Goal: Task Accomplishment & Management: Manage account settings

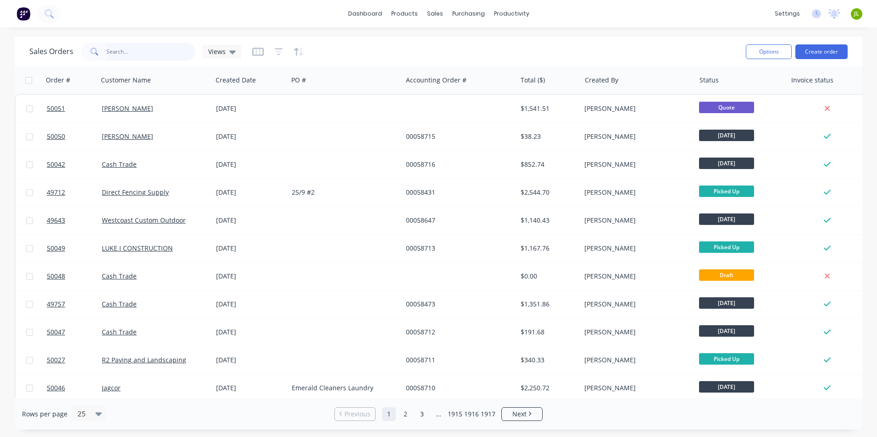
click at [159, 56] on input "text" at bounding box center [150, 52] width 89 height 18
type input "49812"
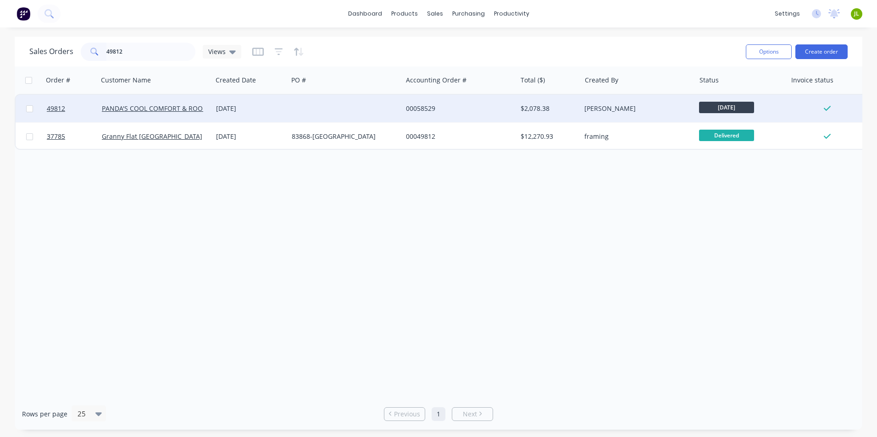
click at [275, 107] on div "[DATE]" at bounding box center [250, 108] width 68 height 9
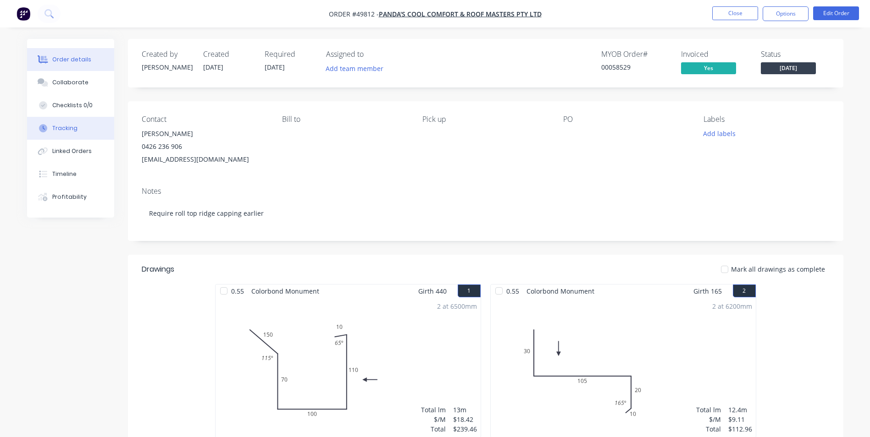
click at [99, 139] on button "Tracking" at bounding box center [70, 128] width 87 height 23
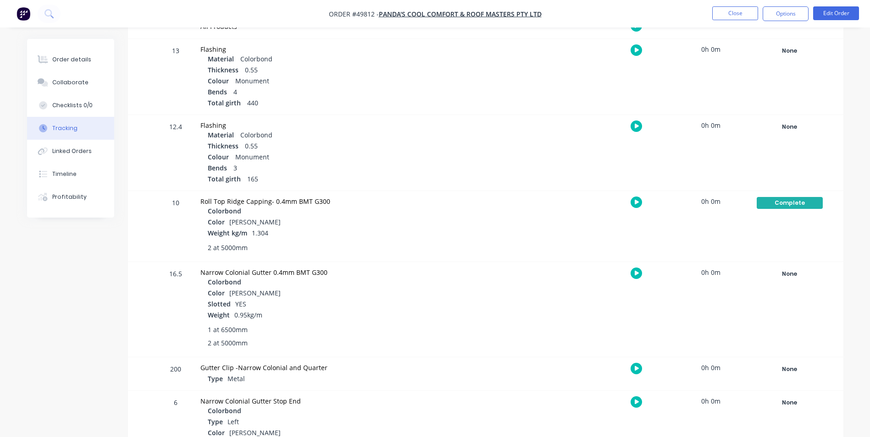
scroll to position [183, 0]
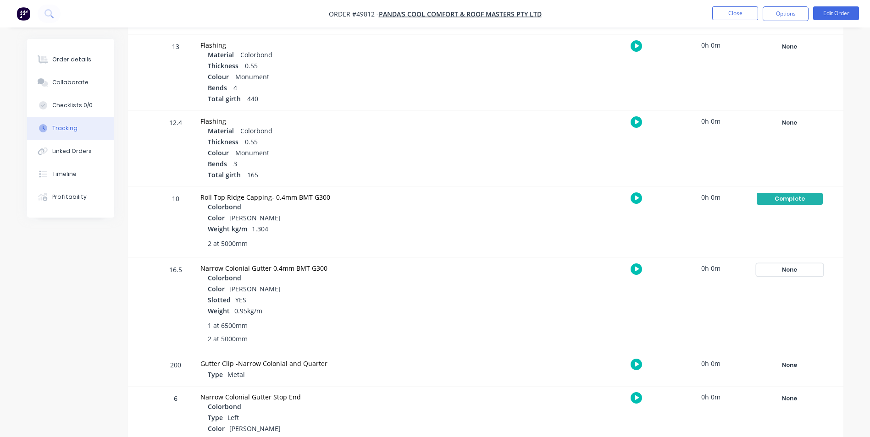
click at [786, 275] on div "None" at bounding box center [790, 270] width 66 height 12
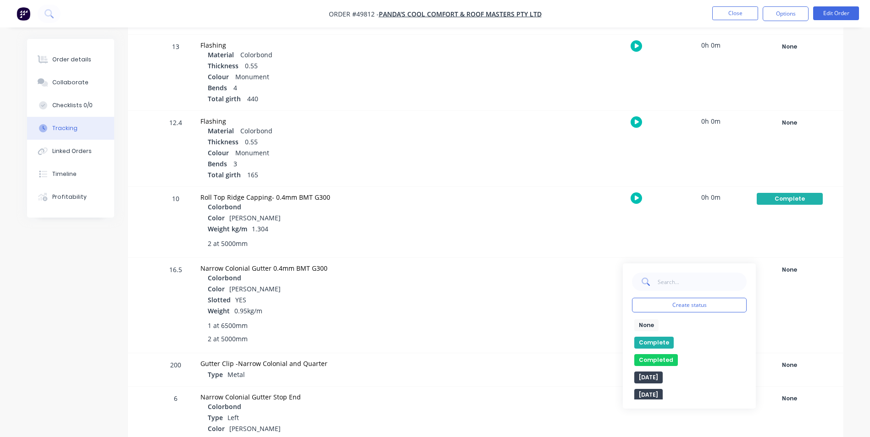
click at [649, 343] on button "Complete" at bounding box center [653, 343] width 39 height 12
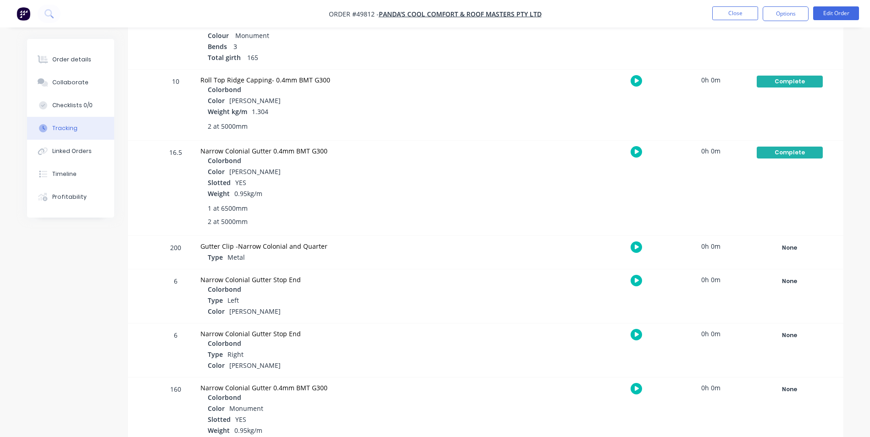
scroll to position [321, 0]
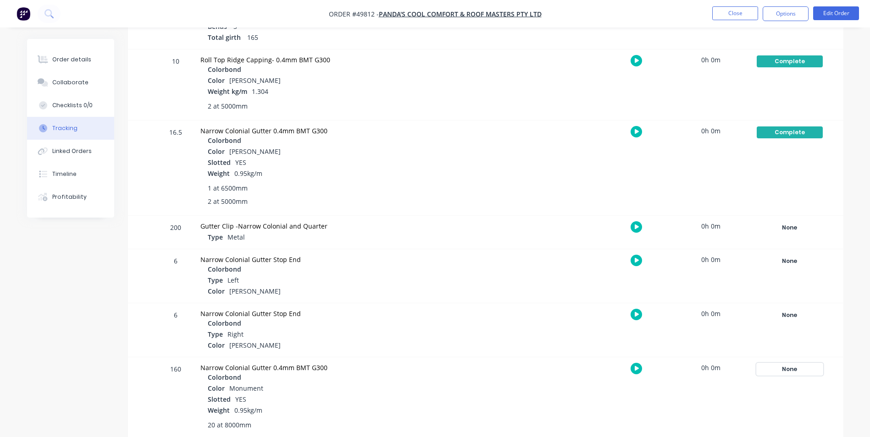
click at [806, 374] on div "None" at bounding box center [790, 370] width 66 height 12
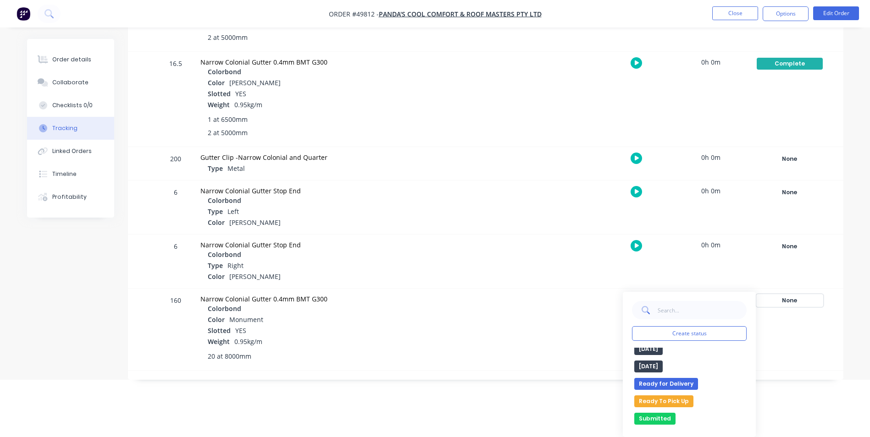
scroll to position [0, 0]
click at [665, 370] on button "Complete" at bounding box center [653, 371] width 39 height 12
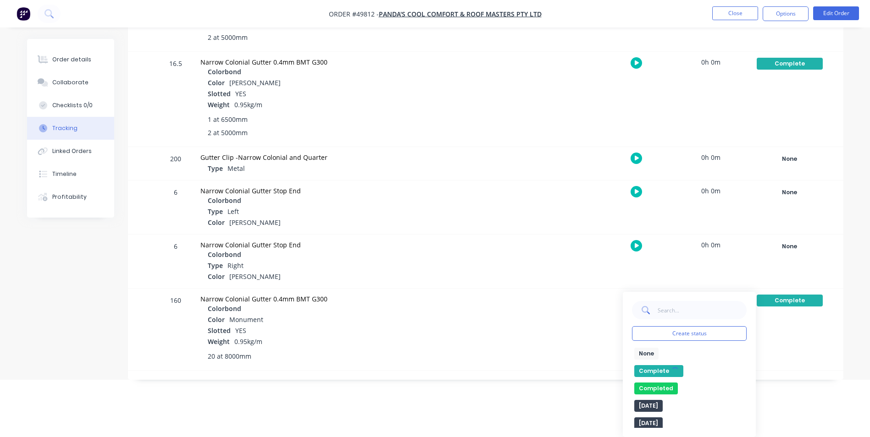
scroll to position [332, 0]
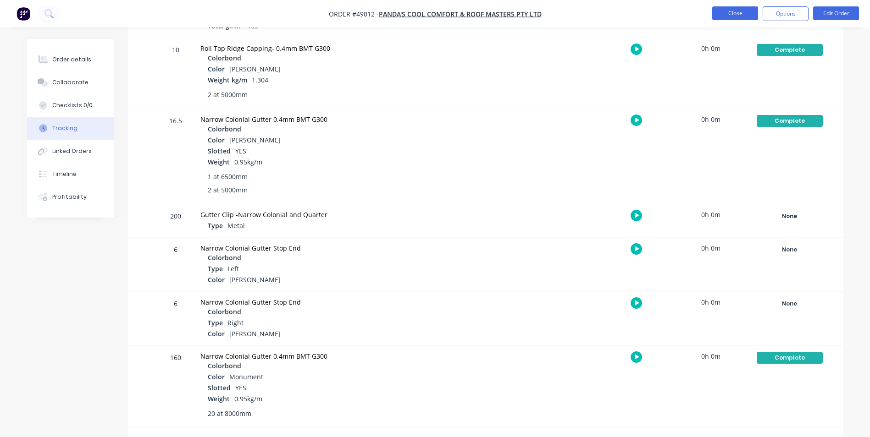
click at [745, 15] on button "Close" at bounding box center [735, 13] width 46 height 14
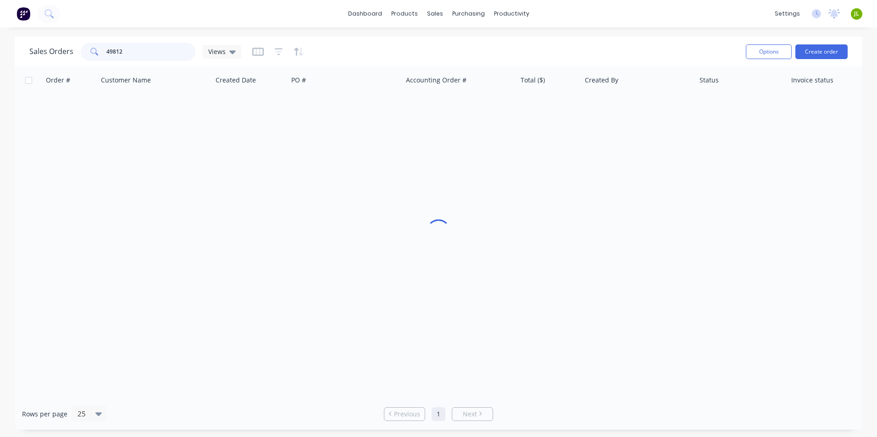
drag, startPoint x: 114, startPoint y: 56, endPoint x: 39, endPoint y: 61, distance: 74.9
click at [39, 61] on div "Sales Orders 49812 Views" at bounding box center [135, 52] width 212 height 18
type input "49863"
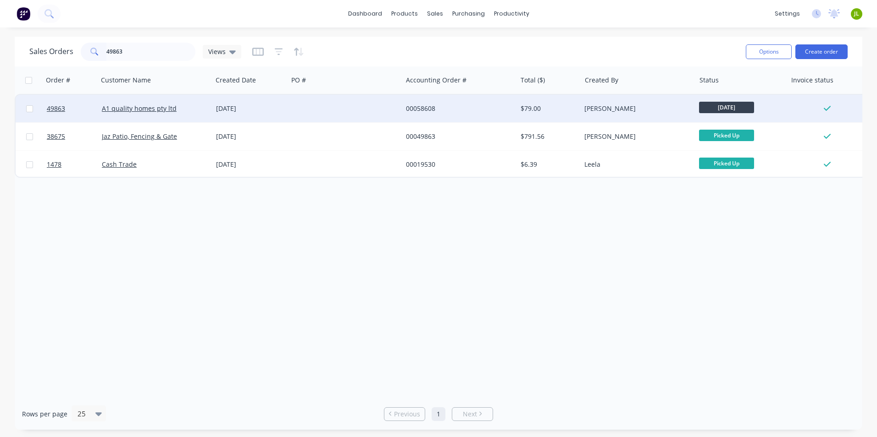
click at [292, 105] on div at bounding box center [345, 109] width 114 height 28
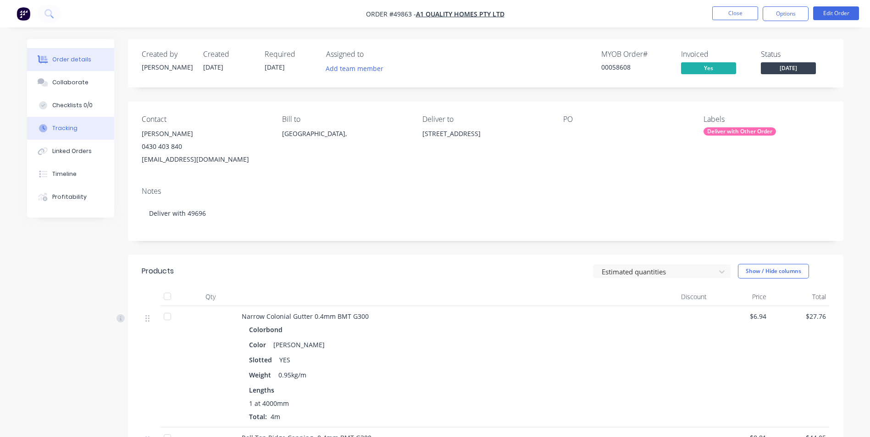
click at [62, 127] on div "Tracking" at bounding box center [64, 128] width 25 height 8
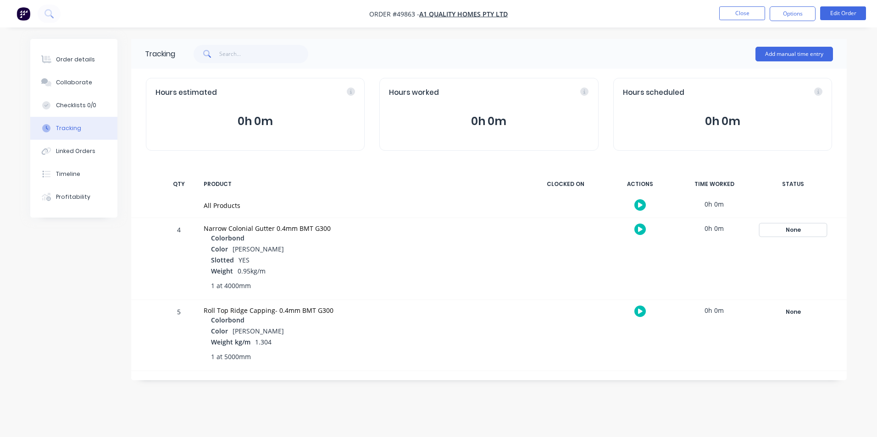
click at [791, 229] on div "None" at bounding box center [793, 230] width 66 height 12
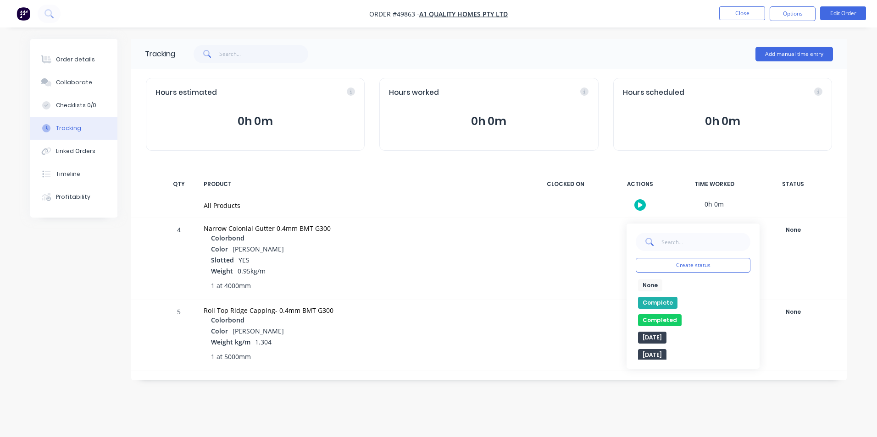
click at [671, 302] on button "Complete" at bounding box center [657, 303] width 39 height 12
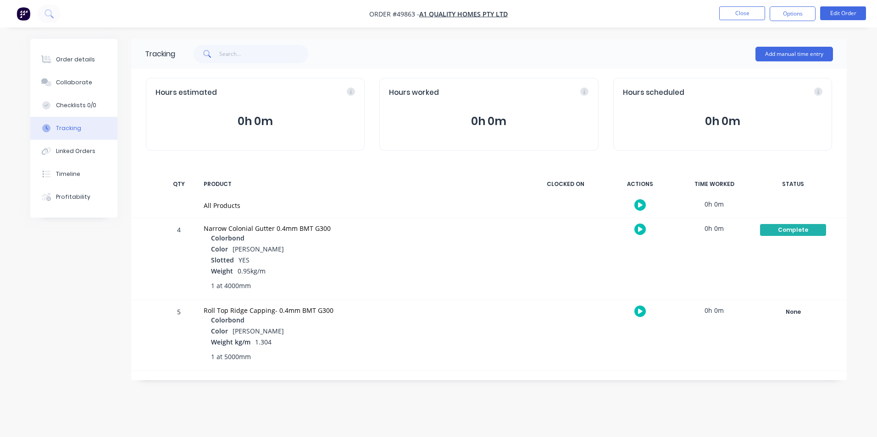
drag, startPoint x: 798, startPoint y: 300, endPoint x: 794, endPoint y: 309, distance: 10.1
click at [798, 301] on div "None Create status None edit Complete Completed edit Friday Monday Ready for De…" at bounding box center [793, 335] width 78 height 71
click at [794, 309] on div "None" at bounding box center [793, 312] width 66 height 12
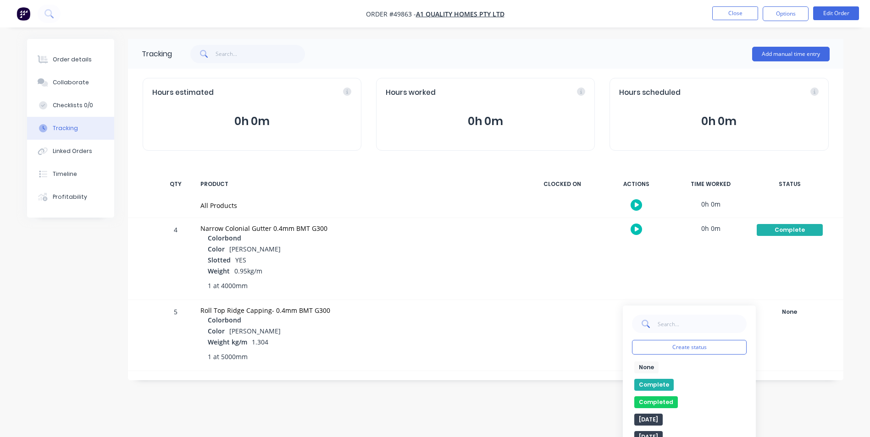
click at [658, 379] on button "Complete" at bounding box center [653, 385] width 39 height 12
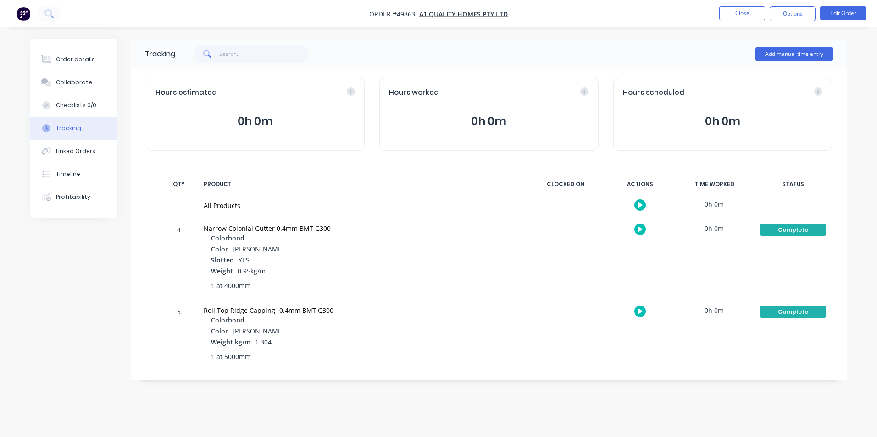
click at [460, 303] on div "Roll Top Ridge Capping- 0.4mm BMT G300 Colorbond Color Shale Grey Weight kg/m 1…" at bounding box center [361, 335] width 327 height 71
click at [729, 9] on button "Close" at bounding box center [742, 13] width 46 height 14
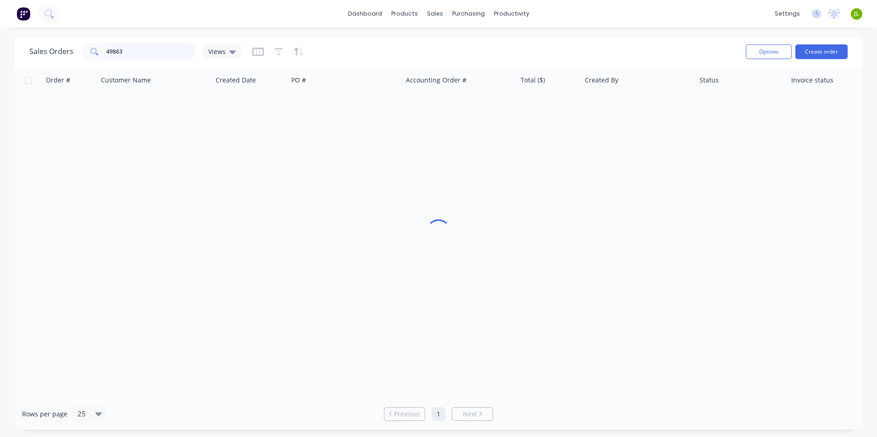
click at [33, 52] on div "Sales Orders 49863 Views" at bounding box center [135, 52] width 212 height 18
type input "49543"
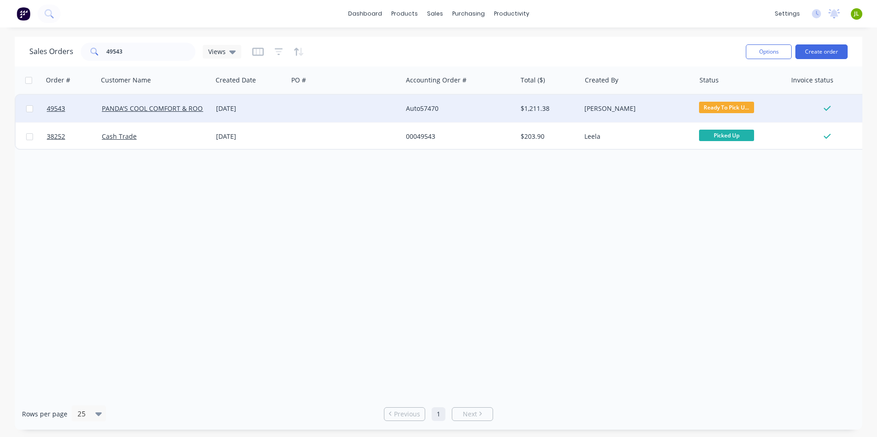
click at [299, 107] on div at bounding box center [345, 109] width 114 height 28
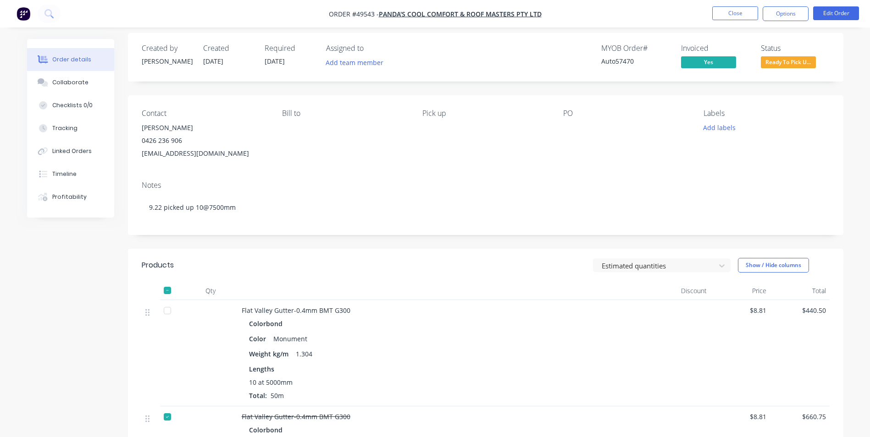
scroll to position [92, 0]
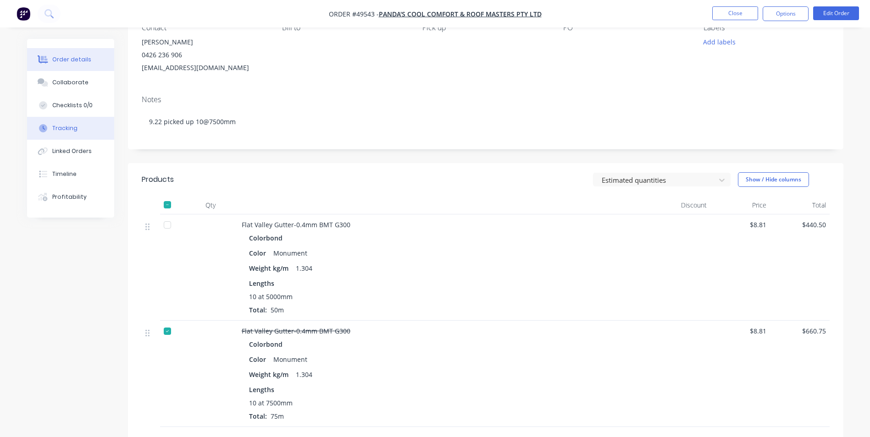
click at [53, 124] on button "Tracking" at bounding box center [70, 128] width 87 height 23
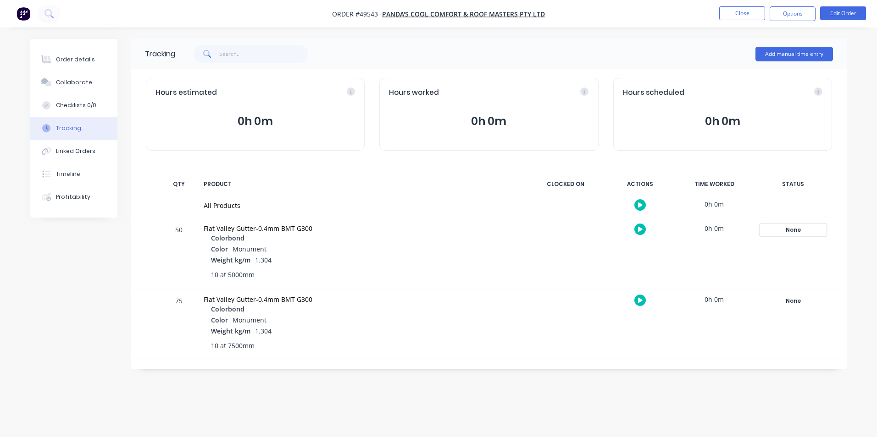
click at [769, 233] on div "None" at bounding box center [793, 230] width 66 height 12
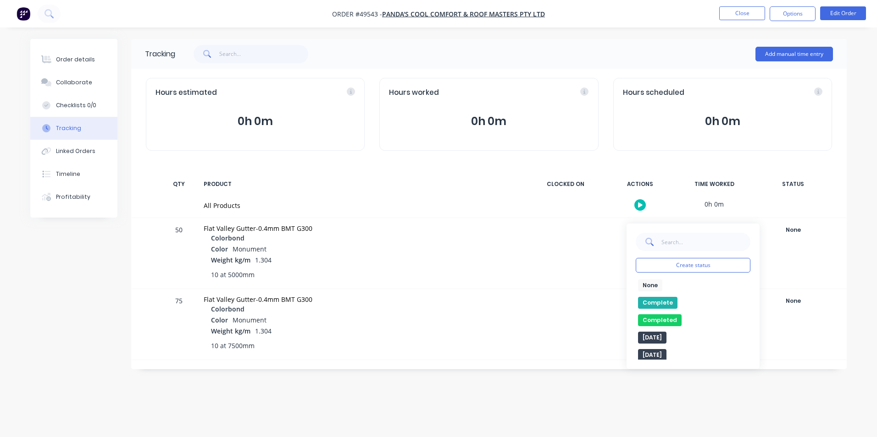
click at [660, 297] on button "Complete" at bounding box center [657, 303] width 39 height 12
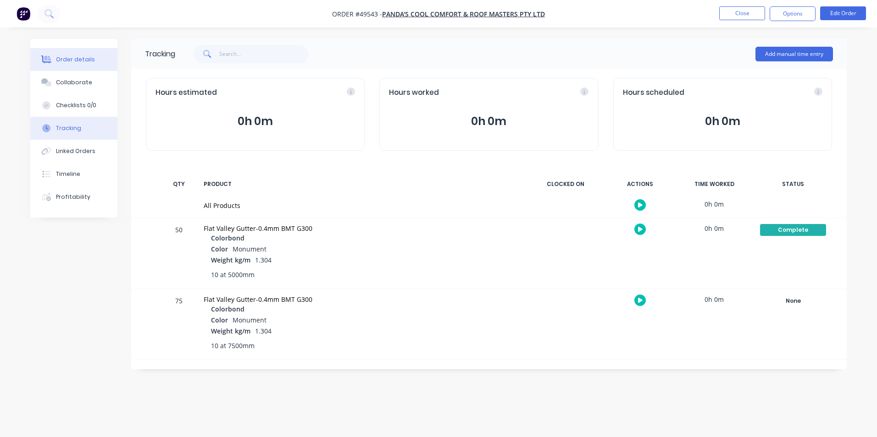
click at [89, 53] on button "Order details" at bounding box center [73, 59] width 87 height 23
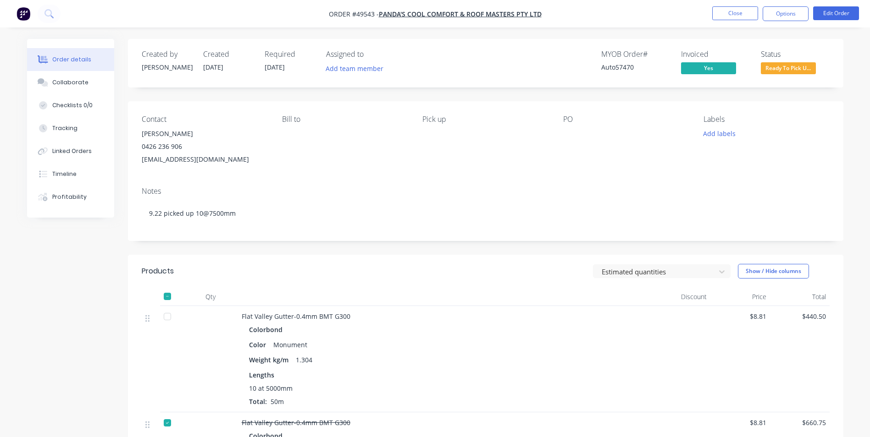
click at [736, 23] on nav "Order #49543 - PANDA'S COOL COMFORT & ROOF MASTERS PTY LTD Close Options Edit O…" at bounding box center [435, 14] width 870 height 28
click at [736, 17] on button "Close" at bounding box center [735, 13] width 46 height 14
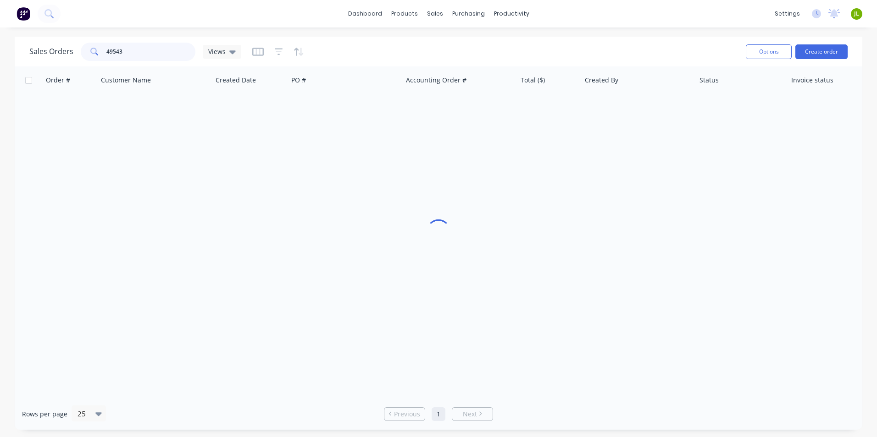
click at [42, 52] on div "Sales Orders 49543 Views" at bounding box center [135, 52] width 212 height 18
type input "49567"
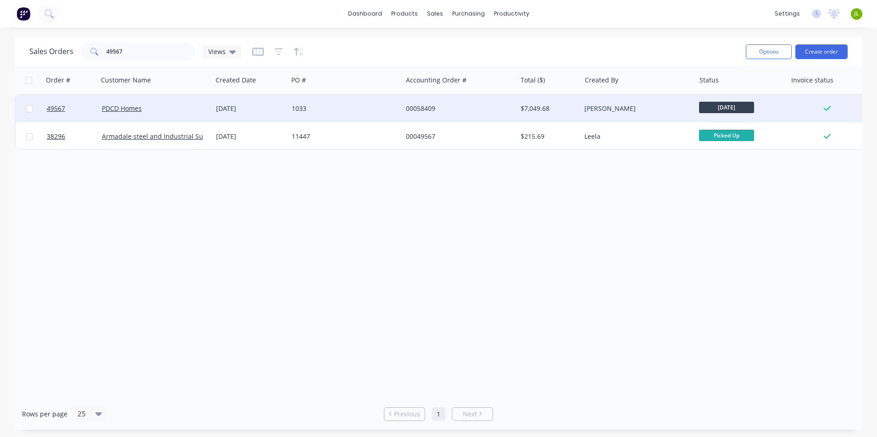
click at [183, 117] on div "PDCD Homes" at bounding box center [155, 109] width 114 height 28
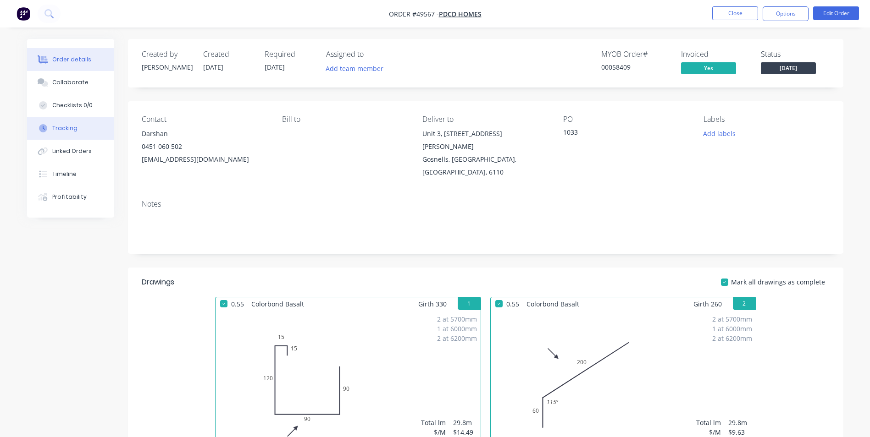
click at [81, 131] on button "Tracking" at bounding box center [70, 128] width 87 height 23
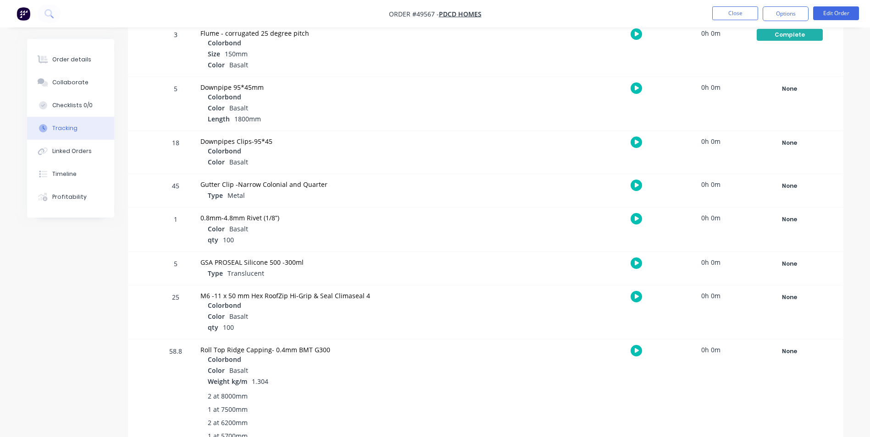
scroll to position [1330, 0]
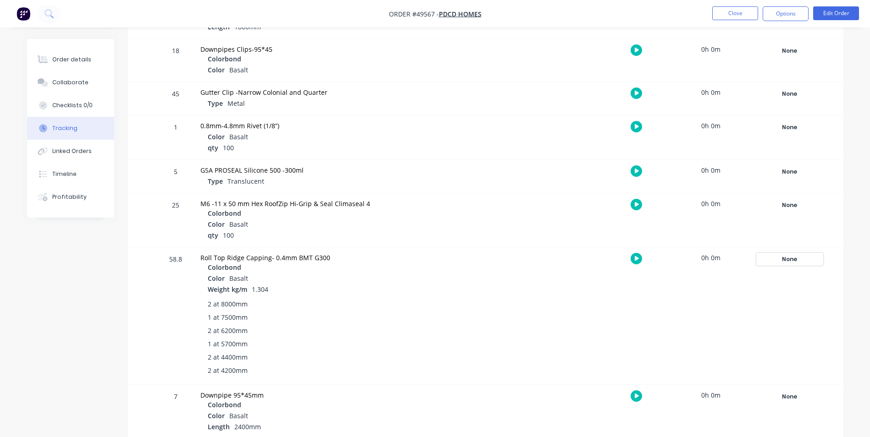
click at [792, 264] on div "None" at bounding box center [790, 260] width 66 height 12
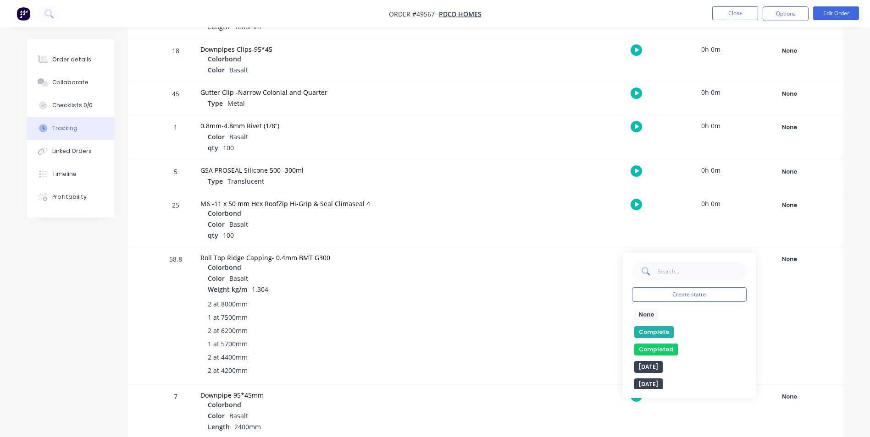
click at [669, 329] on button "Complete" at bounding box center [653, 333] width 39 height 12
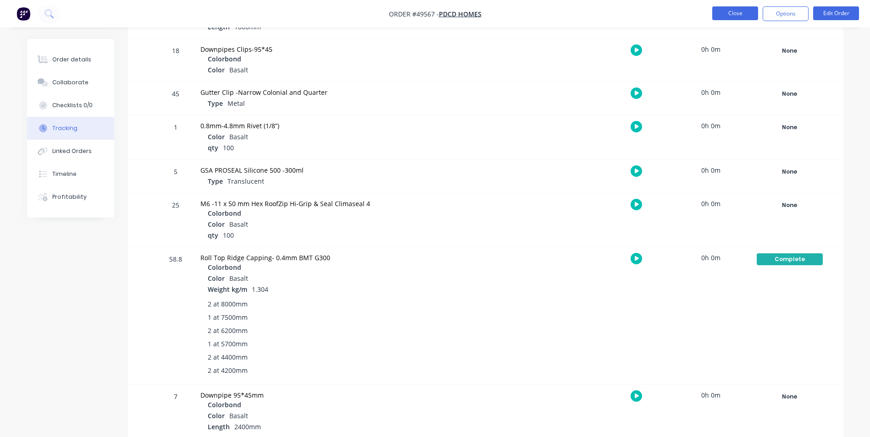
click at [729, 15] on button "Close" at bounding box center [735, 13] width 46 height 14
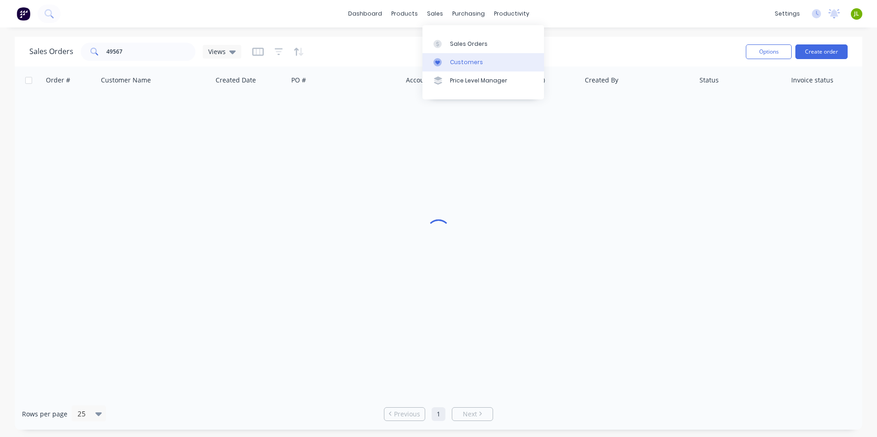
click at [446, 66] on div at bounding box center [440, 62] width 14 height 8
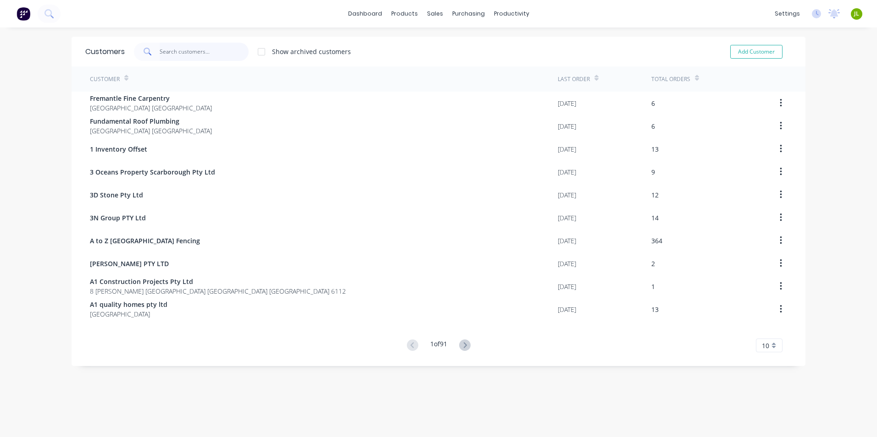
click at [188, 48] on input "text" at bounding box center [204, 52] width 89 height 18
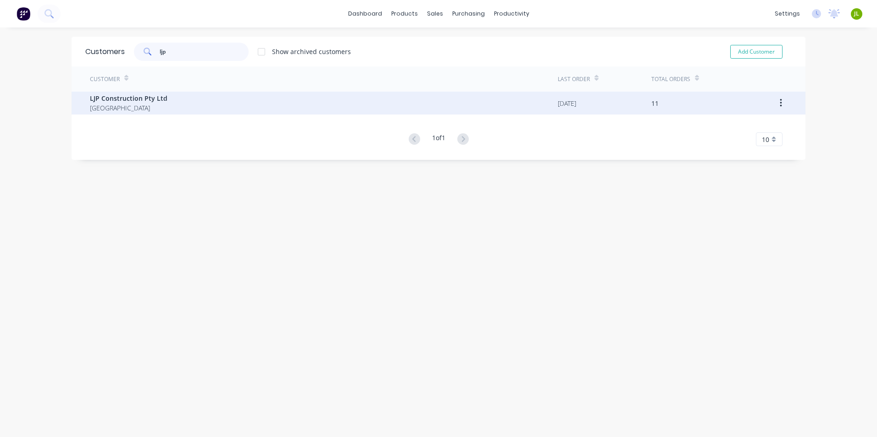
type input "ljp"
click at [186, 111] on div "LJP Construction Pty Ltd Australia" at bounding box center [324, 103] width 468 height 23
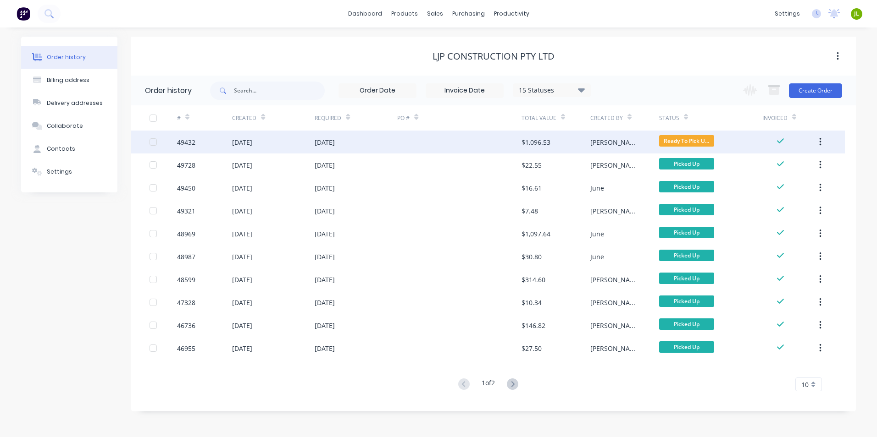
click at [528, 141] on div "$1,096.53" at bounding box center [535, 143] width 29 height 10
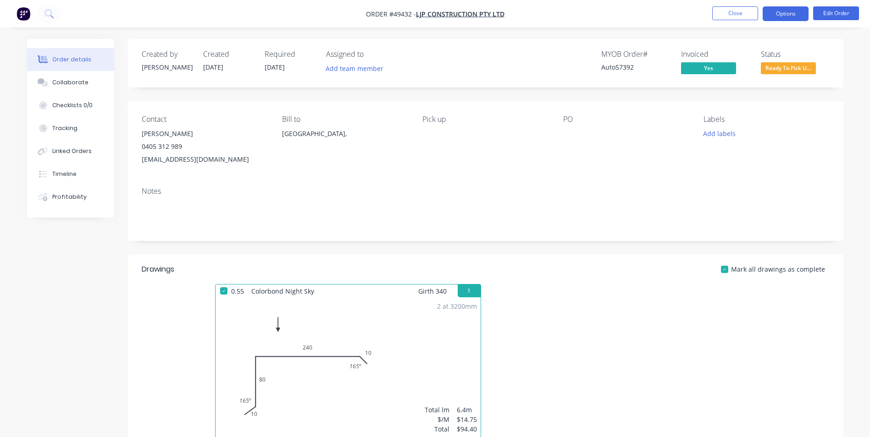
click at [783, 10] on button "Options" at bounding box center [786, 13] width 46 height 15
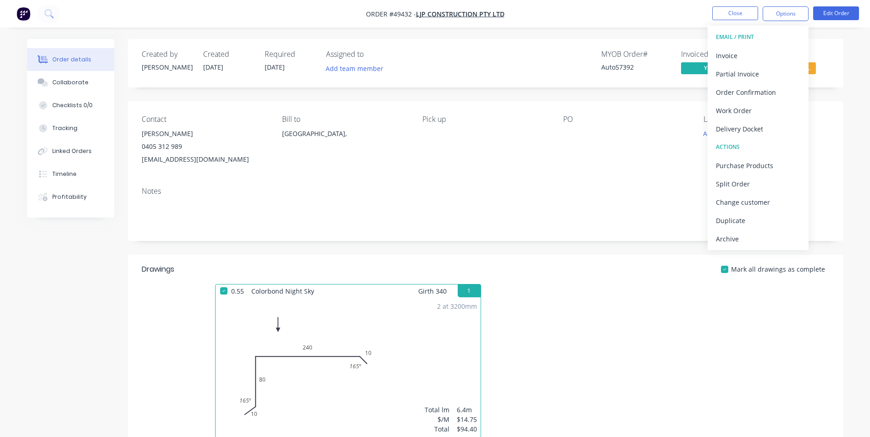
click at [611, 151] on div "PO" at bounding box center [626, 140] width 126 height 51
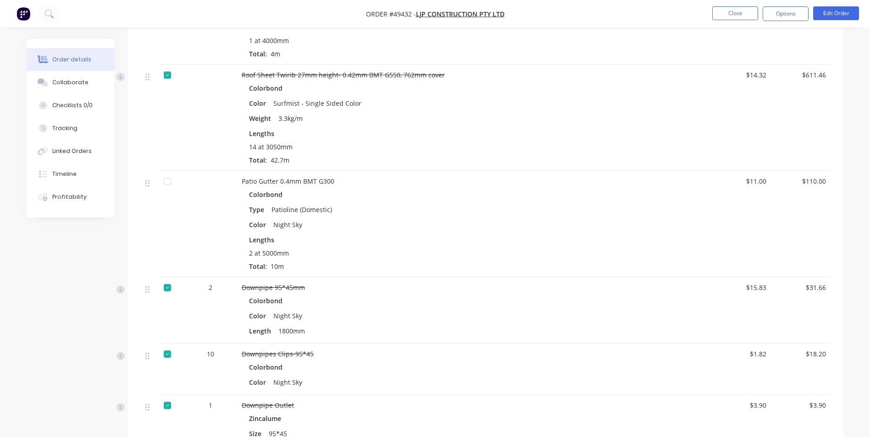
scroll to position [825, 0]
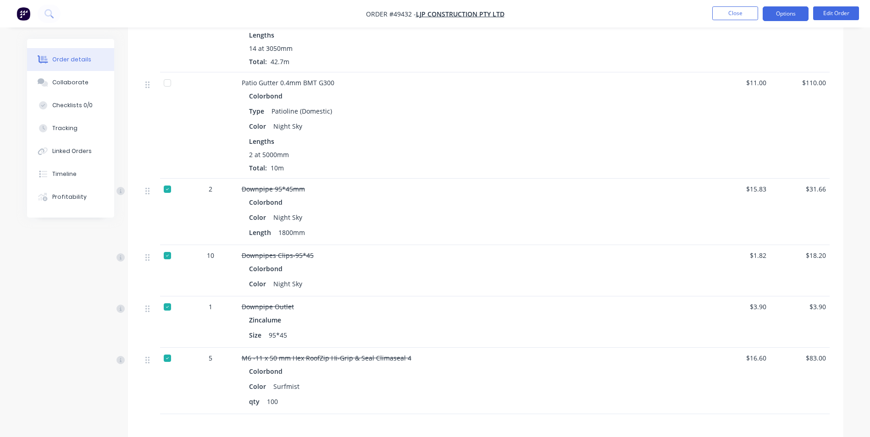
click at [781, 17] on button "Options" at bounding box center [786, 13] width 46 height 15
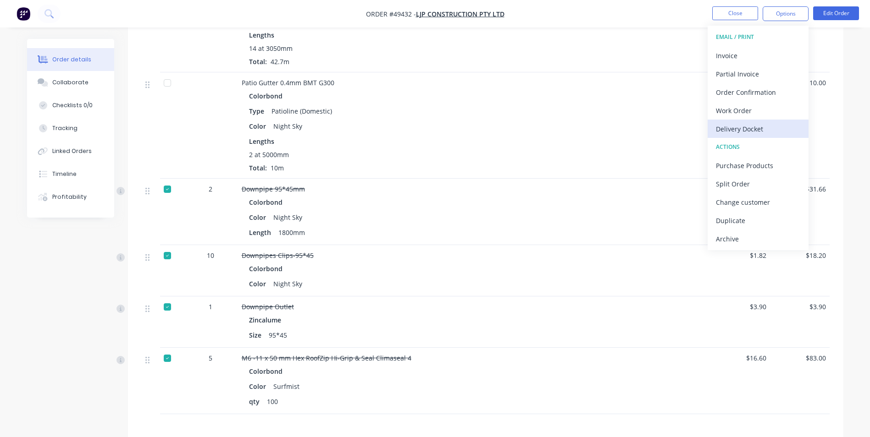
click at [747, 128] on div "Delivery Docket" at bounding box center [758, 128] width 84 height 13
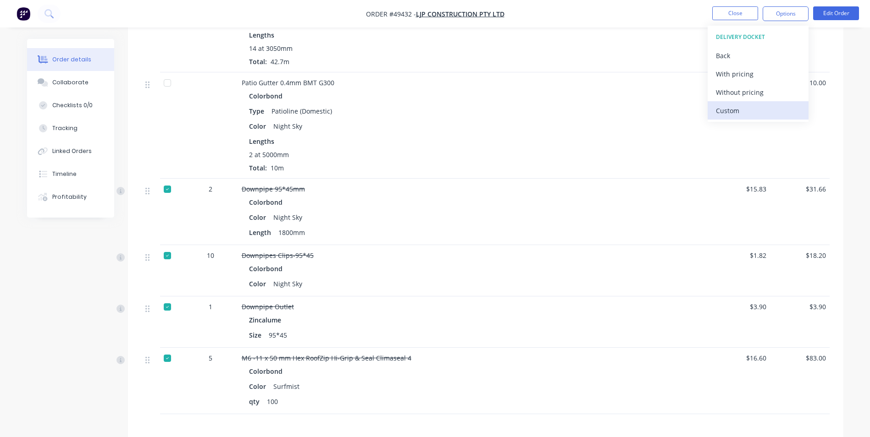
click at [747, 111] on div "Custom" at bounding box center [758, 110] width 84 height 13
click at [755, 88] on div "Without pricing" at bounding box center [758, 92] width 84 height 13
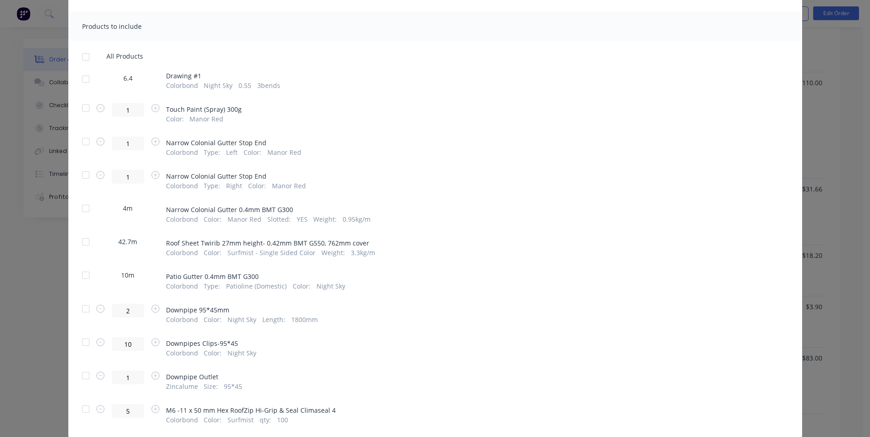
scroll to position [138, 0]
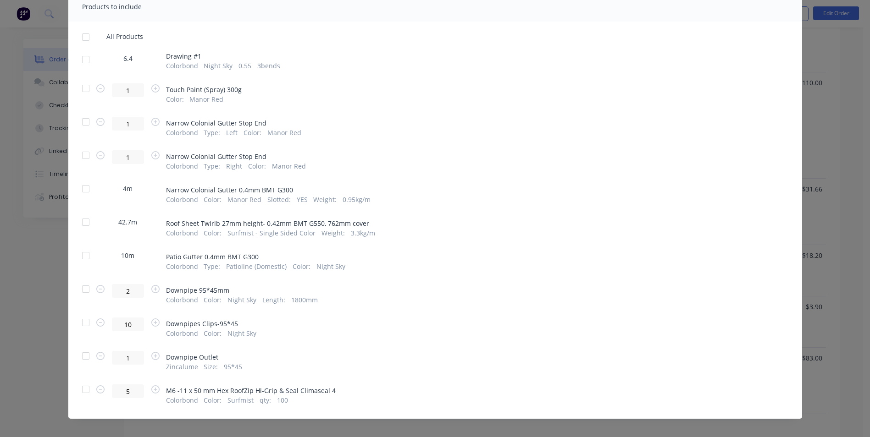
click at [89, 252] on div at bounding box center [86, 256] width 18 height 18
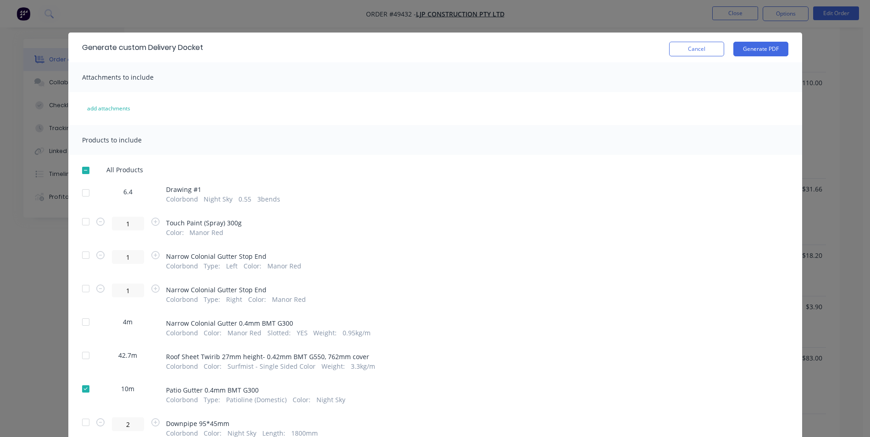
scroll to position [0, 0]
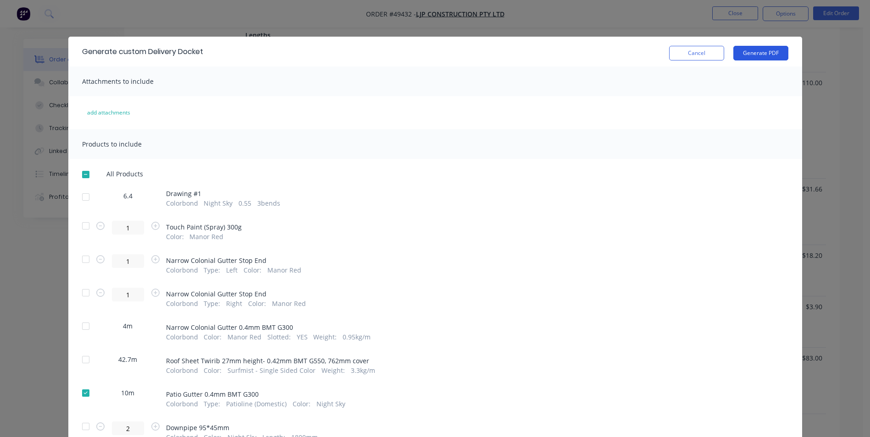
click at [759, 54] on button "Generate PDF" at bounding box center [760, 53] width 55 height 15
click at [690, 56] on button "Cancel" at bounding box center [696, 53] width 55 height 15
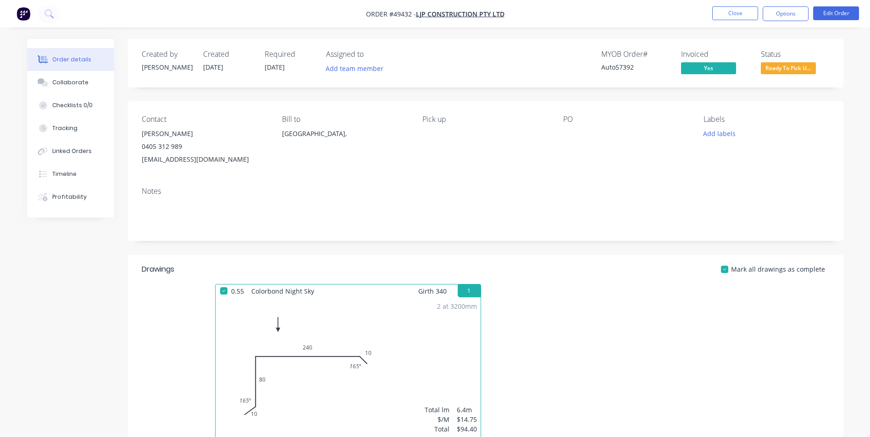
click at [772, 60] on div "Status Ready To Pick U..." at bounding box center [795, 63] width 69 height 27
click at [772, 64] on span "Ready To Pick U..." at bounding box center [788, 67] width 55 height 11
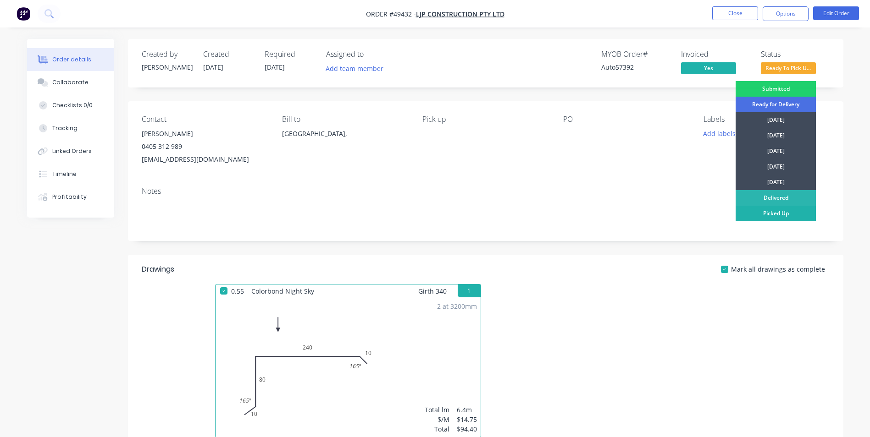
click at [775, 216] on div "Picked Up" at bounding box center [776, 214] width 80 height 16
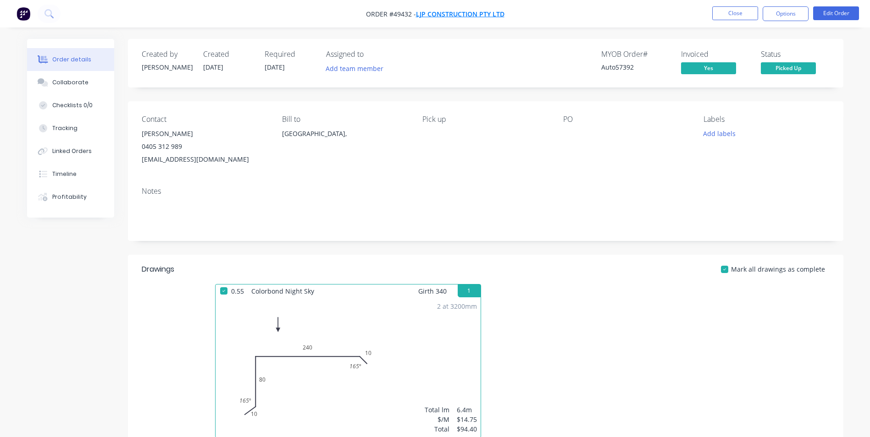
click at [437, 13] on span "LJP Construction Pty Ltd" at bounding box center [460, 14] width 89 height 9
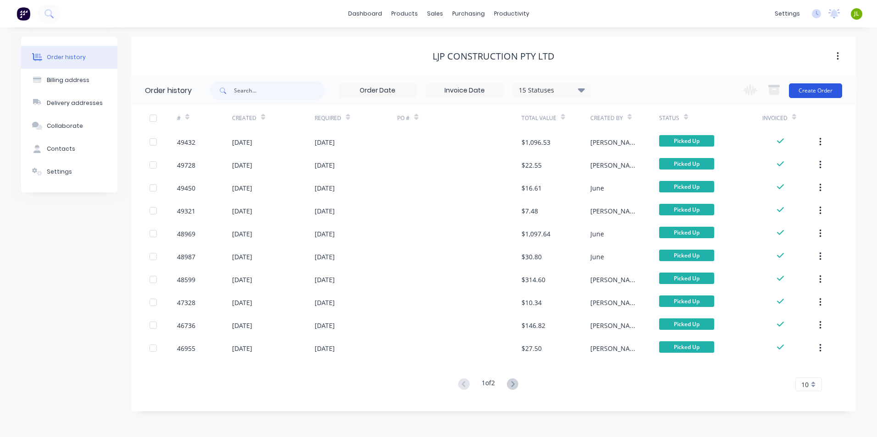
click at [801, 89] on button "Create Order" at bounding box center [815, 90] width 53 height 15
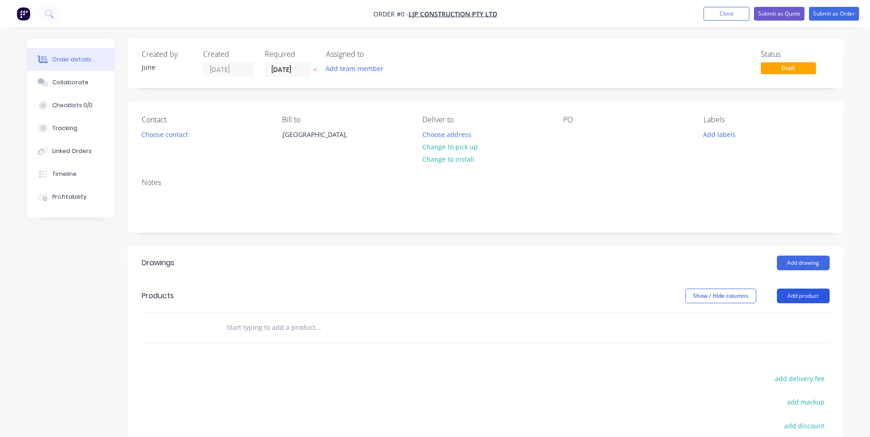
click at [812, 292] on button "Add product" at bounding box center [803, 296] width 53 height 15
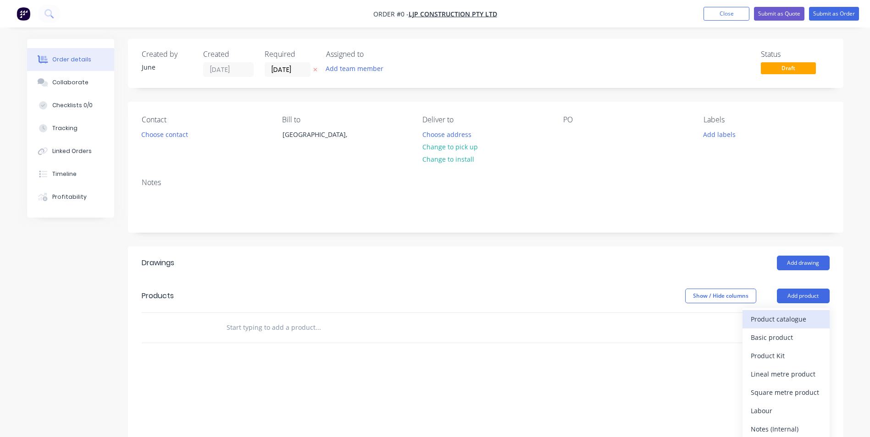
click at [795, 319] on div "Product catalogue" at bounding box center [786, 319] width 71 height 13
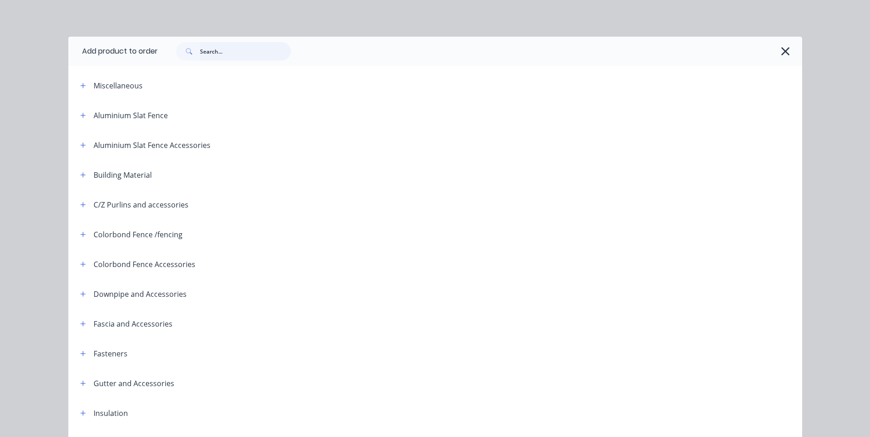
click at [229, 55] on input "text" at bounding box center [245, 51] width 91 height 18
type input "rivet"
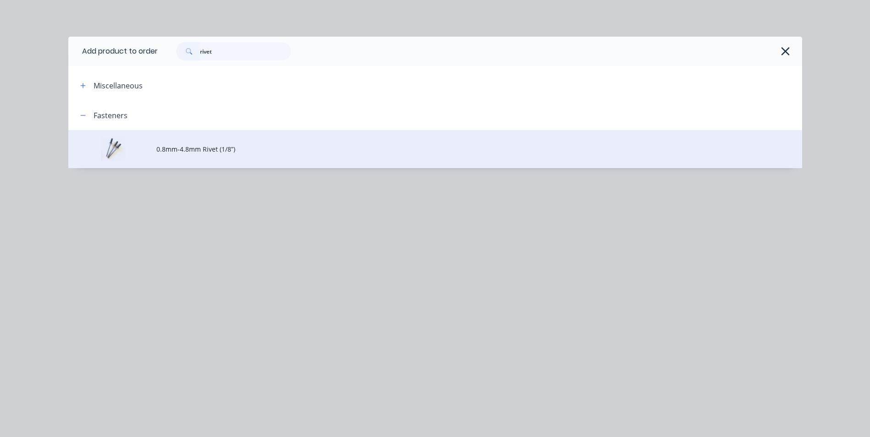
click at [177, 144] on span "0.8mm-4.8mm Rivet (1/8”)" at bounding box center [414, 149] width 516 height 10
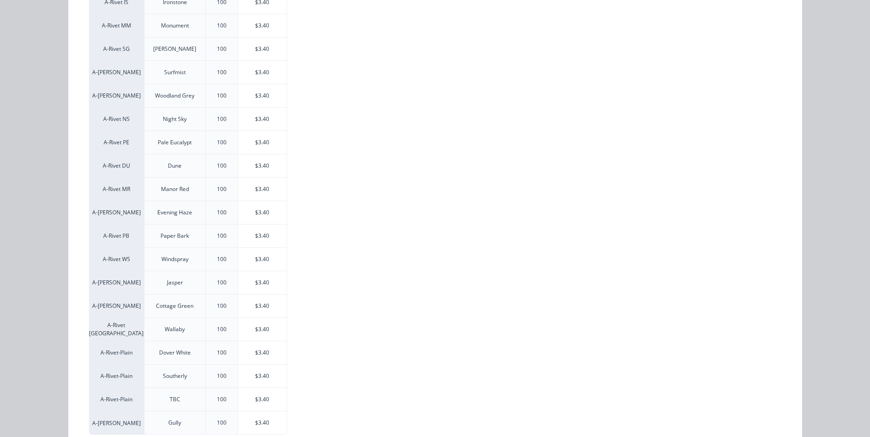
scroll to position [260, 0]
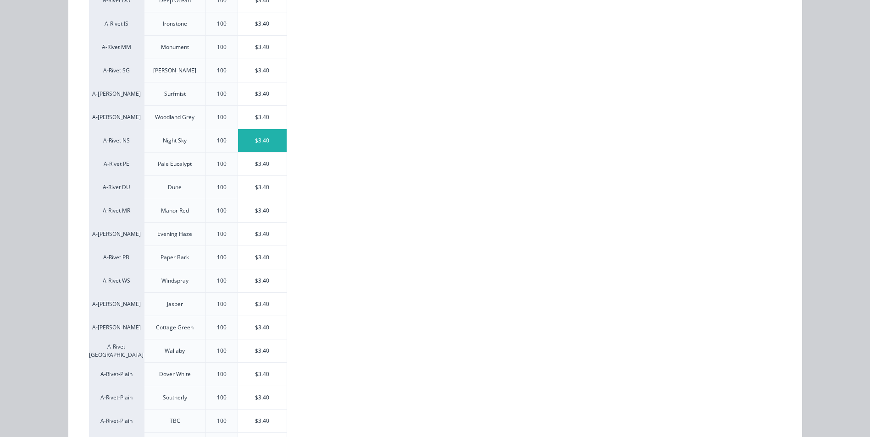
click at [246, 138] on div "$3.40" at bounding box center [262, 140] width 49 height 23
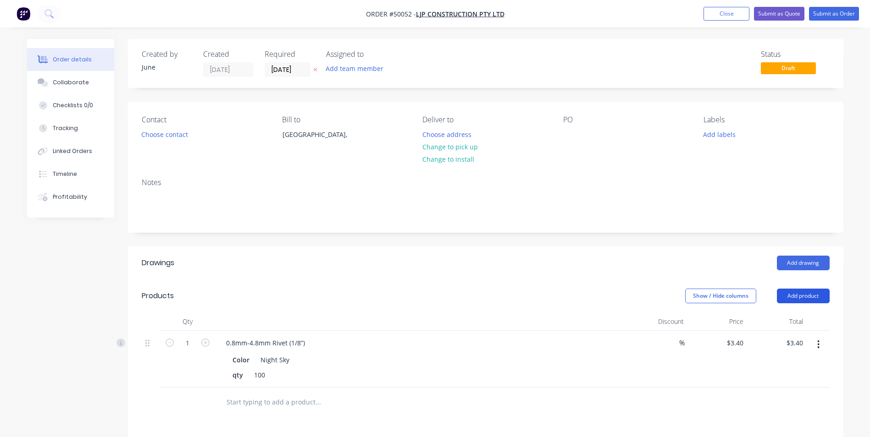
click at [804, 292] on button "Add product" at bounding box center [803, 296] width 53 height 15
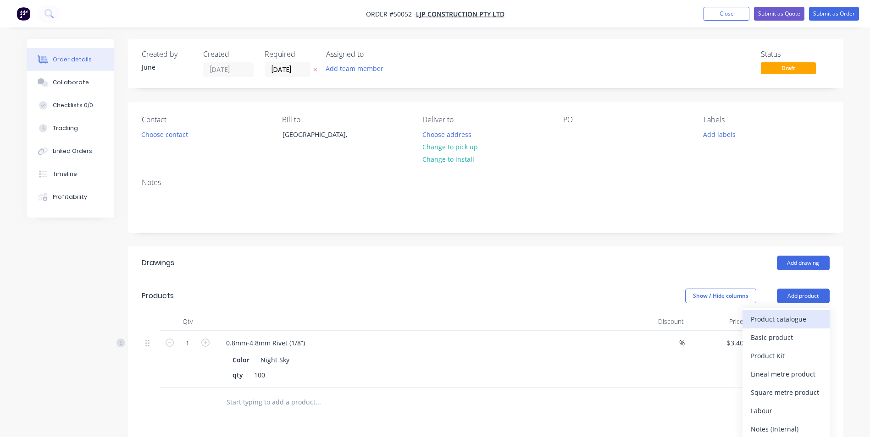
click at [767, 316] on div "Product catalogue" at bounding box center [786, 319] width 71 height 13
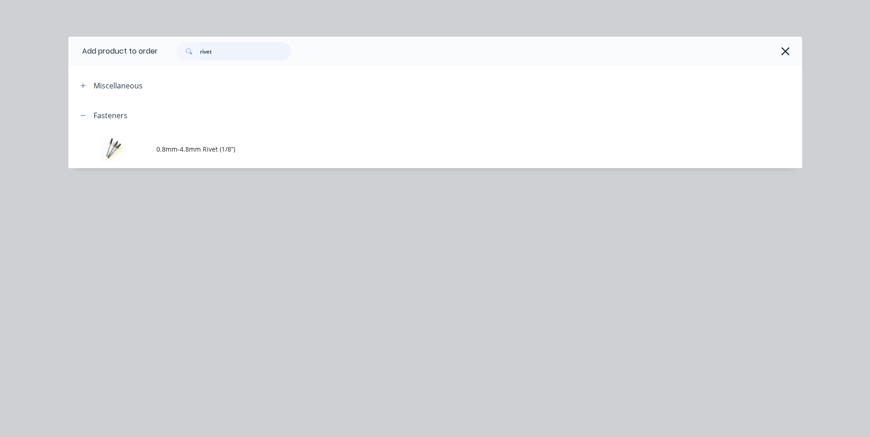
drag, startPoint x: 227, startPoint y: 52, endPoint x: 168, endPoint y: 51, distance: 58.3
click at [168, 51] on div "rivet" at bounding box center [229, 51] width 124 height 18
type input "univer"
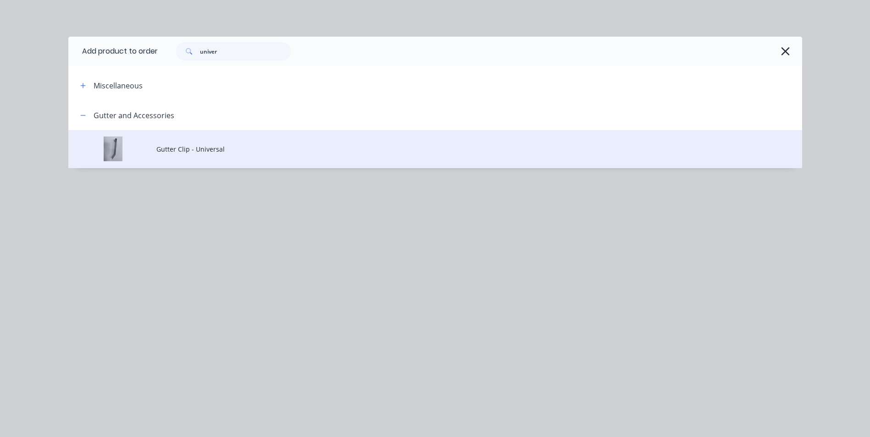
click at [199, 144] on span "Gutter Clip - Universal" at bounding box center [414, 149] width 516 height 10
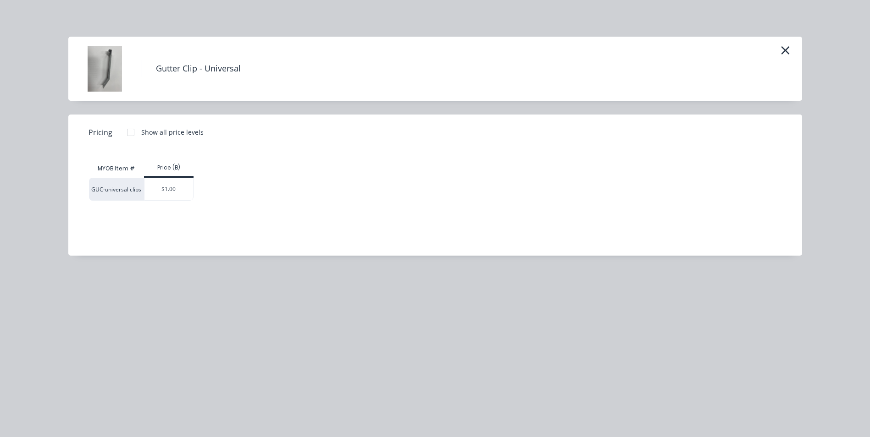
drag, startPoint x: 150, startPoint y: 169, endPoint x: 166, endPoint y: 194, distance: 29.5
click at [150, 171] on div "Price (B)" at bounding box center [169, 168] width 50 height 8
click at [168, 194] on div "$1.00" at bounding box center [168, 189] width 49 height 22
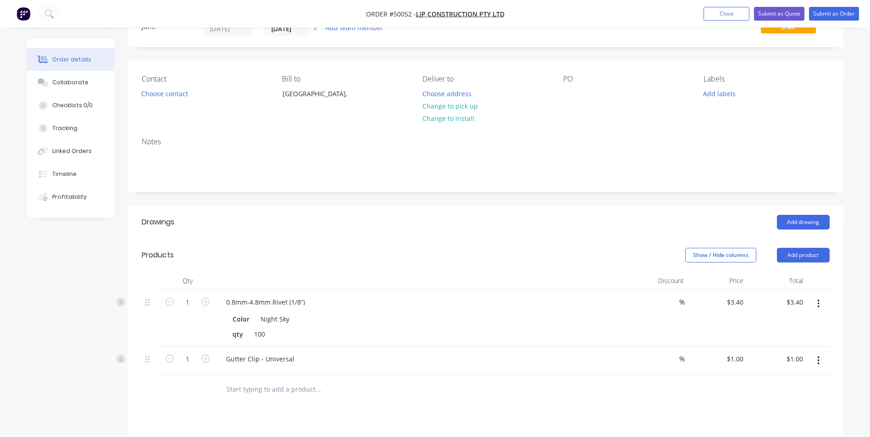
scroll to position [92, 0]
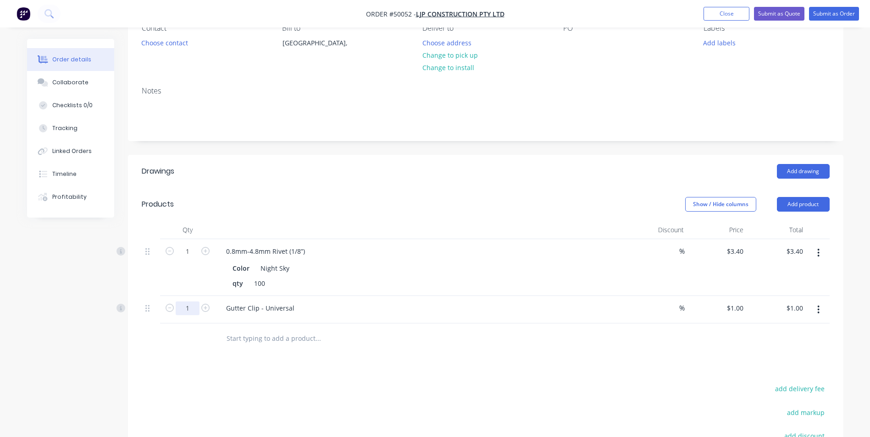
click at [194, 306] on input "1" at bounding box center [188, 309] width 24 height 14
type input "10"
type input "$10.00"
click at [388, 291] on div "0.8mm-4.8mm Rivet (1/8”) Color Night Sky qty 100" at bounding box center [421, 267] width 413 height 57
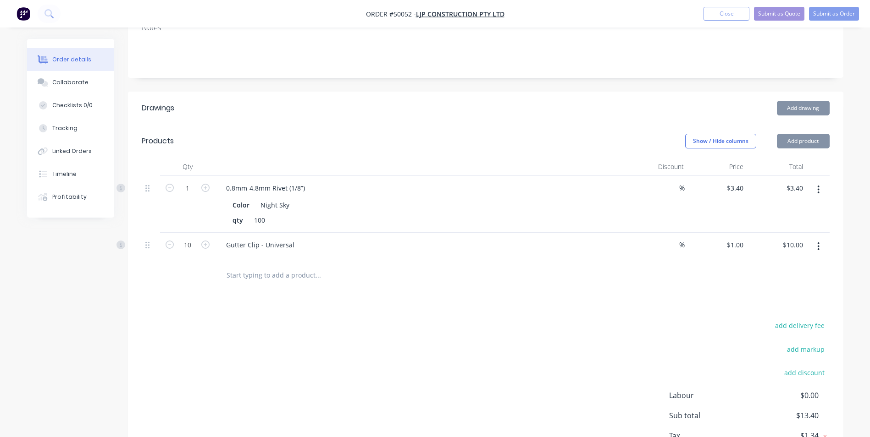
scroll to position [221, 0]
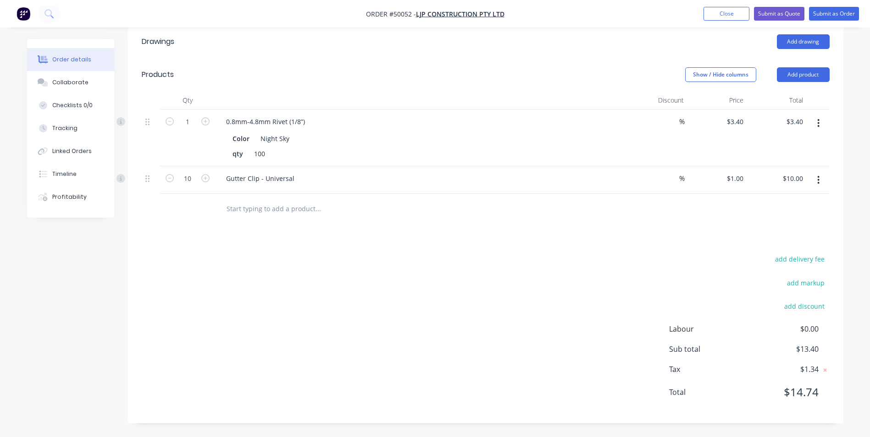
click at [357, 286] on div "add delivery fee add markup add discount Labour $0.00 Sub total $13.40 Tax $1.3…" at bounding box center [486, 331] width 688 height 157
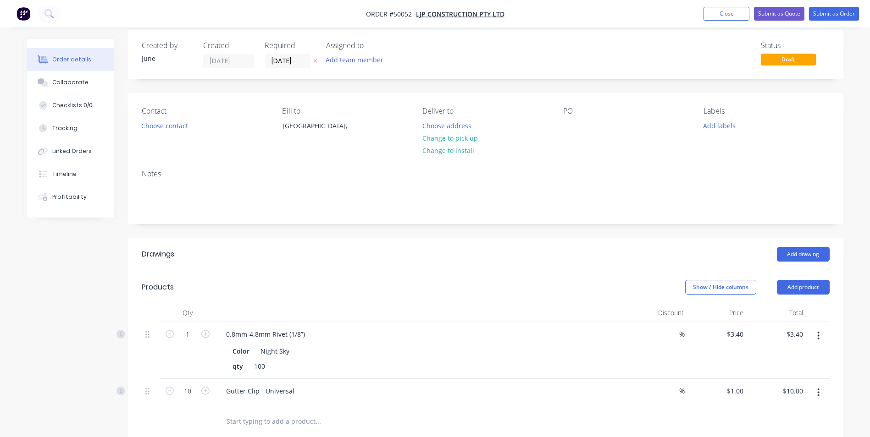
scroll to position [0, 0]
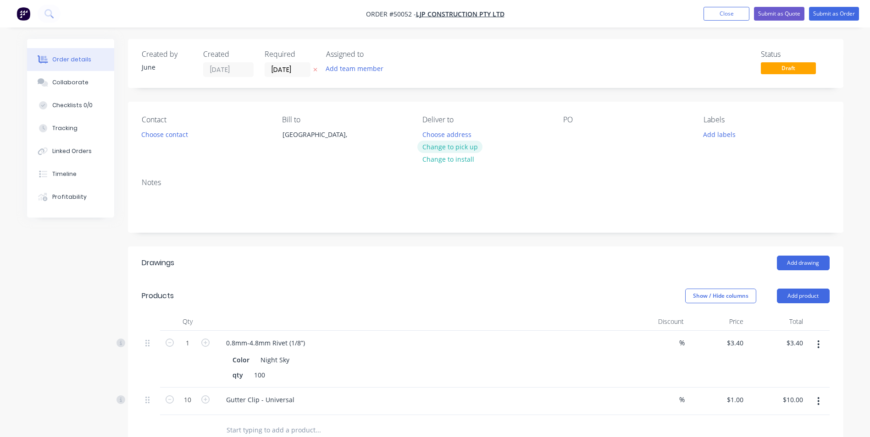
click at [435, 150] on button "Change to pick up" at bounding box center [449, 147] width 65 height 12
click at [193, 136] on div "Contact Choose contact" at bounding box center [205, 137] width 126 height 42
click at [190, 144] on div "Contact Choose contact" at bounding box center [205, 137] width 126 height 42
click at [858, 13] on button "Submit as Order" at bounding box center [834, 14] width 50 height 14
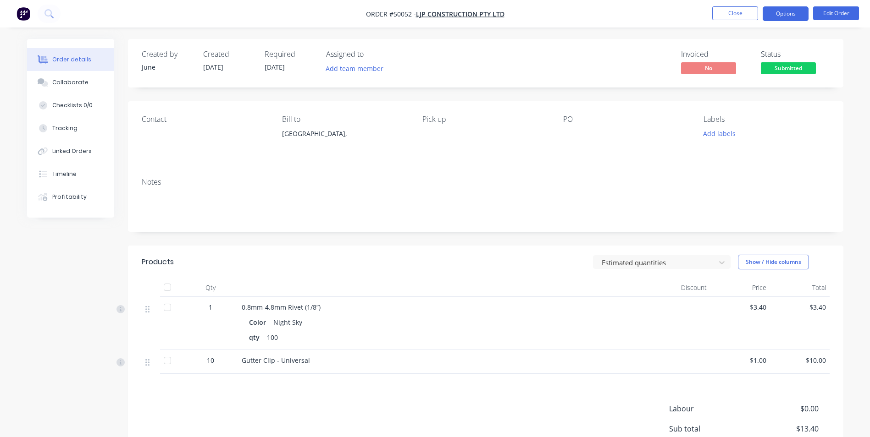
click at [785, 17] on button "Options" at bounding box center [786, 13] width 46 height 15
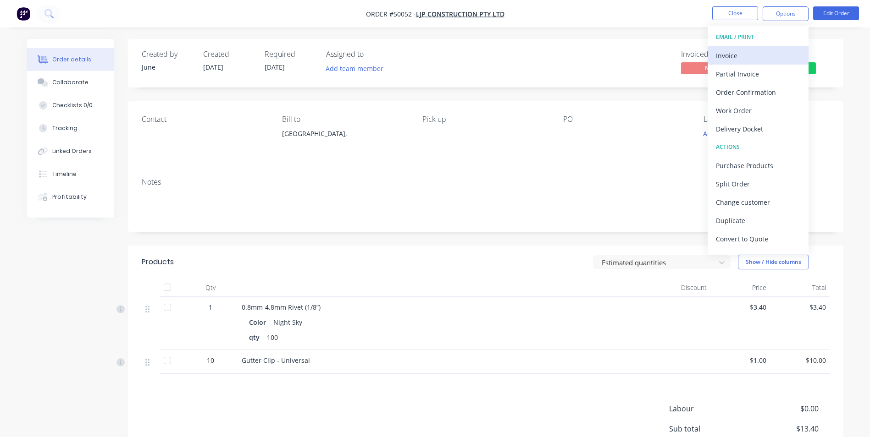
click at [763, 56] on div "Invoice" at bounding box center [758, 55] width 84 height 13
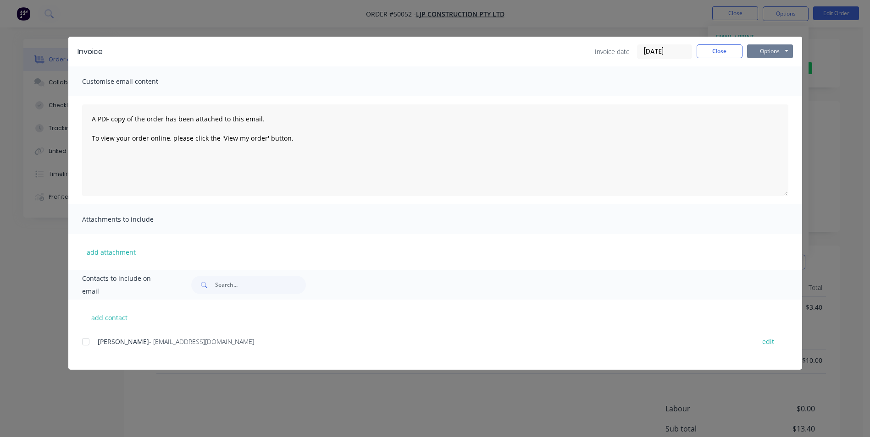
click at [762, 54] on button "Options" at bounding box center [770, 51] width 46 height 14
click at [759, 81] on button "Print" at bounding box center [776, 82] width 59 height 15
click at [709, 53] on button "Close" at bounding box center [720, 51] width 46 height 14
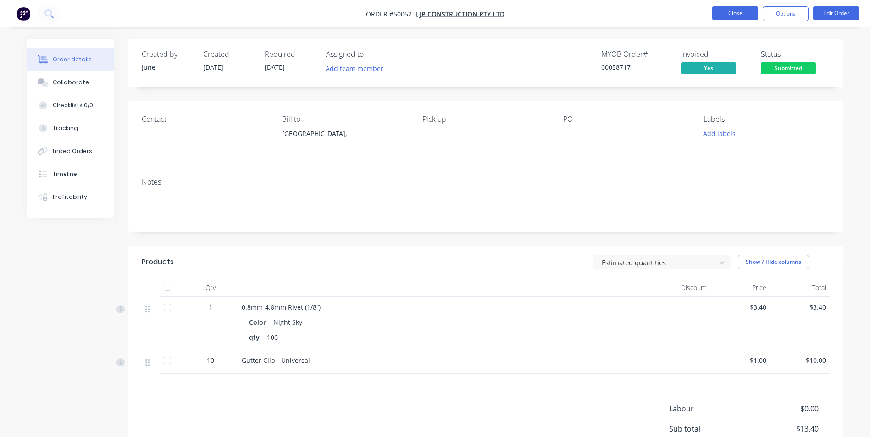
click at [737, 15] on button "Close" at bounding box center [735, 13] width 46 height 14
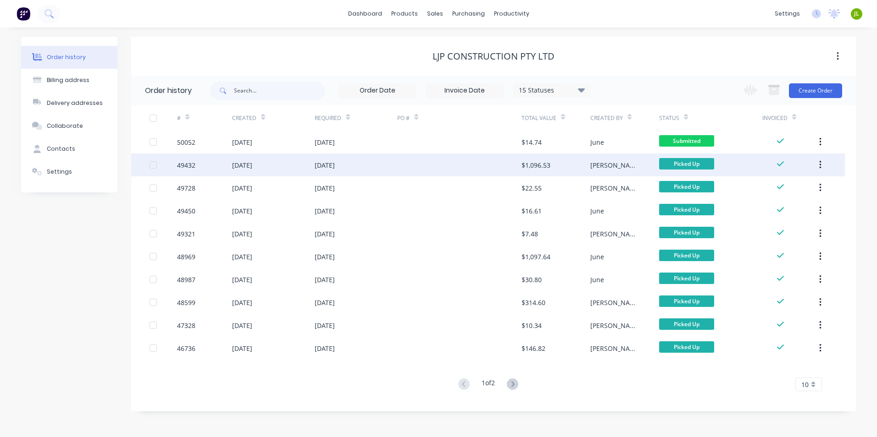
click at [457, 171] on div at bounding box center [459, 165] width 124 height 23
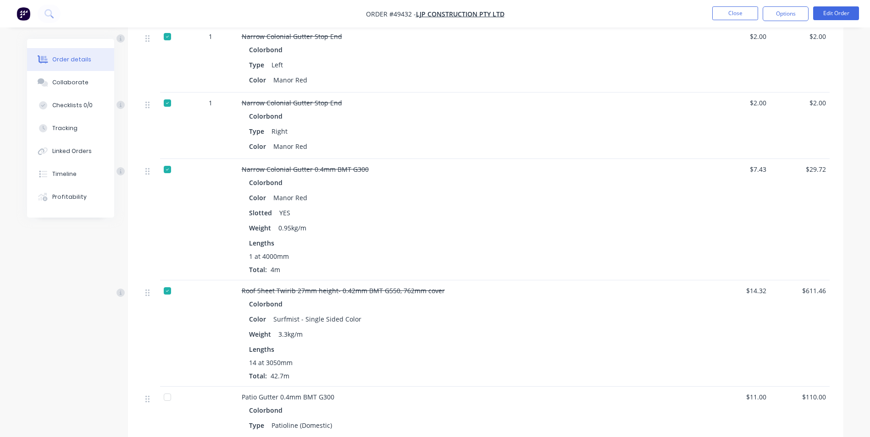
scroll to position [642, 0]
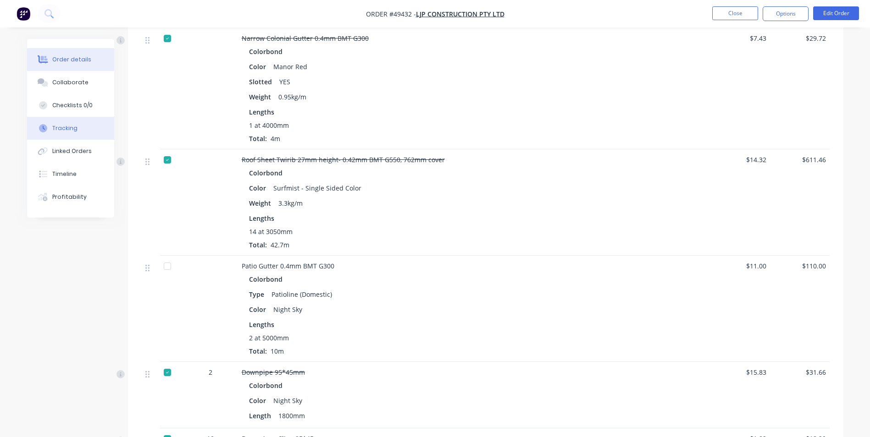
click at [61, 132] on div "Tracking" at bounding box center [64, 128] width 25 height 8
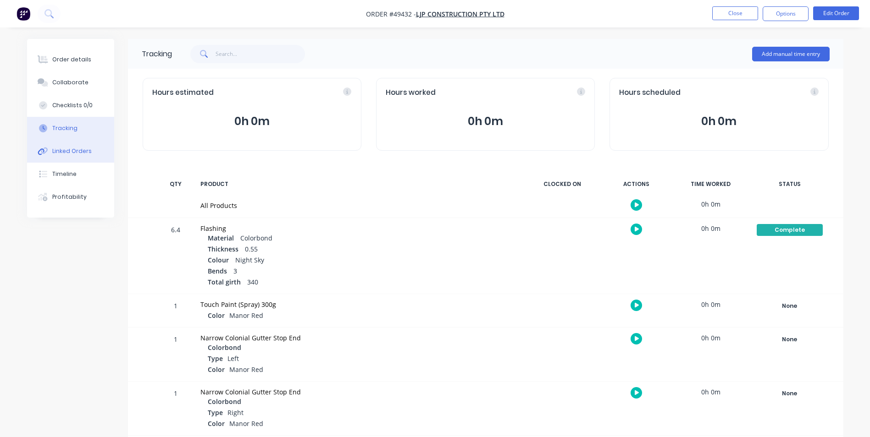
click at [64, 148] on div "Linked Orders" at bounding box center [71, 151] width 39 height 8
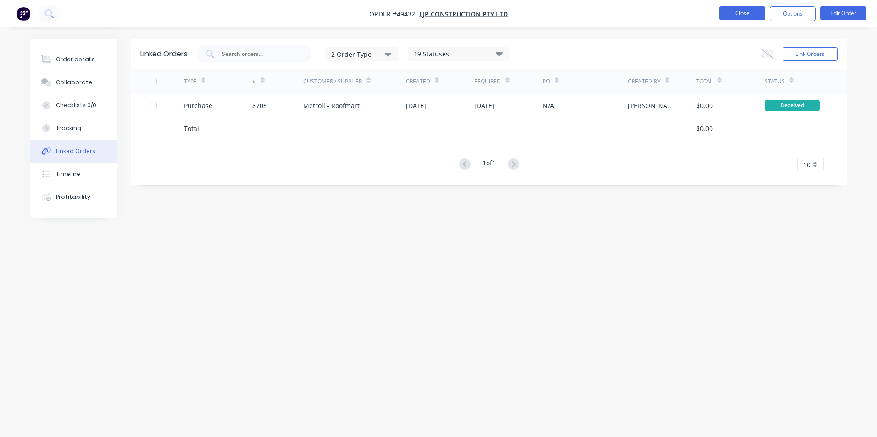
click at [736, 15] on button "Close" at bounding box center [742, 13] width 46 height 14
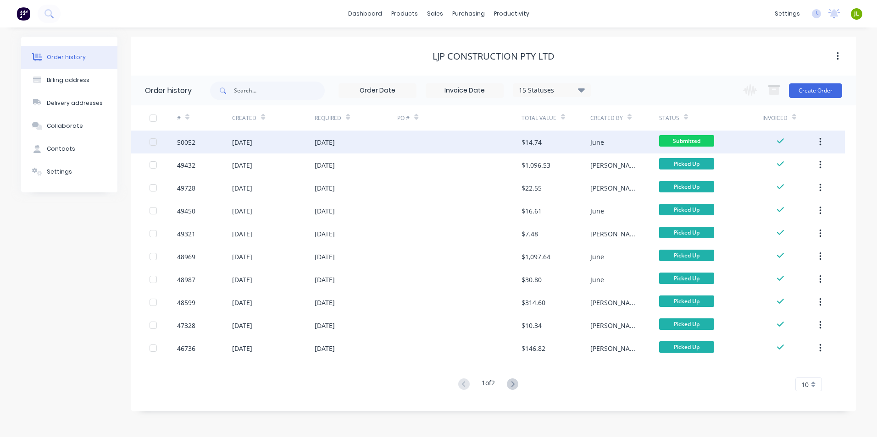
click at [453, 135] on div at bounding box center [459, 142] width 124 height 23
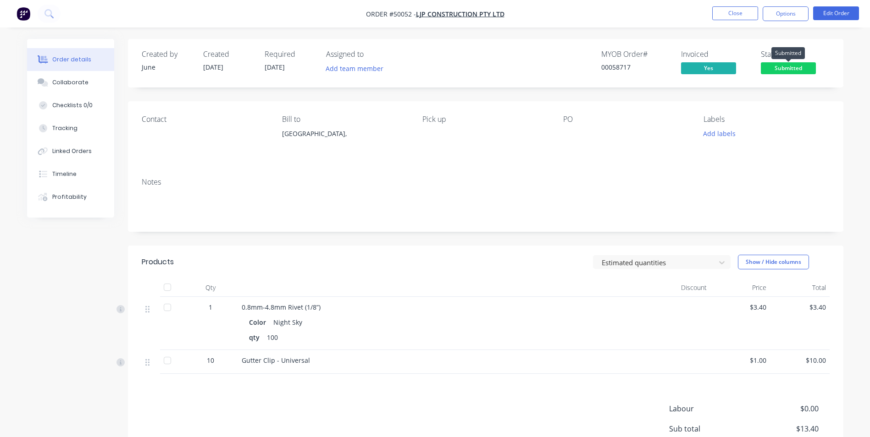
click at [779, 72] on span "Submitted" at bounding box center [788, 67] width 55 height 11
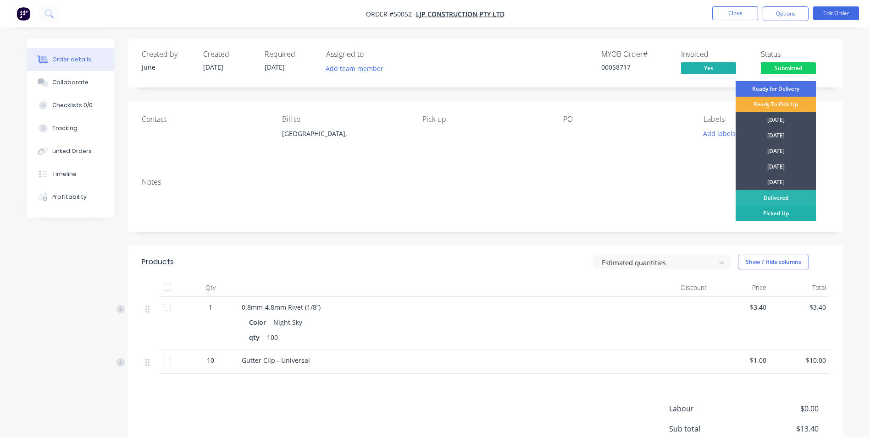
click at [777, 215] on div "Picked Up" at bounding box center [776, 214] width 80 height 16
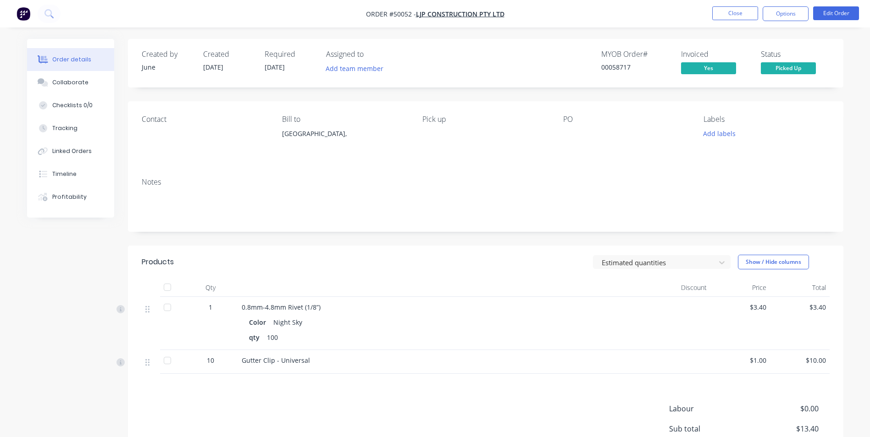
click at [391, 233] on div "Created by June Created 07/10/25 Required 07/10/25 Assigned to Add team member …" at bounding box center [485, 271] width 715 height 465
click at [483, 265] on div "Estimated quantities Show / Hide columns" at bounding box center [559, 262] width 542 height 15
click at [851, 19] on button "Edit Order" at bounding box center [836, 13] width 46 height 14
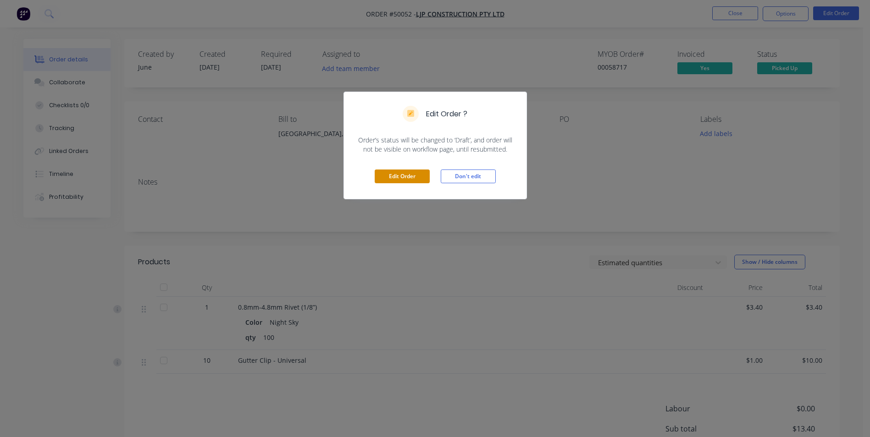
click at [408, 174] on button "Edit Order" at bounding box center [402, 177] width 55 height 14
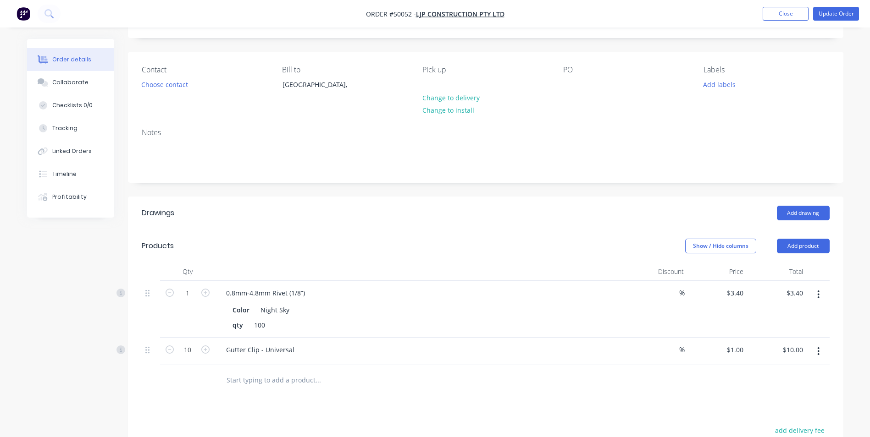
scroll to position [92, 0]
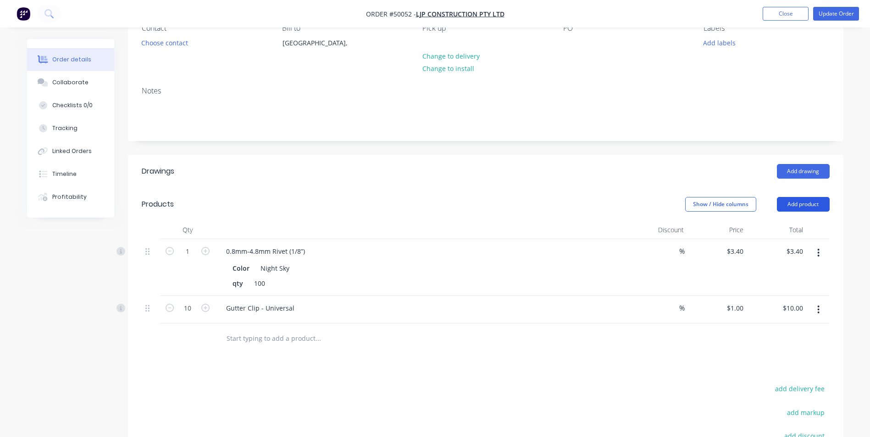
click at [797, 201] on button "Add product" at bounding box center [803, 204] width 53 height 15
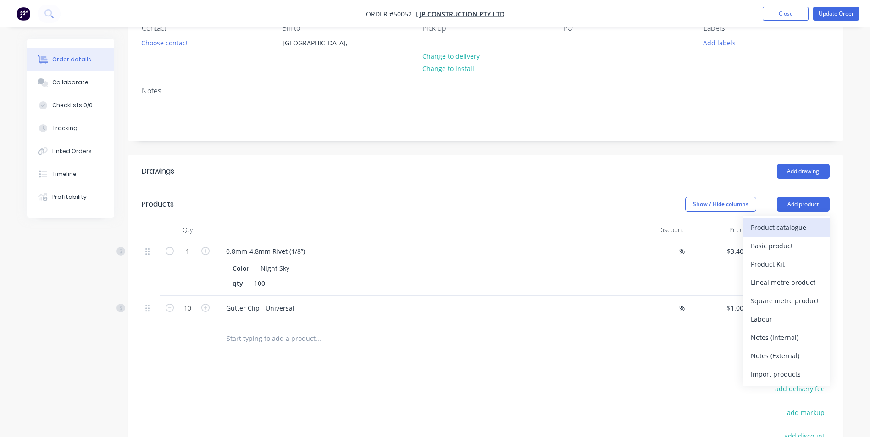
click at [758, 227] on div "Product catalogue" at bounding box center [786, 227] width 71 height 13
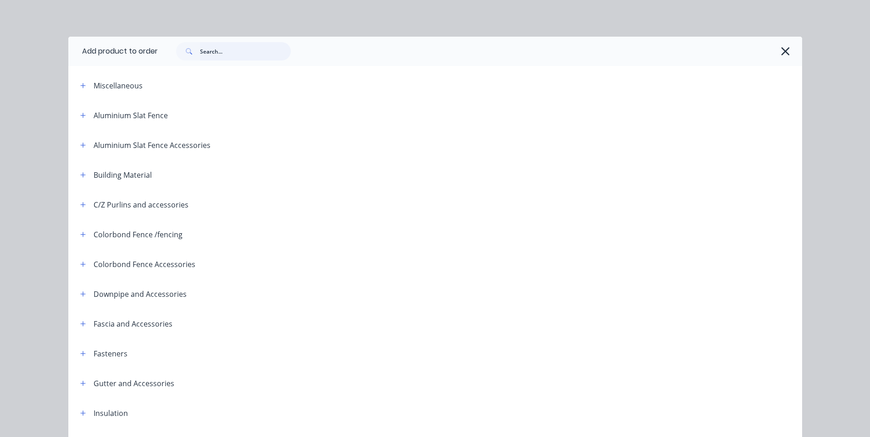
click at [224, 46] on input "text" at bounding box center [245, 51] width 91 height 18
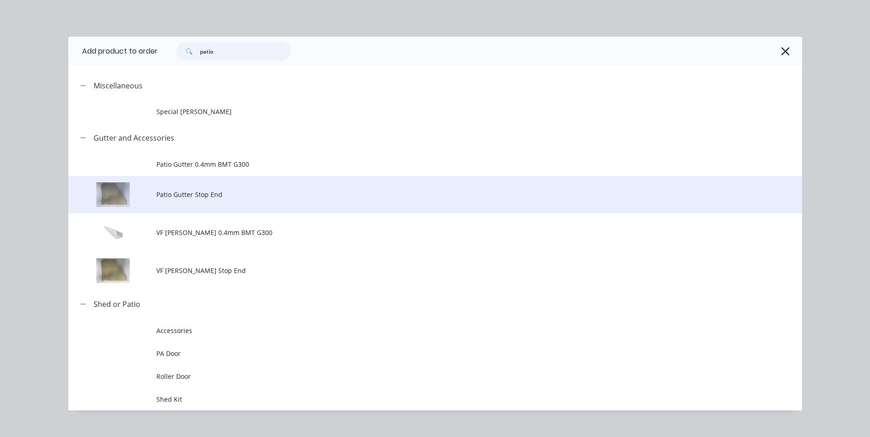
type input "patio"
click at [204, 196] on span "Patio Gutter Stop End" at bounding box center [414, 195] width 516 height 10
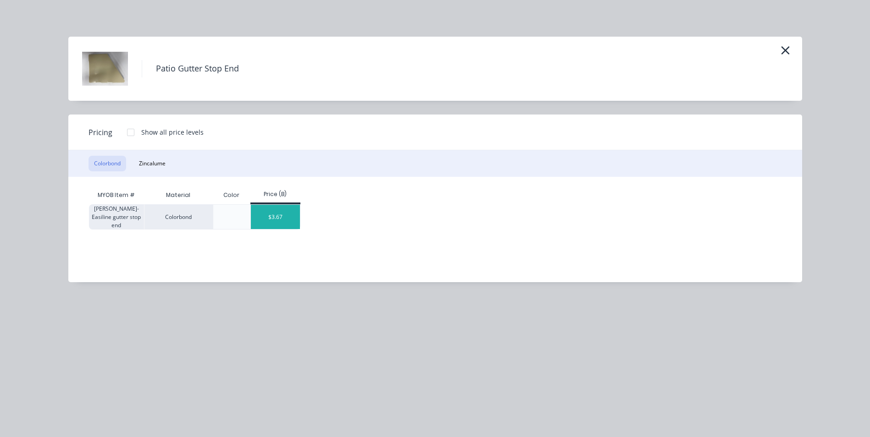
click at [275, 225] on div "$3.67" at bounding box center [275, 217] width 49 height 24
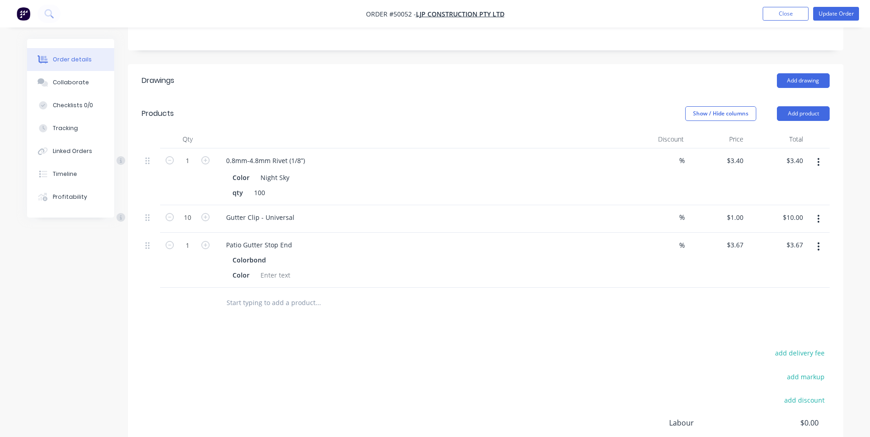
scroll to position [183, 0]
click at [208, 247] on icon "button" at bounding box center [205, 244] width 8 height 8
type input "2"
type input "$7.34"
click at [421, 330] on div "Drawings Add drawing Products Show / Hide columns Add product Qty Discount Pric…" at bounding box center [485, 290] width 715 height 454
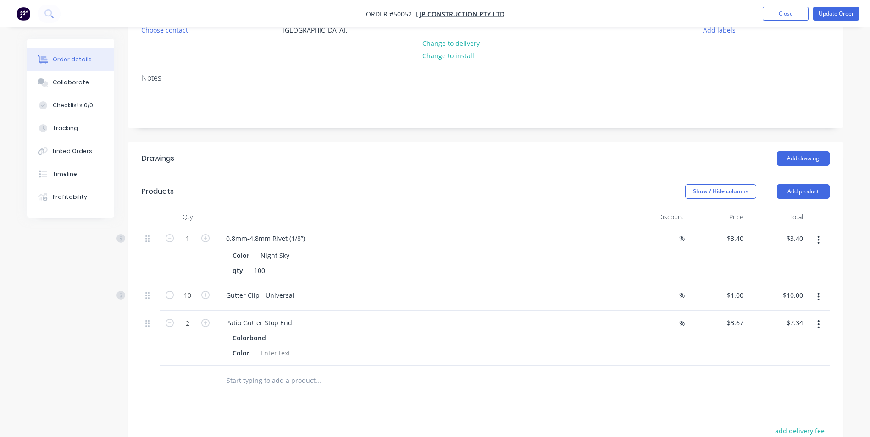
scroll to position [93, 0]
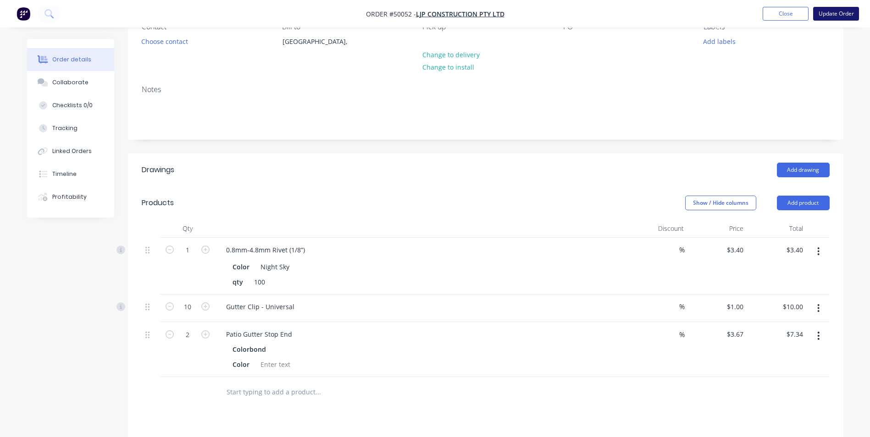
click at [837, 13] on button "Update Order" at bounding box center [836, 14] width 46 height 14
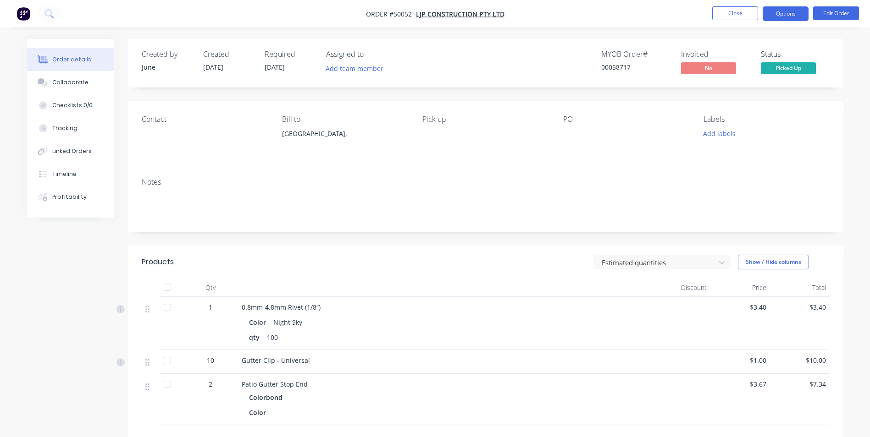
click at [785, 14] on button "Options" at bounding box center [786, 13] width 46 height 15
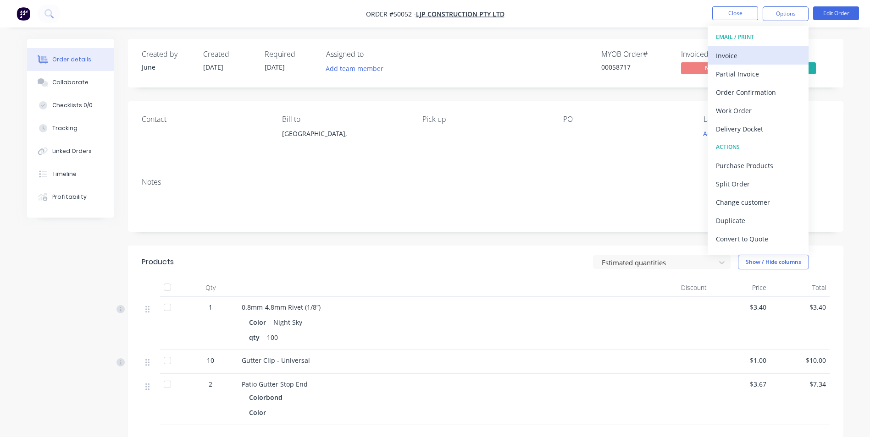
click at [770, 56] on div "Invoice" at bounding box center [758, 55] width 84 height 13
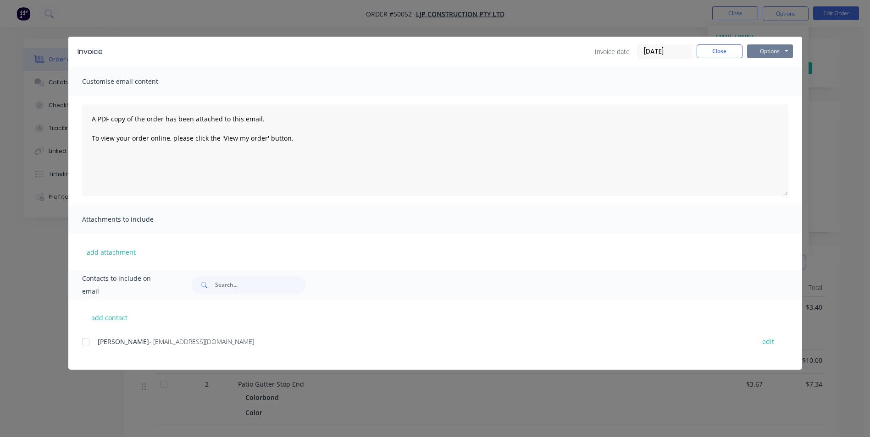
click at [764, 55] on button "Options" at bounding box center [770, 51] width 46 height 14
click at [774, 80] on button "Print" at bounding box center [776, 82] width 59 height 15
click at [713, 52] on button "Close" at bounding box center [720, 51] width 46 height 14
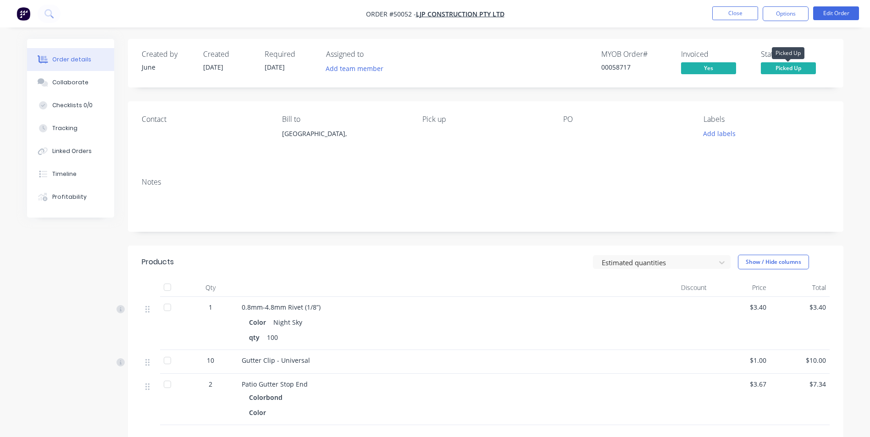
click at [808, 66] on span "Picked Up" at bounding box center [788, 67] width 55 height 11
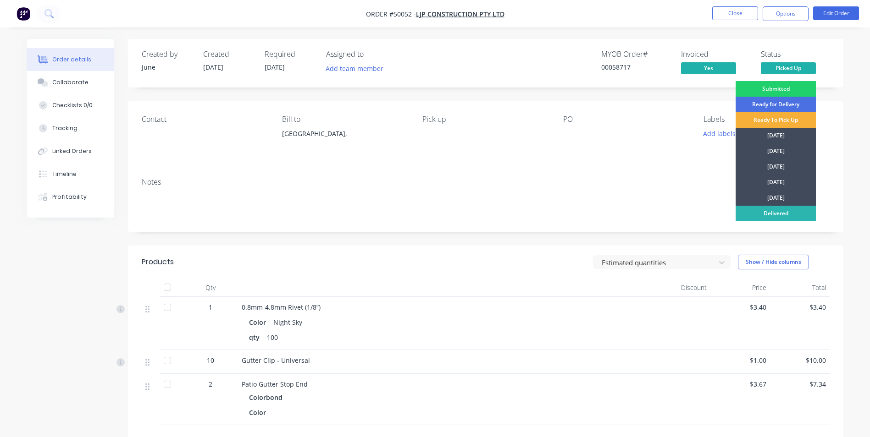
click at [631, 161] on div "Contact Bill to Australia, Pick up PO Labels Add labels" at bounding box center [485, 135] width 715 height 69
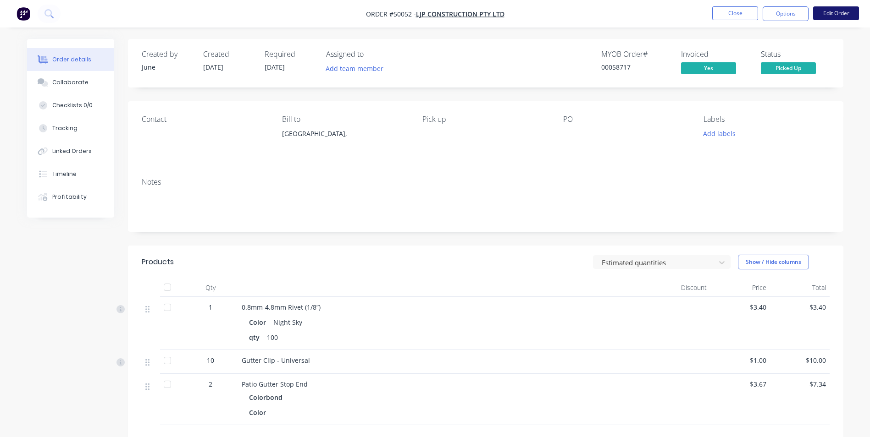
click at [832, 19] on button "Edit Order" at bounding box center [836, 13] width 46 height 14
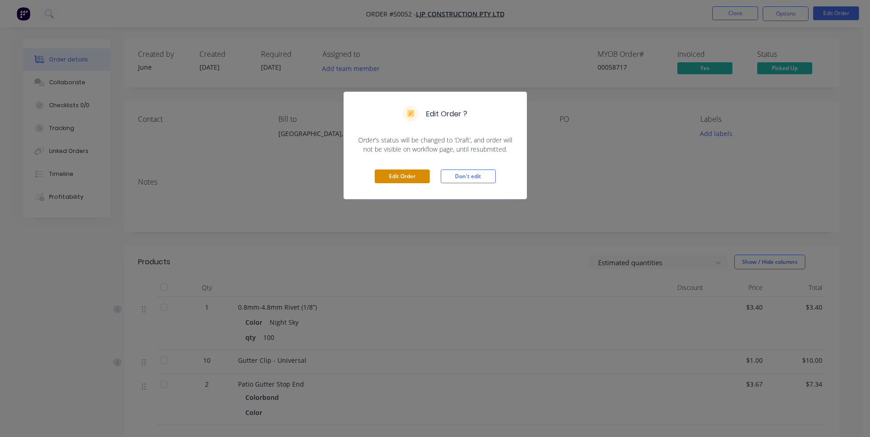
click at [397, 175] on button "Edit Order" at bounding box center [402, 177] width 55 height 14
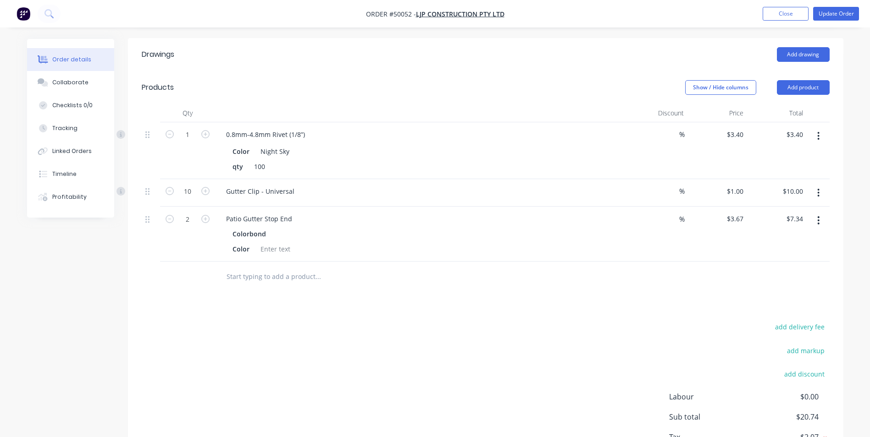
scroll to position [229, 0]
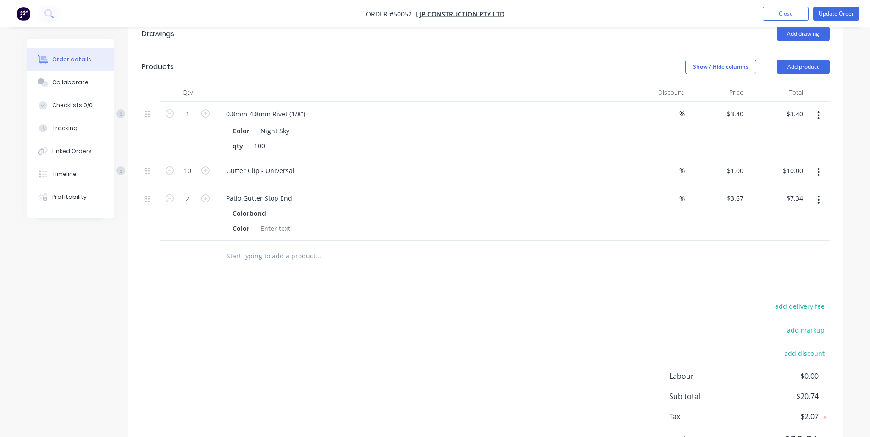
click at [813, 199] on button "button" at bounding box center [819, 200] width 22 height 17
click at [779, 275] on div "Delete" at bounding box center [786, 278] width 71 height 13
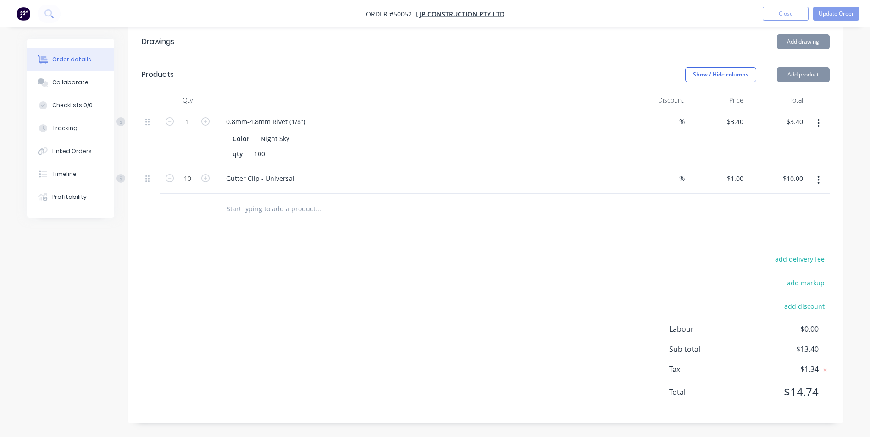
click at [562, 292] on div "add delivery fee add markup add discount Labour $0.00 Sub total $13.40 Tax $1.3…" at bounding box center [486, 331] width 688 height 157
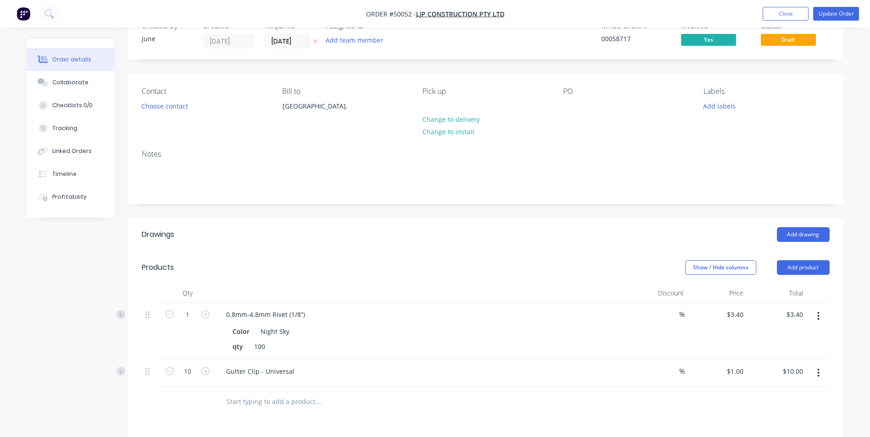
scroll to position [0, 0]
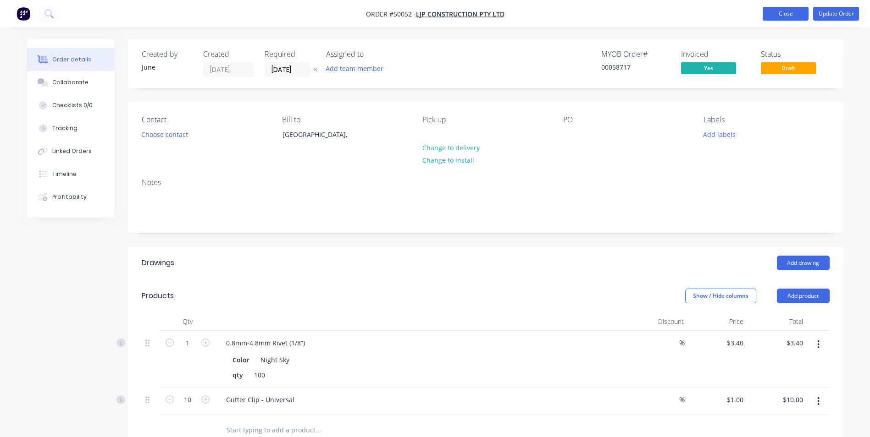
click at [779, 15] on button "Close" at bounding box center [786, 14] width 46 height 14
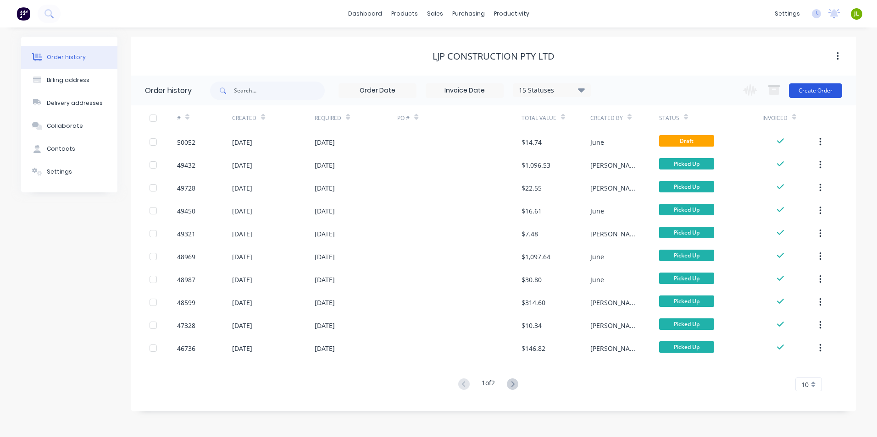
click at [825, 94] on button "Create Order" at bounding box center [815, 90] width 53 height 15
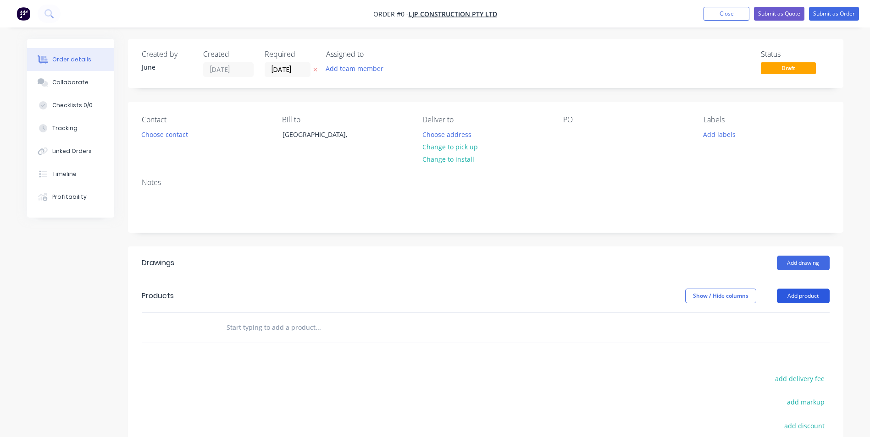
click at [790, 300] on button "Add product" at bounding box center [803, 296] width 53 height 15
click at [778, 324] on div "Product catalogue" at bounding box center [786, 319] width 71 height 13
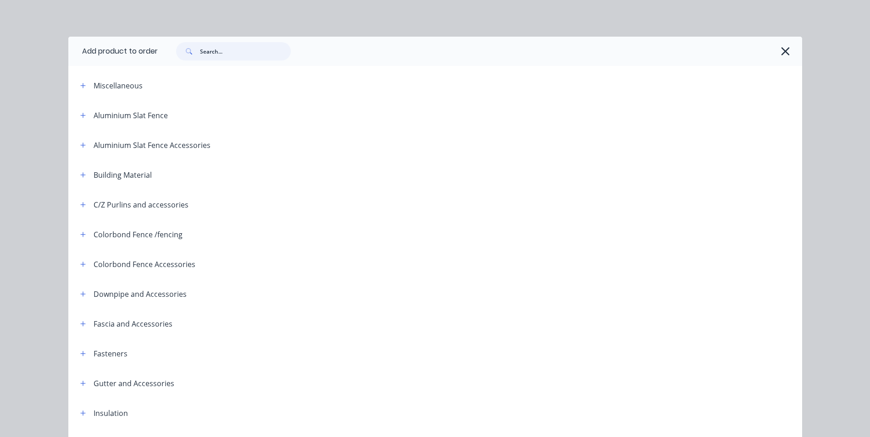
click at [263, 58] on input "text" at bounding box center [245, 51] width 91 height 18
type input "patio"
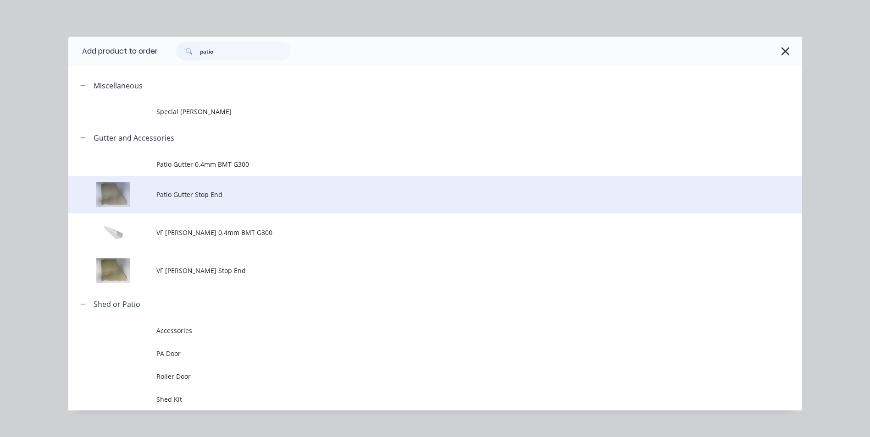
click at [199, 194] on span "Patio Gutter Stop End" at bounding box center [414, 195] width 516 height 10
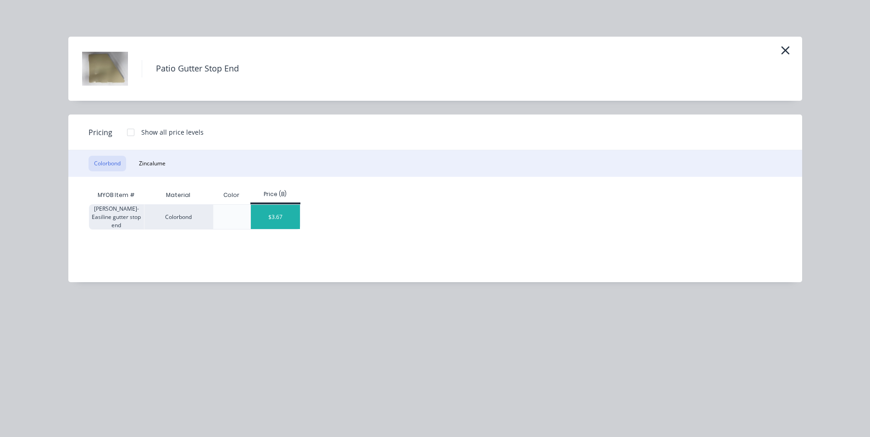
click at [286, 216] on div "$3.67" at bounding box center [275, 217] width 49 height 24
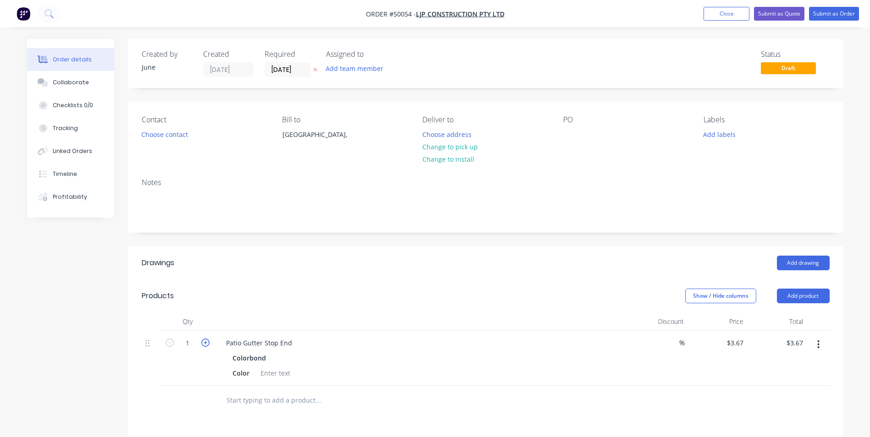
click at [203, 343] on icon "button" at bounding box center [205, 343] width 8 height 8
type input "2"
type input "$7.34"
click at [300, 292] on div "Show / Hide columns Add product" at bounding box center [559, 296] width 542 height 15
click at [447, 149] on button "Change to pick up" at bounding box center [449, 147] width 65 height 12
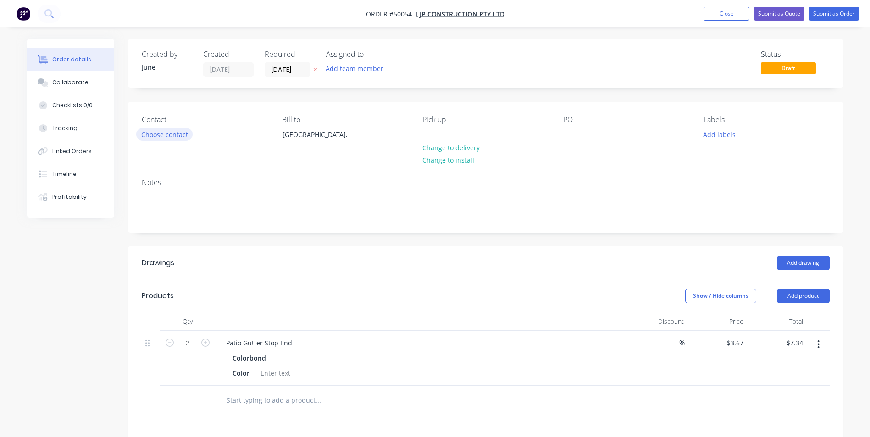
click at [169, 131] on button "Choose contact" at bounding box center [164, 134] width 56 height 12
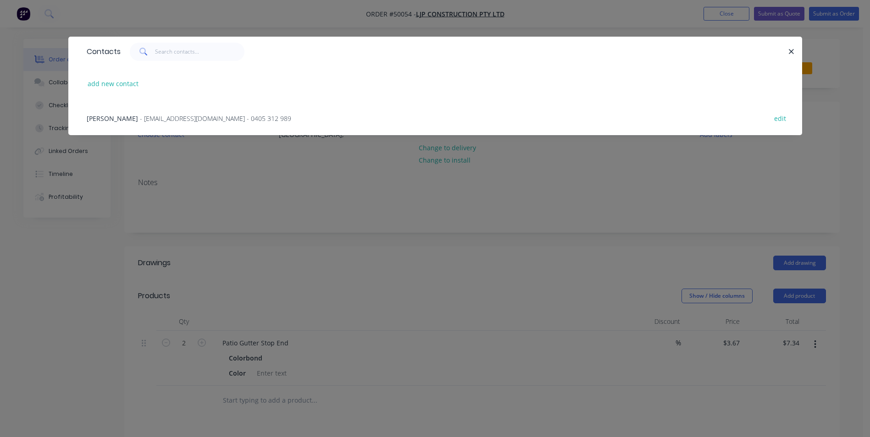
click at [154, 124] on div "Lee - pearce460@gmail.com - 0405 312 989 edit" at bounding box center [435, 118] width 706 height 34
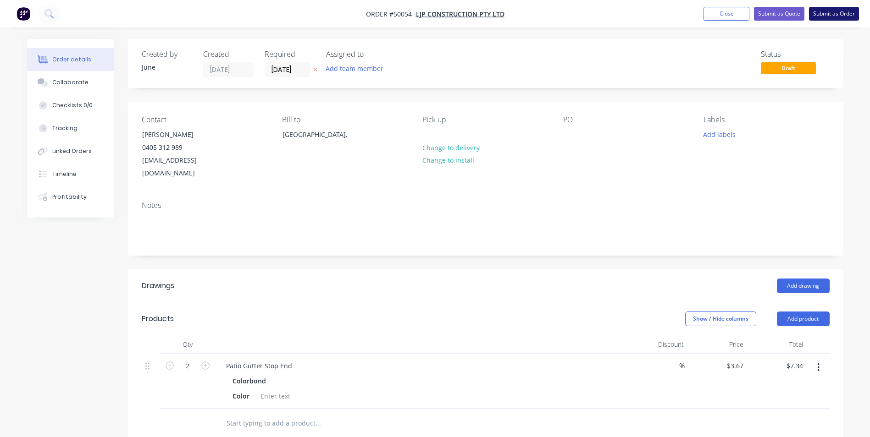
click at [847, 14] on button "Submit as Order" at bounding box center [834, 14] width 50 height 14
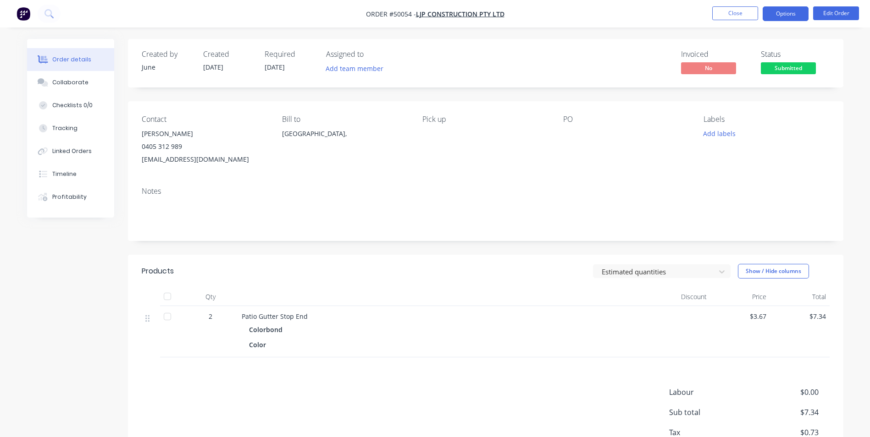
click at [774, 12] on button "Options" at bounding box center [786, 13] width 46 height 15
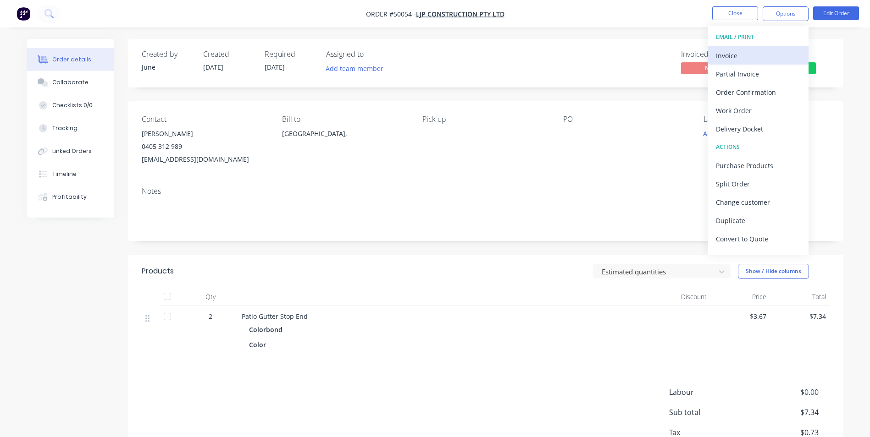
click at [768, 53] on div "Invoice" at bounding box center [758, 55] width 84 height 13
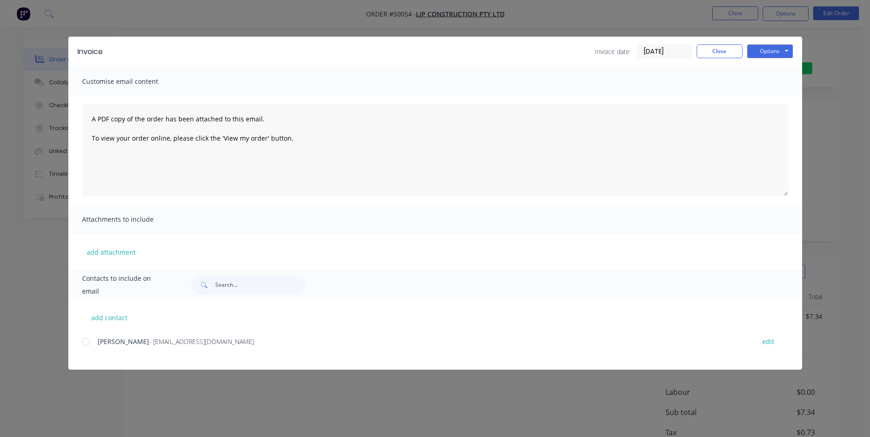
click at [94, 332] on div "add contact Lee - pearce460@gmail.com edit" at bounding box center [435, 335] width 734 height 70
click at [80, 346] on div "add contact Lee - pearce460@gmail.com edit" at bounding box center [435, 335] width 734 height 70
drag, startPoint x: 86, startPoint y: 344, endPoint x: 373, endPoint y: 191, distance: 325.6
click at [86, 344] on div at bounding box center [86, 342] width 18 height 18
click at [759, 52] on button "Options" at bounding box center [770, 51] width 46 height 14
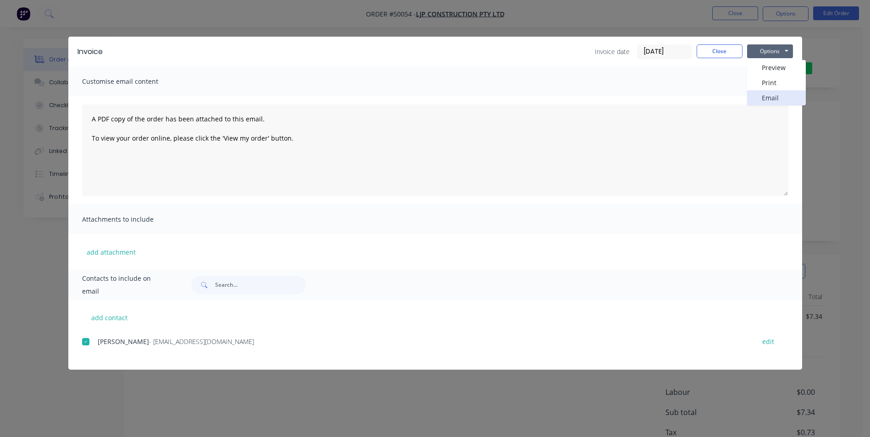
click at [753, 95] on button "Email" at bounding box center [776, 97] width 59 height 15
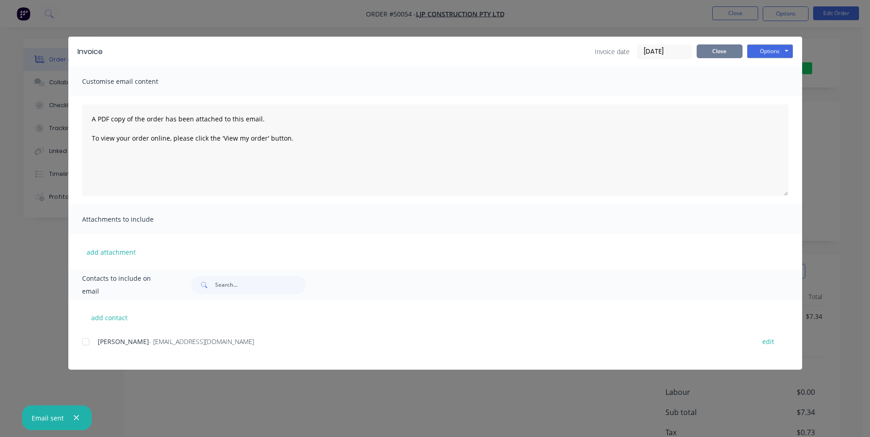
click at [720, 51] on button "Close" at bounding box center [720, 51] width 46 height 14
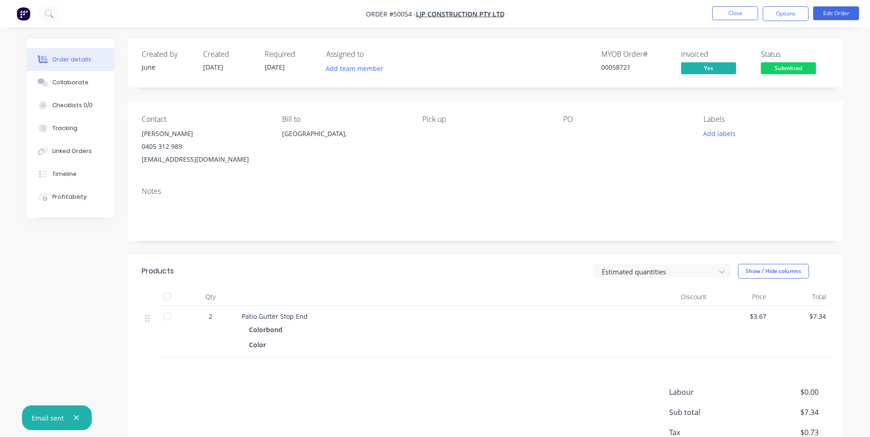
drag, startPoint x: 791, startPoint y: 65, endPoint x: 795, endPoint y: 73, distance: 9.6
click at [791, 65] on span "Submitted" at bounding box center [788, 67] width 55 height 11
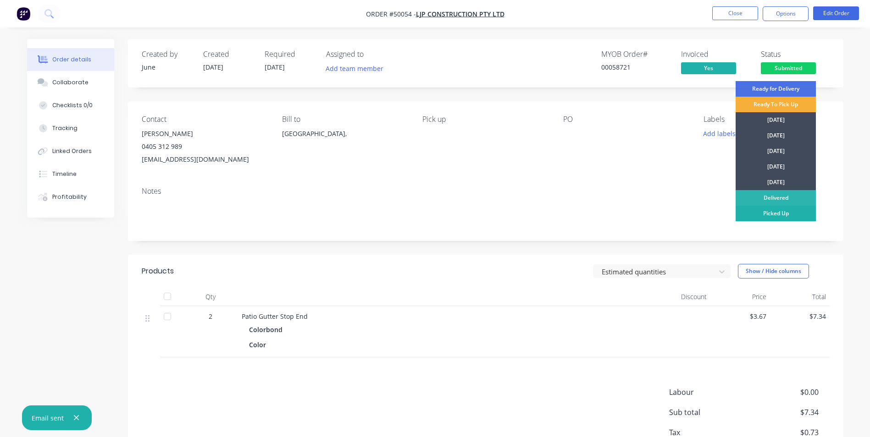
click at [770, 211] on div "Picked Up" at bounding box center [776, 214] width 80 height 16
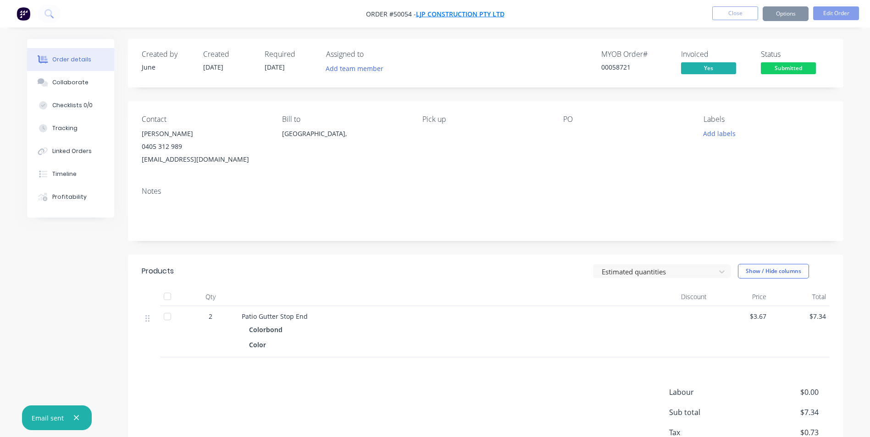
click at [448, 12] on span "LJP Construction Pty Ltd" at bounding box center [460, 14] width 89 height 9
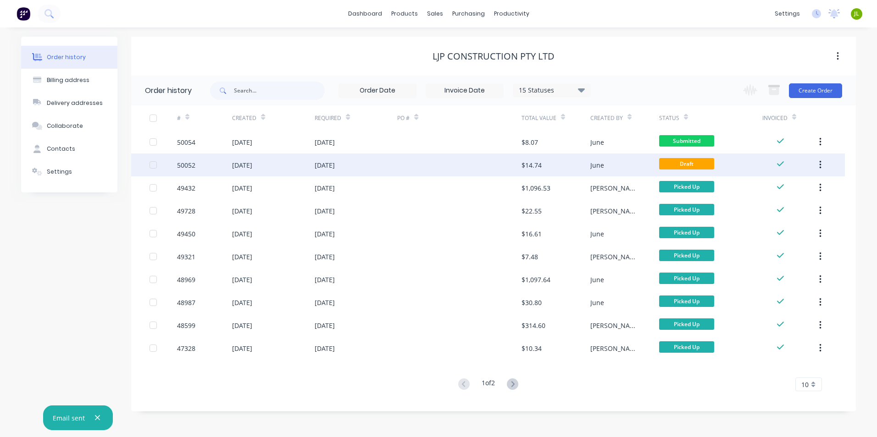
click at [477, 161] on div at bounding box center [459, 165] width 124 height 23
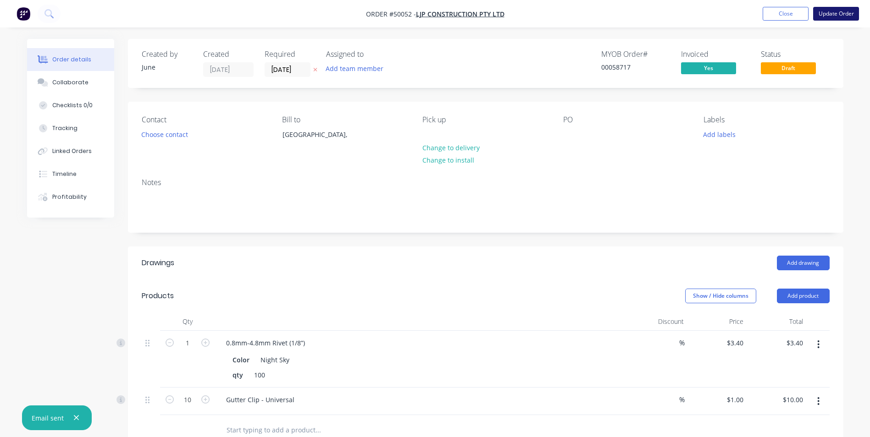
click at [832, 19] on button "Update Order" at bounding box center [836, 14] width 46 height 14
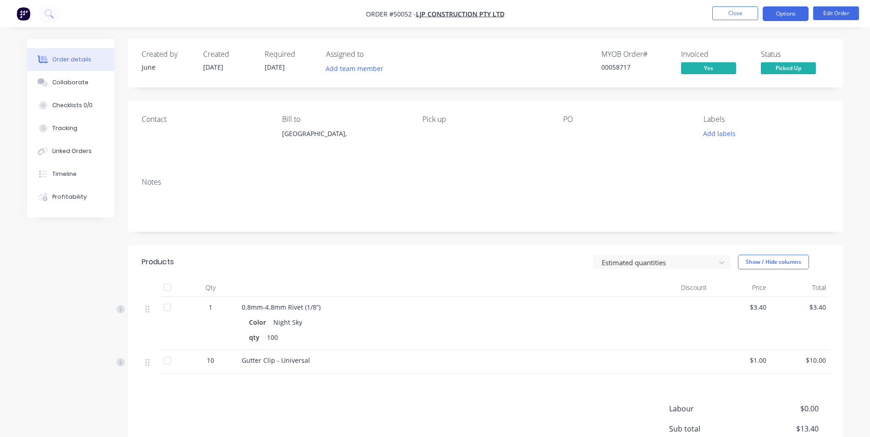
click at [788, 17] on button "Options" at bounding box center [786, 13] width 46 height 15
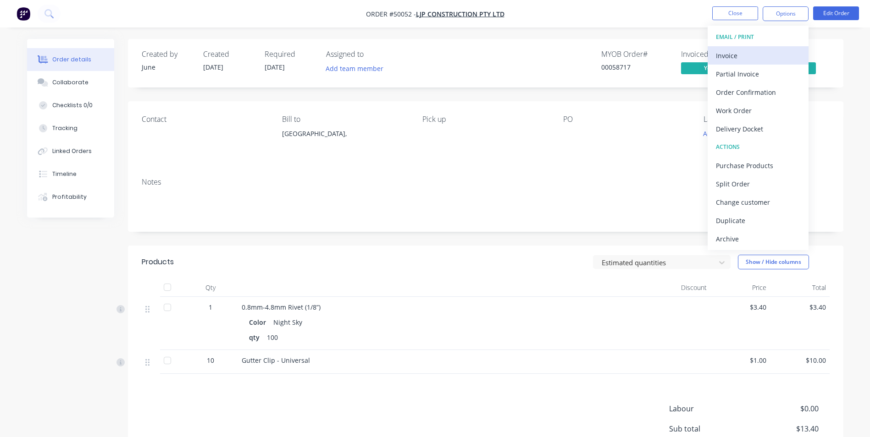
click at [777, 54] on div "Invoice" at bounding box center [758, 55] width 84 height 13
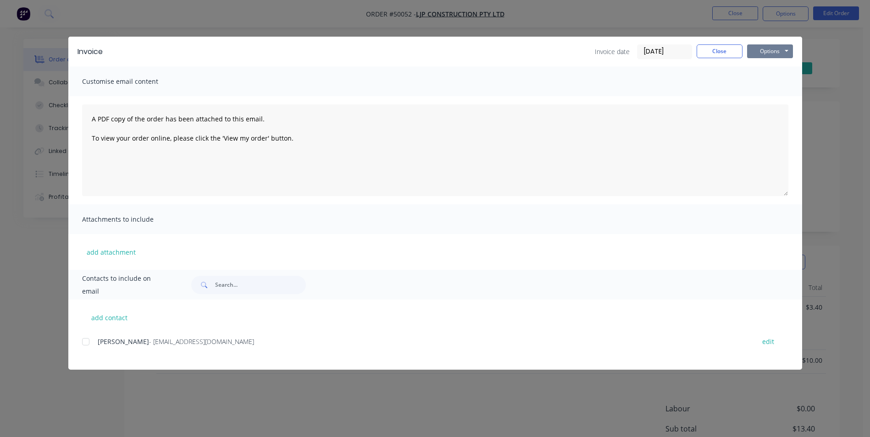
click at [755, 50] on button "Options" at bounding box center [770, 51] width 46 height 14
click at [760, 79] on button "Print" at bounding box center [776, 82] width 59 height 15
click at [715, 51] on button "Close" at bounding box center [720, 51] width 46 height 14
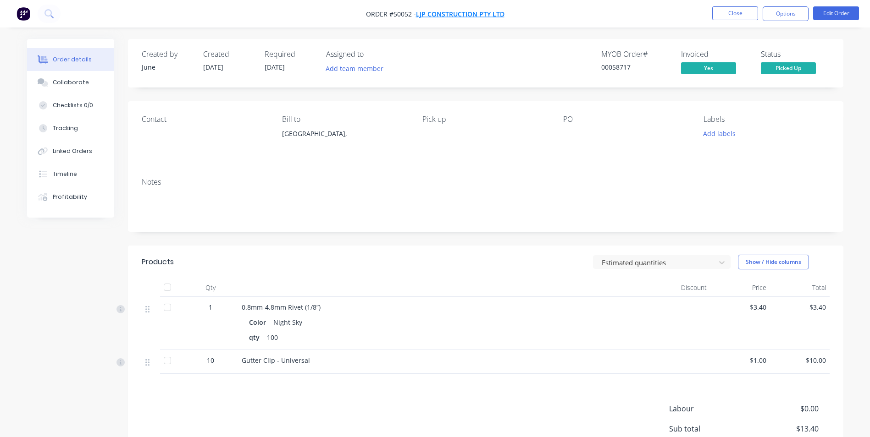
click at [482, 17] on span "LJP Construction Pty Ltd" at bounding box center [460, 14] width 89 height 9
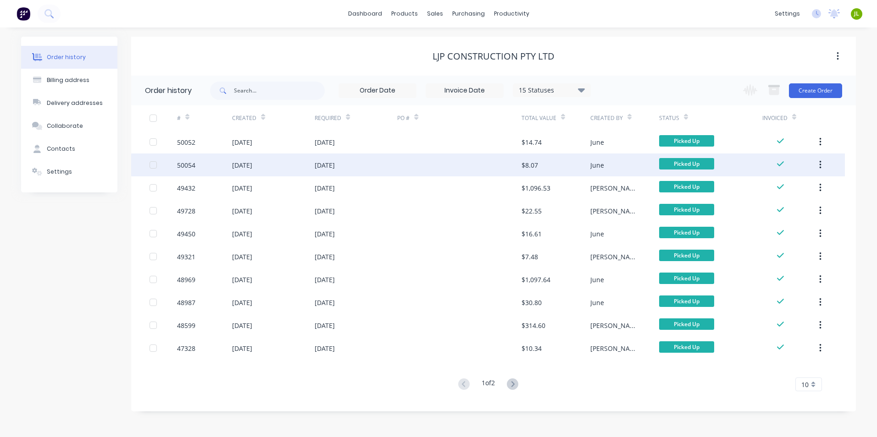
click at [445, 164] on div at bounding box center [459, 165] width 124 height 23
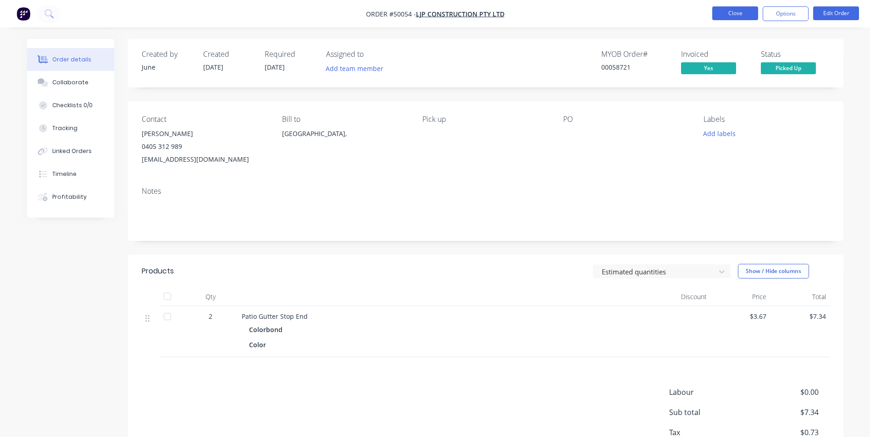
click at [723, 13] on button "Close" at bounding box center [735, 13] width 46 height 14
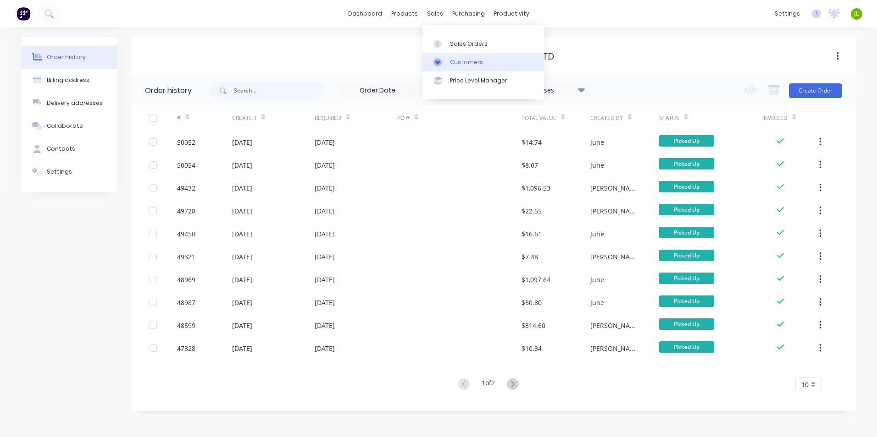
click at [447, 62] on link "Customers" at bounding box center [483, 62] width 122 height 18
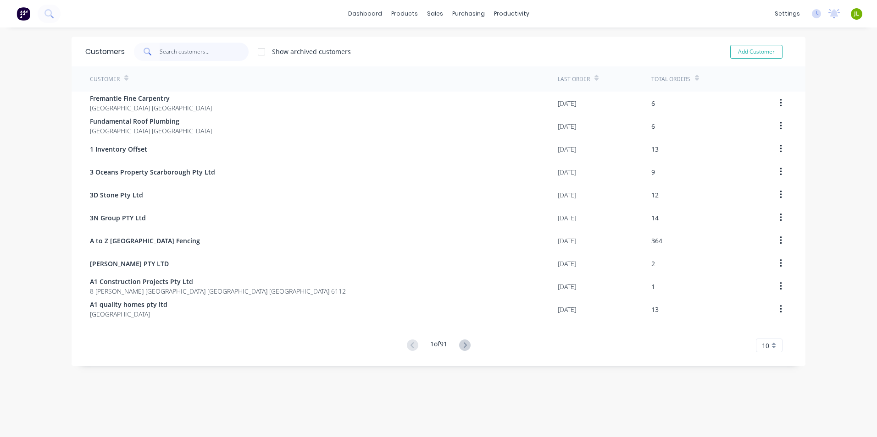
click at [190, 54] on input "text" at bounding box center [204, 52] width 89 height 18
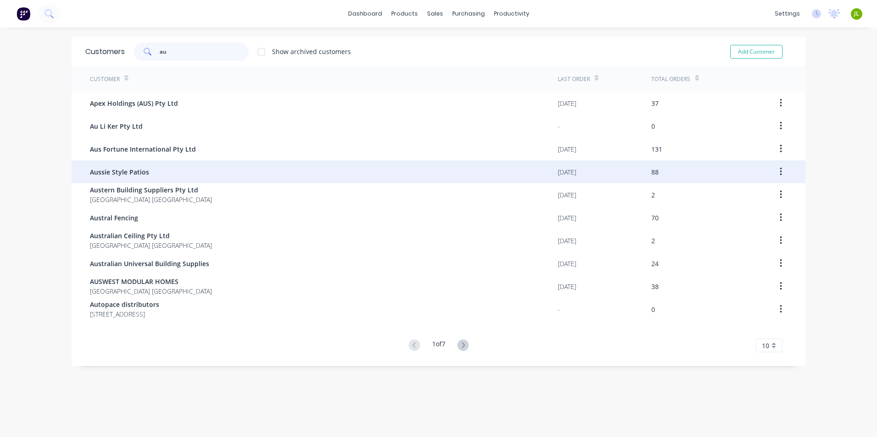
type input "au"
click at [184, 161] on div "Aussie Style Patios" at bounding box center [324, 172] width 468 height 23
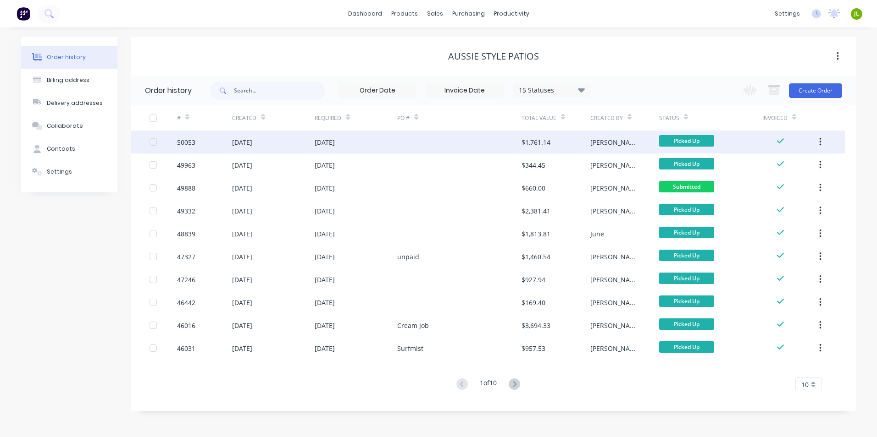
click at [369, 148] on div "[DATE]" at bounding box center [356, 142] width 83 height 23
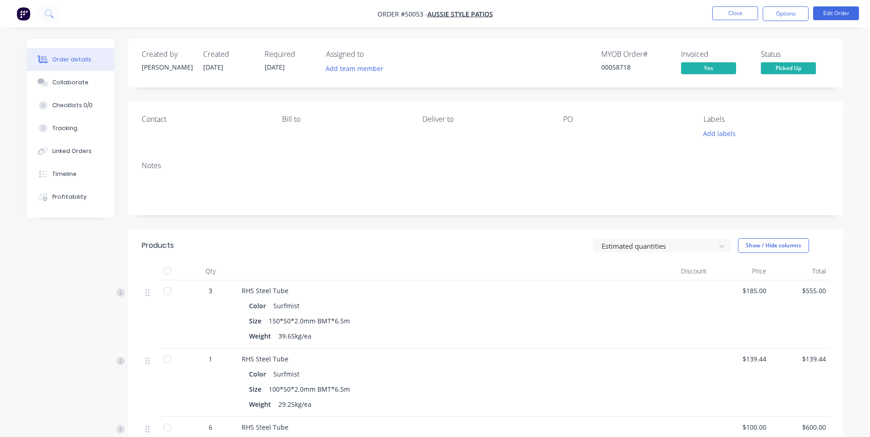
click at [462, 369] on div "Color Surfmist" at bounding box center [444, 374] width 391 height 13
click at [720, 10] on button "Close" at bounding box center [735, 13] width 46 height 14
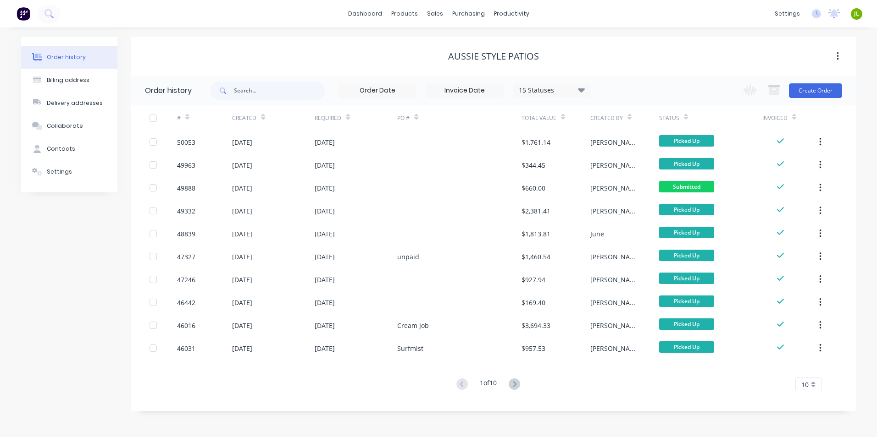
click at [626, 84] on div "15 Statuses Invoice Status Invoiced Not Invoiced Partial Order Status All Archi…" at bounding box center [533, 91] width 646 height 30
click at [585, 437] on html "dashboard products sales purchasing productivity dashboard products Product Cat…" at bounding box center [438, 218] width 877 height 437
click at [531, 76] on link "Delivery Scheduling" at bounding box center [547, 81] width 122 height 18
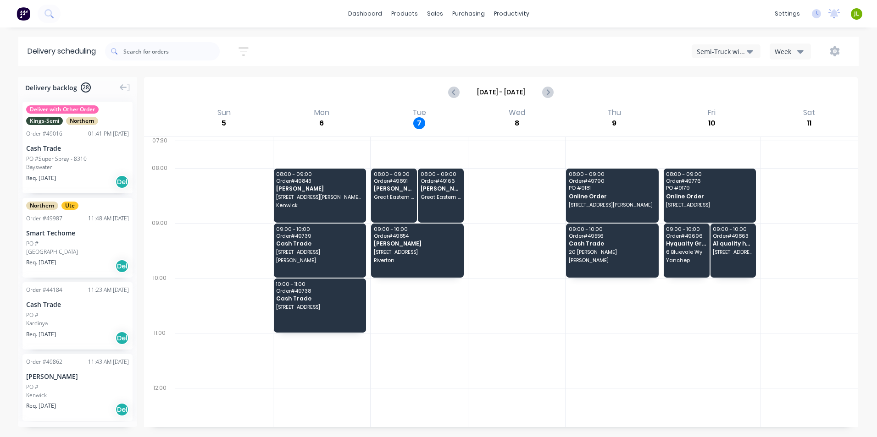
click at [716, 56] on button "Semi-Truck with Hiab" at bounding box center [726, 51] width 69 height 14
click at [714, 113] on div "Utes Delivery" at bounding box center [737, 111] width 91 height 18
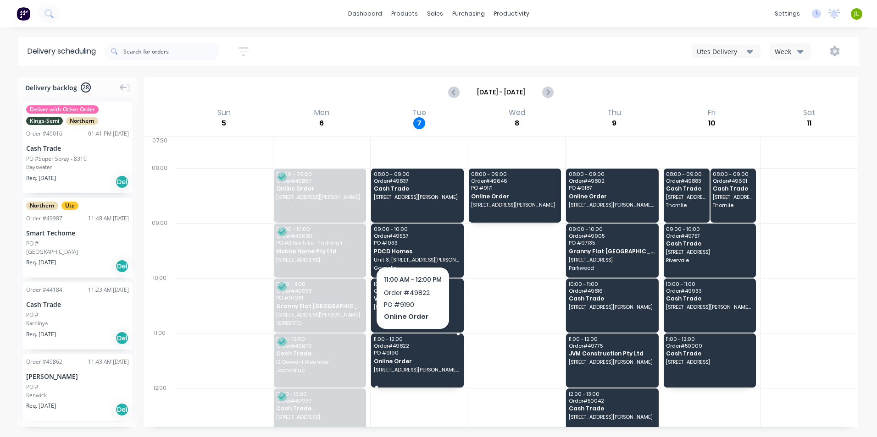
click at [431, 353] on span "PO # 9190" at bounding box center [417, 353] width 86 height 6
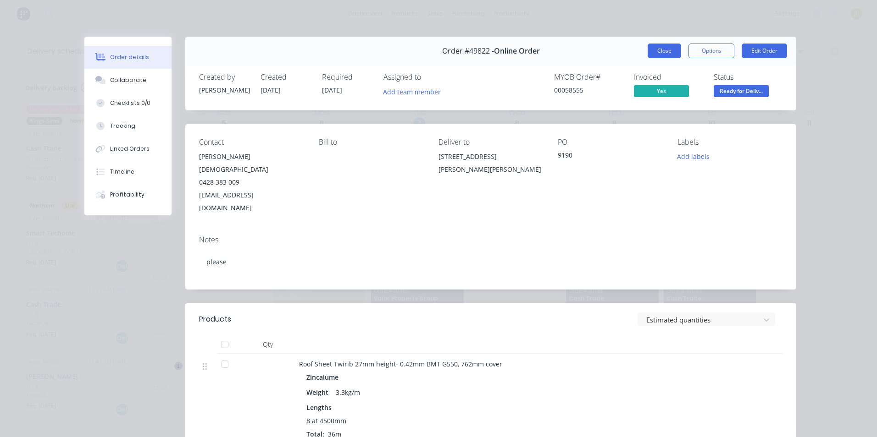
click at [650, 52] on button "Close" at bounding box center [664, 51] width 33 height 15
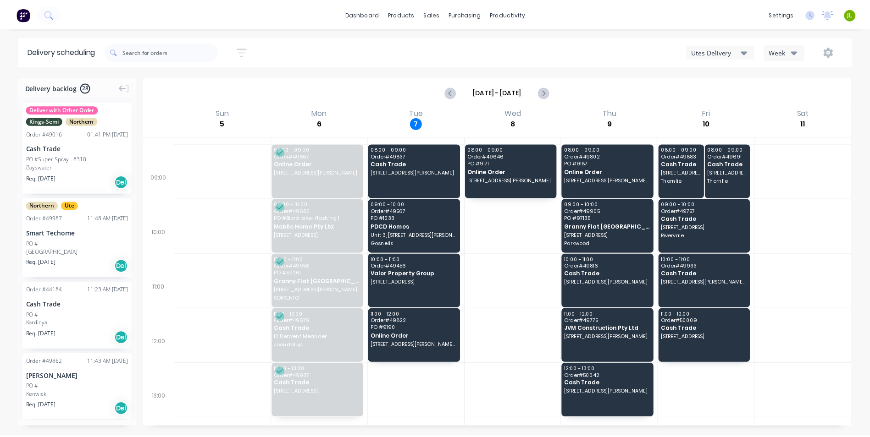
scroll to position [46, 0]
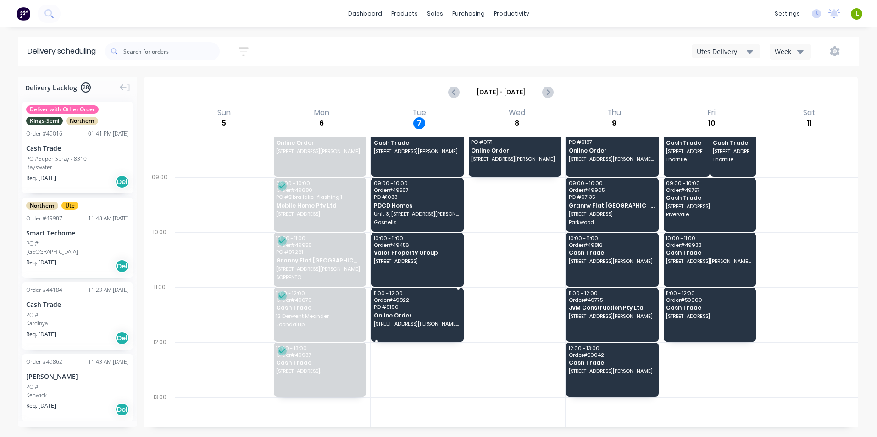
click at [450, 313] on span "Online Order" at bounding box center [417, 316] width 86 height 6
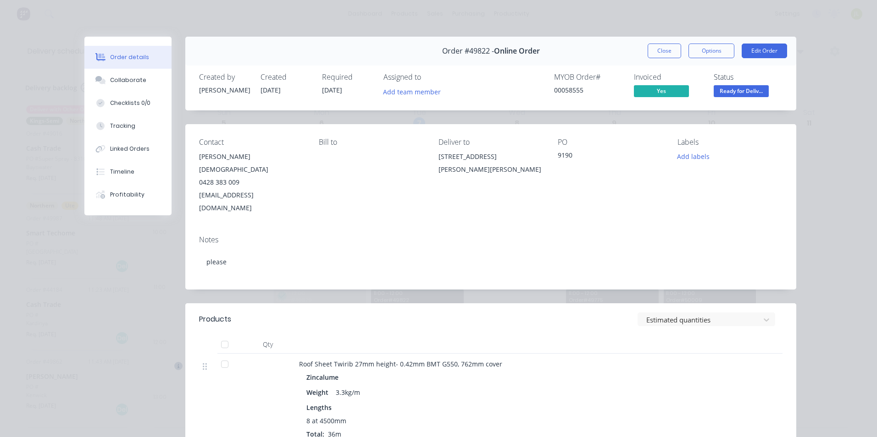
click at [649, 12] on div "Order details Collaborate Checklists 0/0 Tracking Linked Orders Timeline Profit…" at bounding box center [438, 218] width 877 height 437
click at [407, 23] on div "Order details Collaborate Checklists 0/0 Tracking Linked Orders Timeline Profit…" at bounding box center [438, 218] width 877 height 437
click at [658, 54] on button "Close" at bounding box center [664, 51] width 33 height 15
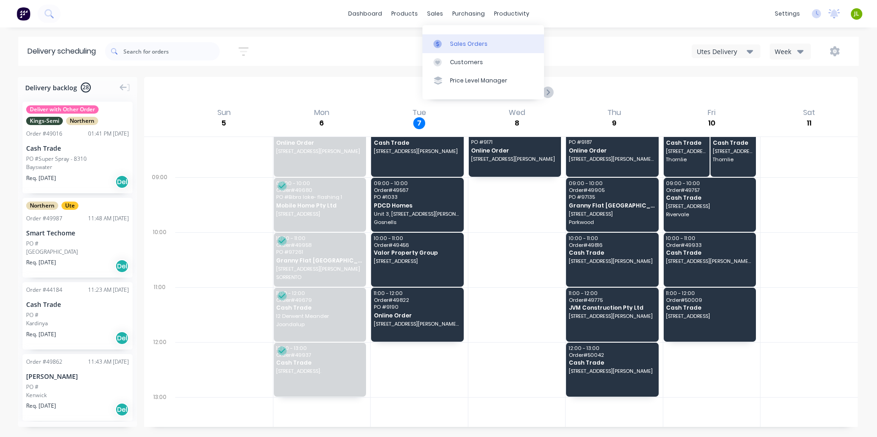
click at [435, 44] on icon at bounding box center [437, 44] width 8 height 8
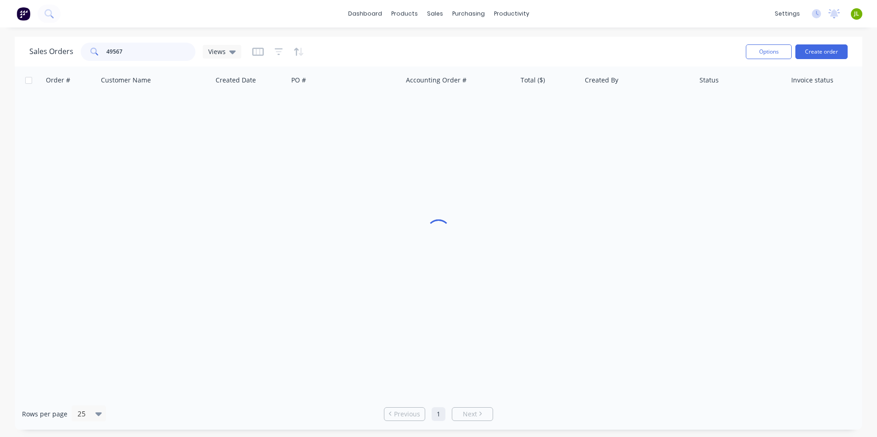
drag, startPoint x: 177, startPoint y: 50, endPoint x: 68, endPoint y: 42, distance: 109.4
click at [68, 43] on div "Sales Orders 49567 Views" at bounding box center [135, 52] width 212 height 18
paste input "olialarmman@hotmail.com"
type input "olialarmman@hotmail.com"
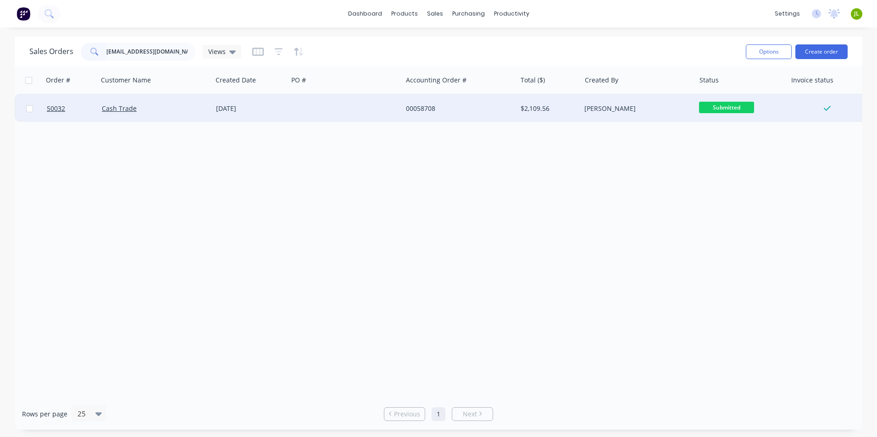
click at [359, 105] on div at bounding box center [345, 109] width 114 height 28
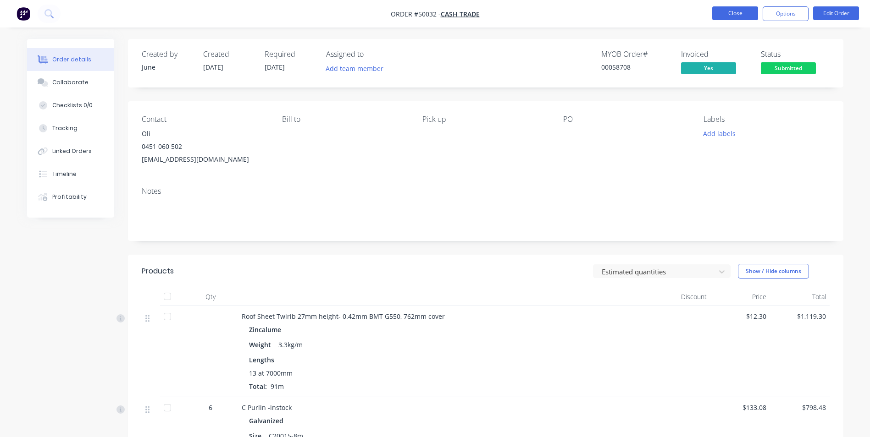
click at [720, 17] on button "Close" at bounding box center [735, 13] width 46 height 14
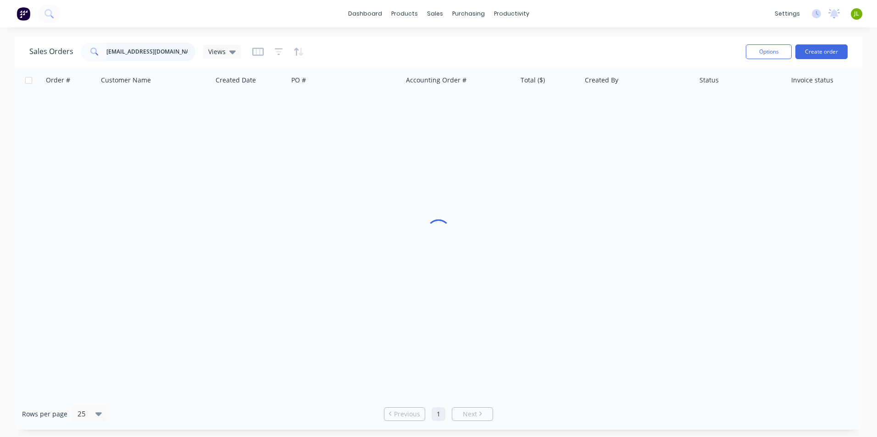
click at [176, 55] on input "olialarmman@hotmail.com" at bounding box center [150, 52] width 89 height 18
drag, startPoint x: 189, startPoint y: 55, endPoint x: 47, endPoint y: 56, distance: 142.6
click at [47, 56] on div "Sales Orders olialarmman@hotmail.com Views" at bounding box center [135, 52] width 212 height 18
type input "49837"
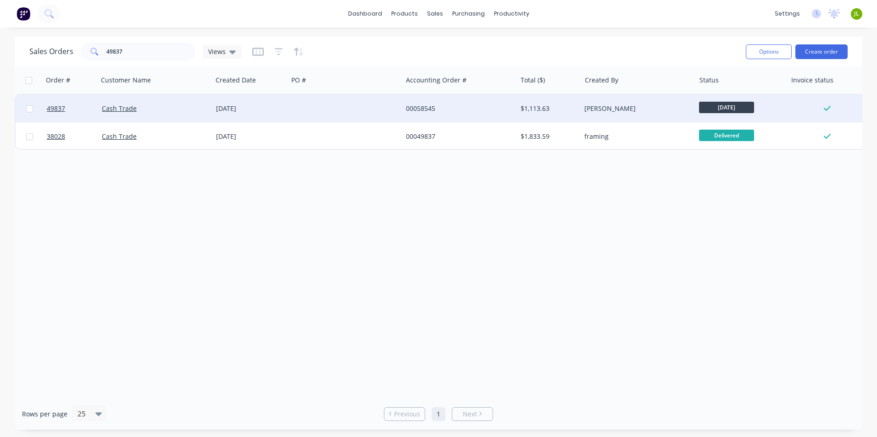
click at [180, 104] on div "Cash Trade" at bounding box center [153, 108] width 102 height 9
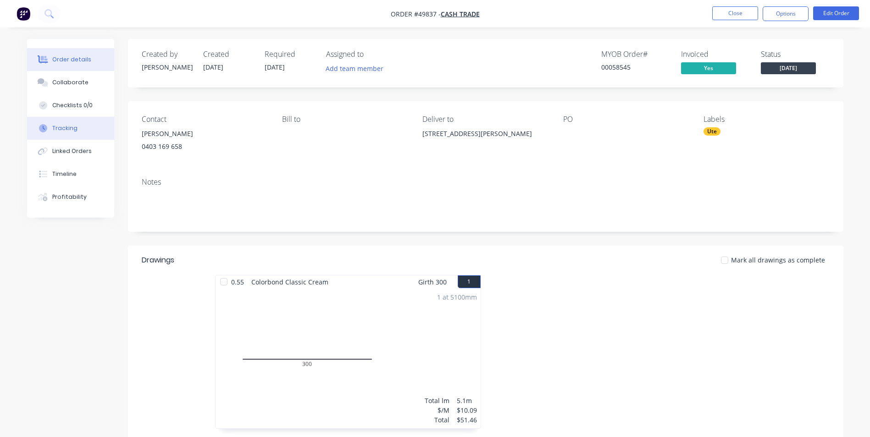
click at [72, 129] on div "Tracking" at bounding box center [64, 128] width 25 height 8
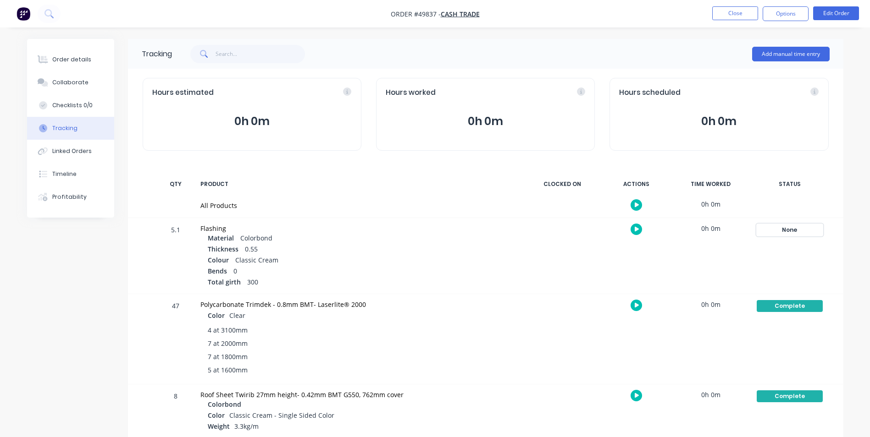
click at [789, 233] on div "None" at bounding box center [790, 230] width 66 height 12
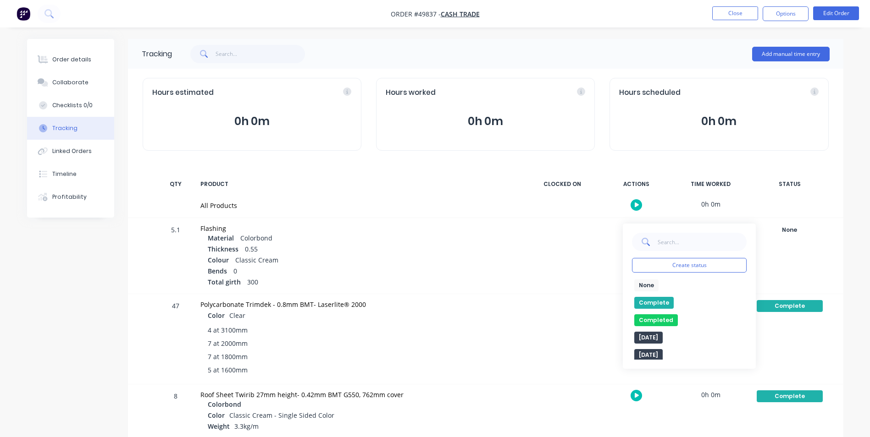
click at [653, 303] on button "Complete" at bounding box center [653, 303] width 39 height 12
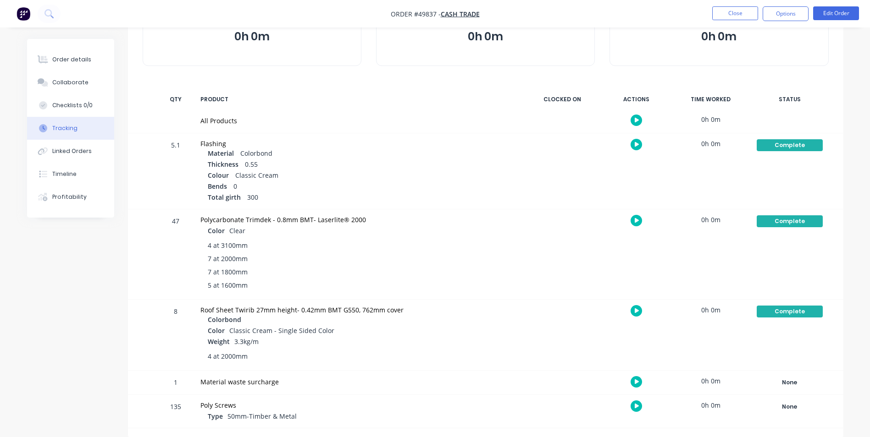
scroll to position [85, 0]
drag, startPoint x: 78, startPoint y: 55, endPoint x: 123, endPoint y: 44, distance: 46.8
click at [78, 56] on div "Order details" at bounding box center [71, 59] width 39 height 8
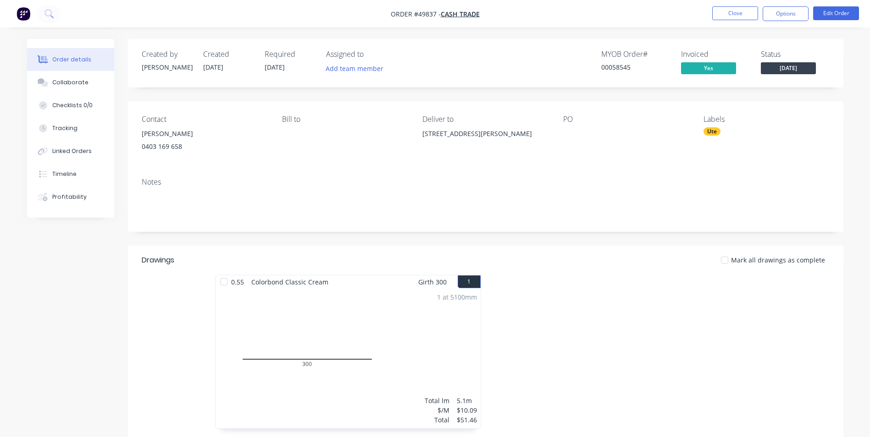
click at [794, 70] on span "[DATE]" at bounding box center [788, 67] width 55 height 11
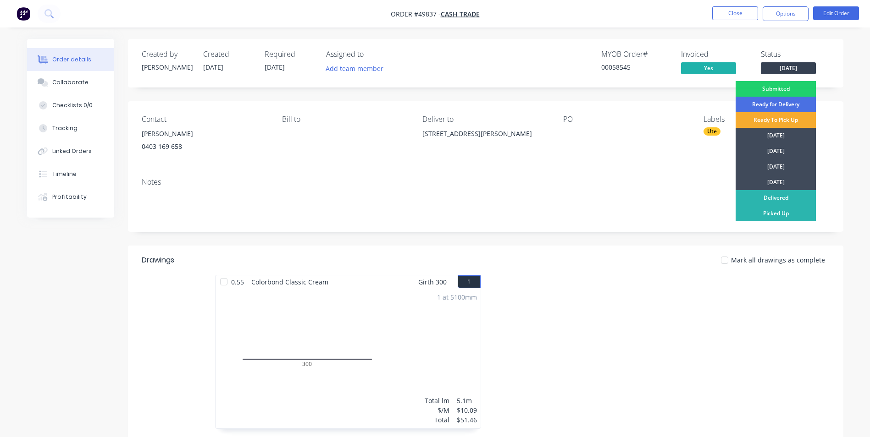
click at [770, 116] on div "Ready To Pick Up" at bounding box center [776, 120] width 80 height 16
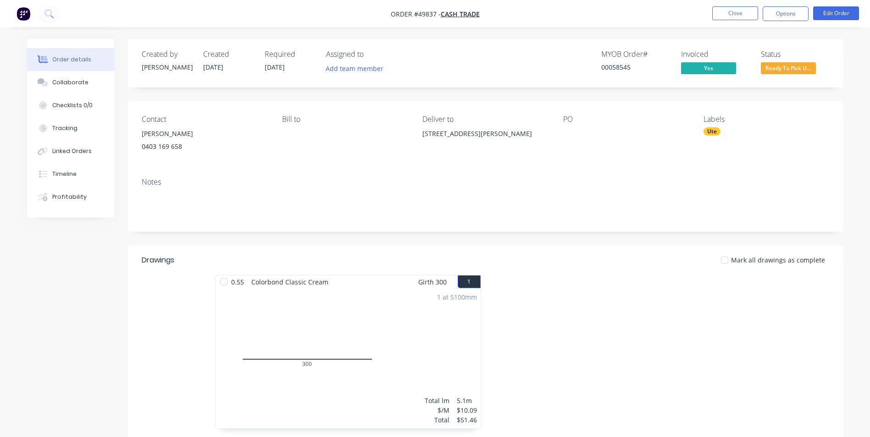
click at [790, 71] on span "Ready To Pick U..." at bounding box center [788, 67] width 55 height 11
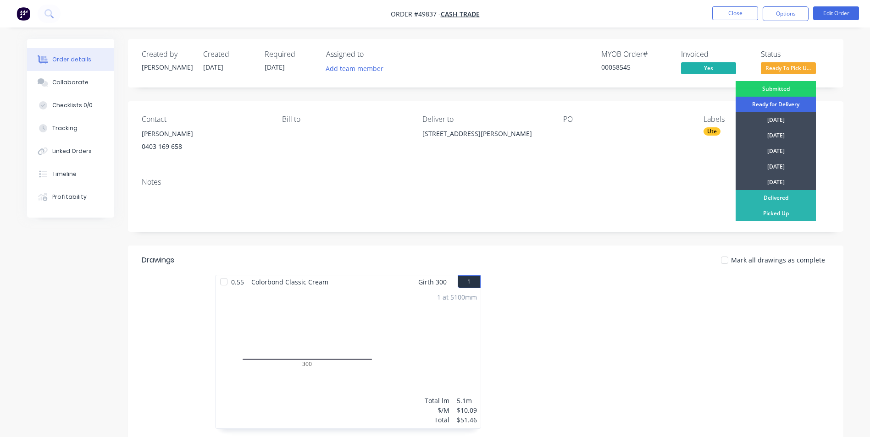
click at [780, 101] on div "Ready for Delivery" at bounding box center [776, 105] width 80 height 16
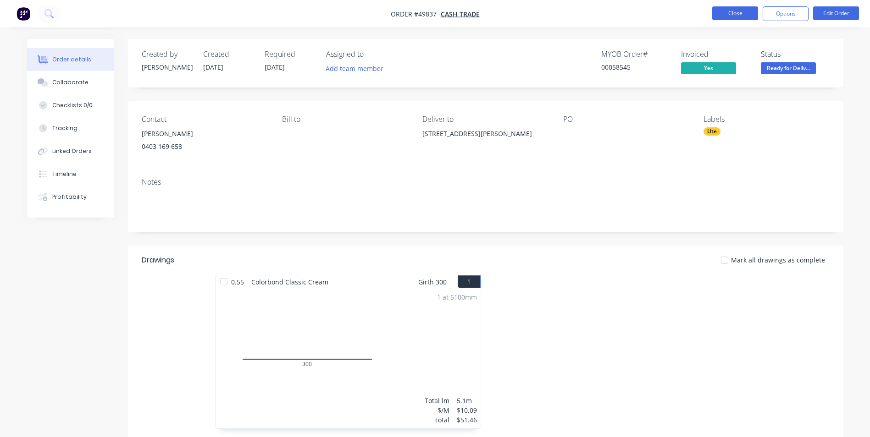
click at [740, 12] on button "Close" at bounding box center [735, 13] width 46 height 14
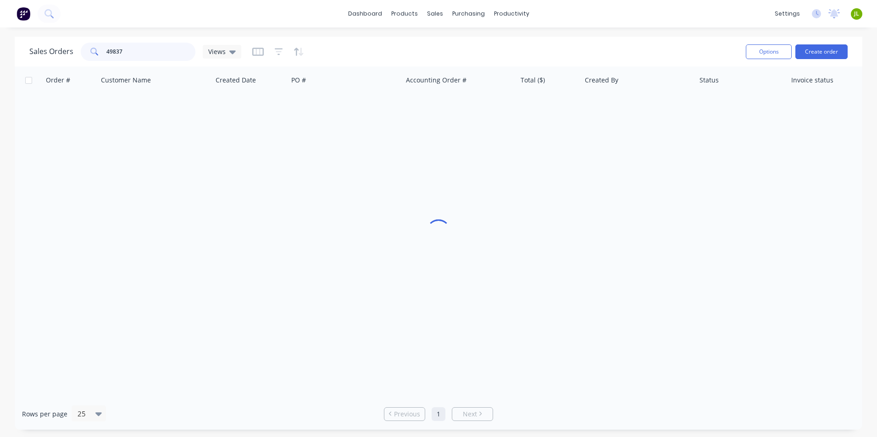
drag, startPoint x: 127, startPoint y: 47, endPoint x: 34, endPoint y: 54, distance: 93.3
click at [34, 54] on div "Sales Orders 49837 Views" at bounding box center [135, 52] width 212 height 18
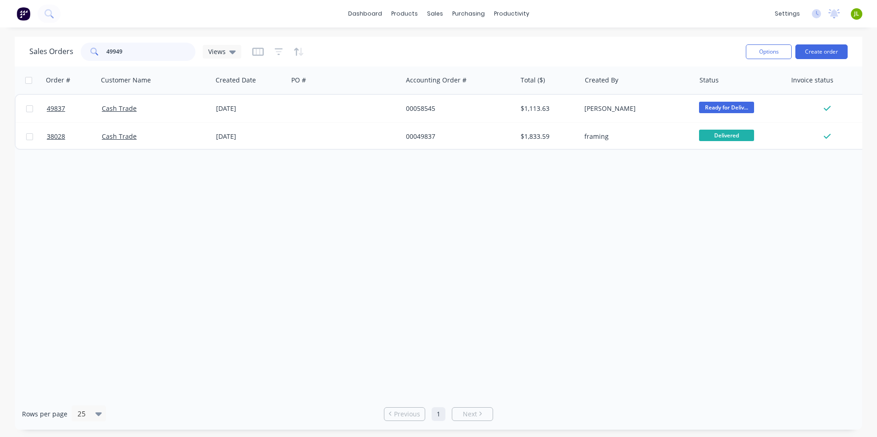
type input "49949"
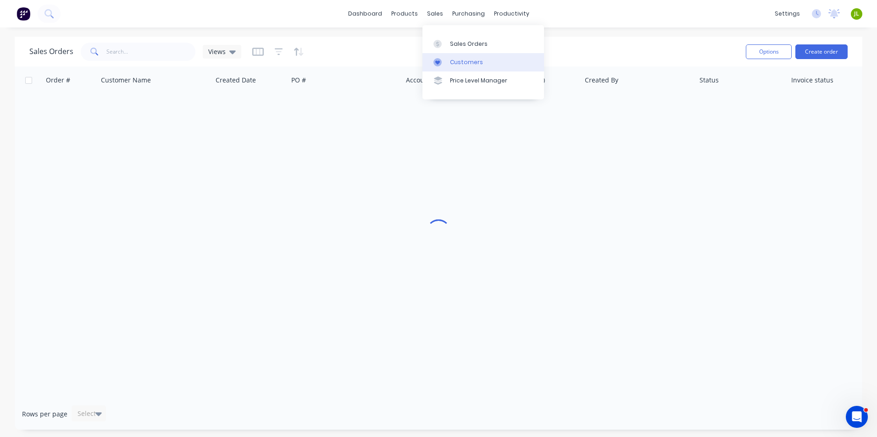
click at [446, 54] on link "Customers" at bounding box center [483, 62] width 122 height 18
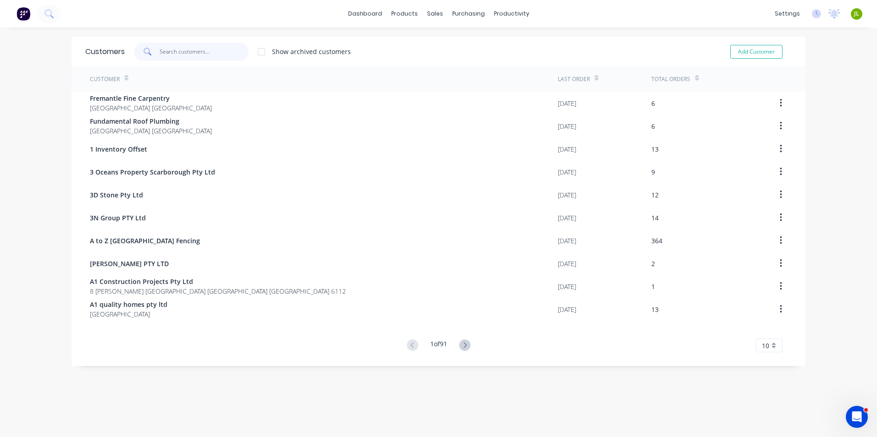
click at [200, 56] on input "text" at bounding box center [204, 52] width 89 height 18
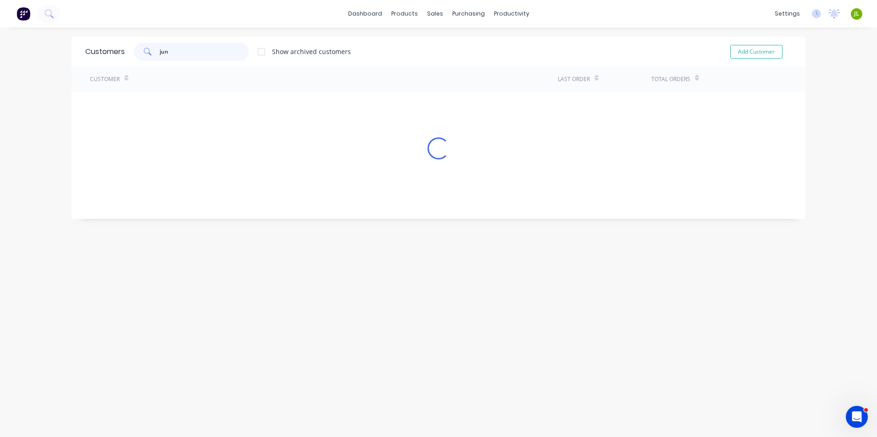
type input "jun"
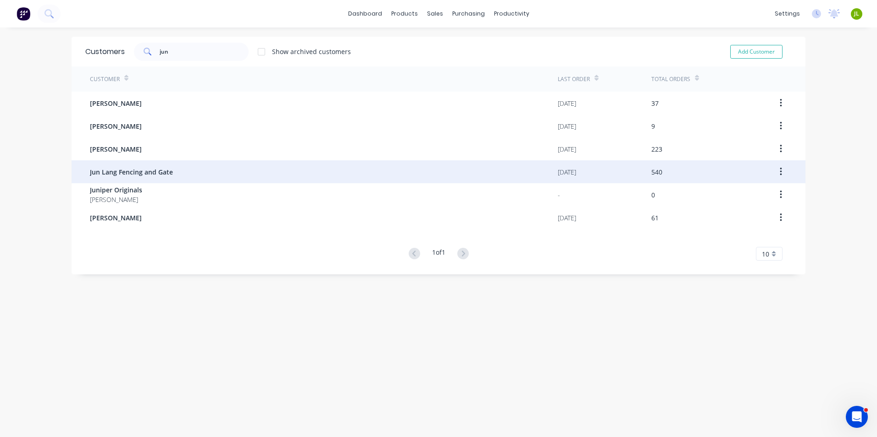
click at [157, 177] on div "Jun Lang Fencing and Gate" at bounding box center [324, 172] width 468 height 23
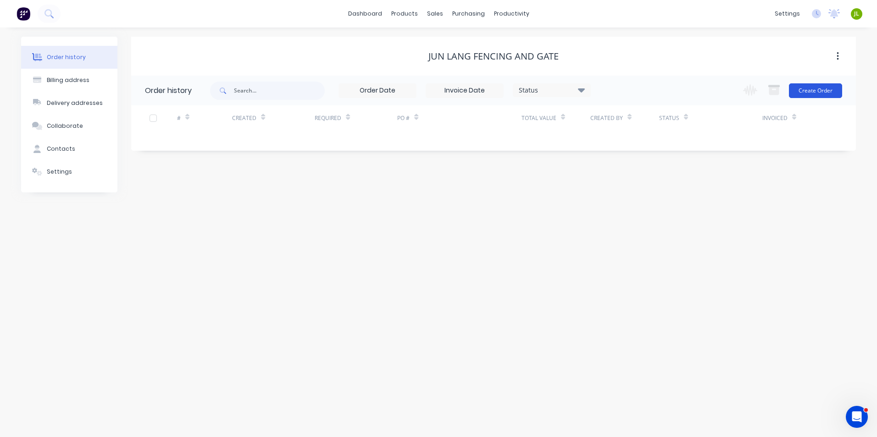
click at [817, 89] on button "Create Order" at bounding box center [815, 90] width 53 height 15
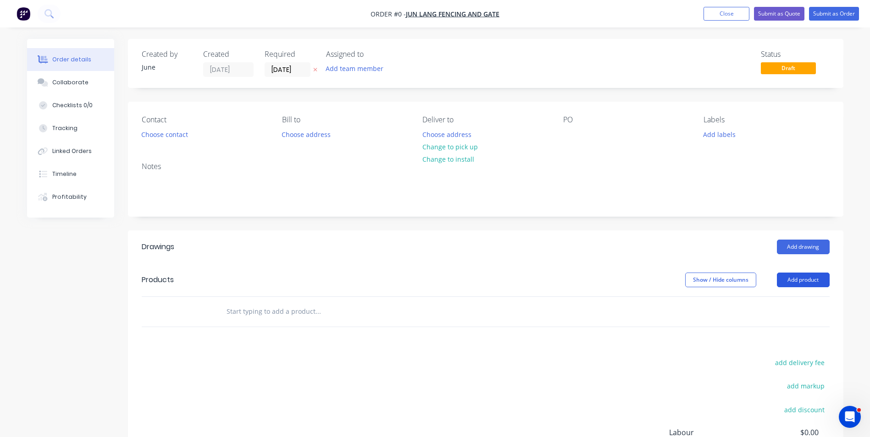
click at [792, 285] on button "Add product" at bounding box center [803, 280] width 53 height 15
click at [365, 274] on div "Show / Hide columns Add product Product catalogue Basic product Product Kit Lin…" at bounding box center [559, 280] width 542 height 15
click at [161, 136] on button "Choose contact" at bounding box center [164, 134] width 56 height 12
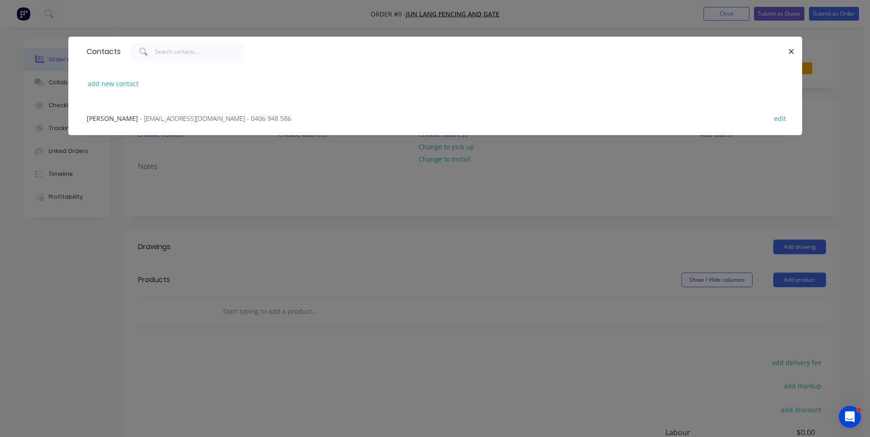
click at [145, 113] on div "Tom Cao - tomcao2013@gmail.com - 0406 948 586 edit" at bounding box center [435, 118] width 706 height 34
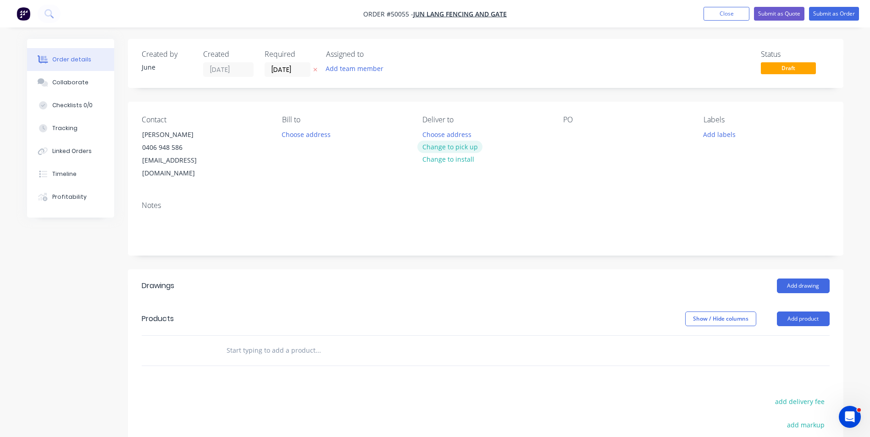
click at [447, 142] on button "Change to pick up" at bounding box center [449, 147] width 65 height 12
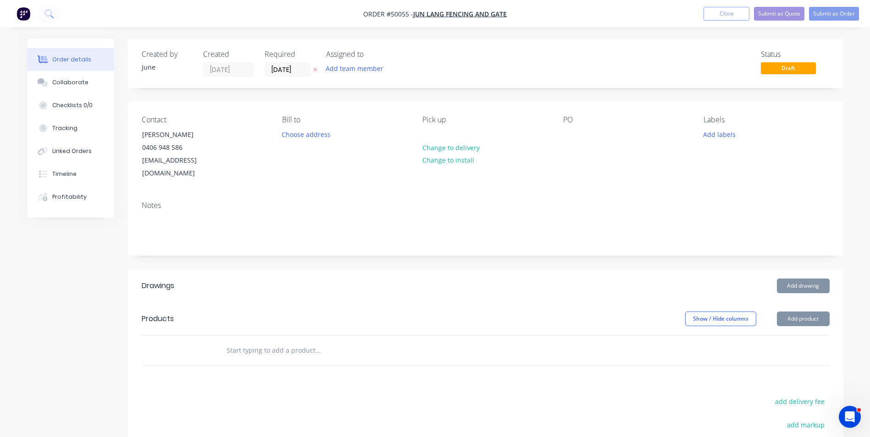
click at [829, 314] on header "Products Show / Hide columns Add product" at bounding box center [485, 319] width 715 height 33
click at [825, 312] on button "Add product" at bounding box center [803, 319] width 53 height 15
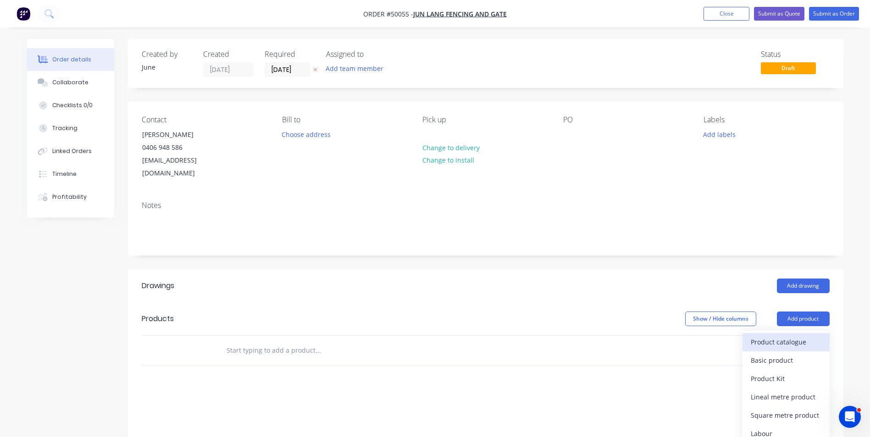
click at [791, 336] on div "Product catalogue" at bounding box center [786, 342] width 71 height 13
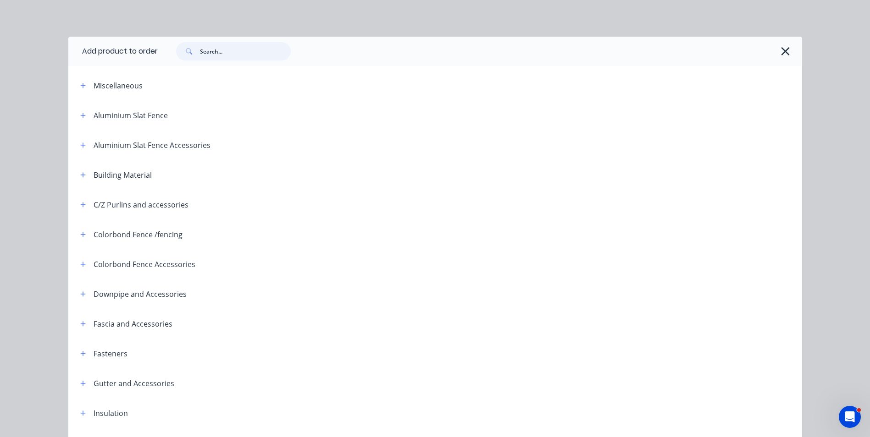
click at [207, 52] on input "text" at bounding box center [245, 51] width 91 height 18
type input "post"
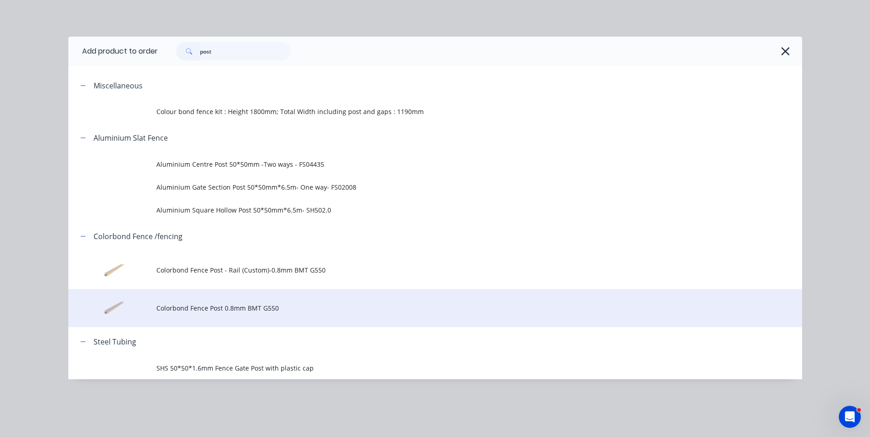
click at [196, 314] on td "Colorbond Fence Post 0.8mm BMT G550" at bounding box center [479, 308] width 646 height 38
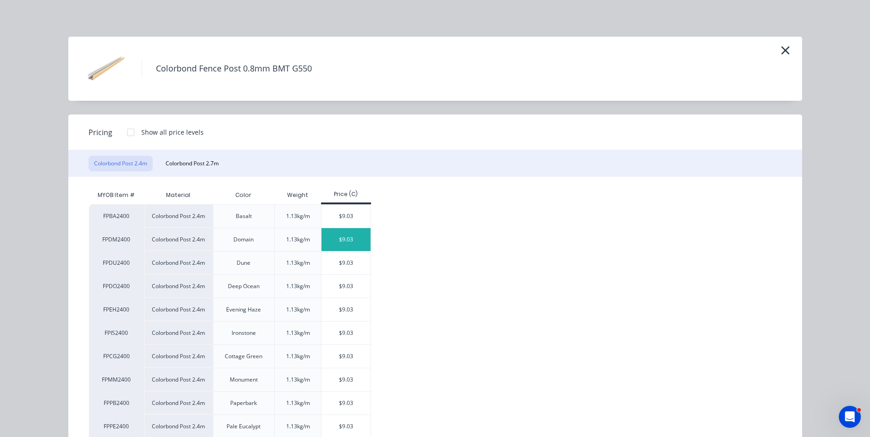
click at [346, 242] on div "$9.03" at bounding box center [345, 239] width 49 height 23
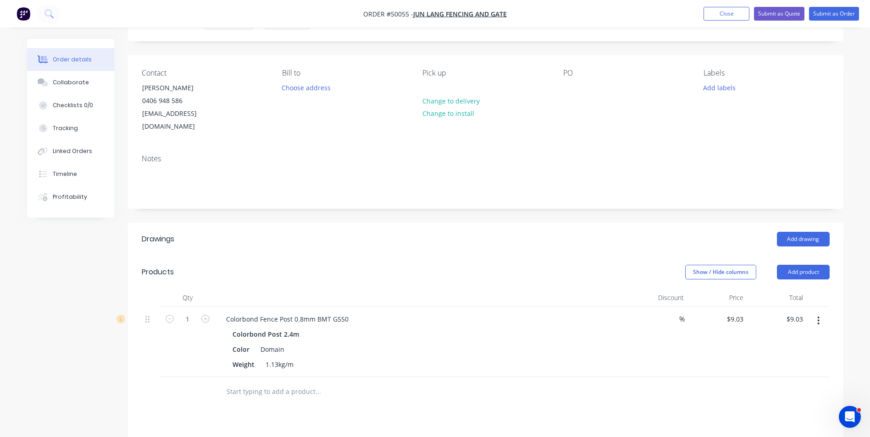
scroll to position [92, 0]
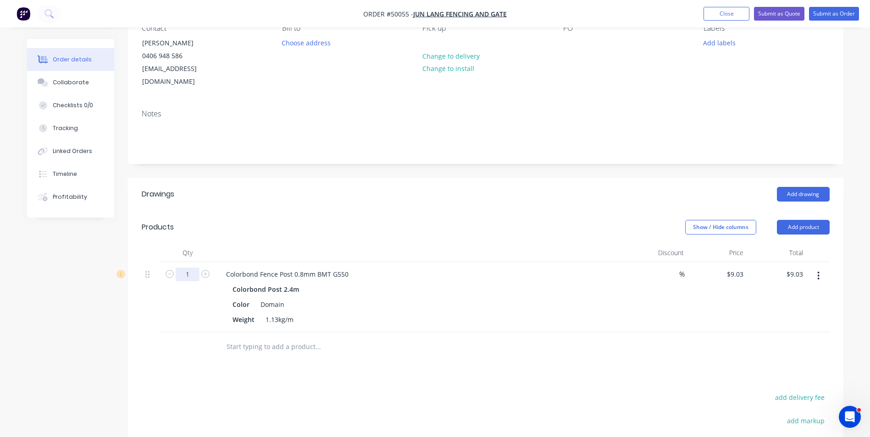
click at [194, 268] on input "1" at bounding box center [188, 275] width 24 height 14
type input "40"
type input "$361.20"
click at [269, 220] on div "Products" at bounding box center [215, 227] width 146 height 15
click at [809, 220] on button "Add product" at bounding box center [803, 227] width 53 height 15
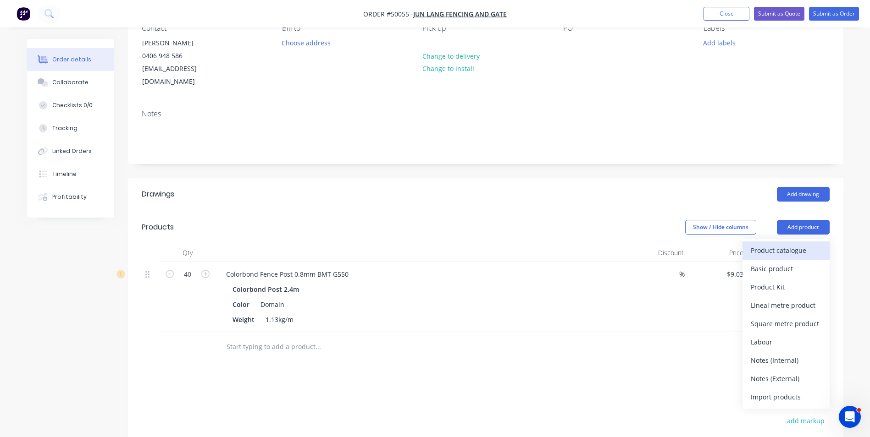
click at [801, 244] on div "Product catalogue" at bounding box center [786, 250] width 71 height 13
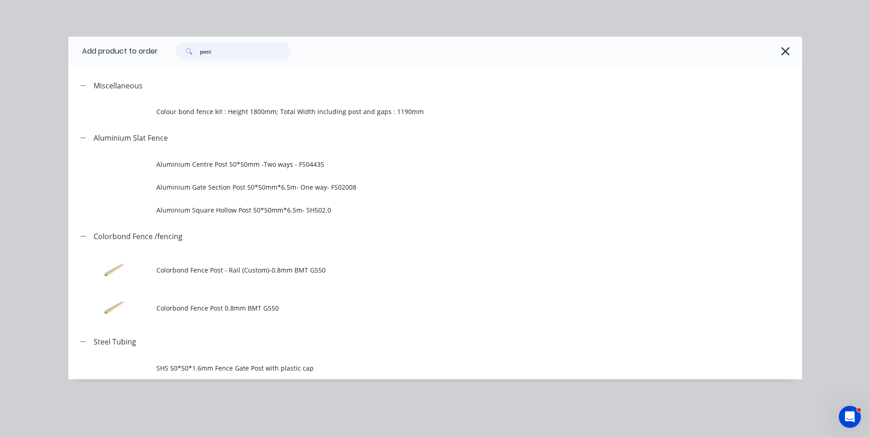
drag, startPoint x: 221, startPoint y: 50, endPoint x: 183, endPoint y: 59, distance: 39.6
click at [183, 59] on div "post" at bounding box center [233, 51] width 115 height 18
type input "t"
type input "rail"
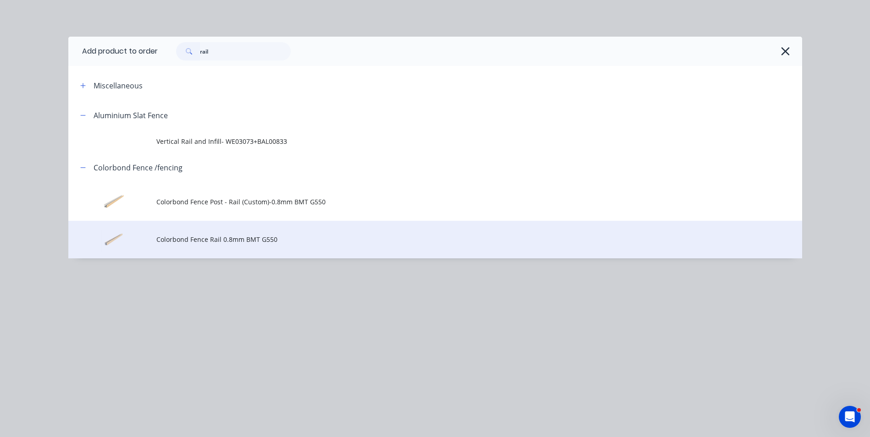
click at [227, 241] on span "Colorbond Fence Rail 0.8mm BMT G550" at bounding box center [414, 240] width 516 height 10
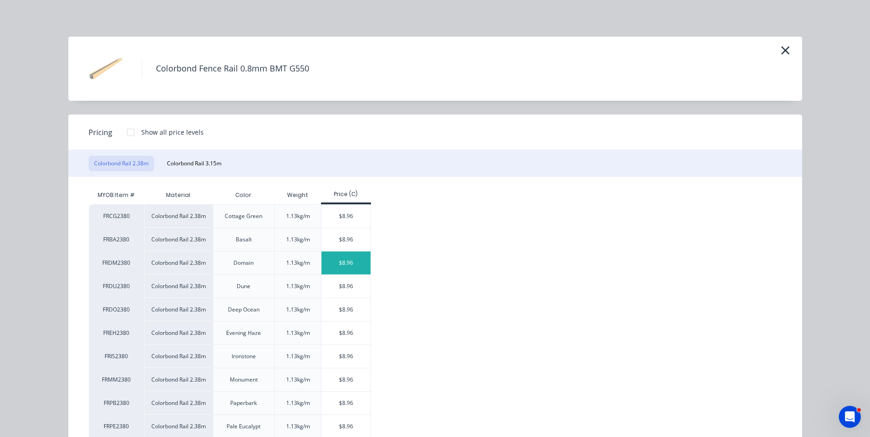
click at [354, 264] on div "$8.96" at bounding box center [345, 263] width 49 height 23
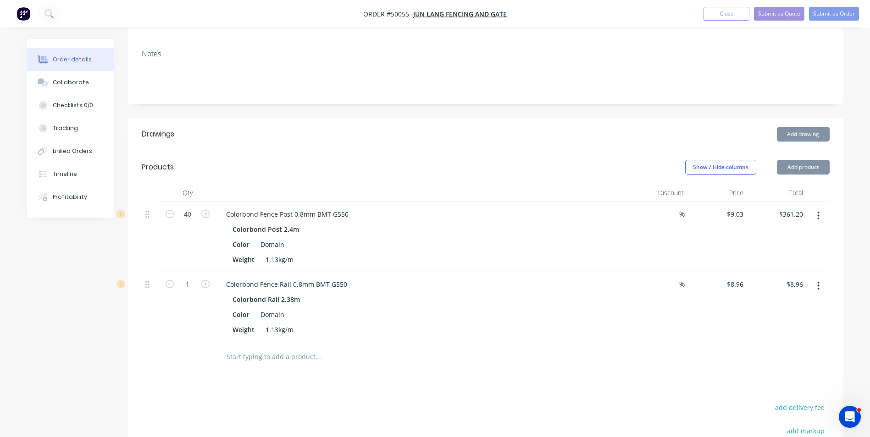
scroll to position [229, 0]
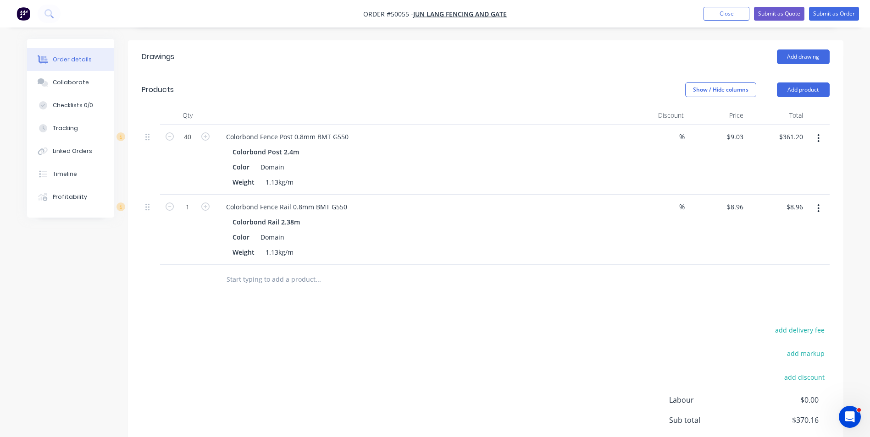
click at [187, 201] on div "1" at bounding box center [187, 230] width 55 height 70
click at [197, 200] on input "1" at bounding box center [188, 207] width 24 height 14
type input "36"
type input "$322.56"
drag, startPoint x: 493, startPoint y: 181, endPoint x: 491, endPoint y: 186, distance: 5.1
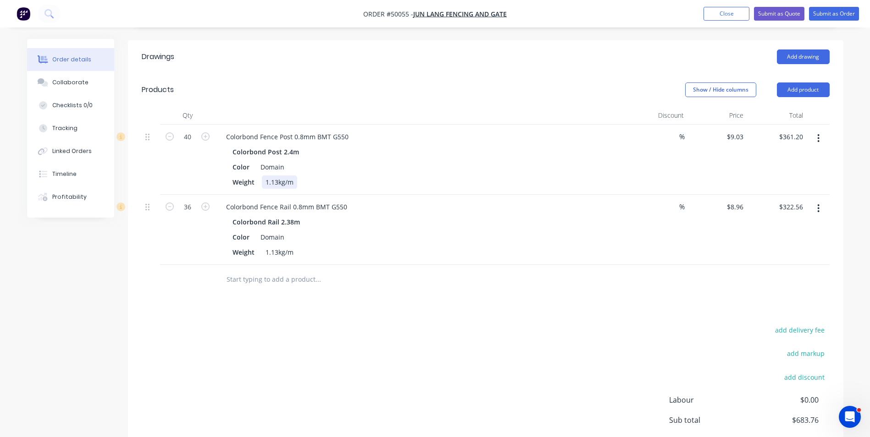
click at [493, 183] on div "40 Colorbond Fence Post 0.8mm BMT G550 Colorbond Post 2.4m Color Domain Weight …" at bounding box center [486, 195] width 688 height 140
click at [820, 200] on button "button" at bounding box center [819, 208] width 22 height 17
click at [809, 244] on div "Duplicate" at bounding box center [786, 250] width 71 height 13
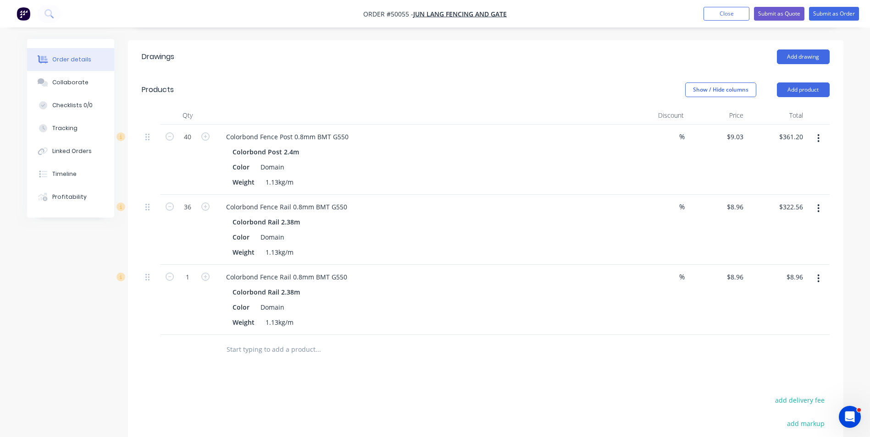
drag, startPoint x: 812, startPoint y: 261, endPoint x: 815, endPoint y: 275, distance: 14.0
click at [812, 271] on button "button" at bounding box center [819, 279] width 22 height 17
click at [818, 296] on div "Edit" at bounding box center [786, 302] width 71 height 13
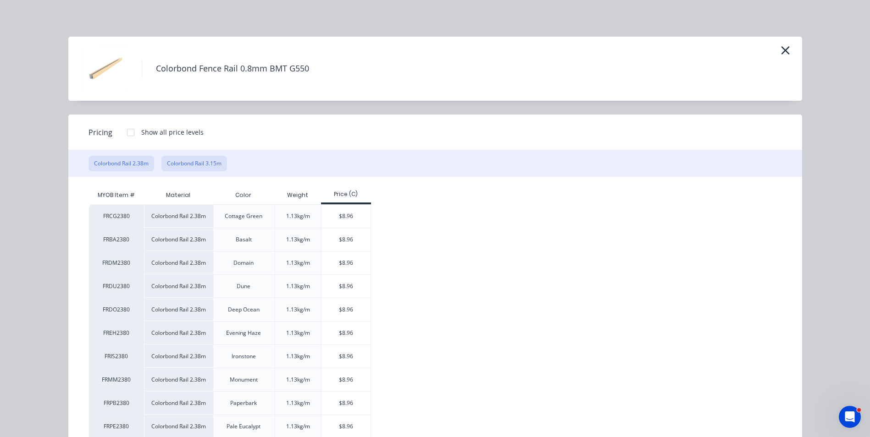
click at [213, 170] on button "Colorbond Rail 3.15m" at bounding box center [194, 164] width 66 height 16
click at [349, 213] on div "$11.85" at bounding box center [345, 216] width 49 height 23
type input "$11.85"
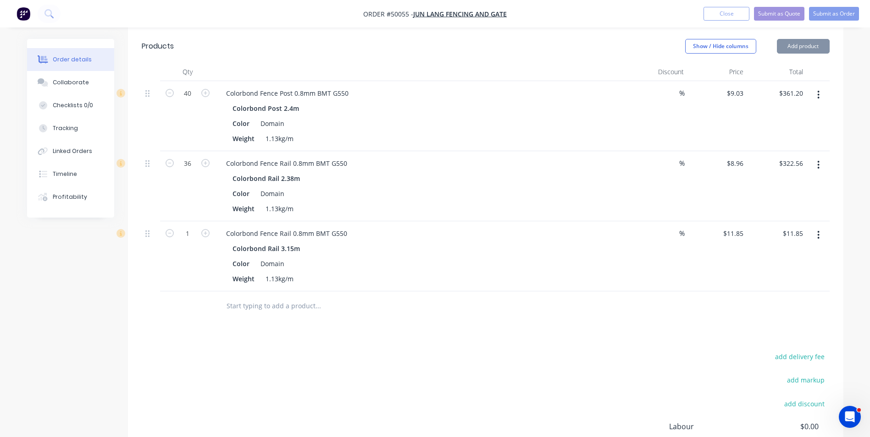
scroll to position [275, 0]
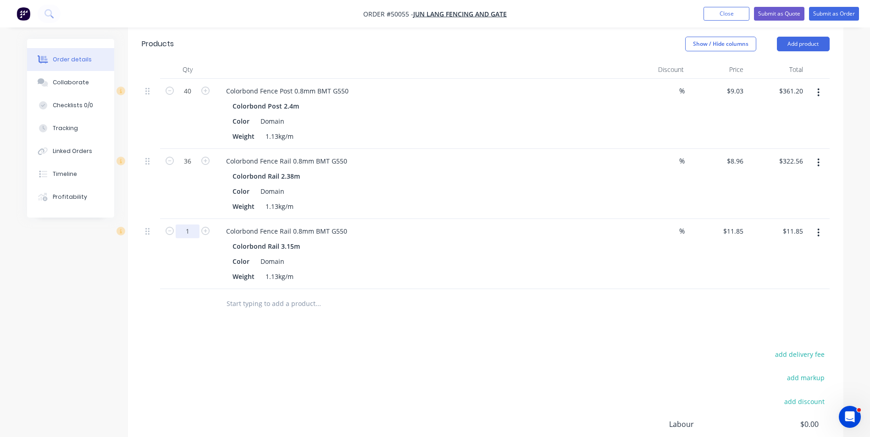
click at [183, 225] on input "1" at bounding box center [188, 232] width 24 height 14
type input "4"
type input "$47.40"
click at [511, 255] on div "Color Domain" at bounding box center [420, 261] width 382 height 13
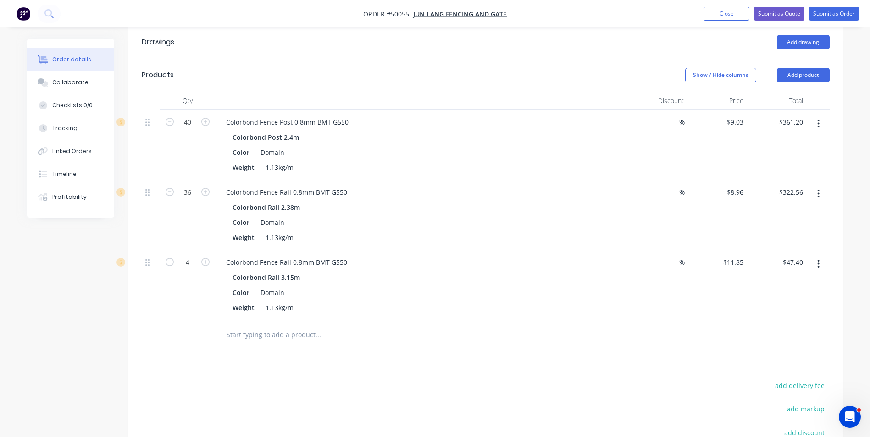
scroll to position [183, 0]
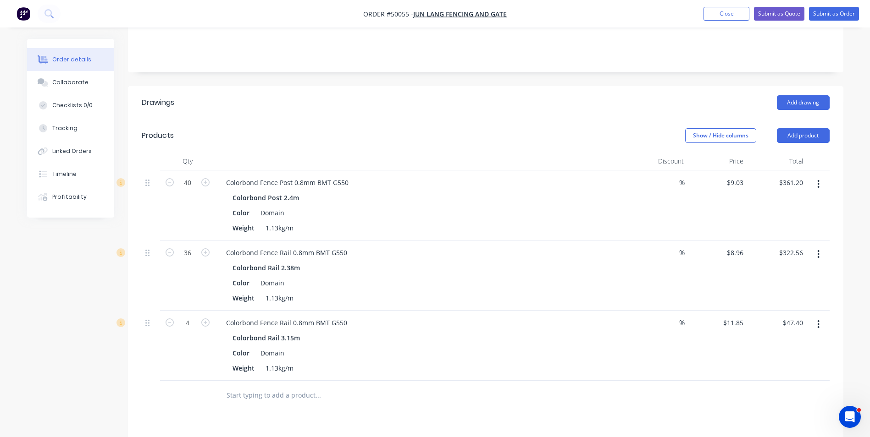
drag, startPoint x: 789, startPoint y: 118, endPoint x: 789, endPoint y: 130, distance: 11.9
click at [789, 128] on button "Add product" at bounding box center [803, 135] width 53 height 15
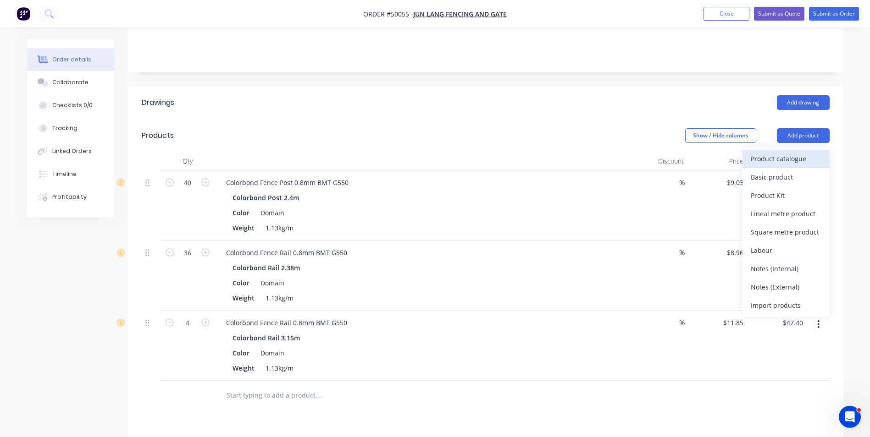
click at [786, 152] on div "Product catalogue" at bounding box center [786, 158] width 71 height 13
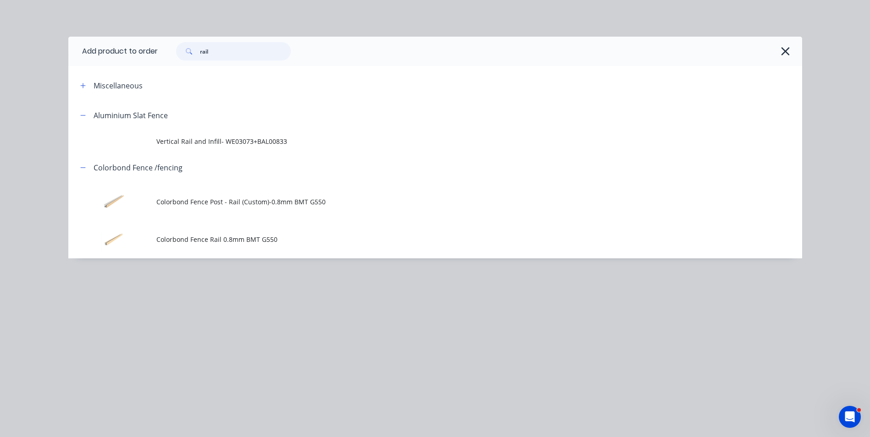
drag, startPoint x: 221, startPoint y: 54, endPoint x: 182, endPoint y: 56, distance: 39.5
click at [182, 56] on div "rail" at bounding box center [233, 51] width 115 height 18
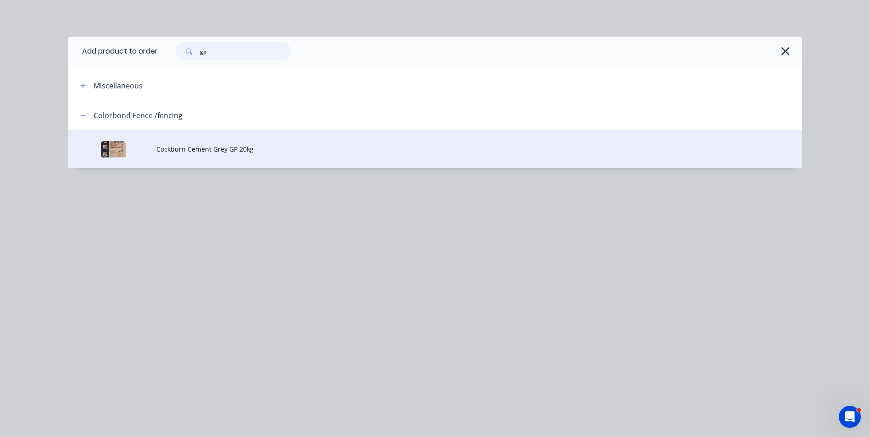
type input "gp"
click at [213, 156] on td "Cockburn Cement Grey GP 20kg" at bounding box center [479, 149] width 646 height 38
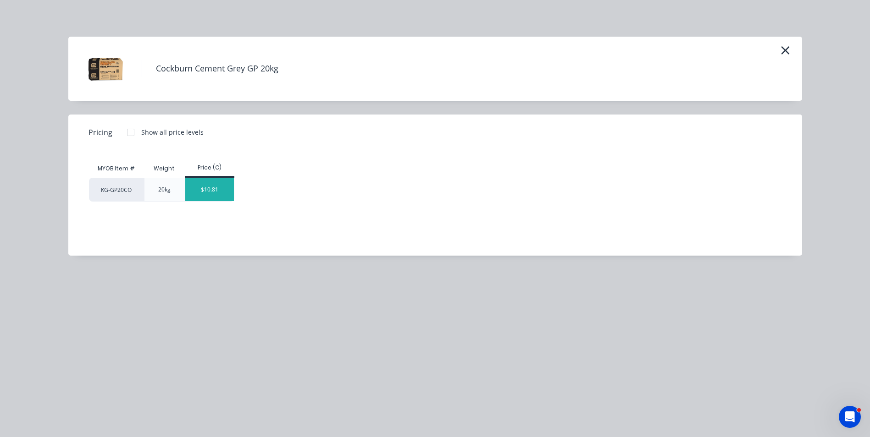
click at [226, 189] on div "$10.81" at bounding box center [209, 189] width 49 height 23
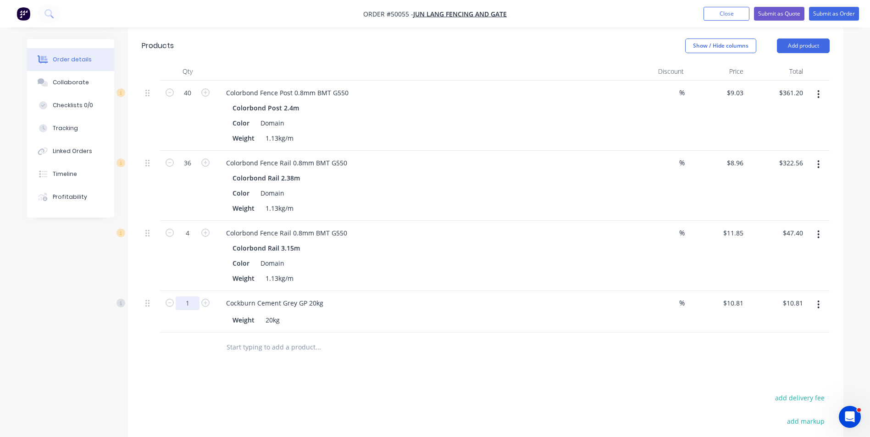
scroll to position [275, 0]
click at [185, 295] on input "1" at bounding box center [188, 302] width 24 height 14
type input "10"
type input "$108.10"
click at [468, 295] on div "Cockburn Cement Grey GP 20kg" at bounding box center [421, 301] width 405 height 13
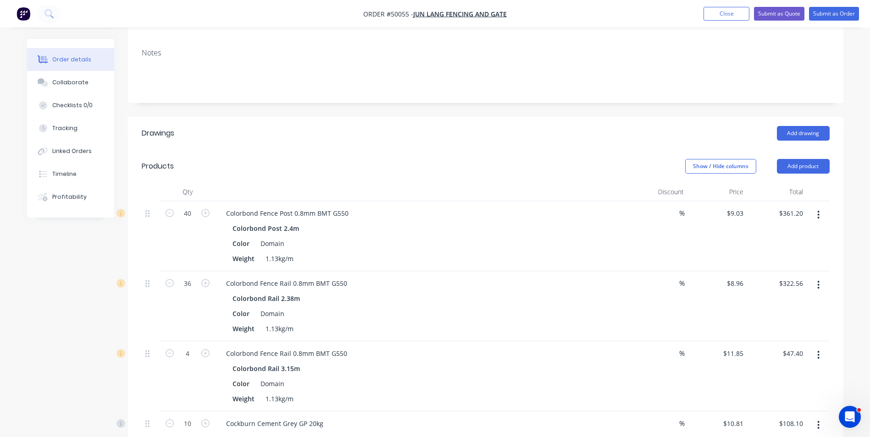
scroll to position [138, 0]
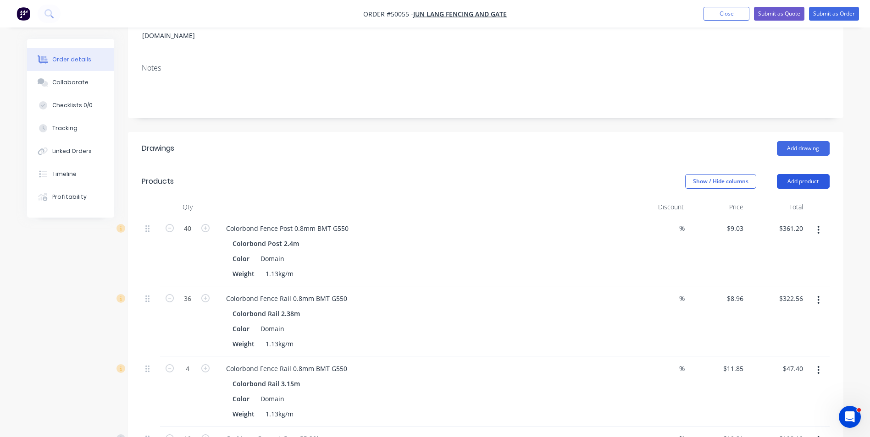
click at [804, 174] on button "Add product" at bounding box center [803, 181] width 53 height 15
click at [796, 196] on button "Product catalogue" at bounding box center [785, 205] width 87 height 18
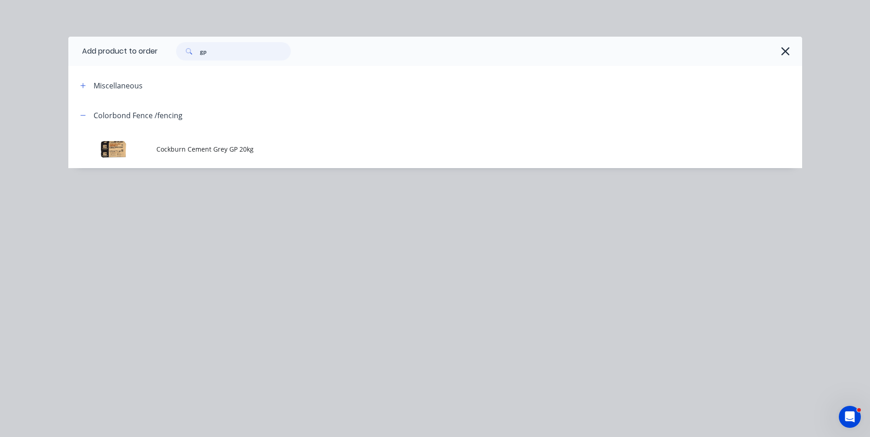
drag, startPoint x: 216, startPoint y: 44, endPoint x: 174, endPoint y: 57, distance: 43.8
click at [174, 57] on div "gp" at bounding box center [229, 51] width 124 height 18
type input "16"
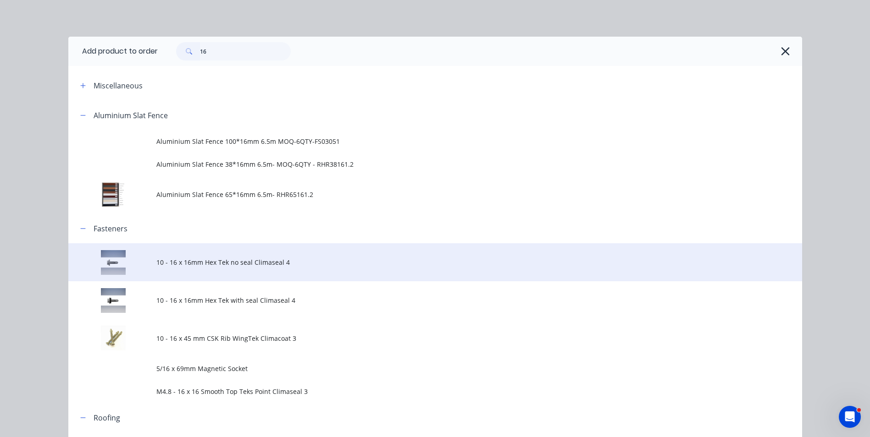
click at [251, 256] on td "10 - 16 x 16mm Hex Tek no seal Climaseal 4" at bounding box center [479, 263] width 646 height 38
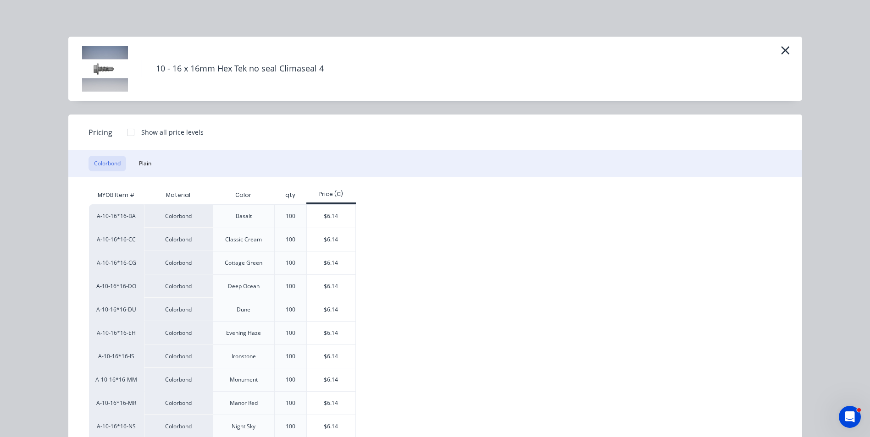
scroll to position [321, 0]
click at [310, 240] on div "$6.14" at bounding box center [331, 239] width 49 height 23
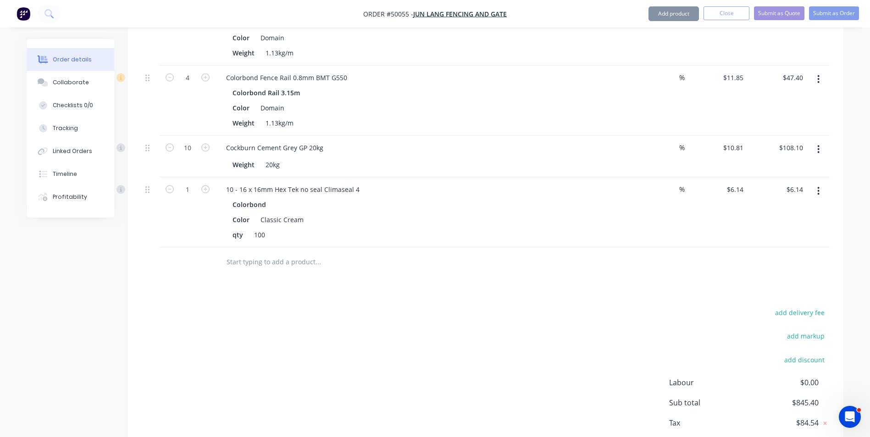
scroll to position [470, 0]
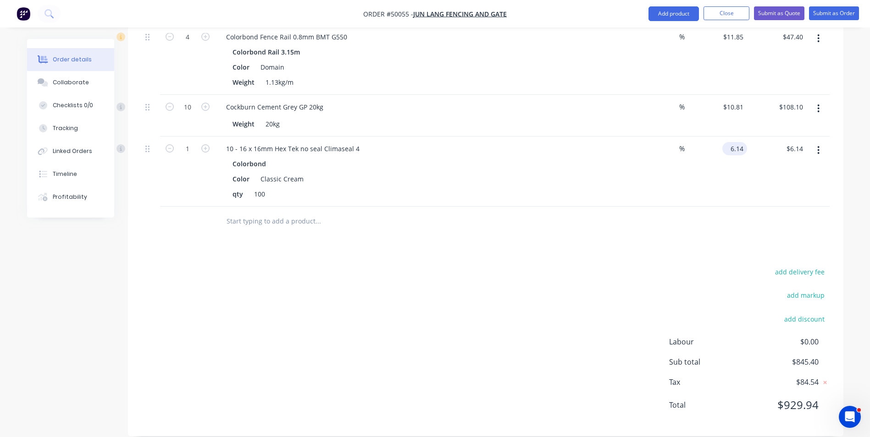
click at [734, 142] on input "6.14" at bounding box center [736, 148] width 21 height 13
type input "$0.00"
click at [728, 158] on div "$0.00 0" at bounding box center [717, 172] width 60 height 70
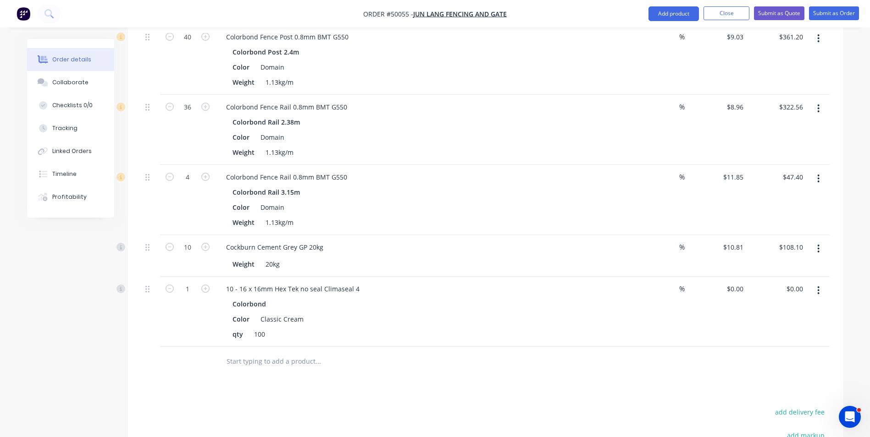
scroll to position [332, 0]
click at [188, 280] on input "1" at bounding box center [188, 287] width 24 height 14
type input "3.2"
click at [366, 310] on div "Color Classic Cream" at bounding box center [420, 316] width 382 height 13
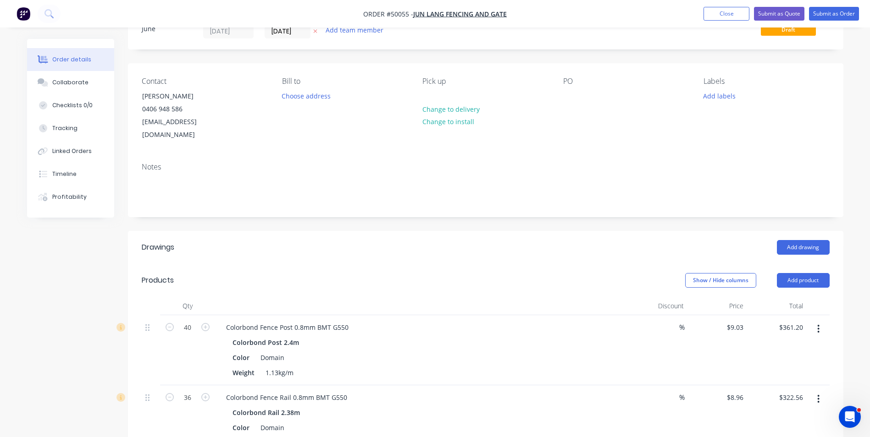
scroll to position [0, 0]
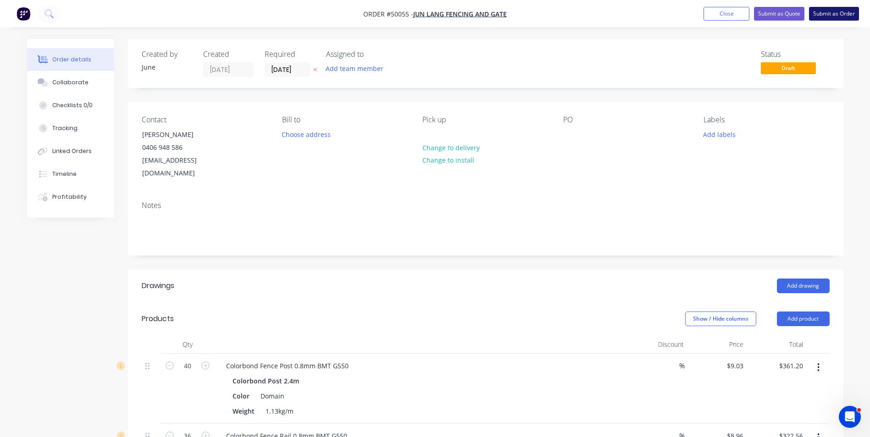
click at [826, 20] on button "Submit as Order" at bounding box center [834, 14] width 50 height 14
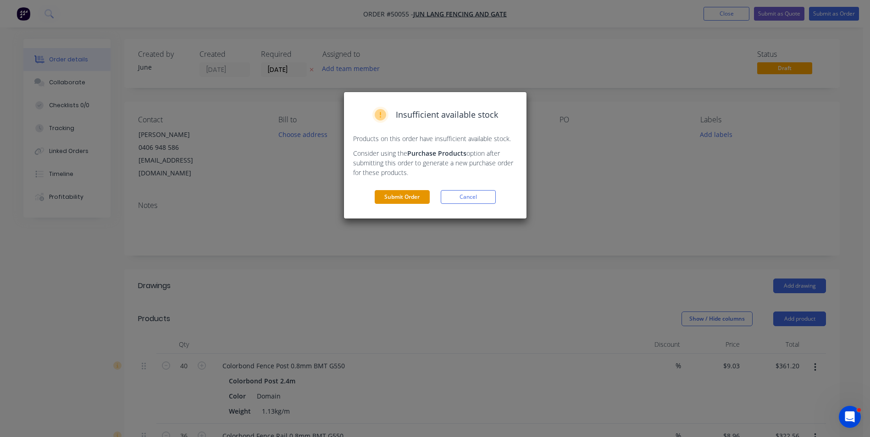
click at [388, 198] on button "Submit Order" at bounding box center [402, 197] width 55 height 14
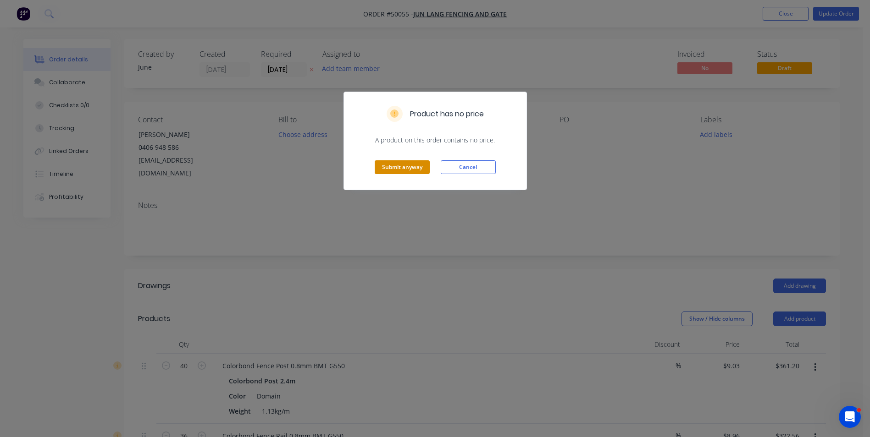
click at [421, 164] on button "Submit anyway" at bounding box center [402, 168] width 55 height 14
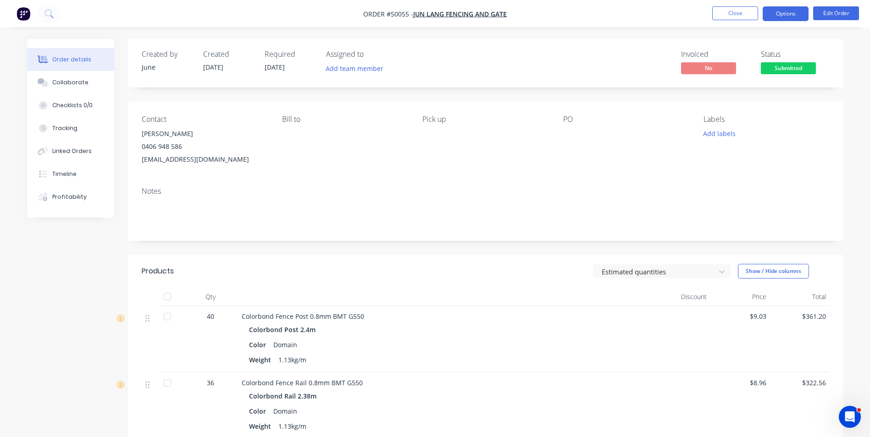
click at [785, 8] on button "Options" at bounding box center [786, 13] width 46 height 15
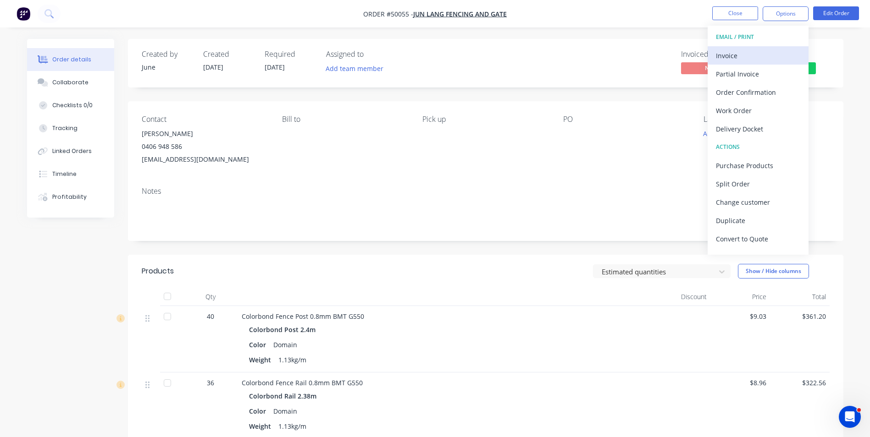
click at [774, 51] on div "Invoice" at bounding box center [758, 55] width 84 height 13
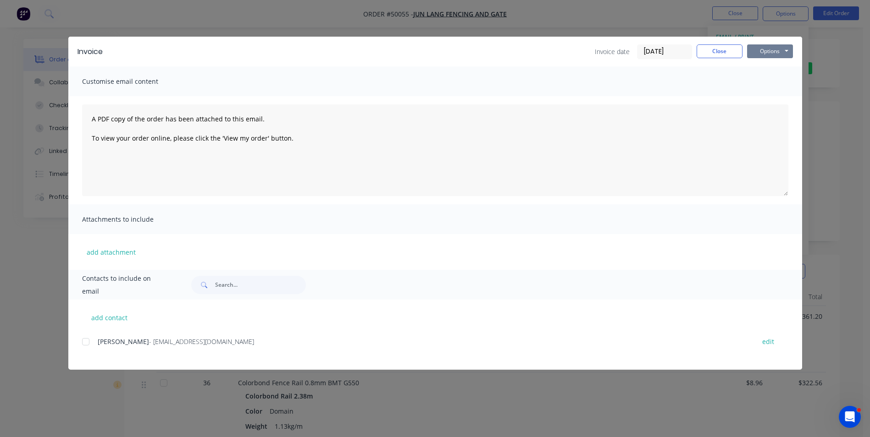
click at [772, 51] on button "Options" at bounding box center [770, 51] width 46 height 14
click at [763, 86] on button "Print" at bounding box center [776, 82] width 59 height 15
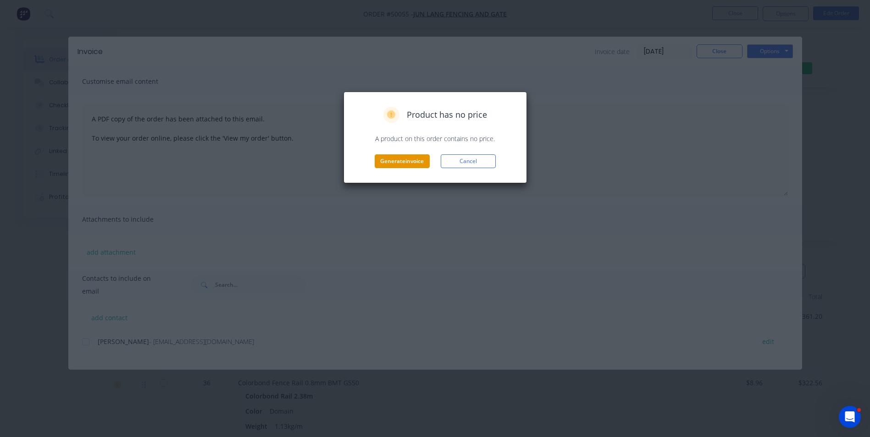
click at [387, 165] on button "Generate invoice" at bounding box center [402, 162] width 55 height 14
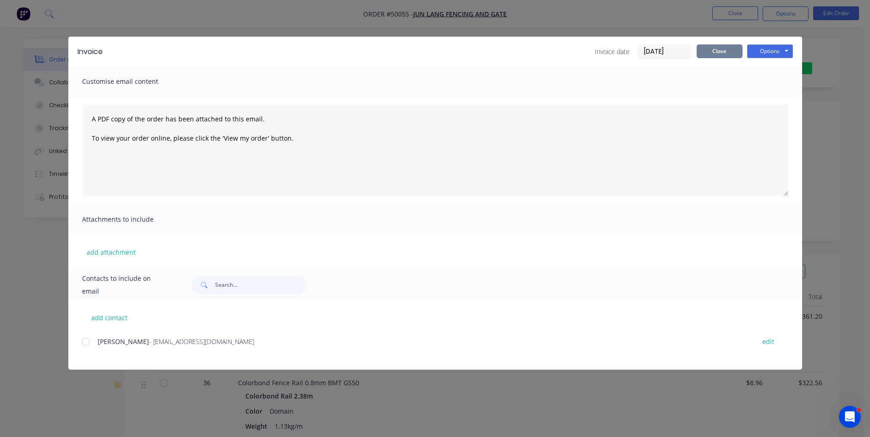
click at [731, 54] on button "Close" at bounding box center [720, 51] width 46 height 14
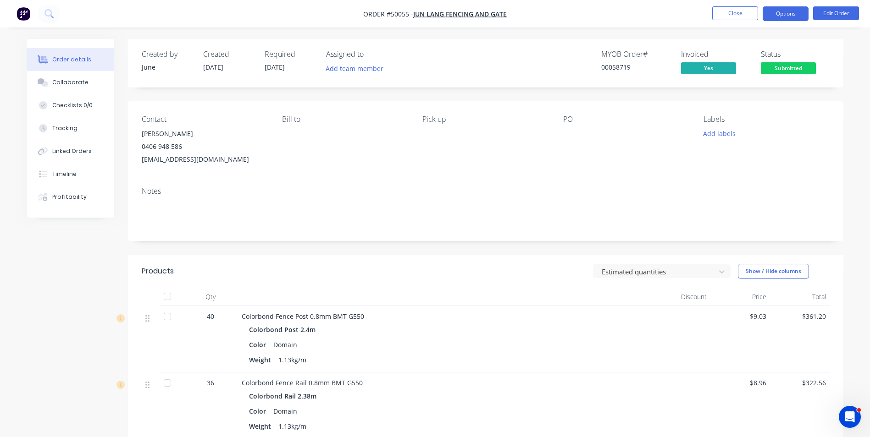
click at [786, 13] on button "Options" at bounding box center [786, 13] width 46 height 15
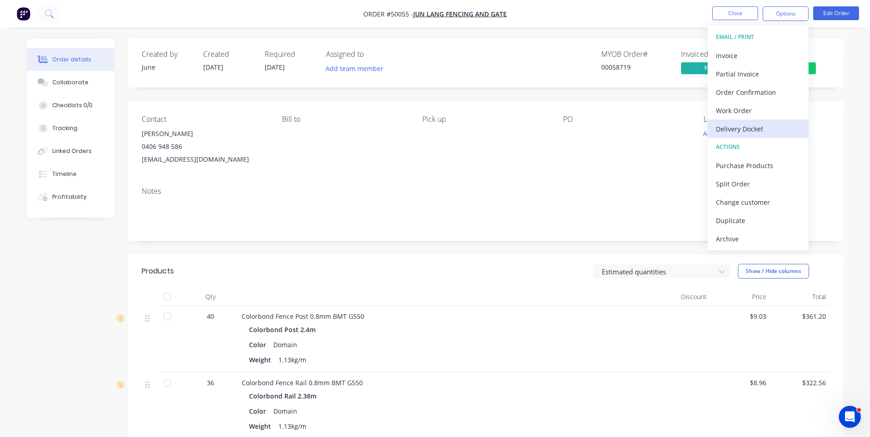
click at [773, 128] on div "Delivery Docket" at bounding box center [758, 128] width 84 height 13
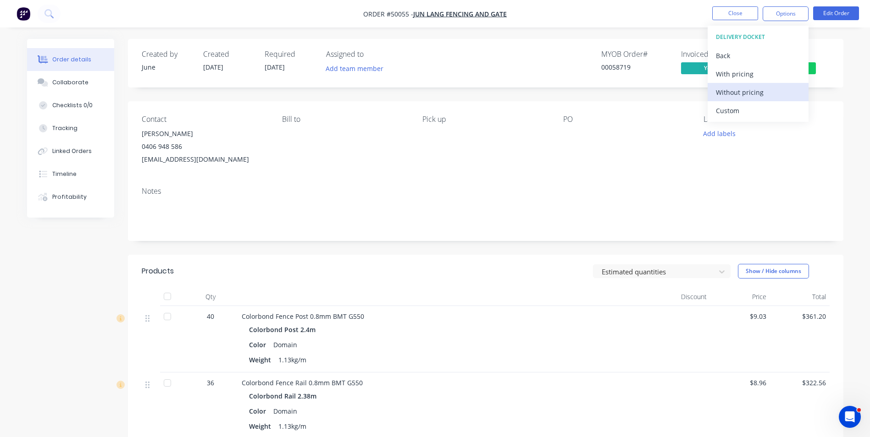
click at [764, 101] on button "Without pricing" at bounding box center [758, 92] width 101 height 18
click at [426, 181] on div "Notes" at bounding box center [485, 210] width 715 height 61
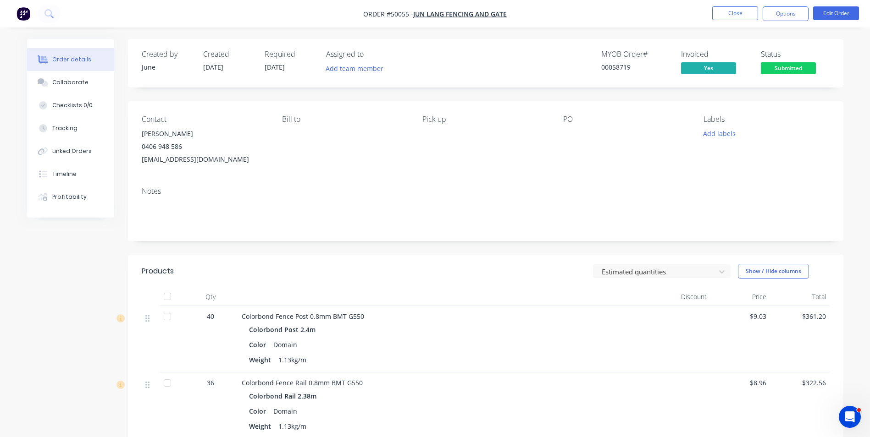
click at [776, 70] on span "Submitted" at bounding box center [788, 67] width 55 height 11
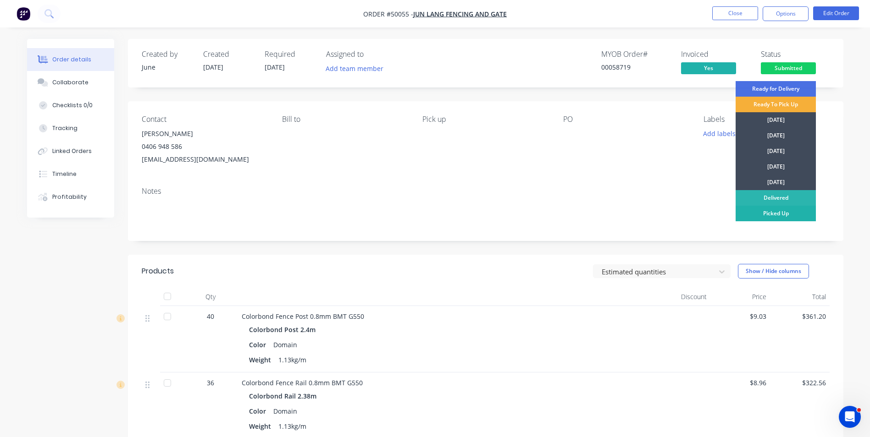
click at [764, 214] on div "Picked Up" at bounding box center [776, 214] width 80 height 16
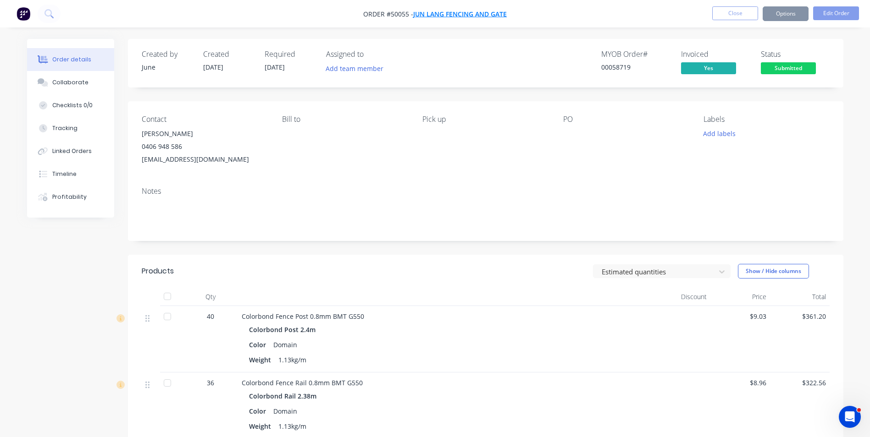
click at [461, 18] on span "Jun Lang Fencing and Gate" at bounding box center [460, 14] width 94 height 9
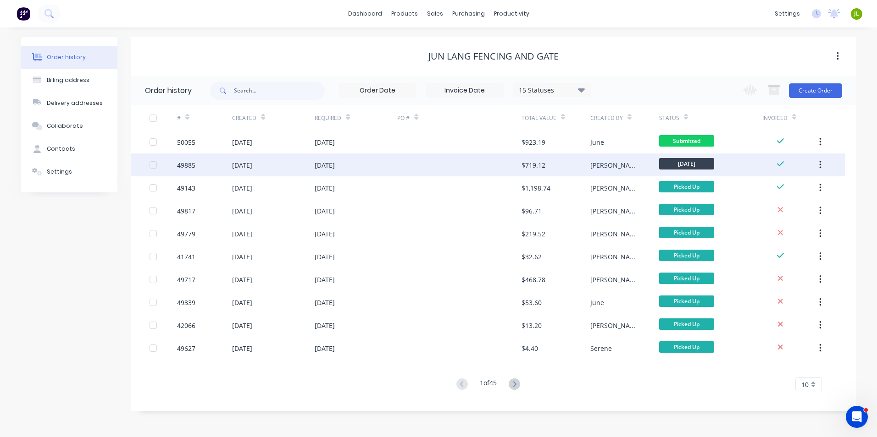
click at [476, 162] on div at bounding box center [459, 165] width 124 height 23
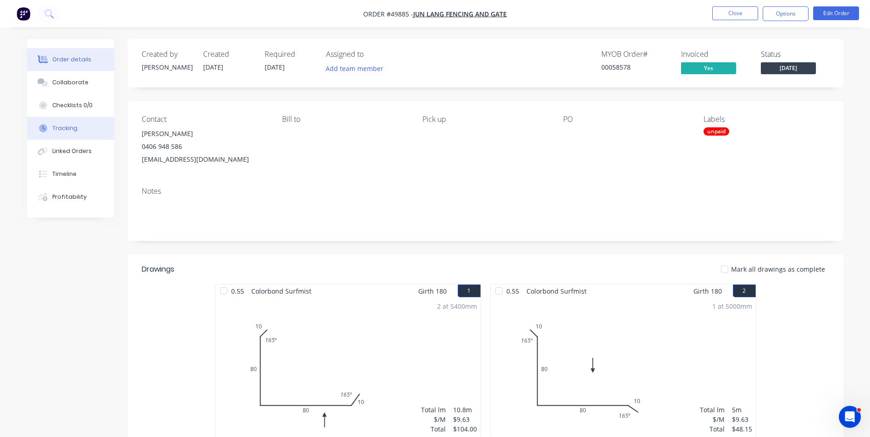
click at [85, 124] on button "Tracking" at bounding box center [70, 128] width 87 height 23
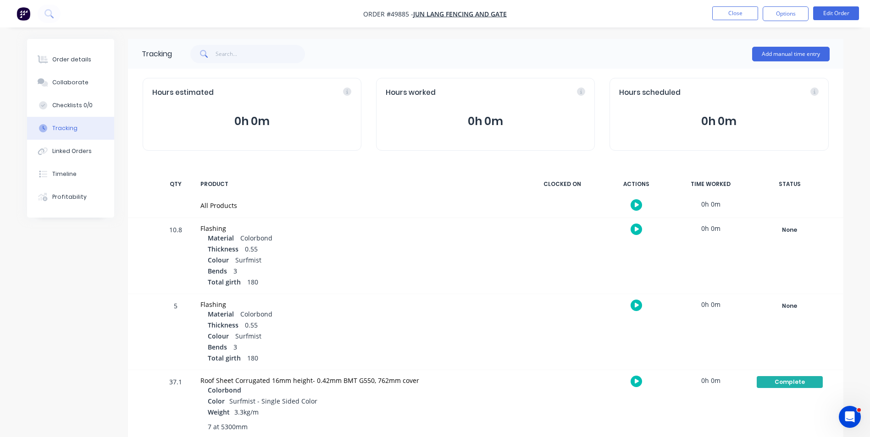
click at [541, 300] on div at bounding box center [562, 332] width 69 height 76
click at [734, 5] on nav "Order #49885 - Jun Lang Fencing and Gate Close Options Edit Order" at bounding box center [435, 14] width 870 height 28
click at [733, 10] on button "Close" at bounding box center [735, 13] width 46 height 14
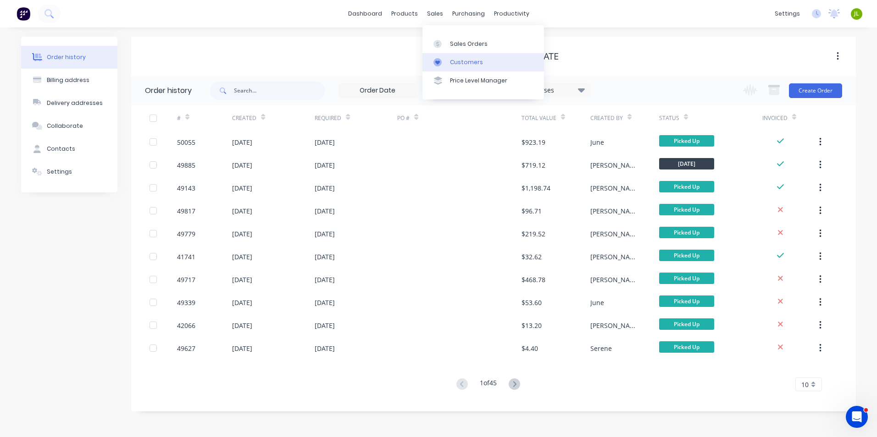
click at [448, 61] on link "Customers" at bounding box center [483, 62] width 122 height 18
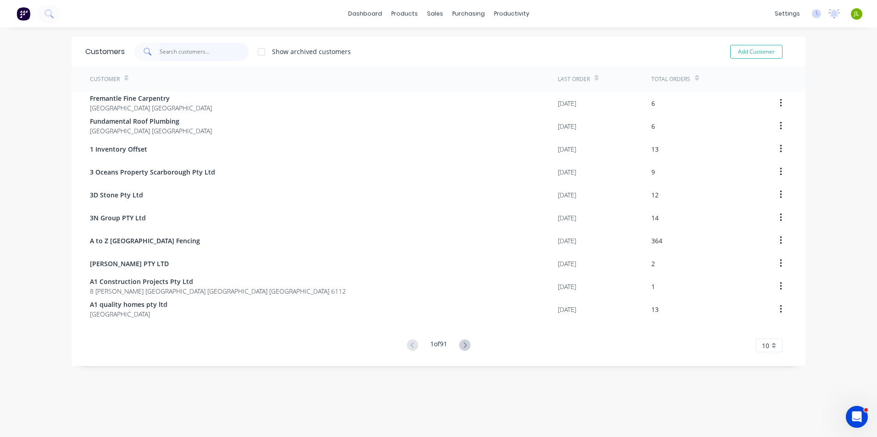
click at [237, 49] on input "text" at bounding box center [204, 52] width 89 height 18
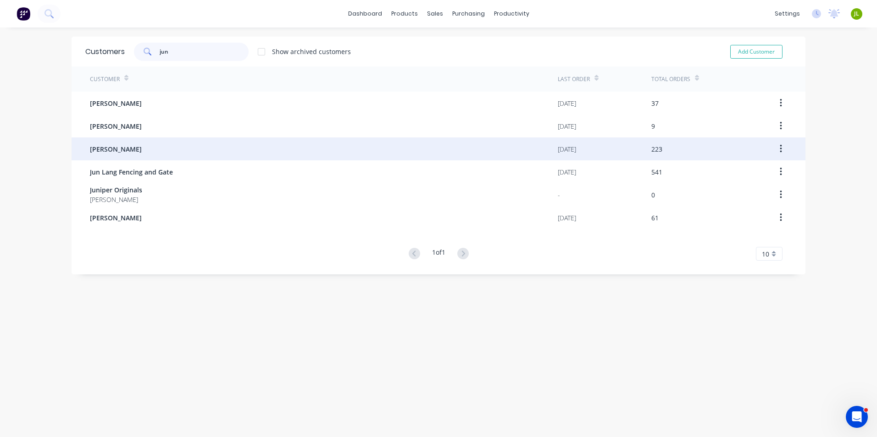
type input "jun"
click at [174, 147] on div "Jun Chen" at bounding box center [324, 149] width 468 height 23
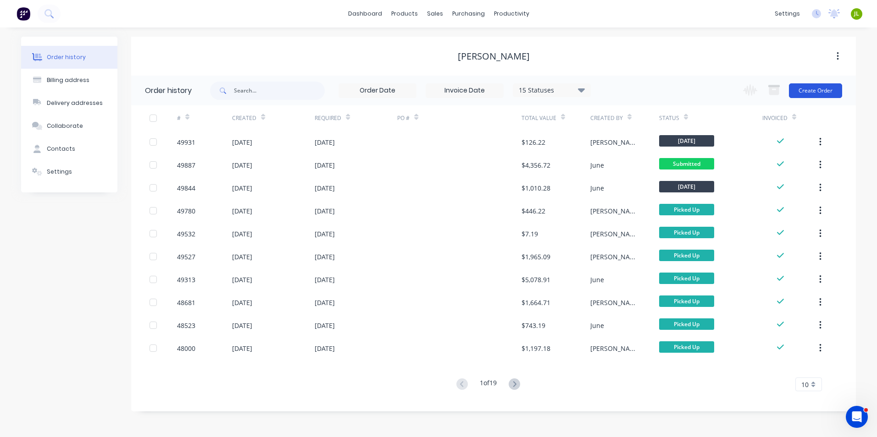
click at [804, 89] on button "Create Order" at bounding box center [815, 90] width 53 height 15
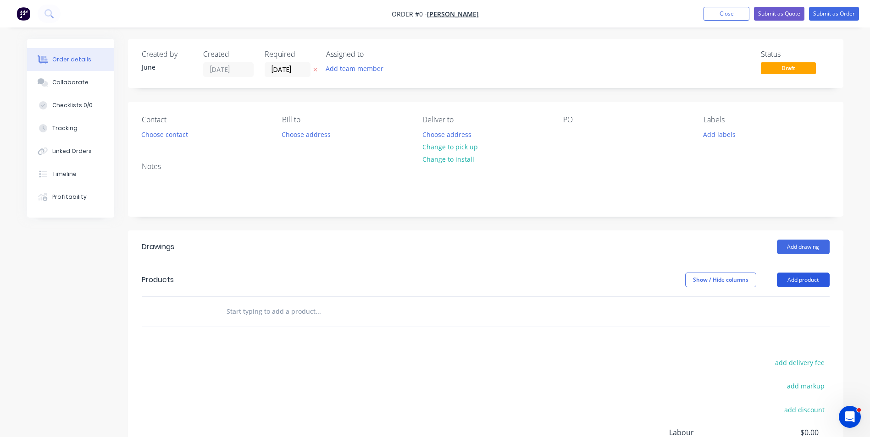
click at [788, 280] on button "Add product" at bounding box center [803, 280] width 53 height 15
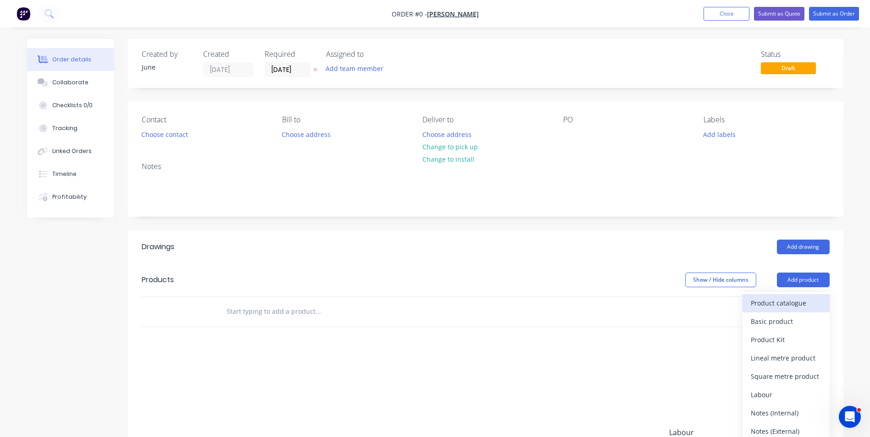
click at [769, 311] on button "Product catalogue" at bounding box center [785, 303] width 87 height 18
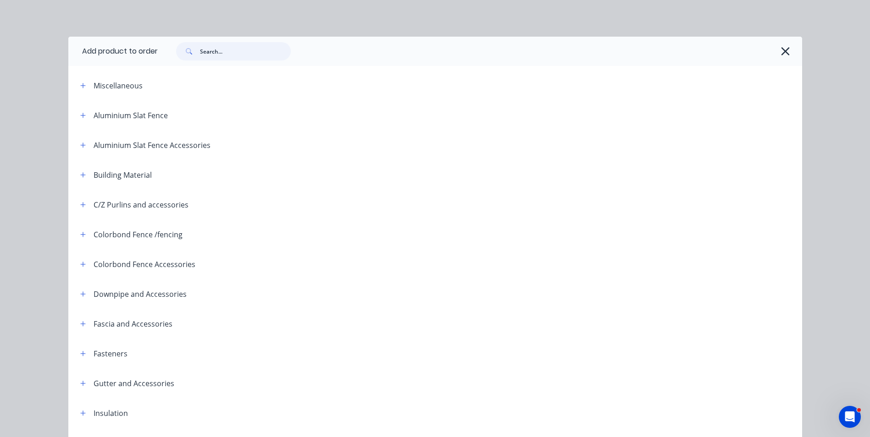
click at [220, 50] on input "text" at bounding box center [245, 51] width 91 height 18
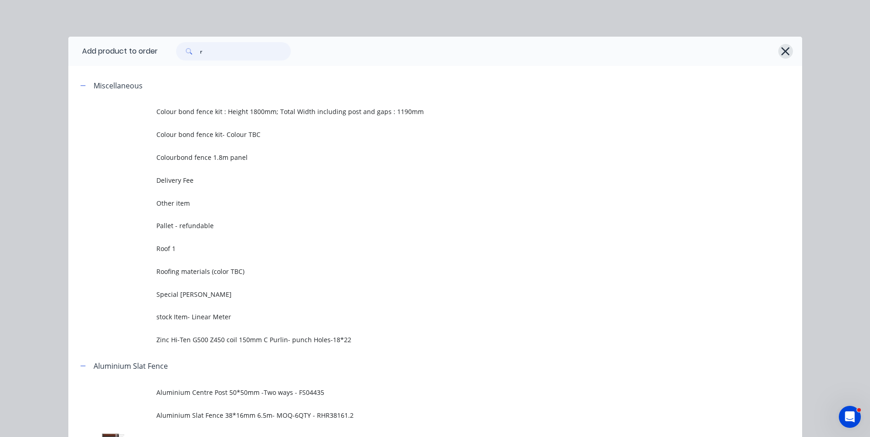
type input "r"
click at [782, 49] on icon "button" at bounding box center [786, 51] width 10 height 13
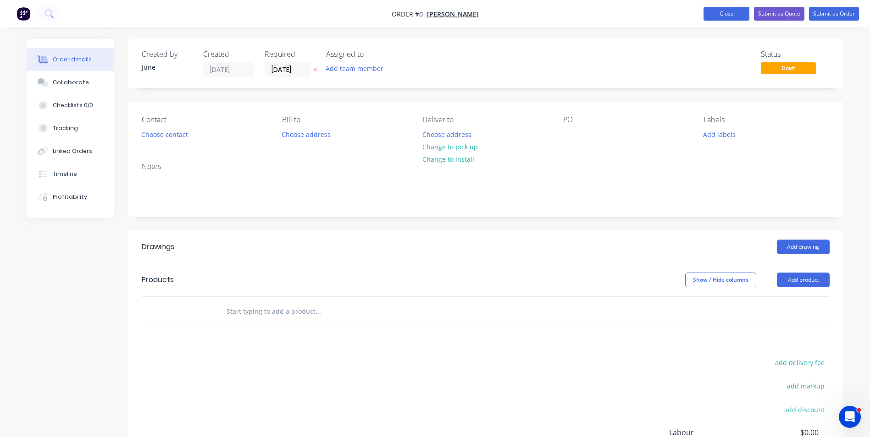
click at [718, 14] on button "Close" at bounding box center [726, 14] width 46 height 14
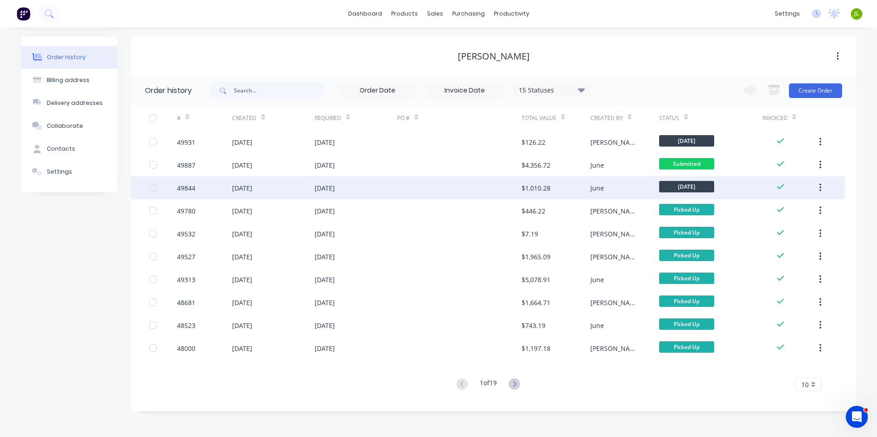
click at [494, 190] on div at bounding box center [459, 188] width 124 height 23
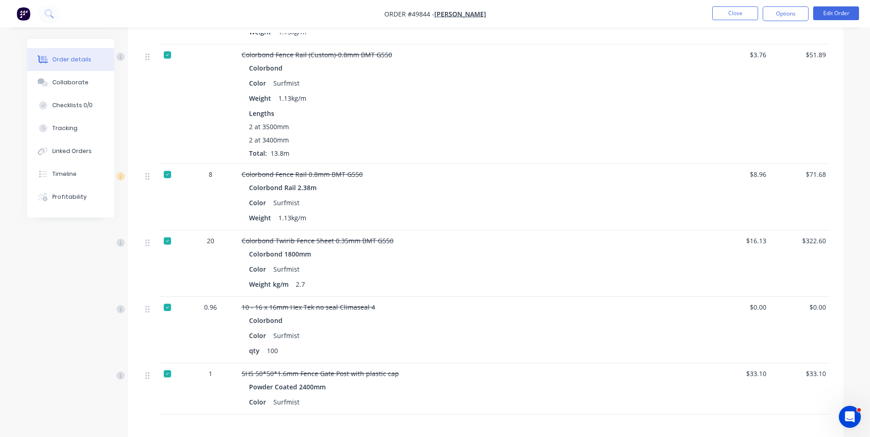
scroll to position [688, 0]
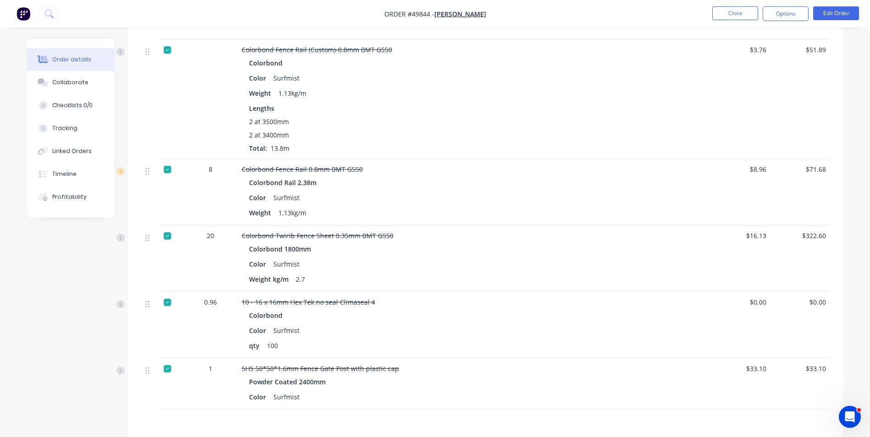
click at [725, 6] on nav "Order #49844 - Jun Chen Close Options Edit Order" at bounding box center [435, 14] width 870 height 28
click at [724, 12] on button "Close" at bounding box center [735, 13] width 46 height 14
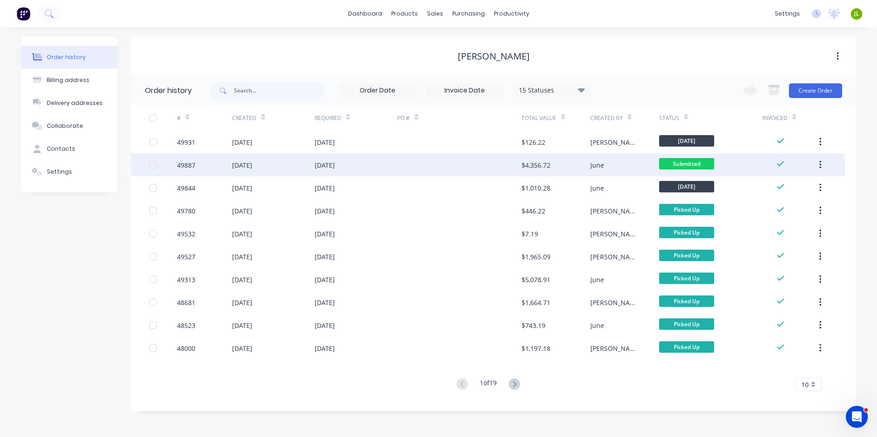
click at [508, 163] on div at bounding box center [459, 165] width 124 height 23
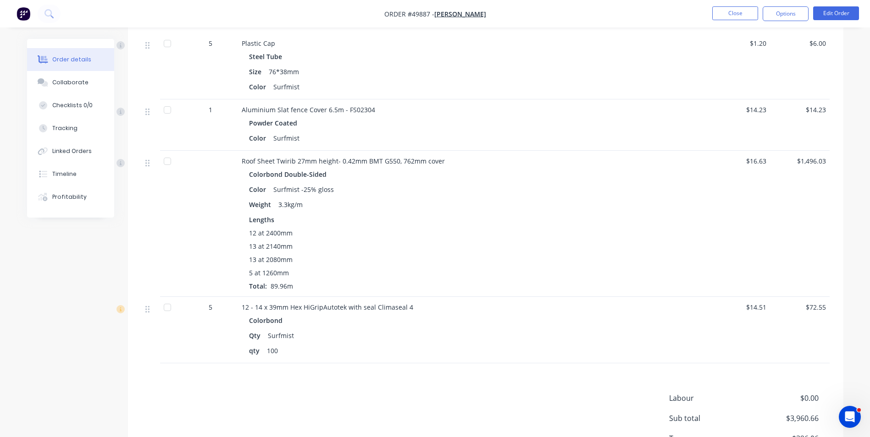
scroll to position [1280, 0]
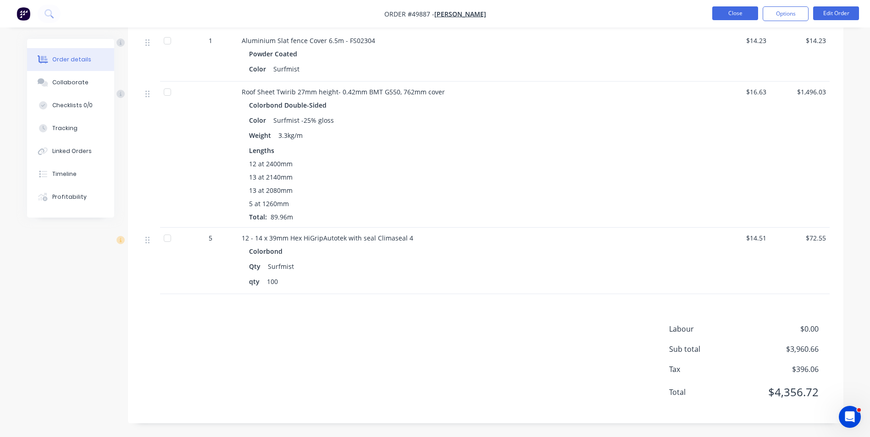
click at [720, 12] on button "Close" at bounding box center [735, 13] width 46 height 14
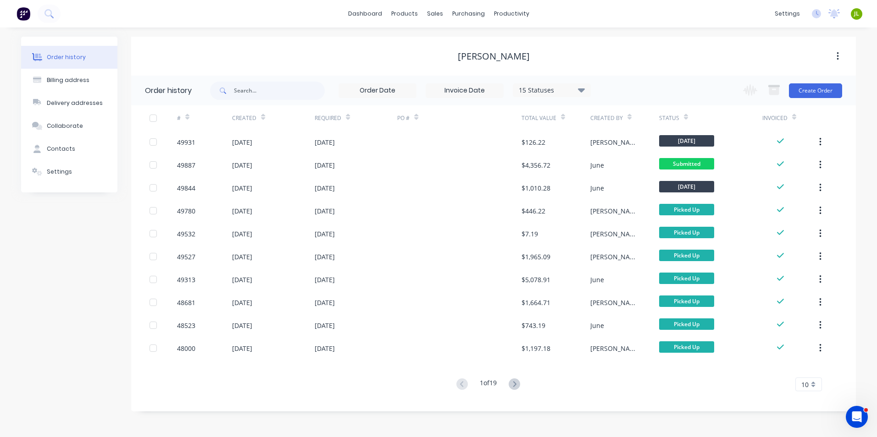
click at [413, 141] on div at bounding box center [459, 142] width 124 height 23
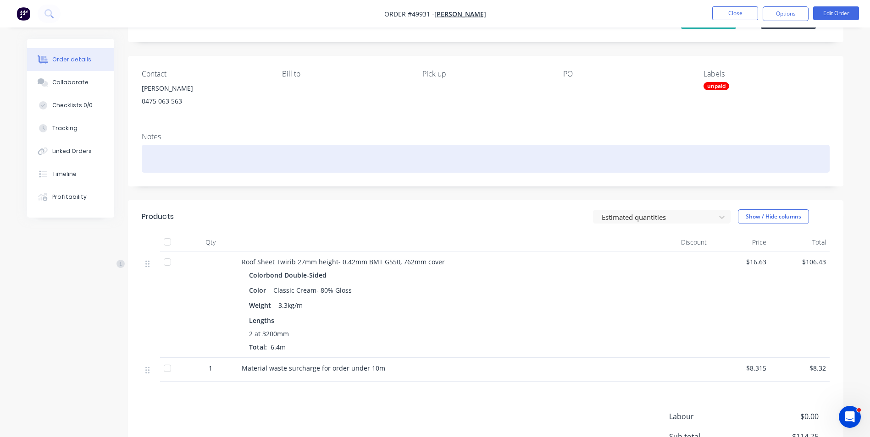
scroll to position [133, 0]
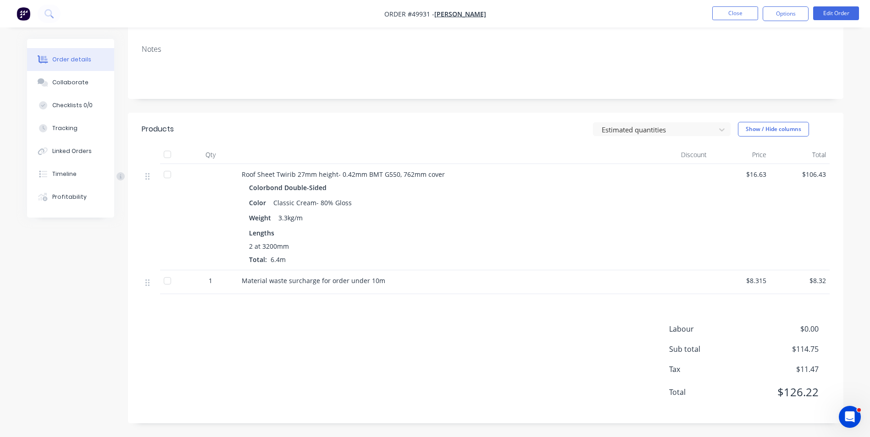
click at [727, 21] on li "Close" at bounding box center [735, 13] width 46 height 15
click at [730, 16] on button "Close" at bounding box center [735, 13] width 46 height 14
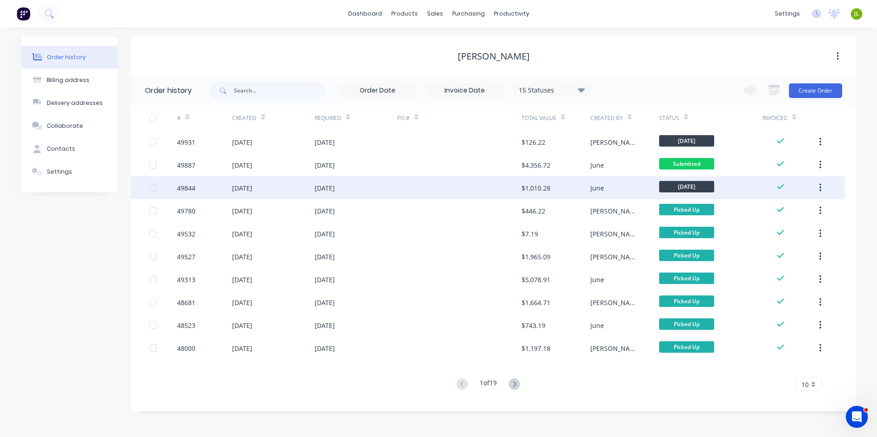
click at [405, 193] on div at bounding box center [459, 188] width 124 height 23
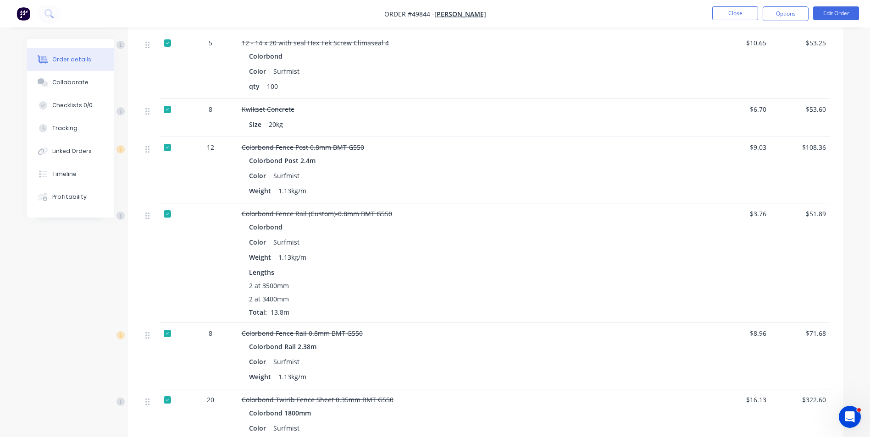
scroll to position [550, 0]
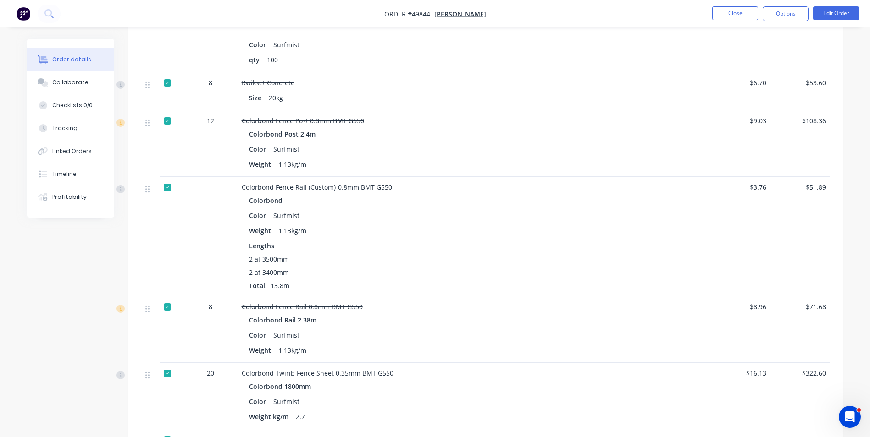
click at [169, 190] on div at bounding box center [167, 187] width 18 height 18
click at [798, 11] on button "Options" at bounding box center [786, 13] width 46 height 15
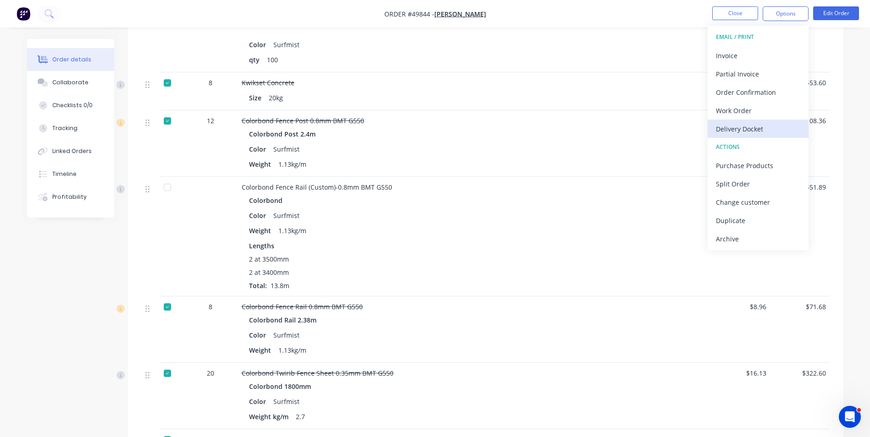
click at [738, 130] on div "Delivery Docket" at bounding box center [758, 128] width 84 height 13
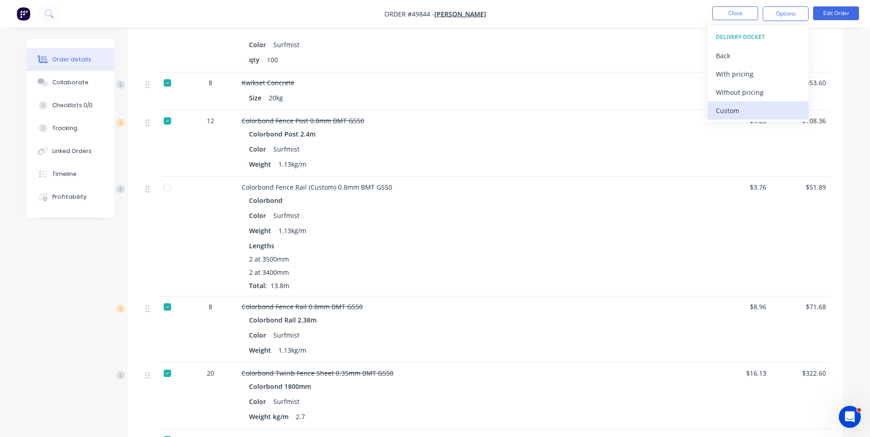
click at [738, 114] on div "Custom" at bounding box center [758, 110] width 84 height 13
click at [747, 85] on button "Without pricing" at bounding box center [758, 92] width 101 height 18
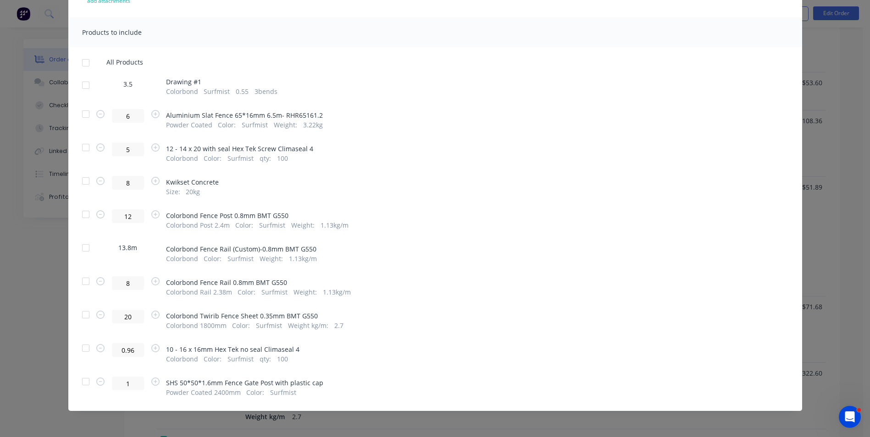
scroll to position [112, 0]
click at [84, 250] on div at bounding box center [86, 247] width 18 height 18
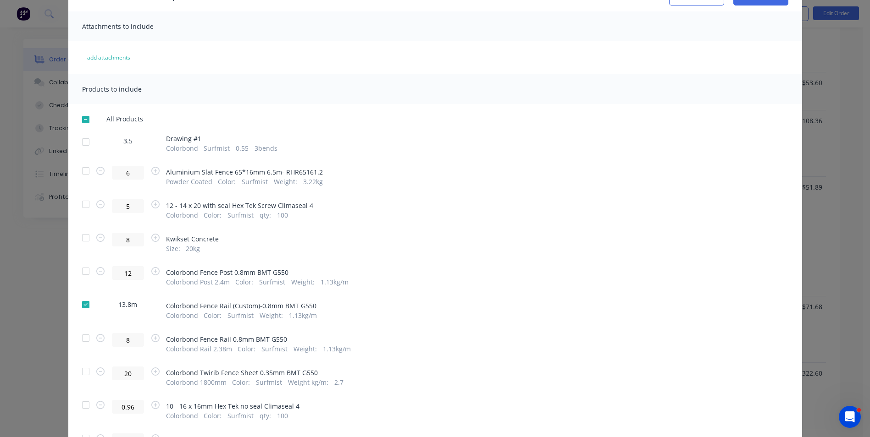
scroll to position [0, 0]
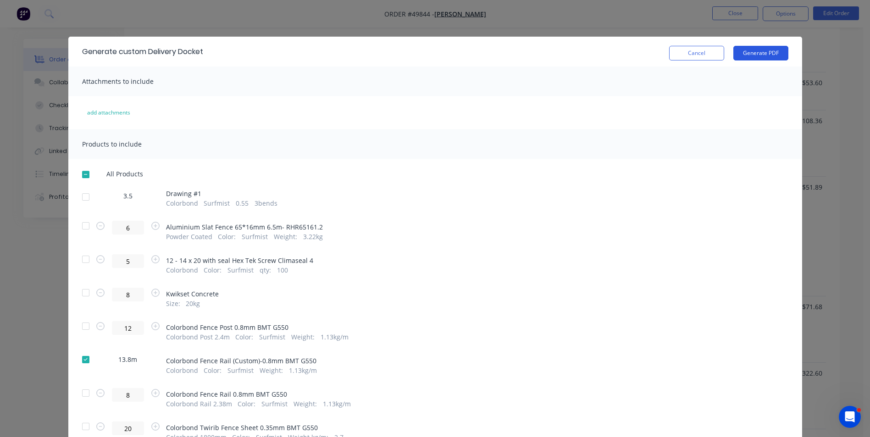
click at [766, 50] on button "Generate PDF" at bounding box center [760, 53] width 55 height 15
click at [689, 53] on button "Cancel" at bounding box center [696, 53] width 55 height 15
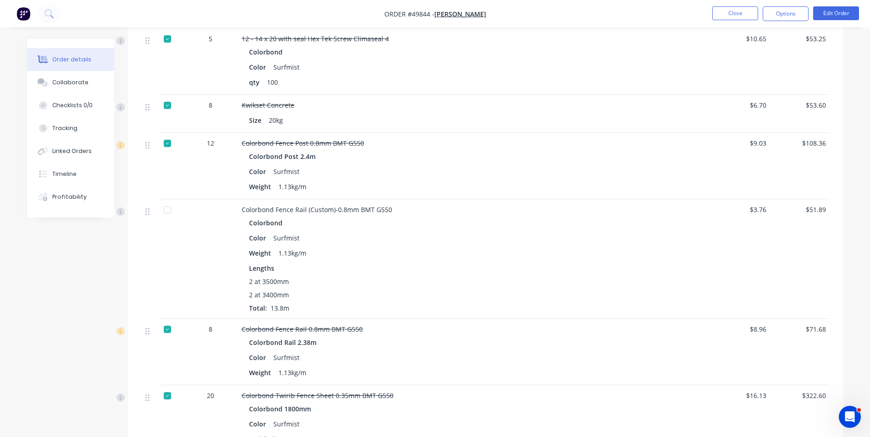
scroll to position [345, 0]
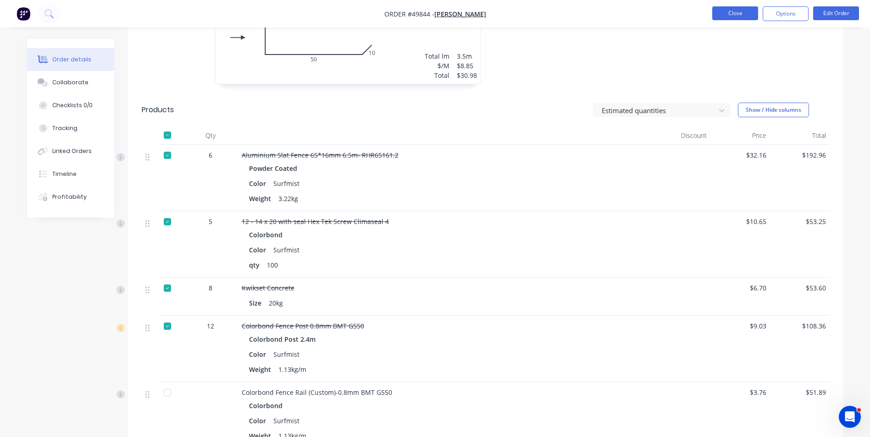
click at [732, 14] on button "Close" at bounding box center [735, 13] width 46 height 14
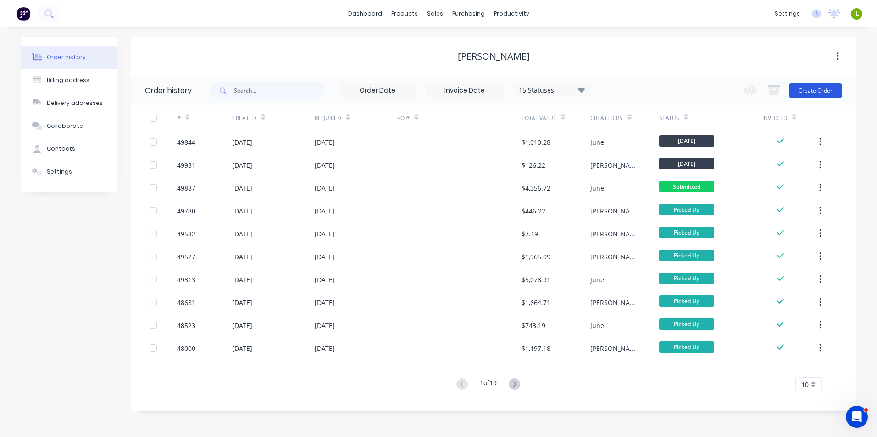
click at [815, 94] on button "Create Order" at bounding box center [815, 90] width 53 height 15
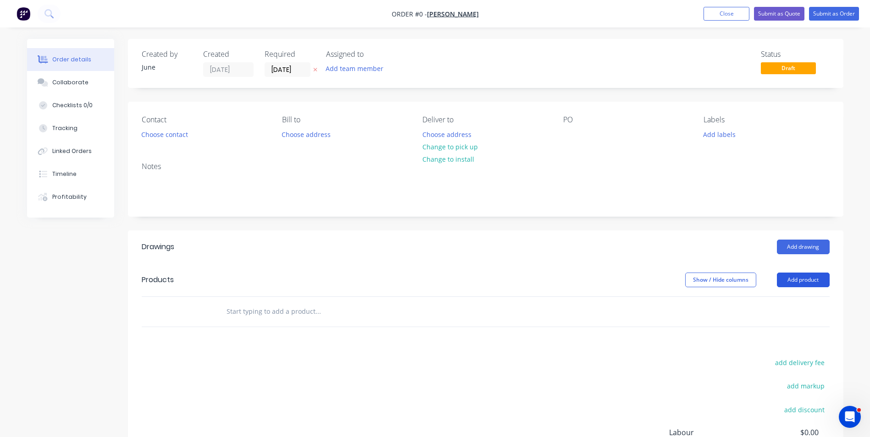
click at [803, 283] on button "Add product" at bounding box center [803, 280] width 53 height 15
click at [775, 306] on div "Product catalogue" at bounding box center [786, 303] width 71 height 13
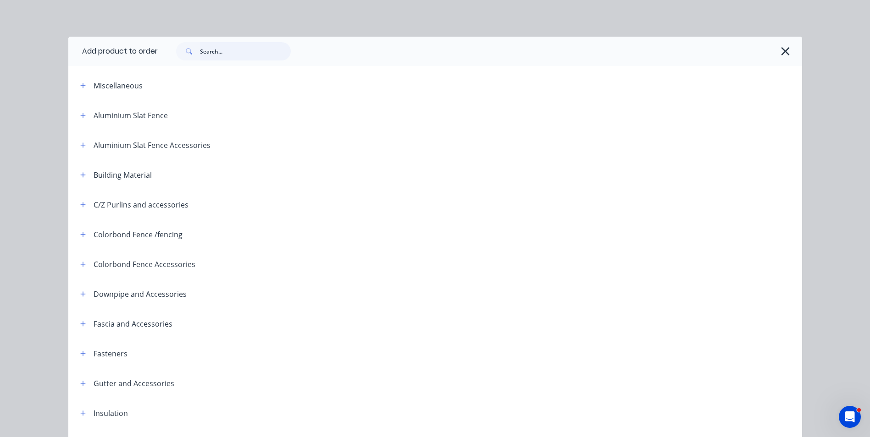
click at [217, 56] on input "text" at bounding box center [245, 51] width 91 height 18
type input "rail"
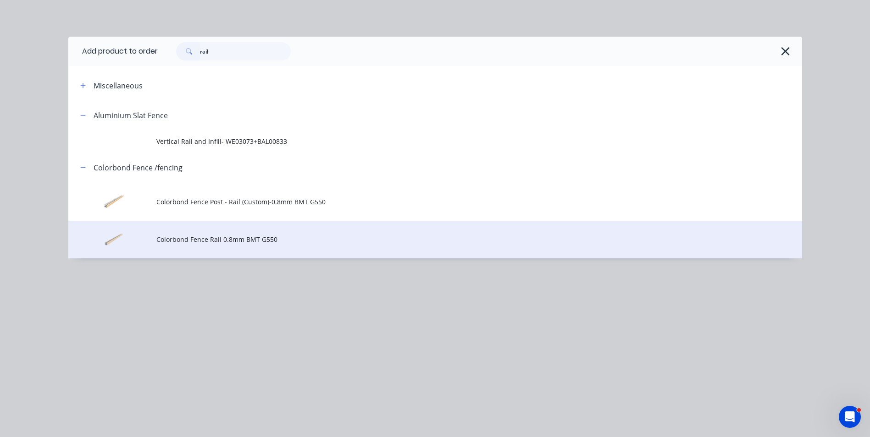
click at [245, 244] on span "Colorbond Fence Rail 0.8mm BMT G550" at bounding box center [414, 240] width 516 height 10
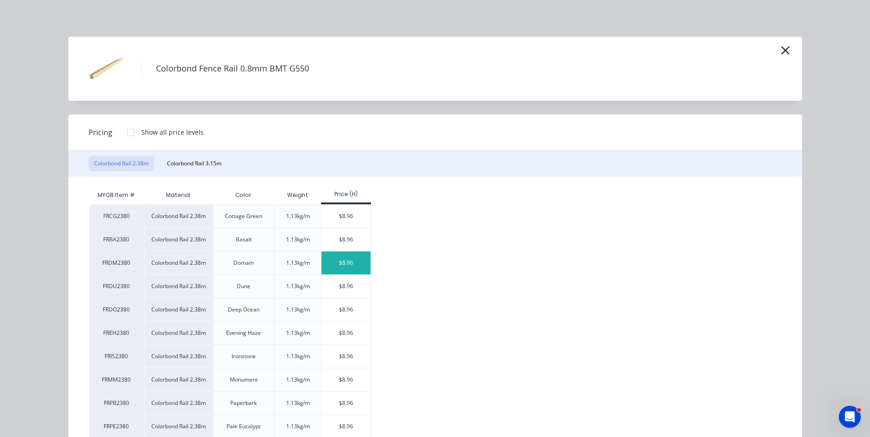
click at [364, 269] on div "$8.96" at bounding box center [345, 263] width 49 height 23
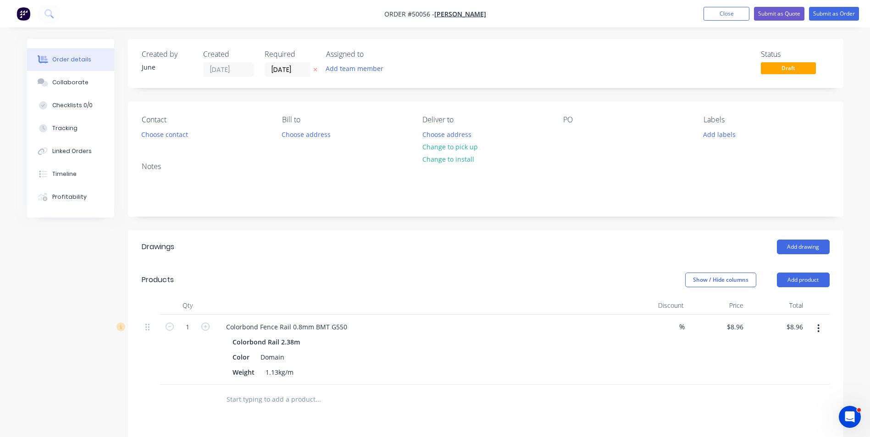
click at [819, 330] on icon "button" at bounding box center [818, 329] width 2 height 10
click at [776, 356] on div "Edit" at bounding box center [786, 352] width 71 height 13
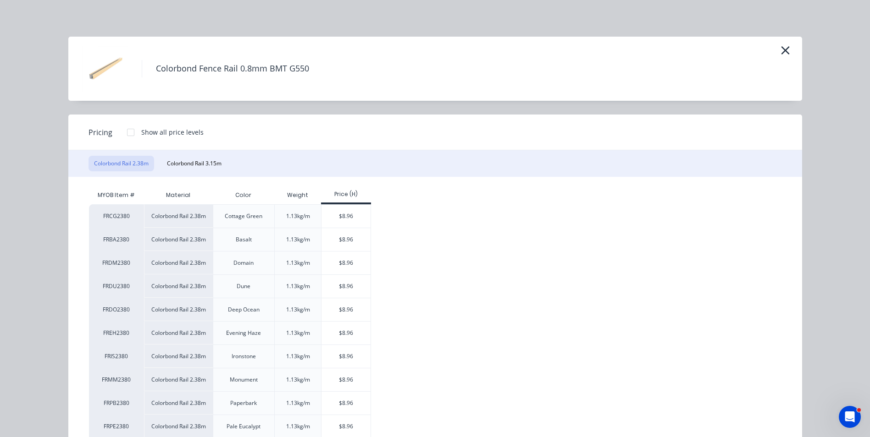
scroll to position [92, 0]
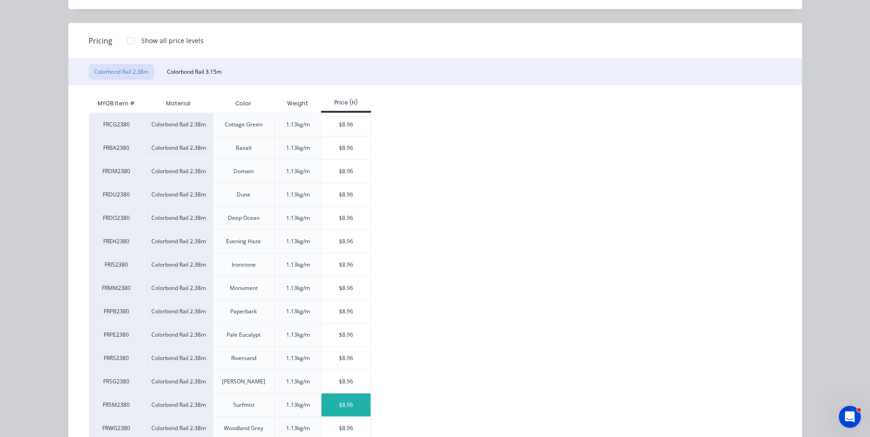
click at [334, 405] on div "$8.96" at bounding box center [345, 405] width 49 height 23
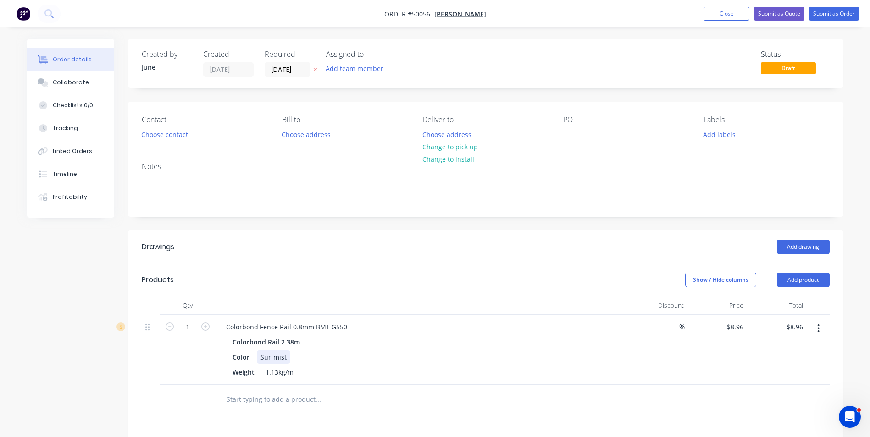
click at [396, 354] on div "Color Surfmist" at bounding box center [420, 357] width 382 height 13
click at [815, 327] on button "button" at bounding box center [819, 329] width 22 height 17
click at [799, 366] on div "Duplicate" at bounding box center [786, 371] width 71 height 13
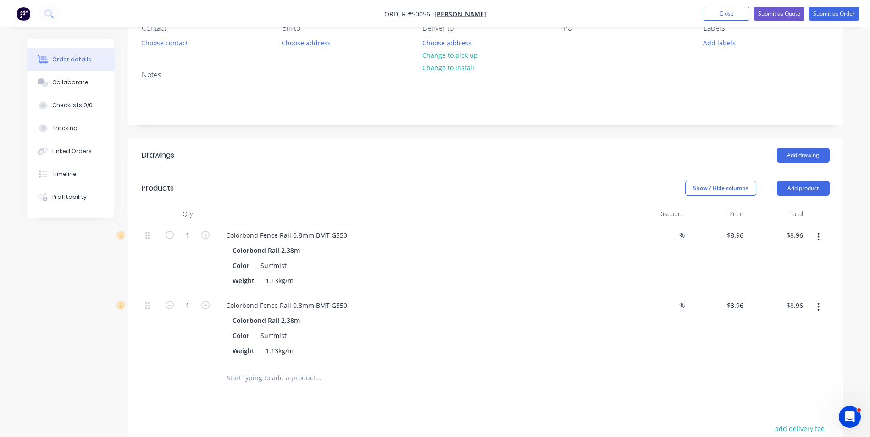
click at [823, 310] on button "button" at bounding box center [819, 307] width 22 height 17
click at [804, 334] on div "Edit" at bounding box center [786, 331] width 71 height 13
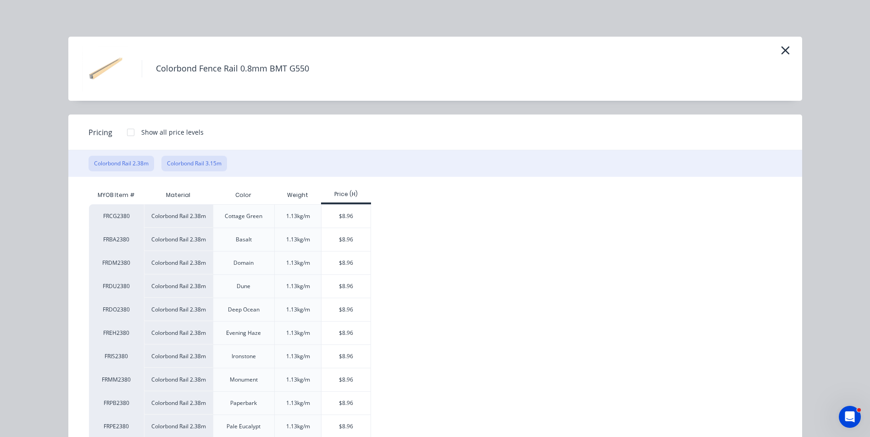
click at [199, 168] on button "Colorbond Rail 3.15m" at bounding box center [194, 164] width 66 height 16
click at [341, 314] on div "$11.85" at bounding box center [345, 310] width 49 height 23
type input "$11.85"
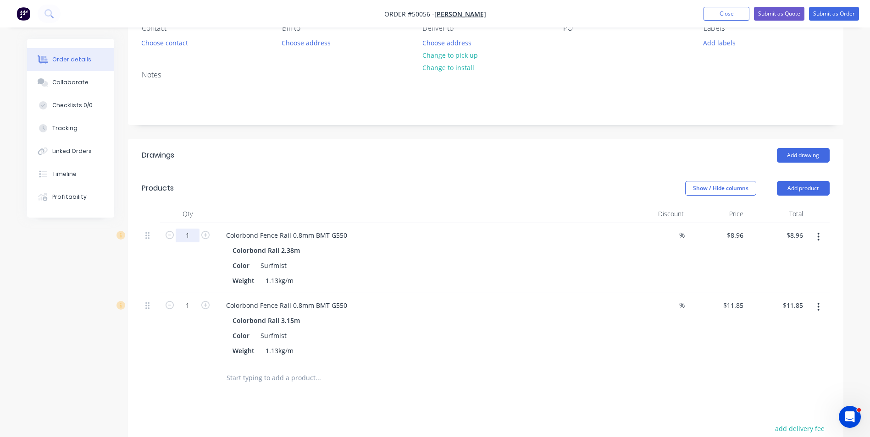
click at [196, 231] on input "1" at bounding box center [188, 236] width 24 height 14
type input "2"
type input "$17.92"
drag, startPoint x: 428, startPoint y: 299, endPoint x: 382, endPoint y: 313, distance: 47.3
click at [428, 299] on div "Colorbond Fence Rail 0.8mm BMT G550" at bounding box center [421, 305] width 405 height 13
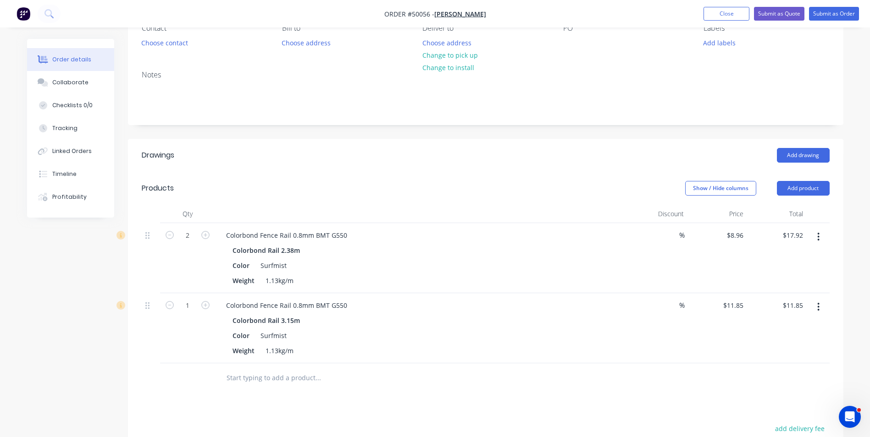
click at [416, 308] on div "Colorbond Fence Rail 0.8mm BMT G550" at bounding box center [421, 305] width 405 height 13
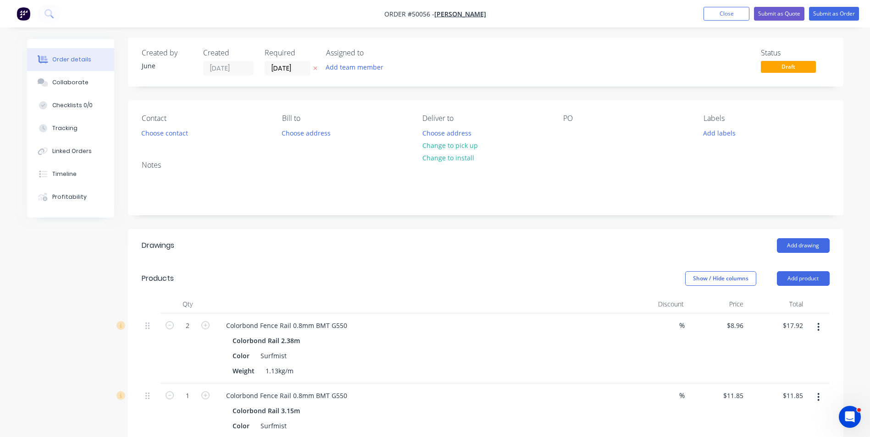
scroll to position [0, 0]
click at [461, 147] on button "Change to pick up" at bounding box center [449, 147] width 65 height 12
click at [195, 133] on div "Contact Choose contact" at bounding box center [205, 129] width 126 height 26
click at [187, 133] on button "Choose contact" at bounding box center [164, 134] width 56 height 12
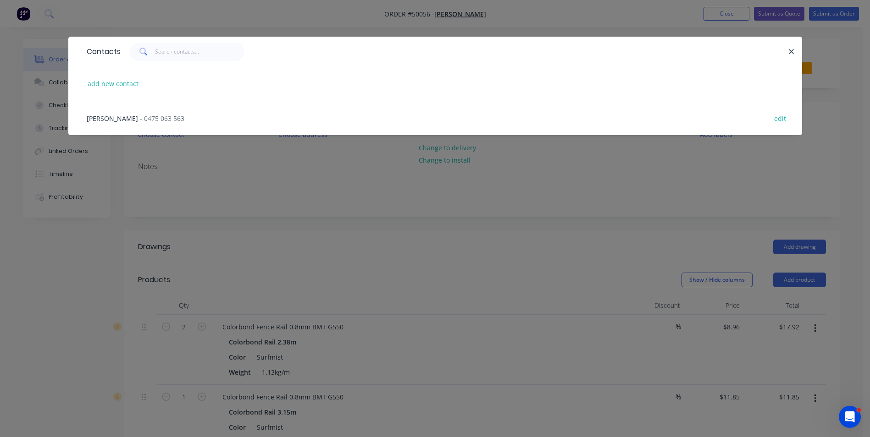
click at [153, 115] on span "- 0475 063 563" at bounding box center [162, 118] width 44 height 9
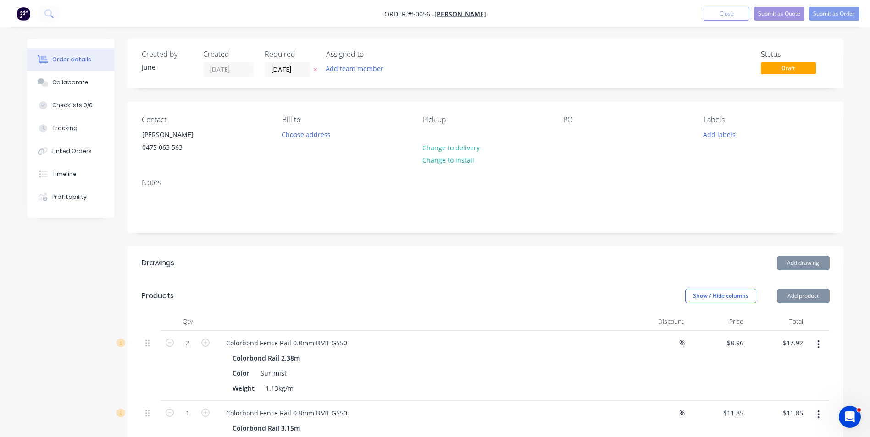
click at [410, 225] on div "Notes" at bounding box center [485, 201] width 715 height 61
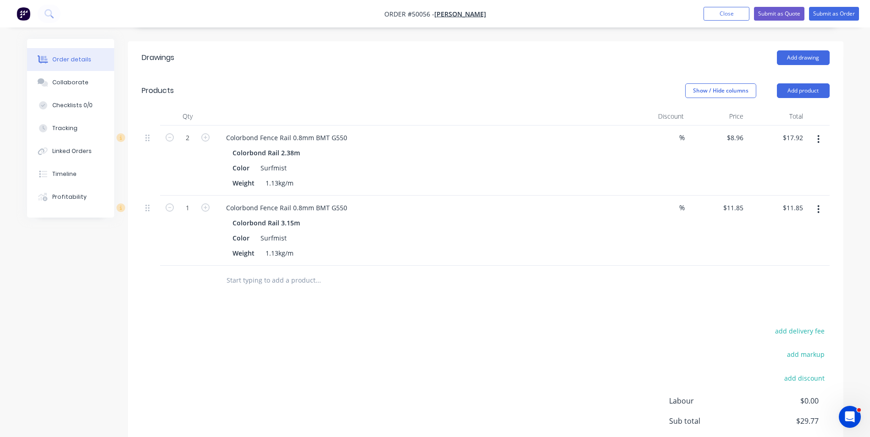
scroll to position [277, 0]
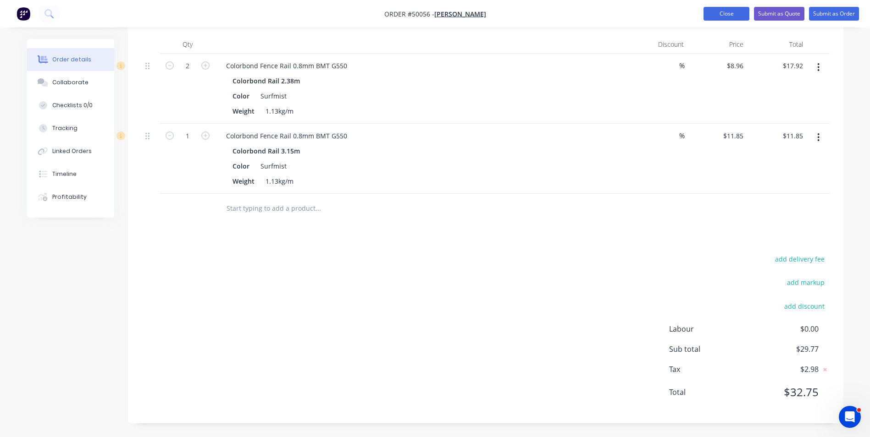
click at [729, 19] on button "Close" at bounding box center [726, 14] width 46 height 14
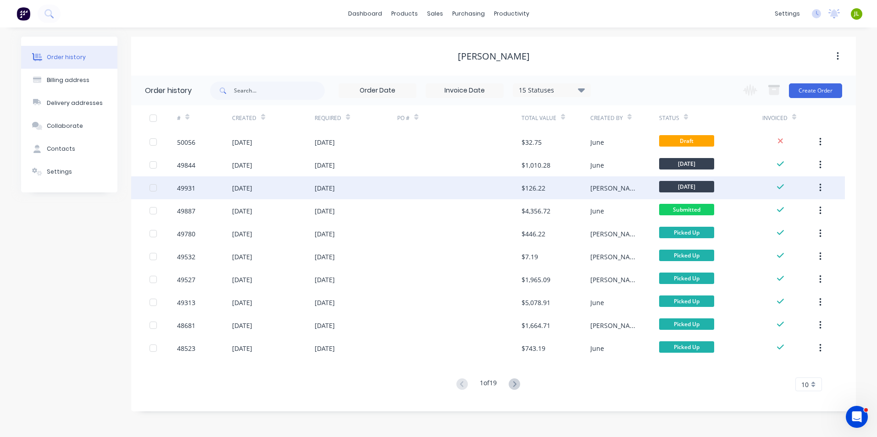
click at [503, 187] on div at bounding box center [459, 188] width 124 height 23
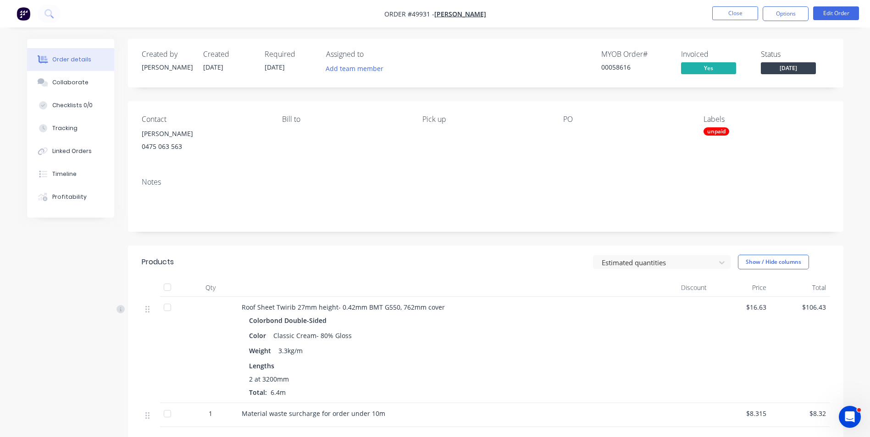
click at [714, 138] on div "Labels unpaid" at bounding box center [766, 136] width 126 height 42
click at [716, 134] on div "unpaid" at bounding box center [716, 131] width 26 height 8
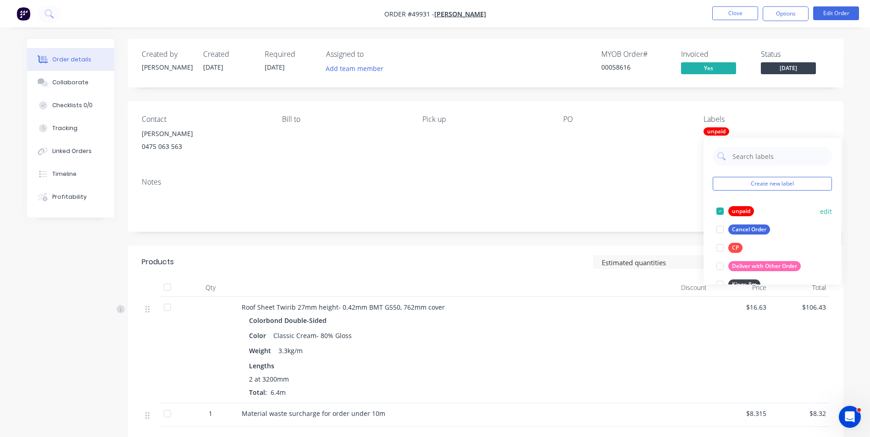
click at [719, 210] on div at bounding box center [720, 211] width 18 height 18
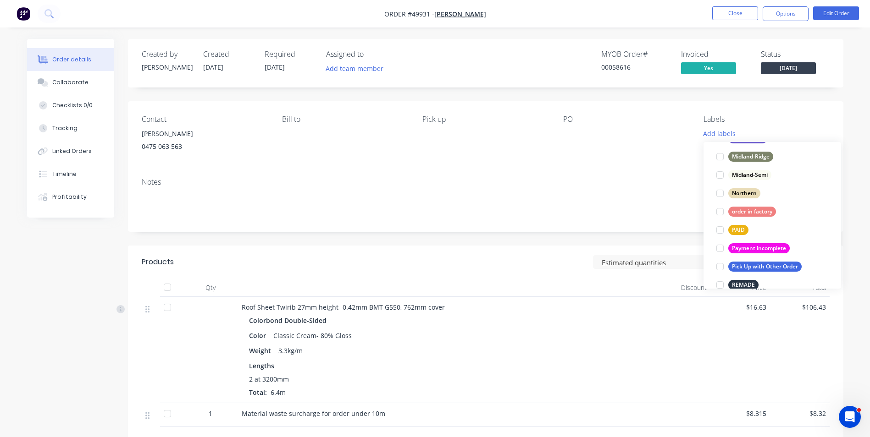
scroll to position [183, 0]
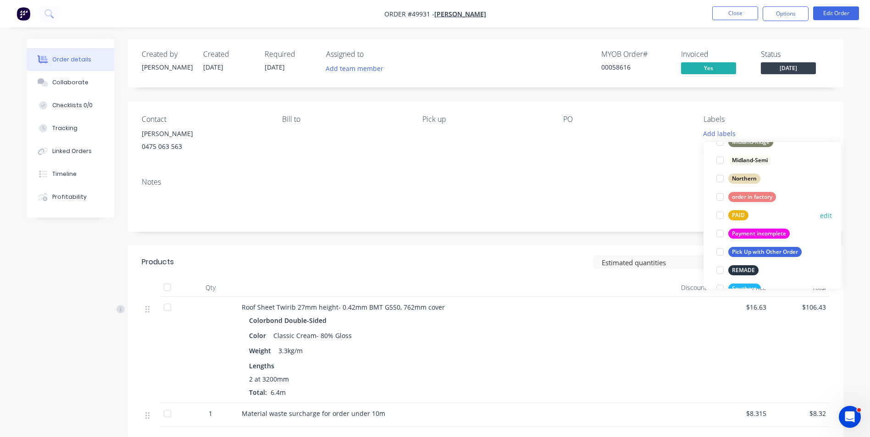
click at [721, 220] on div at bounding box center [720, 215] width 18 height 18
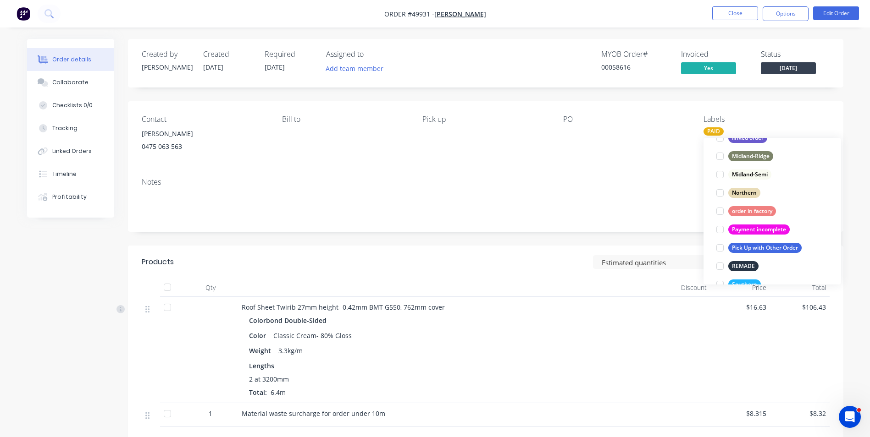
scroll to position [0, 0]
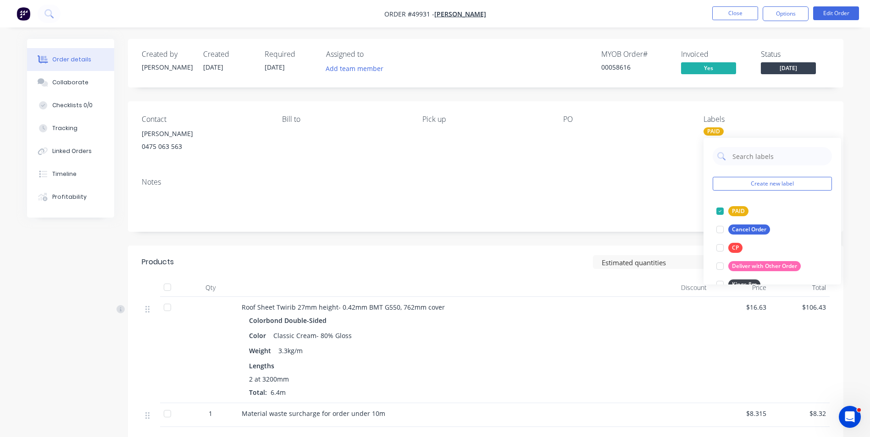
click at [637, 182] on div "Notes" at bounding box center [486, 182] width 688 height 9
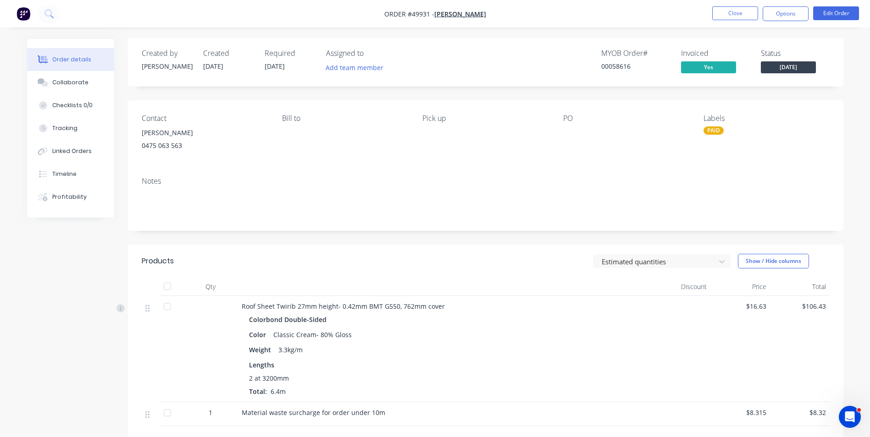
scroll to position [133, 0]
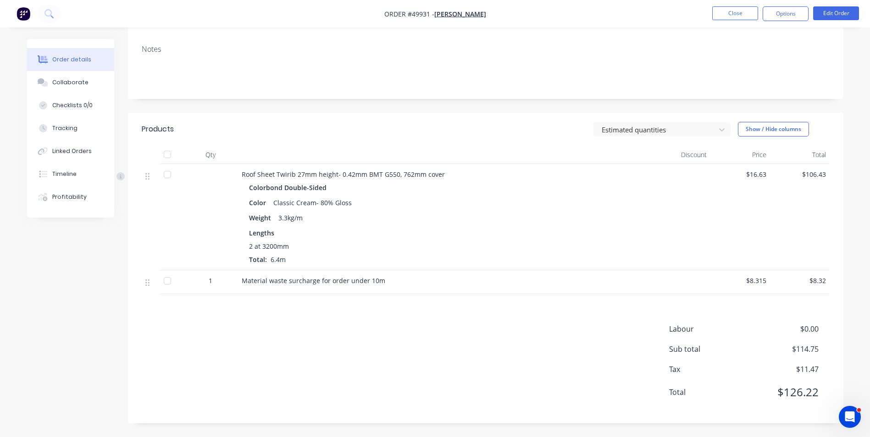
click at [760, 17] on ul "Close Options Edit Order" at bounding box center [785, 13] width 169 height 15
click at [763, 15] on button "Options" at bounding box center [786, 13] width 46 height 15
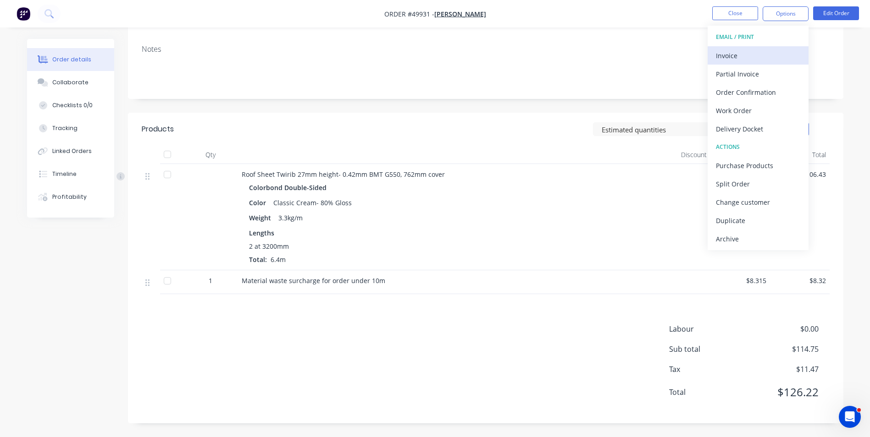
click at [757, 63] on button "Invoice" at bounding box center [758, 55] width 101 height 18
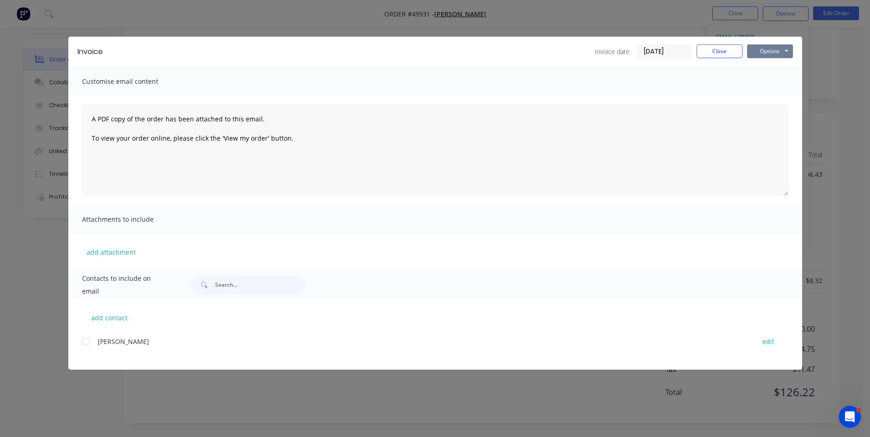
click at [764, 58] on button "Options" at bounding box center [770, 51] width 46 height 14
click at [762, 84] on button "Print" at bounding box center [776, 82] width 59 height 15
click at [705, 50] on button "Close" at bounding box center [720, 51] width 46 height 14
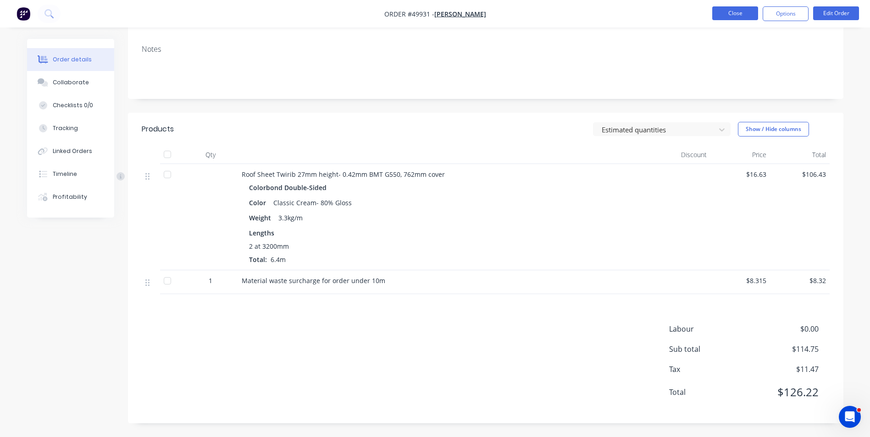
click at [741, 17] on button "Close" at bounding box center [735, 13] width 46 height 14
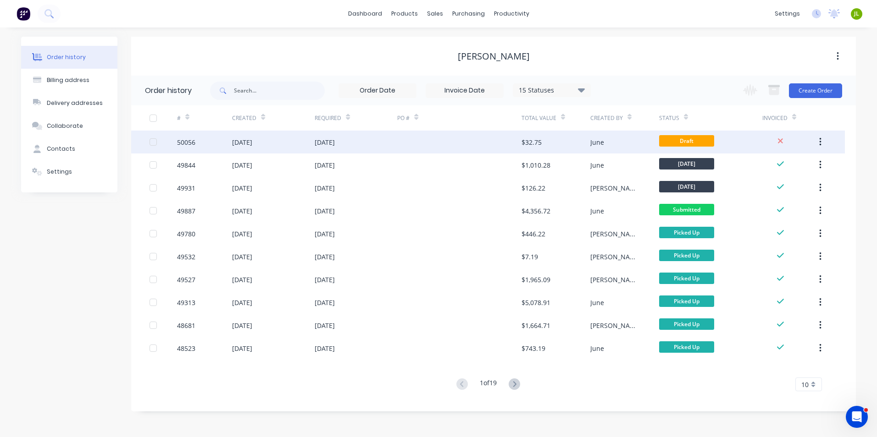
click at [457, 149] on div at bounding box center [459, 142] width 124 height 23
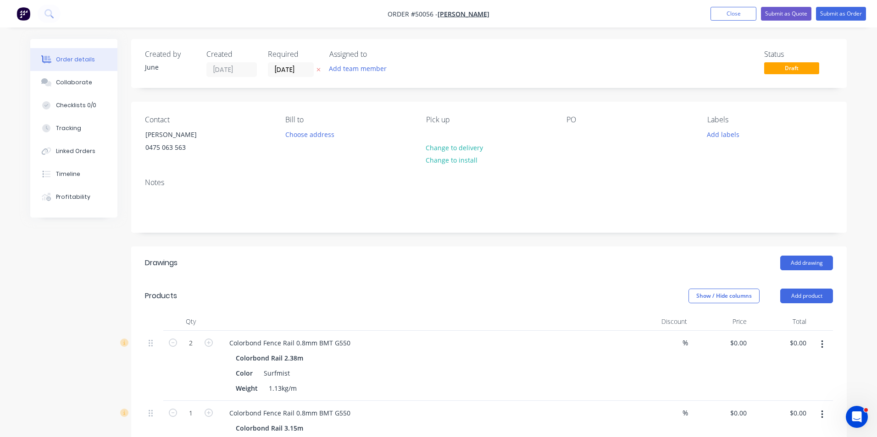
type input "$8.96"
type input "$17.92"
type input "$11.85"
click at [775, 15] on button "Submit as Quote" at bounding box center [779, 14] width 50 height 14
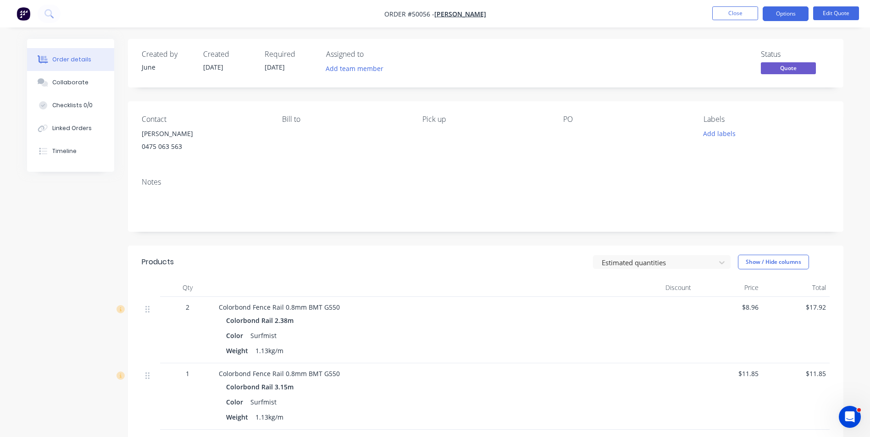
click at [778, 12] on button "Options" at bounding box center [786, 13] width 46 height 15
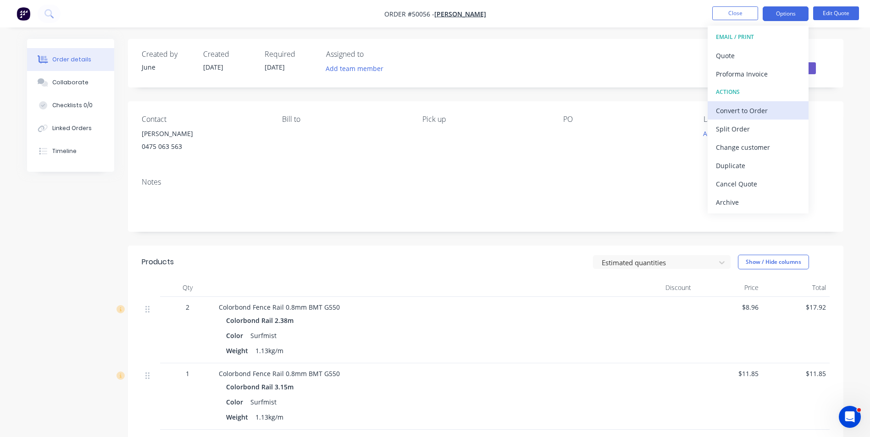
click at [753, 106] on div "Convert to Order" at bounding box center [758, 110] width 84 height 13
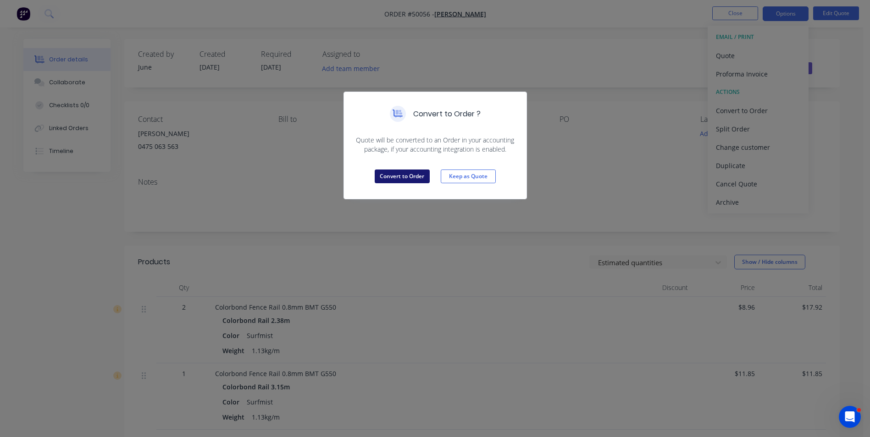
click at [423, 177] on button "Convert to Order" at bounding box center [402, 177] width 55 height 14
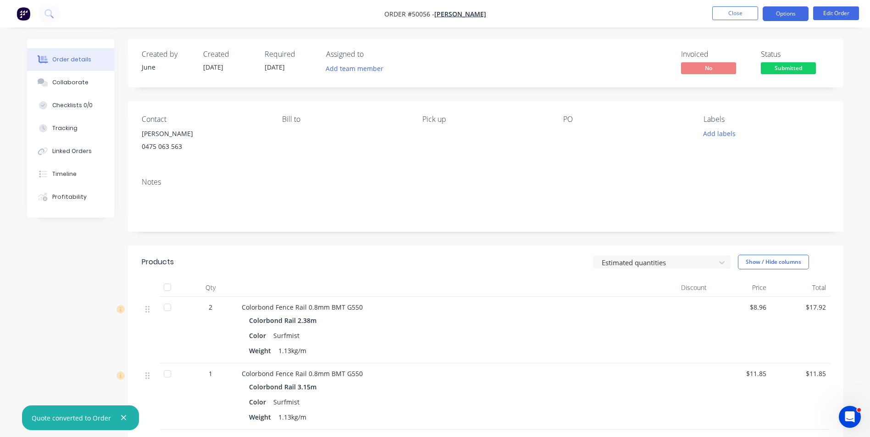
click at [791, 16] on button "Options" at bounding box center [786, 13] width 46 height 15
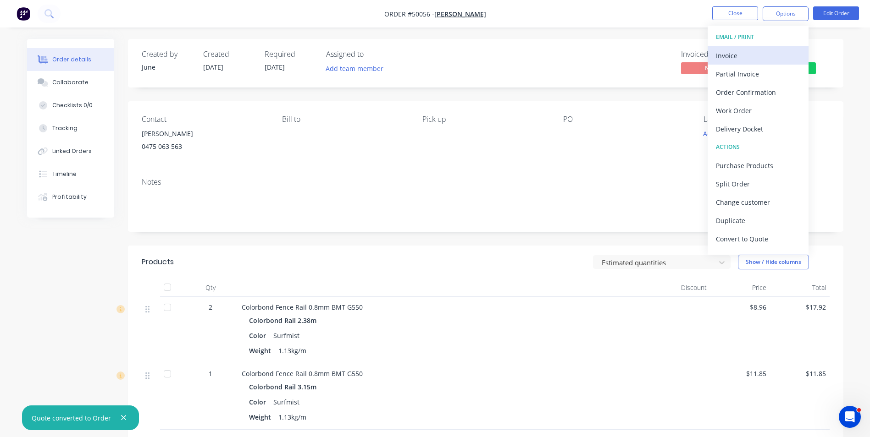
click at [771, 60] on div "Invoice" at bounding box center [758, 55] width 84 height 13
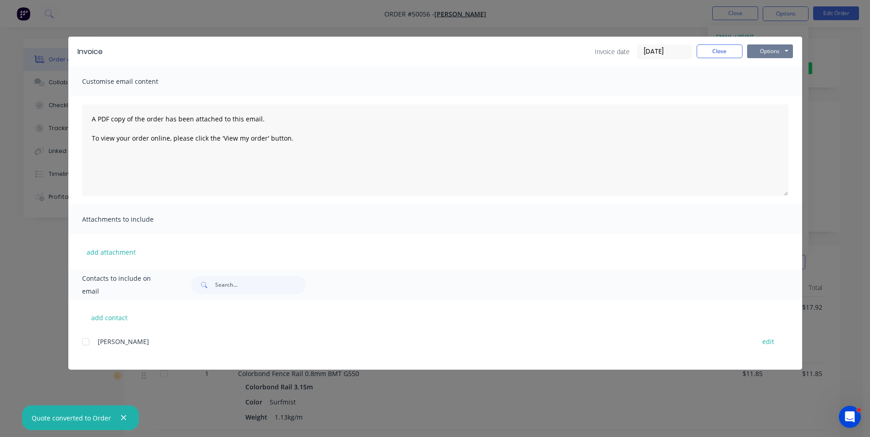
click at [765, 50] on button "Options" at bounding box center [770, 51] width 46 height 14
click at [771, 84] on button "Print" at bounding box center [776, 82] width 59 height 15
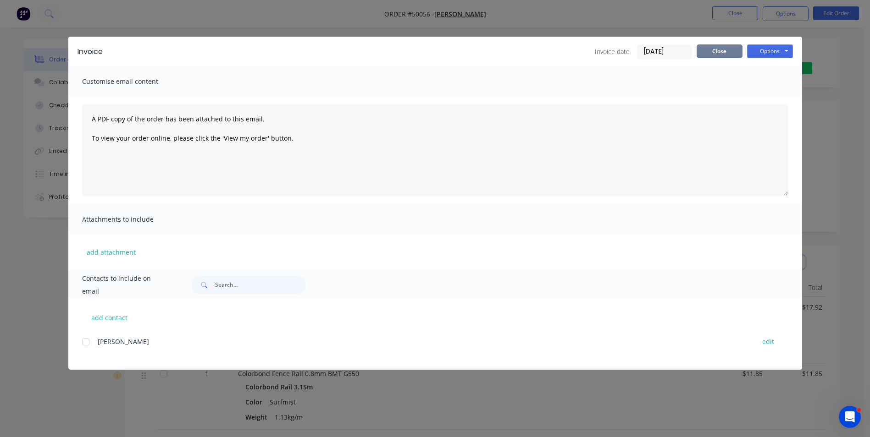
click at [702, 51] on button "Close" at bounding box center [720, 51] width 46 height 14
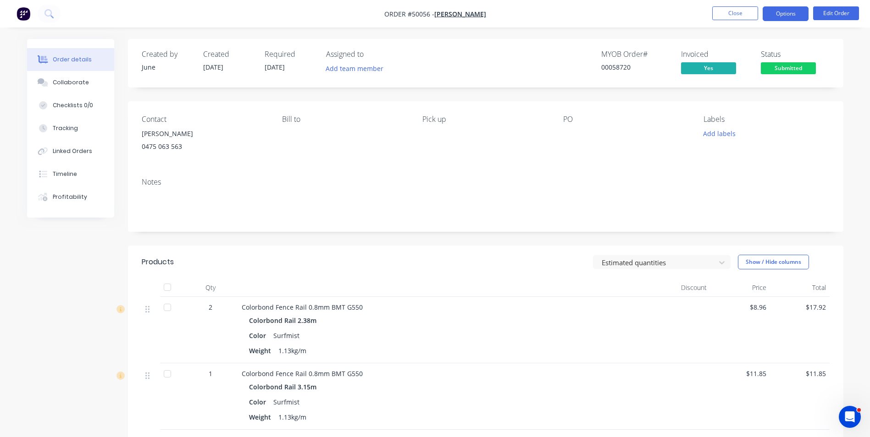
click at [792, 14] on button "Options" at bounding box center [786, 13] width 46 height 15
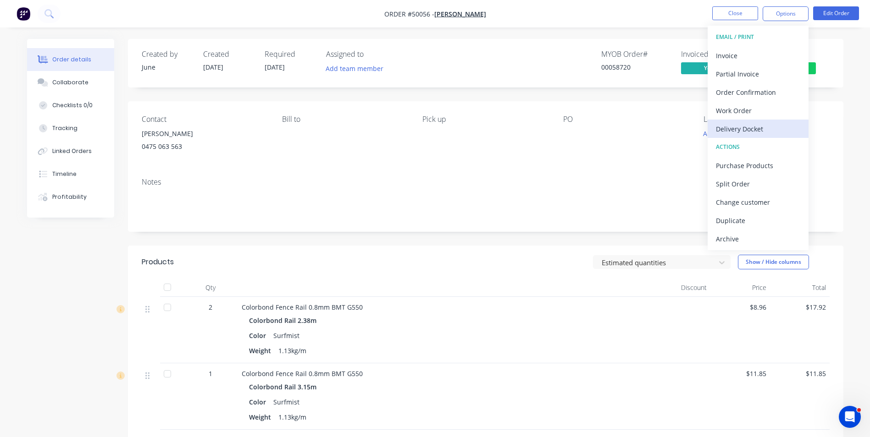
click at [761, 134] on div "Delivery Docket" at bounding box center [758, 128] width 84 height 13
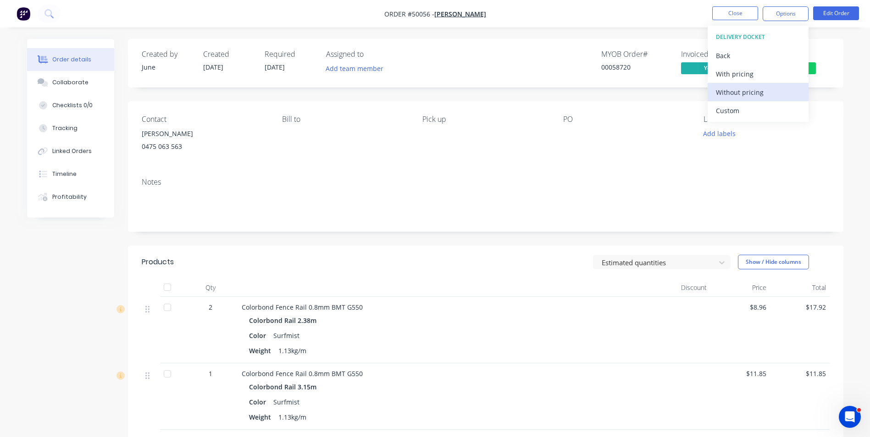
click at [761, 97] on div "Without pricing" at bounding box center [758, 92] width 84 height 13
click at [645, 27] on nav "Order #50056 - Jun Chen Close Options EMAIL / PRINT Invoice Partial Invoice Ord…" at bounding box center [435, 14] width 870 height 28
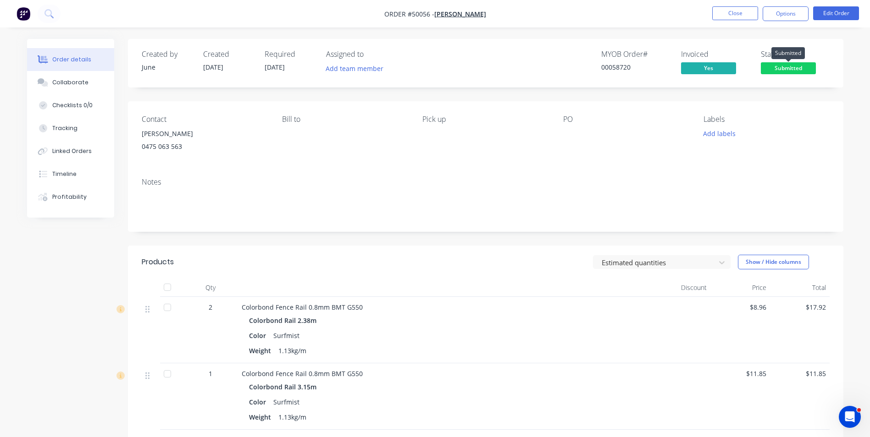
click at [779, 65] on span "Submitted" at bounding box center [788, 67] width 55 height 11
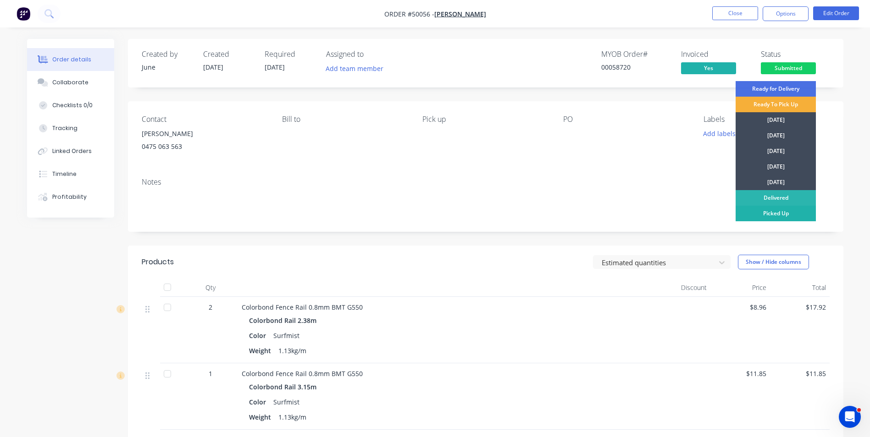
click at [757, 214] on div "Picked Up" at bounding box center [776, 214] width 80 height 16
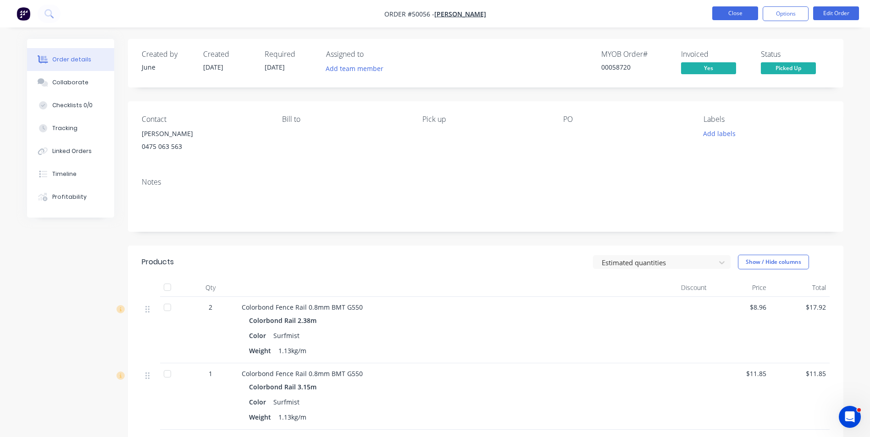
click at [733, 14] on button "Close" at bounding box center [735, 13] width 46 height 14
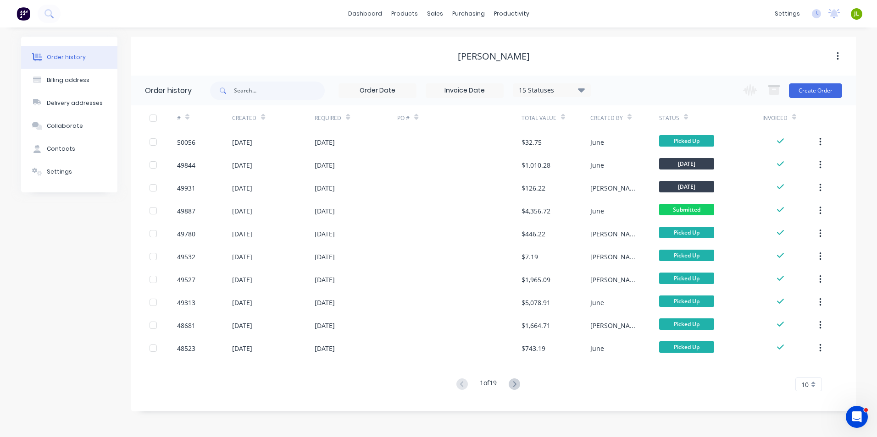
click at [627, 57] on div "Jun Chen" at bounding box center [493, 56] width 725 height 11
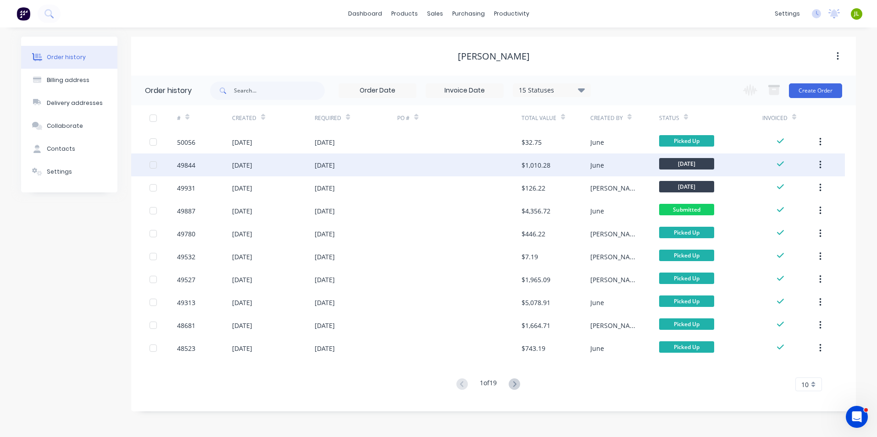
click at [530, 174] on div "$1,010.28" at bounding box center [555, 165] width 69 height 23
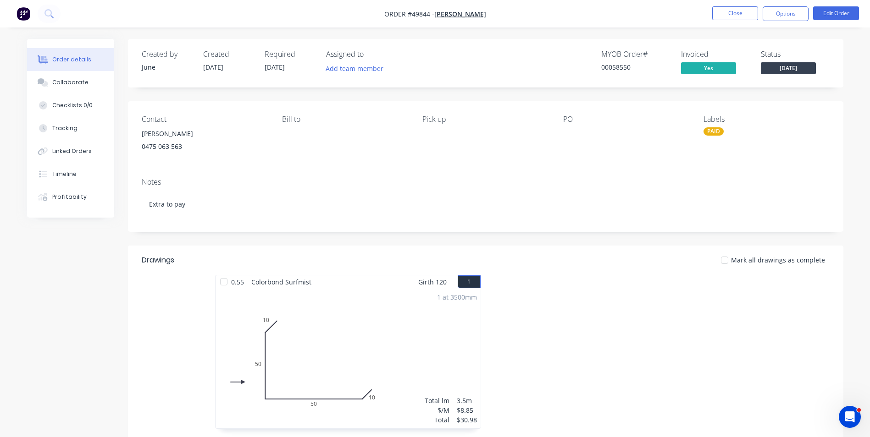
scroll to position [92, 0]
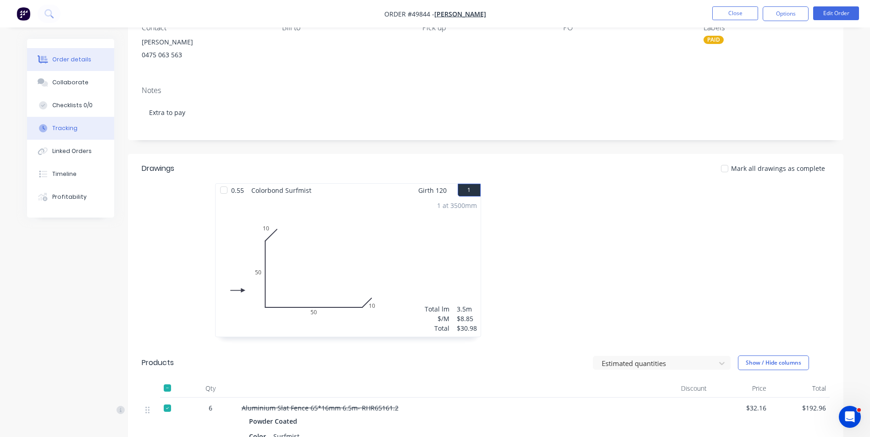
click at [60, 122] on button "Tracking" at bounding box center [70, 128] width 87 height 23
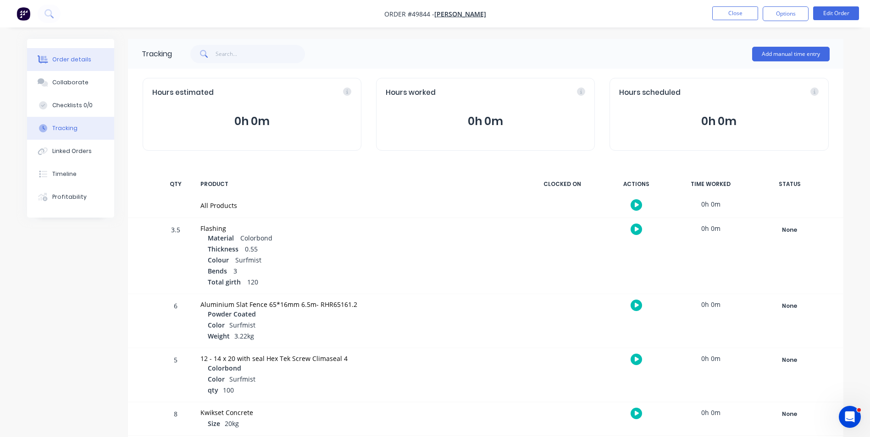
click at [83, 64] on button "Order details" at bounding box center [70, 59] width 87 height 23
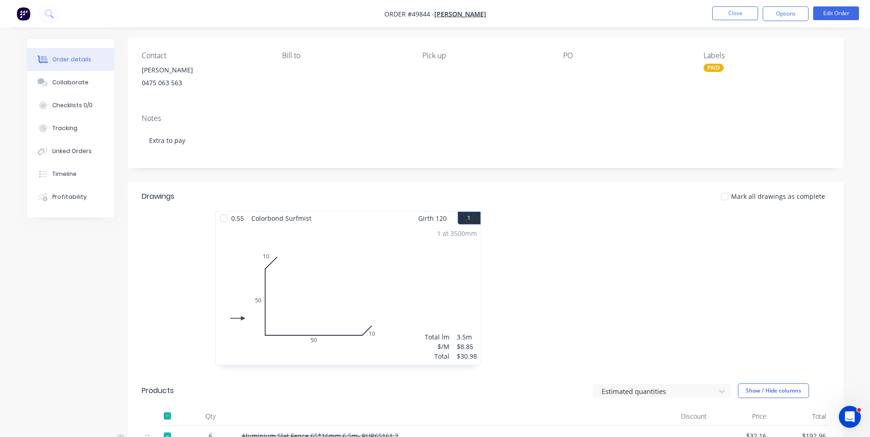
scroll to position [46, 0]
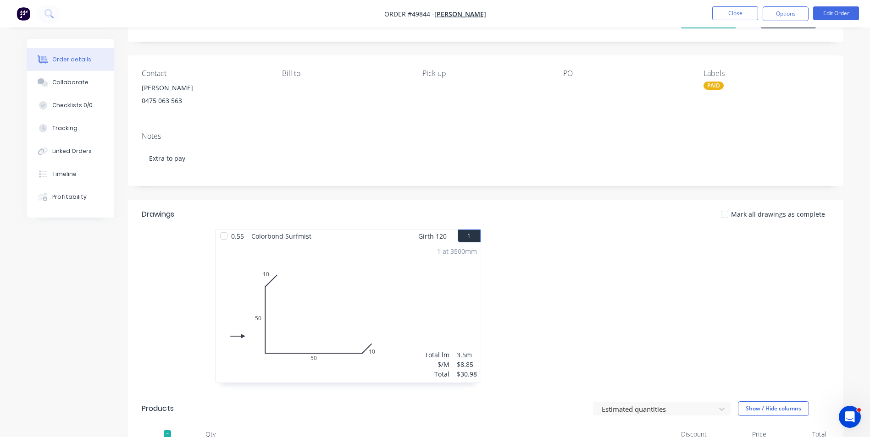
click at [359, 279] on div "1 at 3500mm Total lm $/M Total 3.5m $8.85 $30.98" at bounding box center [348, 313] width 265 height 140
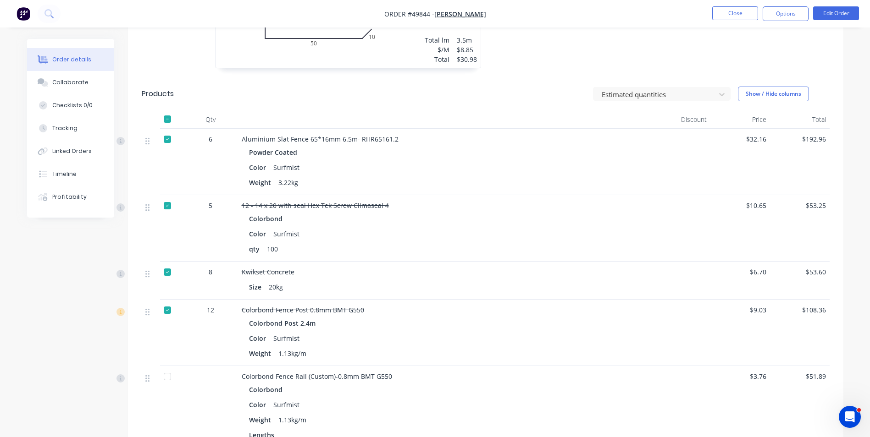
scroll to position [504, 0]
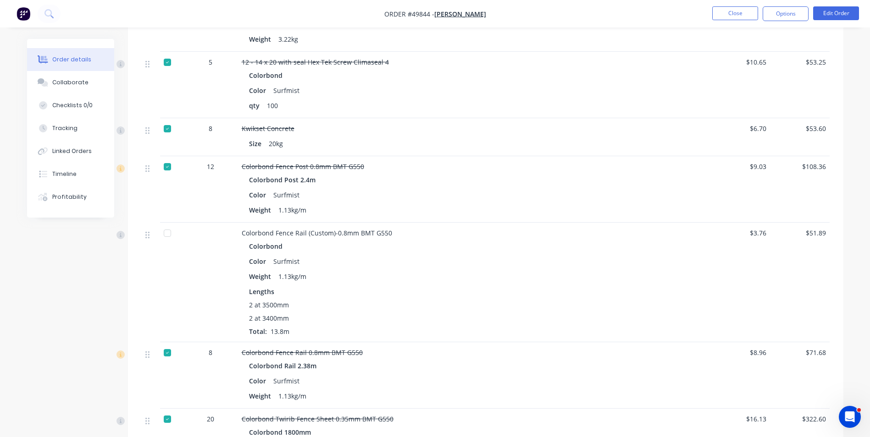
click at [170, 233] on div at bounding box center [167, 233] width 18 height 18
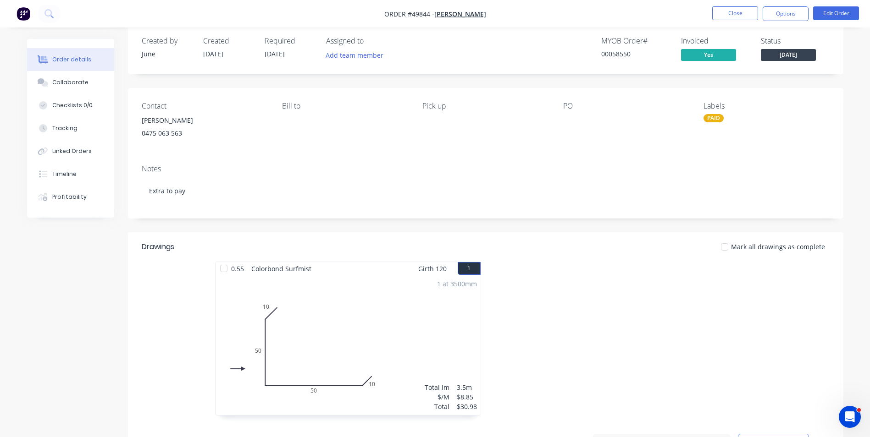
scroll to position [0, 0]
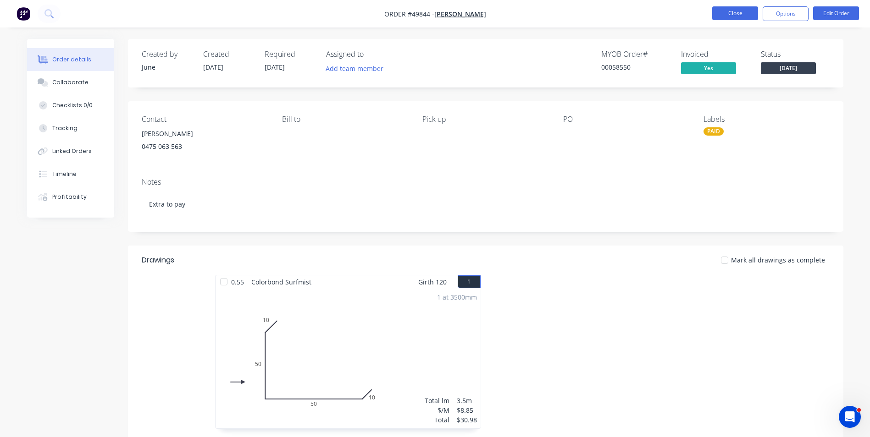
click at [743, 15] on button "Close" at bounding box center [735, 13] width 46 height 14
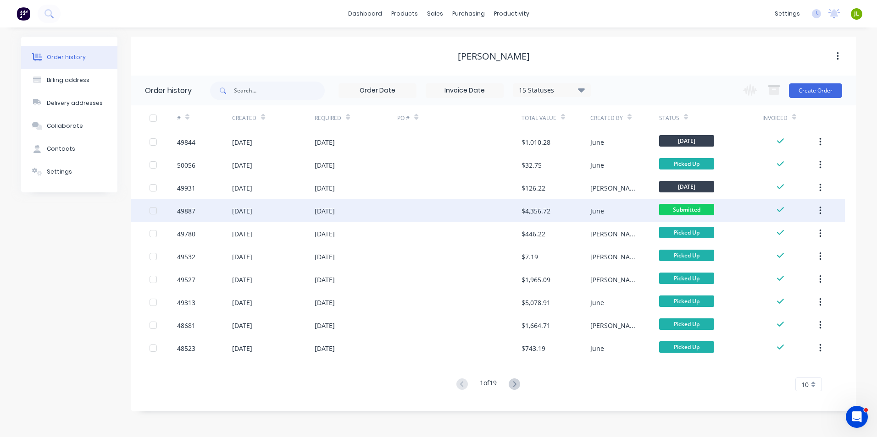
click at [592, 212] on div "June" at bounding box center [597, 211] width 14 height 10
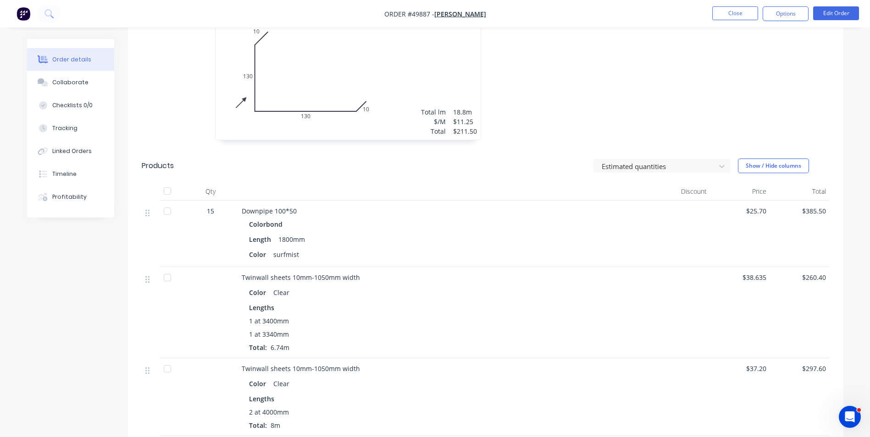
scroll to position [596, 0]
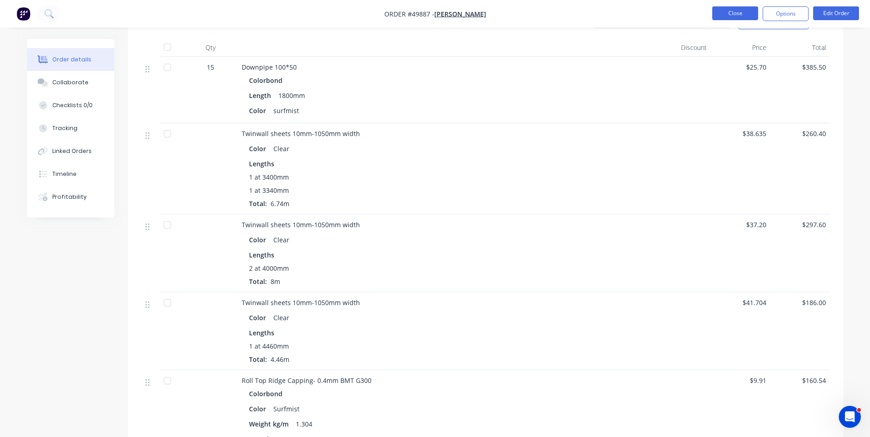
click at [744, 17] on button "Close" at bounding box center [735, 13] width 46 height 14
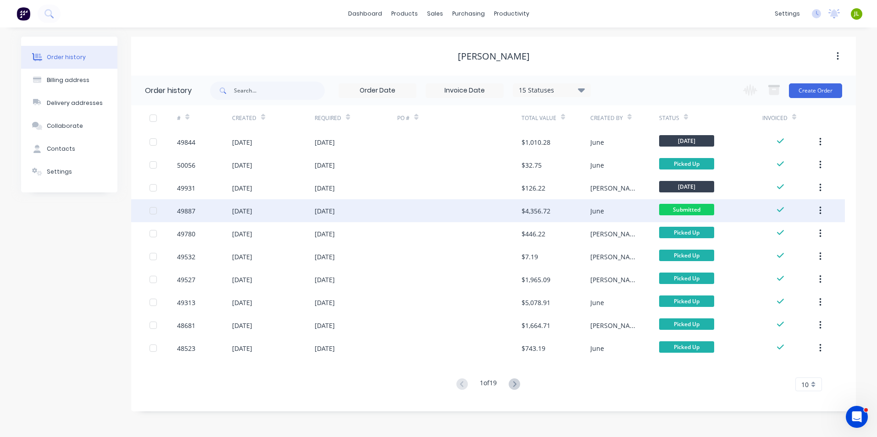
click at [590, 206] on div "June" at bounding box center [597, 211] width 14 height 10
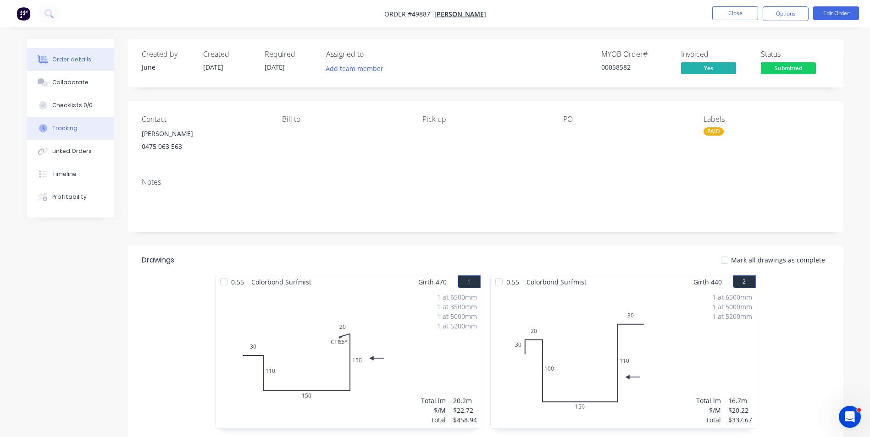
click at [55, 128] on div "Tracking" at bounding box center [64, 128] width 25 height 8
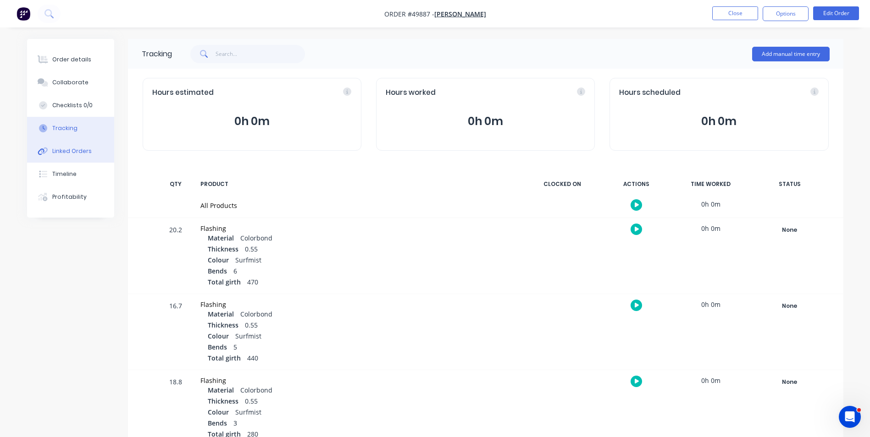
click at [56, 158] on button "Linked Orders" at bounding box center [70, 151] width 87 height 23
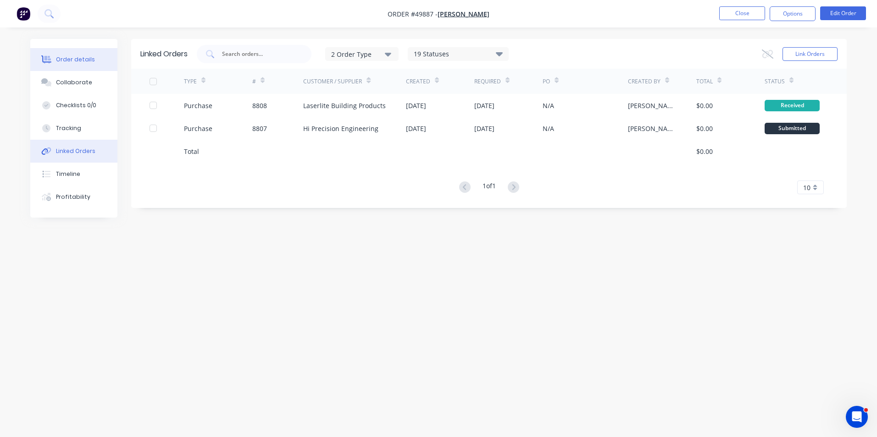
click at [74, 57] on div "Order details" at bounding box center [75, 59] width 39 height 8
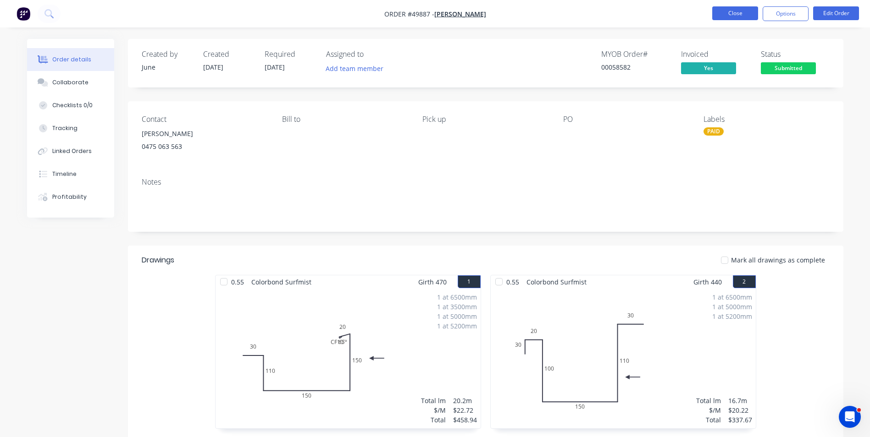
click at [753, 13] on button "Close" at bounding box center [735, 13] width 46 height 14
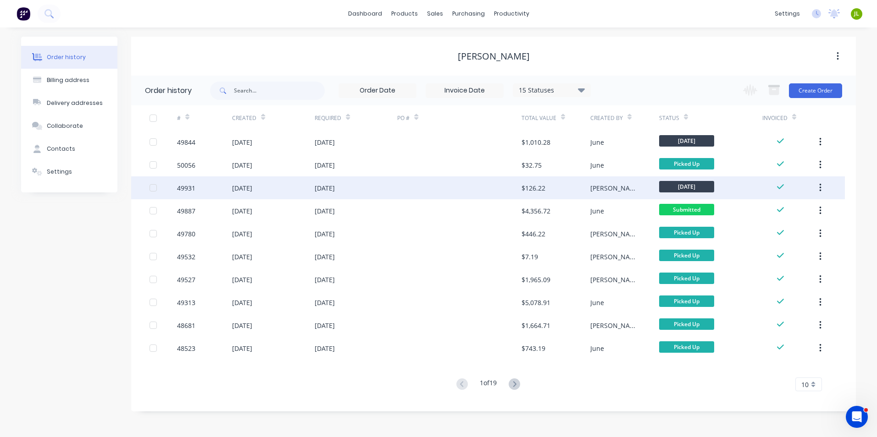
click at [606, 188] on div "[PERSON_NAME]" at bounding box center [615, 188] width 50 height 10
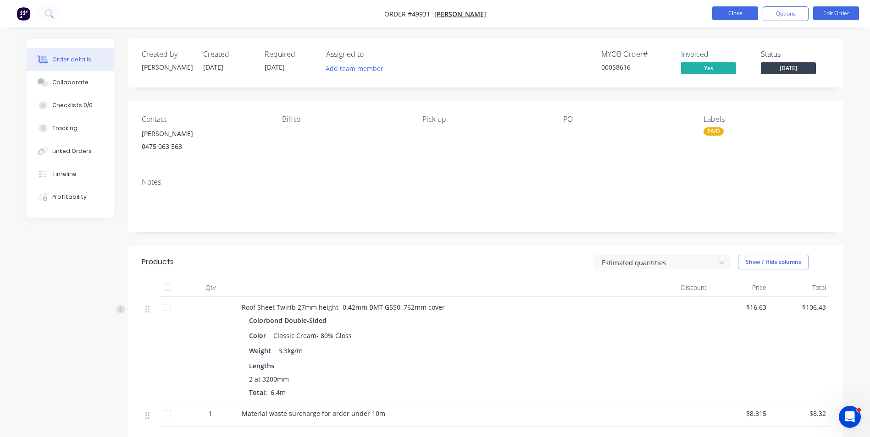
click at [746, 17] on button "Close" at bounding box center [735, 13] width 46 height 14
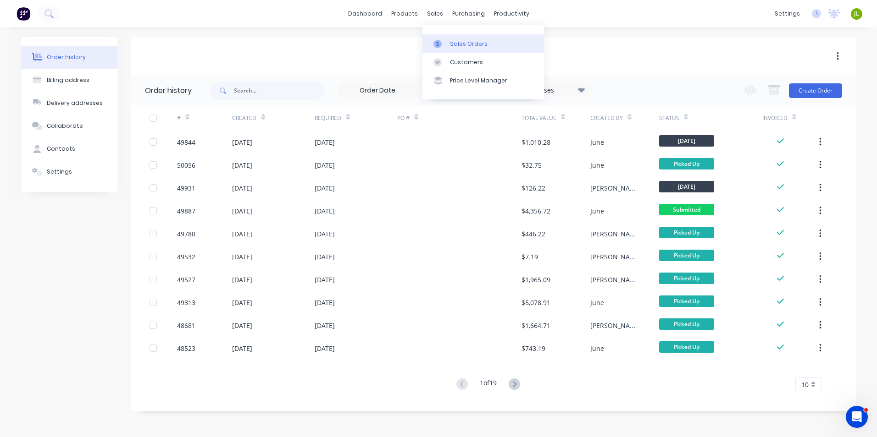
click at [444, 44] on div at bounding box center [440, 44] width 14 height 8
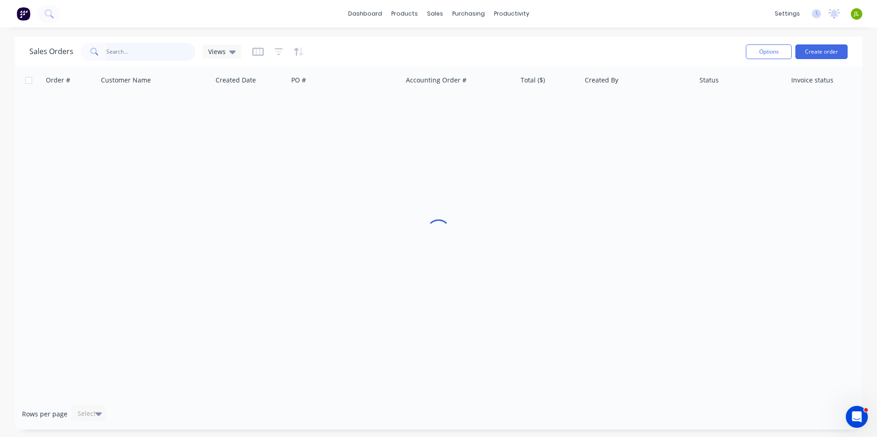
click at [164, 48] on input "text" at bounding box center [150, 52] width 89 height 18
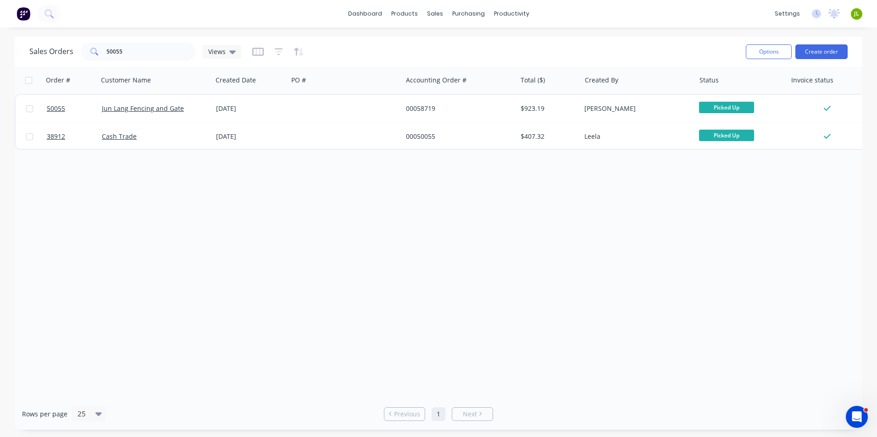
click at [354, 186] on div "Order # Customer Name Created Date PO # Accounting Order # Total ($) Created By…" at bounding box center [438, 232] width 847 height 332
drag, startPoint x: 145, startPoint y: 54, endPoint x: 90, endPoint y: 52, distance: 55.5
click at [90, 52] on div "50055" at bounding box center [138, 52] width 115 height 18
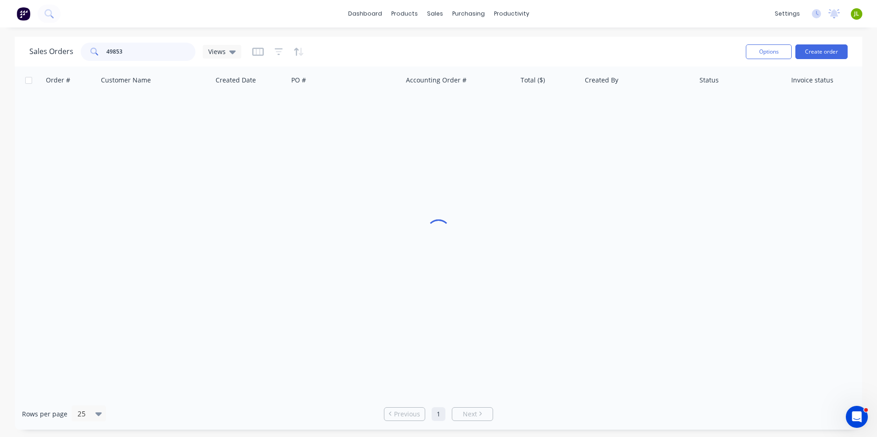
type input "49853"
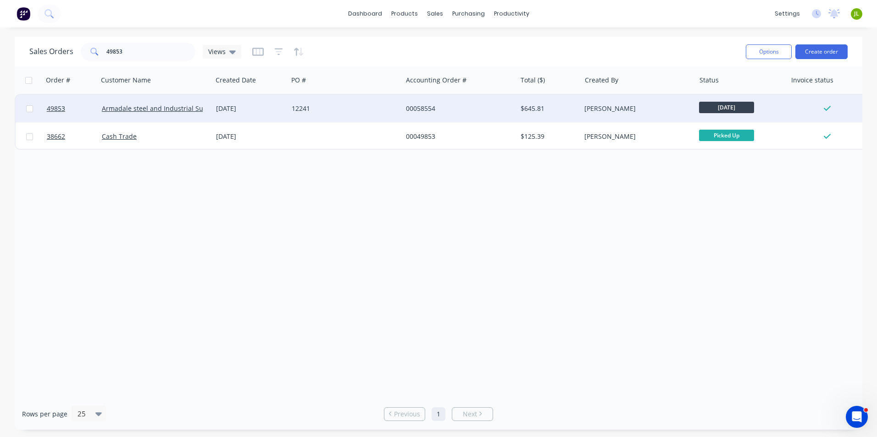
click at [366, 107] on div "12241" at bounding box center [343, 108] width 102 height 9
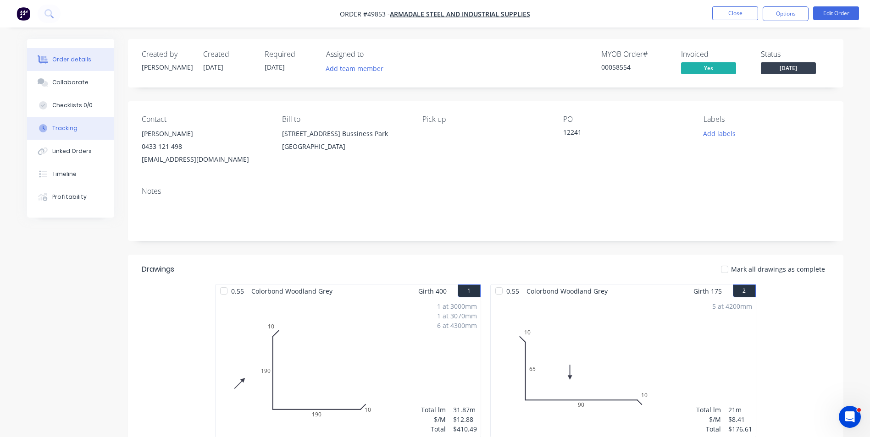
click at [52, 122] on button "Tracking" at bounding box center [70, 128] width 87 height 23
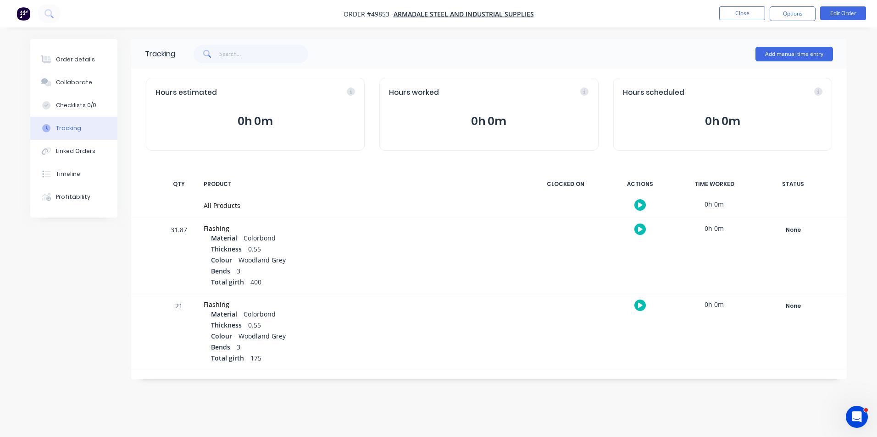
drag, startPoint x: 774, startPoint y: 220, endPoint x: 778, endPoint y: 227, distance: 8.4
click at [775, 222] on div "None Create status None edit Complete Completed edit Friday Monday Ready for De…" at bounding box center [793, 256] width 78 height 76
click at [778, 227] on div "None" at bounding box center [793, 230] width 66 height 12
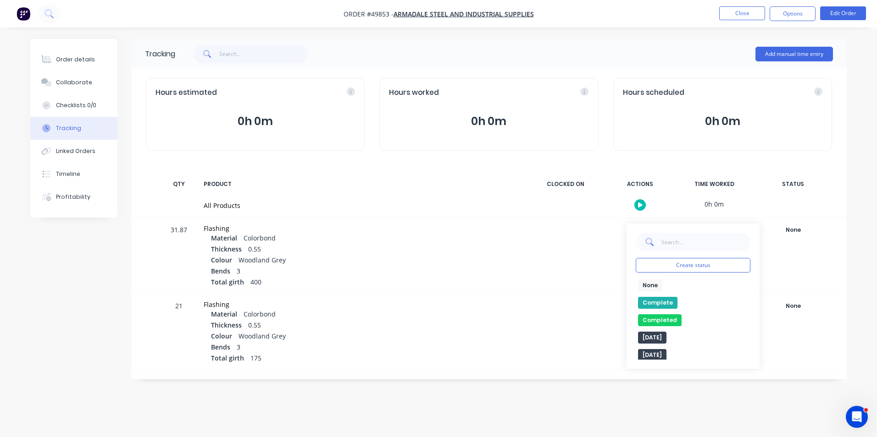
click at [666, 303] on button "Complete" at bounding box center [657, 303] width 39 height 12
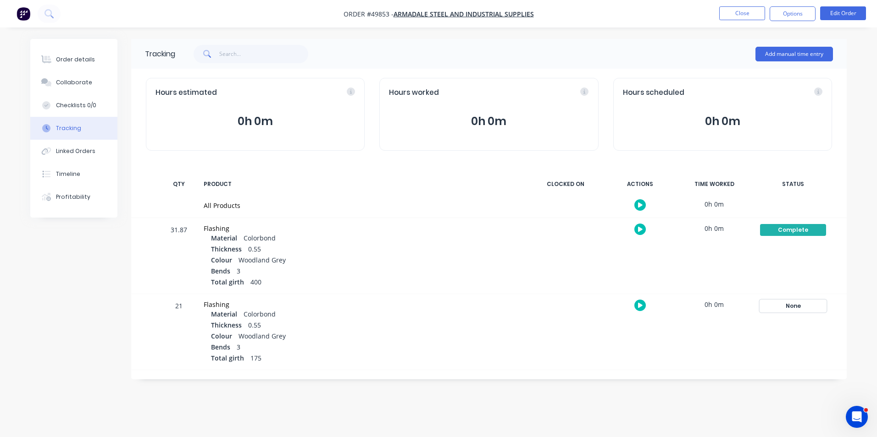
click at [794, 305] on div "None" at bounding box center [793, 306] width 66 height 12
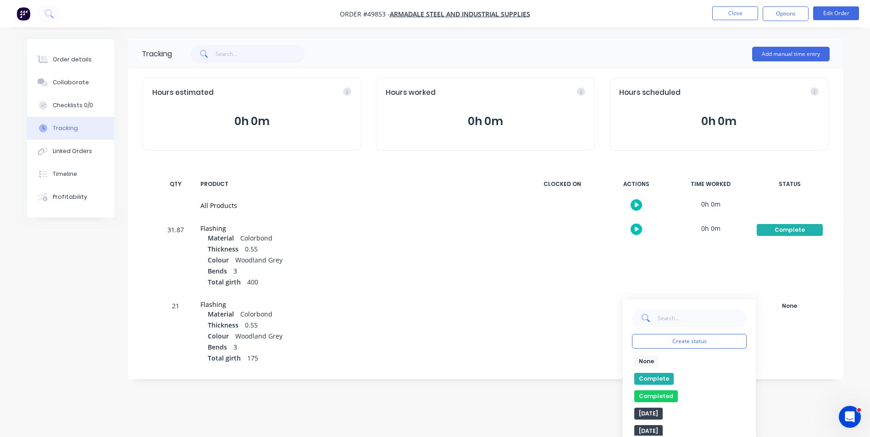
click at [649, 377] on button "Complete" at bounding box center [653, 379] width 39 height 12
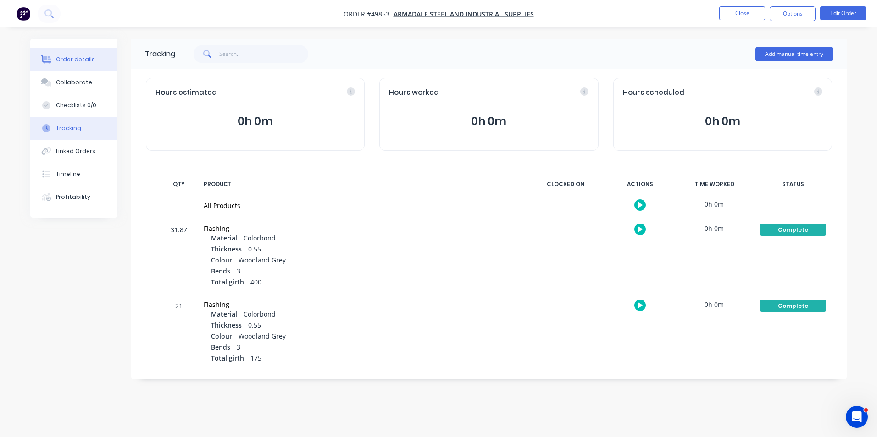
click at [96, 61] on button "Order details" at bounding box center [73, 59] width 87 height 23
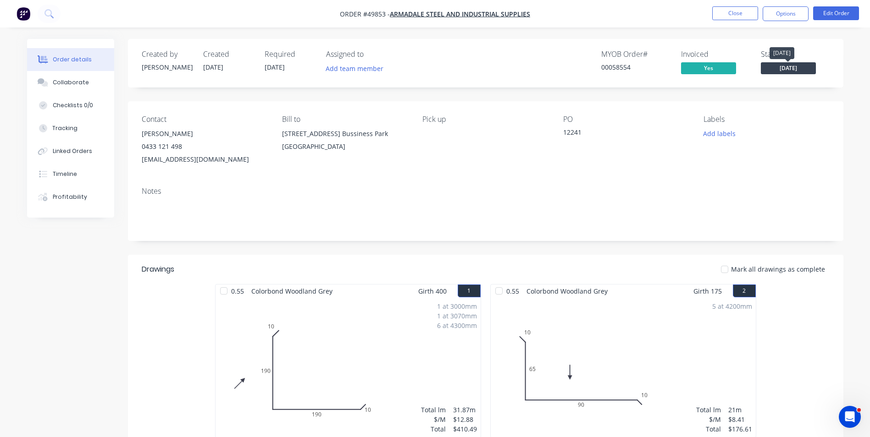
click at [779, 71] on span "[DATE]" at bounding box center [788, 67] width 55 height 11
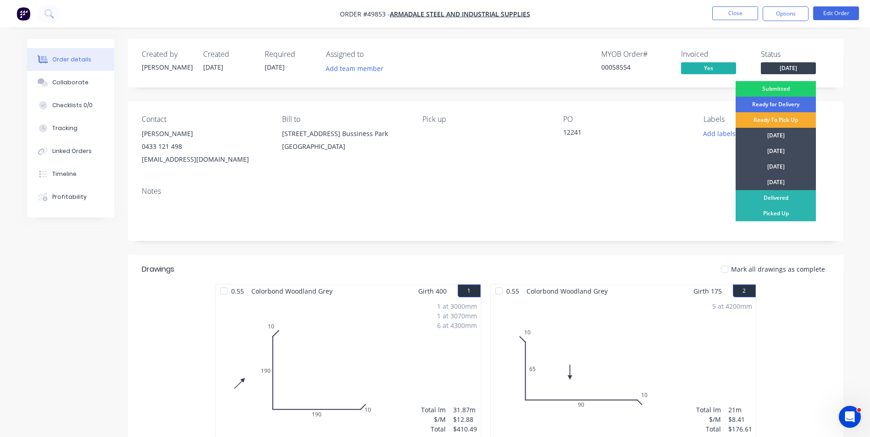
click at [782, 122] on div "Ready To Pick Up" at bounding box center [776, 120] width 80 height 16
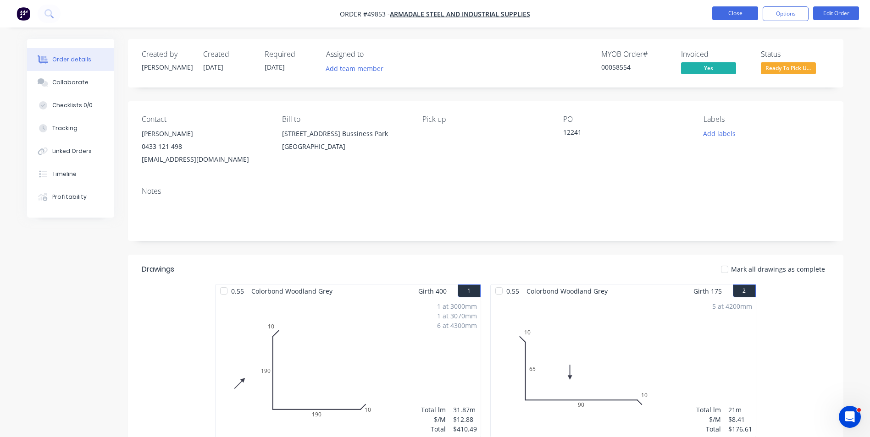
click at [742, 15] on button "Close" at bounding box center [735, 13] width 46 height 14
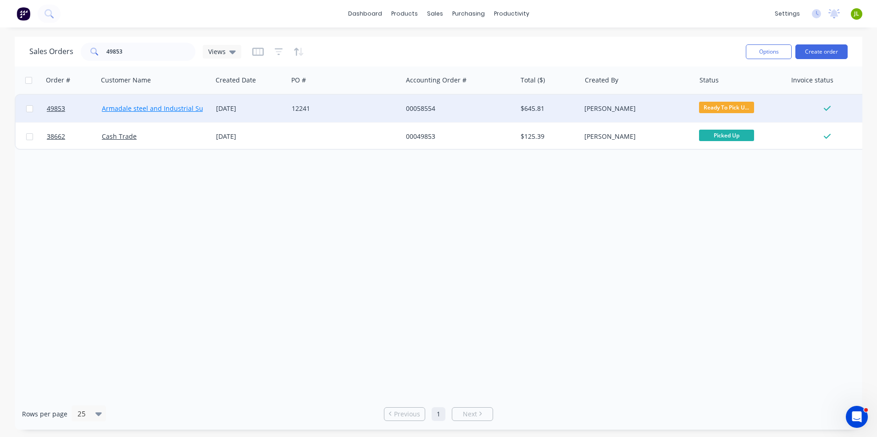
click at [140, 104] on link "Armadale steel and Industrial Supplies" at bounding box center [162, 108] width 120 height 9
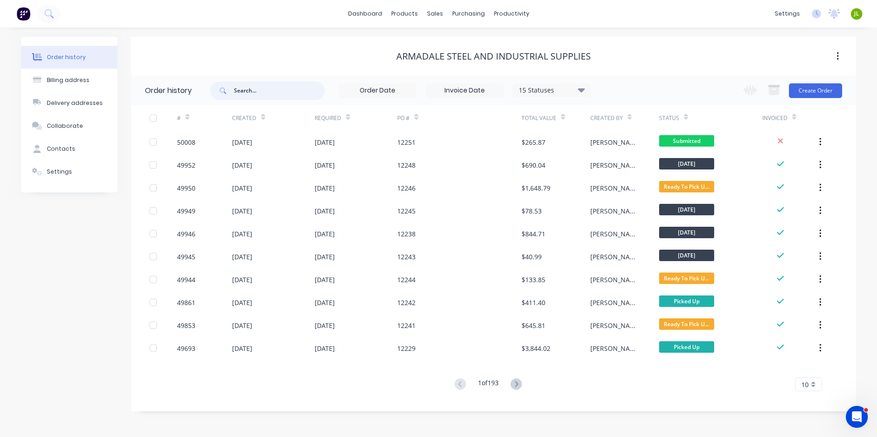
click at [257, 92] on input "text" at bounding box center [279, 91] width 91 height 18
type input "49945"
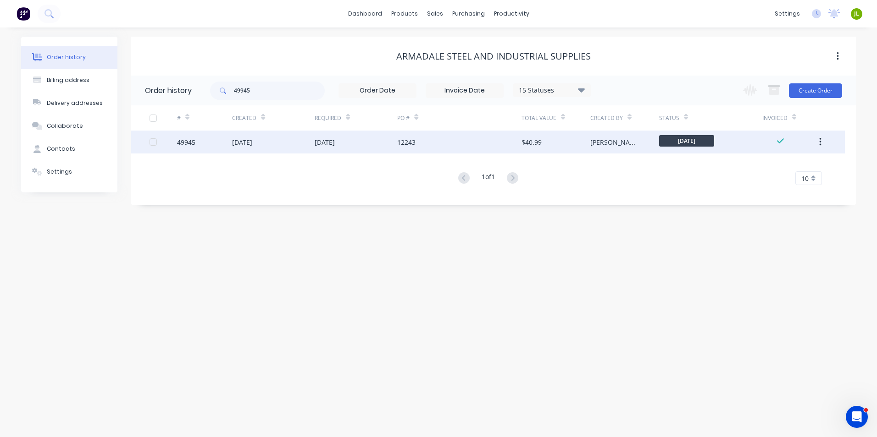
click at [307, 141] on div "[DATE]" at bounding box center [273, 142] width 83 height 23
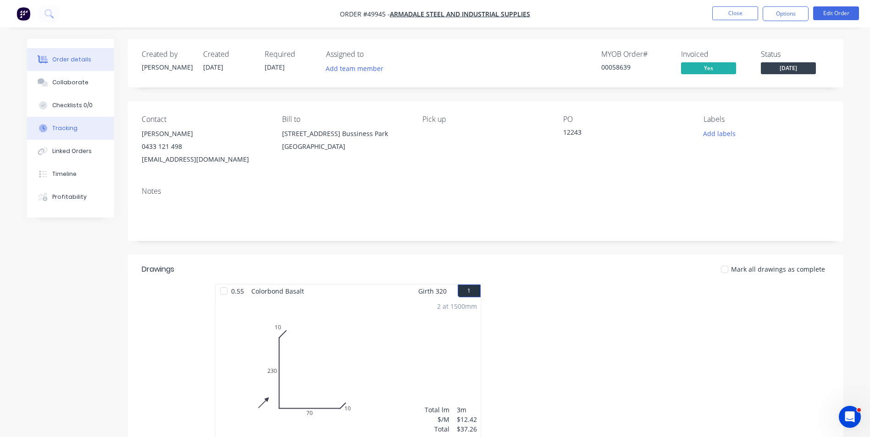
click at [68, 131] on div "Tracking" at bounding box center [64, 128] width 25 height 8
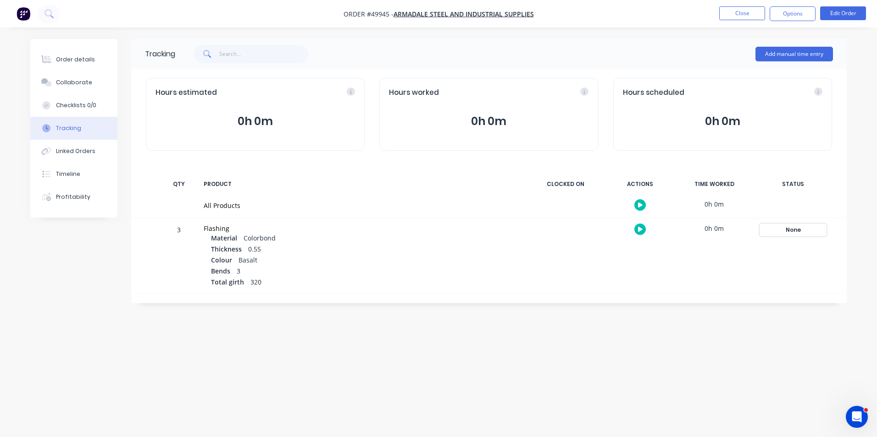
click at [771, 233] on div "None" at bounding box center [793, 230] width 66 height 12
click at [669, 305] on button "Complete" at bounding box center [657, 303] width 39 height 12
click at [74, 62] on div "Order details" at bounding box center [75, 59] width 39 height 8
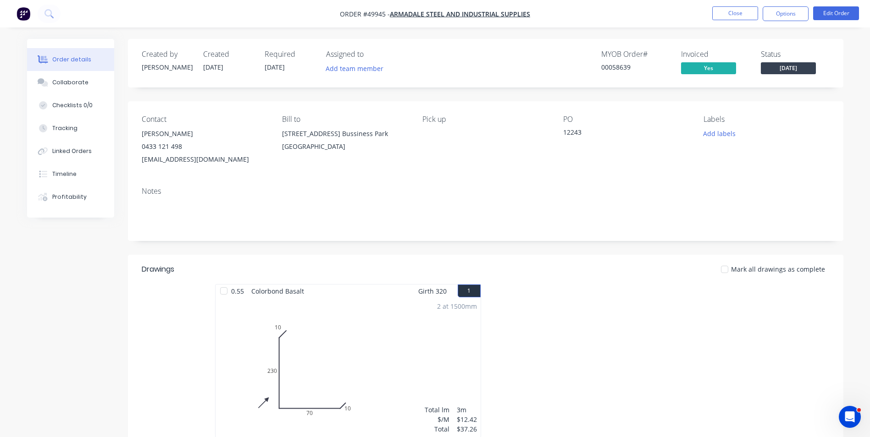
click at [802, 71] on span "[DATE]" at bounding box center [788, 67] width 55 height 11
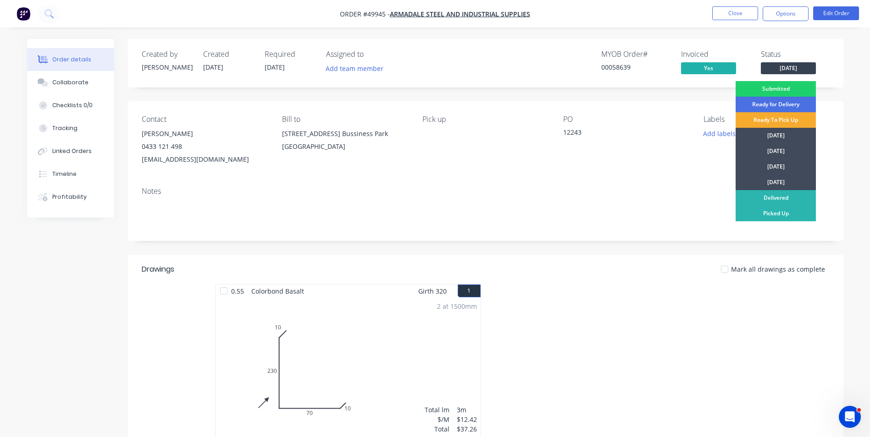
click at [793, 120] on div "Ready To Pick Up" at bounding box center [776, 120] width 80 height 16
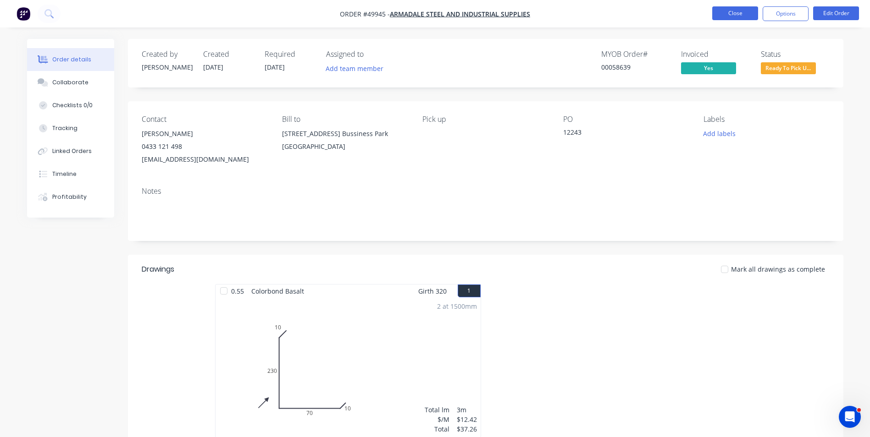
click at [729, 10] on button "Close" at bounding box center [735, 13] width 46 height 14
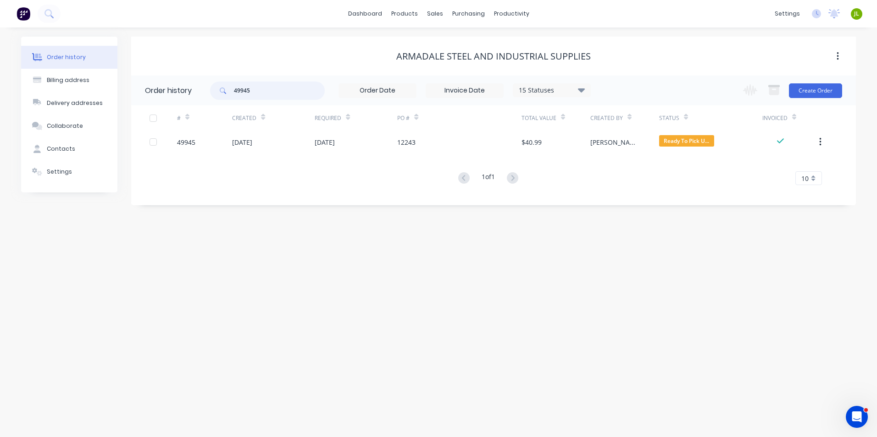
drag, startPoint x: 253, startPoint y: 87, endPoint x: 208, endPoint y: 92, distance: 45.6
click at [208, 92] on header "Order history 49945 15 Statuses Invoice Status Invoiced Not Invoiced Partial Or…" at bounding box center [493, 91] width 725 height 30
type input "49952"
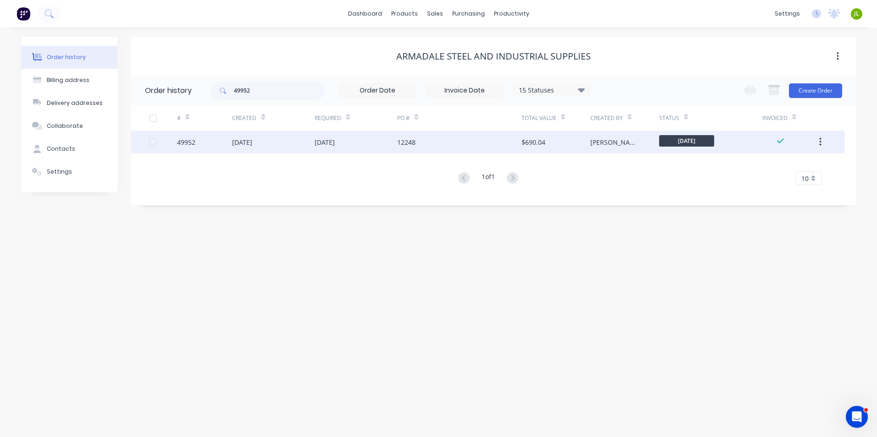
click at [374, 137] on div "[DATE]" at bounding box center [356, 142] width 83 height 23
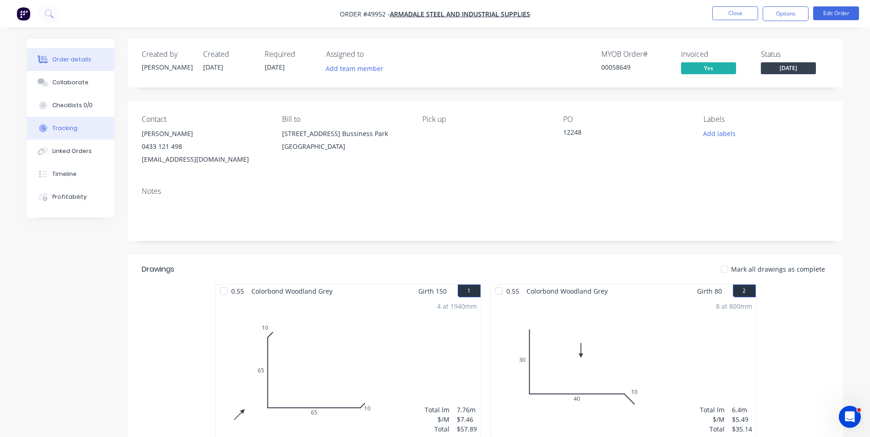
click at [77, 124] on button "Tracking" at bounding box center [70, 128] width 87 height 23
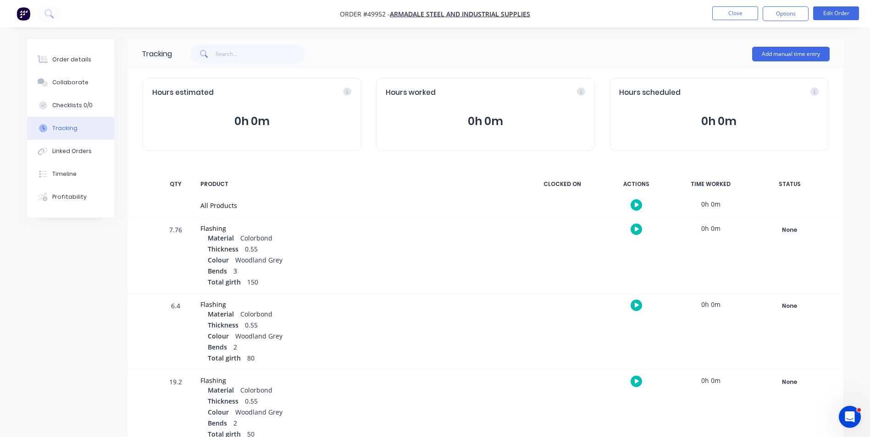
click at [779, 238] on div "None Create status None edit Complete Completed edit Friday Monday Ready for De…" at bounding box center [790, 256] width 78 height 76
click at [780, 234] on div "None" at bounding box center [790, 230] width 66 height 12
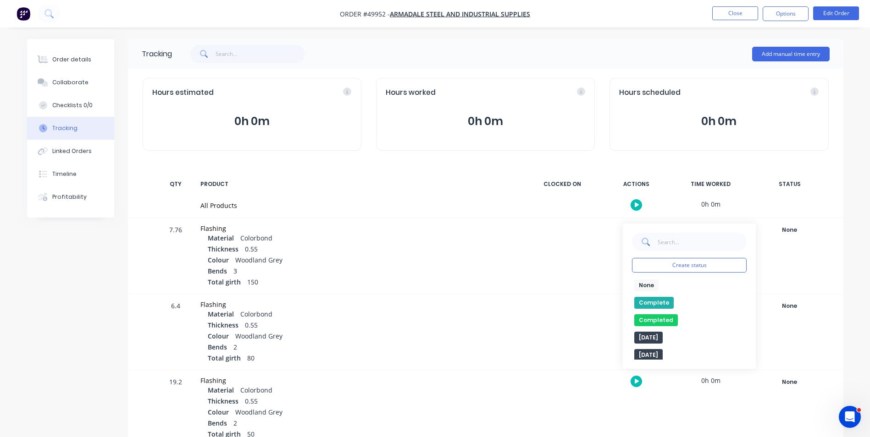
click at [655, 300] on button "Complete" at bounding box center [653, 303] width 39 height 12
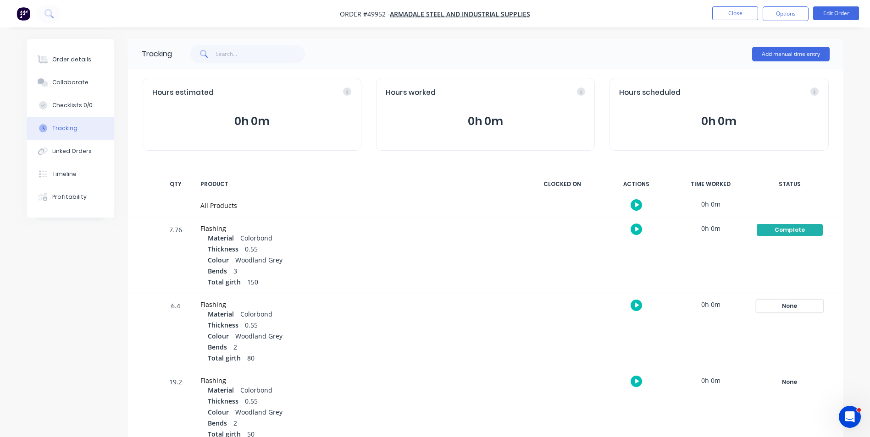
click at [781, 301] on div "None" at bounding box center [790, 306] width 66 height 12
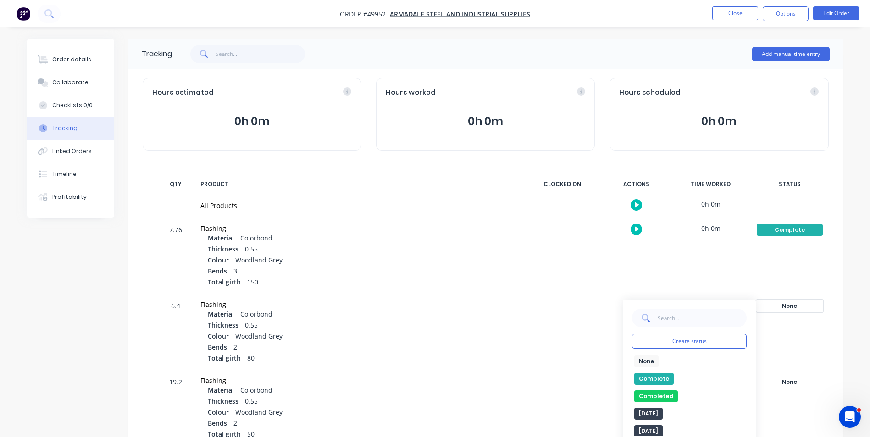
scroll to position [92, 0]
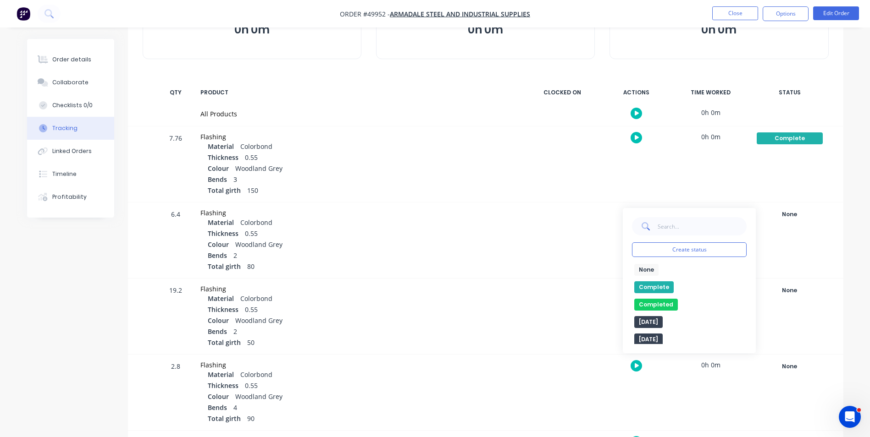
click at [661, 280] on div "None edit Complete Completed edit Friday Monday Ready for Delivery Ready To Pic…" at bounding box center [689, 304] width 115 height 80
click at [660, 284] on button "Complete" at bounding box center [653, 288] width 39 height 12
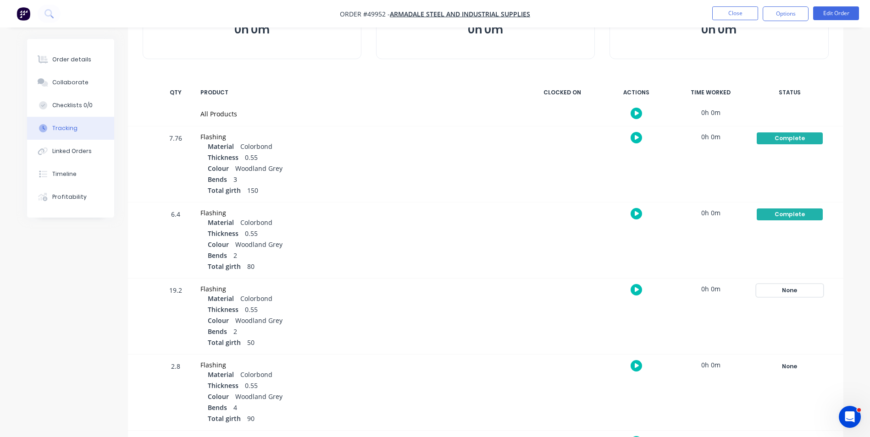
click at [780, 291] on div "None" at bounding box center [790, 291] width 66 height 12
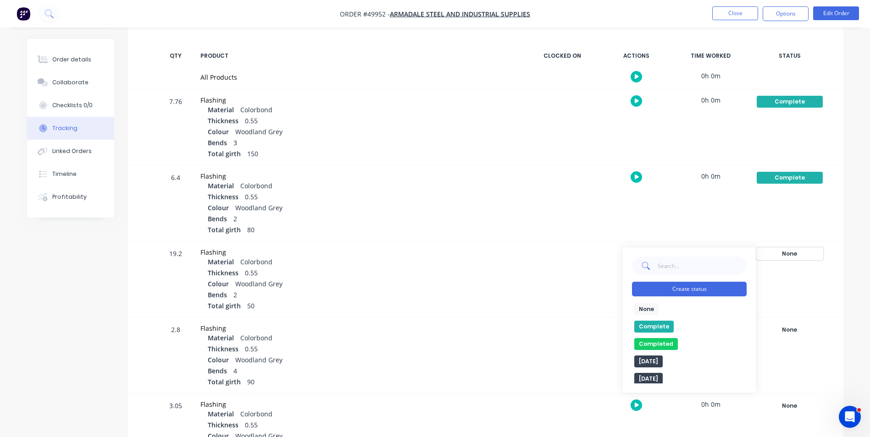
scroll to position [183, 0]
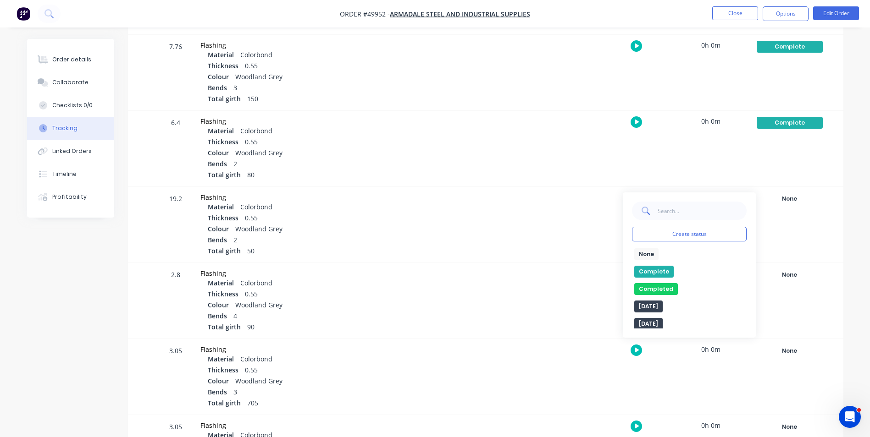
click at [661, 276] on button "Complete" at bounding box center [653, 272] width 39 height 12
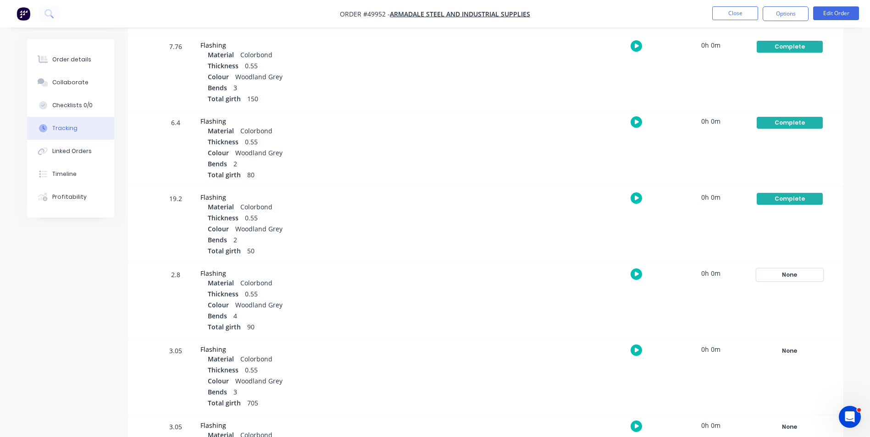
click at [784, 278] on div "None" at bounding box center [790, 275] width 66 height 12
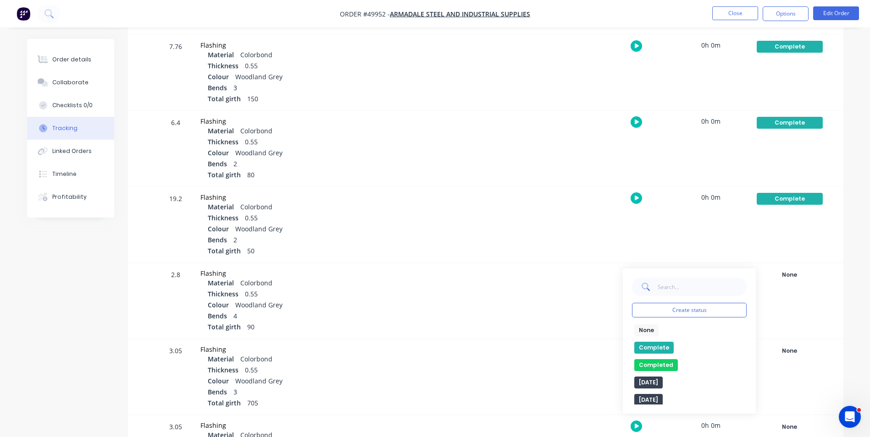
click at [651, 345] on button "Complete" at bounding box center [653, 348] width 39 height 12
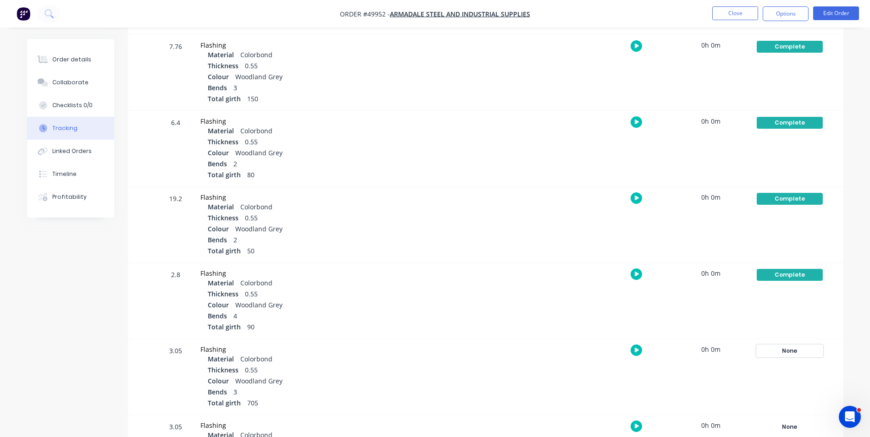
click at [786, 354] on div "None" at bounding box center [790, 351] width 66 height 12
click at [656, 426] on button "Complete" at bounding box center [653, 424] width 39 height 12
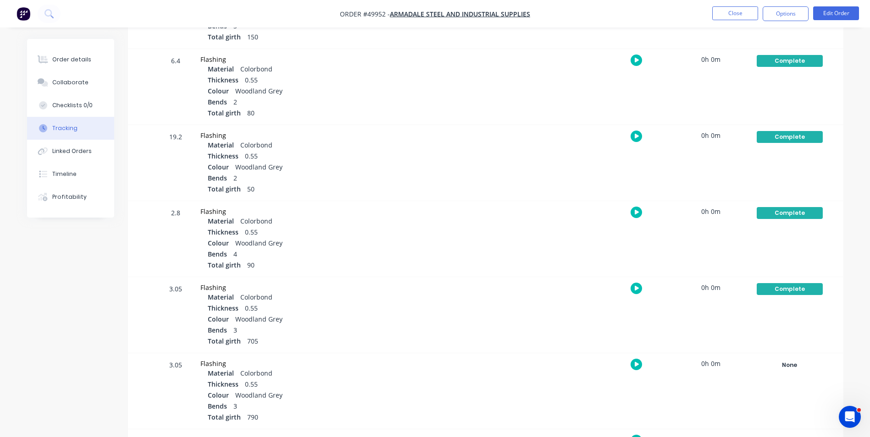
scroll to position [321, 0]
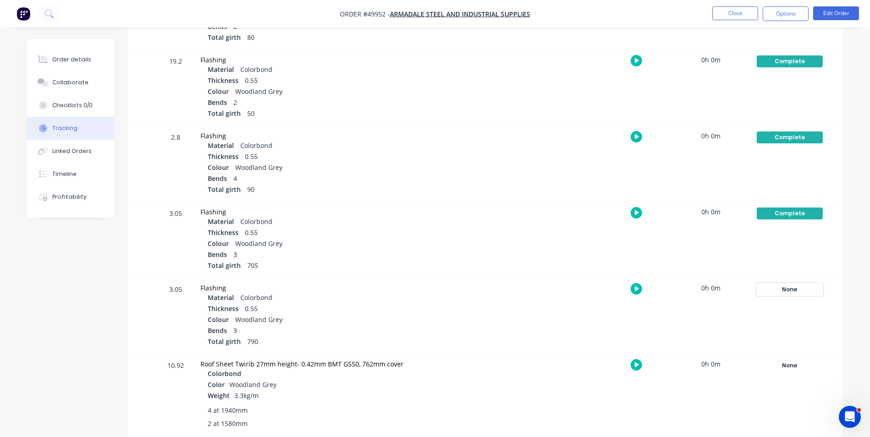
click at [788, 288] on div "None" at bounding box center [790, 290] width 66 height 12
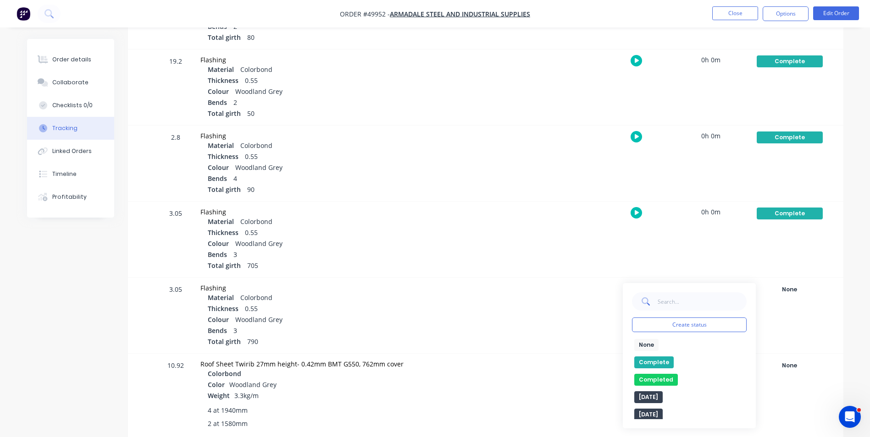
click at [663, 360] on button "Complete" at bounding box center [653, 363] width 39 height 12
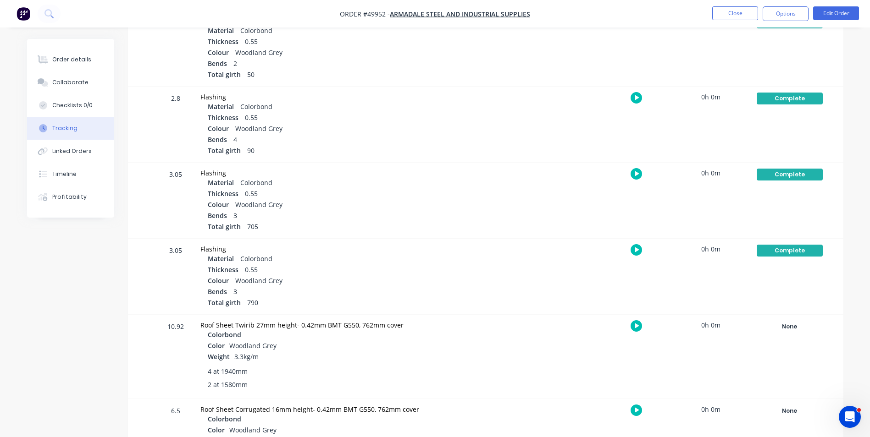
scroll to position [459, 0]
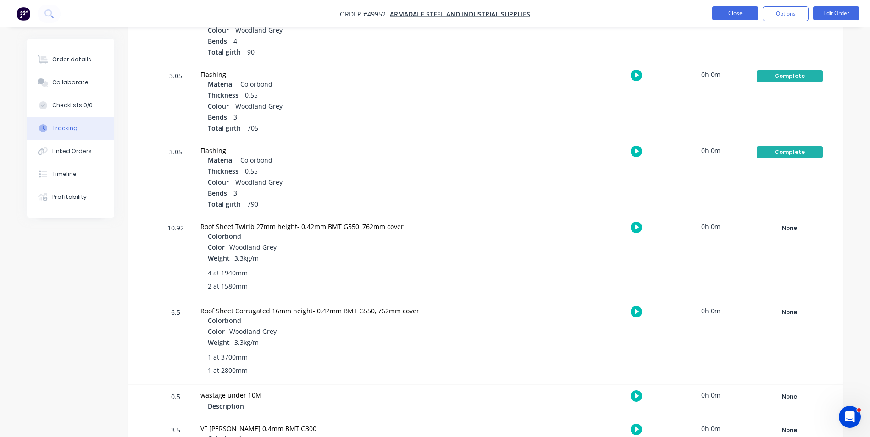
click at [732, 17] on button "Close" at bounding box center [735, 13] width 46 height 14
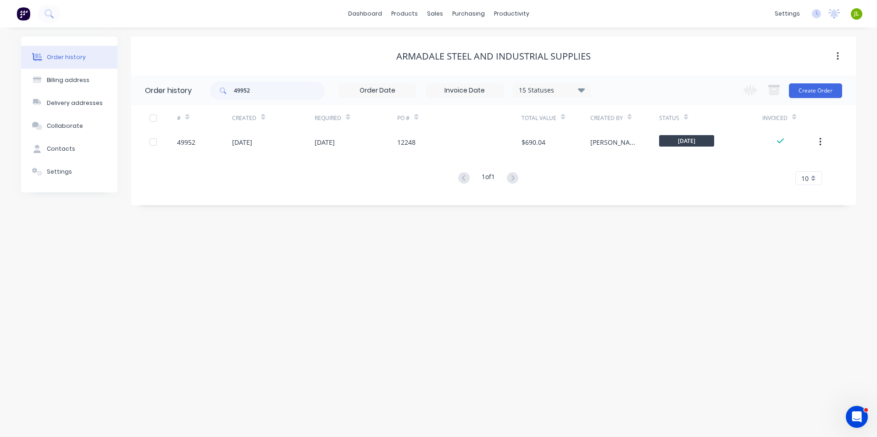
click at [266, 316] on div "Order history Billing address Delivery addresses Collaborate Contacts Settings …" at bounding box center [438, 233] width 877 height 410
click at [448, 66] on link "Customers" at bounding box center [483, 62] width 122 height 18
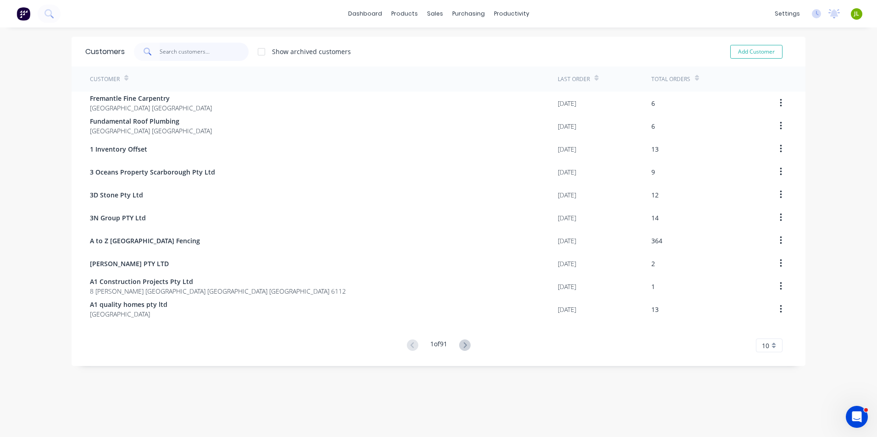
click at [183, 50] on input "text" at bounding box center [204, 52] width 89 height 18
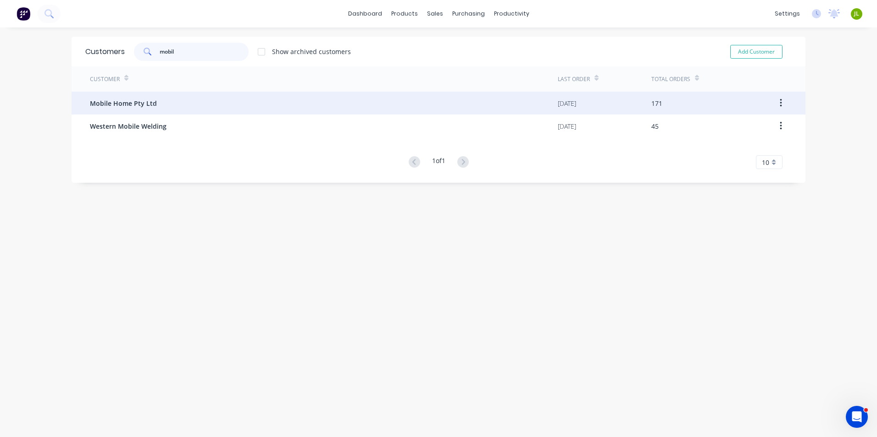
type input "mobil"
click at [186, 94] on div "Mobile Home Pty Ltd" at bounding box center [324, 103] width 468 height 23
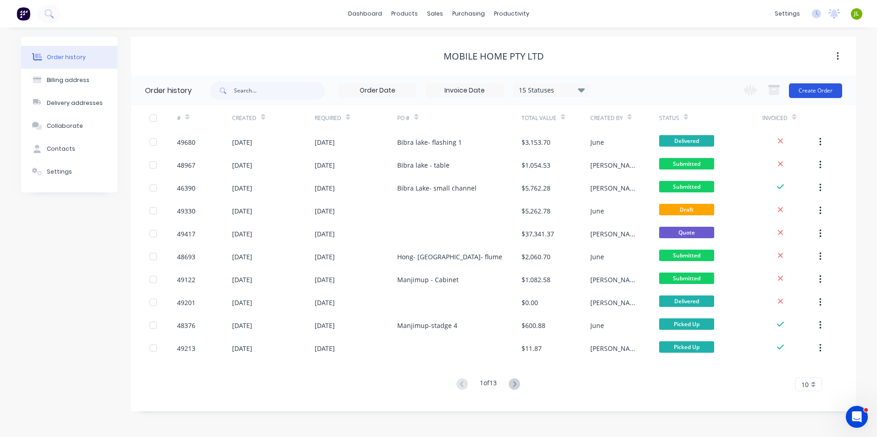
click at [821, 91] on button "Create Order" at bounding box center [815, 90] width 53 height 15
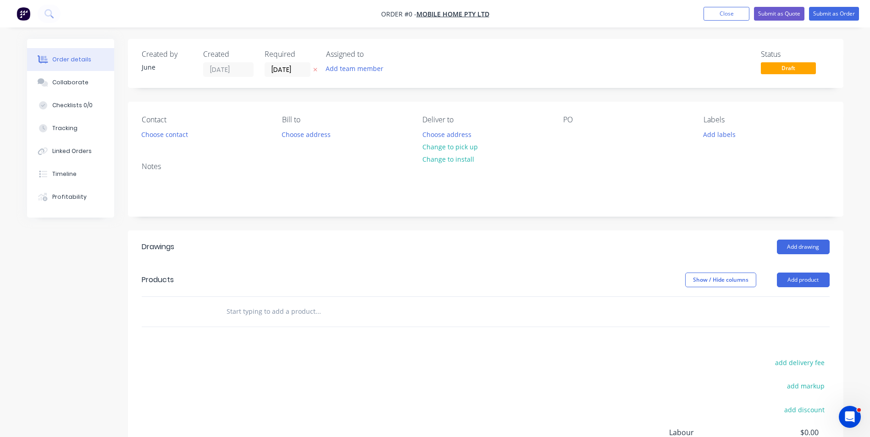
click at [585, 141] on div "PO" at bounding box center [626, 129] width 126 height 26
click at [575, 140] on div at bounding box center [570, 134] width 15 height 13
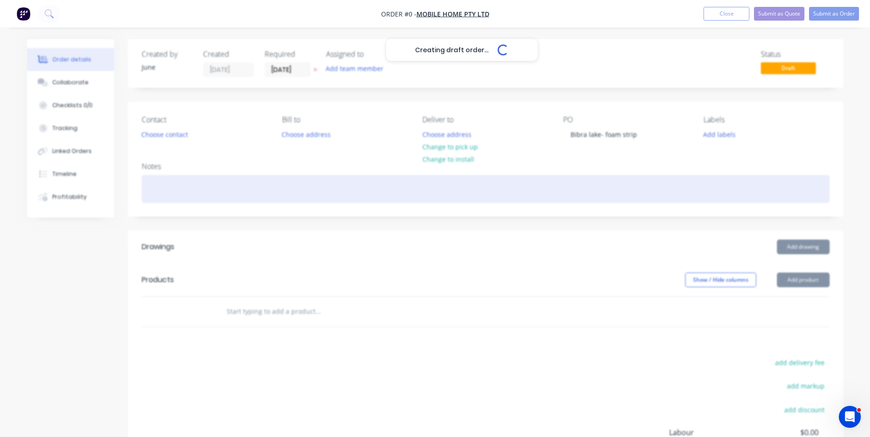
click at [546, 183] on div "Creating draft order... Loading... Order details Collaborate Checklists 0/0 Tra…" at bounding box center [435, 290] width 835 height 502
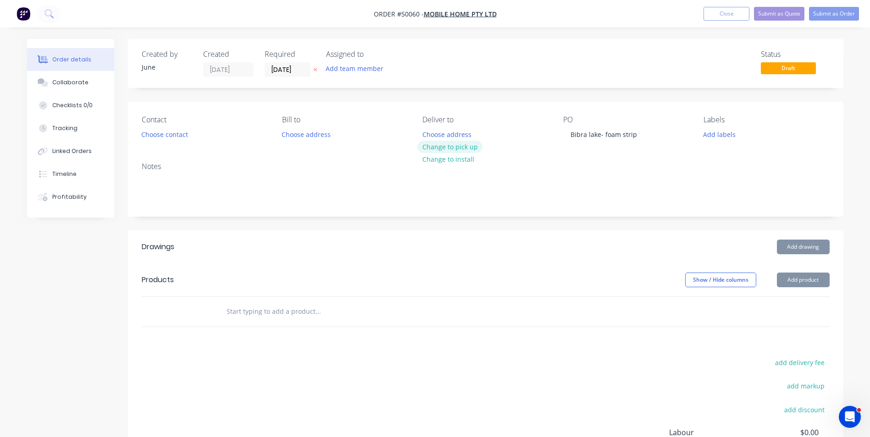
click at [458, 148] on button "Change to pick up" at bounding box center [449, 147] width 65 height 12
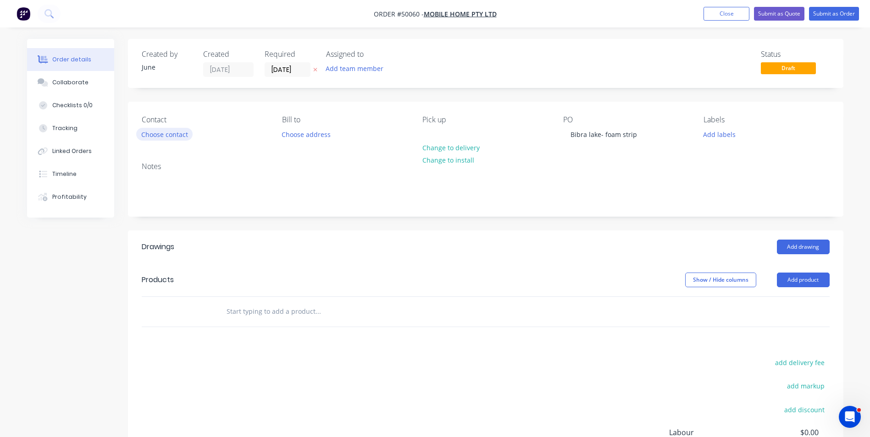
click at [167, 136] on button "Choose contact" at bounding box center [164, 134] width 56 height 12
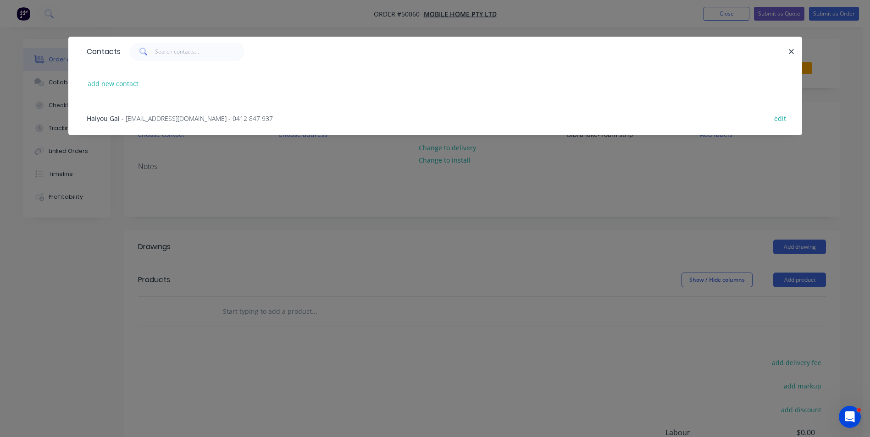
click at [143, 112] on div "Haiyou Gai - mobilehomeau@hotmail.com - 0412 847 937 edit" at bounding box center [435, 118] width 706 height 34
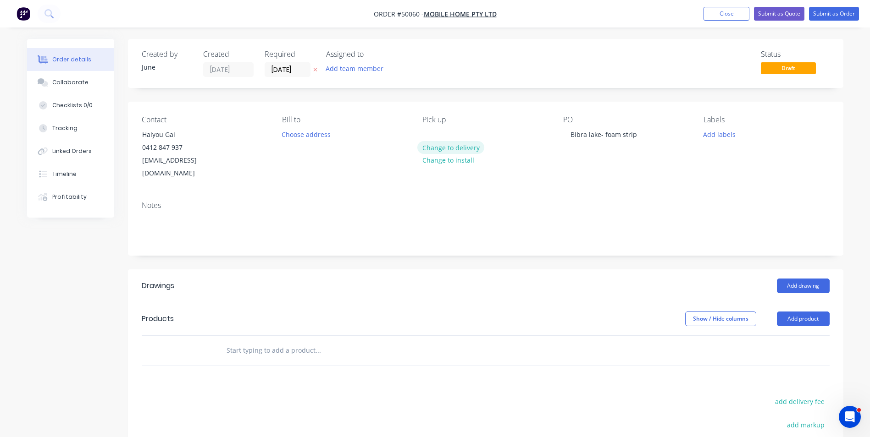
click at [452, 146] on button "Change to delivery" at bounding box center [450, 147] width 67 height 12
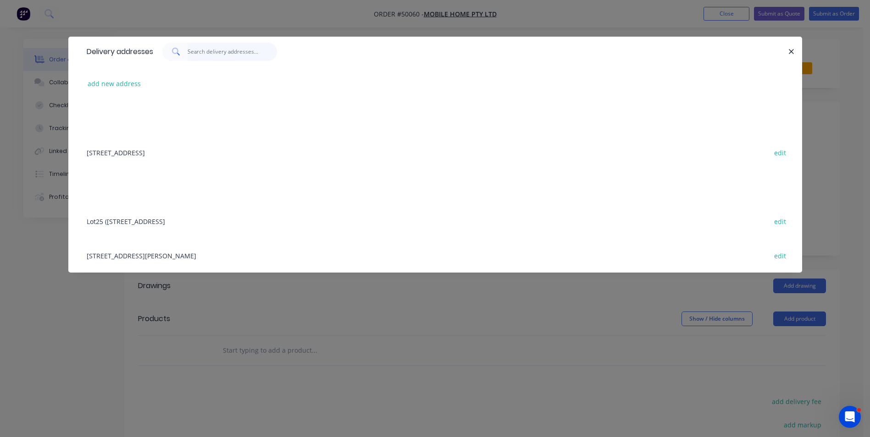
click at [211, 55] on input "text" at bounding box center [232, 52] width 89 height 18
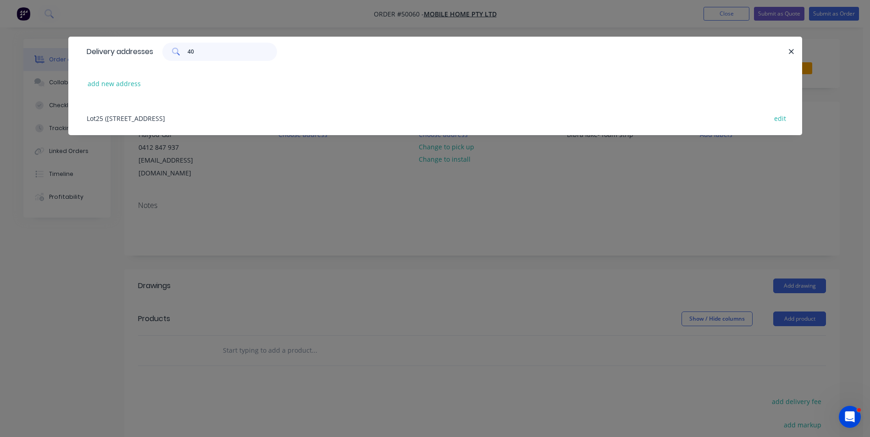
type input "40"
click at [184, 122] on div "Lot25 (10/40) Port Pirie Street, Bibra Lake, Western Australia, Australia edit" at bounding box center [435, 118] width 706 height 34
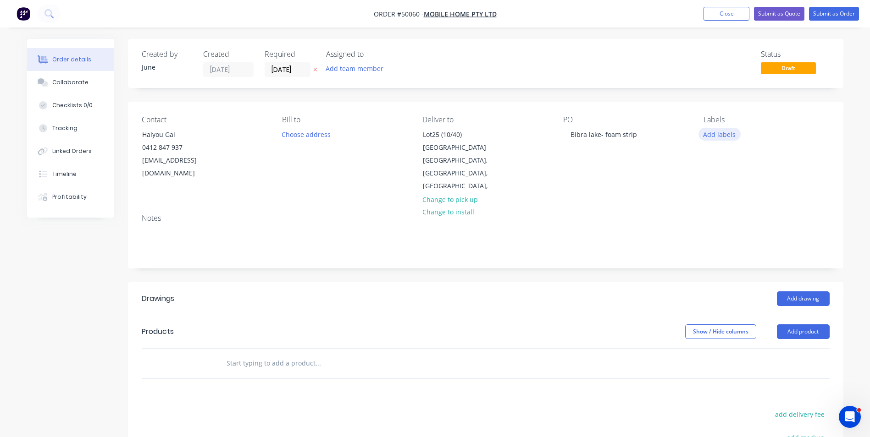
click at [718, 132] on button "Add labels" at bounding box center [719, 134] width 42 height 12
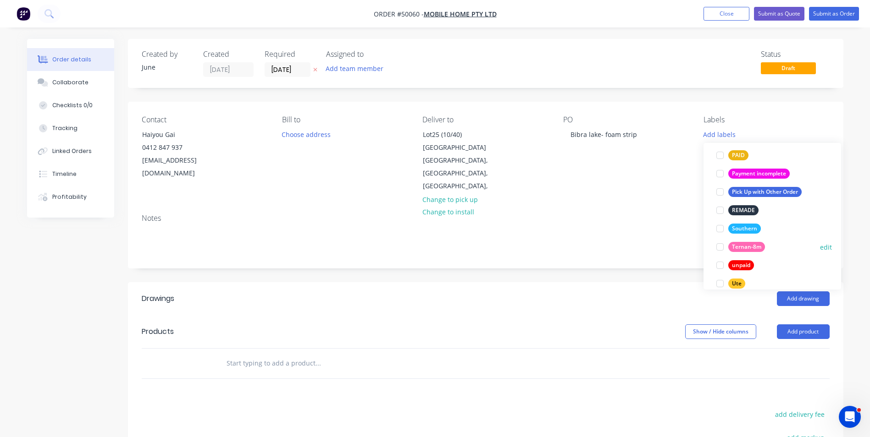
scroll to position [257, 0]
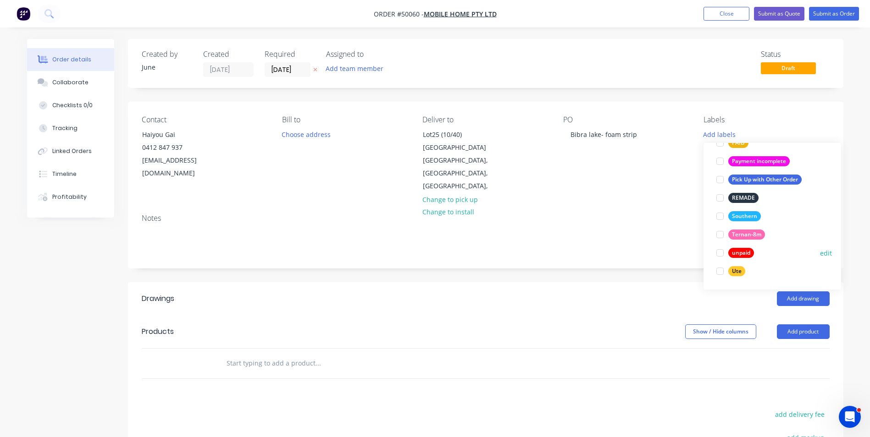
click at [736, 253] on div "unpaid" at bounding box center [741, 253] width 26 height 10
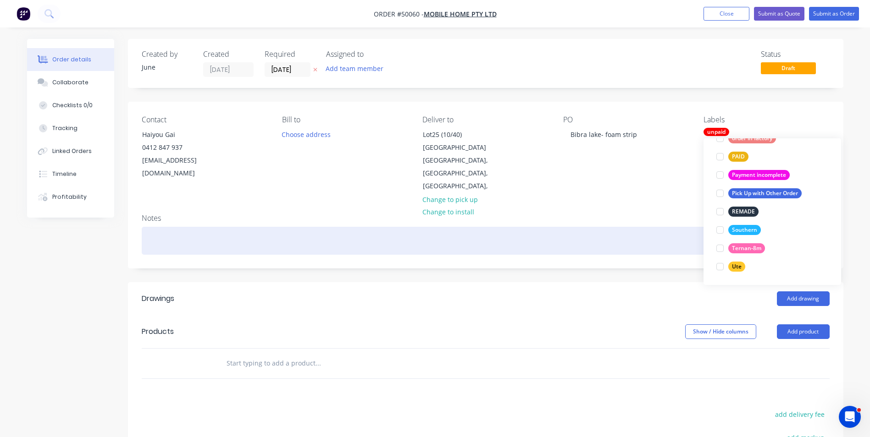
scroll to position [0, 0]
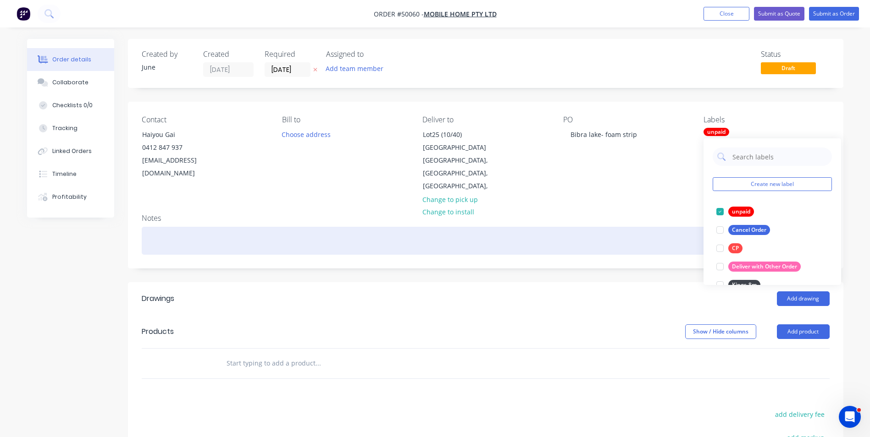
click at [618, 227] on div at bounding box center [486, 241] width 688 height 28
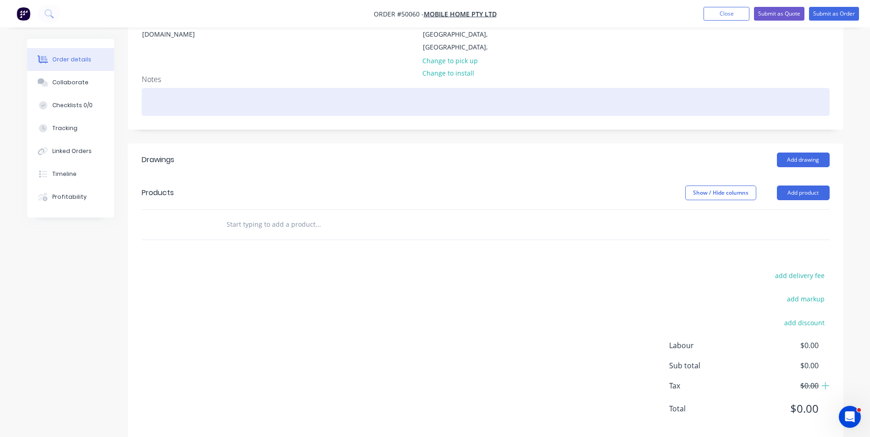
scroll to position [143, 0]
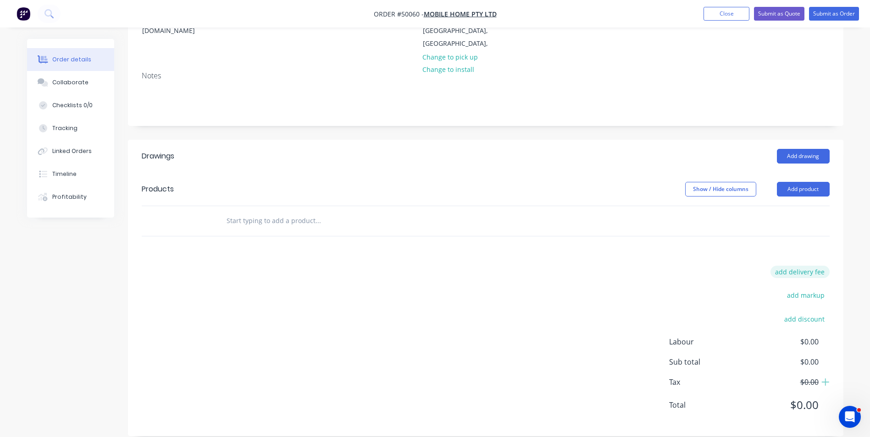
click at [810, 266] on button "add delivery fee" at bounding box center [799, 272] width 59 height 12
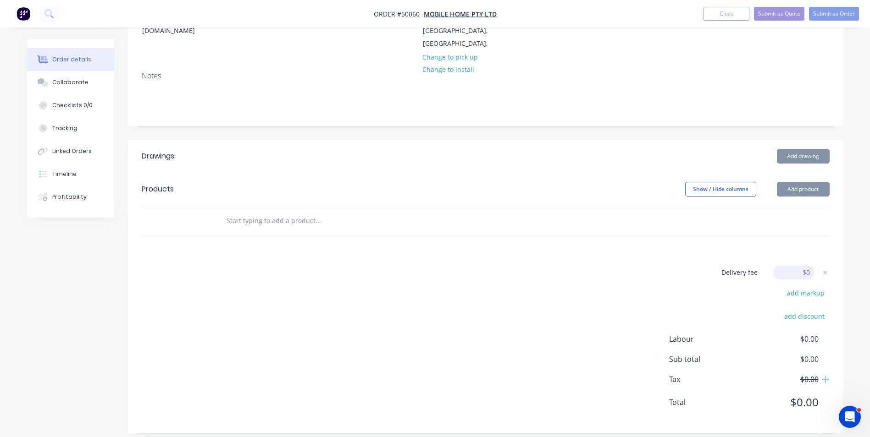
scroll to position [140, 0]
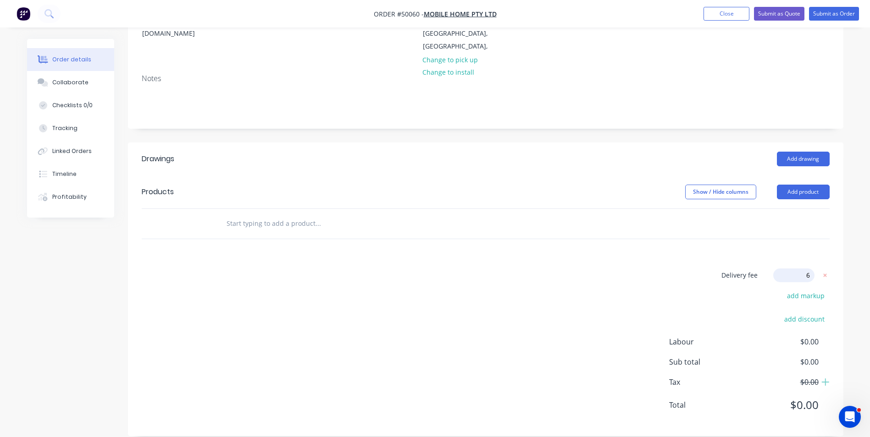
type input "65"
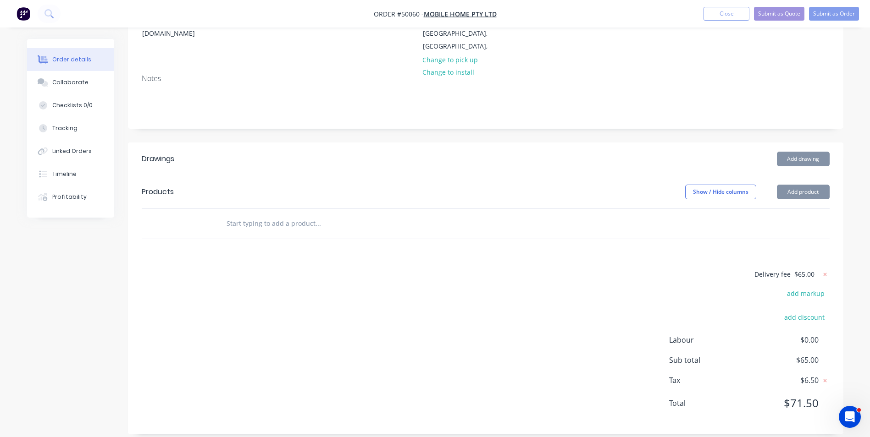
scroll to position [138, 0]
drag, startPoint x: 637, startPoint y: 272, endPoint x: 831, endPoint y: 181, distance: 214.8
click at [638, 271] on div "Delivery fee $65.00 add markup add discount Labour $0.00 Sub total $65.00 Tax $…" at bounding box center [486, 347] width 688 height 152
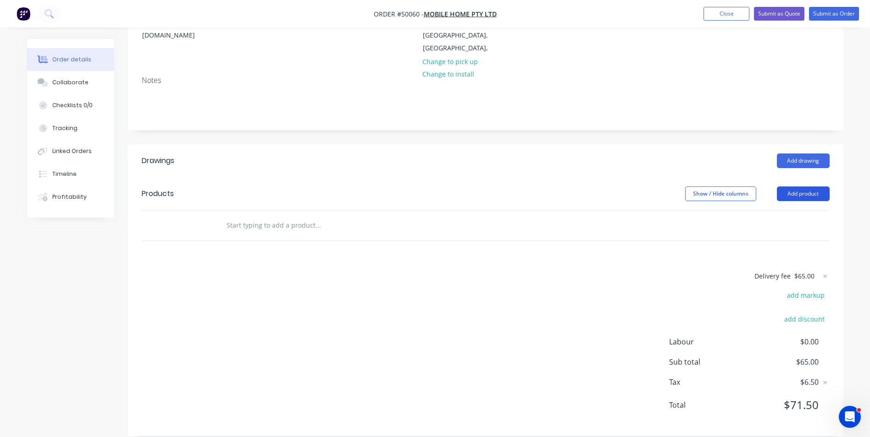
click at [814, 187] on button "Add product" at bounding box center [803, 194] width 53 height 15
click at [275, 305] on div "Delivery fee $65.00 add markup add discount Labour $0.00 Sub total $65.00 Tax $…" at bounding box center [486, 347] width 688 height 152
click at [274, 220] on input "text" at bounding box center [317, 225] width 183 height 18
click at [810, 187] on button "Add product" at bounding box center [803, 194] width 53 height 15
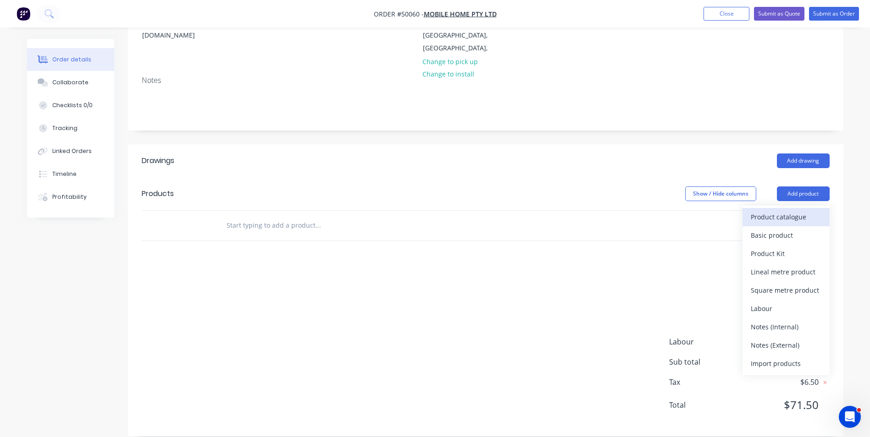
click at [788, 210] on div "Product catalogue" at bounding box center [786, 216] width 71 height 13
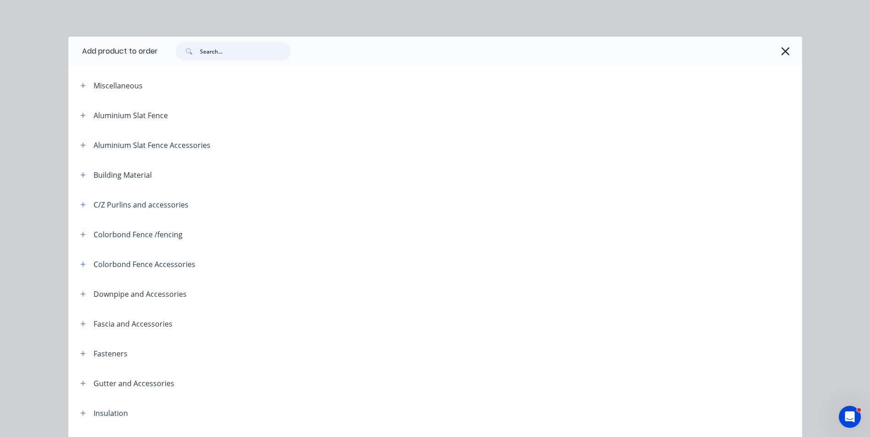
click at [224, 55] on input "text" at bounding box center [245, 51] width 91 height 18
type input "foam"
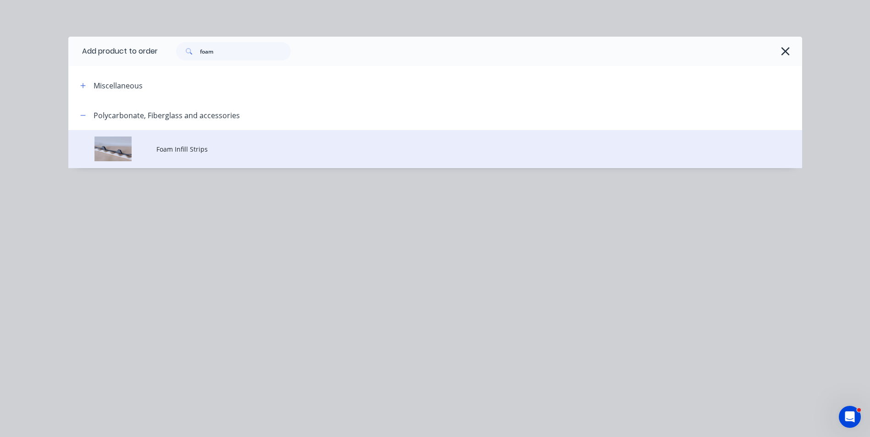
click at [178, 149] on span "Foam Infill Strips" at bounding box center [414, 149] width 516 height 10
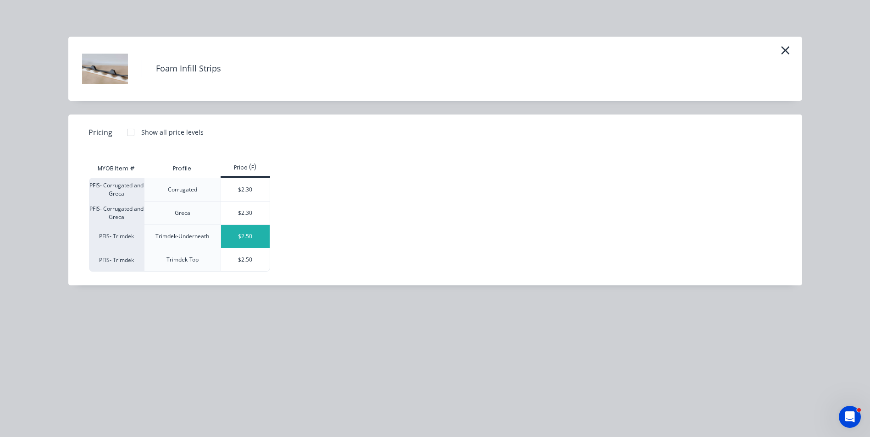
click at [246, 241] on div "$2.50" at bounding box center [245, 236] width 49 height 23
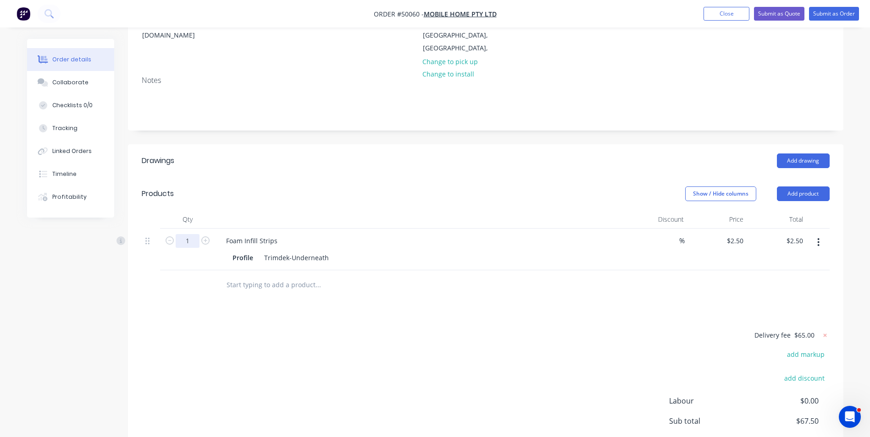
click at [196, 234] on input "1" at bounding box center [188, 241] width 24 height 14
type input "90"
type input "$225.00"
click at [288, 304] on div "Drawings Add drawing Products Show / Hide columns Add product Qty Discount Pric…" at bounding box center [485, 319] width 715 height 351
click at [292, 330] on div "Delivery fee $65.00 add markup add discount Labour $0.00 Sub total $290.00 Tax …" at bounding box center [486, 406] width 688 height 152
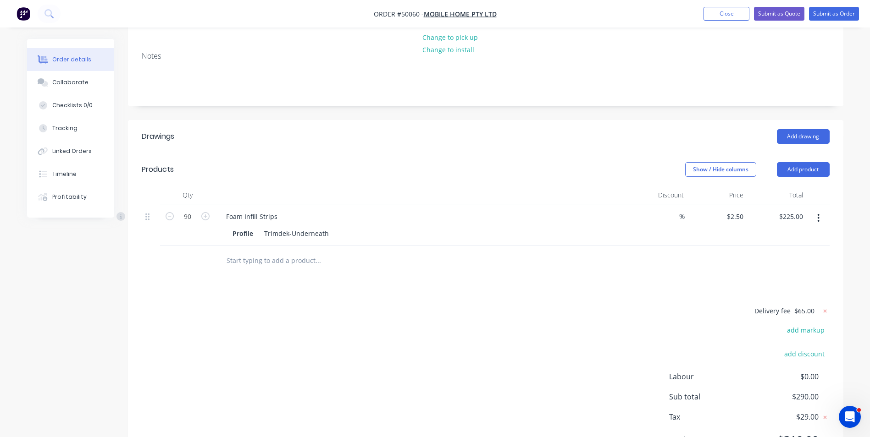
scroll to position [197, 0]
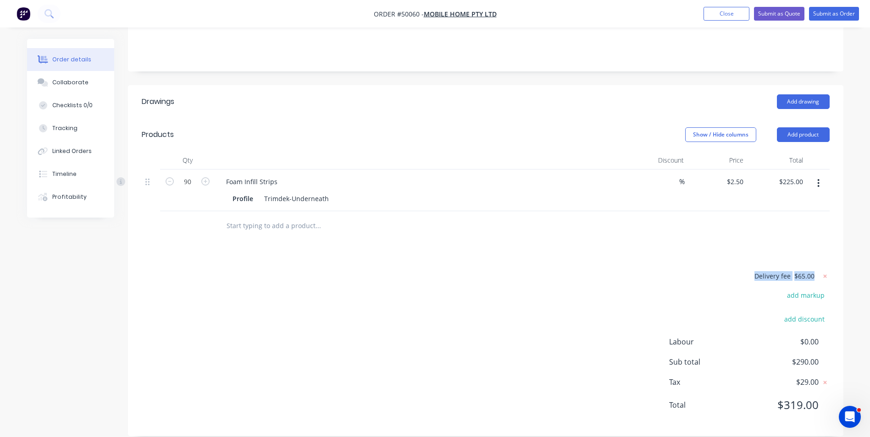
drag, startPoint x: 814, startPoint y: 260, endPoint x: 676, endPoint y: 260, distance: 137.6
click at [676, 271] on div "Delivery fee $65.00 add markup add discount Labour $0.00 Sub total $290.00 Tax …" at bounding box center [486, 347] width 688 height 152
click at [571, 271] on div "Delivery fee $65.00 add markup add discount Labour $0.00 Sub total $290.00 Tax …" at bounding box center [486, 347] width 688 height 152
click at [817, 178] on button "button" at bounding box center [819, 183] width 22 height 17
click at [800, 201] on div "Edit" at bounding box center [786, 207] width 71 height 13
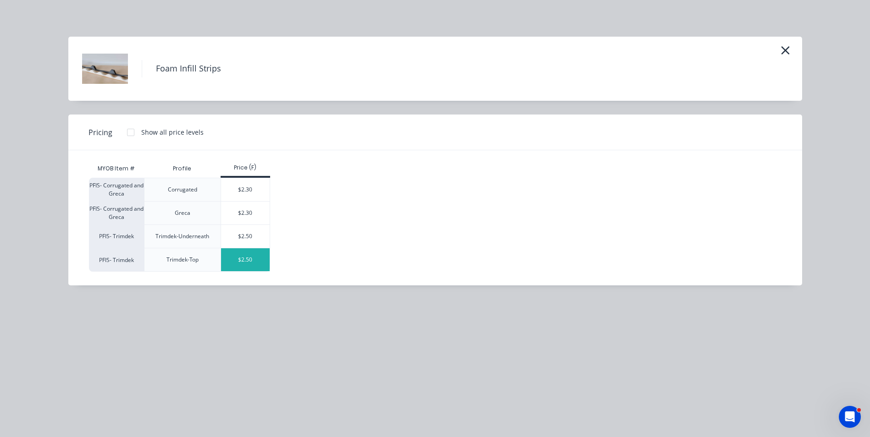
click at [253, 265] on div "$2.50" at bounding box center [245, 260] width 49 height 23
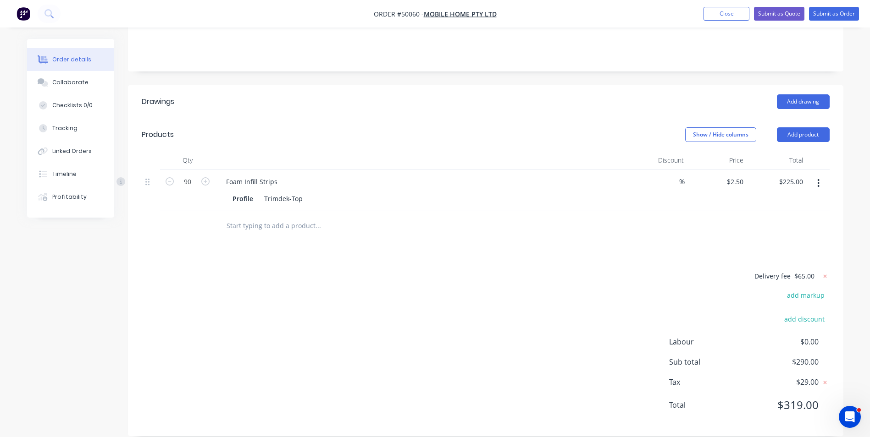
click at [460, 271] on div "Delivery fee $65.00 add markup add discount Labour $0.00 Sub total $290.00 Tax …" at bounding box center [486, 347] width 688 height 152
click at [192, 175] on input "90" at bounding box center [188, 182] width 24 height 14
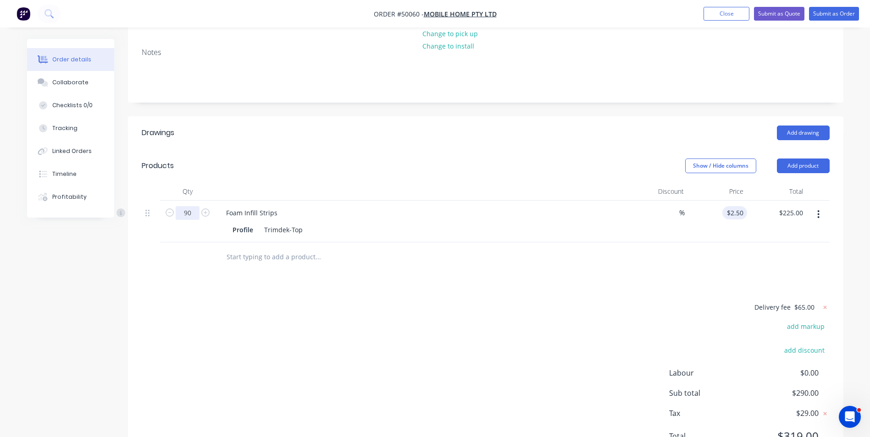
scroll to position [60, 0]
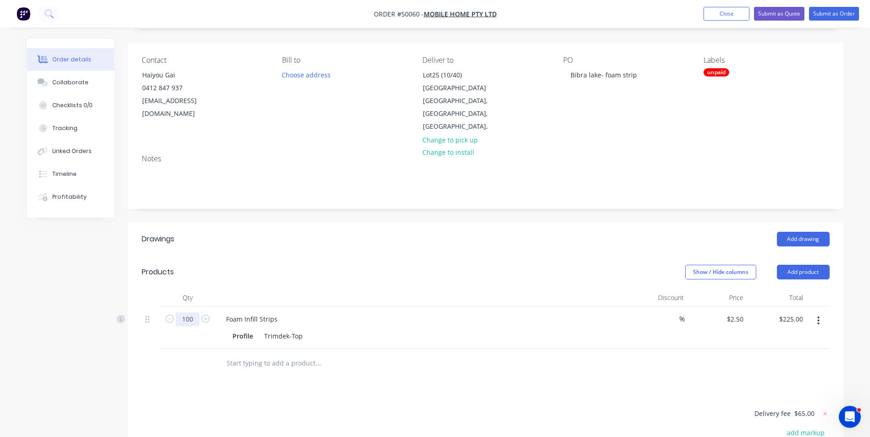
type input "100"
type input "$250.00"
click at [395, 384] on div "Drawings Add drawing Products Show / Hide columns Add product Qty Discount Pric…" at bounding box center [485, 398] width 715 height 351
click at [387, 382] on div "Drawings Add drawing Products Show / Hide columns Add product Qty Discount Pric…" at bounding box center [485, 398] width 715 height 351
click at [367, 242] on header "Drawings Add drawing" at bounding box center [485, 239] width 715 height 33
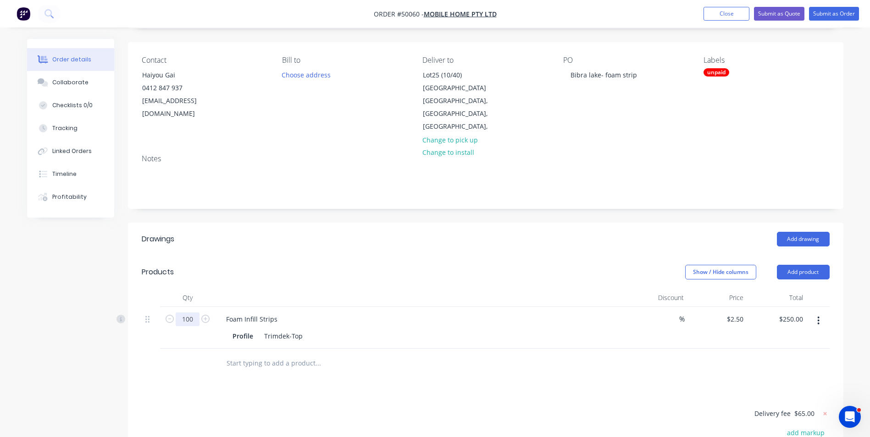
click at [190, 313] on input "100" at bounding box center [188, 320] width 24 height 14
type input "76"
type input "$190.00"
click at [388, 265] on div "Show / Hide columns Add product" at bounding box center [559, 272] width 542 height 15
click at [818, 316] on icon "button" at bounding box center [818, 321] width 2 height 10
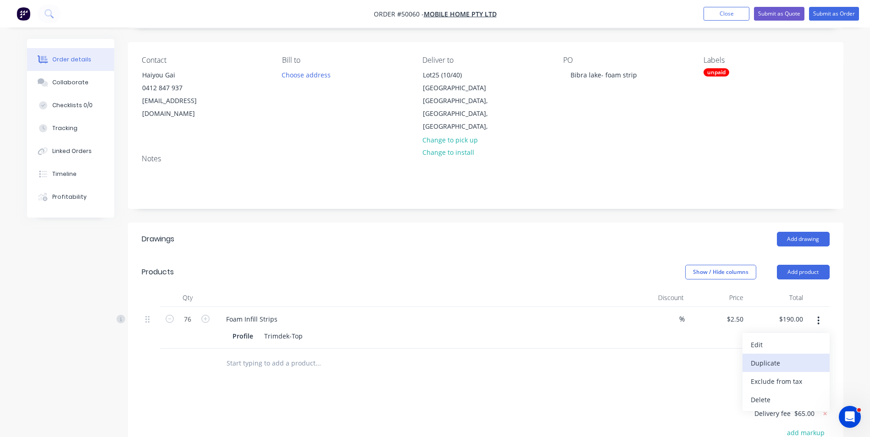
click at [809, 357] on div "Duplicate" at bounding box center [786, 363] width 71 height 13
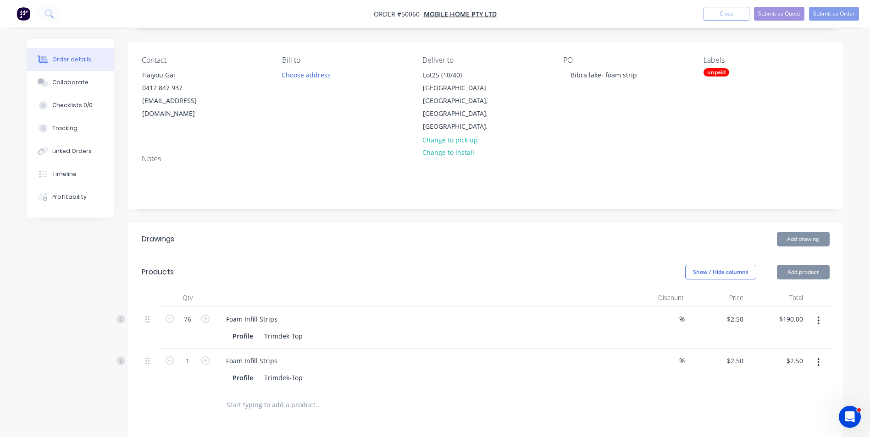
scroll to position [151, 0]
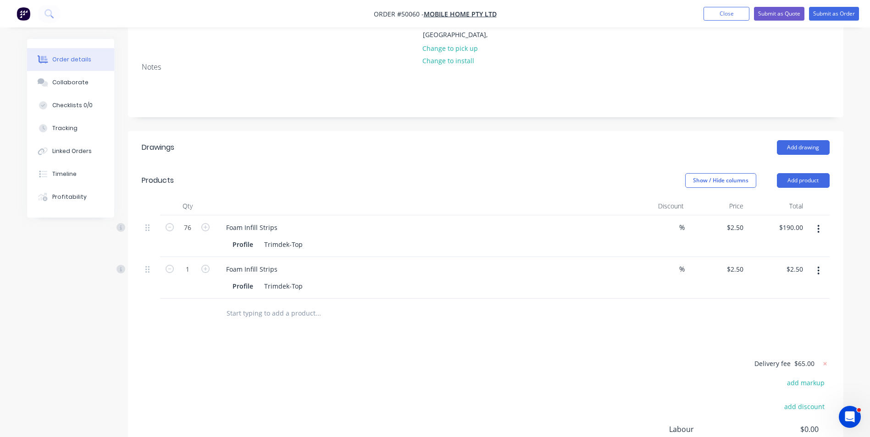
click at [816, 271] on div at bounding box center [818, 278] width 23 height 42
click at [188, 263] on input "1" at bounding box center [188, 270] width 24 height 14
type input "24"
type input "$60.00"
click at [436, 238] on div "Profile Trimdek-Top" at bounding box center [420, 244] width 382 height 13
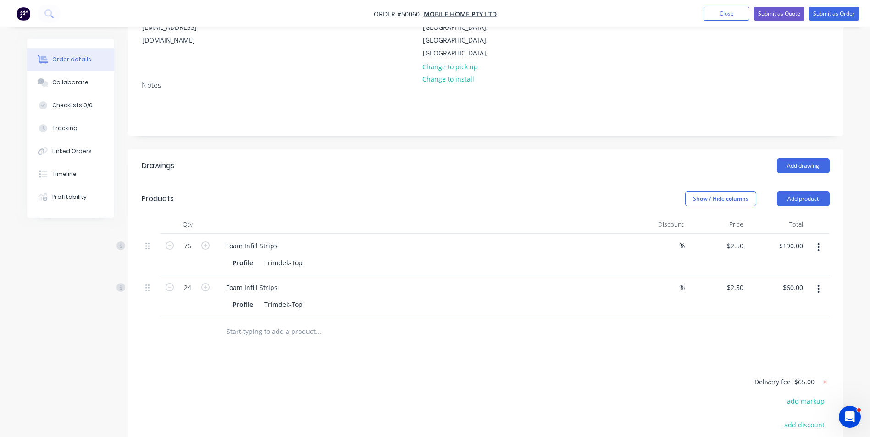
scroll to position [239, 0]
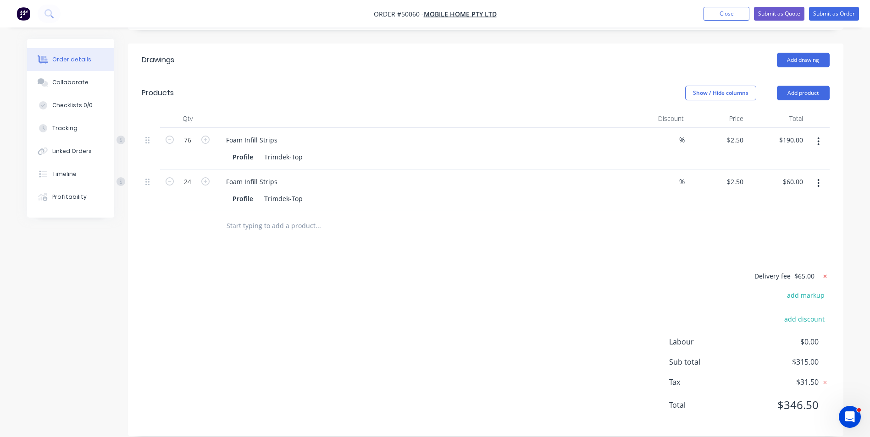
click at [825, 272] on icon at bounding box center [824, 276] width 9 height 9
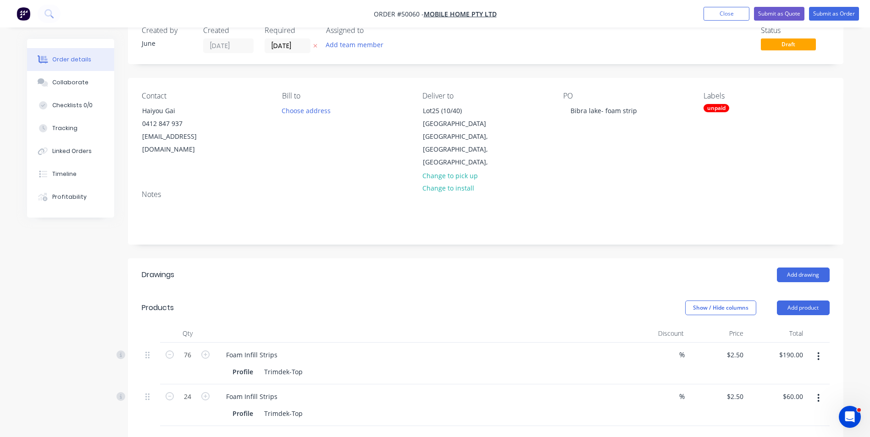
scroll to position [10, 0]
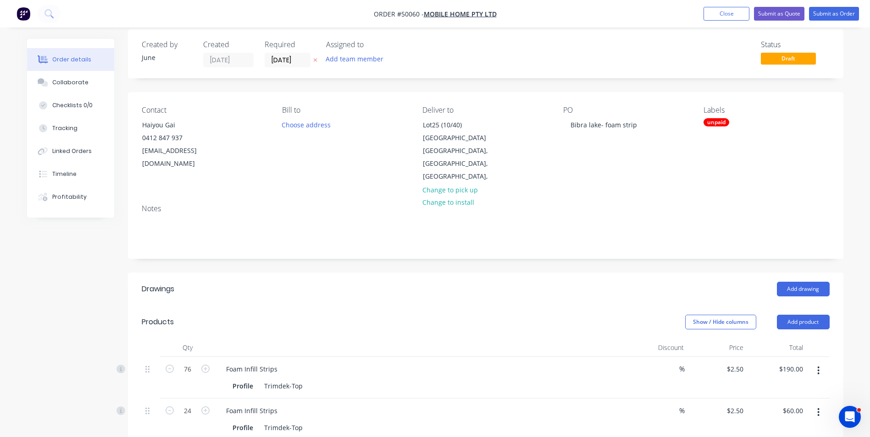
click at [266, 246] on div "Created by June Created 07/10/25 Required 07/10/25 Assigned to Add team member …" at bounding box center [485, 349] width 715 height 641
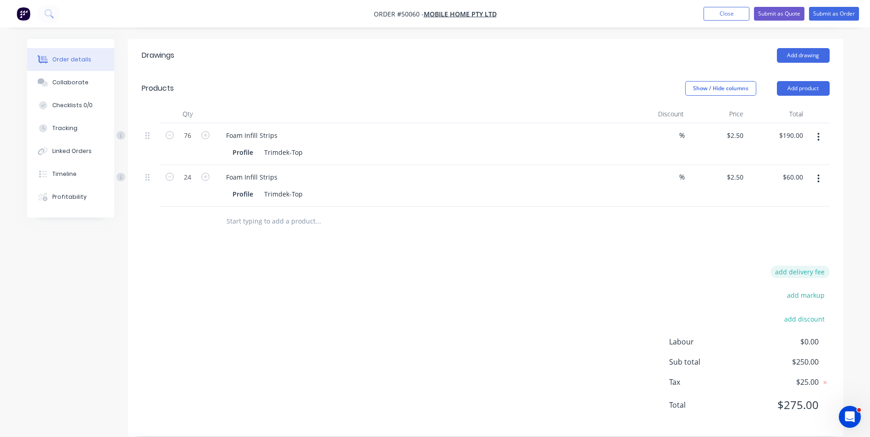
click at [796, 266] on button "add delivery fee" at bounding box center [799, 272] width 59 height 12
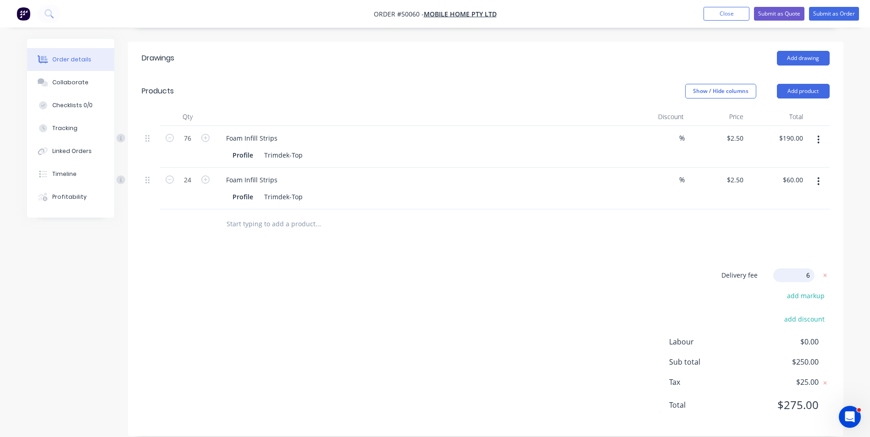
type input "65"
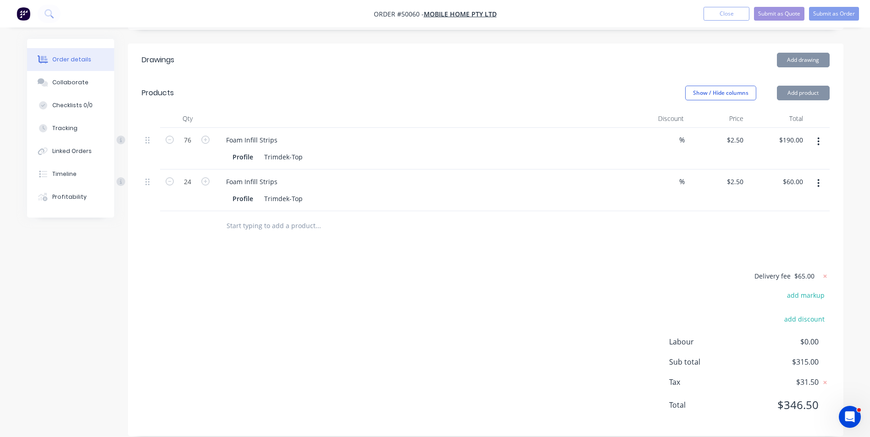
click at [450, 193] on div "Foam Infill Strips Profile Trimdek-Top" at bounding box center [421, 191] width 413 height 42
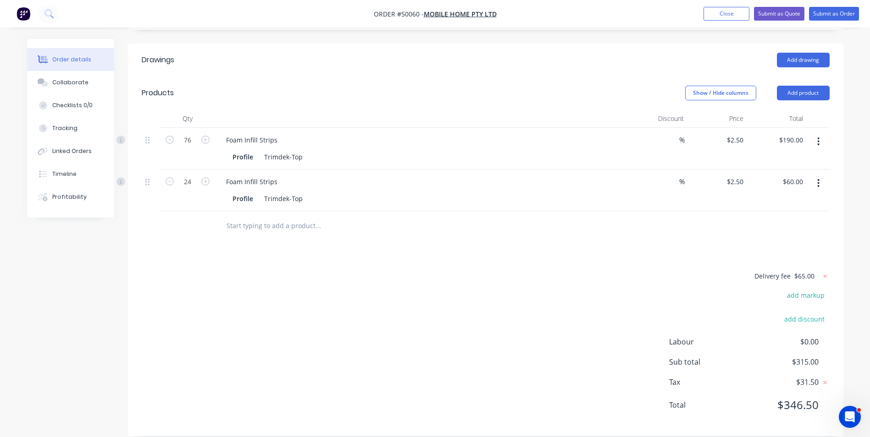
click at [605, 217] on div at bounding box center [486, 226] width 688 height 30
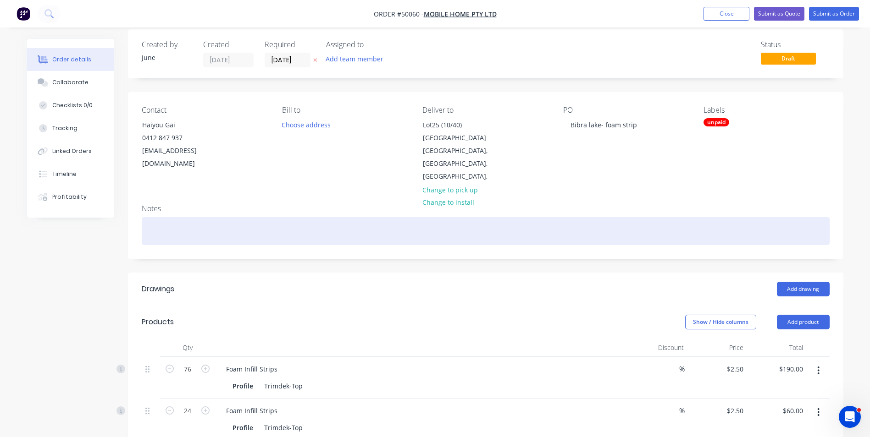
scroll to position [0, 0]
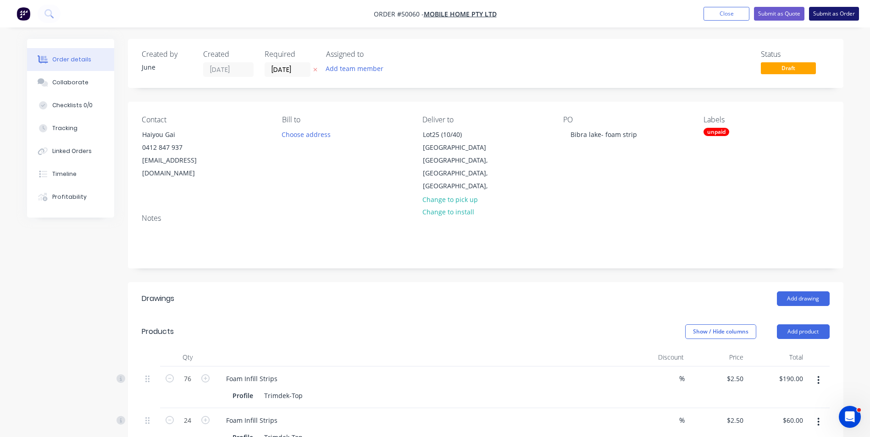
click at [834, 7] on button "Submit as Order" at bounding box center [834, 14] width 50 height 14
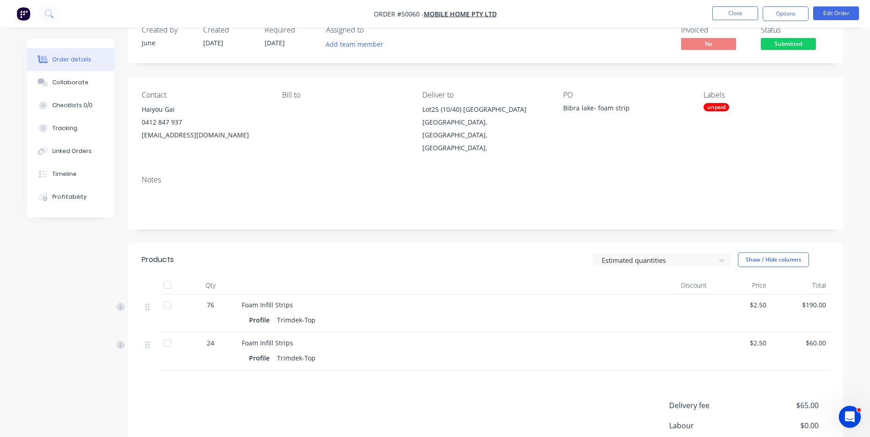
scroll to position [46, 0]
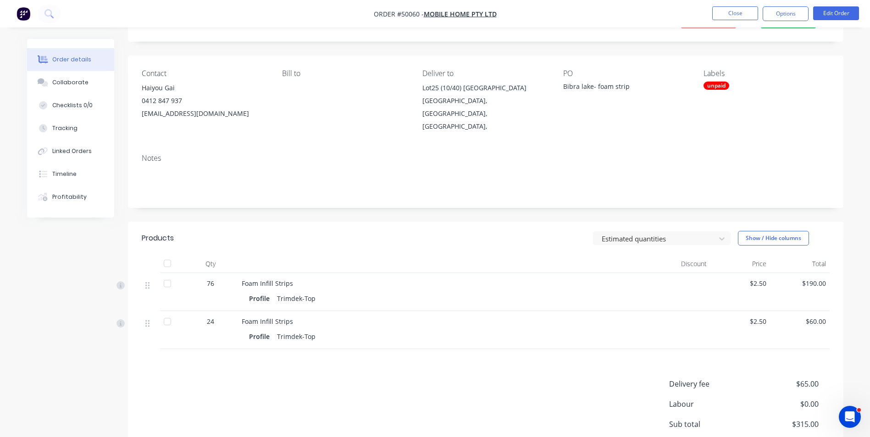
click at [168, 313] on div at bounding box center [167, 322] width 18 height 18
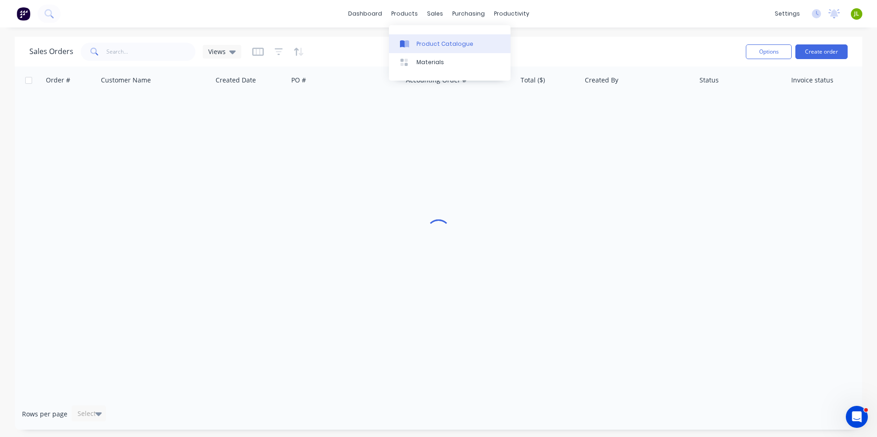
drag, startPoint x: 406, startPoint y: 40, endPoint x: 394, endPoint y: 42, distance: 11.6
click at [406, 40] on icon at bounding box center [406, 43] width 5 height 7
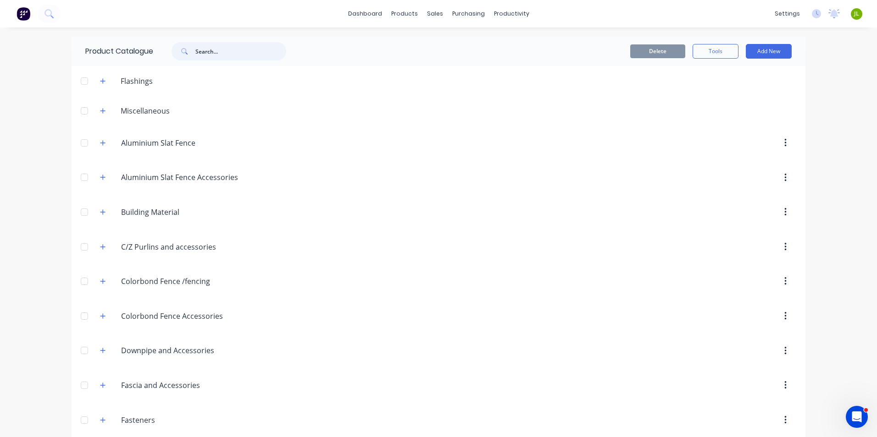
click at [204, 50] on input "text" at bounding box center [240, 51] width 91 height 18
type input "retain"
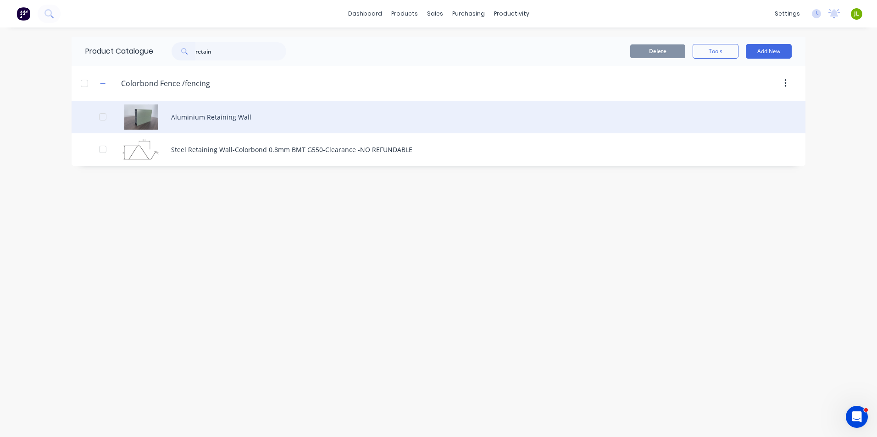
click at [203, 120] on div "Aluminium Retaining Wall" at bounding box center [439, 117] width 734 height 33
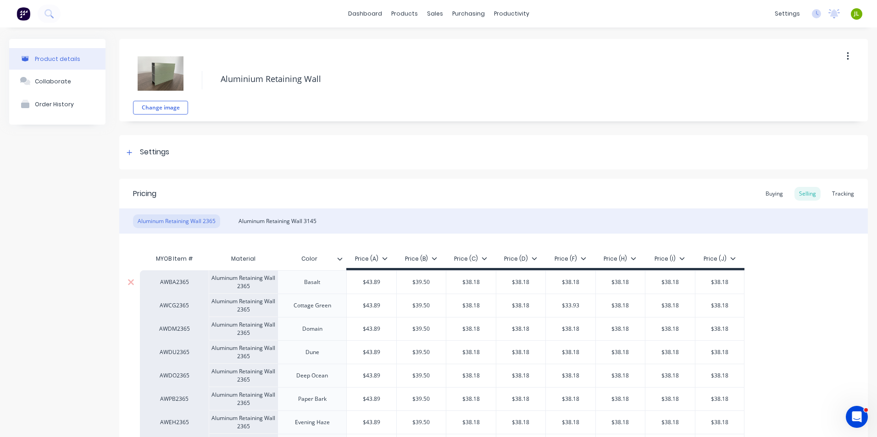
type textarea "x"
click at [485, 64] on div "Suppliers" at bounding box center [484, 62] width 28 height 8
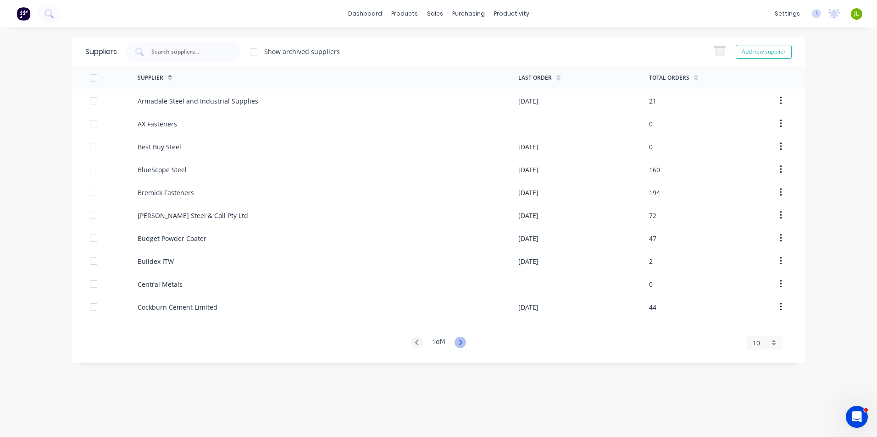
click at [466, 344] on icon at bounding box center [459, 342] width 11 height 11
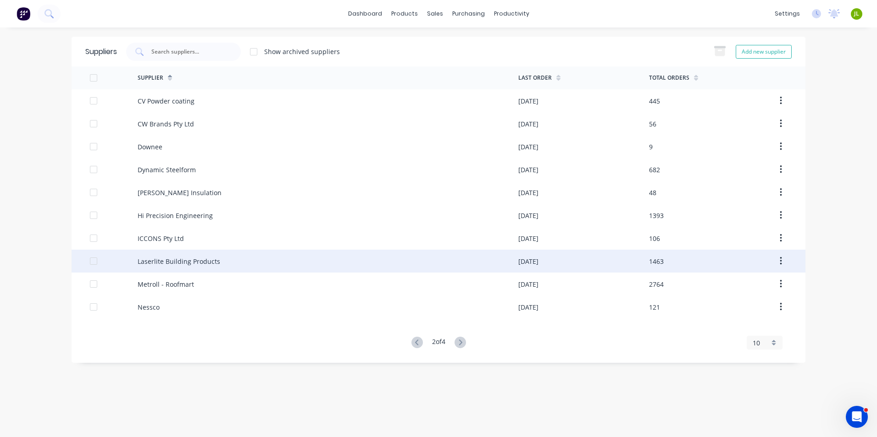
click at [179, 252] on div "Laserlite Building Products" at bounding box center [328, 261] width 381 height 23
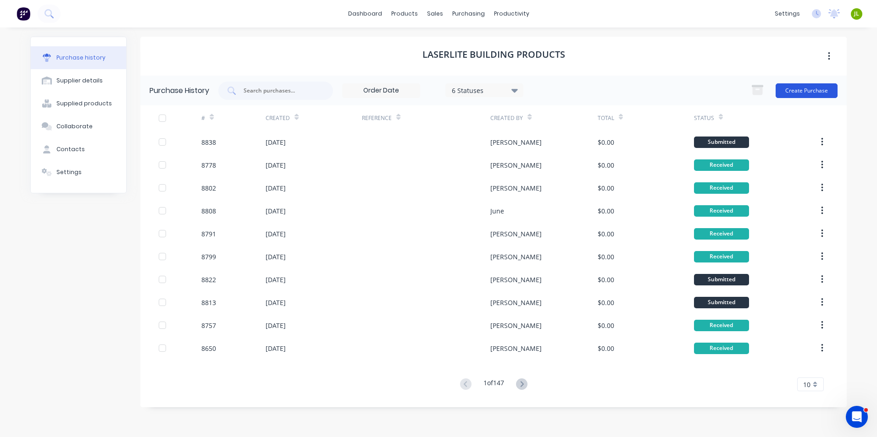
click at [799, 90] on button "Create Purchase" at bounding box center [806, 90] width 62 height 15
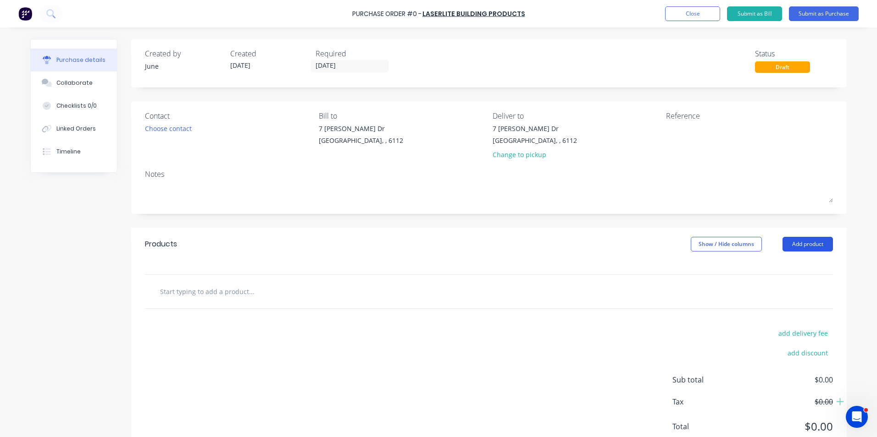
click at [822, 246] on button "Add product" at bounding box center [807, 244] width 50 height 15
click at [790, 282] on div "Basic product" at bounding box center [789, 286] width 71 height 13
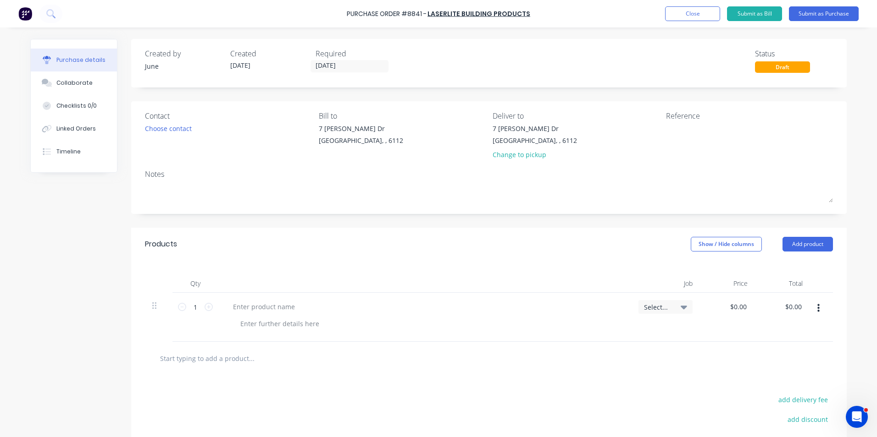
drag, startPoint x: 809, startPoint y: 299, endPoint x: 814, endPoint y: 332, distance: 32.9
click at [810, 303] on div at bounding box center [821, 317] width 23 height 49
click at [817, 310] on button "button" at bounding box center [819, 308] width 22 height 17
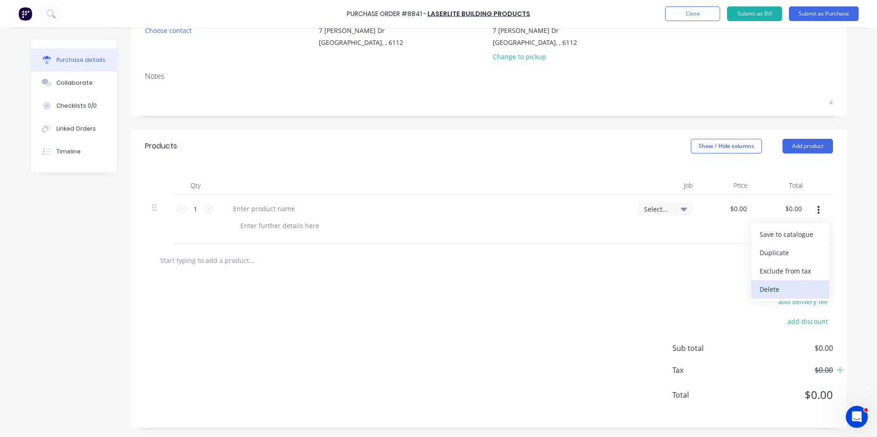
click at [770, 293] on button "Delete" at bounding box center [790, 290] width 78 height 18
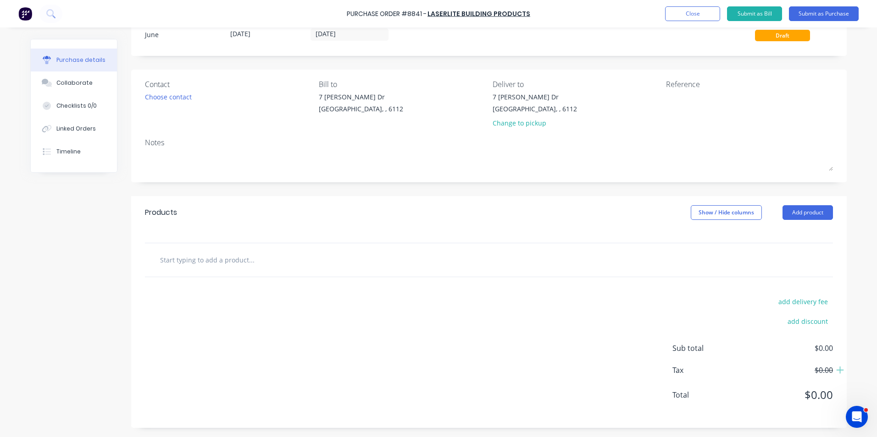
scroll to position [32, 0]
click at [794, 217] on button "Add product" at bounding box center [807, 212] width 50 height 15
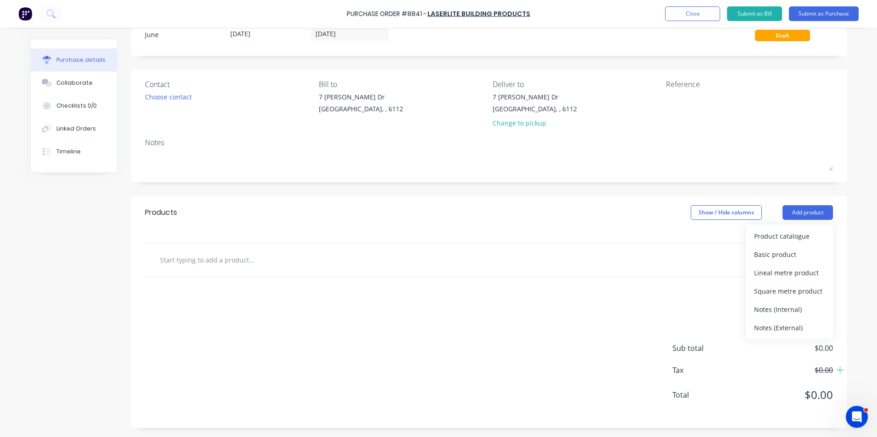
click at [790, 227] on button "Product catalogue" at bounding box center [789, 236] width 87 height 18
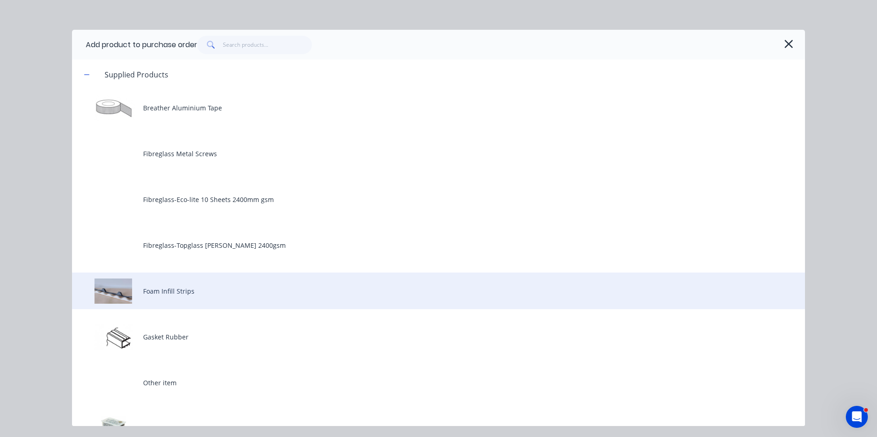
click at [174, 297] on div "Foam Infill Strips" at bounding box center [438, 291] width 733 height 37
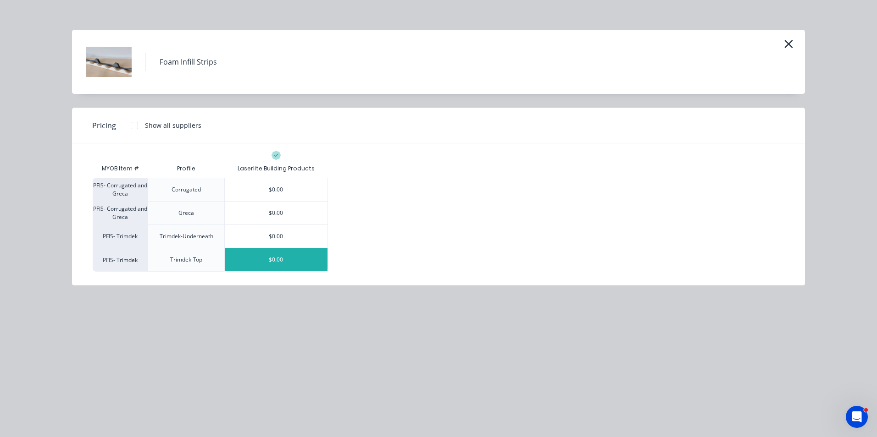
click at [249, 256] on div "$0.00" at bounding box center [276, 260] width 103 height 23
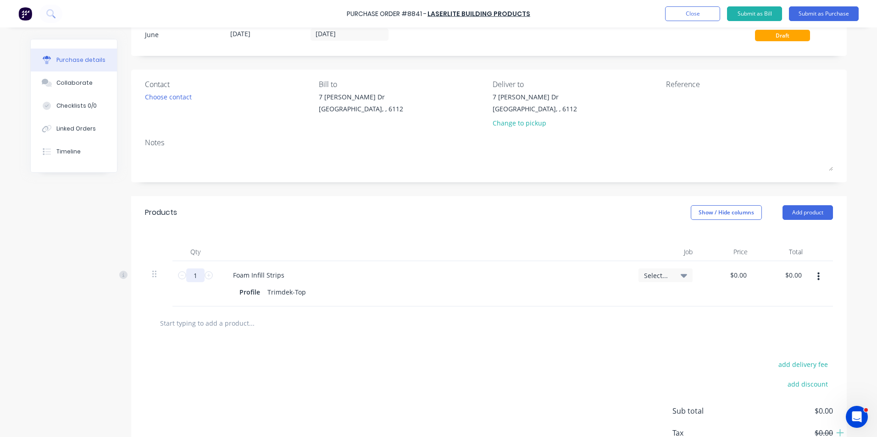
click at [187, 281] on input "1" at bounding box center [195, 276] width 18 height 14
click at [523, 364] on div "add delivery fee add discount Sub total $0.00 Tax $0.00 Total $0.00" at bounding box center [488, 415] width 715 height 151
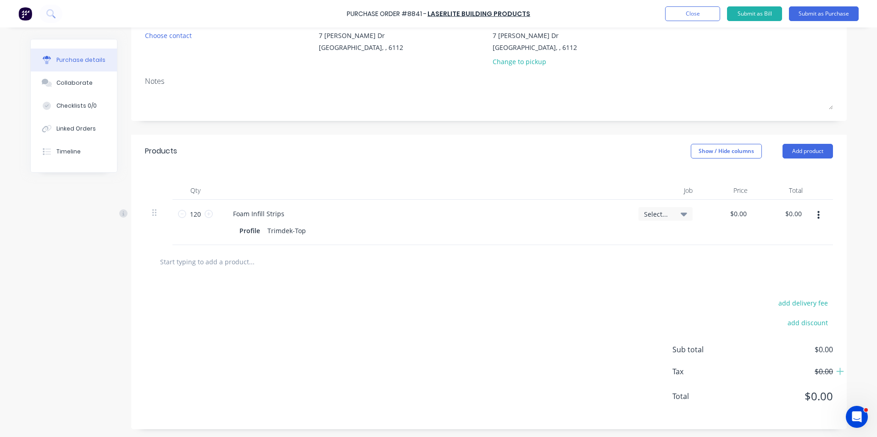
scroll to position [94, 0]
click at [198, 216] on input "120" at bounding box center [195, 213] width 18 height 14
type input "180"
click at [374, 280] on div "add delivery fee add discount Sub total $0.00 Tax $0.00 Total $0.00" at bounding box center [488, 352] width 715 height 151
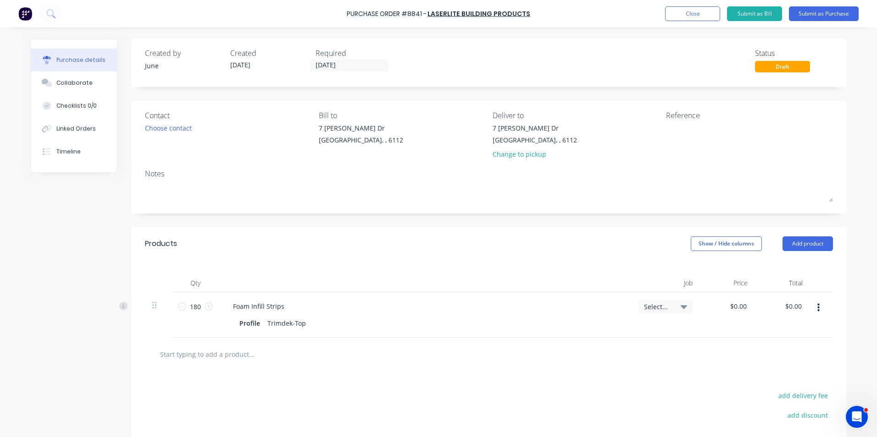
scroll to position [0, 0]
click at [830, 17] on button "Submit as Purchase" at bounding box center [824, 13] width 70 height 15
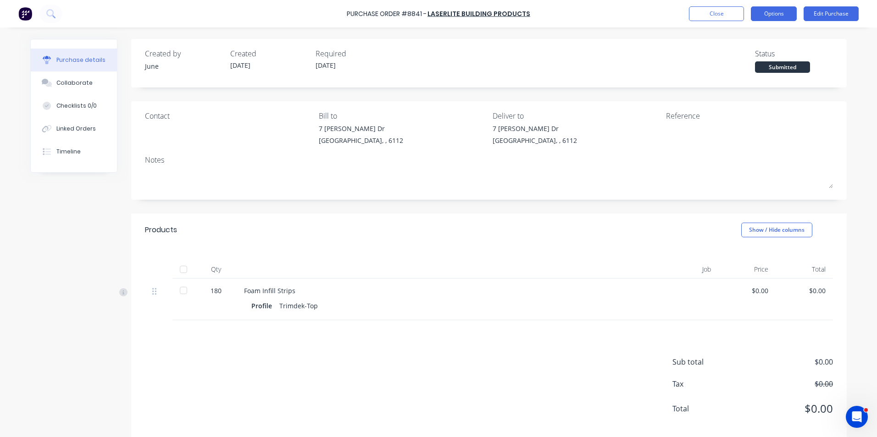
click at [768, 10] on button "Options" at bounding box center [774, 13] width 46 height 15
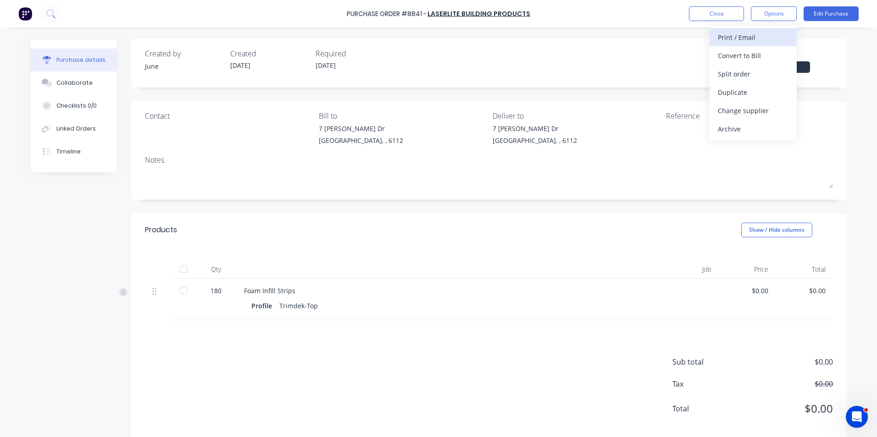
click at [760, 39] on div "Print / Email" at bounding box center [753, 37] width 71 height 13
click at [758, 41] on div "Back" at bounding box center [753, 37] width 71 height 13
click at [757, 38] on div "Print / Email" at bounding box center [753, 37] width 71 height 13
click at [759, 70] on div "Without pricing" at bounding box center [753, 73] width 71 height 13
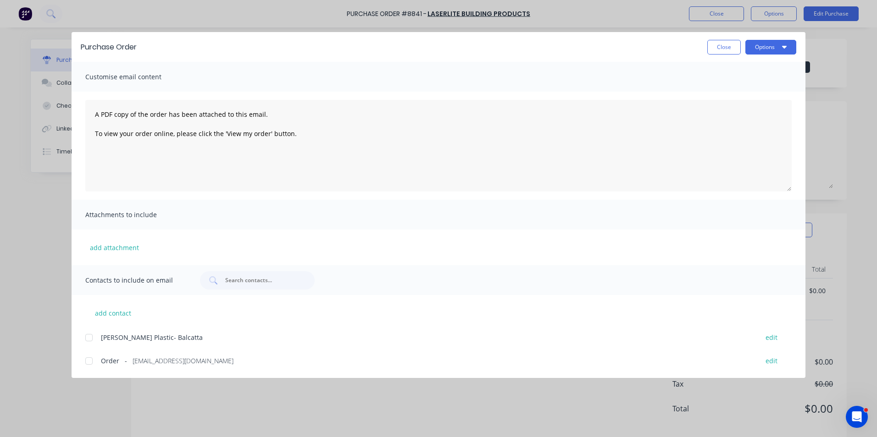
drag, startPoint x: 89, startPoint y: 370, endPoint x: 99, endPoint y: 358, distance: 15.6
click at [89, 370] on div at bounding box center [89, 361] width 18 height 18
drag, startPoint x: 783, startPoint y: 37, endPoint x: 781, endPoint y: 44, distance: 7.3
click at [782, 37] on div "Purchase Order Close Options" at bounding box center [439, 47] width 734 height 30
click at [781, 44] on button "Options" at bounding box center [770, 47] width 51 height 15
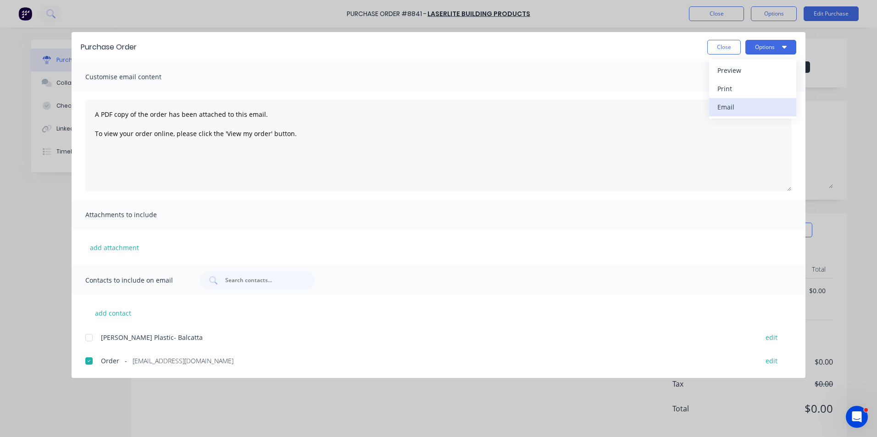
click at [757, 105] on div "Email" at bounding box center [752, 106] width 71 height 13
click at [718, 53] on button "Close" at bounding box center [723, 47] width 33 height 15
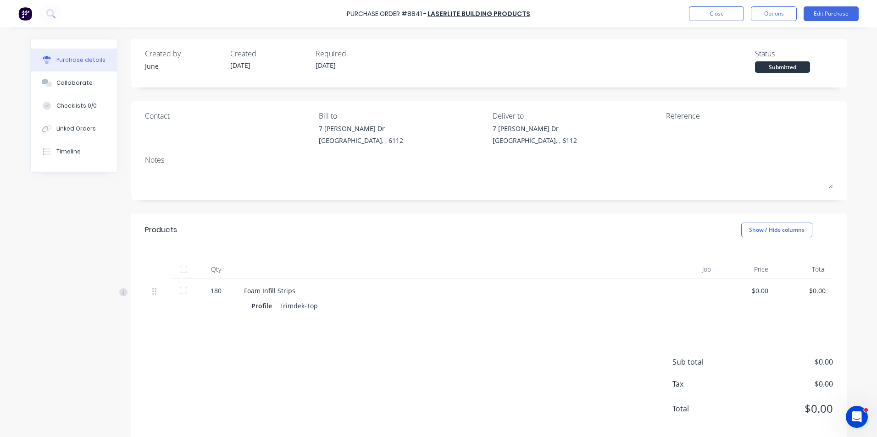
click at [268, 358] on div "Sub total $0.00 Tax $0.00 Total $0.00" at bounding box center [488, 382] width 715 height 122
click at [332, 238] on div "Products Show / Hide columns" at bounding box center [488, 230] width 715 height 33
click at [704, 9] on button "Close" at bounding box center [716, 13] width 55 height 15
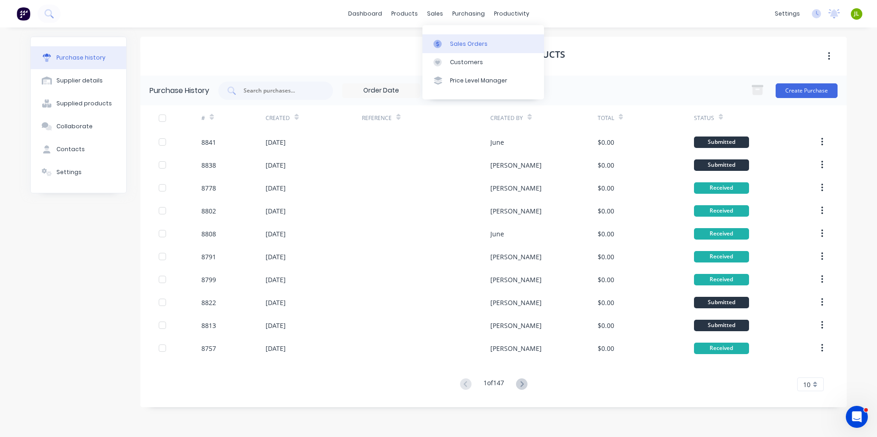
click at [450, 42] on div "Sales Orders" at bounding box center [469, 44] width 38 height 8
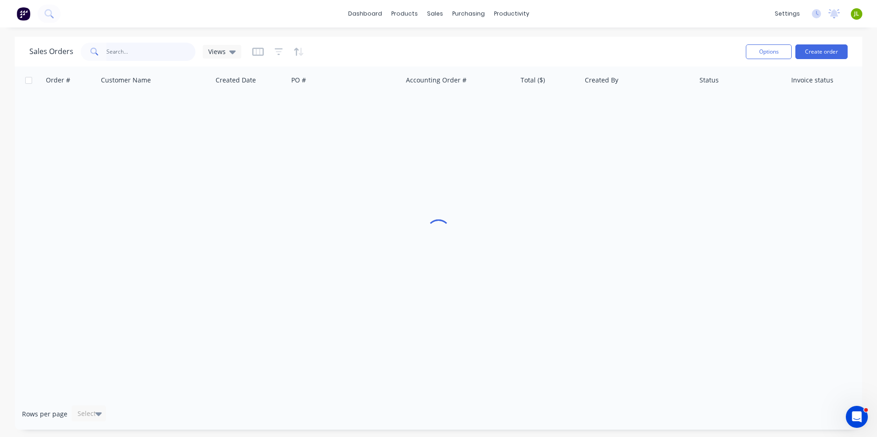
click at [130, 53] on input "text" at bounding box center [150, 52] width 89 height 18
type input "49949"
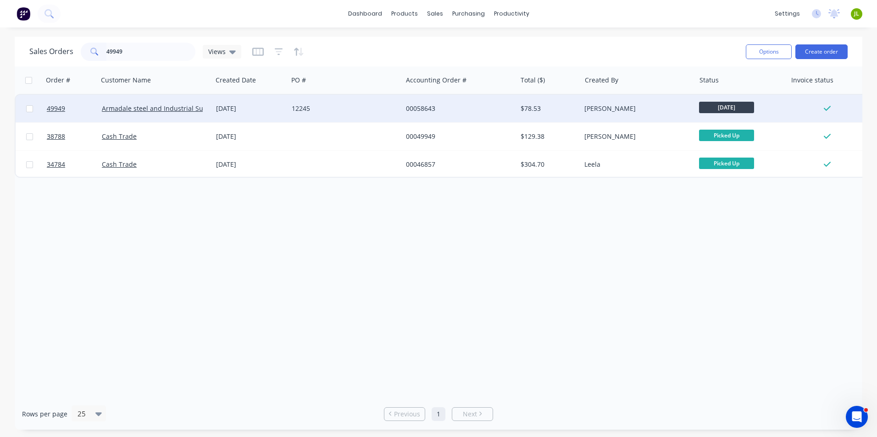
click at [264, 111] on div "[DATE]" at bounding box center [250, 108] width 68 height 9
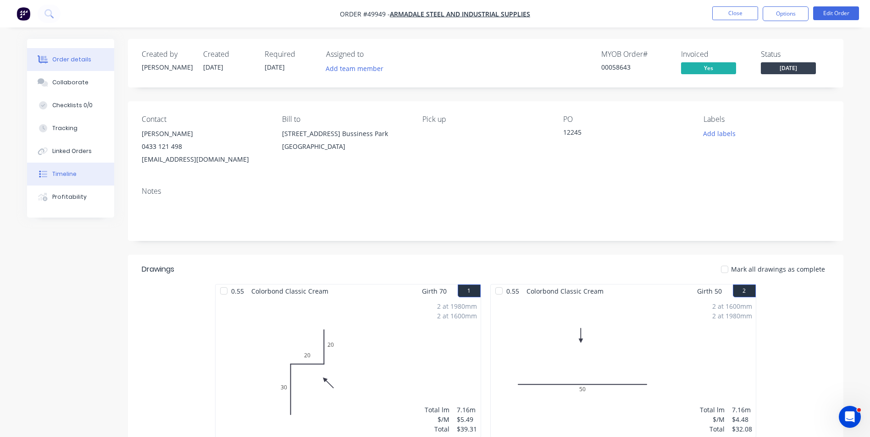
click at [86, 170] on button "Timeline" at bounding box center [70, 174] width 87 height 23
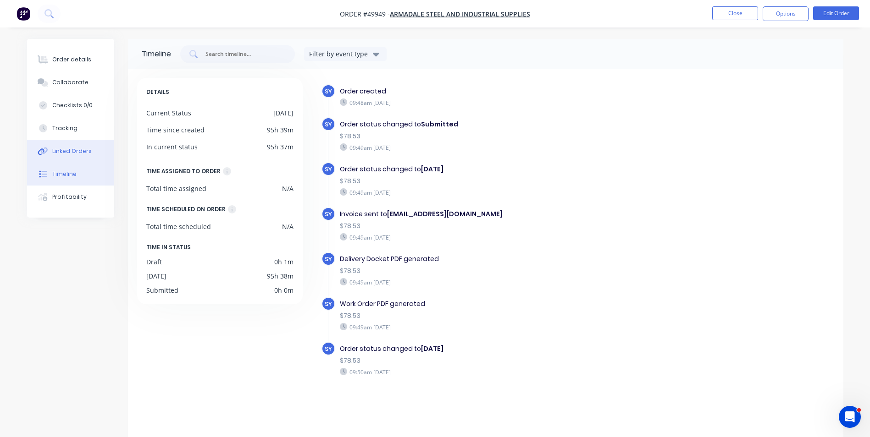
click at [62, 152] on div "Linked Orders" at bounding box center [71, 151] width 39 height 8
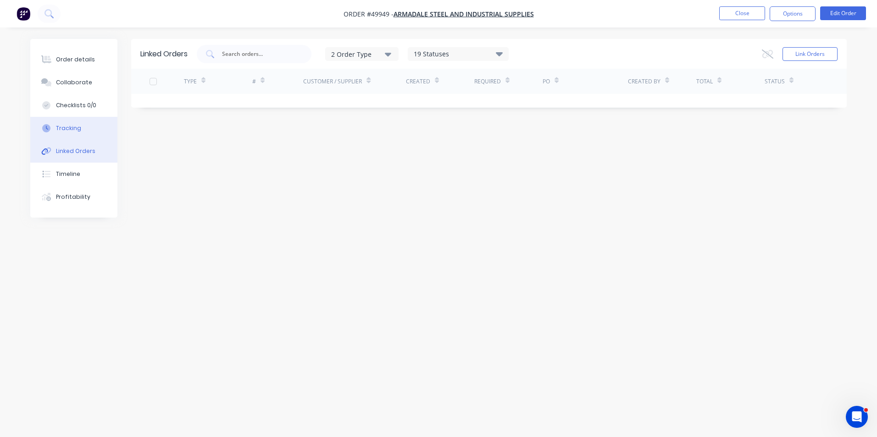
click at [61, 132] on div "Tracking" at bounding box center [68, 128] width 25 height 8
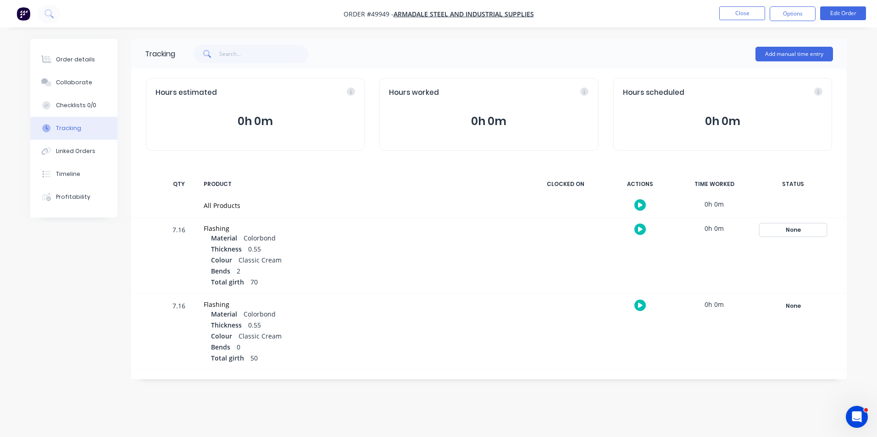
click at [785, 230] on div "None" at bounding box center [793, 230] width 66 height 12
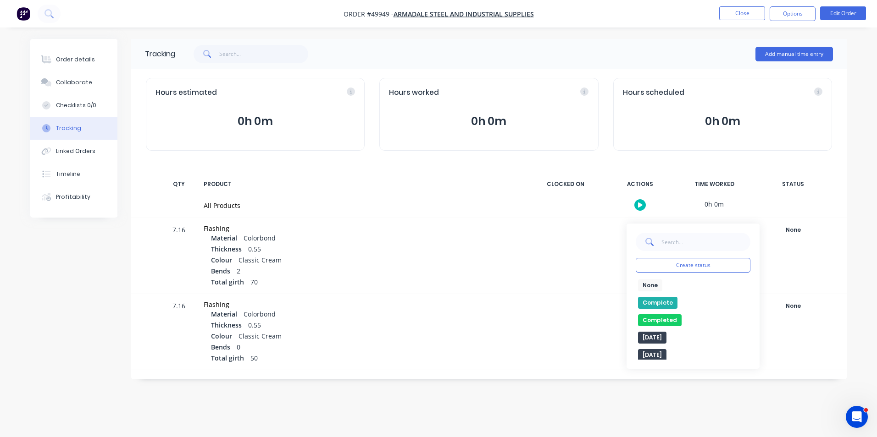
click at [647, 303] on button "Complete" at bounding box center [657, 303] width 39 height 12
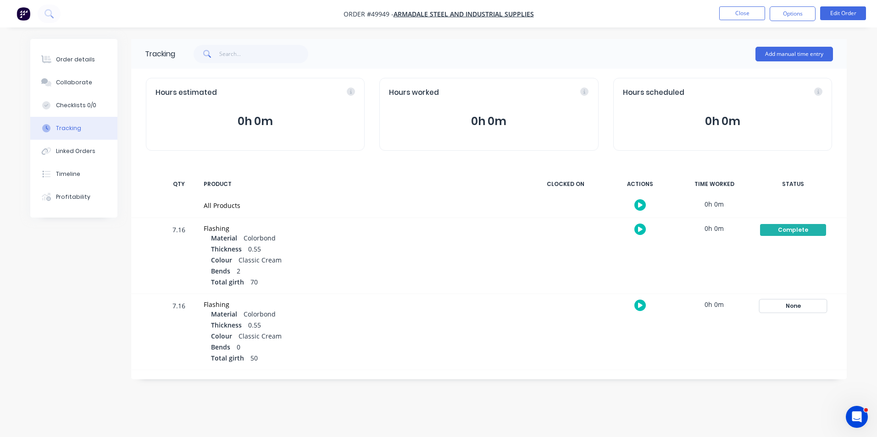
click at [789, 303] on div "None" at bounding box center [793, 306] width 66 height 12
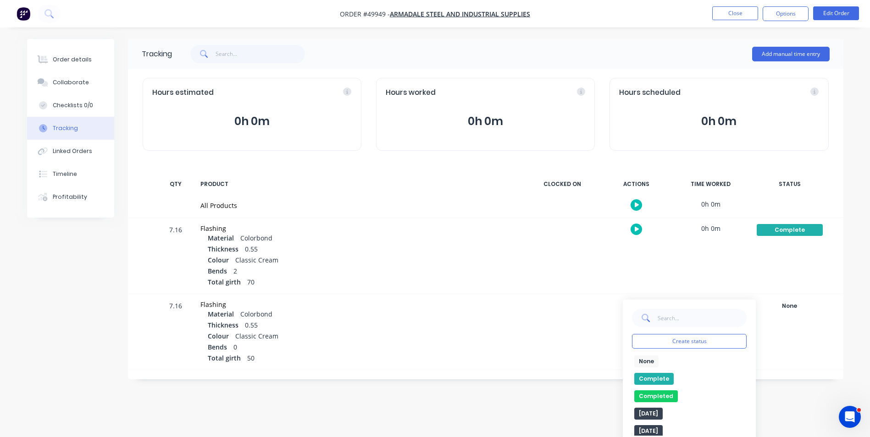
click at [667, 382] on button "Complete" at bounding box center [653, 379] width 39 height 12
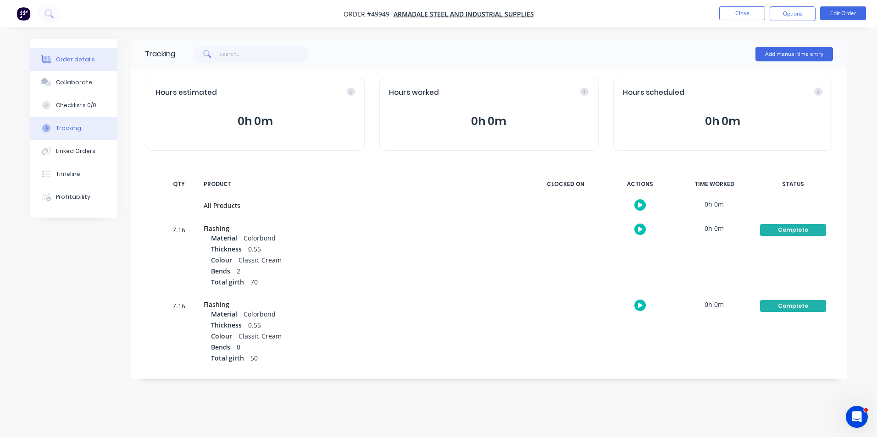
click at [47, 69] on button "Order details" at bounding box center [73, 59] width 87 height 23
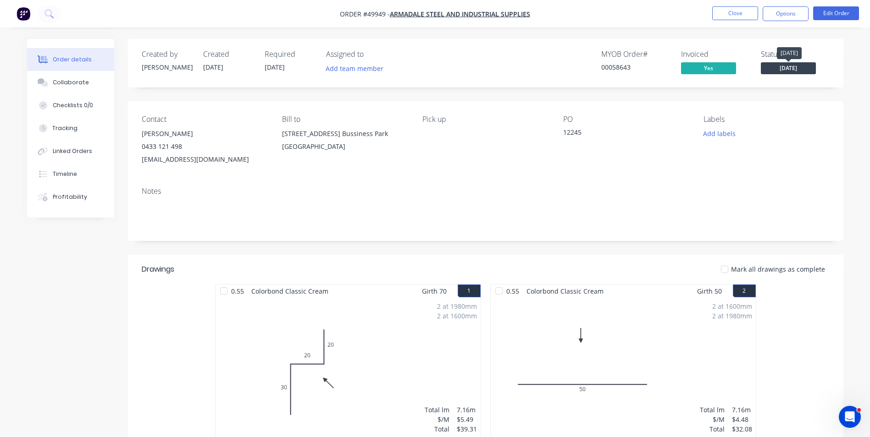
click at [793, 68] on span "[DATE]" at bounding box center [788, 67] width 55 height 11
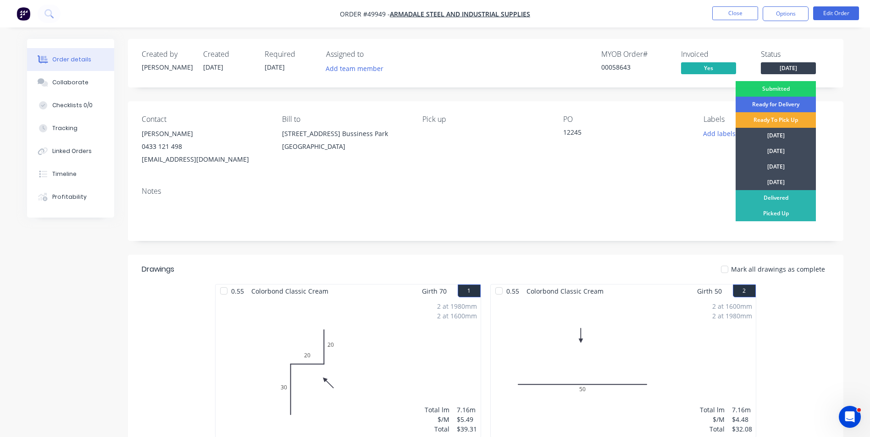
click at [785, 119] on div "Ready To Pick Up" at bounding box center [776, 120] width 80 height 16
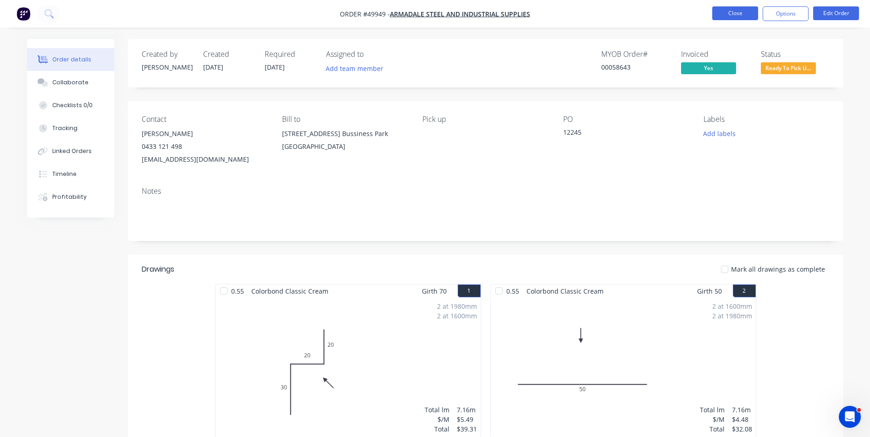
click at [733, 13] on button "Close" at bounding box center [735, 13] width 46 height 14
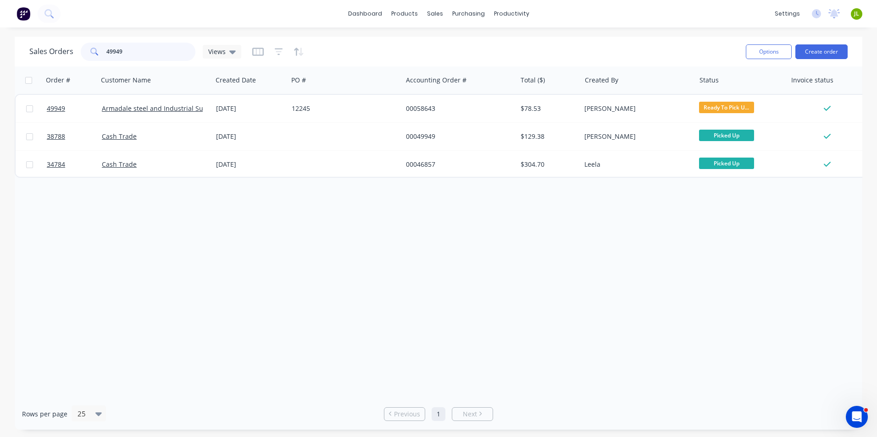
drag, startPoint x: 161, startPoint y: 50, endPoint x: 76, endPoint y: 50, distance: 85.8
click at [77, 50] on div "Sales Orders 49949 Views" at bounding box center [135, 52] width 212 height 18
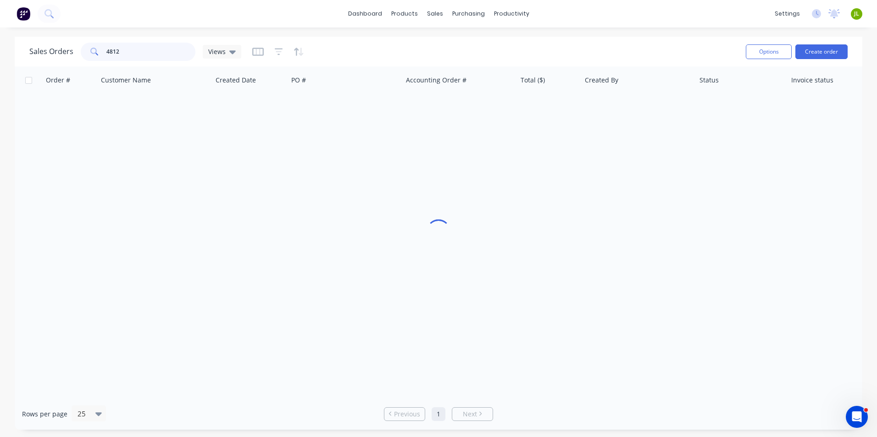
click at [109, 53] on input "4812" at bounding box center [150, 52] width 89 height 18
type input "49812"
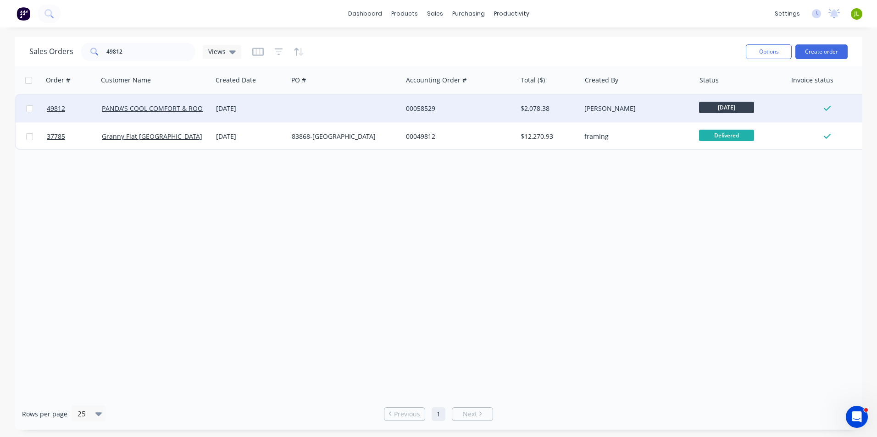
click at [443, 118] on div "00058529" at bounding box center [459, 109] width 114 height 28
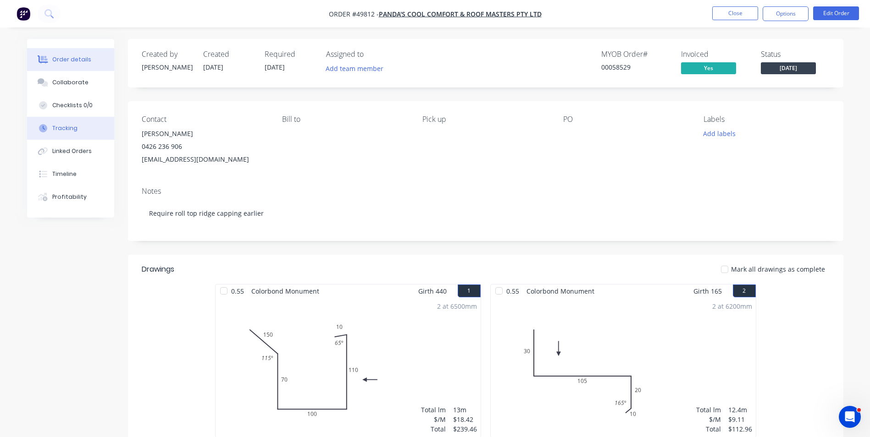
click at [61, 132] on div "Tracking" at bounding box center [64, 128] width 25 height 8
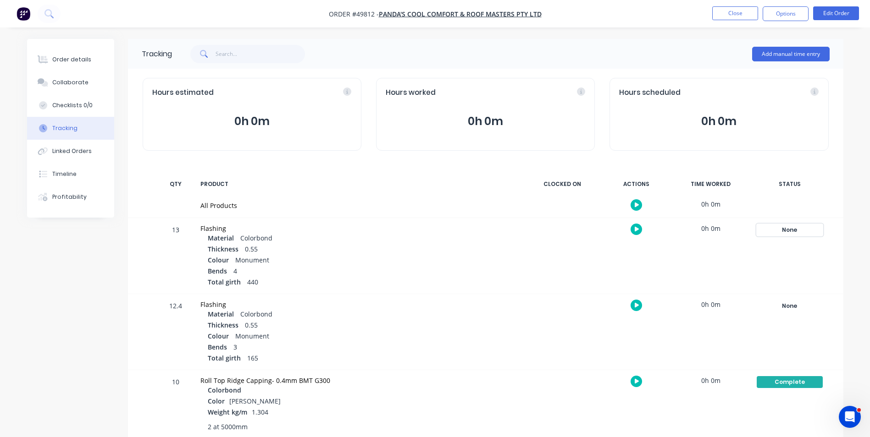
click at [791, 227] on div "None" at bounding box center [790, 230] width 66 height 12
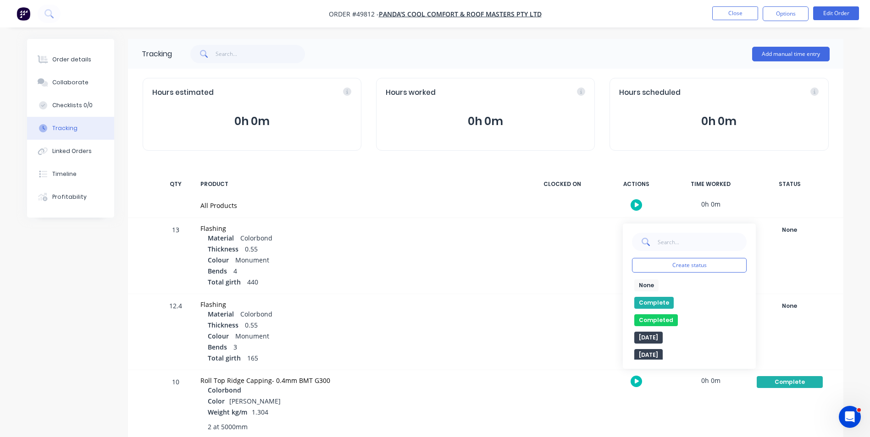
click at [654, 302] on button "Complete" at bounding box center [653, 303] width 39 height 12
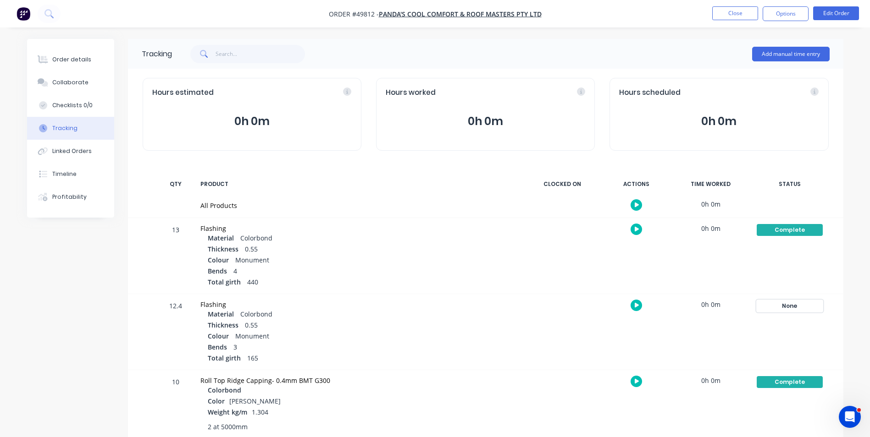
click at [809, 308] on div "None" at bounding box center [790, 306] width 66 height 12
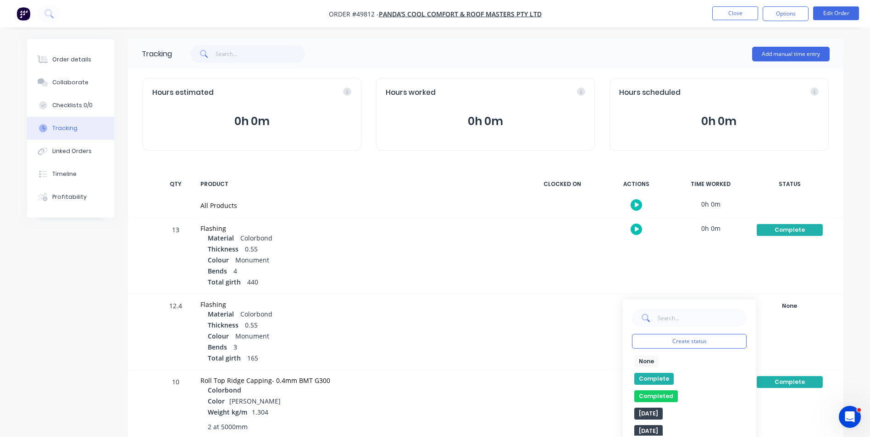
click at [641, 380] on button "Complete" at bounding box center [653, 379] width 39 height 12
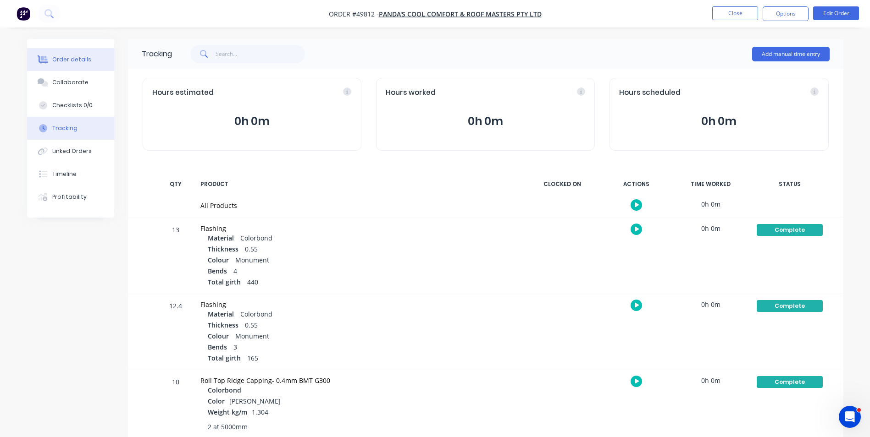
click at [52, 58] on button "Order details" at bounding box center [70, 59] width 87 height 23
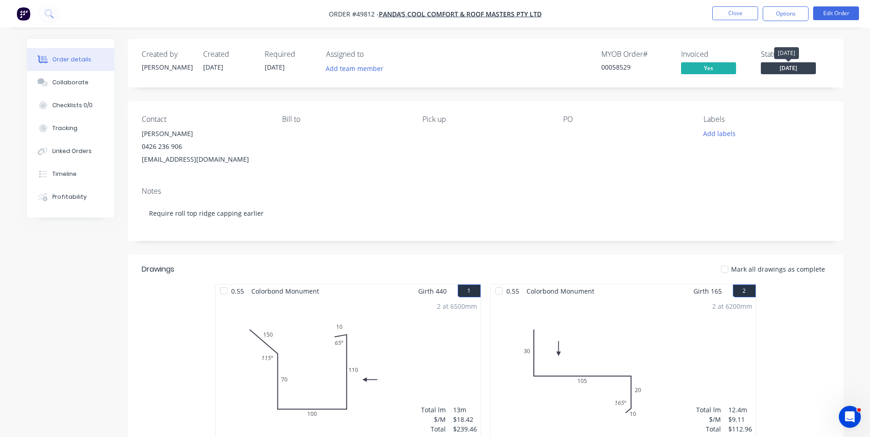
click at [781, 67] on span "[DATE]" at bounding box center [788, 67] width 55 height 11
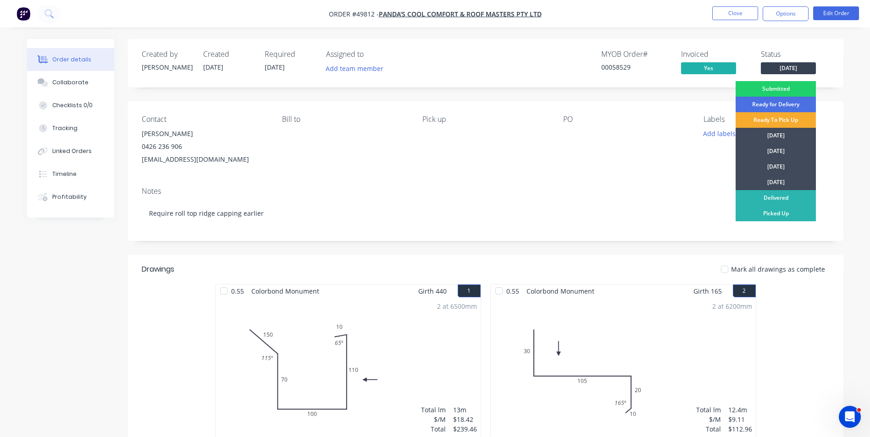
click at [772, 120] on div "Ready To Pick Up" at bounding box center [776, 120] width 80 height 16
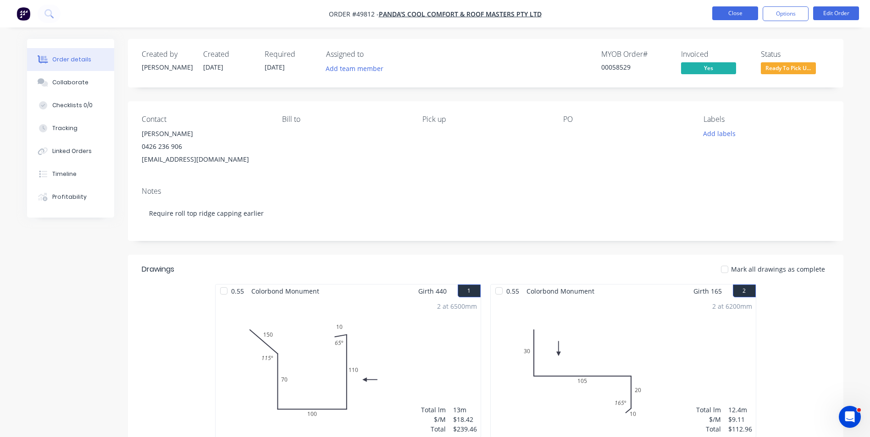
click at [727, 10] on button "Close" at bounding box center [735, 13] width 46 height 14
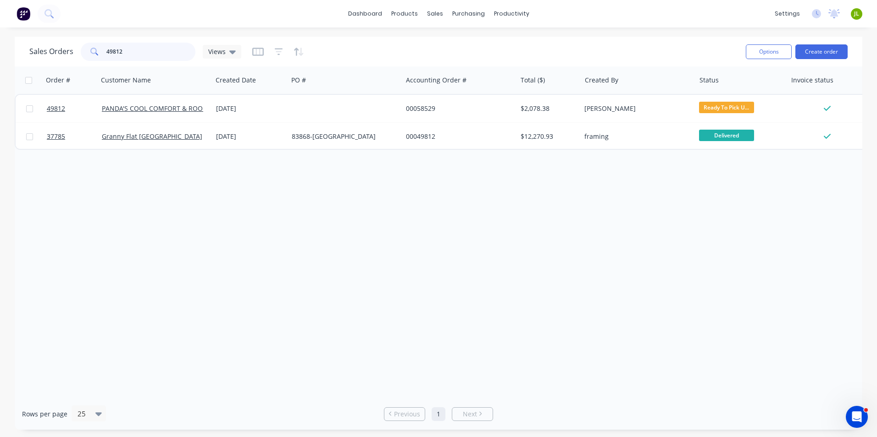
drag, startPoint x: 132, startPoint y: 48, endPoint x: 40, endPoint y: 55, distance: 91.5
click at [40, 55] on div "Sales Orders 49812 Views" at bounding box center [135, 52] width 212 height 18
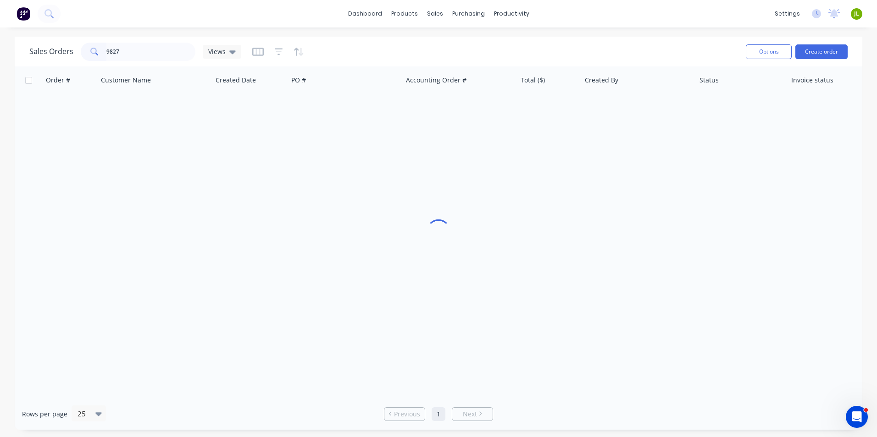
click at [103, 47] on span at bounding box center [94, 52] width 26 height 18
click at [107, 51] on input "9827" at bounding box center [150, 52] width 89 height 18
type input "49827"
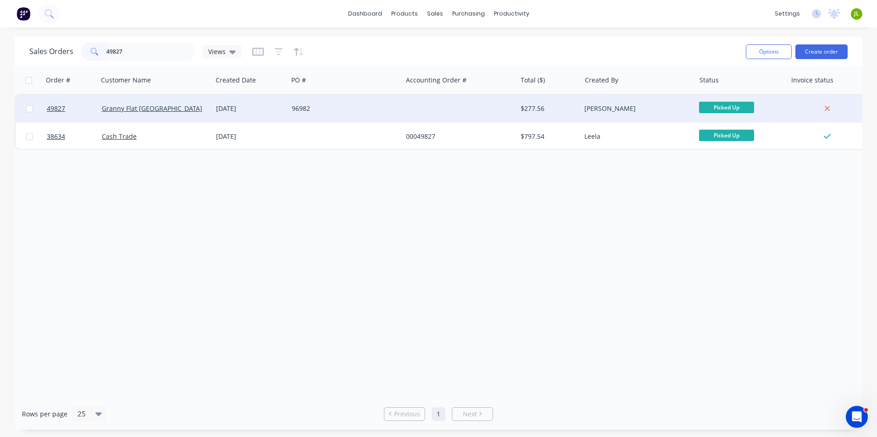
click at [389, 109] on div "96982" at bounding box center [343, 108] width 102 height 9
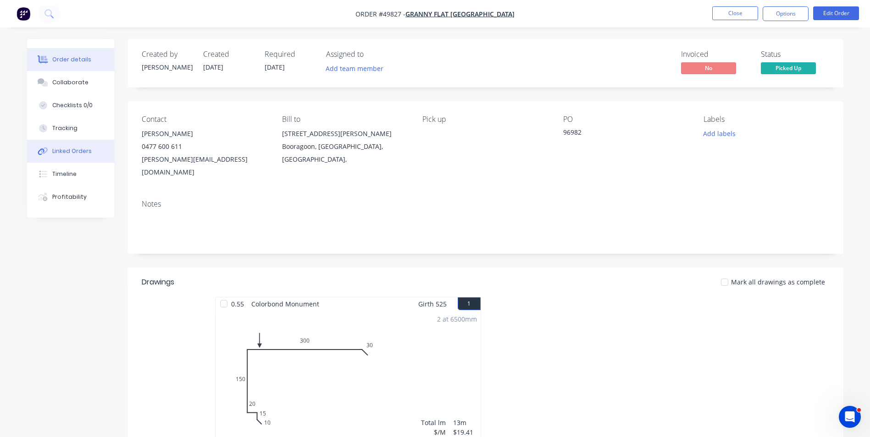
click at [56, 158] on button "Linked Orders" at bounding box center [70, 151] width 87 height 23
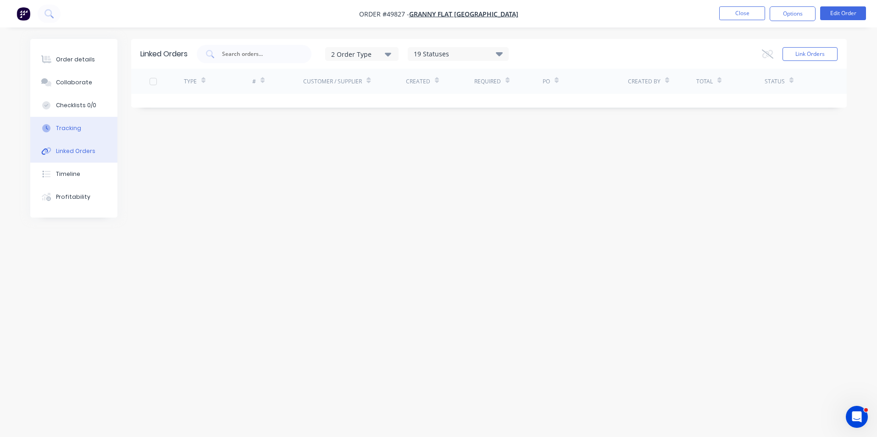
click at [78, 124] on div "Tracking" at bounding box center [68, 128] width 25 height 8
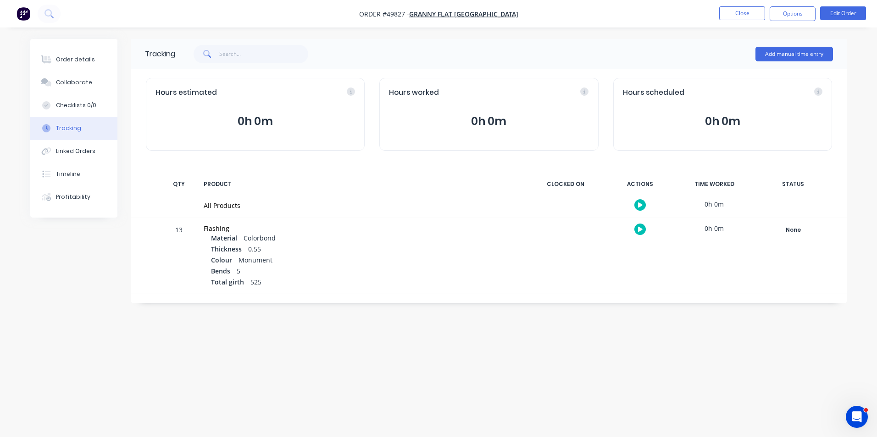
click at [802, 237] on div "None Create status None edit Complete Completed edit Friday Monday Ready for De…" at bounding box center [793, 256] width 78 height 76
click at [802, 236] on button "None" at bounding box center [792, 230] width 67 height 13
click at [668, 303] on button "Complete" at bounding box center [657, 303] width 39 height 12
click at [732, 18] on button "Close" at bounding box center [742, 13] width 46 height 14
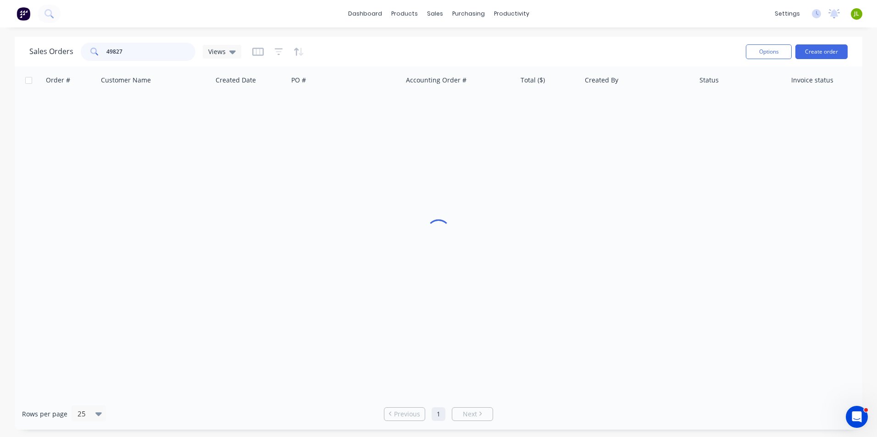
drag, startPoint x: 129, startPoint y: 52, endPoint x: 55, endPoint y: 57, distance: 74.9
click at [55, 57] on div "Sales Orders 49827 Views" at bounding box center [135, 52] width 212 height 18
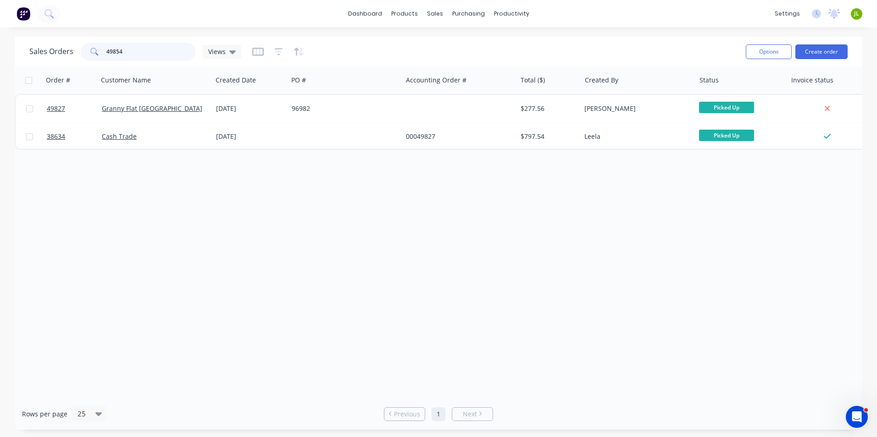
type input "49854"
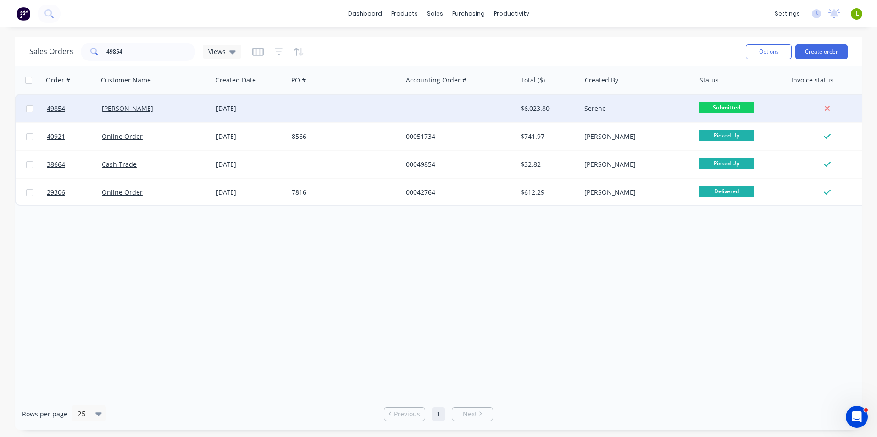
click at [260, 104] on div "01 Oct 2025" at bounding box center [250, 108] width 68 height 9
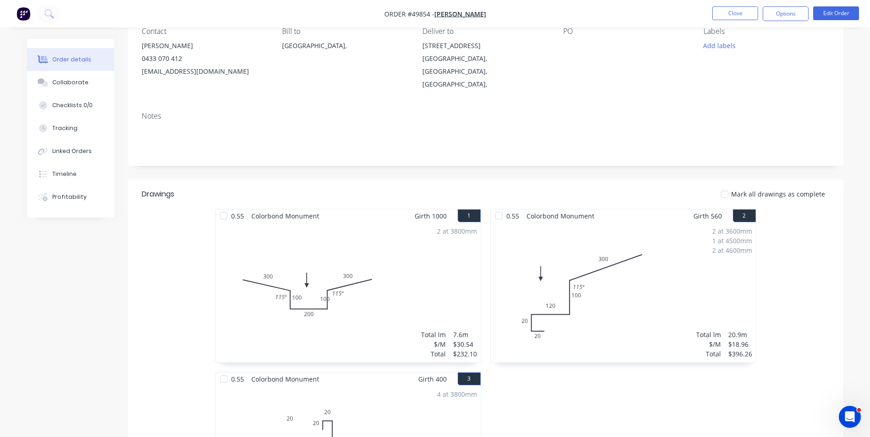
scroll to position [183, 0]
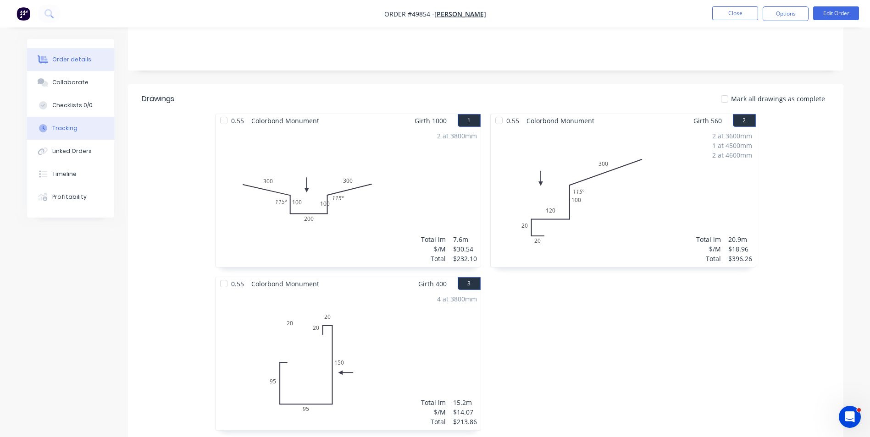
click at [72, 129] on div "Tracking" at bounding box center [64, 128] width 25 height 8
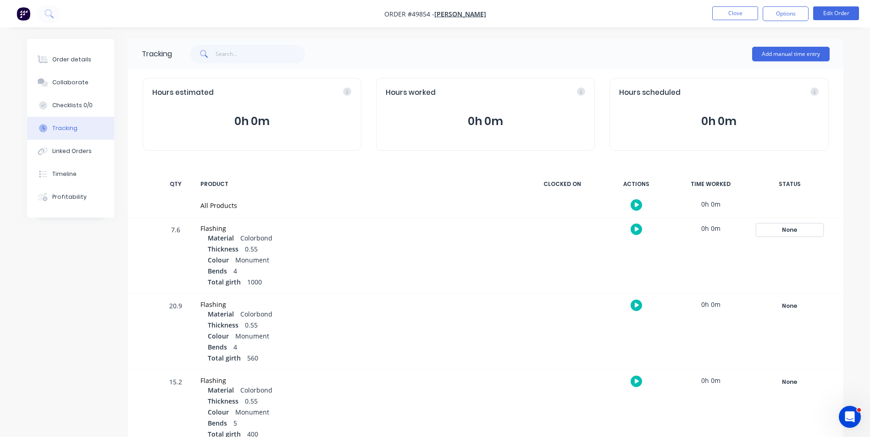
click at [800, 229] on div "None" at bounding box center [790, 230] width 66 height 12
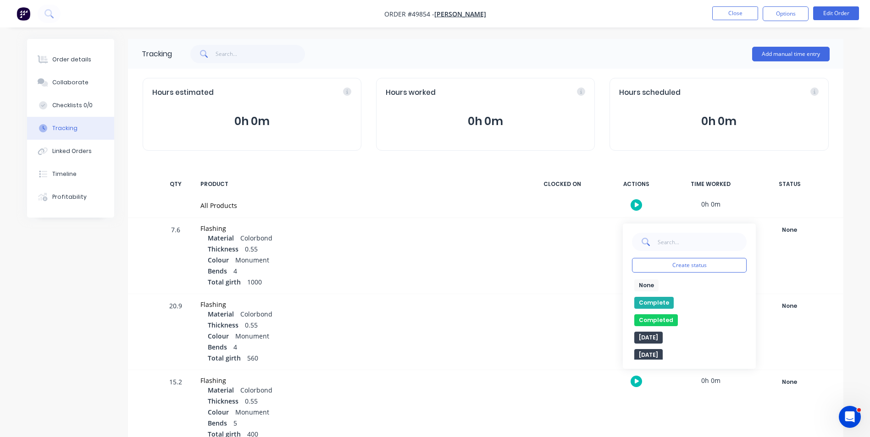
click at [660, 295] on div "None edit Complete Completed edit Friday Monday Ready for Delivery Ready To Pic…" at bounding box center [689, 320] width 115 height 80
click at [678, 302] on div "Complete" at bounding box center [689, 303] width 115 height 12
click at [650, 303] on button "Complete" at bounding box center [653, 303] width 39 height 12
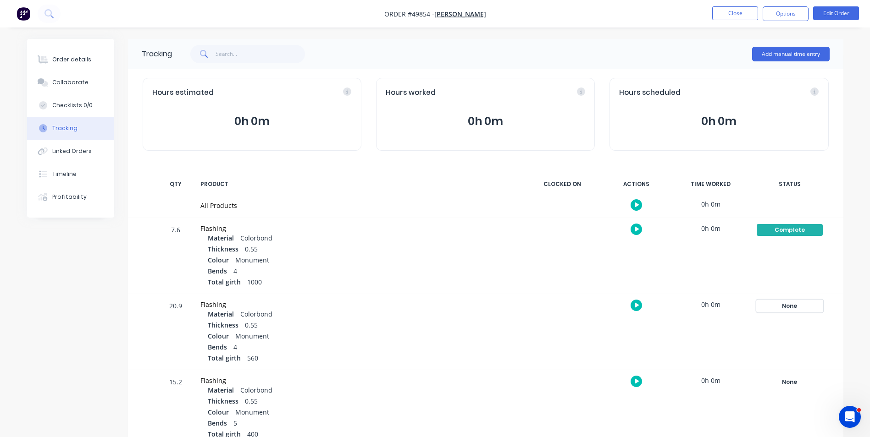
drag, startPoint x: 775, startPoint y: 301, endPoint x: 768, endPoint y: 314, distance: 14.8
click at [776, 302] on div "None" at bounding box center [790, 306] width 66 height 12
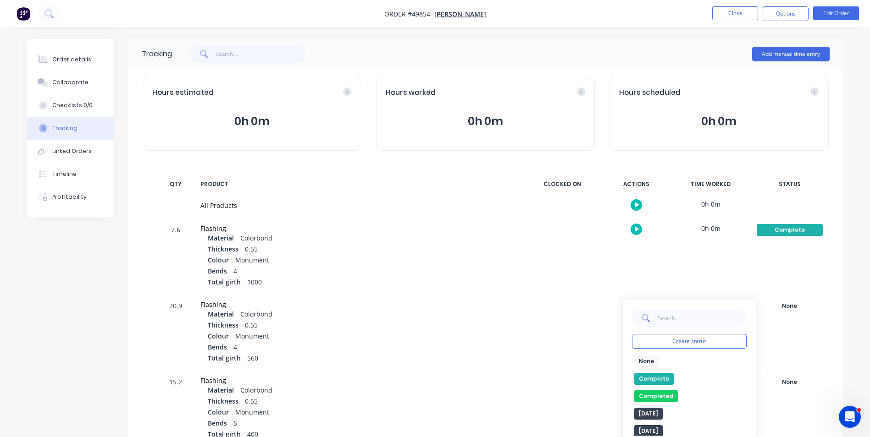
click at [662, 371] on div "None edit Complete Completed edit Friday Monday Ready for Delivery Ready To Pic…" at bounding box center [689, 396] width 115 height 80
click at [670, 383] on button "Complete" at bounding box center [653, 379] width 39 height 12
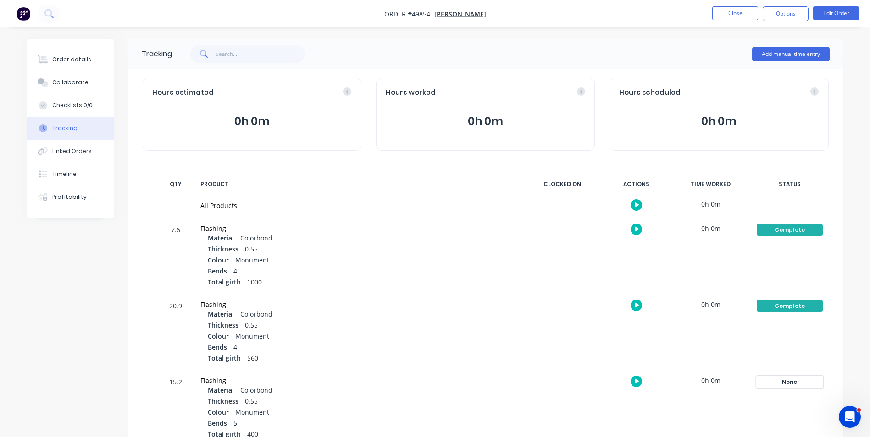
click at [792, 388] on div "None" at bounding box center [790, 382] width 66 height 12
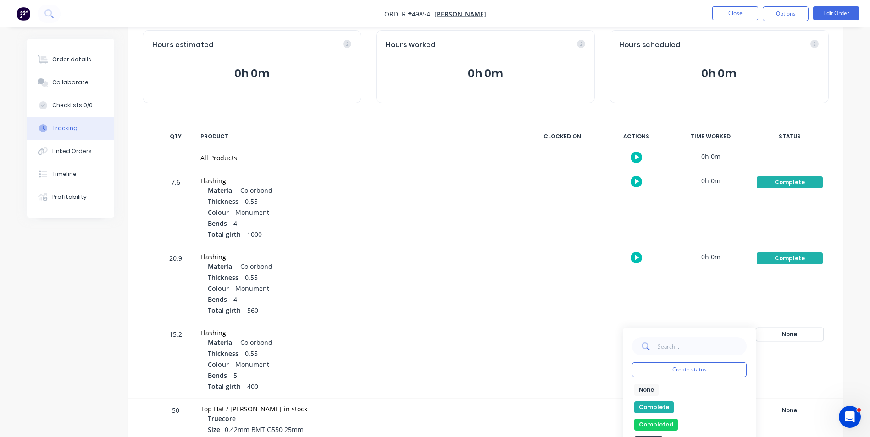
scroll to position [92, 0]
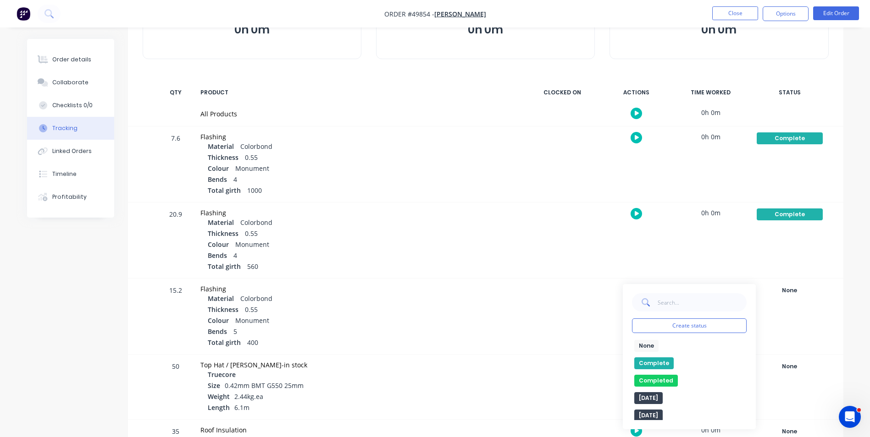
click at [650, 358] on button "Complete" at bounding box center [653, 364] width 39 height 12
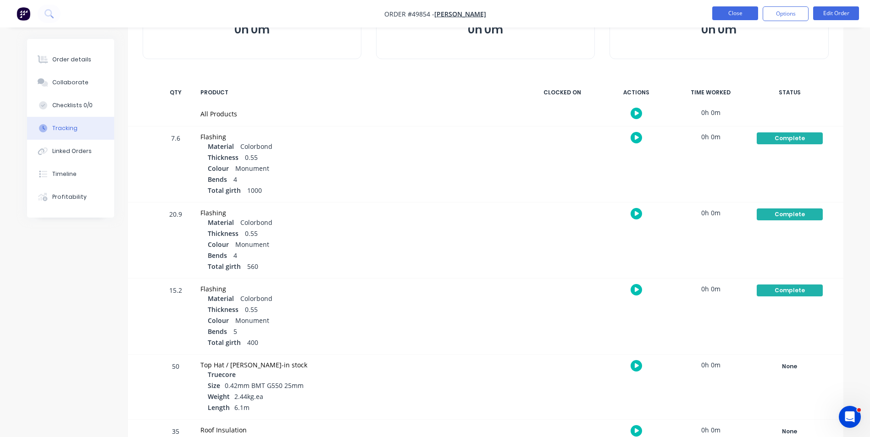
click at [740, 17] on button "Close" at bounding box center [735, 13] width 46 height 14
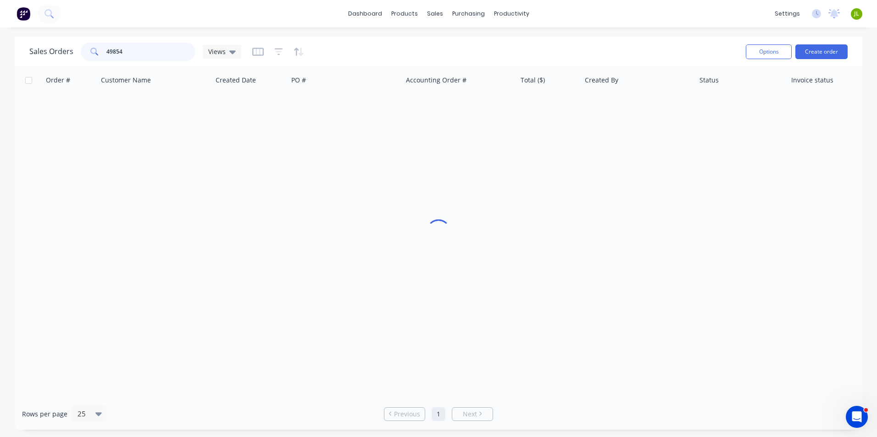
drag, startPoint x: 112, startPoint y: 53, endPoint x: 179, endPoint y: 51, distance: 66.5
click at [179, 51] on input "49854" at bounding box center [150, 52] width 89 height 18
type input "49769"
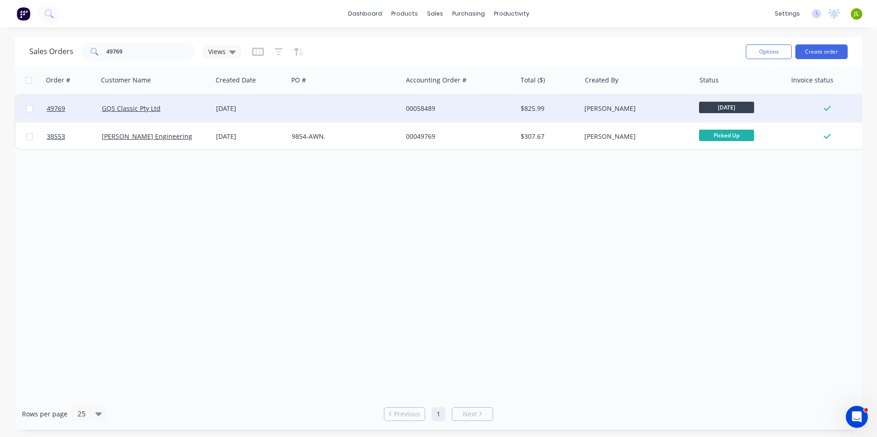
click at [287, 107] on div "26 Sep 2025" at bounding box center [250, 109] width 76 height 28
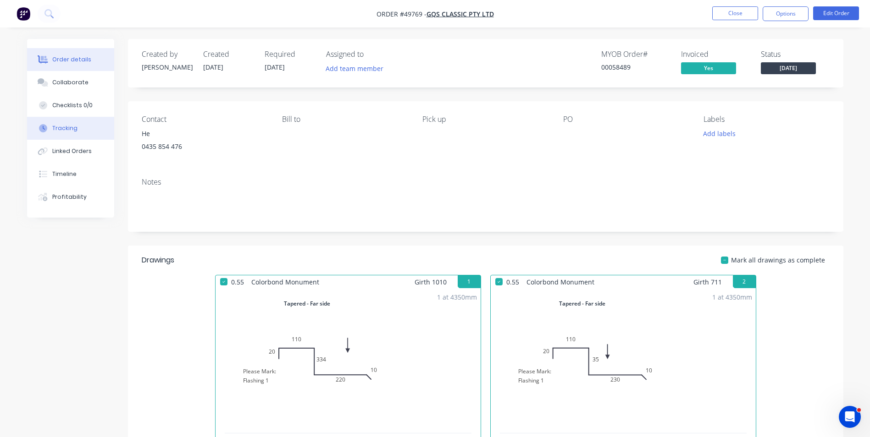
click at [85, 136] on button "Tracking" at bounding box center [70, 128] width 87 height 23
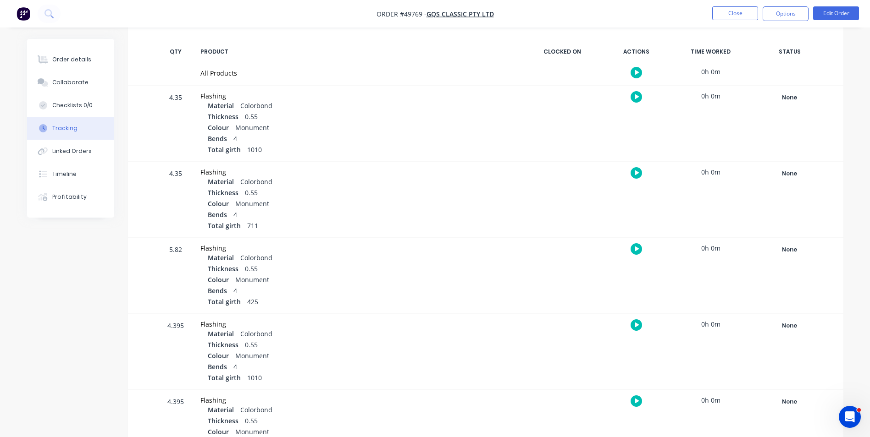
scroll to position [138, 0]
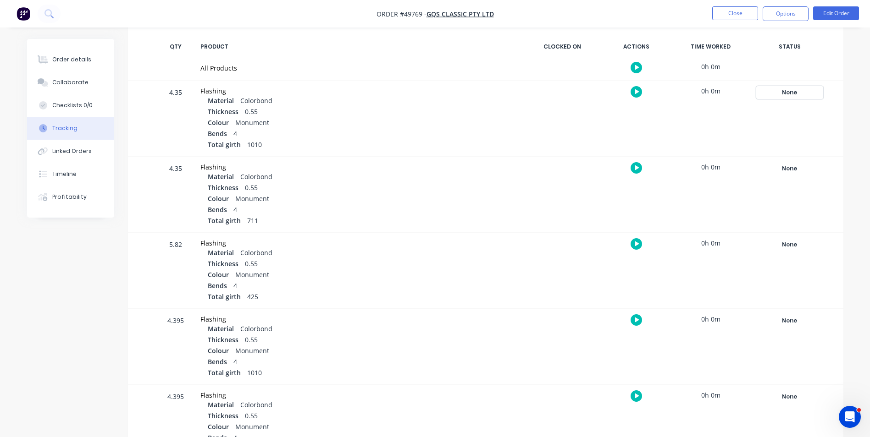
click at [798, 96] on div "None" at bounding box center [790, 93] width 66 height 12
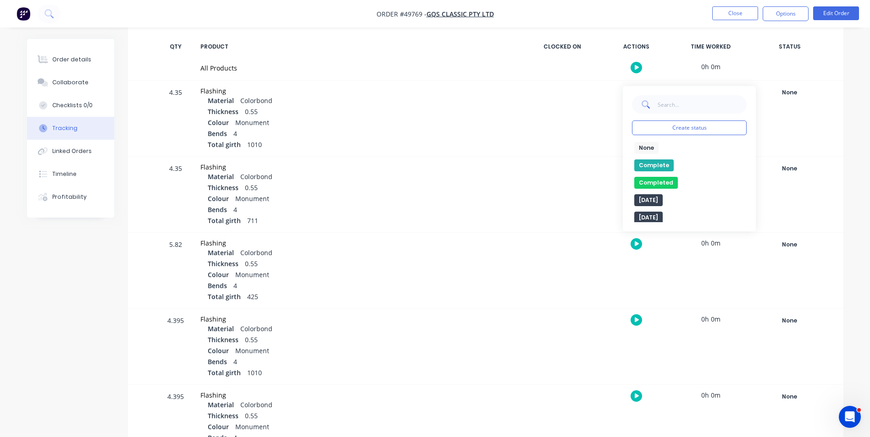
click at [666, 164] on button "Complete" at bounding box center [653, 166] width 39 height 12
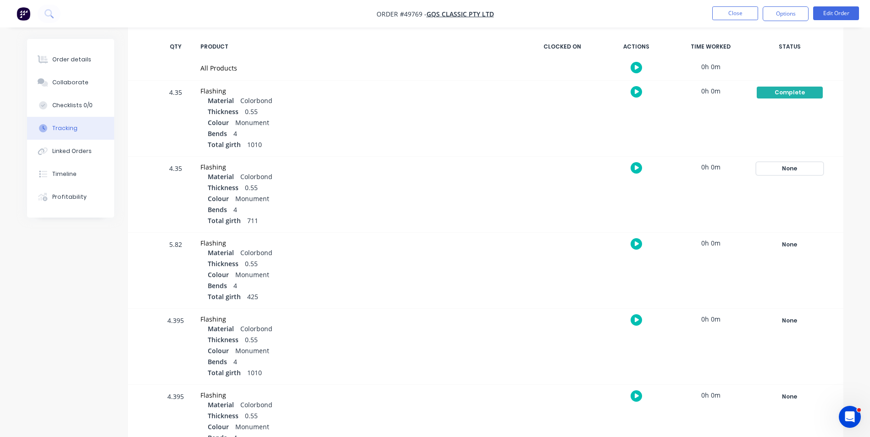
click at [773, 172] on div "None" at bounding box center [790, 169] width 66 height 12
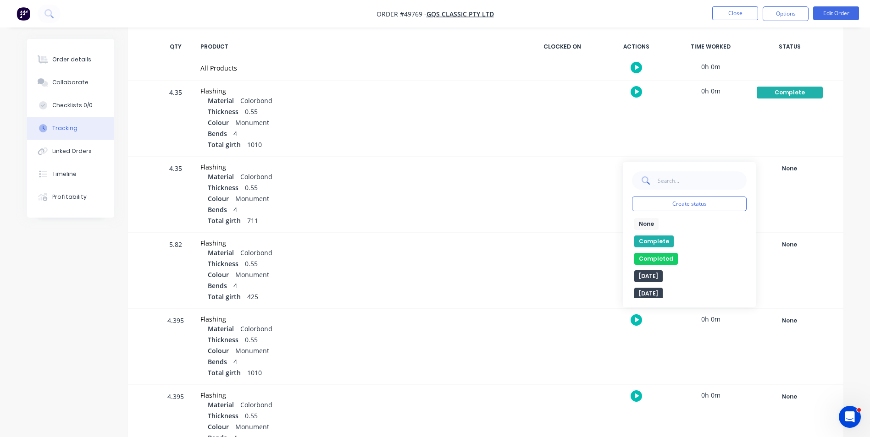
click at [653, 241] on button "Complete" at bounding box center [653, 242] width 39 height 12
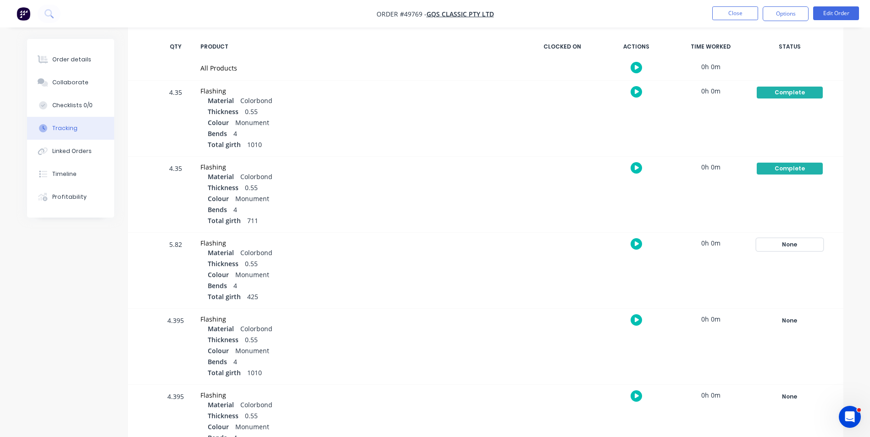
click at [784, 246] on div "None" at bounding box center [790, 245] width 66 height 12
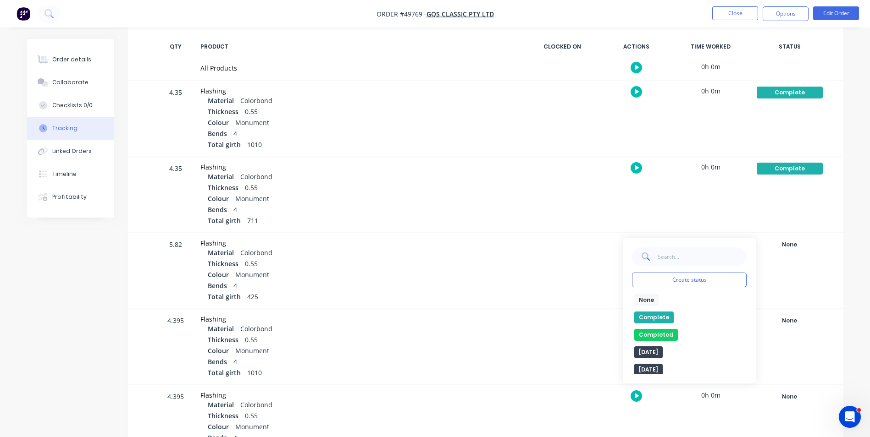
click at [651, 312] on button "Complete" at bounding box center [653, 318] width 39 height 12
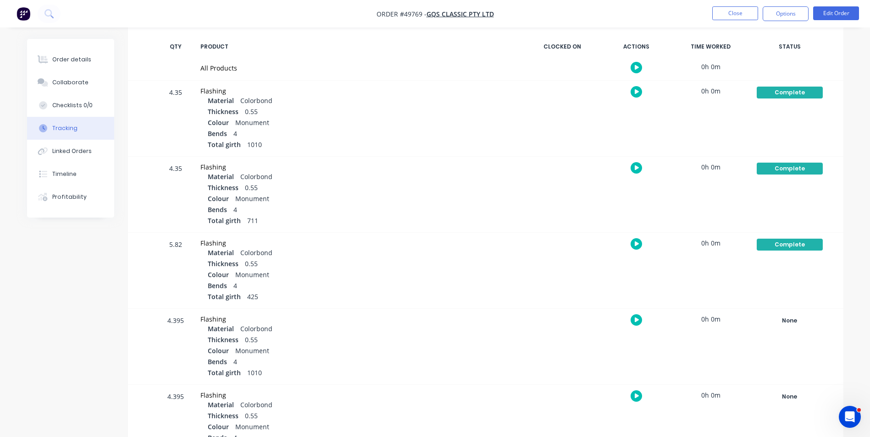
scroll to position [275, 0]
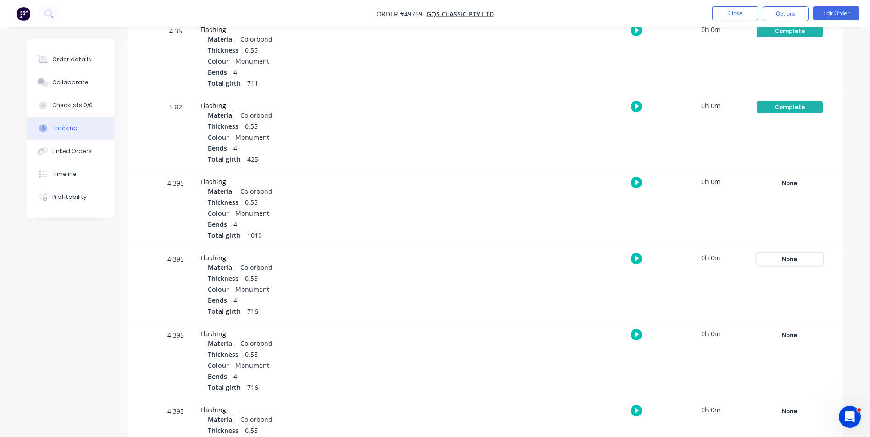
click at [806, 253] on button "None" at bounding box center [789, 259] width 67 height 13
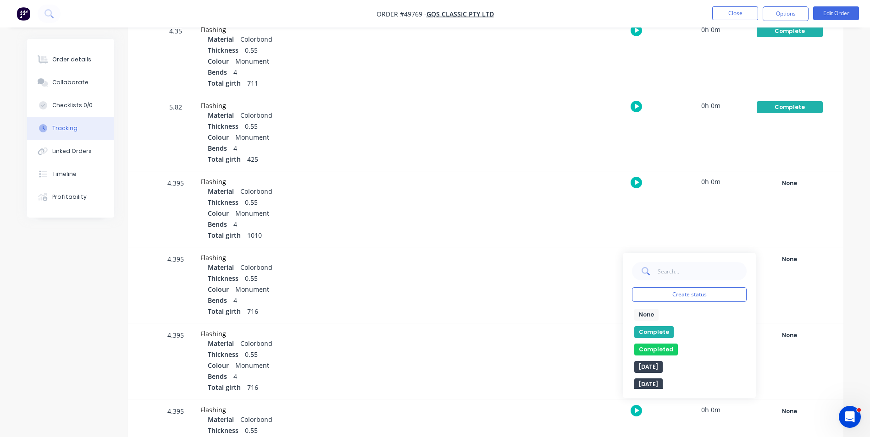
click at [638, 328] on button "Complete" at bounding box center [653, 333] width 39 height 12
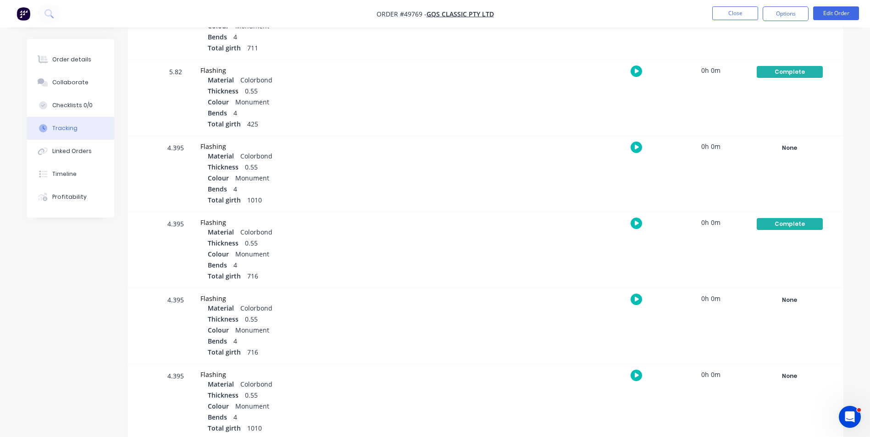
scroll to position [356, 0]
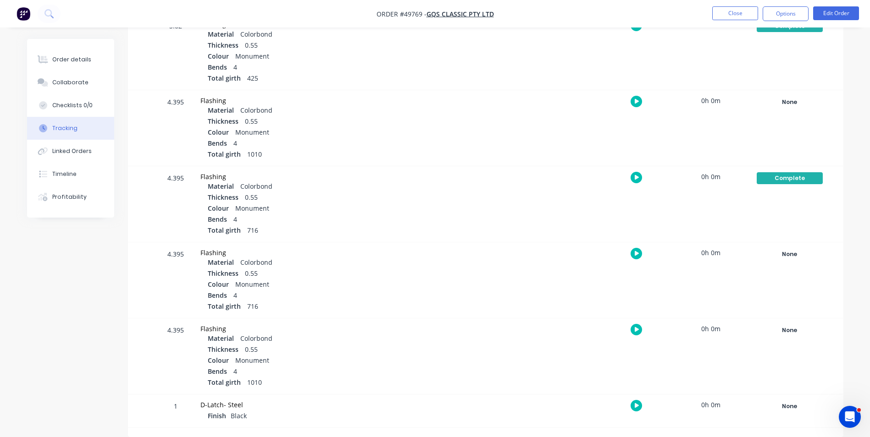
click at [792, 337] on div "None Create status None edit Complete Completed edit Friday Monday Ready for De…" at bounding box center [790, 357] width 78 height 76
click at [792, 335] on div "None" at bounding box center [790, 331] width 66 height 12
click at [646, 402] on button "Complete" at bounding box center [653, 404] width 39 height 12
click at [777, 264] on div "None Create status None edit Complete Completed edit Friday Monday Ready for De…" at bounding box center [790, 281] width 78 height 76
click at [778, 255] on div "None" at bounding box center [790, 255] width 66 height 12
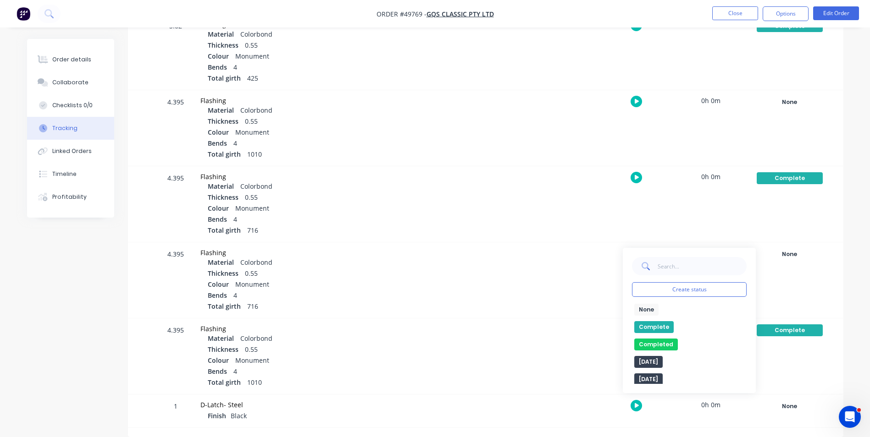
click at [662, 324] on button "Complete" at bounding box center [653, 327] width 39 height 12
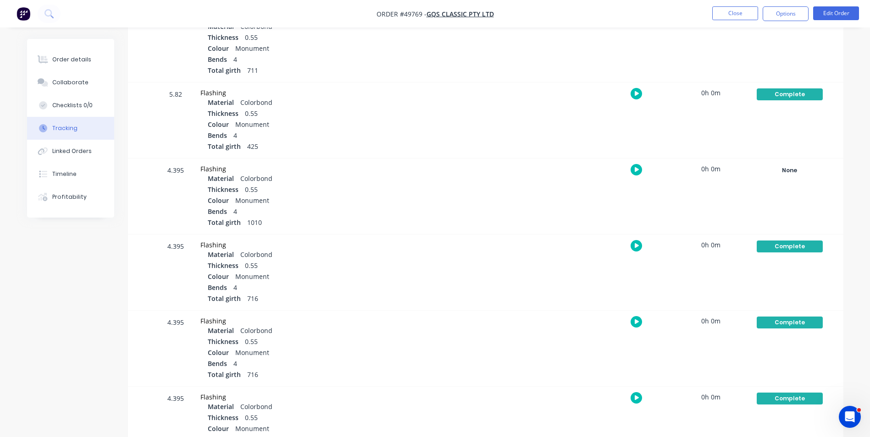
scroll to position [173, 0]
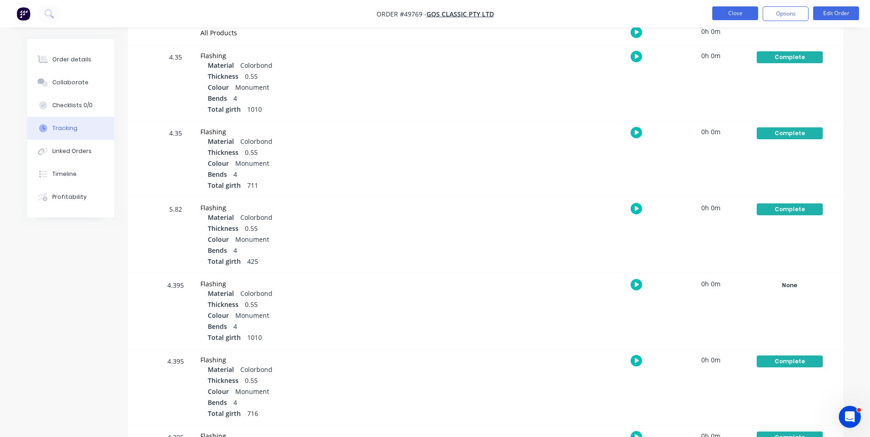
click at [739, 6] on nav "Order #49769 - GQS Classic Pty Ltd Close Options Edit Order" at bounding box center [435, 14] width 870 height 28
click at [738, 11] on button "Close" at bounding box center [735, 13] width 46 height 14
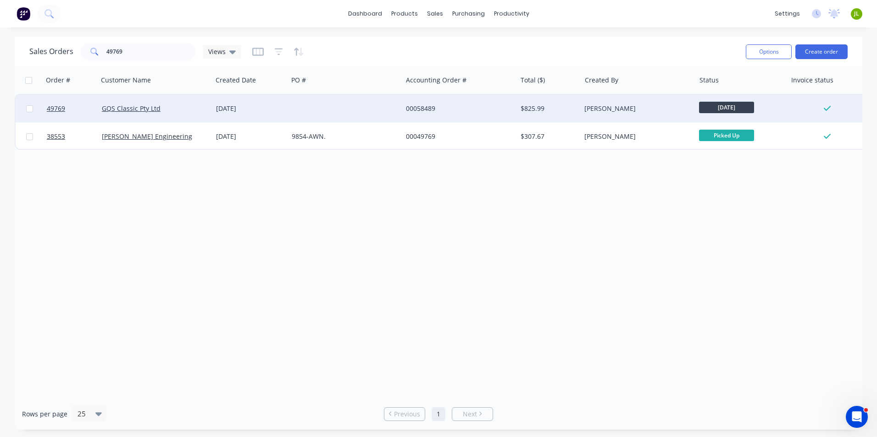
click at [350, 106] on div at bounding box center [345, 109] width 114 height 28
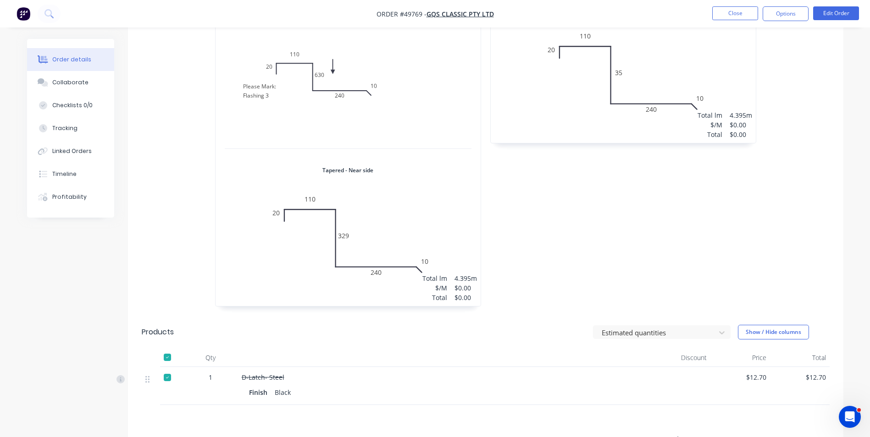
scroll to position [1101, 0]
click at [815, 18] on button "Edit Order" at bounding box center [836, 13] width 46 height 14
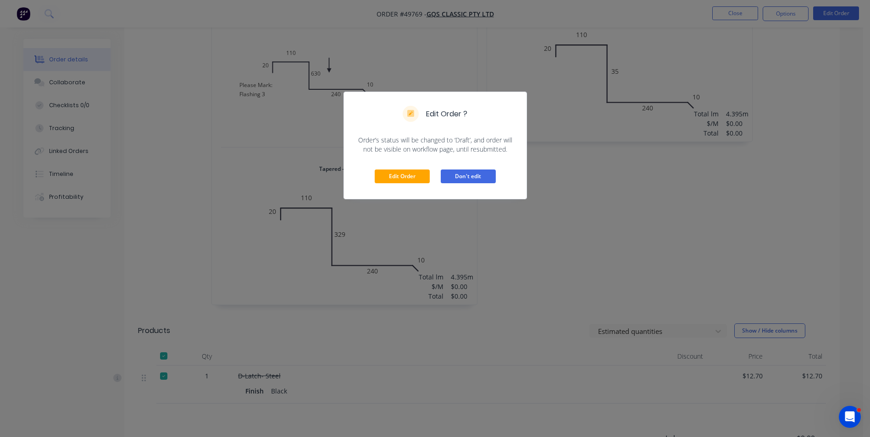
click at [472, 175] on button "Don't edit" at bounding box center [468, 177] width 55 height 14
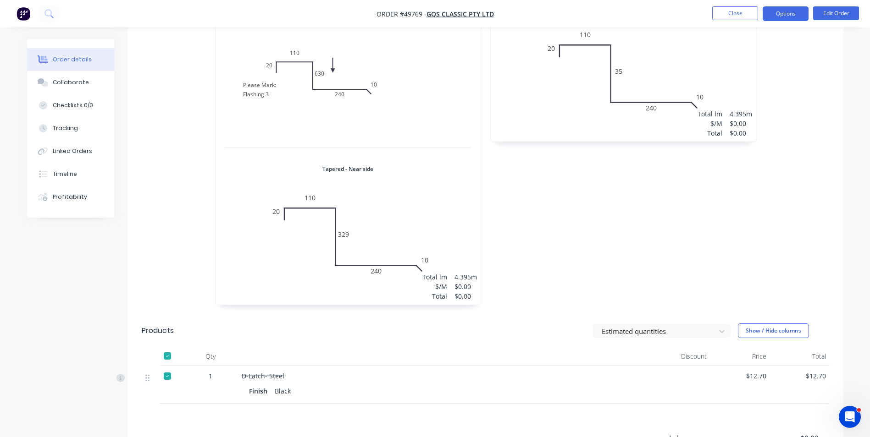
click at [764, 11] on button "Options" at bounding box center [786, 13] width 46 height 15
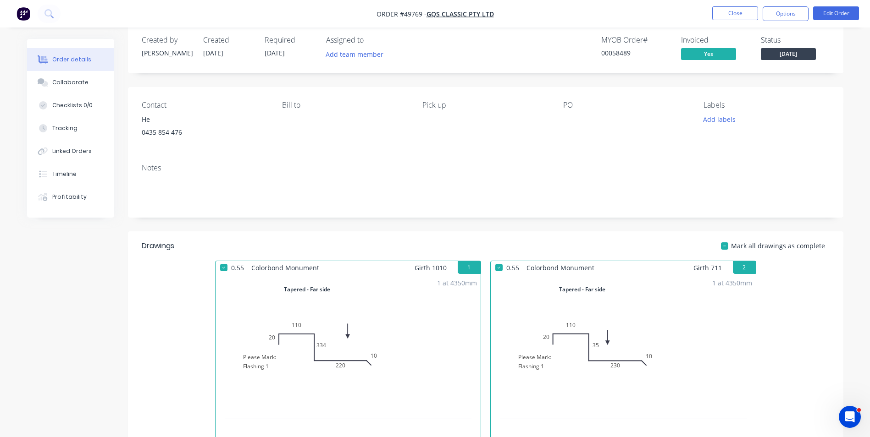
scroll to position [0, 0]
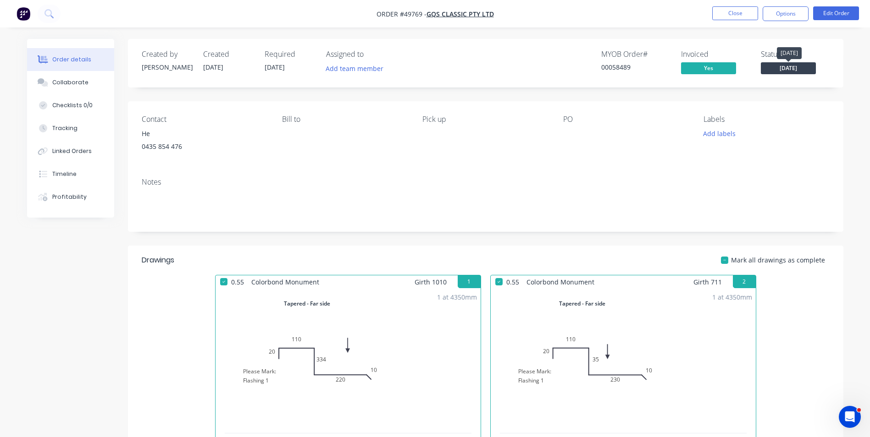
click at [781, 65] on span "[DATE]" at bounding box center [788, 67] width 55 height 11
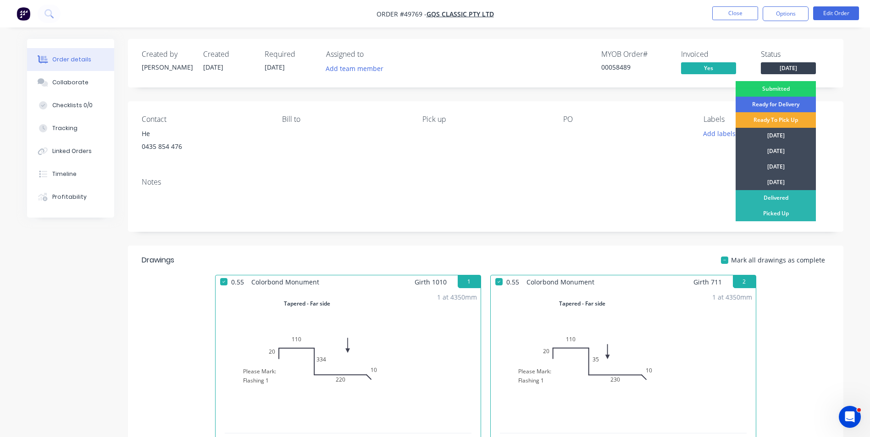
click at [775, 120] on div "Ready To Pick Up" at bounding box center [776, 120] width 80 height 16
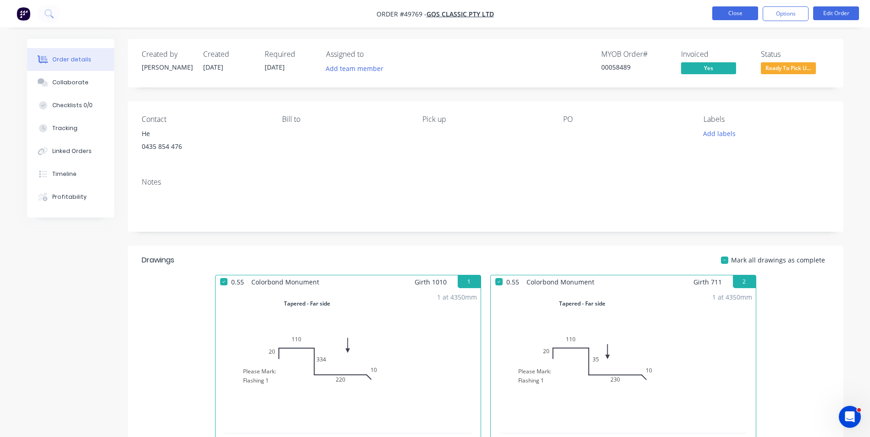
click at [736, 13] on button "Close" at bounding box center [735, 13] width 46 height 14
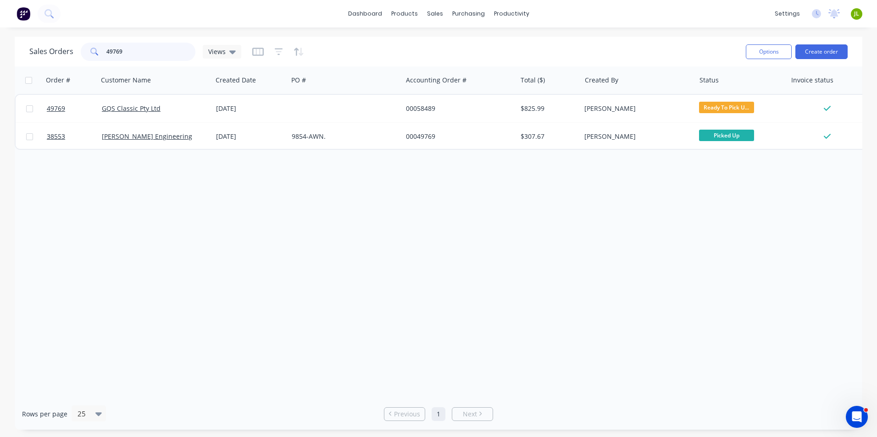
drag, startPoint x: 147, startPoint y: 60, endPoint x: 74, endPoint y: 52, distance: 73.3
click at [74, 52] on div "Sales Orders 49769 Views" at bounding box center [135, 52] width 212 height 18
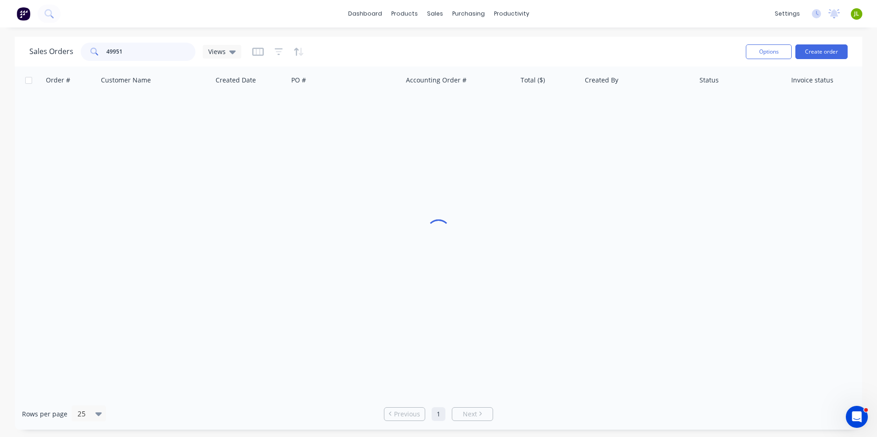
type input "49951"
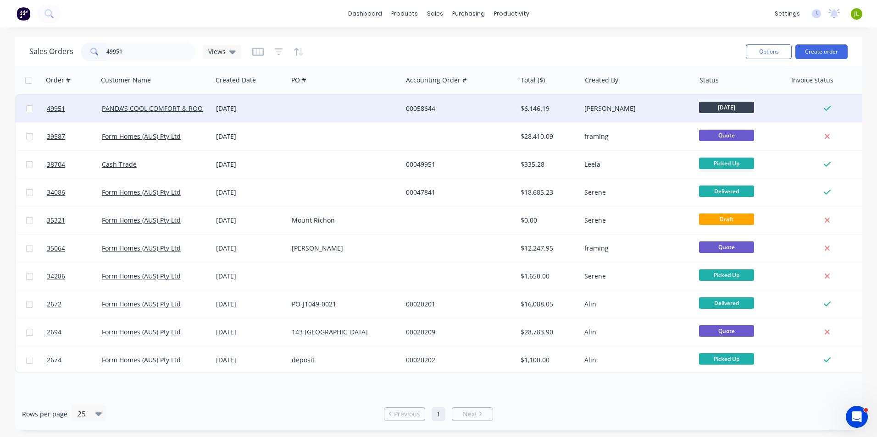
click at [306, 103] on div at bounding box center [345, 109] width 114 height 28
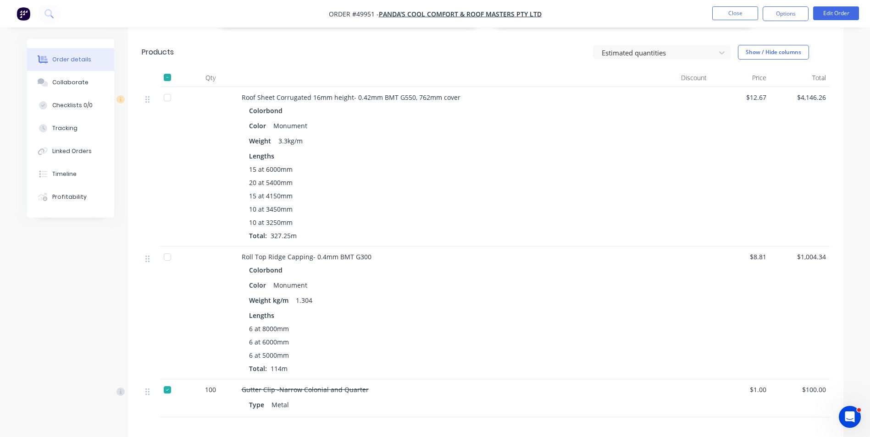
scroll to position [413, 0]
click at [85, 120] on button "Tracking" at bounding box center [70, 128] width 87 height 23
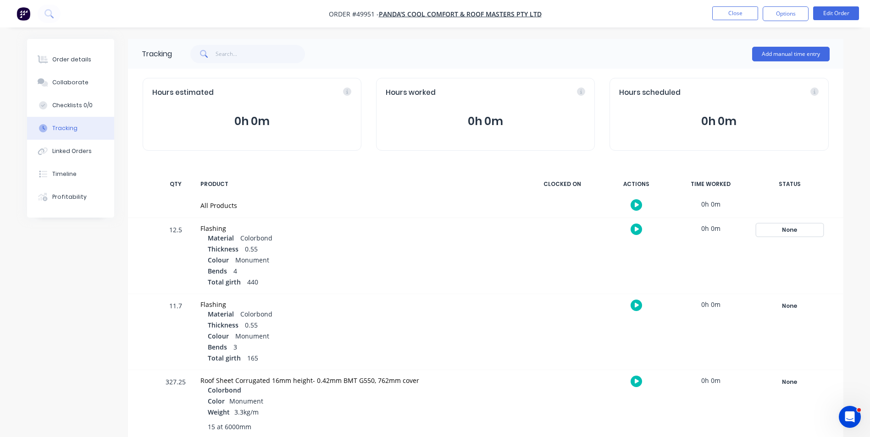
click at [802, 228] on div "None" at bounding box center [790, 230] width 66 height 12
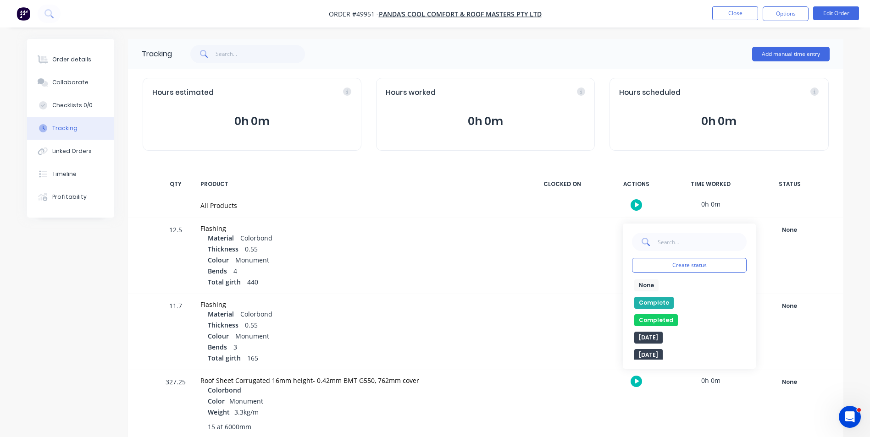
click at [649, 298] on button "Complete" at bounding box center [653, 303] width 39 height 12
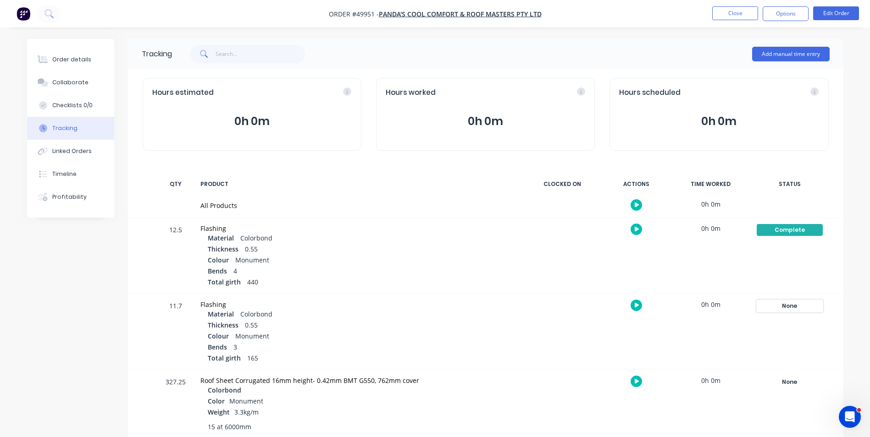
click at [772, 305] on div "None" at bounding box center [790, 306] width 66 height 12
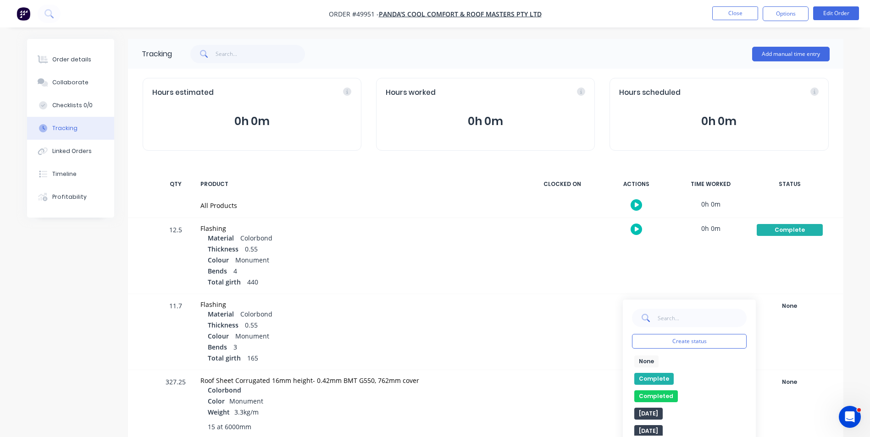
click at [652, 379] on button "Complete" at bounding box center [653, 379] width 39 height 12
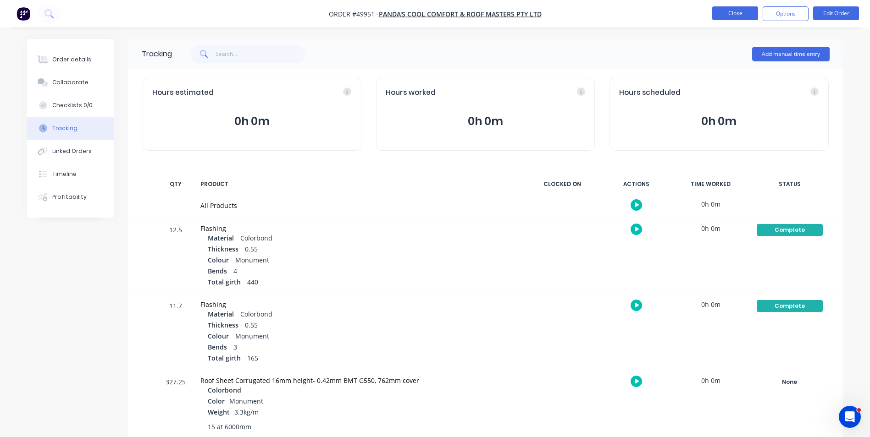
click at [731, 11] on button "Close" at bounding box center [735, 13] width 46 height 14
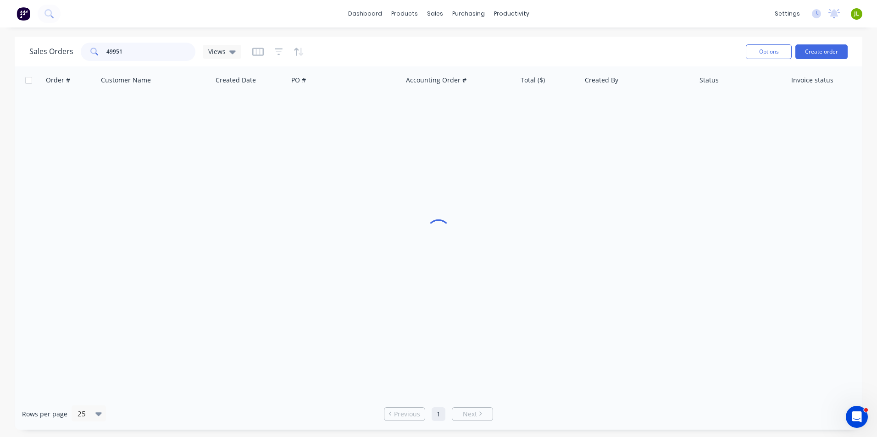
drag, startPoint x: 111, startPoint y: 53, endPoint x: 180, endPoint y: 48, distance: 69.9
click at [180, 48] on input "49951" at bounding box center [150, 52] width 89 height 18
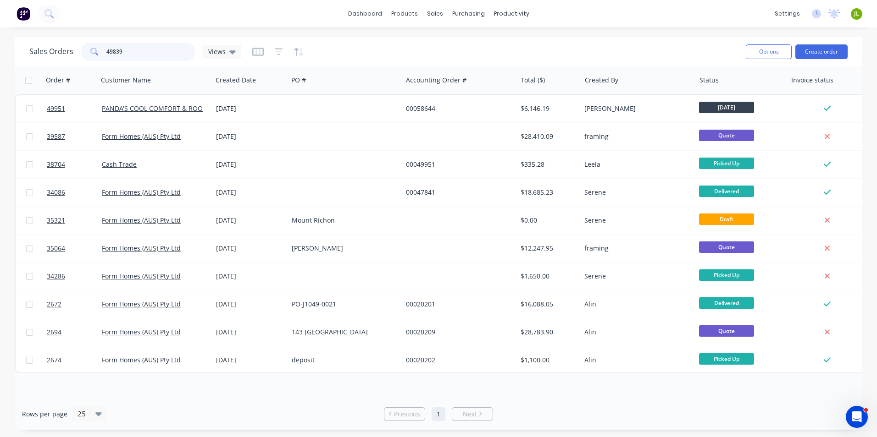
type input "49839"
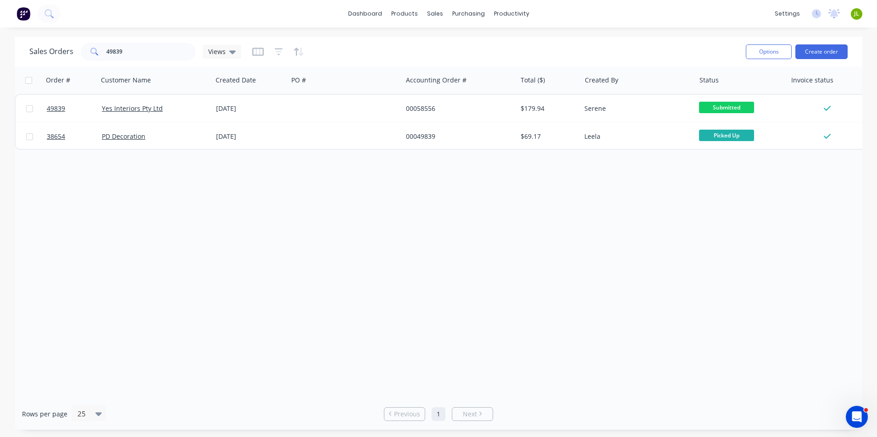
click at [207, 106] on div "Yes Interiors Pty Ltd" at bounding box center [155, 108] width 107 height 9
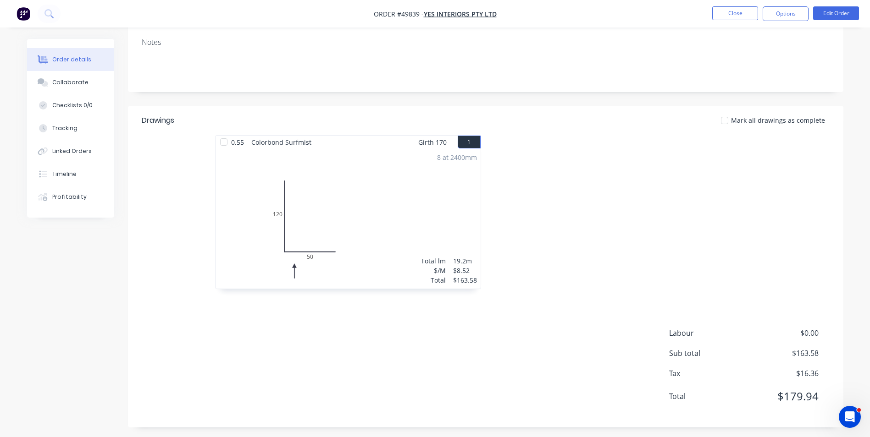
scroll to position [153, 0]
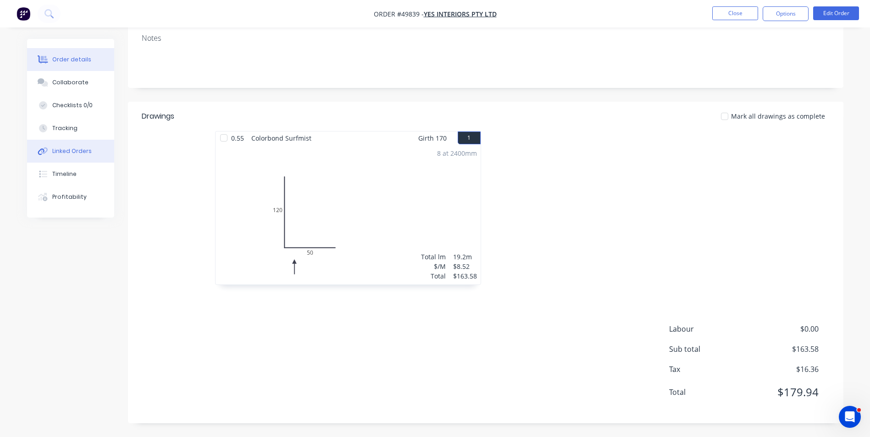
click at [72, 142] on button "Linked Orders" at bounding box center [70, 151] width 87 height 23
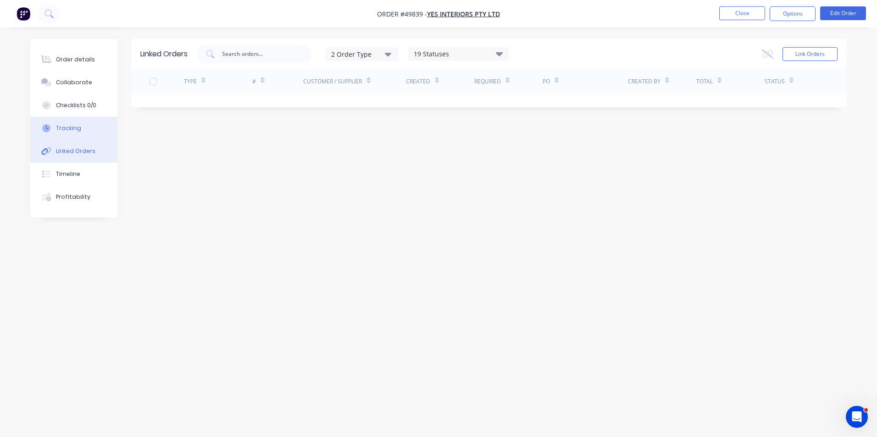
click at [72, 133] on button "Tracking" at bounding box center [73, 128] width 87 height 23
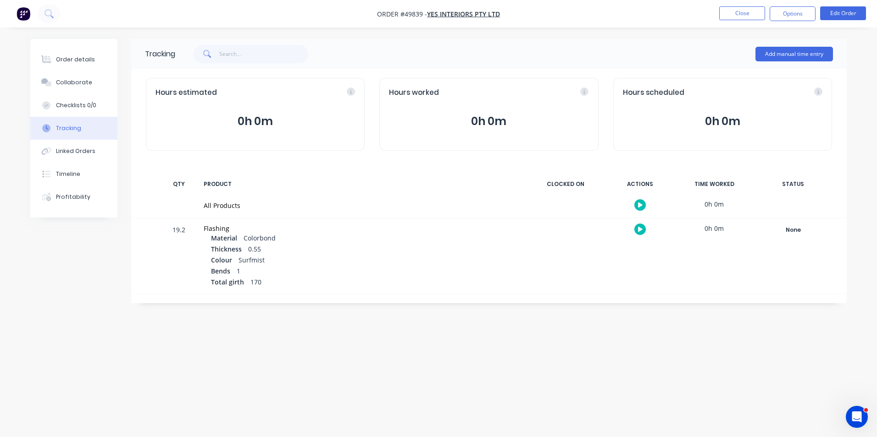
click at [759, 220] on div "None Create status None edit Complete Completed edit Friday Monday Ready for De…" at bounding box center [793, 256] width 78 height 76
click at [788, 233] on div "None" at bounding box center [793, 230] width 66 height 12
click at [656, 303] on button "Complete" at bounding box center [657, 303] width 39 height 12
click at [81, 60] on div "Order details" at bounding box center [75, 59] width 39 height 8
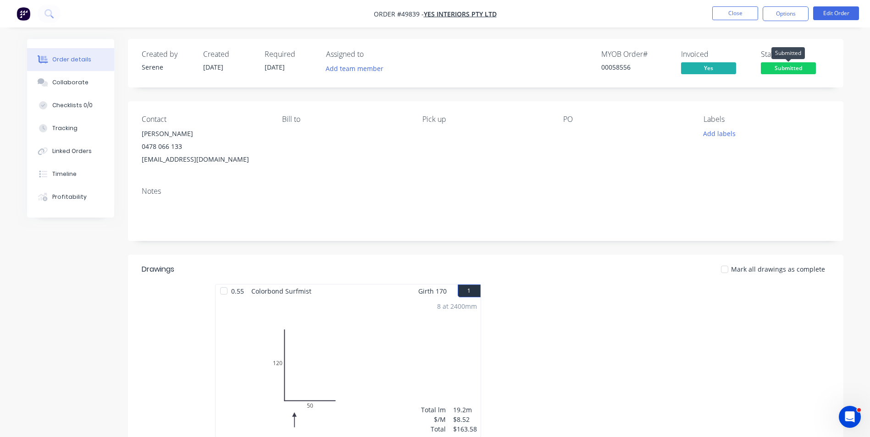
click at [771, 72] on span "Submitted" at bounding box center [788, 67] width 55 height 11
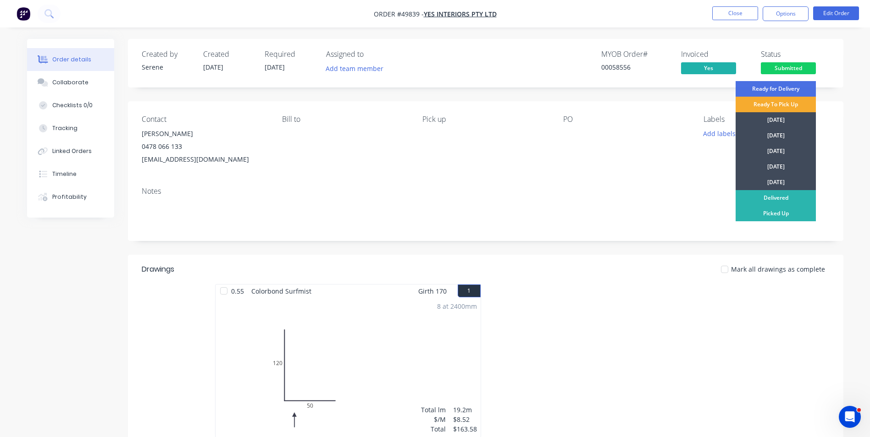
click at [773, 100] on div "Ready To Pick Up" at bounding box center [776, 105] width 80 height 16
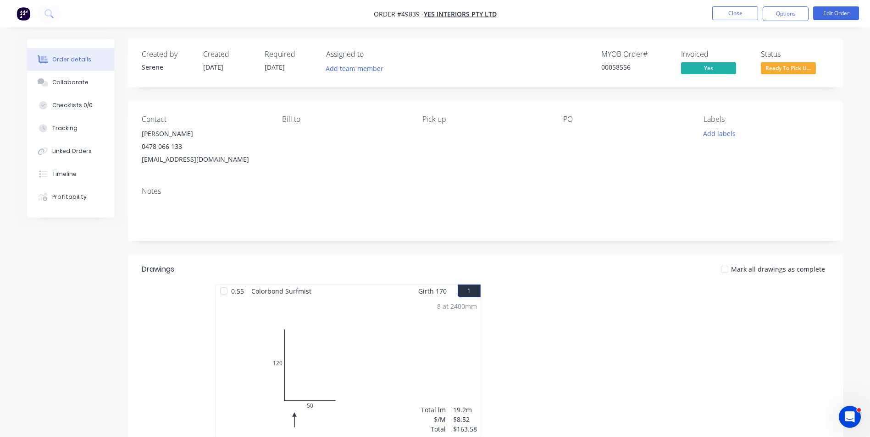
click at [130, 237] on div "Notes" at bounding box center [485, 210] width 715 height 61
click at [736, 8] on button "Close" at bounding box center [735, 13] width 46 height 14
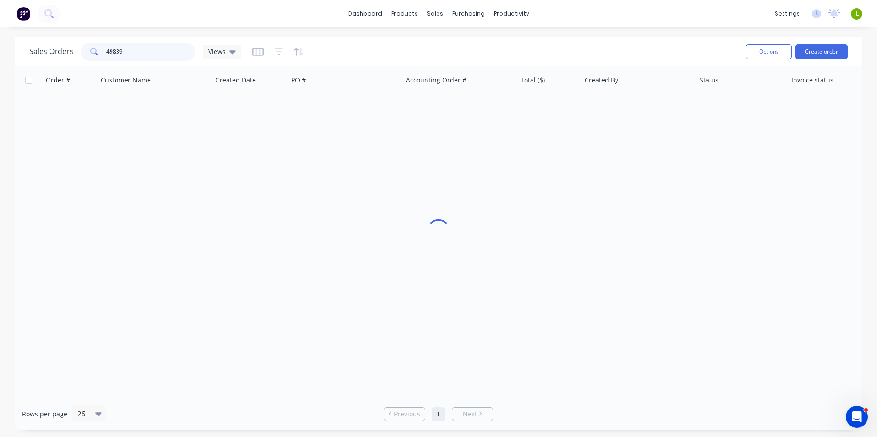
drag, startPoint x: 135, startPoint y: 47, endPoint x: 81, endPoint y: 52, distance: 53.9
click at [81, 52] on div "49839" at bounding box center [138, 52] width 115 height 18
type input "49856"
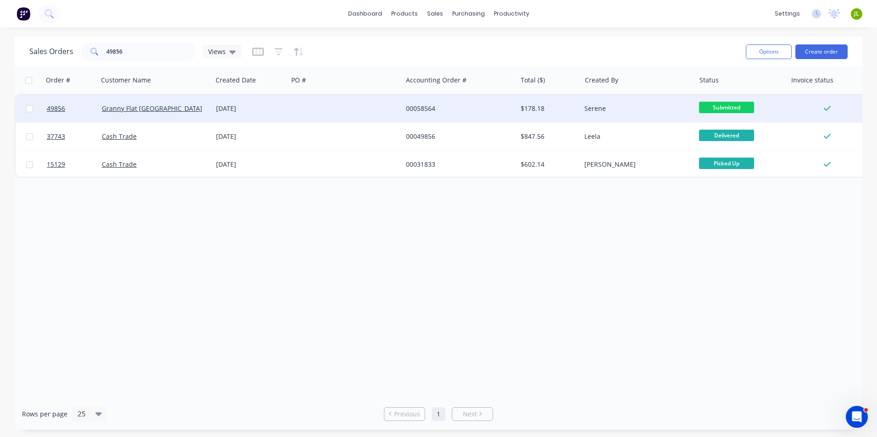
click at [350, 110] on div at bounding box center [345, 109] width 114 height 28
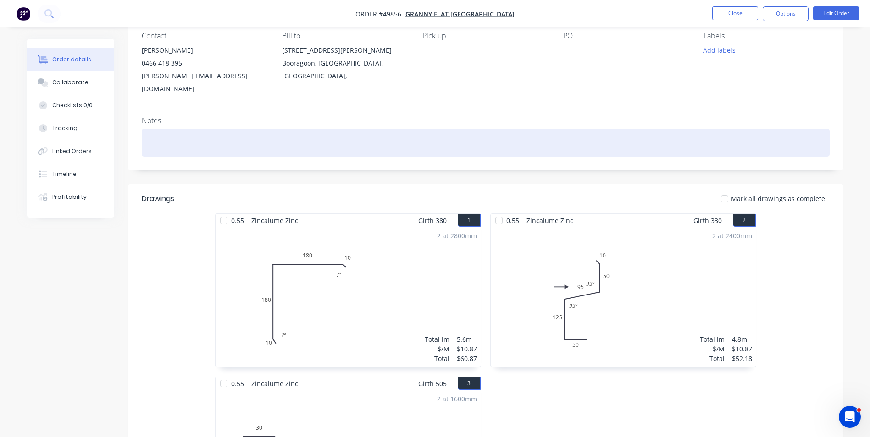
scroll to position [92, 0]
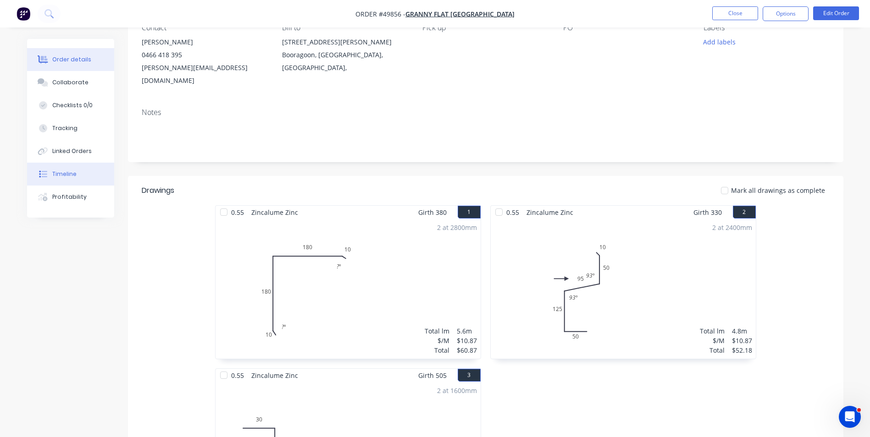
click at [84, 175] on button "Timeline" at bounding box center [70, 174] width 87 height 23
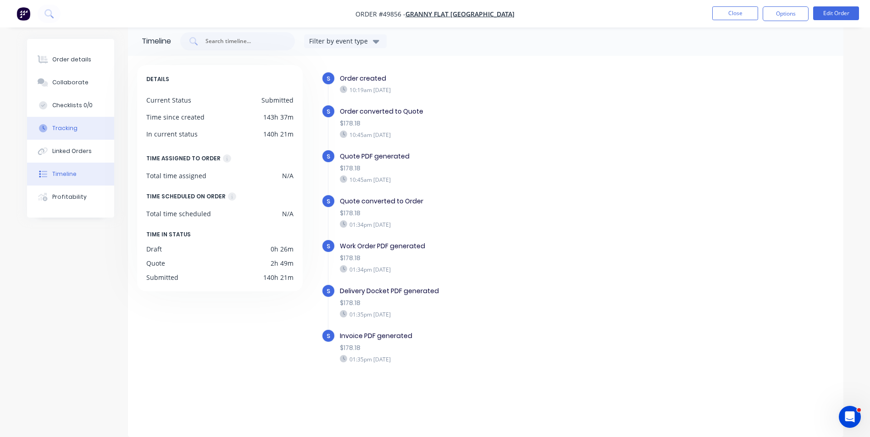
click at [65, 120] on button "Tracking" at bounding box center [70, 128] width 87 height 23
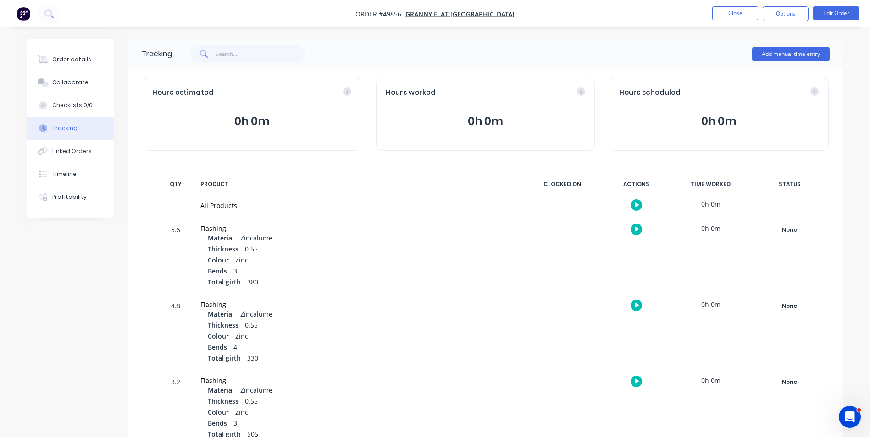
click at [786, 237] on div "None Create status None edit Complete Completed edit Friday Monday Ready for De…" at bounding box center [790, 256] width 78 height 76
click at [786, 227] on div "None" at bounding box center [790, 230] width 66 height 12
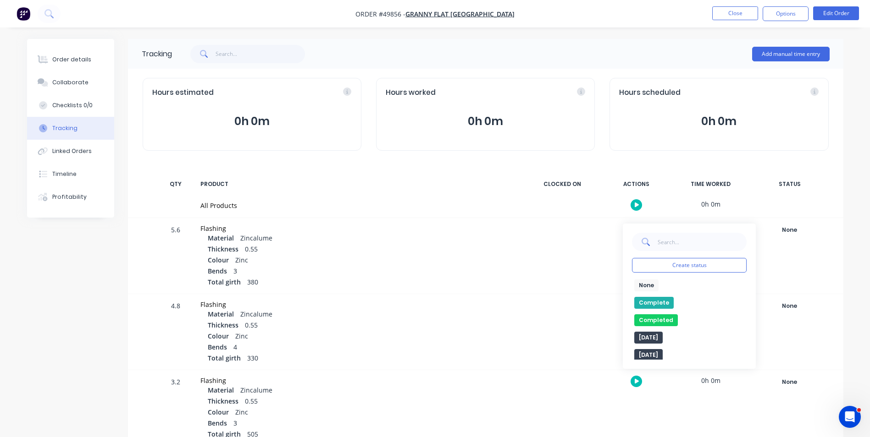
click at [665, 303] on button "Complete" at bounding box center [653, 303] width 39 height 12
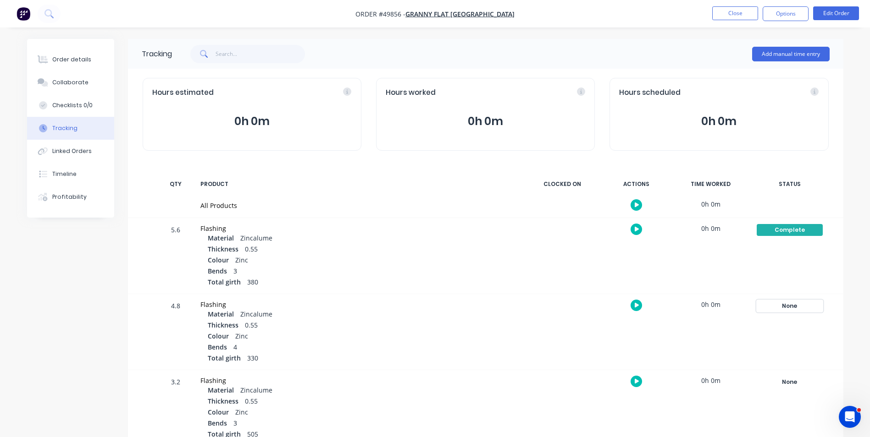
click at [795, 306] on div "None" at bounding box center [790, 306] width 66 height 12
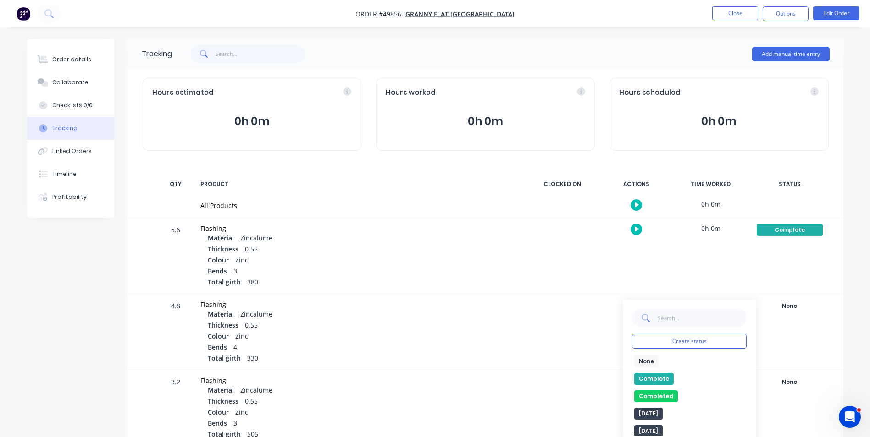
click at [648, 375] on button "Complete" at bounding box center [653, 379] width 39 height 12
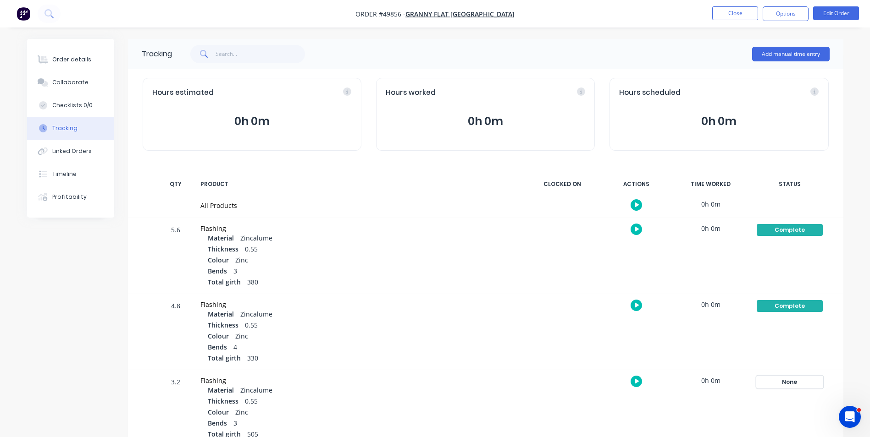
click at [772, 384] on div "None" at bounding box center [790, 382] width 66 height 12
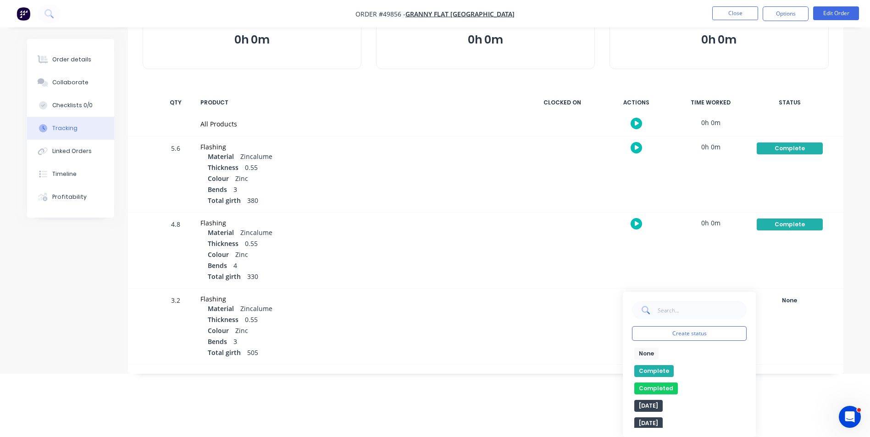
click at [657, 369] on button "Complete" at bounding box center [653, 371] width 39 height 12
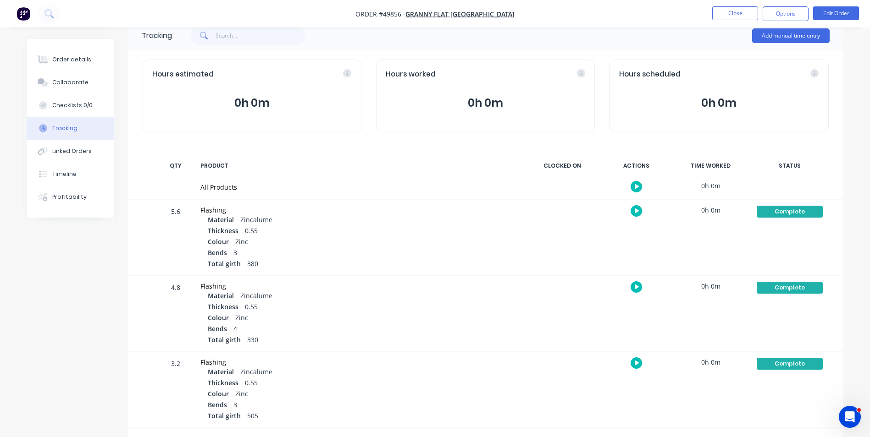
scroll to position [18, 0]
click at [64, 62] on div "Order details" at bounding box center [71, 59] width 39 height 8
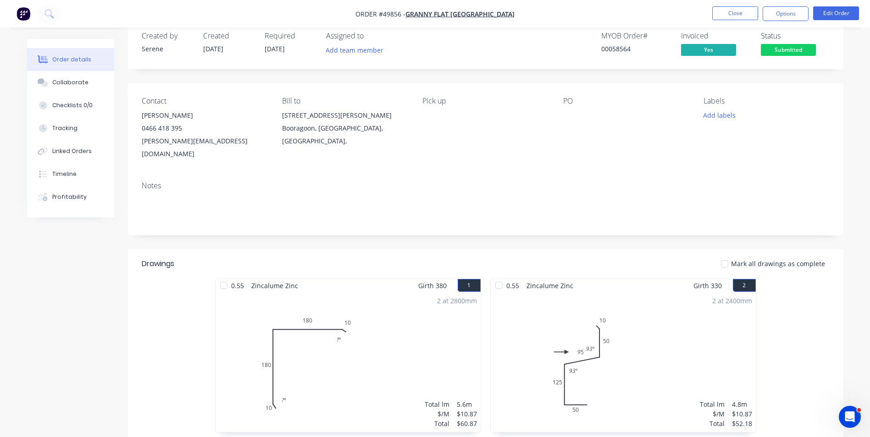
click at [773, 56] on button "Submitted" at bounding box center [788, 51] width 55 height 14
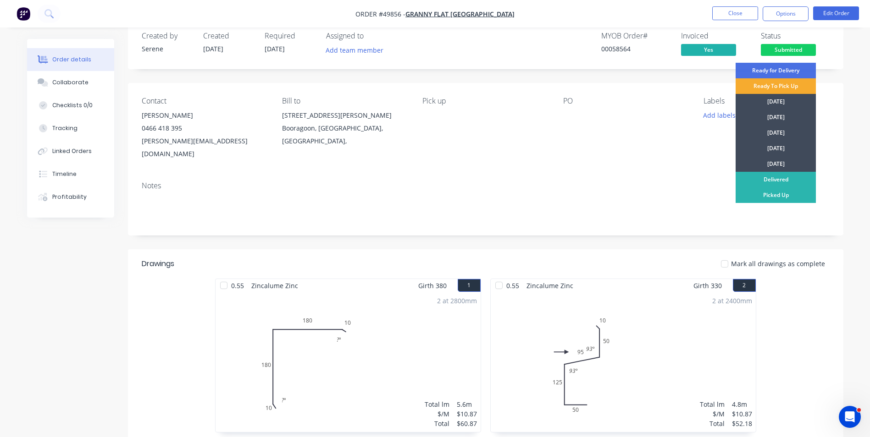
click at [775, 85] on div "Ready To Pick Up" at bounding box center [776, 86] width 80 height 16
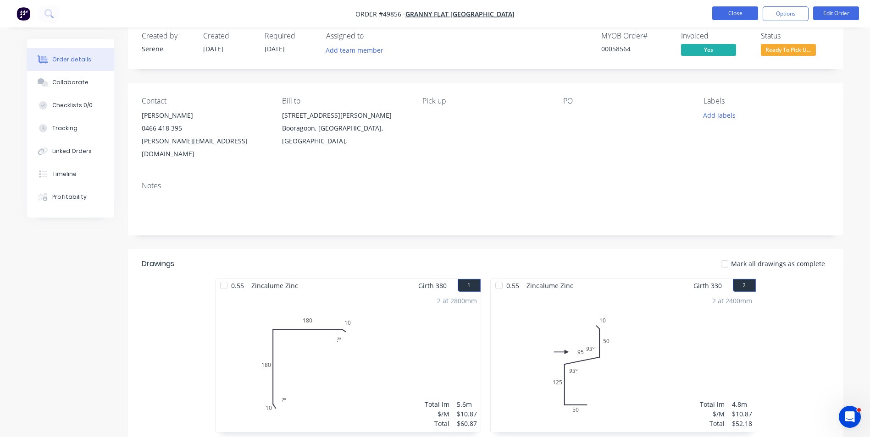
click at [742, 18] on button "Close" at bounding box center [735, 13] width 46 height 14
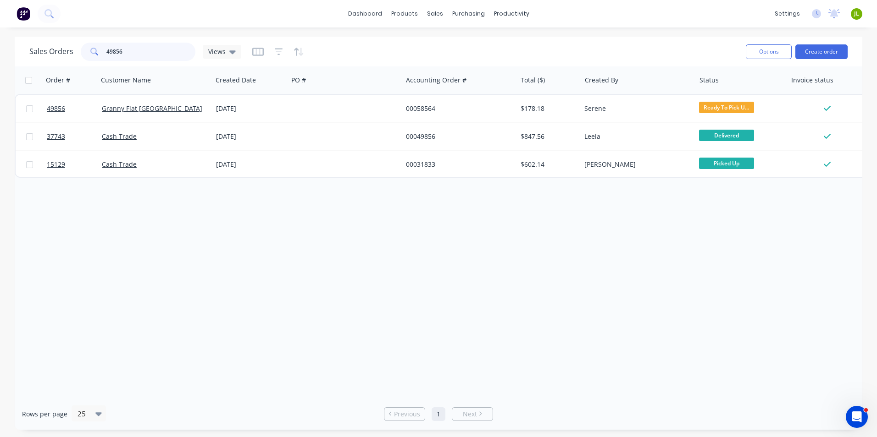
drag, startPoint x: 149, startPoint y: 54, endPoint x: 83, endPoint y: 49, distance: 66.2
click at [83, 49] on div "49856" at bounding box center [138, 52] width 115 height 18
type input "40245"
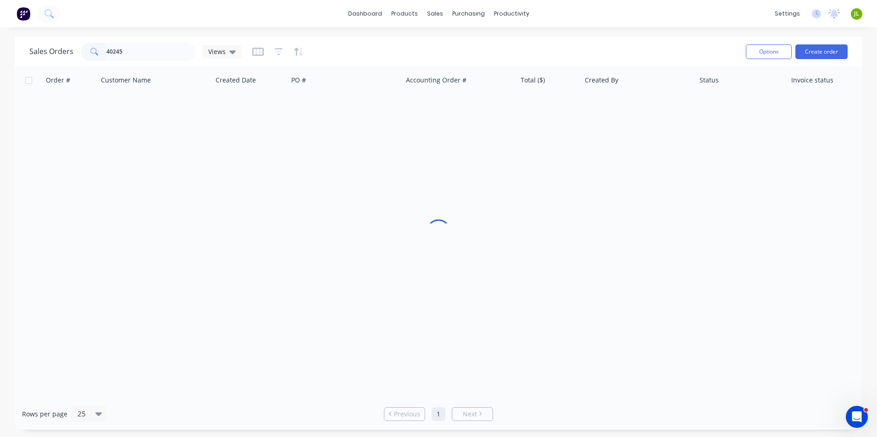
click at [176, 209] on div at bounding box center [438, 232] width 847 height 332
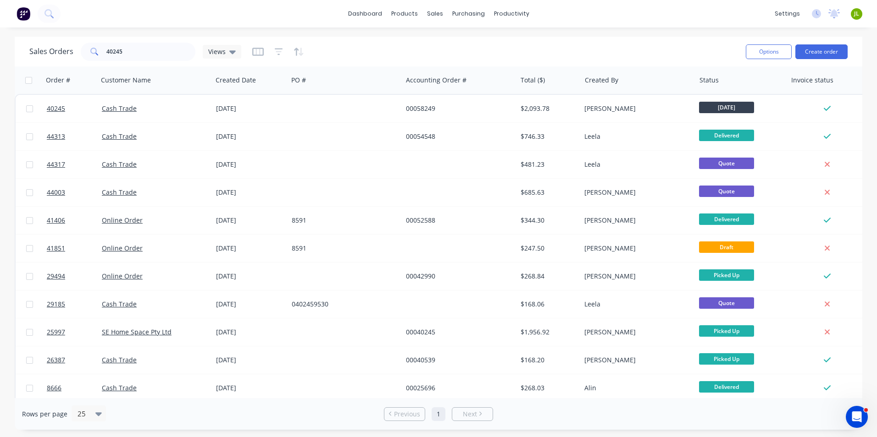
click at [330, 58] on div "Sales Orders 40245 Views" at bounding box center [383, 51] width 709 height 22
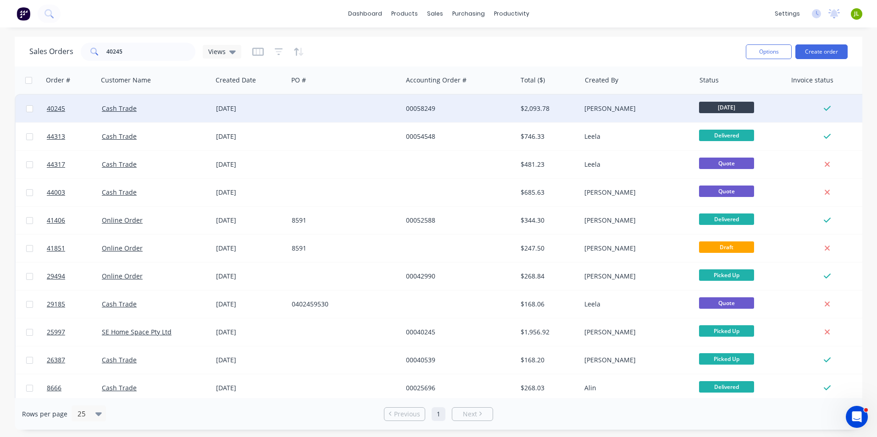
click at [310, 105] on div at bounding box center [345, 109] width 114 height 28
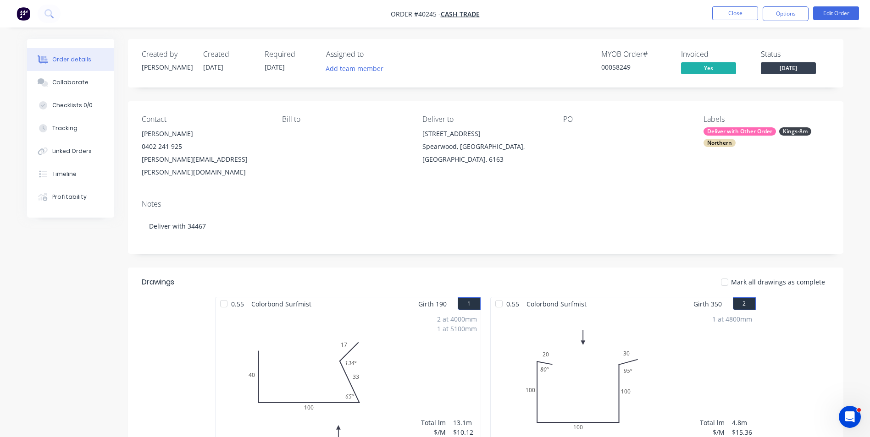
click at [270, 277] on div "Drawings" at bounding box center [215, 282] width 146 height 11
click at [738, 15] on button "Close" at bounding box center [735, 13] width 46 height 14
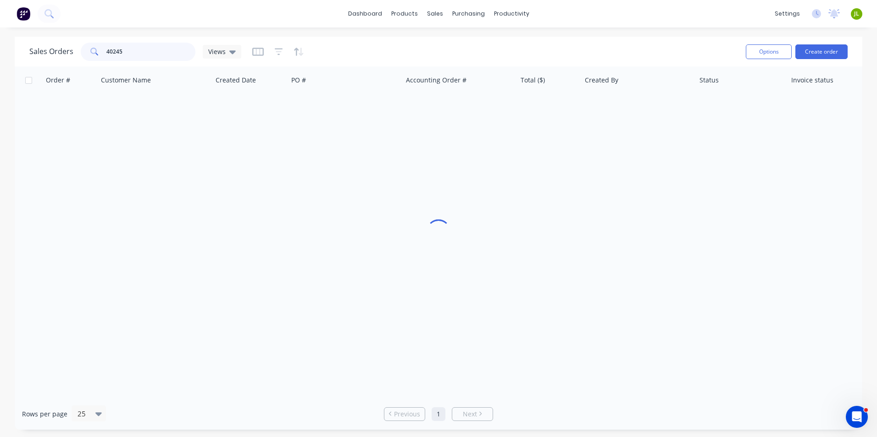
drag, startPoint x: 128, startPoint y: 54, endPoint x: 90, endPoint y: 57, distance: 38.2
click at [91, 57] on div "40245" at bounding box center [138, 52] width 115 height 18
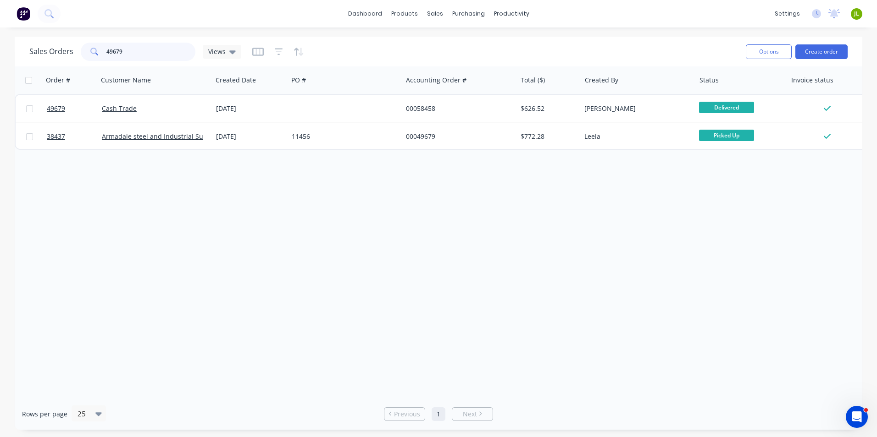
drag, startPoint x: 127, startPoint y: 47, endPoint x: 78, endPoint y: 50, distance: 49.1
click at [78, 50] on div "Sales Orders 49679 Views" at bounding box center [135, 52] width 212 height 18
drag, startPoint x: 122, startPoint y: 53, endPoint x: 55, endPoint y: 54, distance: 67.9
click at [55, 54] on div "Sales Orders 49644 Views" at bounding box center [135, 52] width 212 height 18
type input "49775"
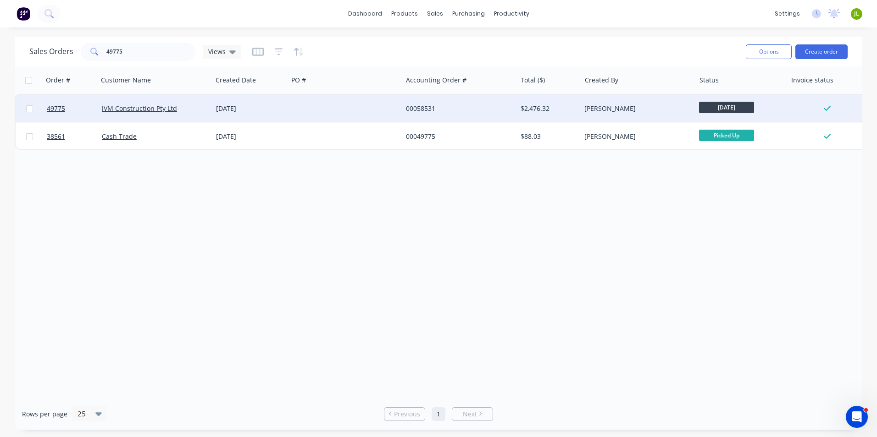
click at [267, 106] on div "30 Sep 2025" at bounding box center [250, 108] width 68 height 9
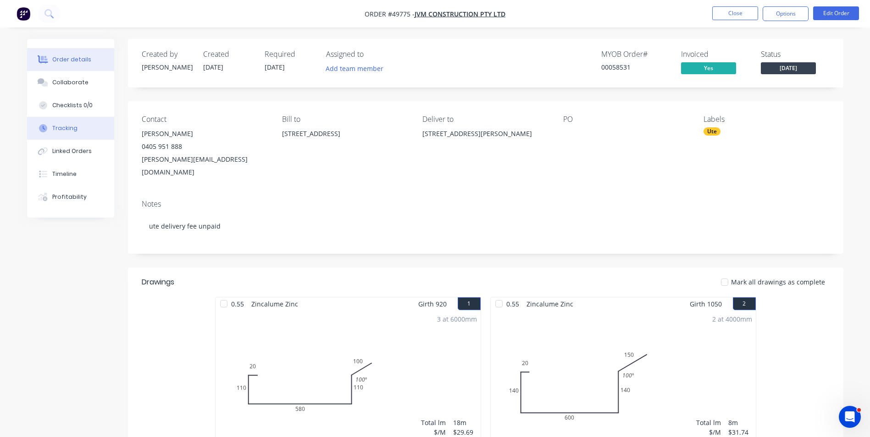
click at [69, 134] on button "Tracking" at bounding box center [70, 128] width 87 height 23
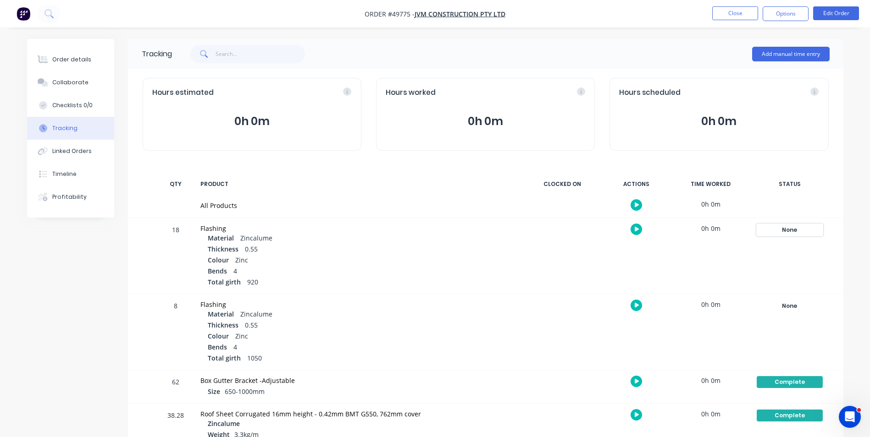
click at [764, 230] on div "None" at bounding box center [790, 230] width 66 height 12
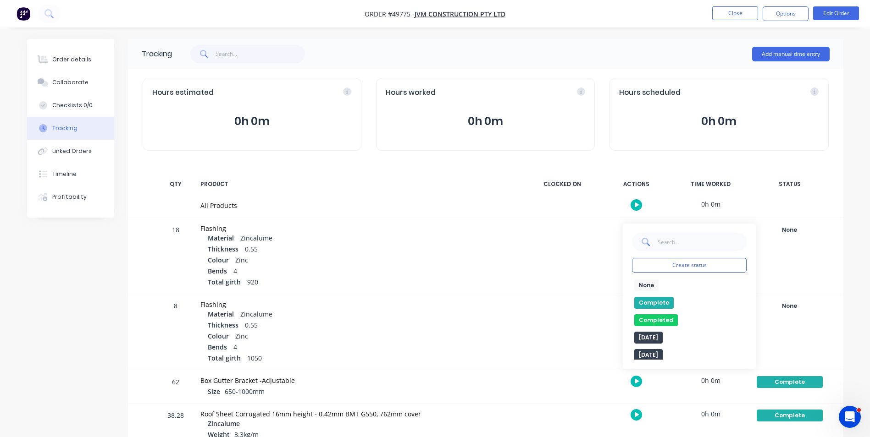
click at [662, 304] on button "Complete" at bounding box center [653, 303] width 39 height 12
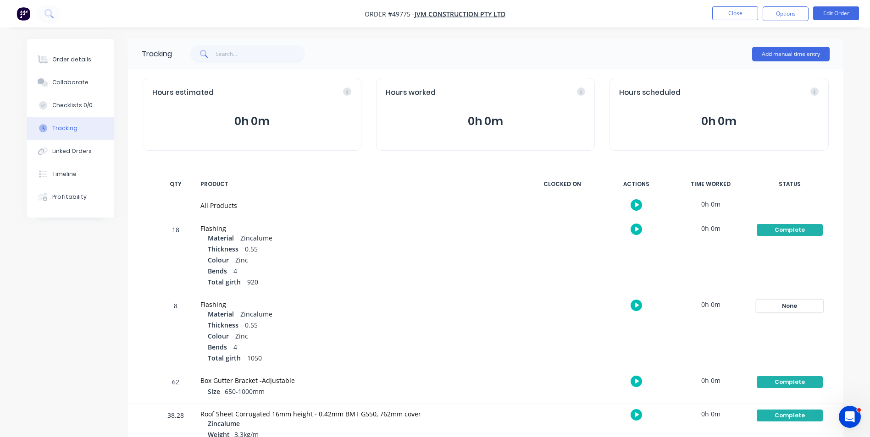
click at [791, 303] on div "None" at bounding box center [790, 306] width 66 height 12
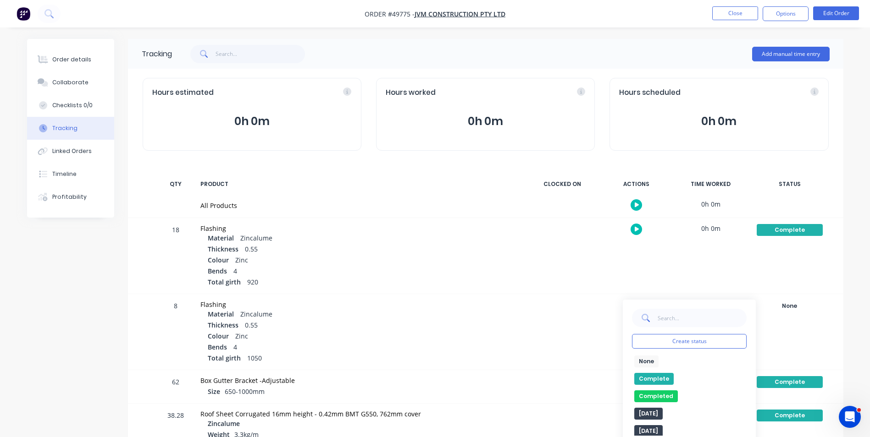
click at [665, 374] on div "None edit Complete Completed edit Friday Monday Ready for Delivery Ready To Pic…" at bounding box center [689, 396] width 115 height 80
click at [661, 381] on button "Complete" at bounding box center [653, 379] width 39 height 12
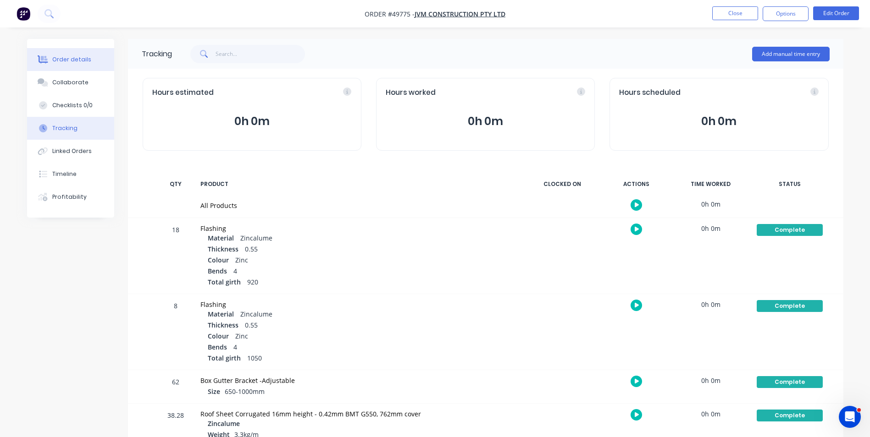
click at [73, 67] on button "Order details" at bounding box center [70, 59] width 87 height 23
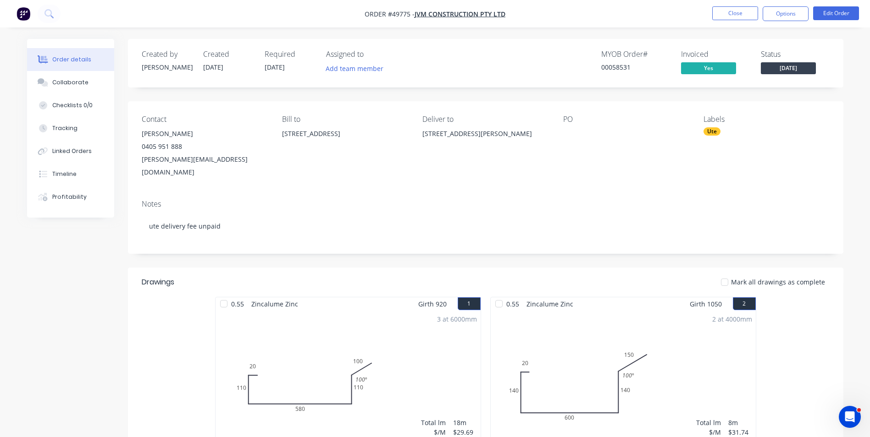
click at [722, 149] on div "Labels Ute" at bounding box center [766, 147] width 126 height 64
click at [714, 144] on div "Labels Ute" at bounding box center [766, 147] width 126 height 64
click at [718, 135] on div "Ute" at bounding box center [711, 131] width 17 height 8
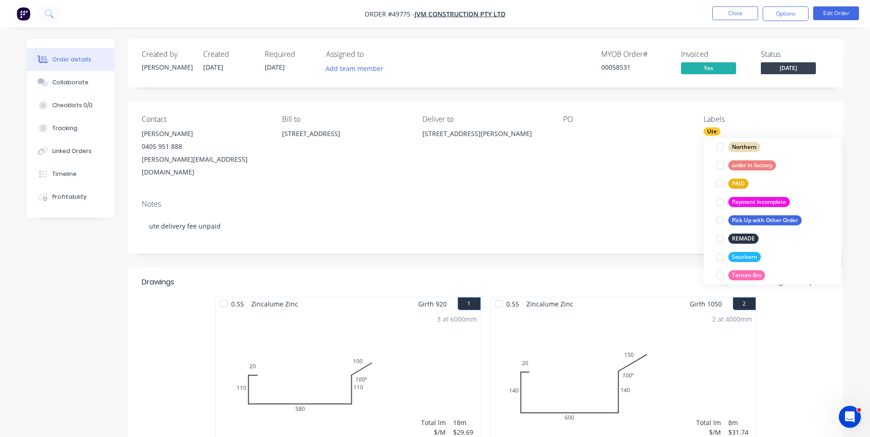
scroll to position [257, 0]
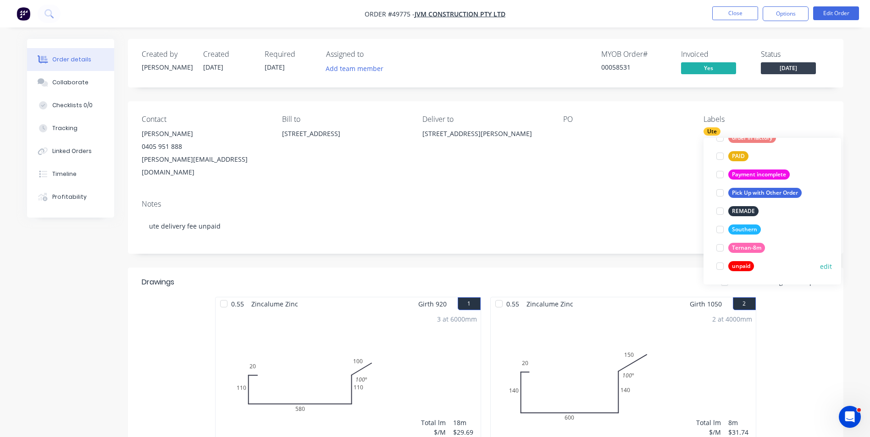
click at [721, 267] on div at bounding box center [720, 266] width 18 height 18
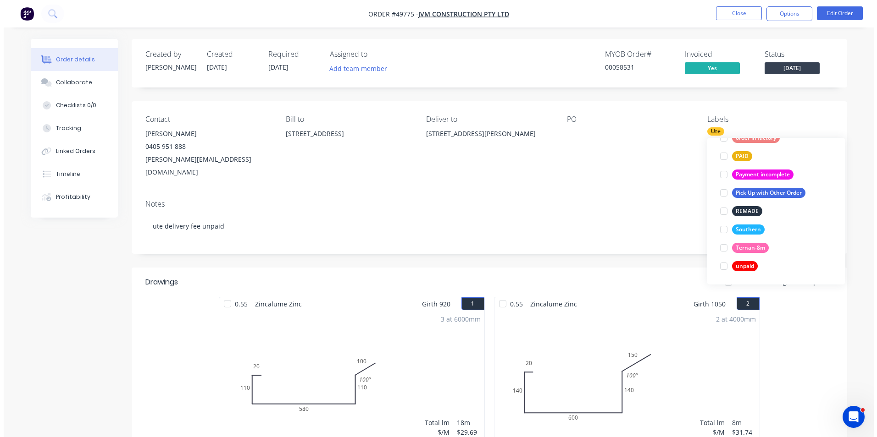
scroll to position [0, 0]
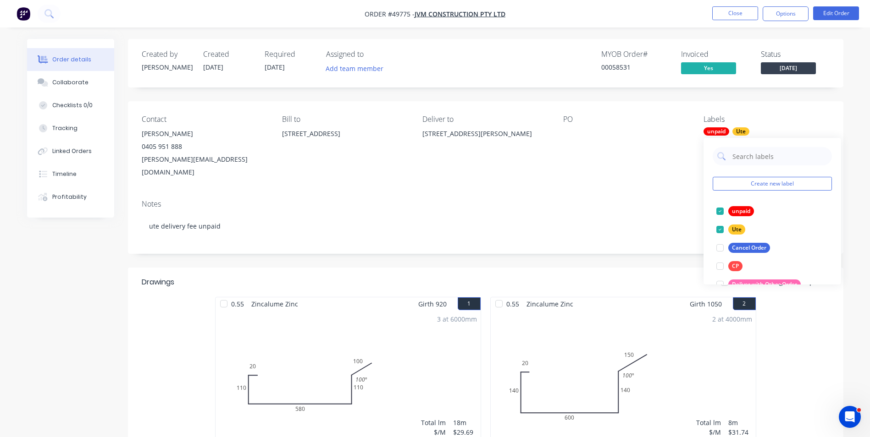
click at [604, 200] on div "Notes" at bounding box center [486, 204] width 688 height 9
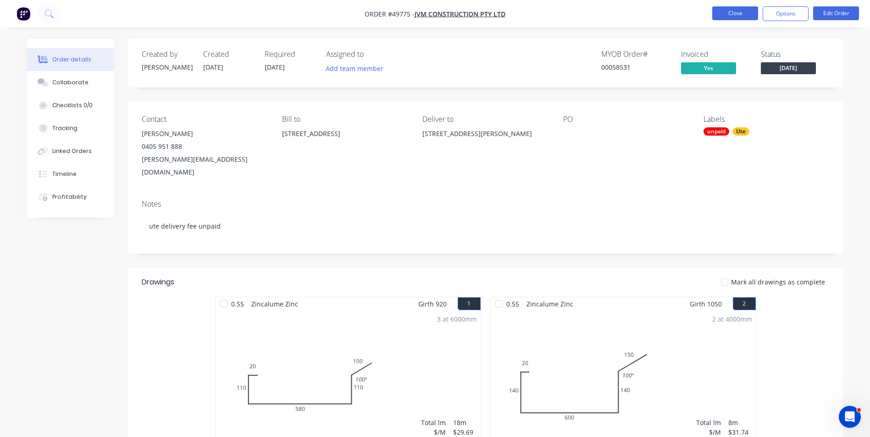
click at [717, 12] on button "Close" at bounding box center [735, 13] width 46 height 14
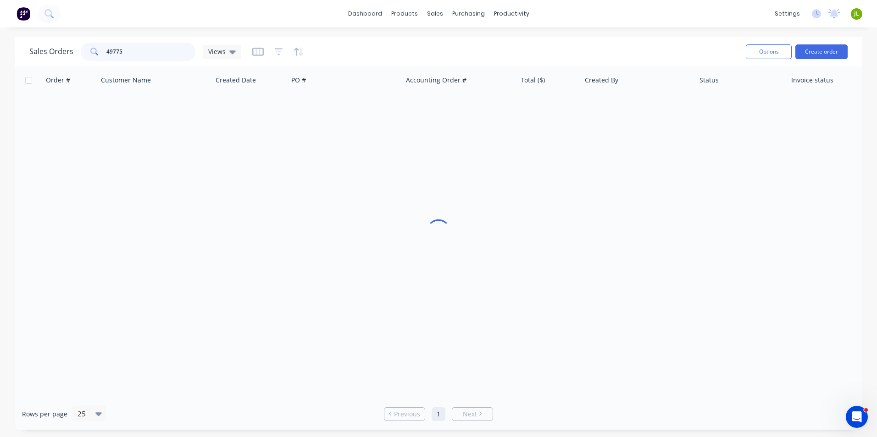
drag, startPoint x: 124, startPoint y: 56, endPoint x: 114, endPoint y: 57, distance: 10.6
click at [114, 57] on input "49775" at bounding box center [150, 52] width 89 height 18
type input "49808"
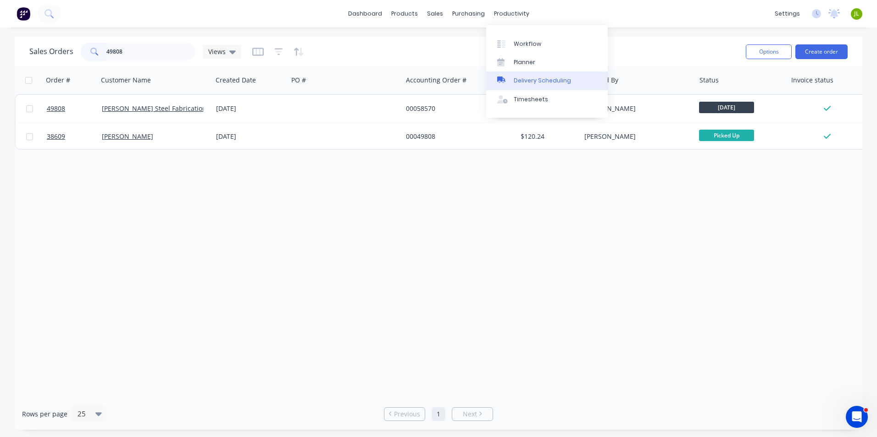
click at [525, 86] on link "Delivery Scheduling" at bounding box center [547, 81] width 122 height 18
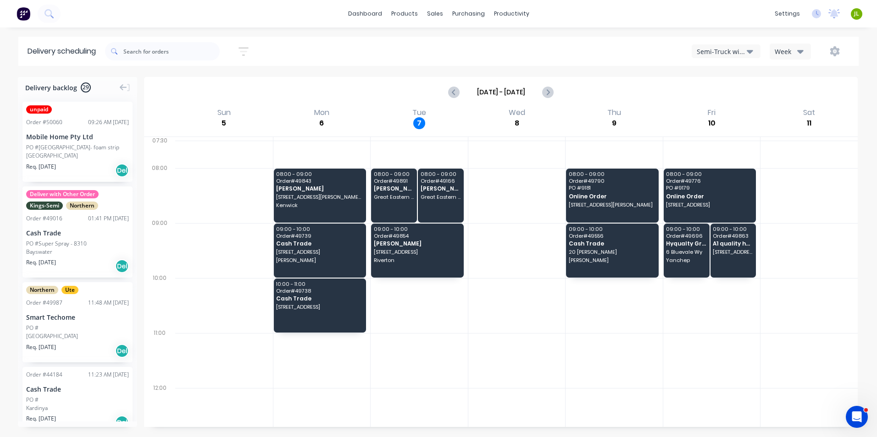
click at [725, 49] on div "Semi-Truck with Hiab" at bounding box center [722, 52] width 50 height 10
click at [713, 113] on div "Utes Delivery" at bounding box center [737, 111] width 91 height 18
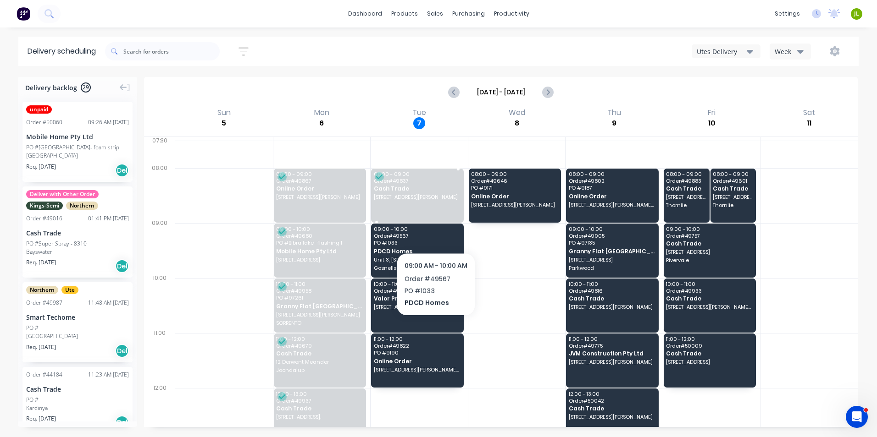
click at [428, 205] on div "08:00 - 09:00 Order # 49837 Cash Trade 99 Brenchley Dr, Atwell WA 6164" at bounding box center [417, 196] width 93 height 54
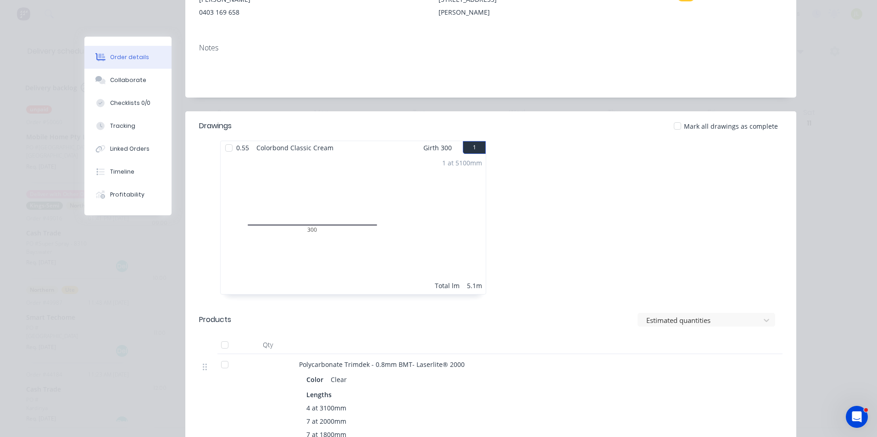
scroll to position [183, 0]
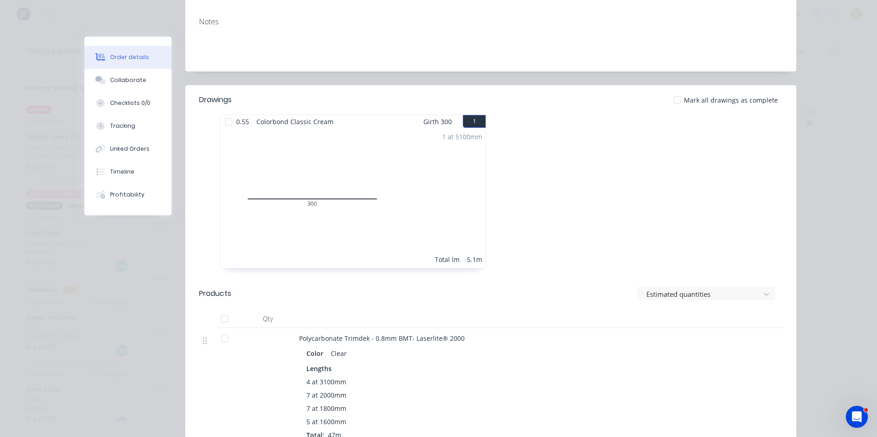
click at [438, 214] on div "1 at 5100mm Total lm 5.1m" at bounding box center [353, 198] width 265 height 140
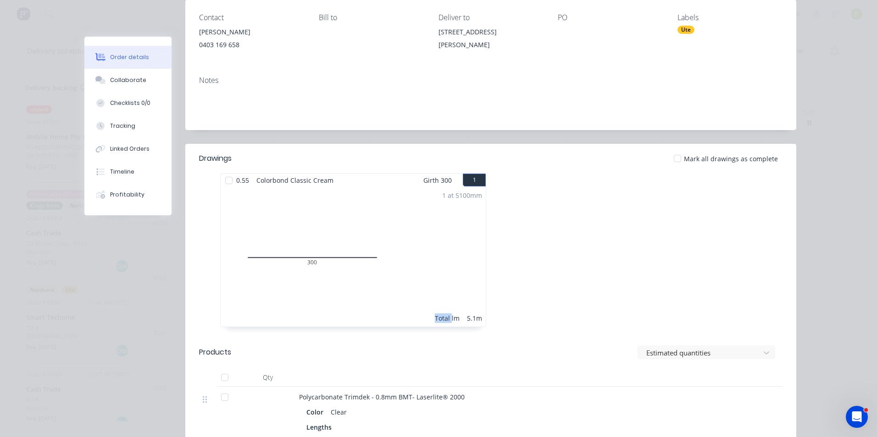
scroll to position [0, 0]
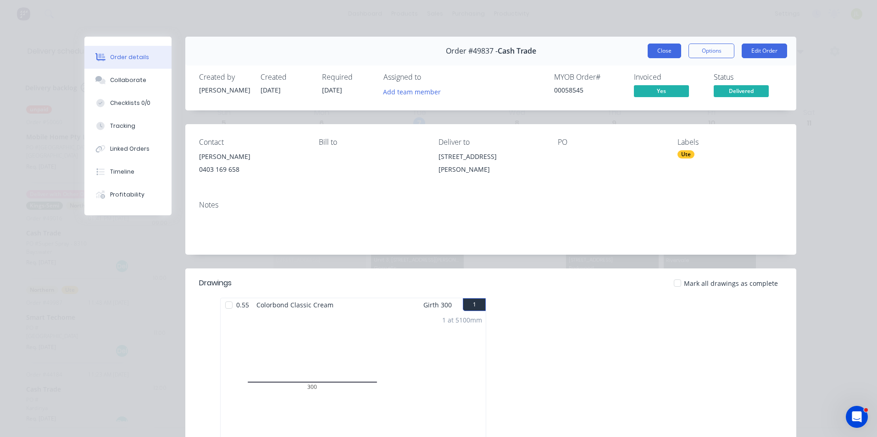
click at [651, 51] on button "Close" at bounding box center [664, 51] width 33 height 15
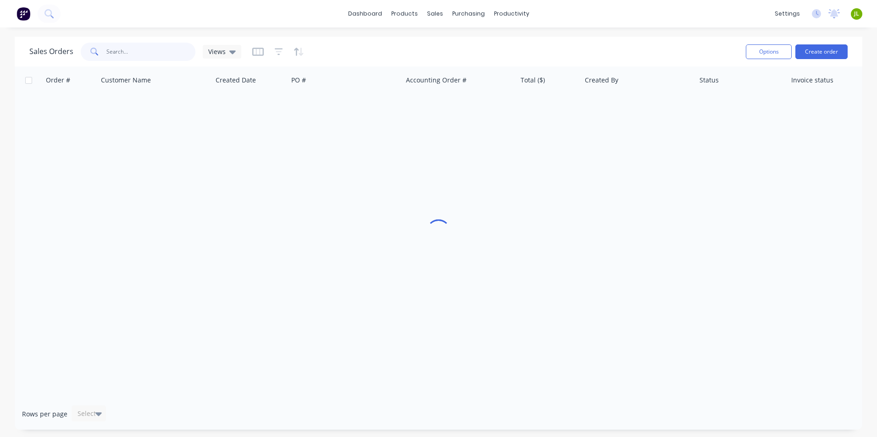
click at [173, 51] on input "text" at bounding box center [150, 52] width 89 height 18
paste input "[EMAIL_ADDRESS][DOMAIN_NAME]"
type input "[EMAIL_ADDRESS][DOMAIN_NAME]"
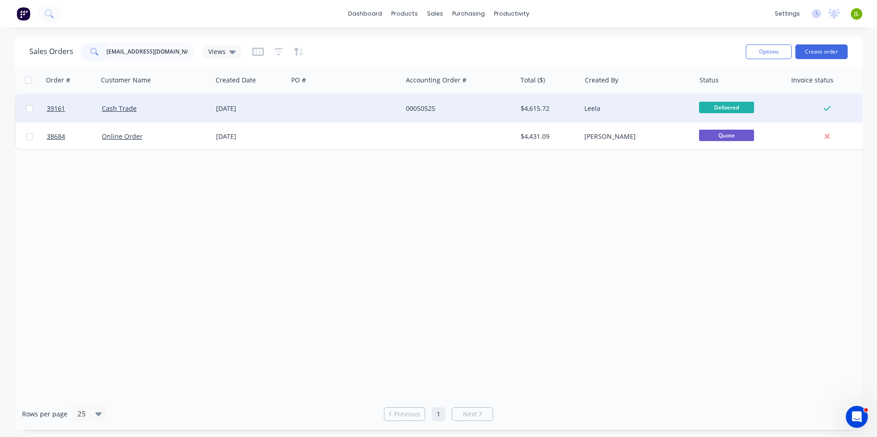
click at [275, 101] on div "[DATE]" at bounding box center [250, 109] width 76 height 28
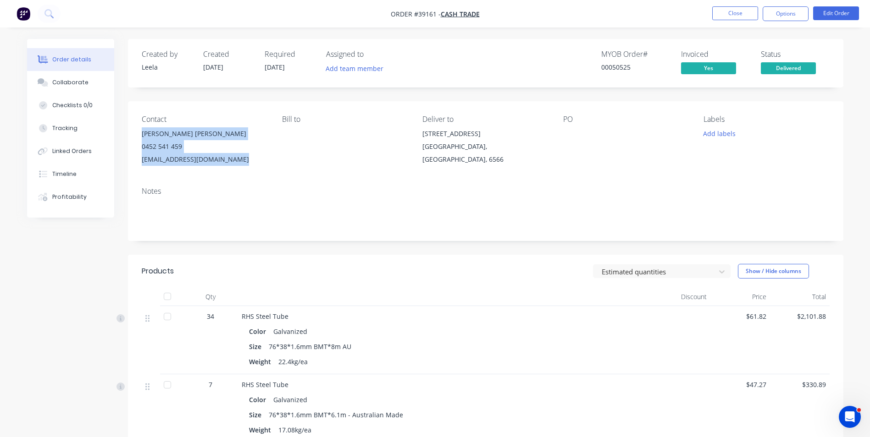
drag, startPoint x: 229, startPoint y: 160, endPoint x: 142, endPoint y: 132, distance: 91.8
click at [142, 132] on div "[PERSON_NAME] [PERSON_NAME] 0452 541 459 [EMAIL_ADDRESS][DOMAIN_NAME]" at bounding box center [205, 146] width 126 height 39
copy div "[PERSON_NAME] [PERSON_NAME] 0452 541 459 [EMAIL_ADDRESS][DOMAIN_NAME]"
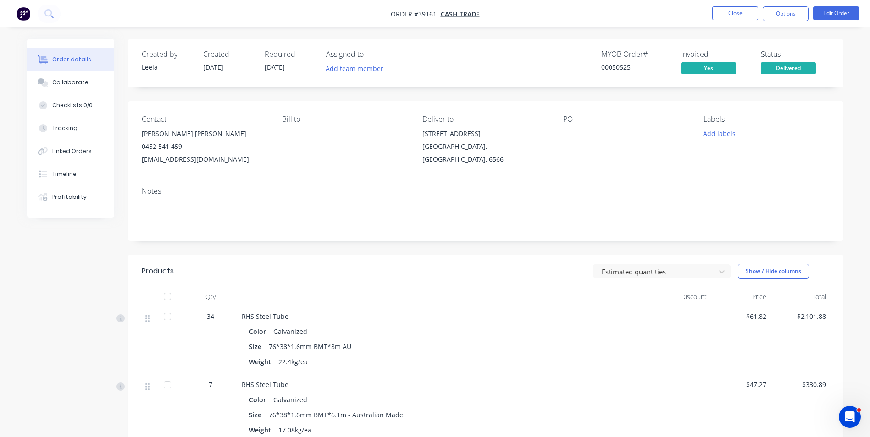
click at [431, 188] on div "Notes" at bounding box center [486, 191] width 688 height 9
click at [715, 10] on button "Close" at bounding box center [735, 13] width 46 height 14
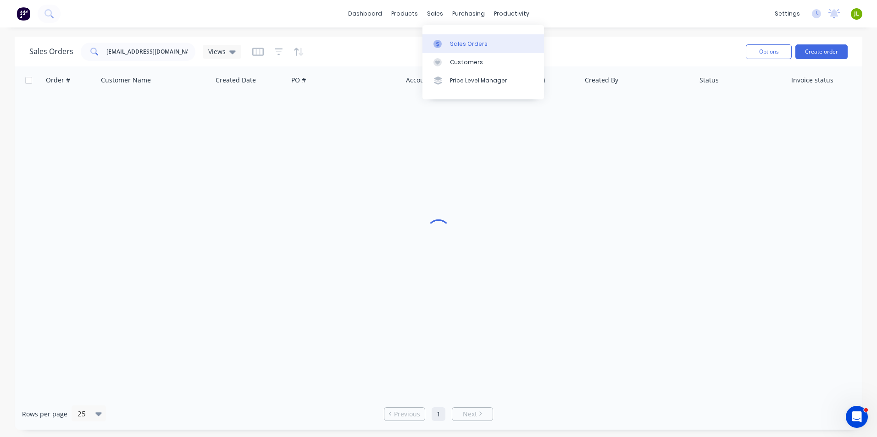
drag, startPoint x: 437, startPoint y: 44, endPoint x: 443, endPoint y: 39, distance: 8.8
click at [437, 44] on icon at bounding box center [437, 44] width 8 height 8
click at [831, 48] on button "Create order" at bounding box center [821, 51] width 52 height 15
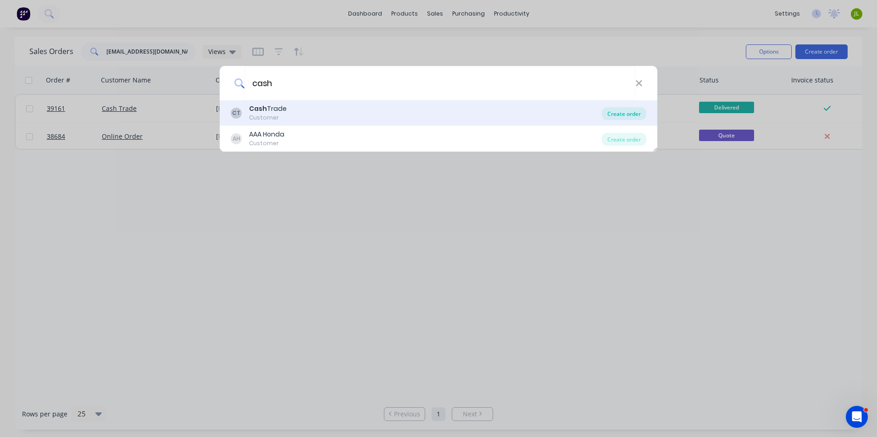
type input "cash"
click at [633, 113] on div "Create order" at bounding box center [624, 113] width 44 height 13
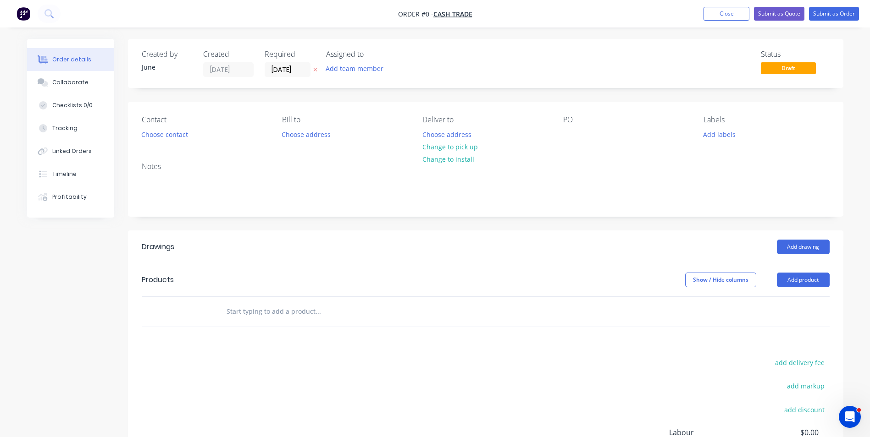
click at [263, 154] on div "Contact Choose contact [PERSON_NAME] to Choose address Deliver to Choose addres…" at bounding box center [485, 128] width 715 height 53
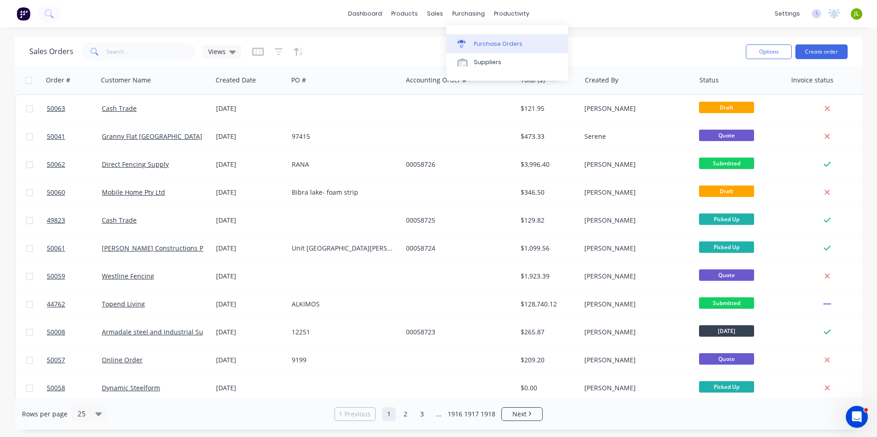
click at [455, 40] on link "Purchase Orders" at bounding box center [507, 43] width 122 height 18
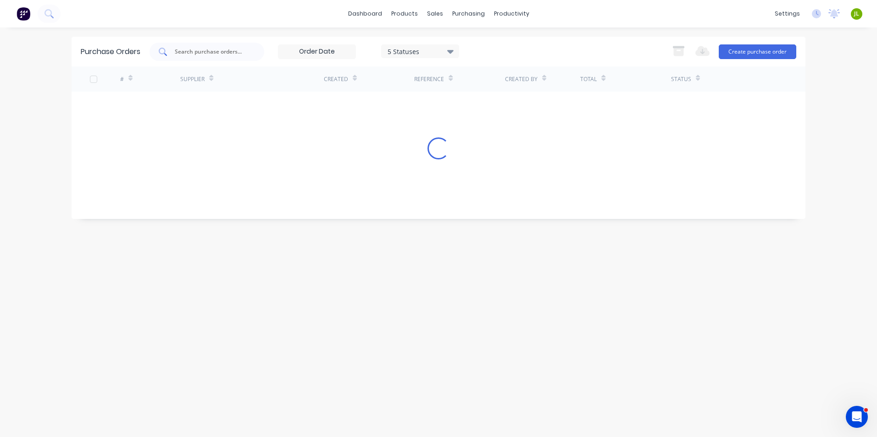
click at [245, 56] on input "text" at bounding box center [212, 51] width 76 height 9
type input "8799"
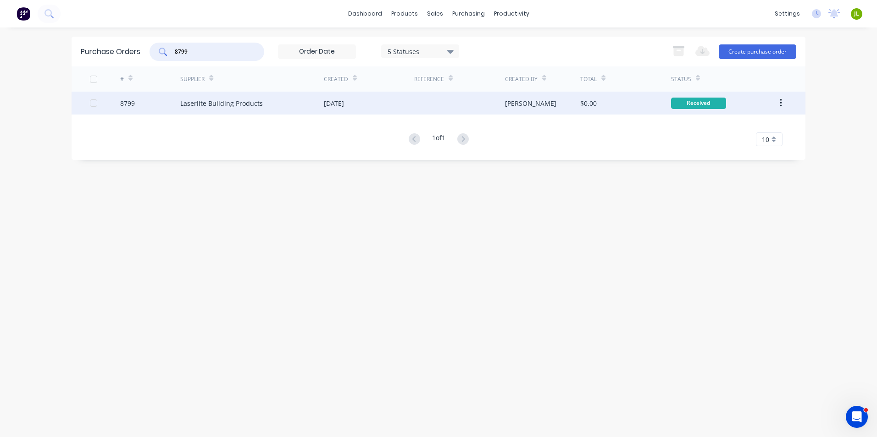
click at [309, 113] on div "Laserlite Building Products" at bounding box center [252, 103] width 144 height 23
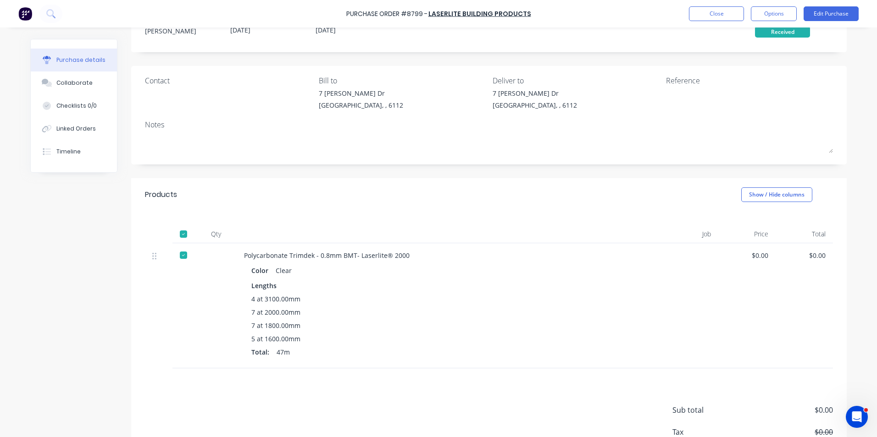
scroll to position [92, 0]
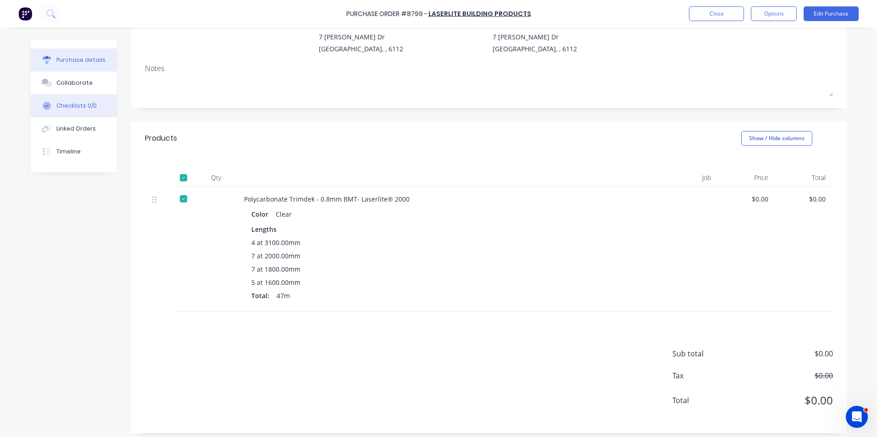
click at [61, 117] on button "Checklists 0/0" at bounding box center [74, 105] width 86 height 23
type textarea "x"
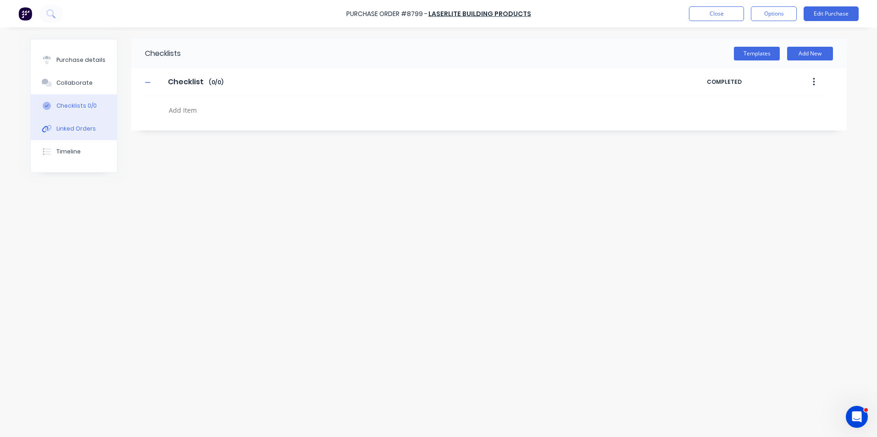
click at [61, 123] on button "Linked Orders" at bounding box center [74, 128] width 86 height 23
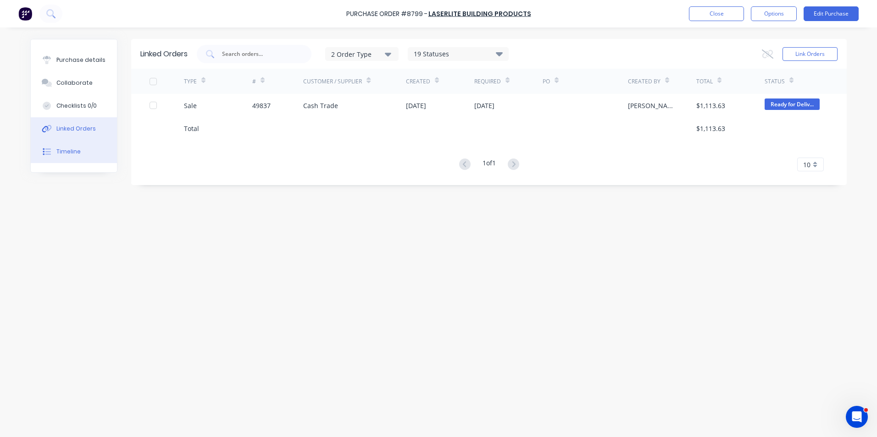
click at [78, 149] on div "Timeline" at bounding box center [68, 152] width 24 height 8
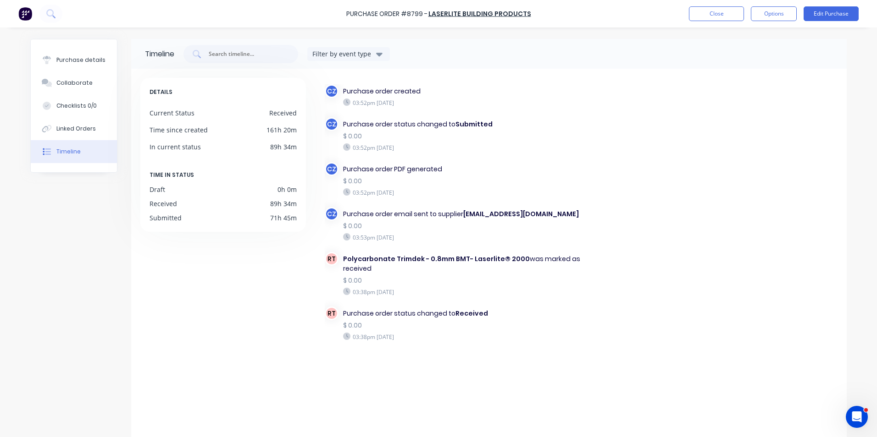
scroll to position [22, 0]
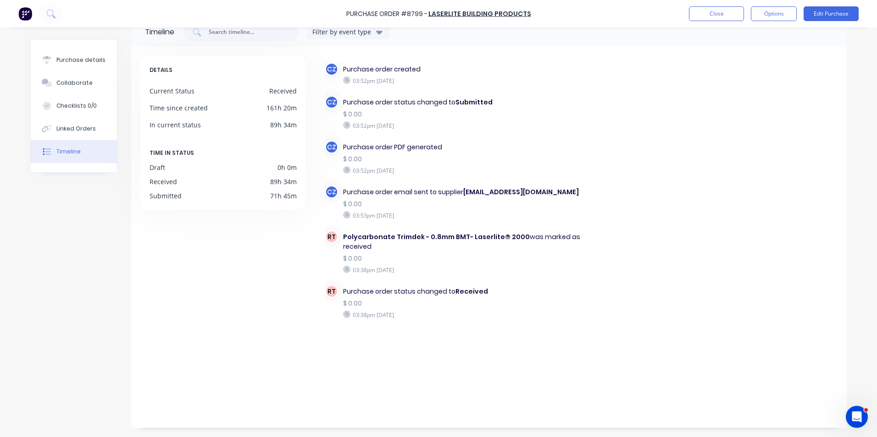
click at [522, 297] on div "Purchase order status changed to Received" at bounding box center [461, 292] width 237 height 10
click at [87, 66] on button "Purchase details" at bounding box center [74, 60] width 86 height 23
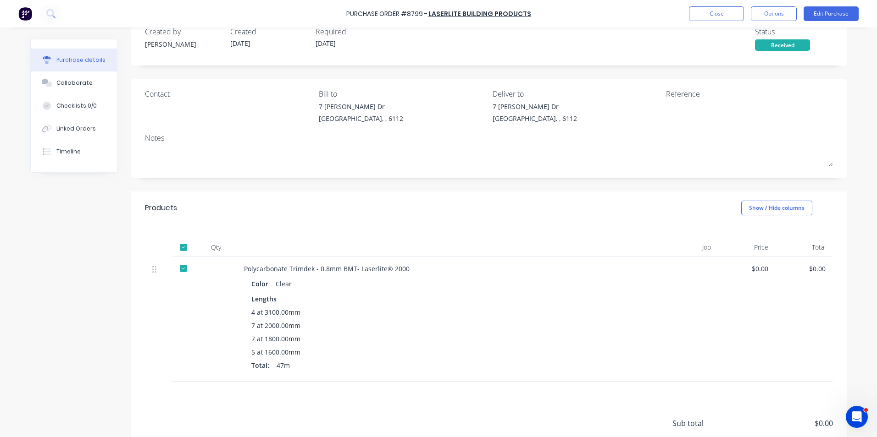
click at [500, 279] on div "Color Clear" at bounding box center [442, 283] width 383 height 13
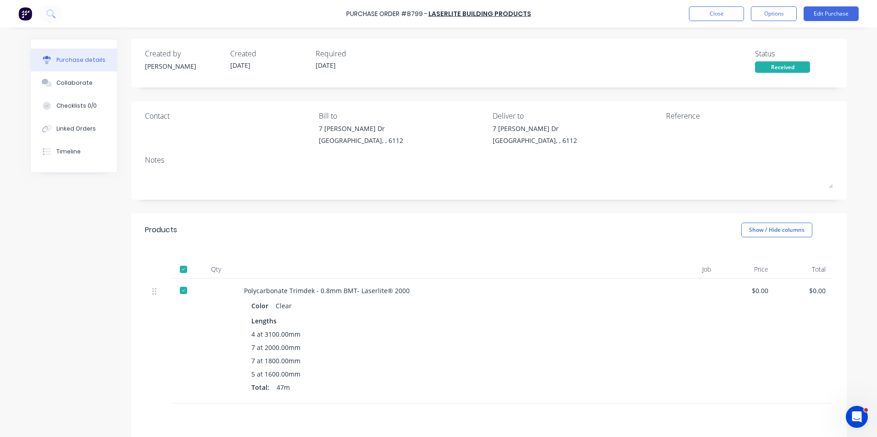
click at [551, 299] on div "Color Clear" at bounding box center [442, 305] width 383 height 13
click at [706, 13] on button "Close" at bounding box center [716, 13] width 55 height 15
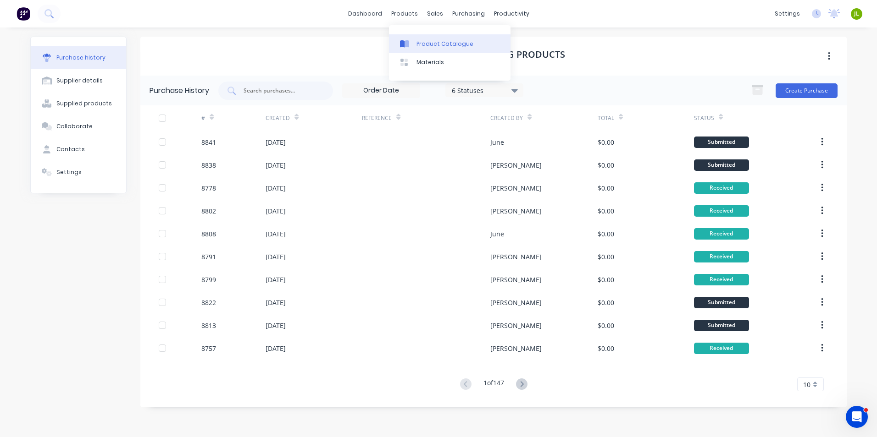
click at [421, 40] on div "Product Catalogue" at bounding box center [444, 44] width 57 height 8
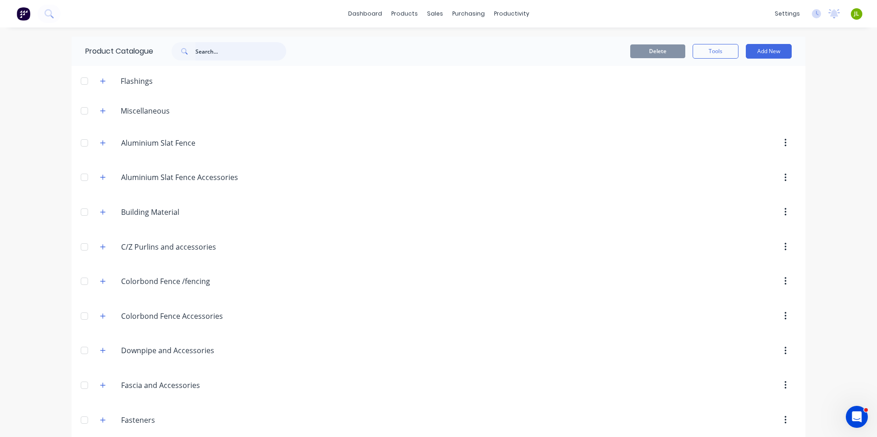
click at [238, 59] on input "text" at bounding box center [240, 51] width 91 height 18
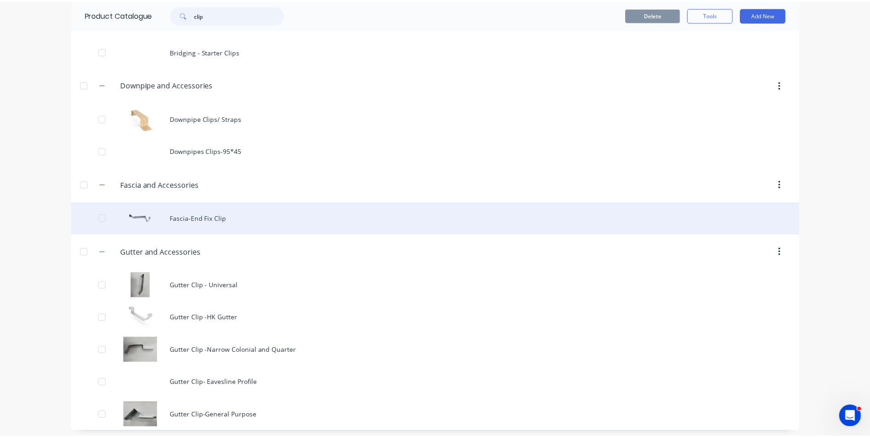
scroll to position [69, 0]
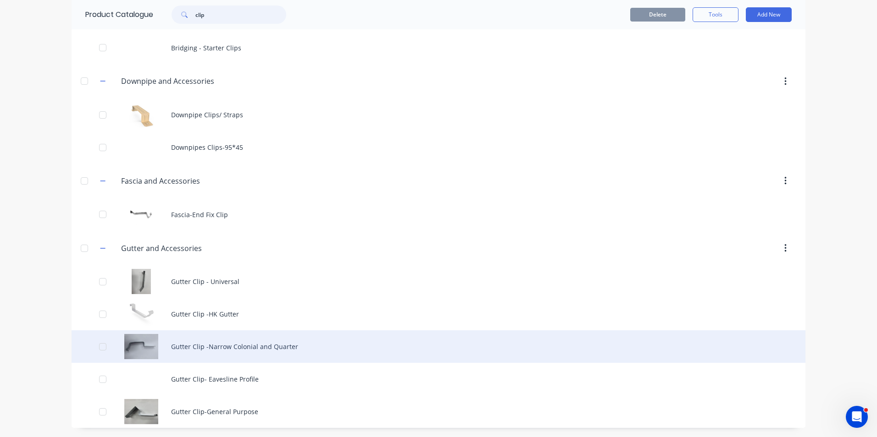
type input "clip"
click at [223, 342] on div "Gutter Clip -Narrow Colonial and Quarter" at bounding box center [439, 347] width 734 height 33
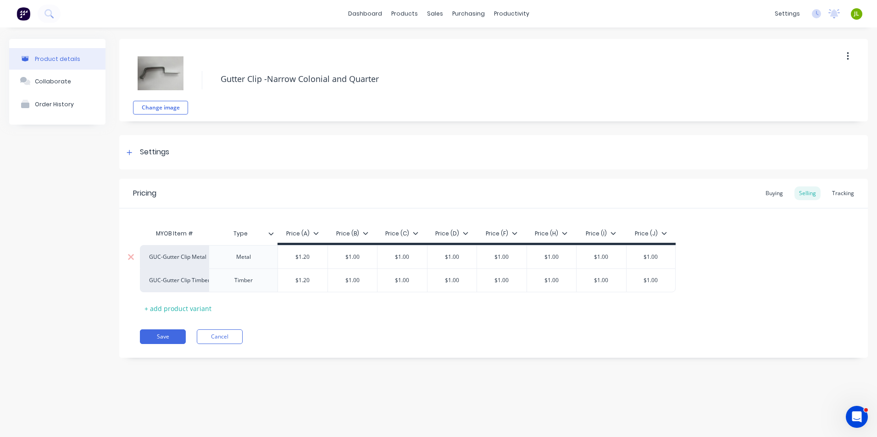
type textarea "x"
click at [839, 191] on div "Tracking" at bounding box center [842, 194] width 31 height 14
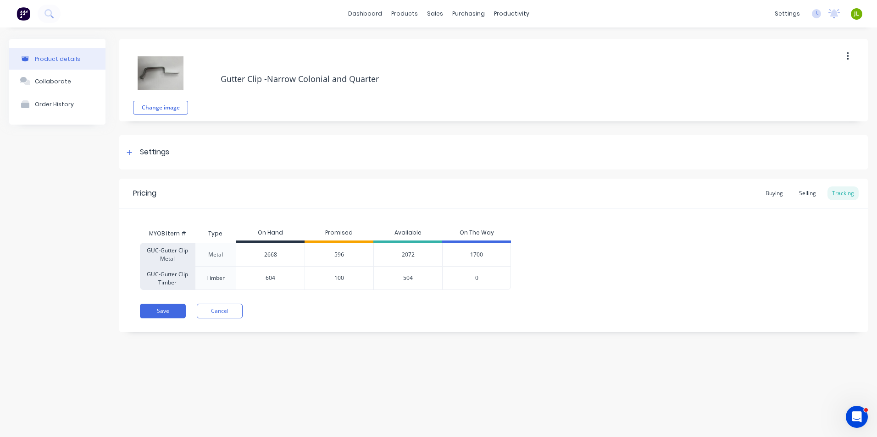
click at [338, 256] on span "596" at bounding box center [339, 255] width 10 height 8
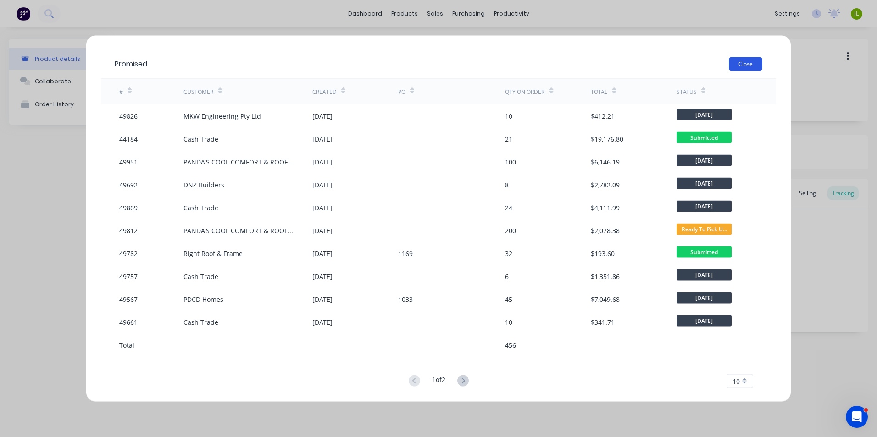
click at [750, 66] on button "Close" at bounding box center [745, 64] width 33 height 14
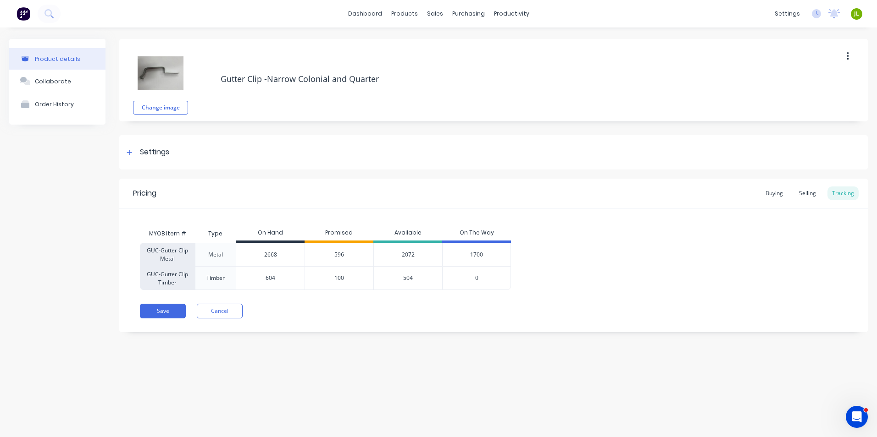
click at [482, 253] on span "1700" at bounding box center [476, 255] width 13 height 8
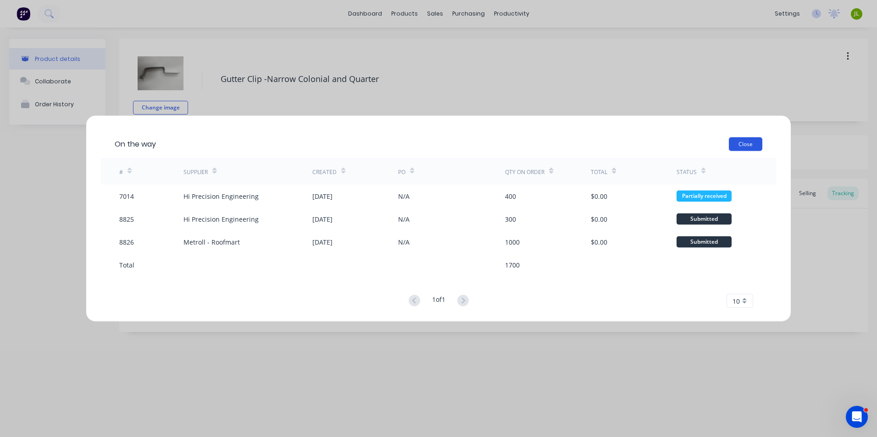
click at [755, 141] on button "Close" at bounding box center [745, 145] width 33 height 14
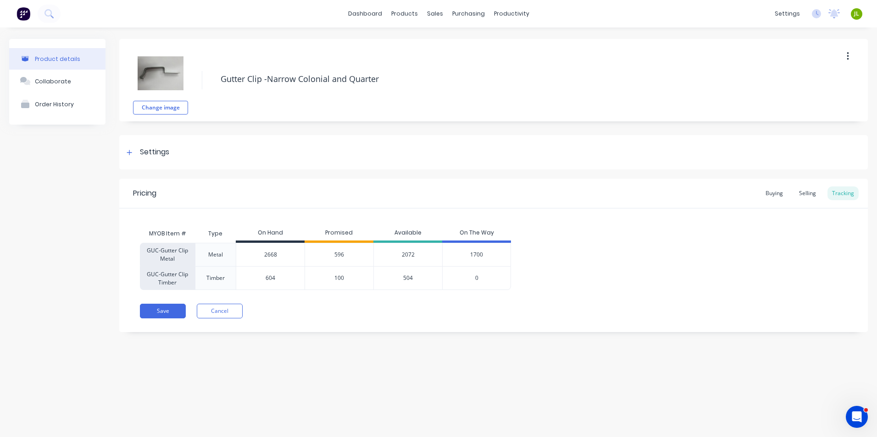
click at [340, 255] on span "596" at bounding box center [339, 255] width 10 height 8
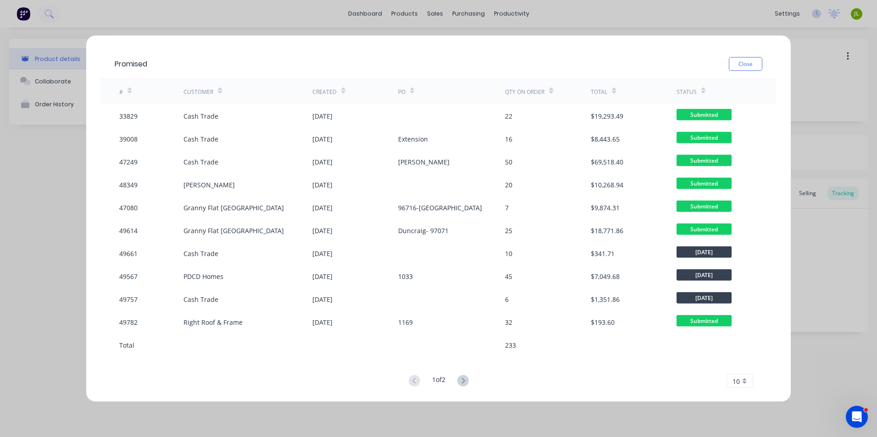
click at [726, 57] on div "Close" at bounding box center [454, 64] width 615 height 14
click at [744, 64] on button "Close" at bounding box center [745, 64] width 33 height 14
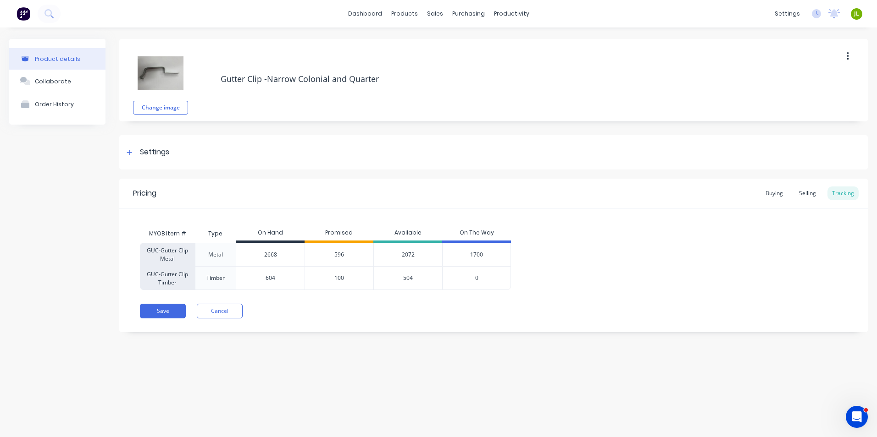
click at [338, 256] on span "596" at bounding box center [339, 255] width 10 height 8
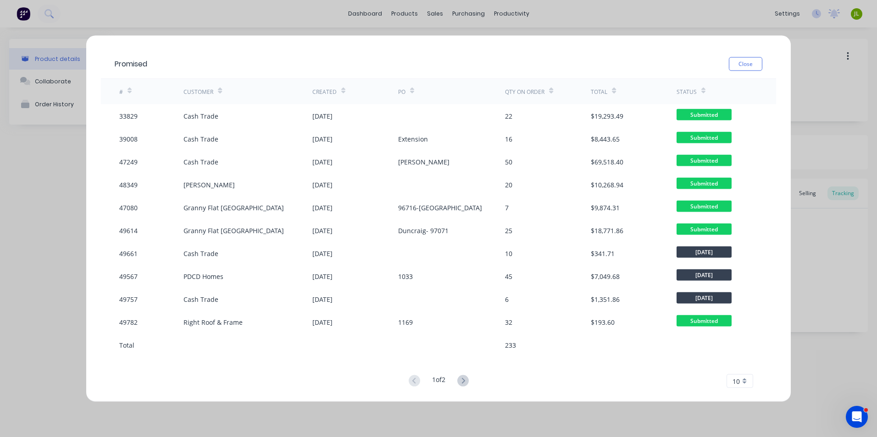
click at [757, 71] on div "Promised Close" at bounding box center [438, 65] width 675 height 30
click at [755, 69] on button "Close" at bounding box center [745, 64] width 33 height 14
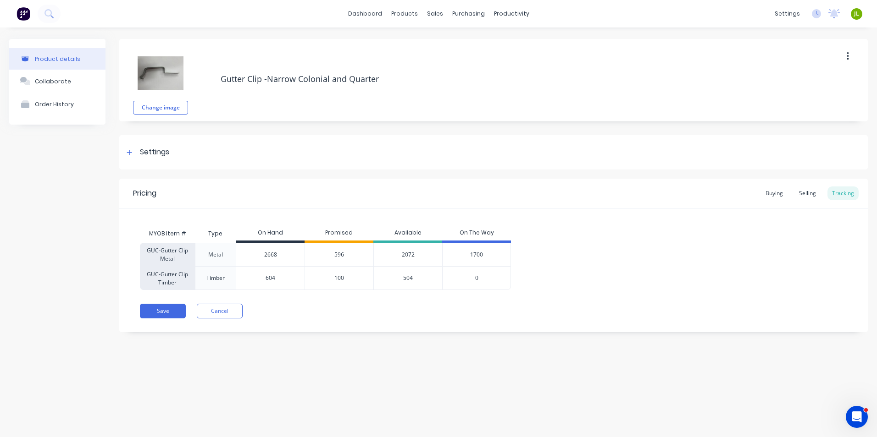
click at [338, 279] on span "100" at bounding box center [339, 278] width 10 height 8
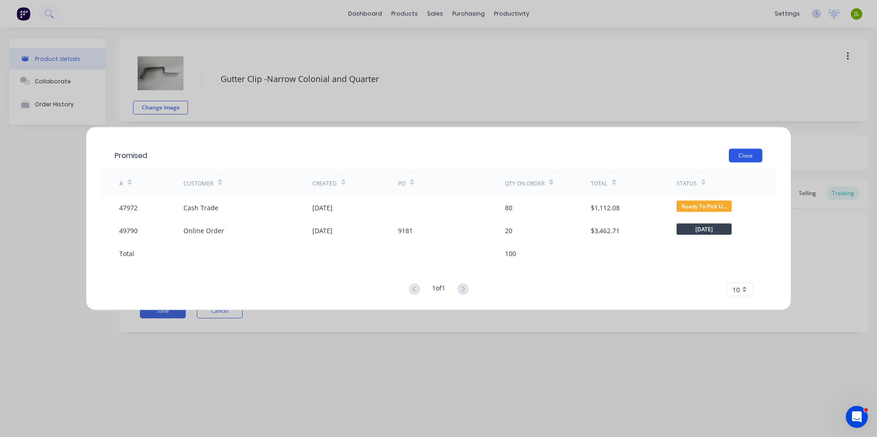
click at [752, 154] on button "Close" at bounding box center [745, 156] width 33 height 14
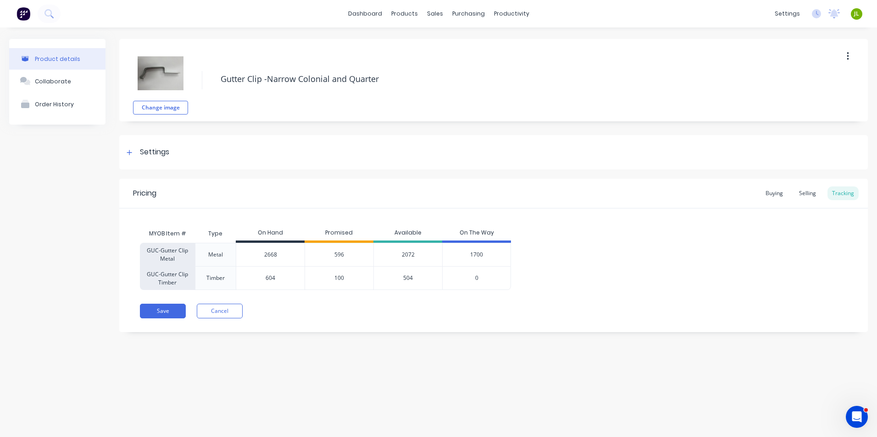
click at [340, 254] on span "596" at bounding box center [339, 255] width 10 height 8
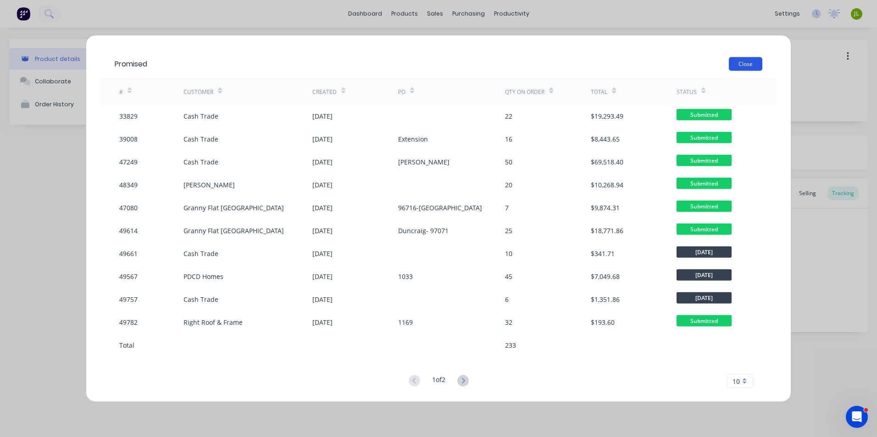
click at [758, 59] on button "Close" at bounding box center [745, 64] width 33 height 14
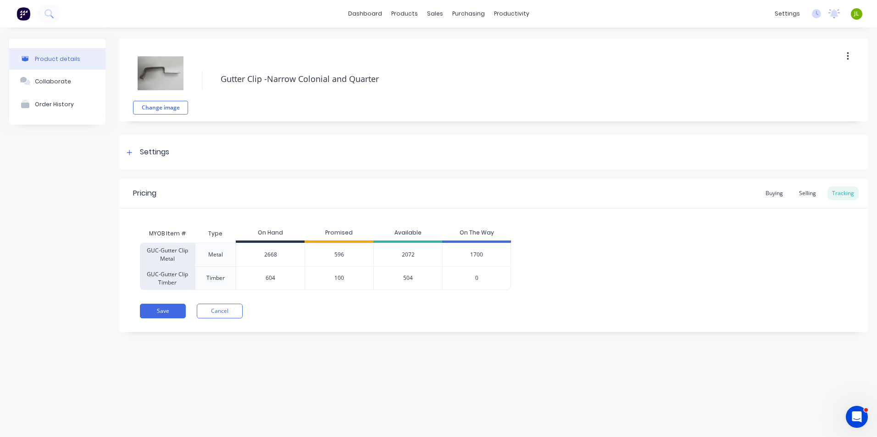
click at [330, 255] on div "596" at bounding box center [339, 254] width 69 height 23
click at [343, 255] on span "596" at bounding box center [339, 255] width 10 height 8
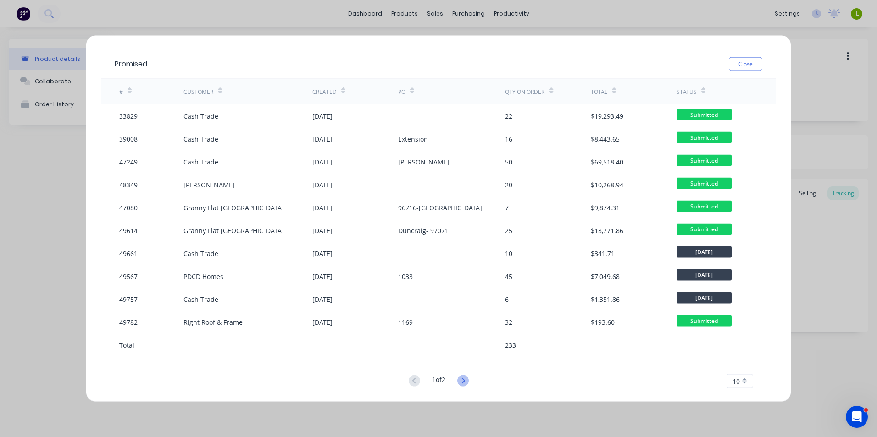
click at [463, 385] on icon at bounding box center [462, 381] width 11 height 11
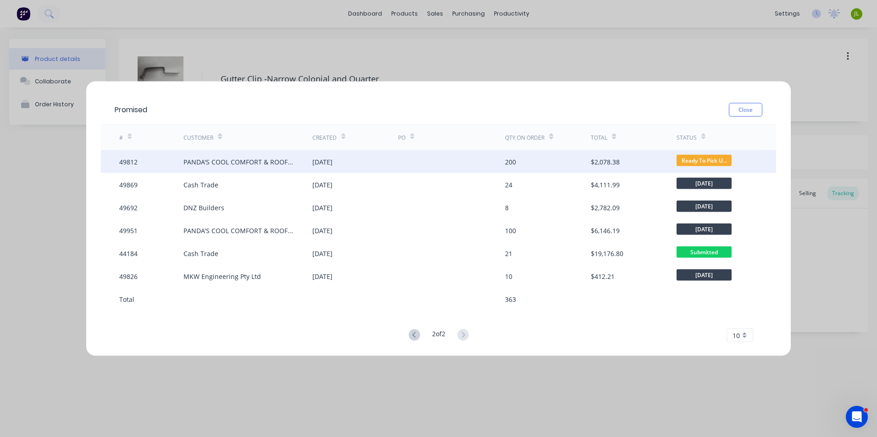
click at [410, 166] on div at bounding box center [451, 161] width 107 height 23
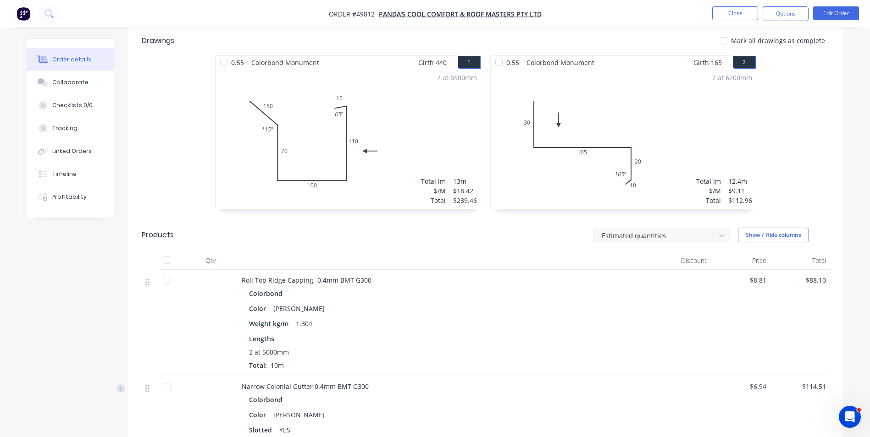
scroll to position [46, 0]
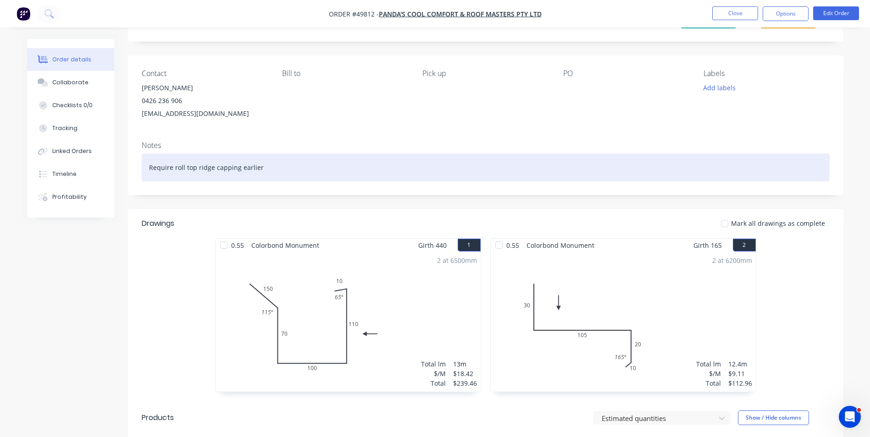
click at [299, 176] on div "Require roll top ridge capping earlier" at bounding box center [486, 168] width 688 height 28
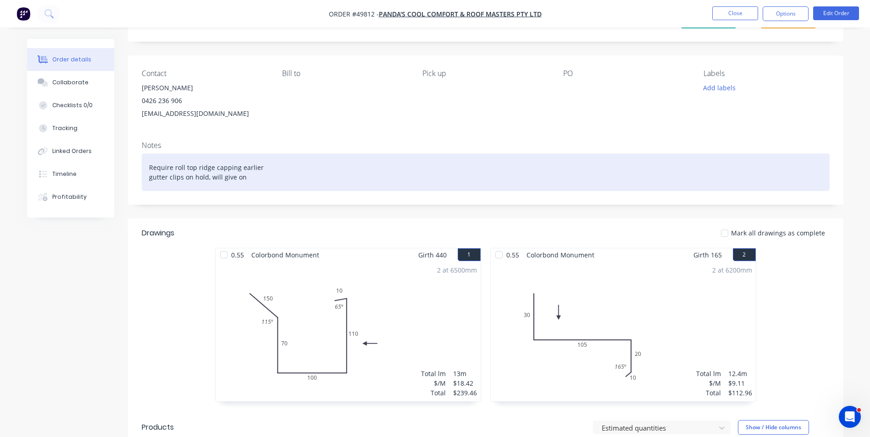
click at [283, 184] on div "Require roll top ridge capping earlier gutter clips on hold, will give on" at bounding box center [486, 173] width 688 height 38
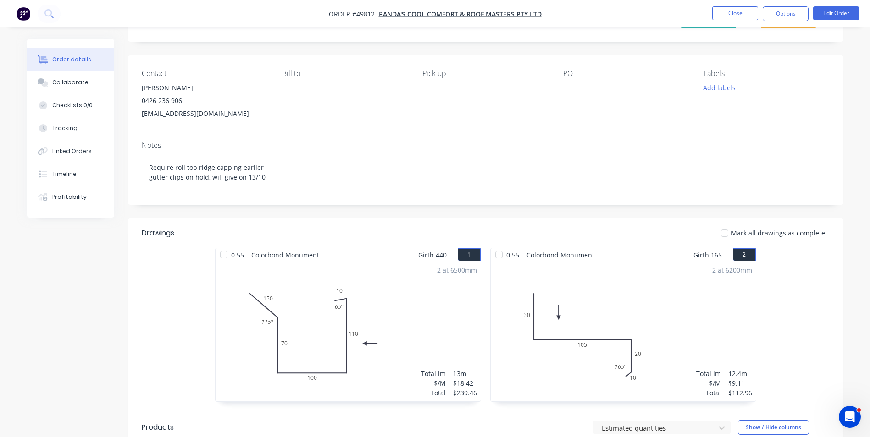
click at [308, 129] on div "Contact [PERSON_NAME] [PHONE_NUMBER] [EMAIL_ADDRESS][DOMAIN_NAME] [PERSON_NAME]…" at bounding box center [485, 94] width 715 height 78
click at [714, 8] on button "Close" at bounding box center [735, 13] width 46 height 14
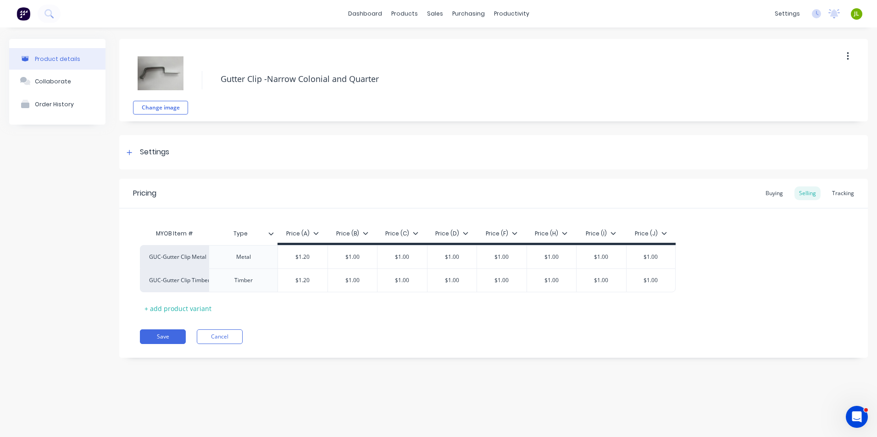
type textarea "x"
click at [476, 61] on div "Suppliers" at bounding box center [488, 62] width 28 height 8
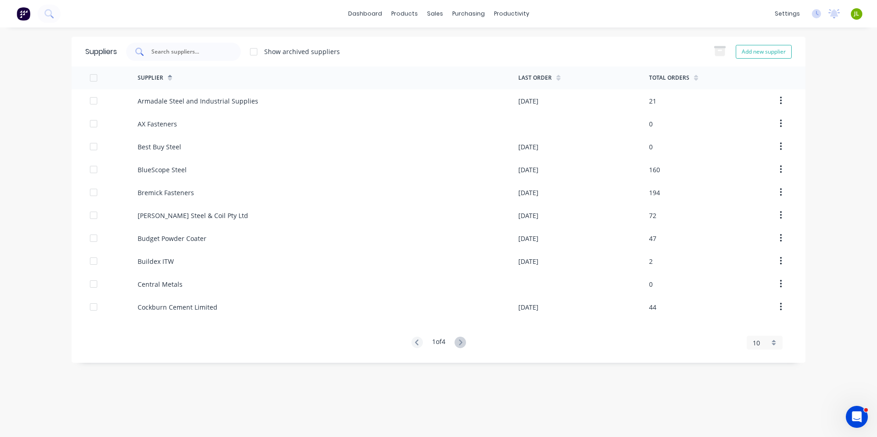
click at [173, 54] on input "text" at bounding box center [188, 51] width 76 height 9
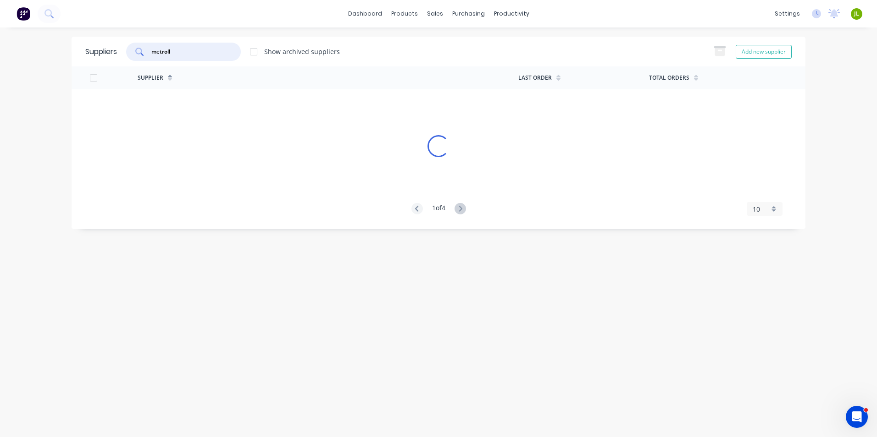
type input "metroll"
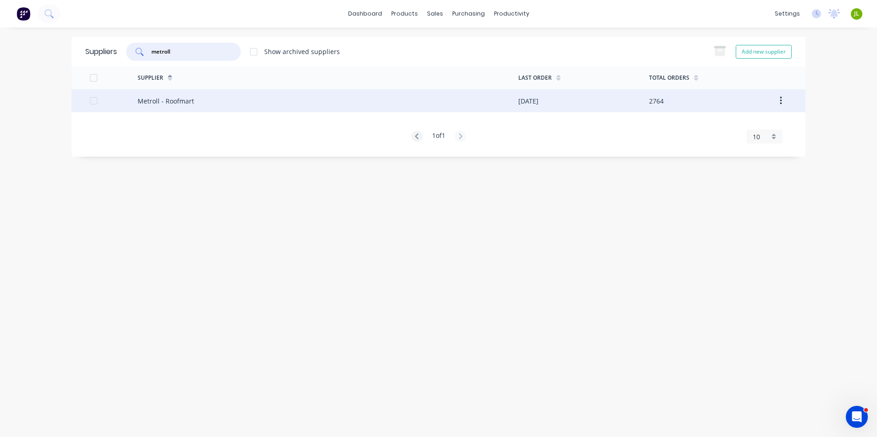
click at [232, 105] on div "Metroll - Roofmart" at bounding box center [328, 100] width 381 height 23
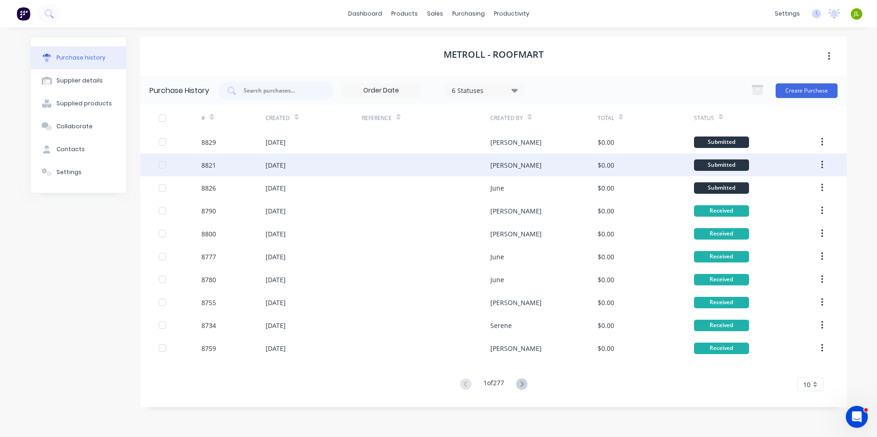
click at [512, 171] on div "[PERSON_NAME]" at bounding box center [543, 165] width 107 height 23
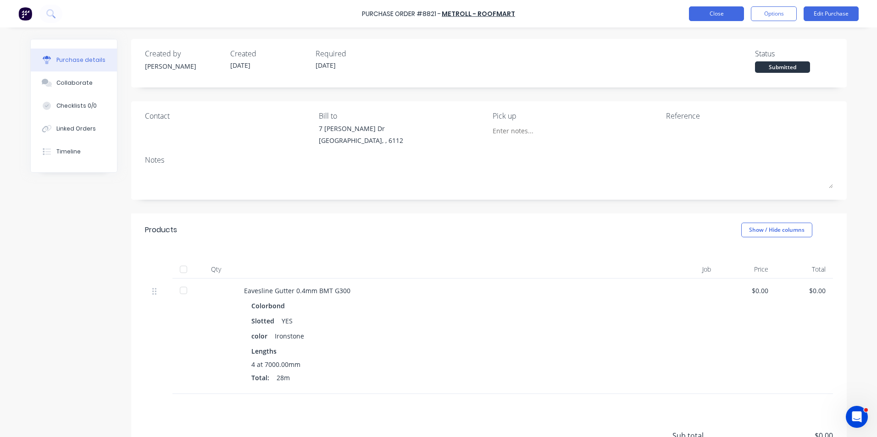
click at [709, 13] on button "Close" at bounding box center [716, 13] width 55 height 15
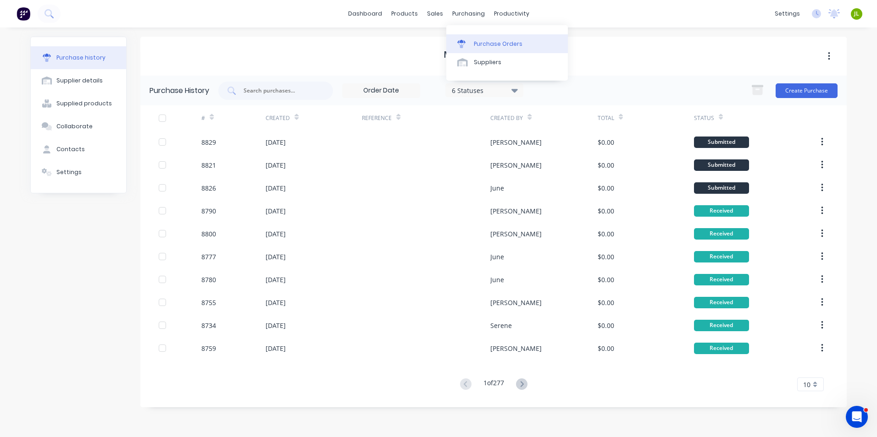
click at [474, 43] on div "Purchase Orders" at bounding box center [498, 44] width 49 height 8
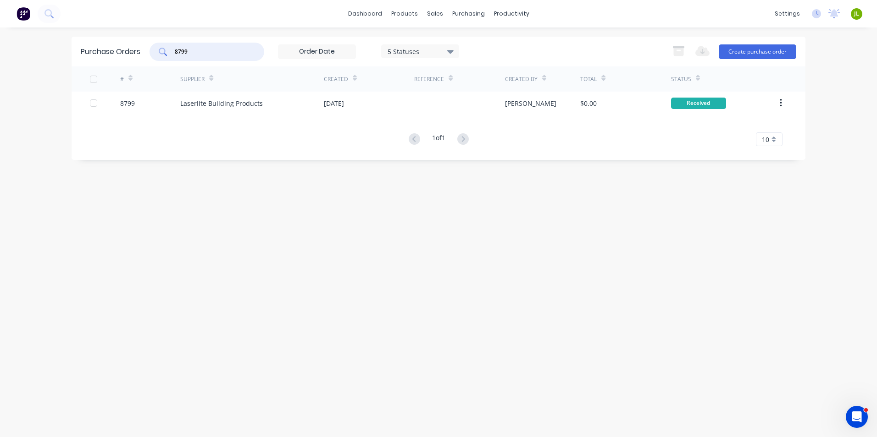
drag, startPoint x: 197, startPoint y: 50, endPoint x: 179, endPoint y: 51, distance: 17.9
click at [179, 51] on input "8799" at bounding box center [212, 51] width 76 height 9
type input "8820"
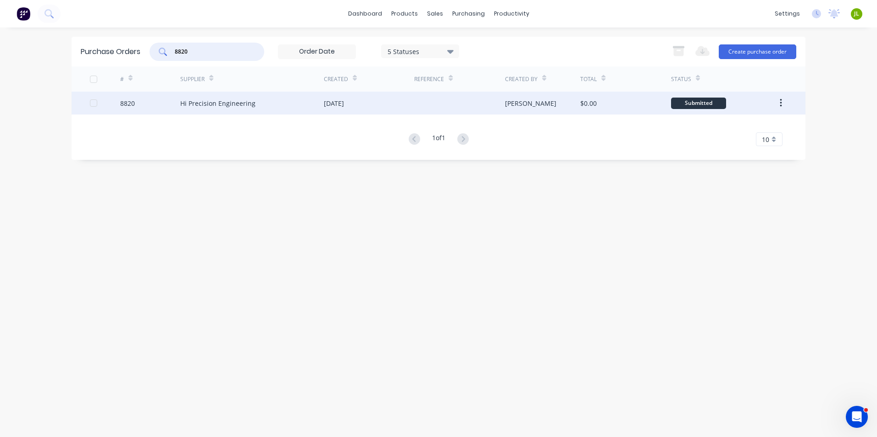
click at [213, 113] on div "Hi Precision Engineering" at bounding box center [252, 103] width 144 height 23
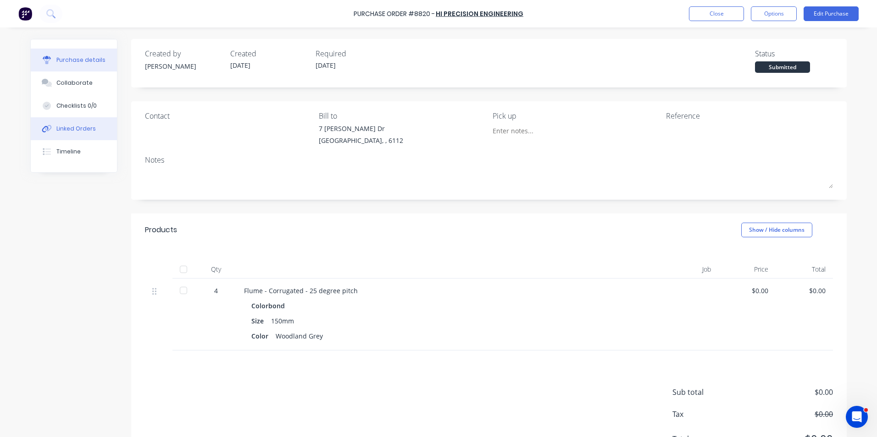
click at [60, 137] on button "Linked Orders" at bounding box center [74, 128] width 86 height 23
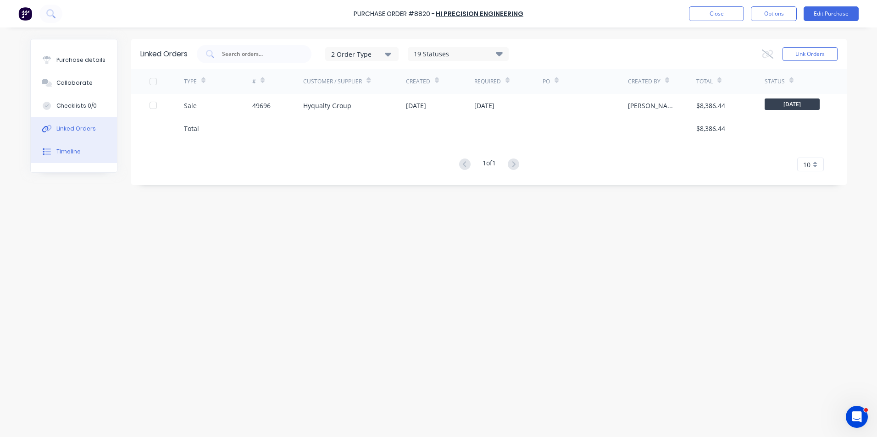
click at [79, 146] on button "Timeline" at bounding box center [74, 151] width 86 height 23
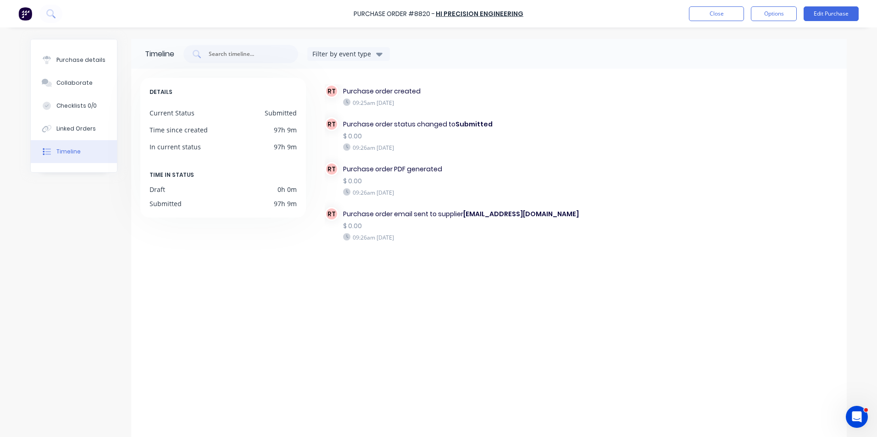
click at [190, 333] on div "DETAILS Current Status Submitted Time since created 97h 9m In current status 97…" at bounding box center [227, 257] width 174 height 359
click at [725, 13] on button "Close" at bounding box center [716, 13] width 55 height 15
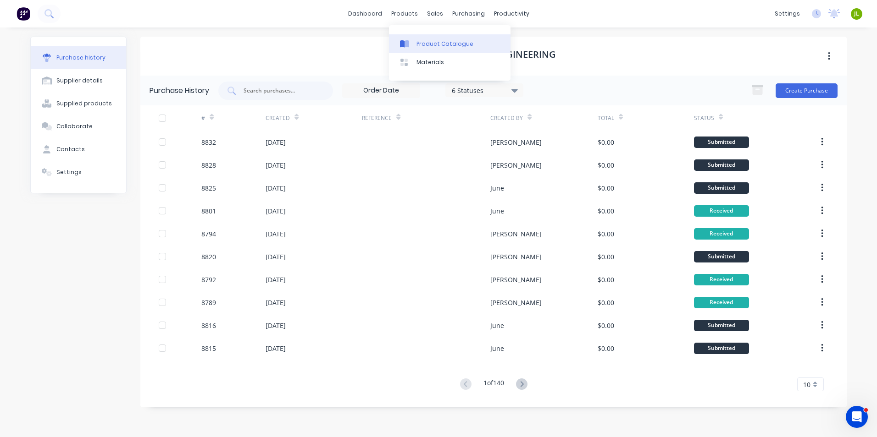
click at [426, 45] on div "Product Catalogue" at bounding box center [444, 44] width 57 height 8
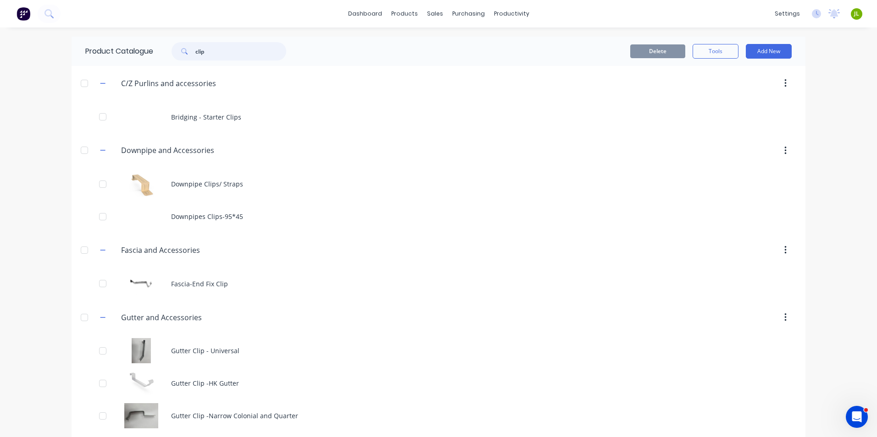
drag, startPoint x: 205, startPoint y: 55, endPoint x: 176, endPoint y: 54, distance: 29.8
click at [176, 54] on div "clip" at bounding box center [229, 51] width 115 height 18
type input "rhs"
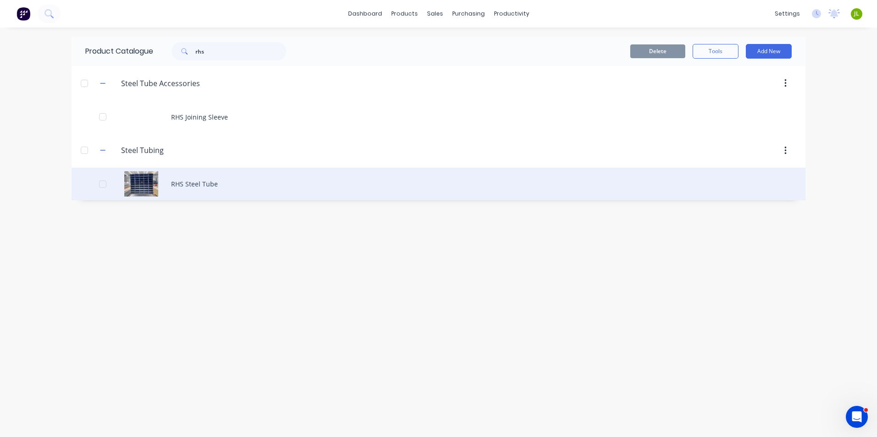
click at [254, 192] on div "RHS Steel Tube" at bounding box center [439, 184] width 734 height 33
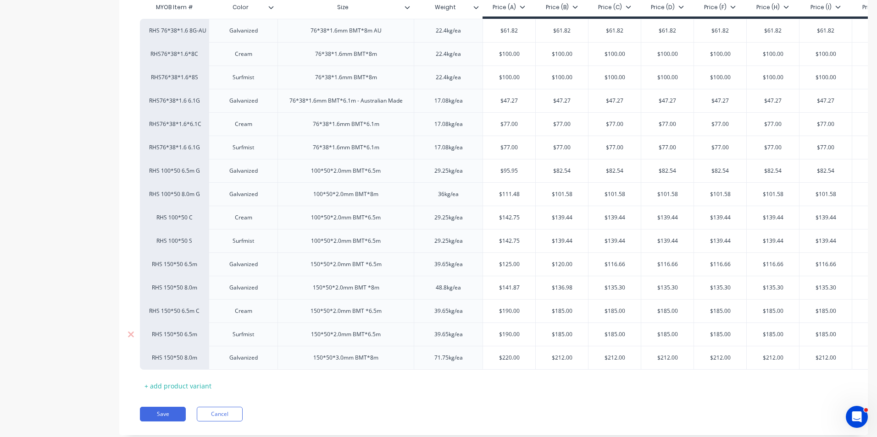
scroll to position [257, 0]
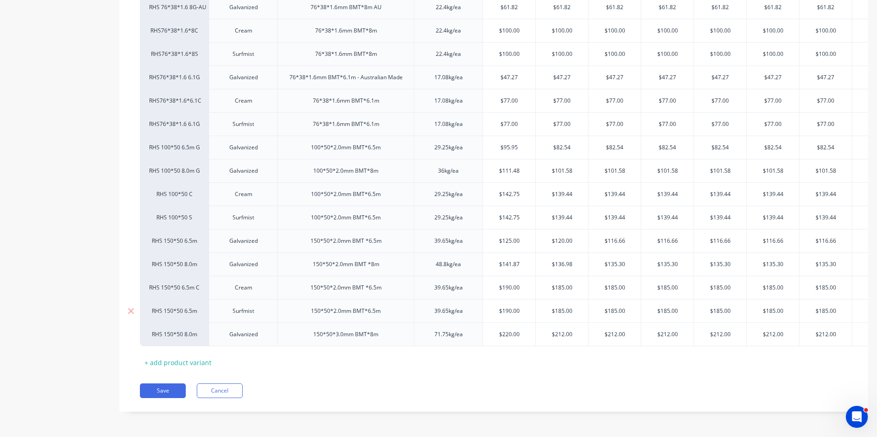
type textarea "x"
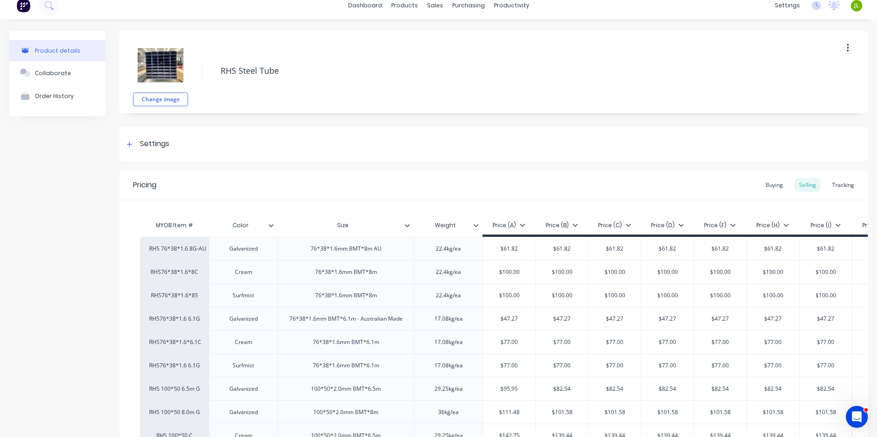
scroll to position [0, 0]
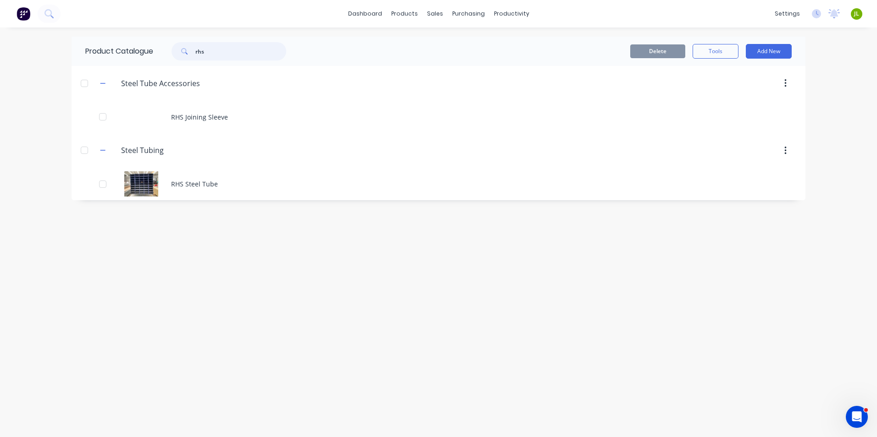
drag, startPoint x: 223, startPoint y: 55, endPoint x: 111, endPoint y: 42, distance: 112.6
click at [111, 42] on div "Product Catalogue rhs" at bounding box center [191, 51] width 238 height 29
type input "shs"
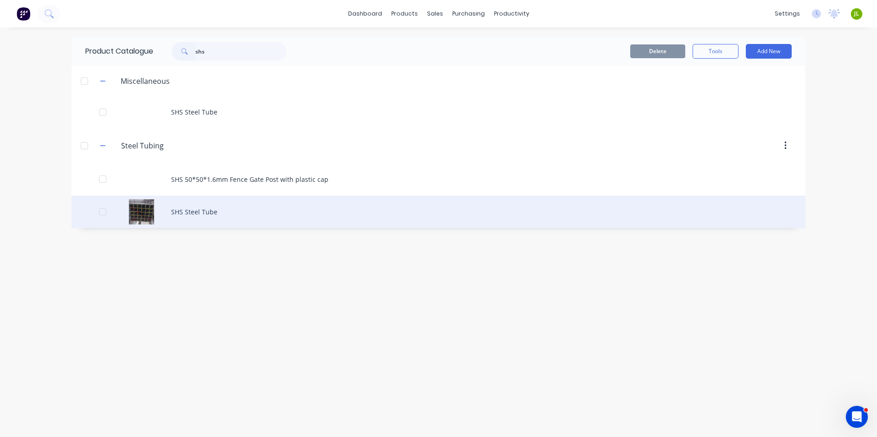
click at [233, 206] on div "SHS Steel Tube" at bounding box center [439, 212] width 734 height 33
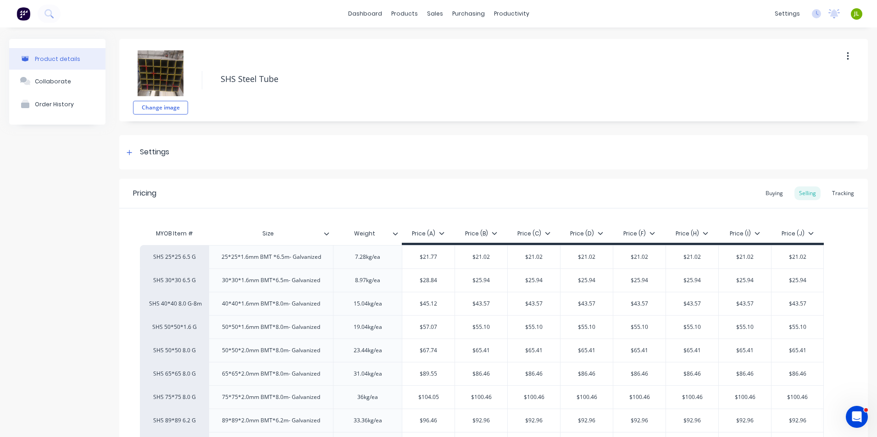
type textarea "x"
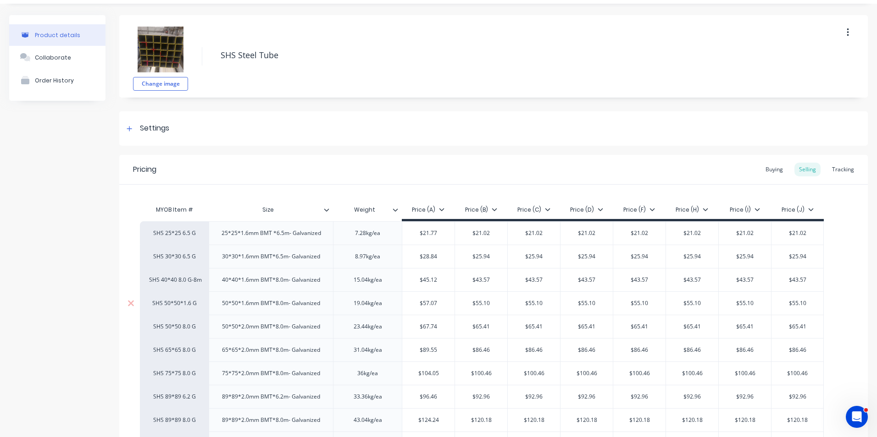
scroll to position [46, 0]
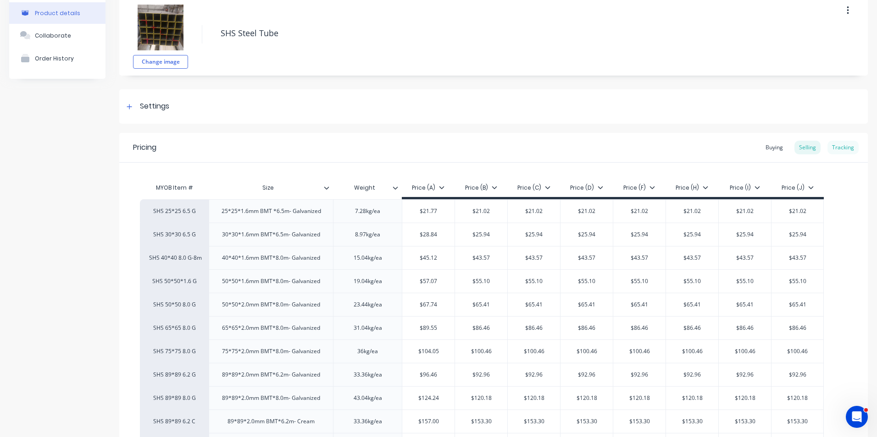
click at [832, 152] on div "Tracking" at bounding box center [842, 148] width 31 height 14
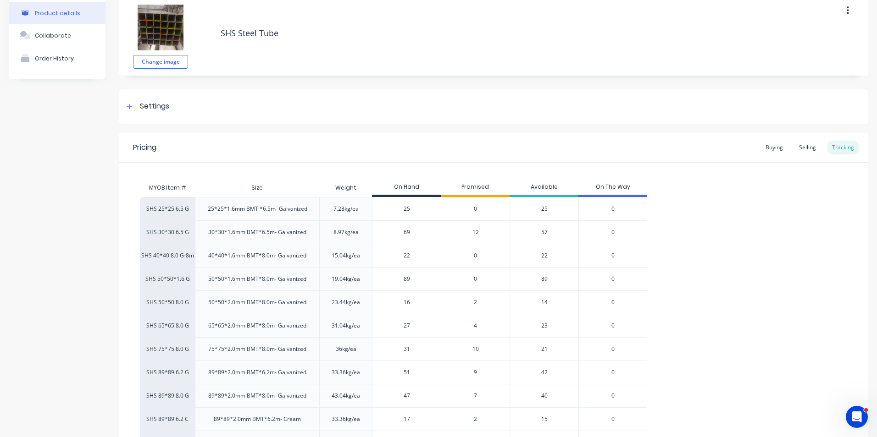
click at [764, 196] on div "MYOB Item # Size Weight On Hand Promised Available On The Way SHS 25*25 6.5 G 2…" at bounding box center [493, 340] width 707 height 323
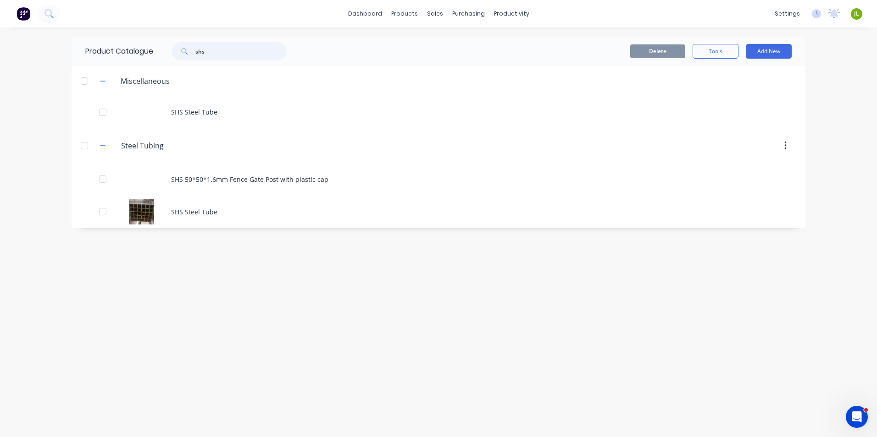
drag, startPoint x: 208, startPoint y: 50, endPoint x: 158, endPoint y: 48, distance: 50.0
click at [158, 48] on div "shs" at bounding box center [226, 51] width 147 height 18
type input "rafter"
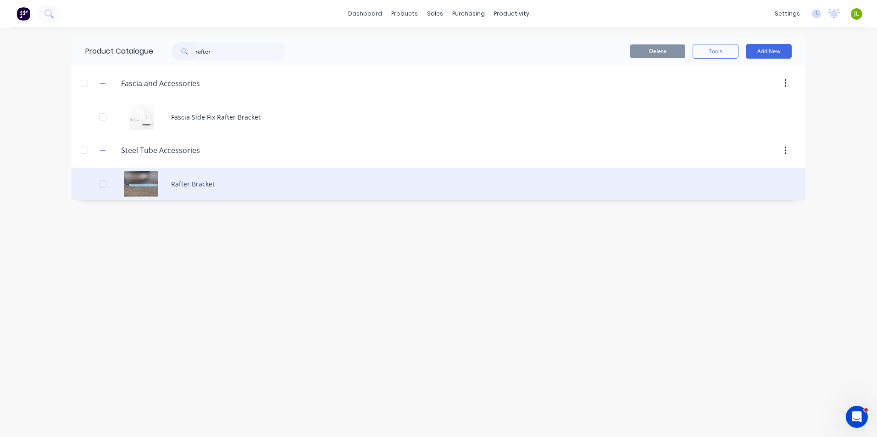
click at [148, 172] on div "Rafter Bracket" at bounding box center [439, 184] width 734 height 33
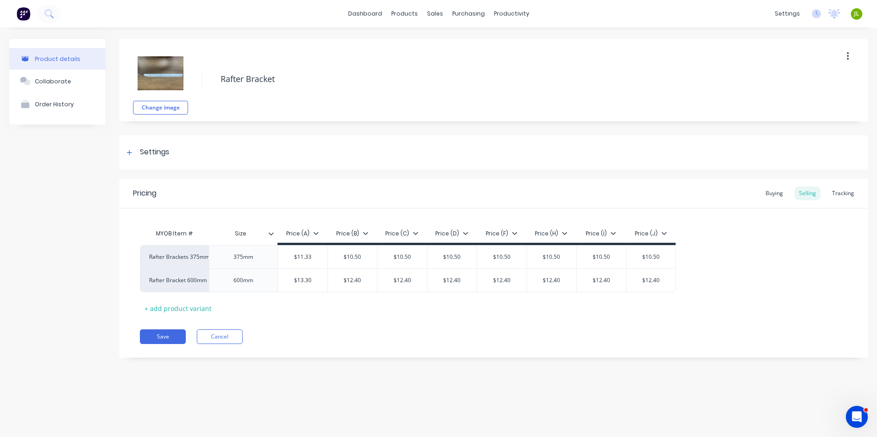
type textarea "x"
click at [842, 196] on div "Tracking" at bounding box center [842, 194] width 31 height 14
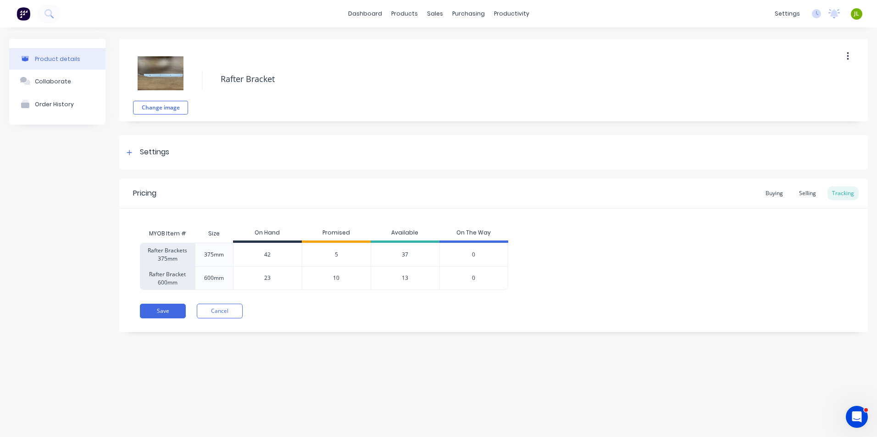
click at [304, 366] on div "Product details Collaborate Order History Change image Rafter Bracket Settings …" at bounding box center [438, 224] width 877 height 392
click at [482, 57] on link "Suppliers" at bounding box center [507, 62] width 122 height 18
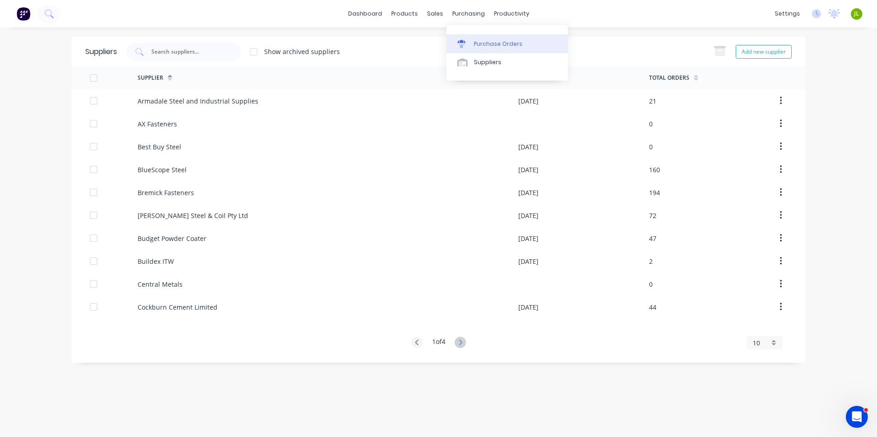
click at [486, 48] on div "Purchase Orders" at bounding box center [498, 44] width 49 height 8
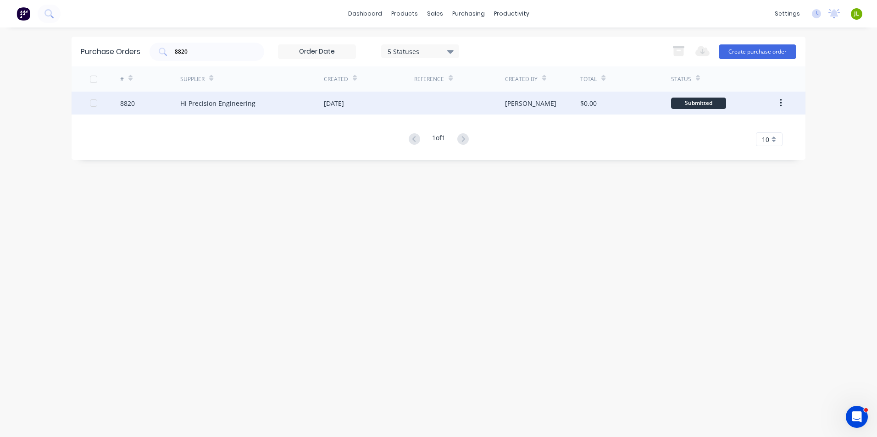
click at [244, 111] on div "Hi Precision Engineering" at bounding box center [252, 103] width 144 height 23
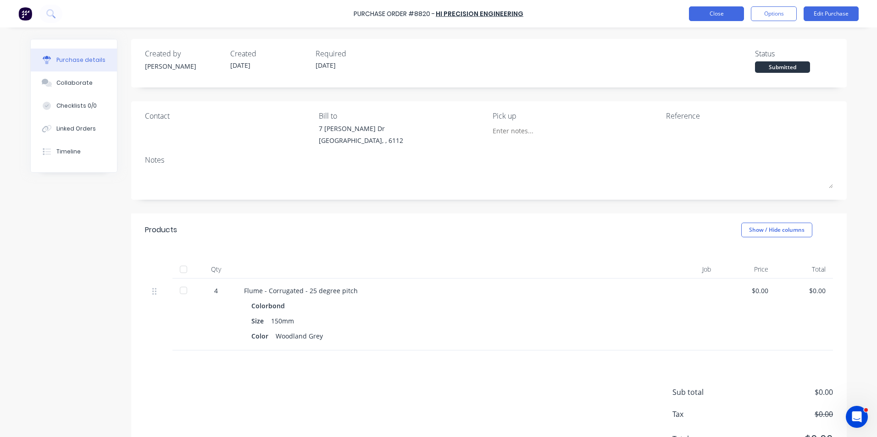
click at [698, 15] on button "Close" at bounding box center [716, 13] width 55 height 15
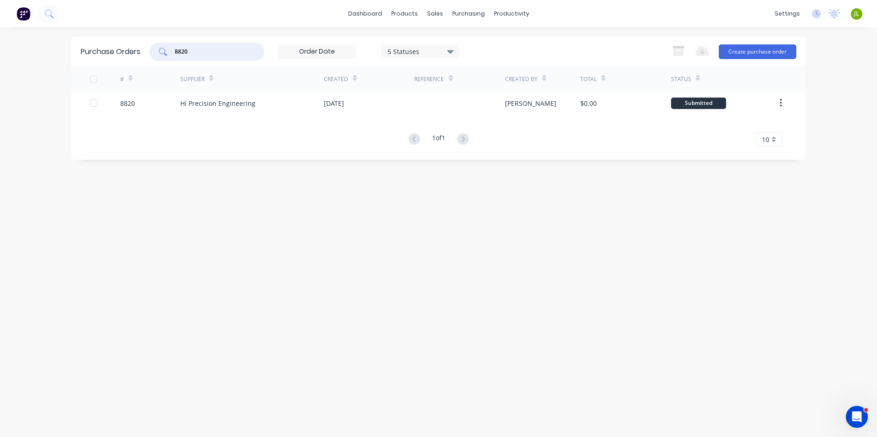
drag, startPoint x: 133, startPoint y: 52, endPoint x: 119, endPoint y: 52, distance: 14.2
click at [119, 52] on div "Purchase Orders 8820 5 Statuses 5 Statuses Export to Excel (XLSX) Create purcha…" at bounding box center [439, 52] width 734 height 30
type input "8825"
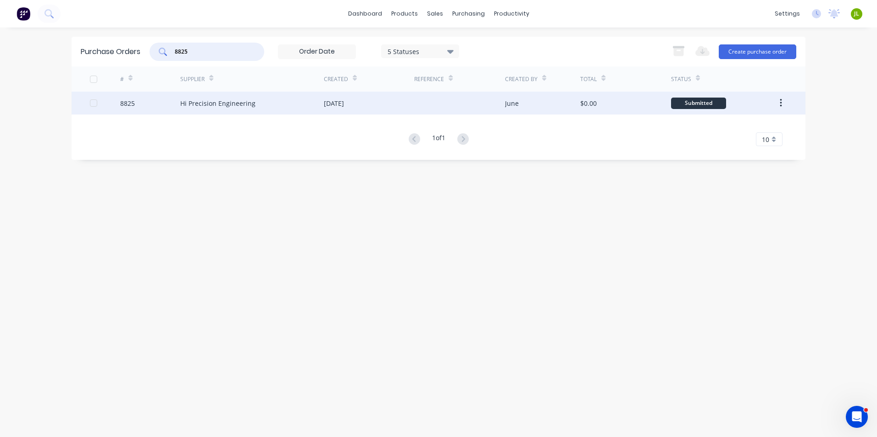
click at [199, 105] on div "Hi Precision Engineering" at bounding box center [217, 104] width 75 height 10
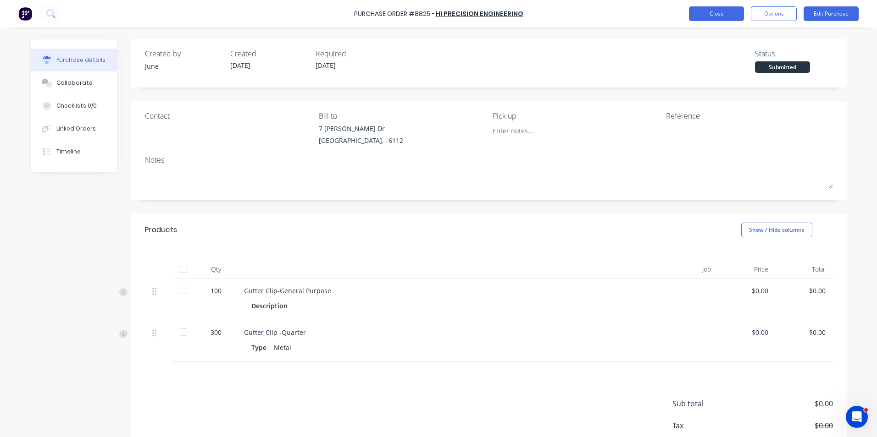
click at [720, 6] on button "Close" at bounding box center [716, 13] width 55 height 15
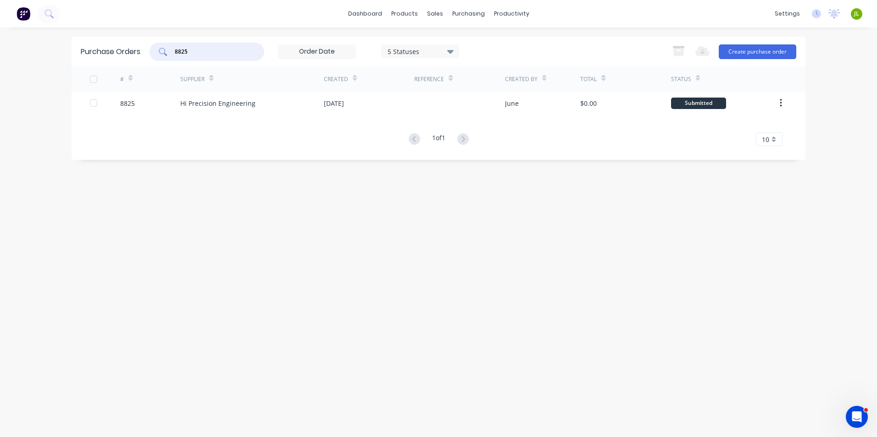
drag, startPoint x: 225, startPoint y: 55, endPoint x: 80, endPoint y: 49, distance: 145.1
click at [80, 49] on div "Purchase Orders 8825 5 Statuses 5 Statuses Export to Excel (XLSX) Create purcha…" at bounding box center [439, 52] width 734 height 30
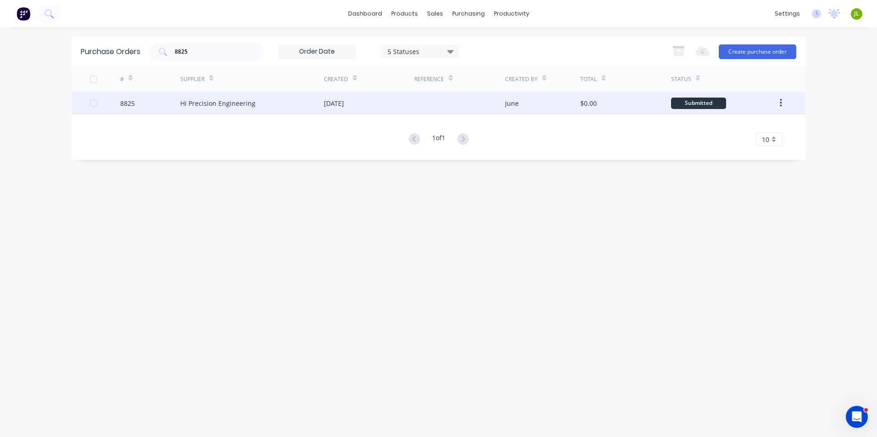
click at [194, 97] on div "Hi Precision Engineering" at bounding box center [252, 103] width 144 height 23
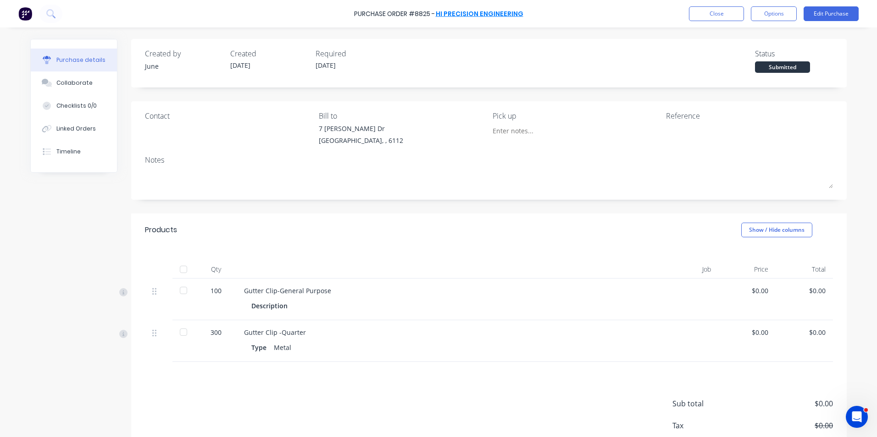
click at [457, 16] on link "Hi Precision Engineering" at bounding box center [480, 13] width 88 height 9
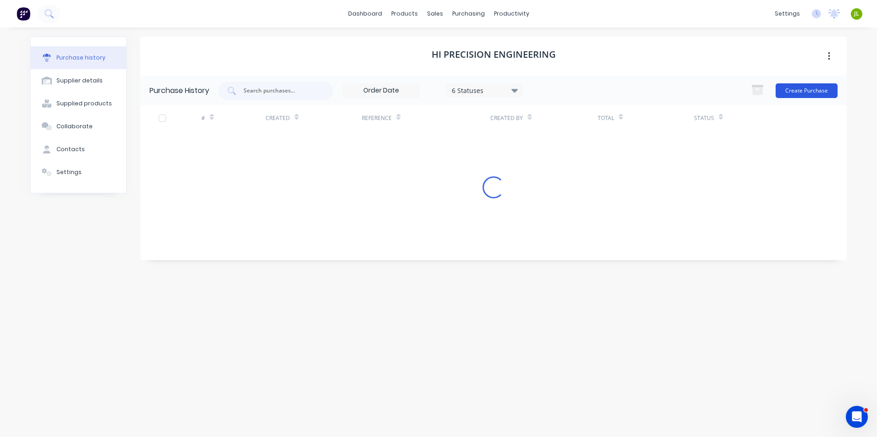
click at [788, 86] on button "Create Purchase" at bounding box center [806, 90] width 62 height 15
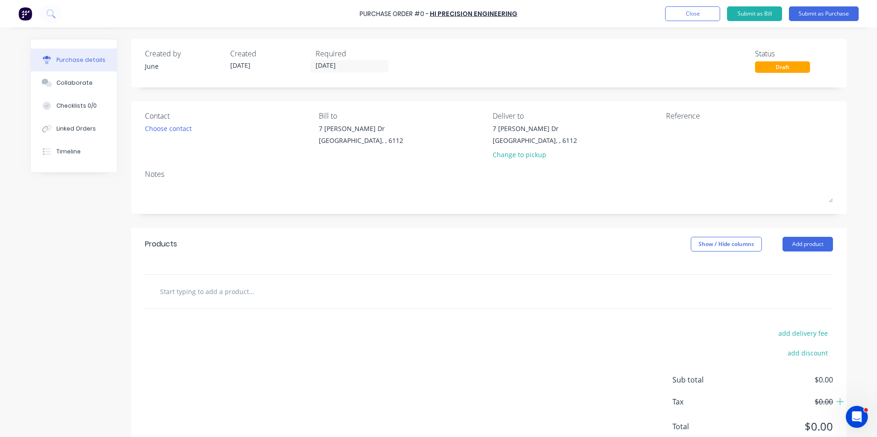
drag, startPoint x: 807, startPoint y: 248, endPoint x: 804, endPoint y: 252, distance: 5.1
click at [806, 249] on button "Add product" at bounding box center [807, 244] width 50 height 15
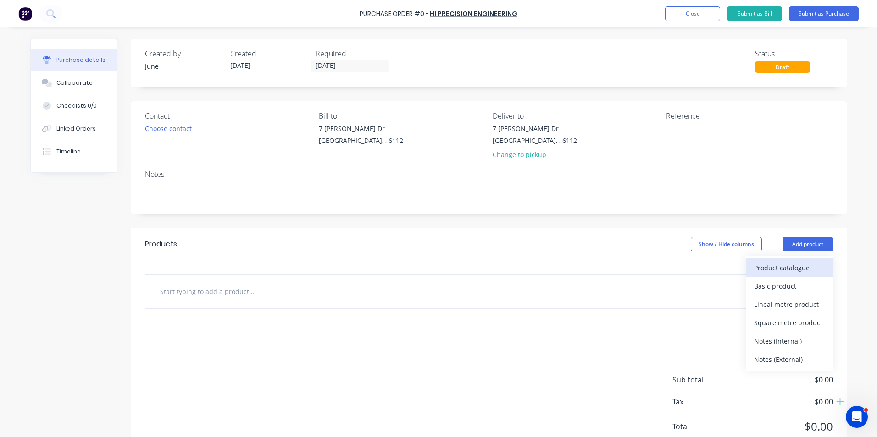
click at [797, 266] on div "Product catalogue" at bounding box center [789, 267] width 71 height 13
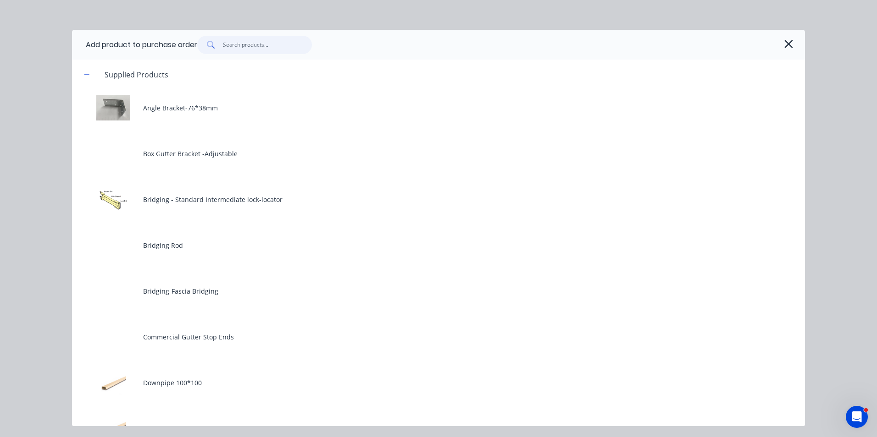
click at [263, 46] on input "text" at bounding box center [267, 45] width 89 height 18
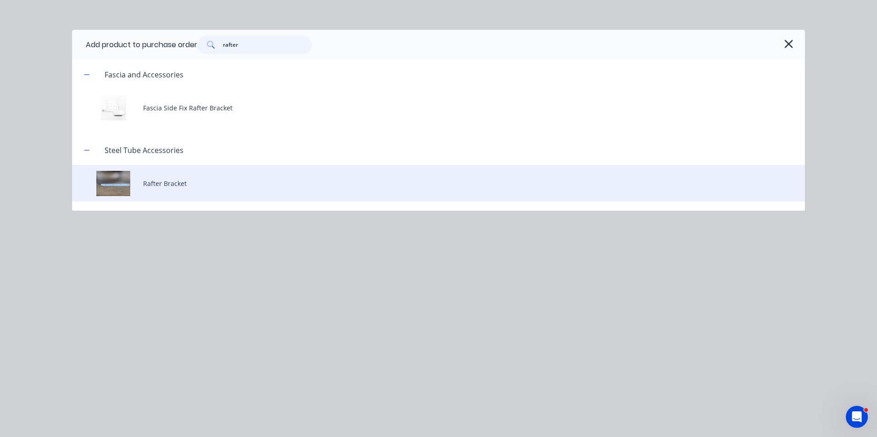
type input "rafter"
click at [162, 189] on div "Rafter Bracket" at bounding box center [438, 183] width 733 height 37
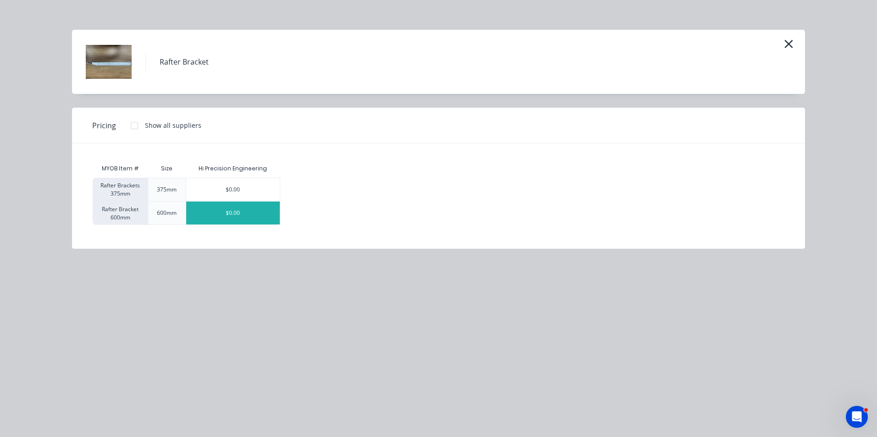
click at [240, 217] on div "$0.00" at bounding box center [233, 213] width 94 height 23
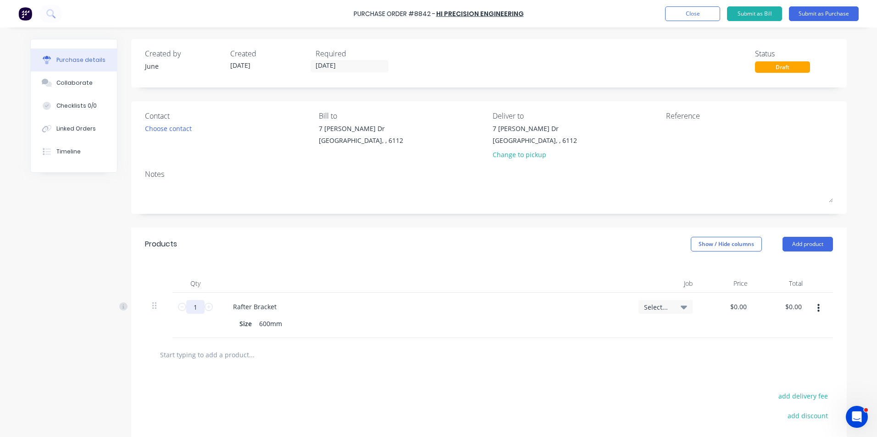
click at [196, 308] on input "1" at bounding box center [195, 307] width 18 height 14
type input "20"
click at [405, 306] on div "Rafter Bracket" at bounding box center [425, 306] width 398 height 13
drag, startPoint x: 814, startPoint y: 301, endPoint x: 808, endPoint y: 316, distance: 15.8
click at [814, 301] on button "button" at bounding box center [819, 308] width 22 height 17
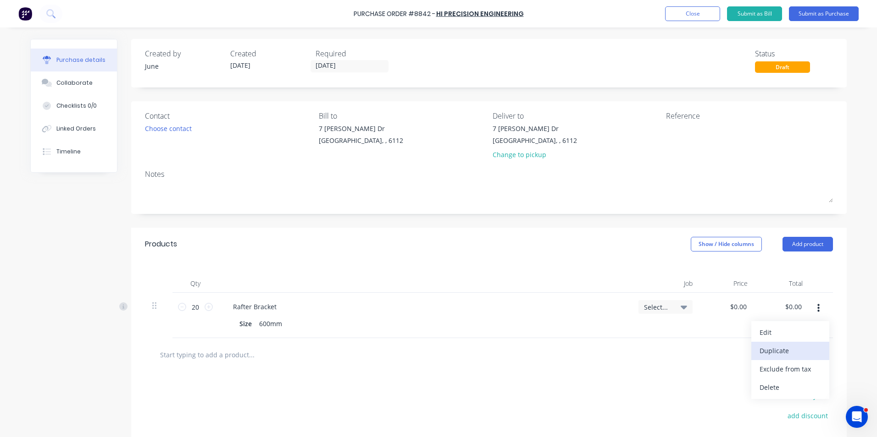
click at [796, 344] on button "Duplicate" at bounding box center [790, 351] width 78 height 18
drag, startPoint x: 815, startPoint y: 359, endPoint x: 811, endPoint y: 365, distance: 8.0
click at [815, 360] on button "button" at bounding box center [819, 354] width 22 height 17
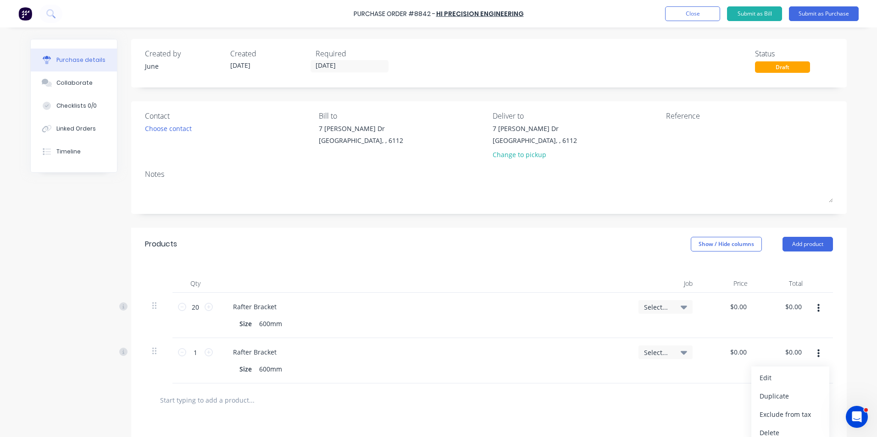
click at [800, 376] on button "Edit" at bounding box center [790, 378] width 78 height 18
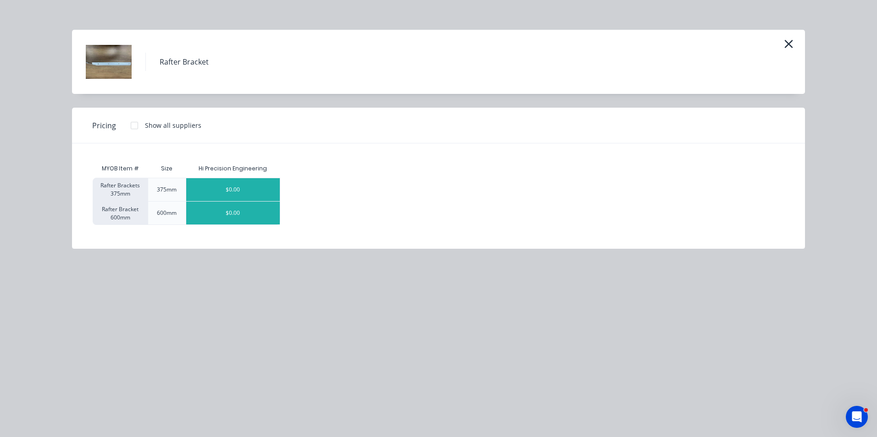
click at [235, 194] on div "$0.00" at bounding box center [233, 189] width 94 height 23
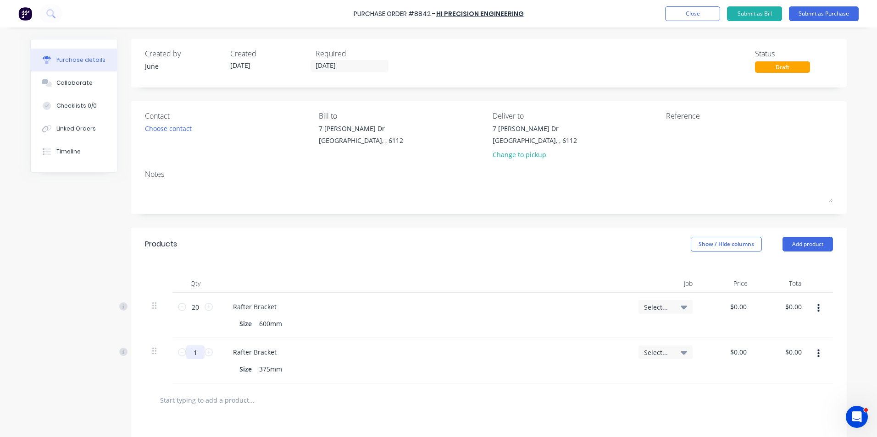
click at [190, 352] on input "1" at bounding box center [195, 353] width 18 height 14
type input "20"
click at [528, 365] on div "Size 375mm" at bounding box center [423, 369] width 374 height 13
click at [815, 10] on button "Submit as Purchase" at bounding box center [824, 13] width 70 height 15
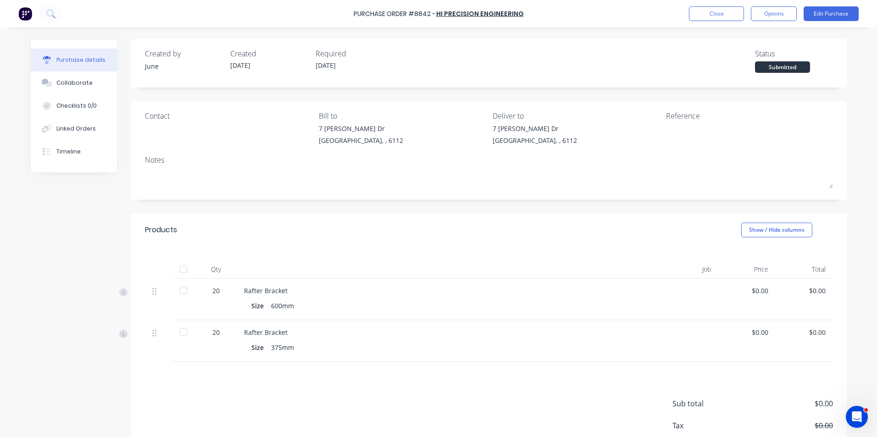
drag, startPoint x: 767, startPoint y: 18, endPoint x: 763, endPoint y: 39, distance: 21.6
click at [768, 21] on div "Purchase Order #8842 - Hi Precision Engineering Close Options Edit Purchase" at bounding box center [438, 14] width 877 height 28
click at [769, 15] on button "Options" at bounding box center [774, 13] width 46 height 15
click at [760, 37] on div "Print / Email" at bounding box center [753, 37] width 71 height 13
click at [731, 75] on div "Without pricing" at bounding box center [753, 73] width 71 height 13
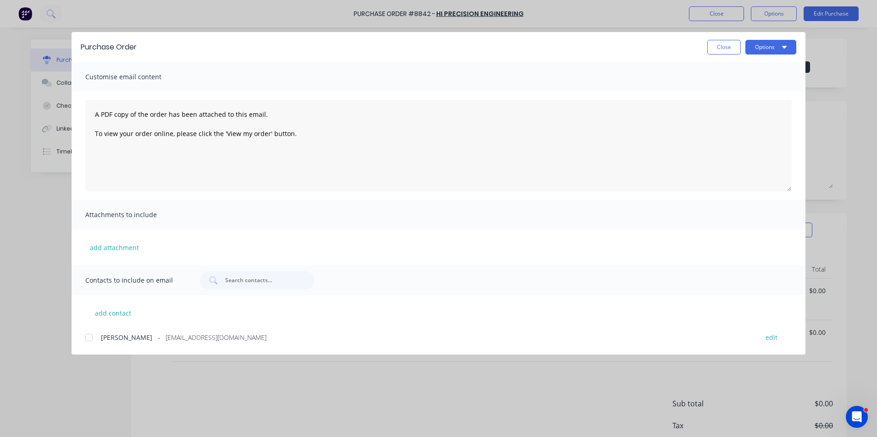
click at [98, 343] on div at bounding box center [89, 338] width 18 height 18
click at [760, 45] on button "Options" at bounding box center [770, 47] width 51 height 15
click at [746, 104] on div "Email" at bounding box center [752, 106] width 71 height 13
drag, startPoint x: 214, startPoint y: 194, endPoint x: 322, endPoint y: 146, distance: 118.1
click at [214, 194] on div "A PDF copy of the order has been attached to this email. To view your order onl…" at bounding box center [439, 146] width 734 height 108
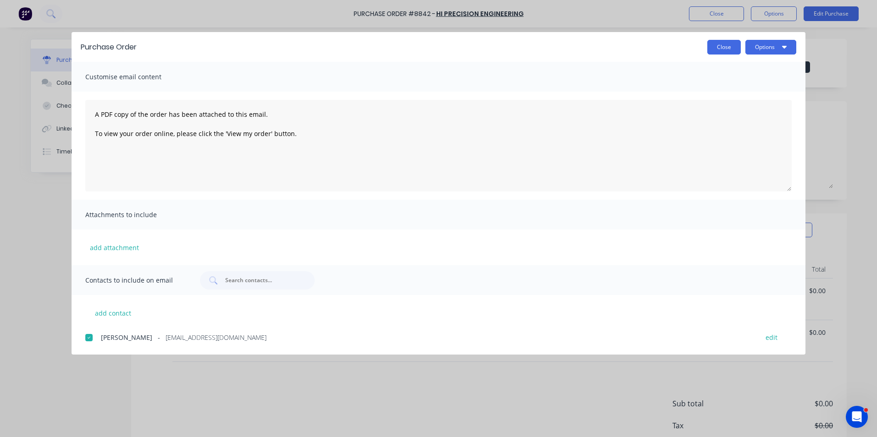
click at [719, 48] on button "Close" at bounding box center [723, 47] width 33 height 15
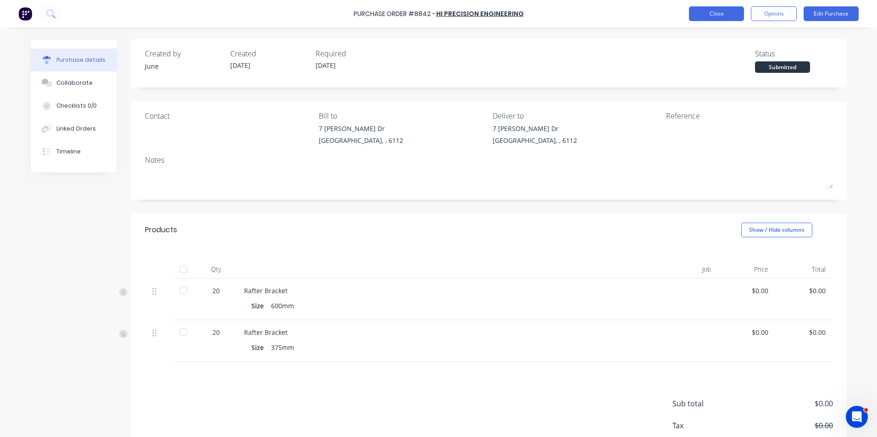
click at [719, 14] on button "Close" at bounding box center [716, 13] width 55 height 15
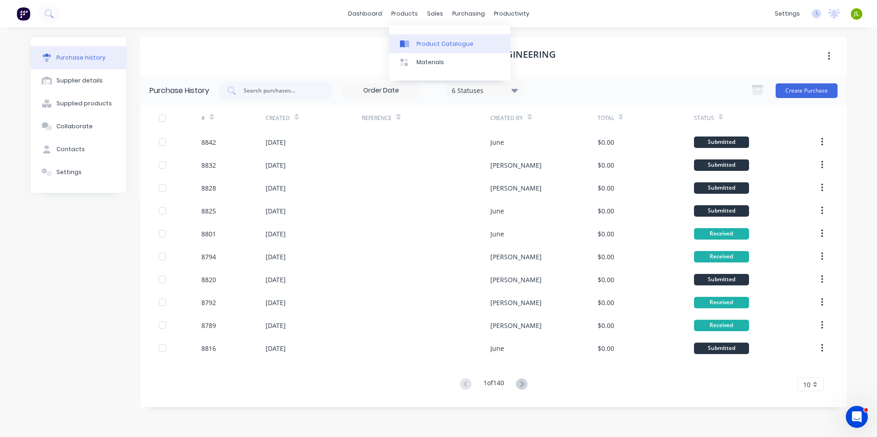
click at [428, 39] on link "Product Catalogue" at bounding box center [450, 43] width 122 height 18
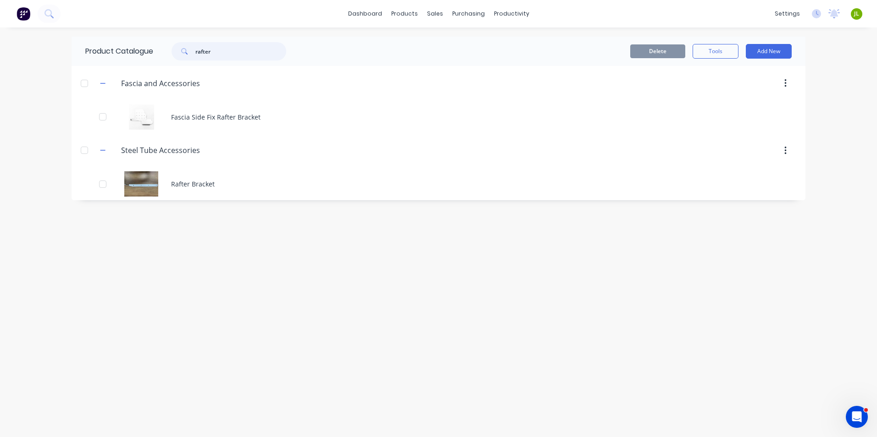
click at [203, 50] on input "rafter" at bounding box center [240, 51] width 91 height 18
drag, startPoint x: 228, startPoint y: 51, endPoint x: 195, endPoint y: 58, distance: 34.2
click at [195, 58] on div "rafter" at bounding box center [229, 51] width 115 height 18
type input "t"
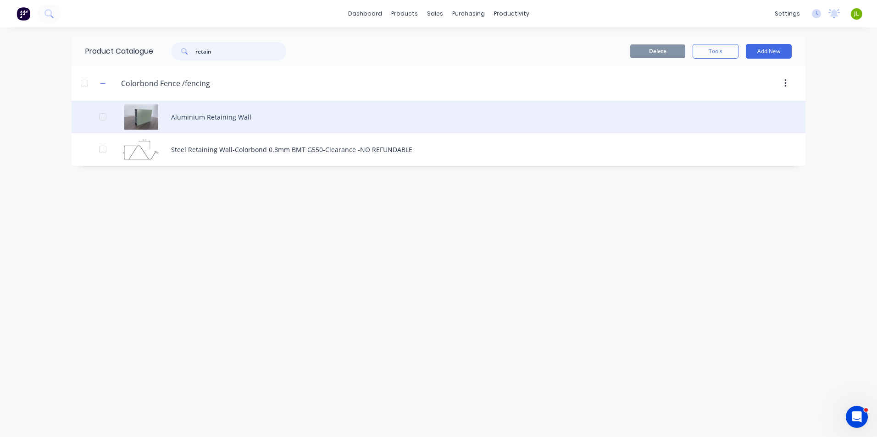
type input "retain"
click at [261, 117] on div "Aluminium Retaining Wall" at bounding box center [439, 117] width 734 height 33
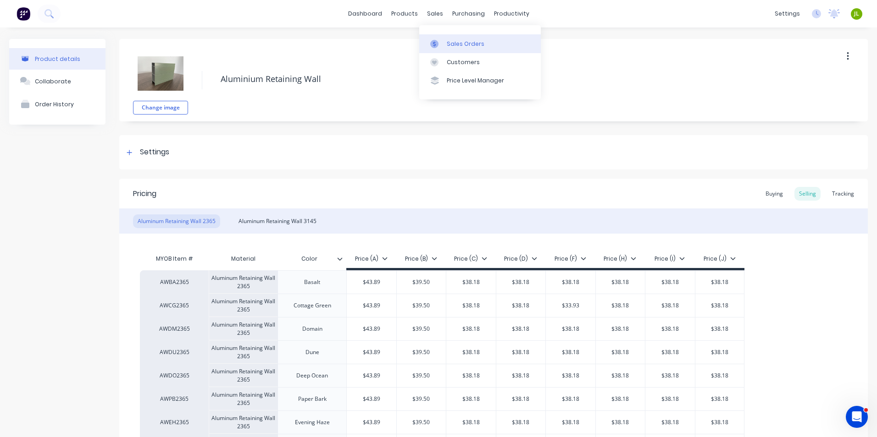
click at [431, 39] on link "Sales Orders" at bounding box center [480, 43] width 122 height 18
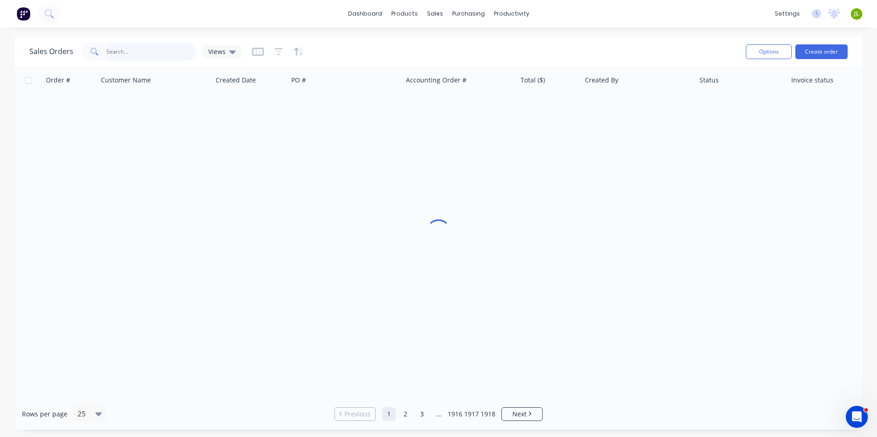
drag, startPoint x: 186, startPoint y: 54, endPoint x: 195, endPoint y: 42, distance: 15.0
click at [186, 54] on input "text" at bounding box center [150, 52] width 89 height 18
type input "0403838108"
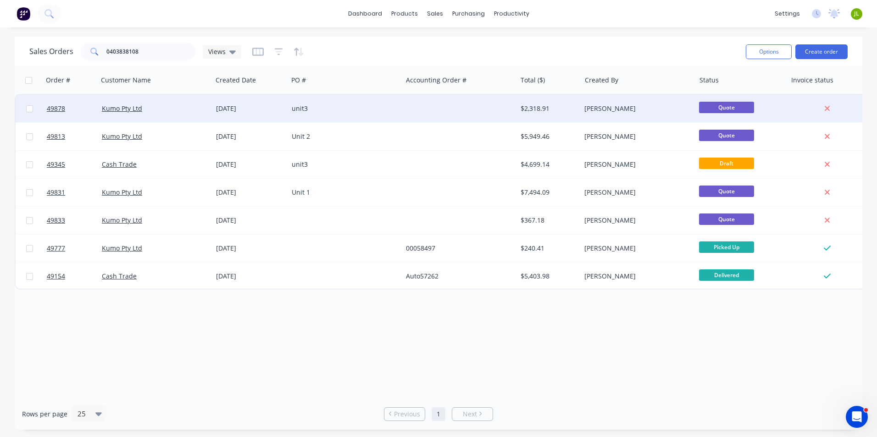
click at [384, 116] on div "unit3" at bounding box center [345, 109] width 114 height 28
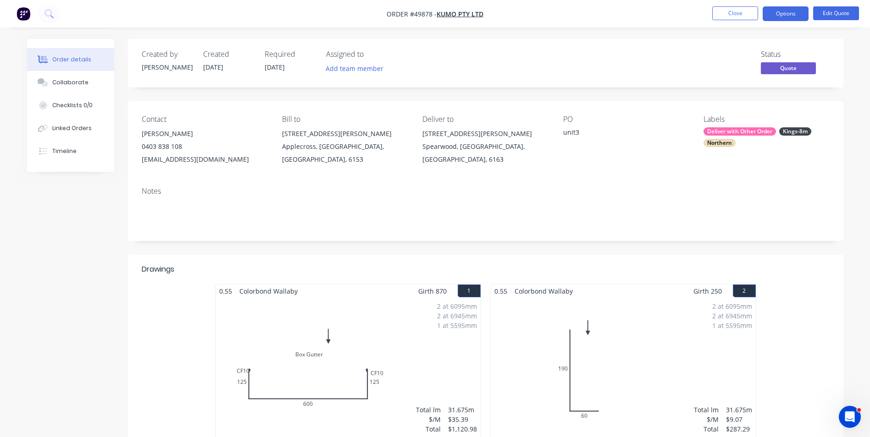
click at [460, 49] on div "Created by [PERSON_NAME] Created [DATE] Required [DATE] Assigned to Add team me…" at bounding box center [485, 63] width 715 height 49
click at [636, 20] on nav "Order #49878 - Kumo Pty Ltd Close Options Edit Quote" at bounding box center [435, 14] width 870 height 28
click at [723, 12] on button "Close" at bounding box center [735, 13] width 46 height 14
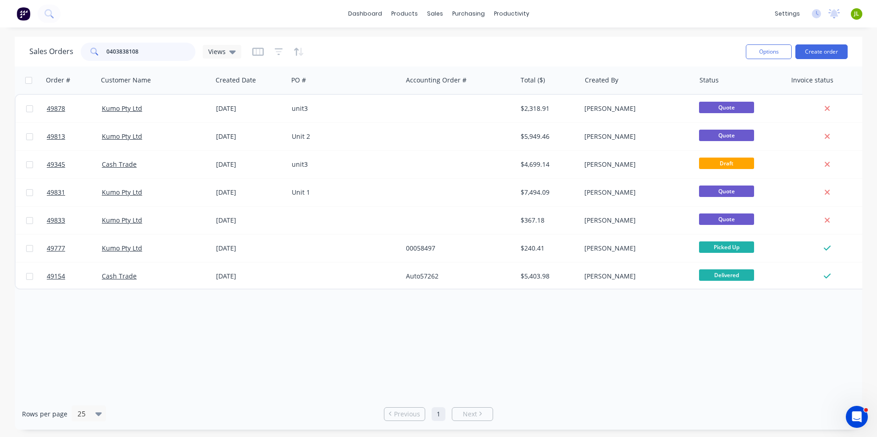
drag, startPoint x: 150, startPoint y: 50, endPoint x: 55, endPoint y: 47, distance: 95.0
click at [55, 47] on div "Sales Orders 0403838108 Views" at bounding box center [135, 52] width 212 height 18
type input "49971"
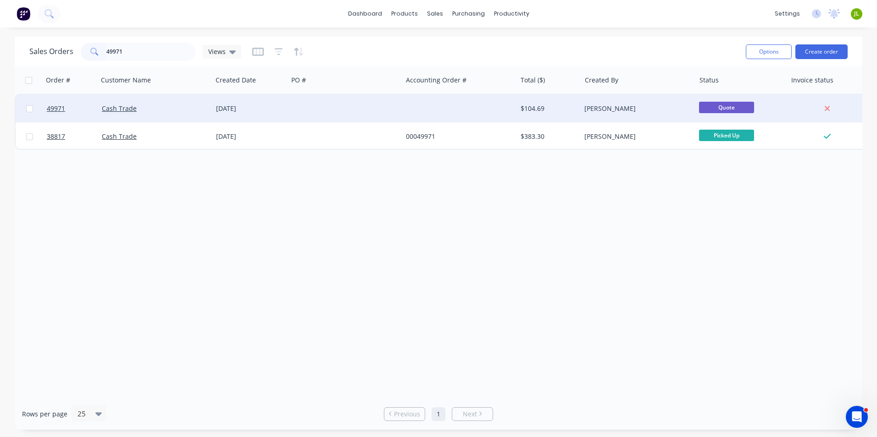
click at [278, 115] on div "[DATE]" at bounding box center [250, 109] width 76 height 28
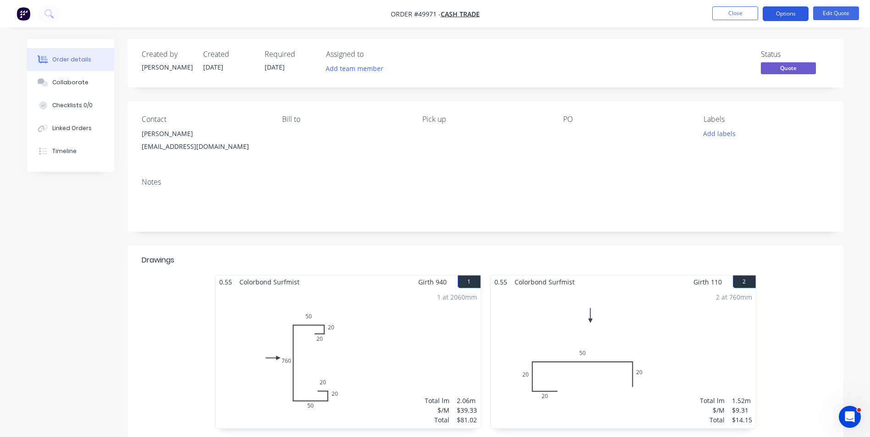
click at [783, 15] on button "Options" at bounding box center [786, 13] width 46 height 15
drag, startPoint x: 598, startPoint y: 61, endPoint x: 853, endPoint y: 24, distance: 258.6
click at [603, 61] on div "Status Quote" at bounding box center [624, 63] width 412 height 27
click at [847, 16] on button "Edit Quote" at bounding box center [836, 13] width 46 height 14
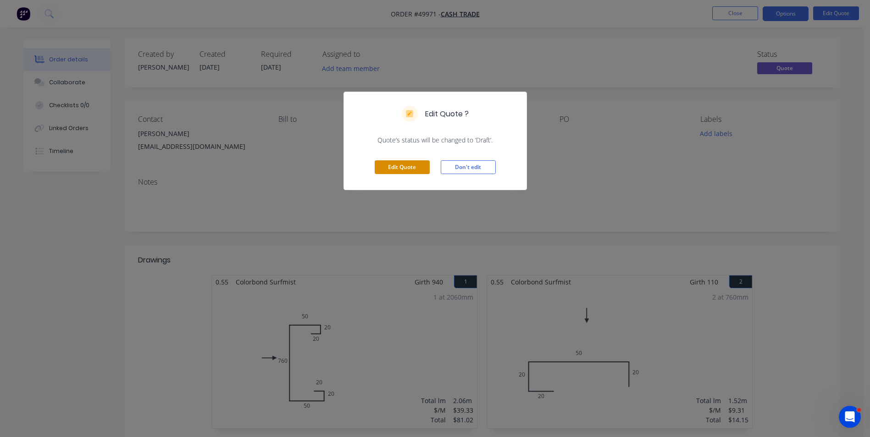
click at [392, 164] on button "Edit Quote" at bounding box center [402, 168] width 55 height 14
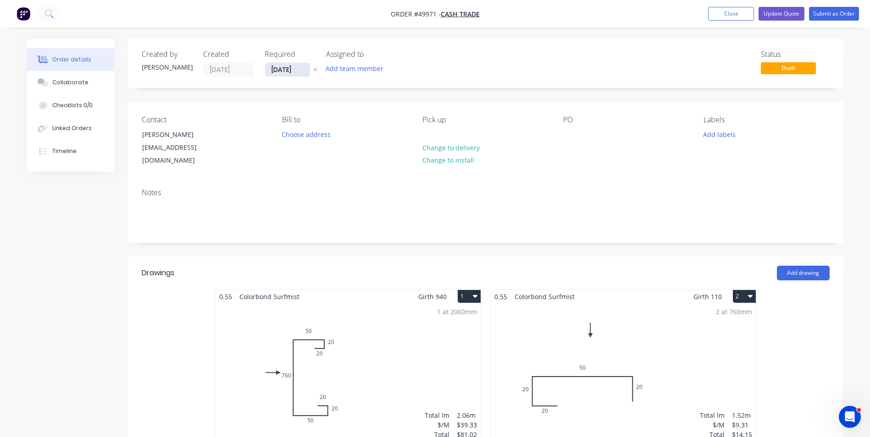
click at [273, 65] on input "[DATE]" at bounding box center [287, 70] width 45 height 14
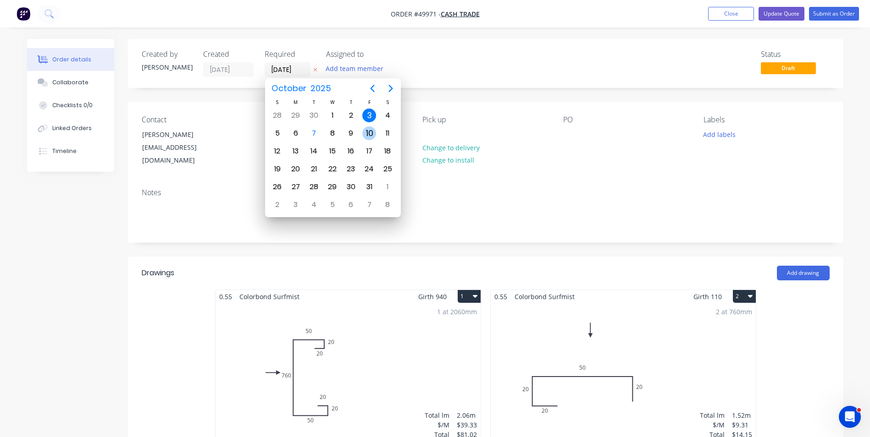
click at [362, 133] on div "10" at bounding box center [369, 133] width 18 height 17
type input "[DATE]"
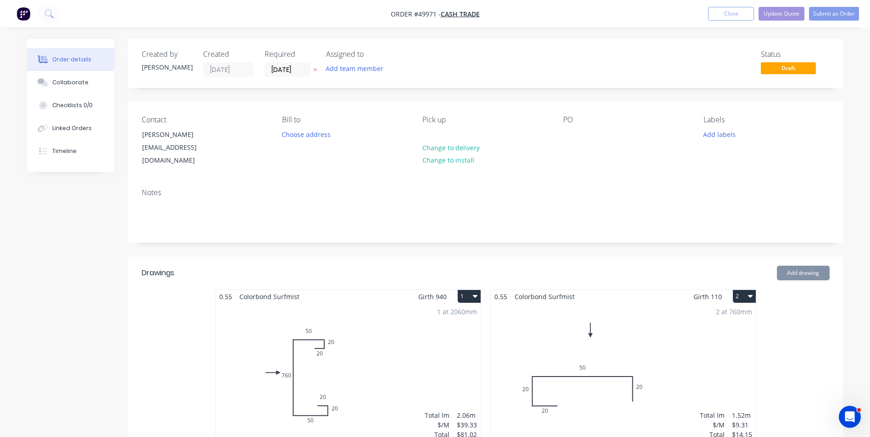
click at [476, 89] on div "Created by [PERSON_NAME] Created [DATE] Required [DATE] Assigned to Add team me…" at bounding box center [485, 378] width 715 height 678
click at [579, 161] on div "Contact [PERSON_NAME] [EMAIL_ADDRESS][DOMAIN_NAME] [PERSON_NAME] to Choose addr…" at bounding box center [485, 141] width 715 height 79
click at [821, 14] on button "Submit as Order" at bounding box center [834, 14] width 50 height 14
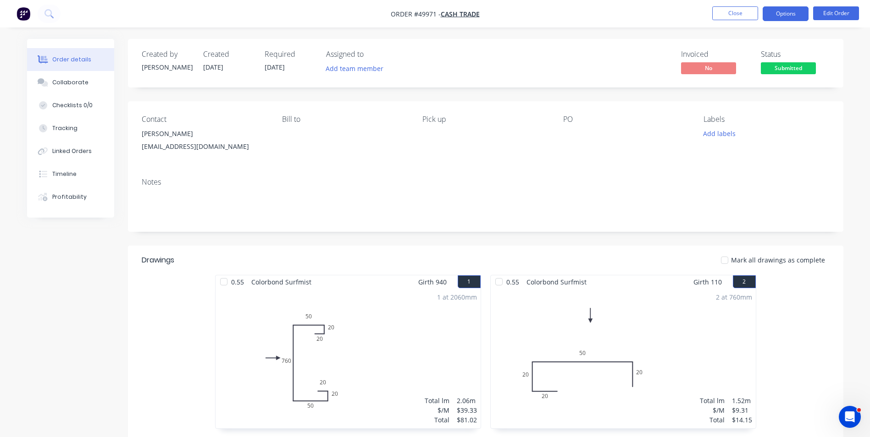
click at [795, 18] on button "Options" at bounding box center [786, 13] width 46 height 15
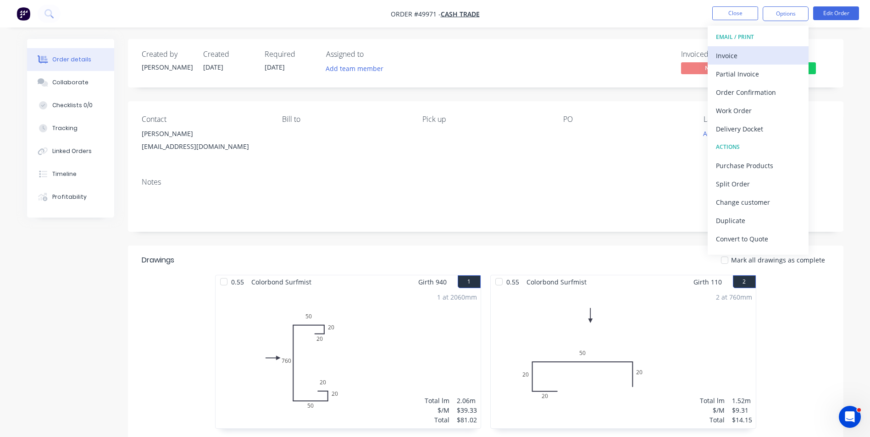
click at [784, 49] on div "Invoice" at bounding box center [758, 55] width 84 height 13
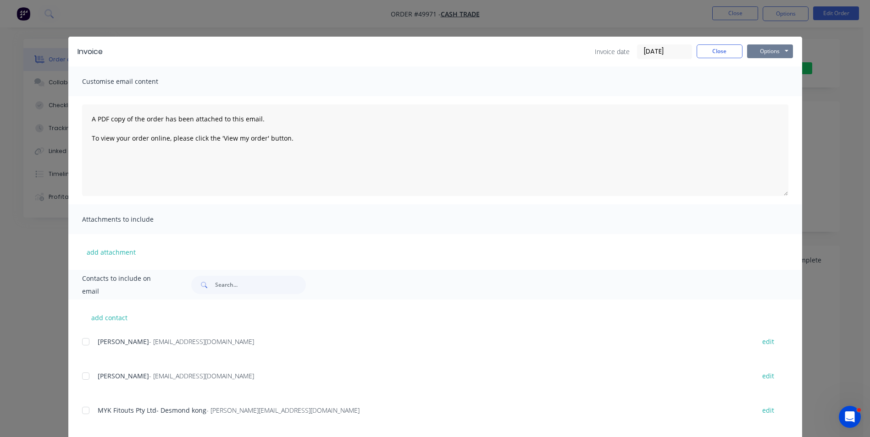
click at [776, 53] on button "Options" at bounding box center [770, 51] width 46 height 14
click at [763, 86] on button "Print" at bounding box center [776, 82] width 59 height 15
click at [710, 54] on button "Close" at bounding box center [720, 51] width 46 height 14
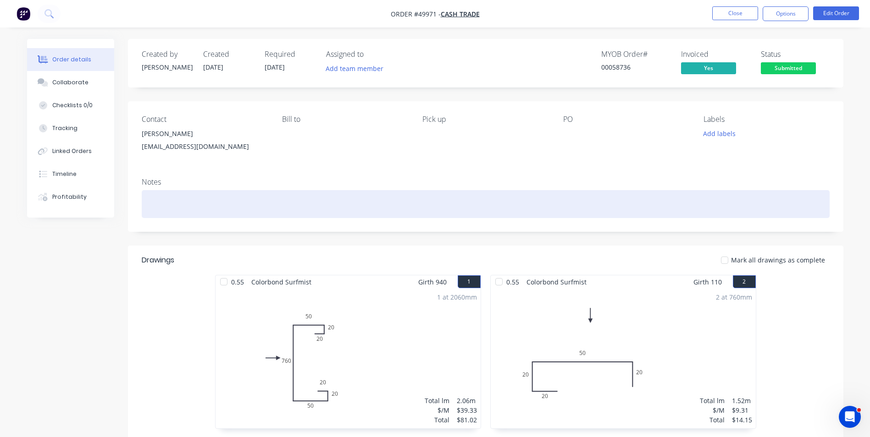
click at [567, 202] on div at bounding box center [486, 204] width 688 height 28
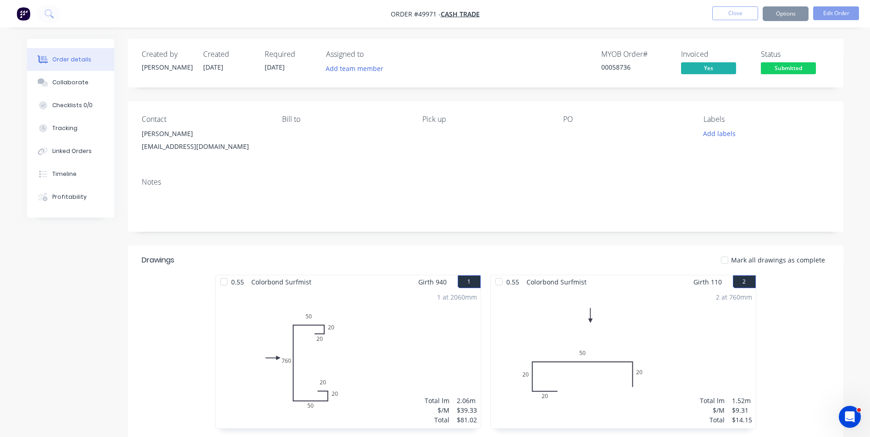
click at [599, 136] on div at bounding box center [620, 133] width 115 height 13
click at [799, 14] on button "Options" at bounding box center [786, 13] width 46 height 15
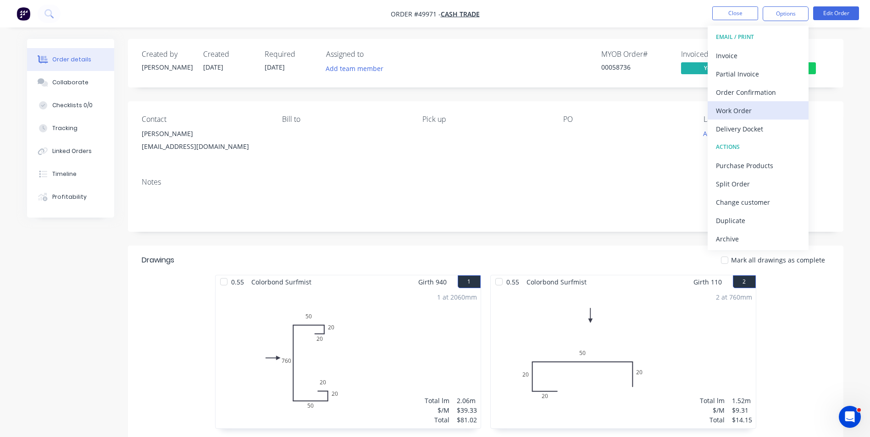
click at [752, 118] on button "Work Order" at bounding box center [758, 110] width 101 height 18
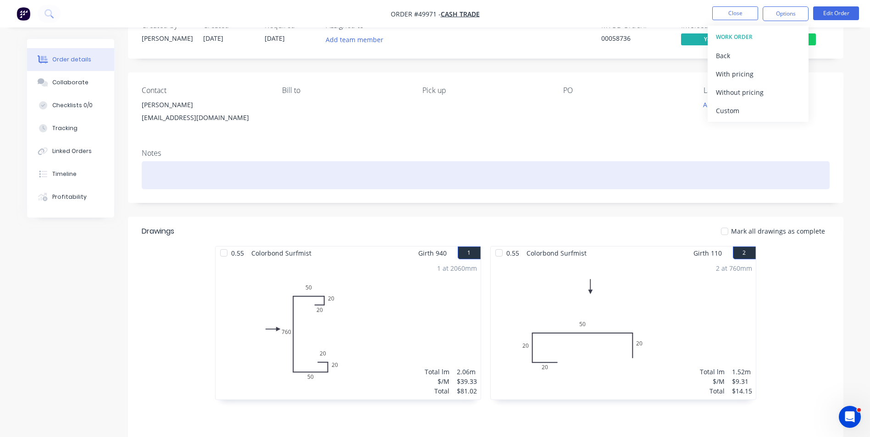
scroll to position [92, 0]
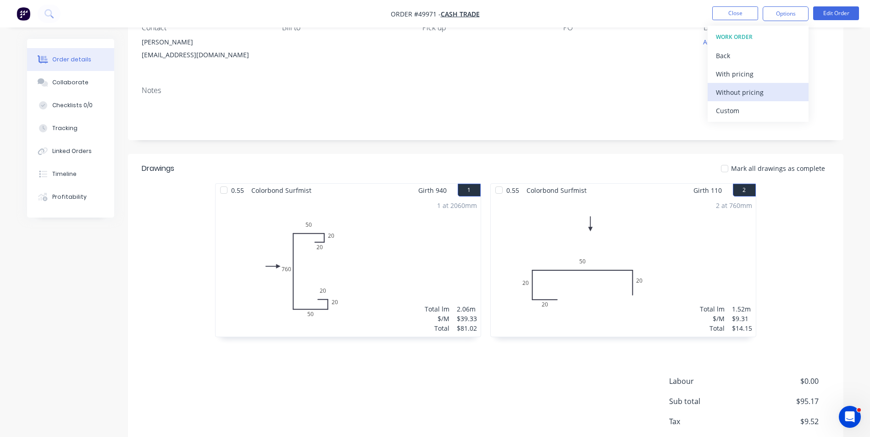
click at [746, 91] on div "Without pricing" at bounding box center [758, 92] width 84 height 13
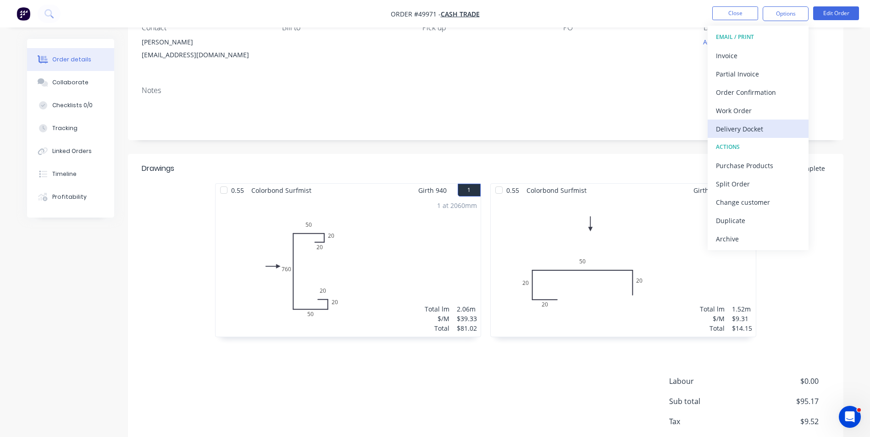
click at [743, 132] on div "Delivery Docket" at bounding box center [758, 128] width 84 height 13
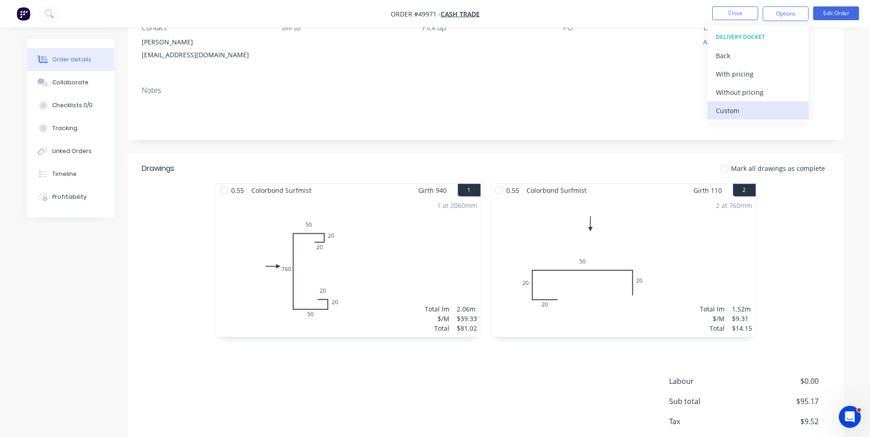
click at [744, 101] on button "Custom" at bounding box center [758, 110] width 101 height 18
click at [732, 54] on div "Back" at bounding box center [758, 55] width 84 height 13
click at [735, 100] on button "Without pricing" at bounding box center [758, 92] width 101 height 18
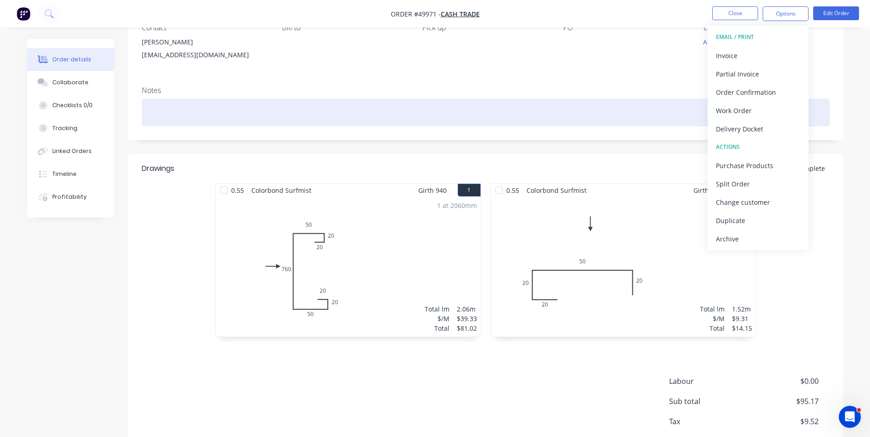
click at [515, 125] on div at bounding box center [486, 113] width 688 height 28
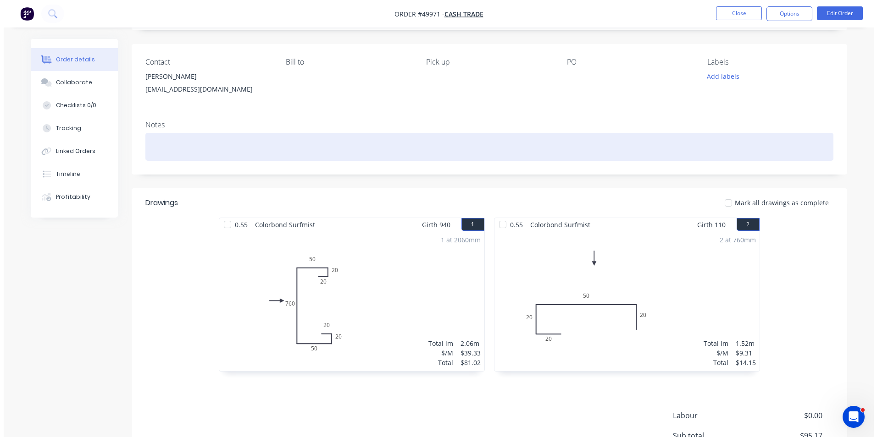
scroll to position [0, 0]
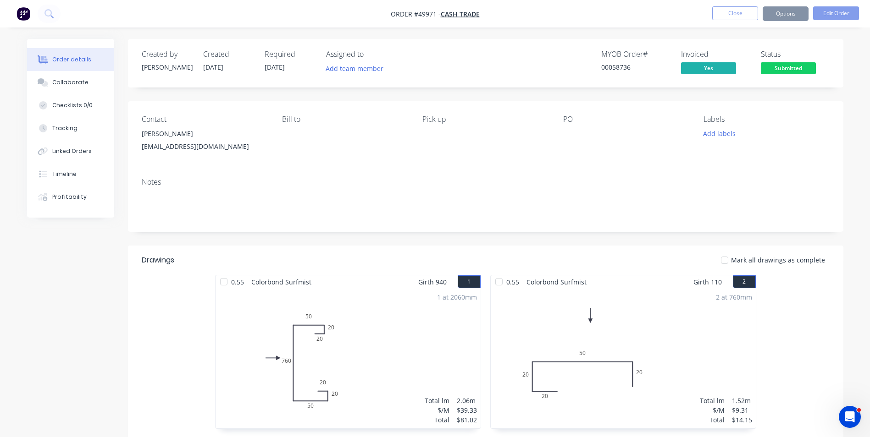
click at [729, 5] on nav "Order #49971 - Cash Trade Close Options Edit Order" at bounding box center [435, 14] width 870 height 28
click at [729, 12] on button "Close" at bounding box center [735, 13] width 46 height 14
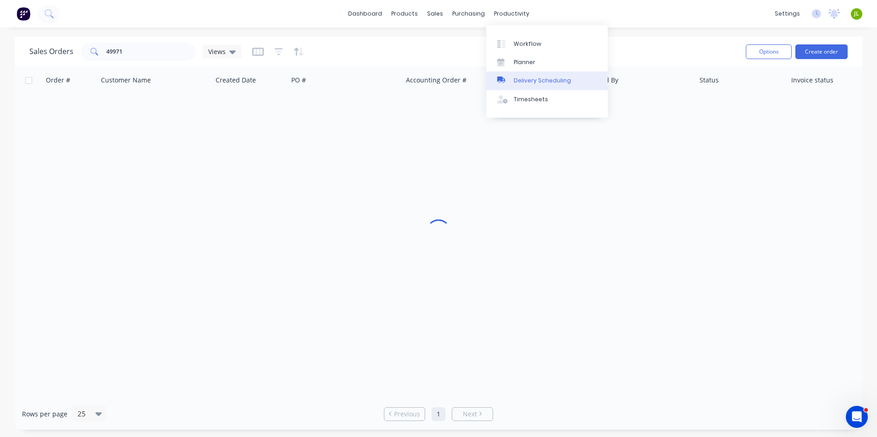
click at [520, 72] on link "Delivery Scheduling" at bounding box center [547, 81] width 122 height 18
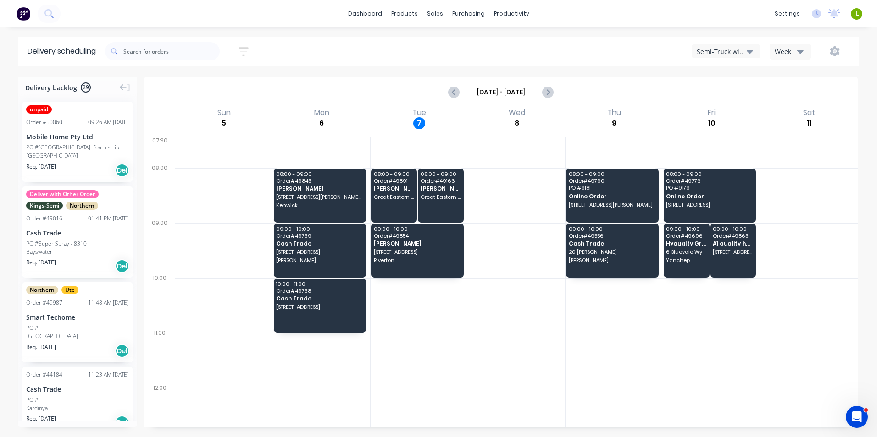
click at [724, 55] on div "Semi-Truck with Hiab" at bounding box center [722, 52] width 50 height 10
click at [709, 111] on div "Utes Delivery" at bounding box center [737, 111] width 91 height 18
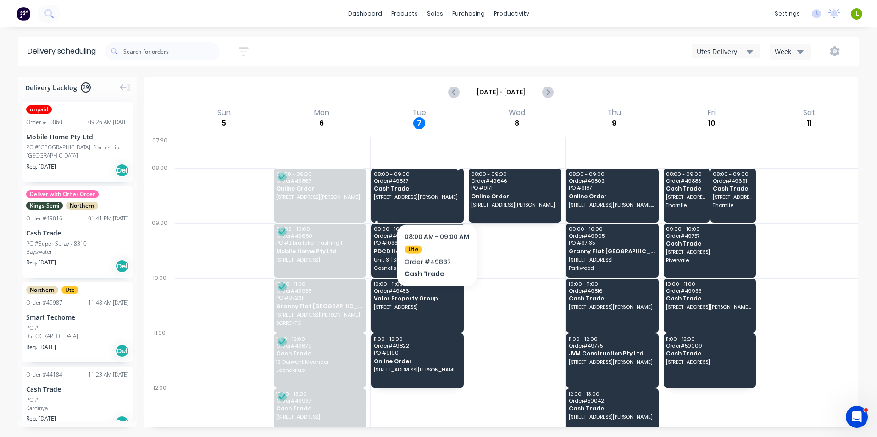
click at [437, 200] on span "99 Brenchley Dr, Atwell WA 6164" at bounding box center [417, 197] width 86 height 6
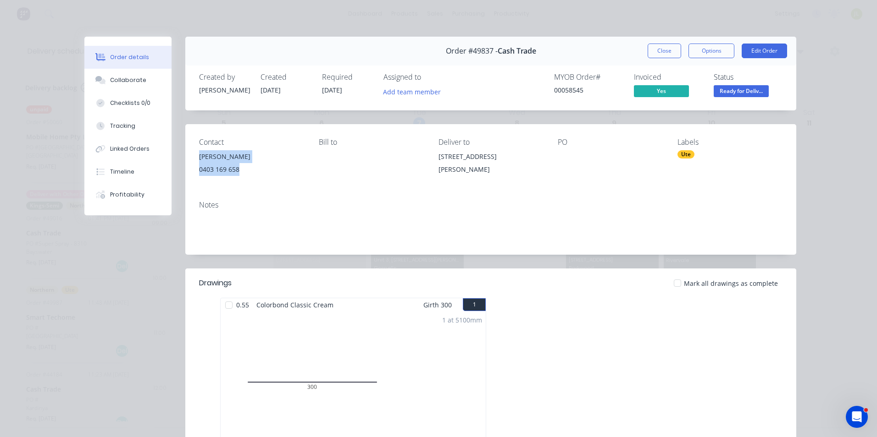
drag, startPoint x: 242, startPoint y: 169, endPoint x: 196, endPoint y: 153, distance: 48.4
click at [199, 153] on div "Lin 0403 169 658" at bounding box center [251, 164] width 105 height 29
copy div "Lin 0403 169 658"
click at [672, 50] on button "Close" at bounding box center [664, 51] width 33 height 15
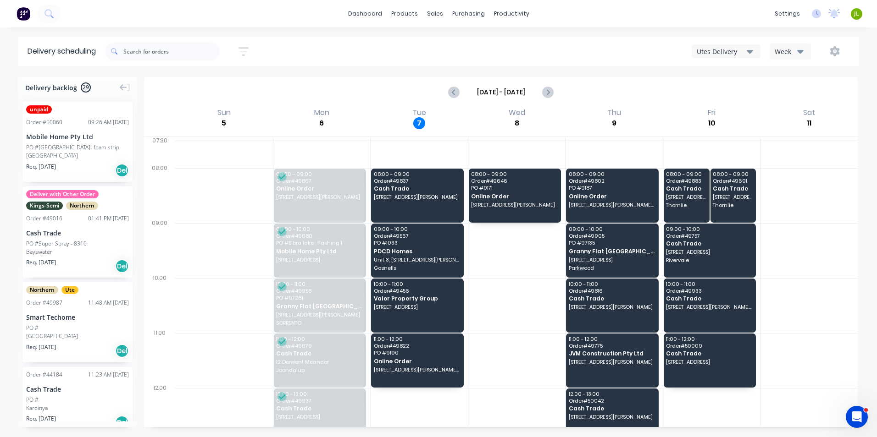
click at [729, 53] on div "Utes Delivery" at bounding box center [722, 52] width 50 height 10
click at [545, 42] on div "Sort by Most recent Created date Required date Order number Customer name Most …" at bounding box center [481, 52] width 753 height 26
click at [447, 41] on div at bounding box center [440, 44] width 14 height 8
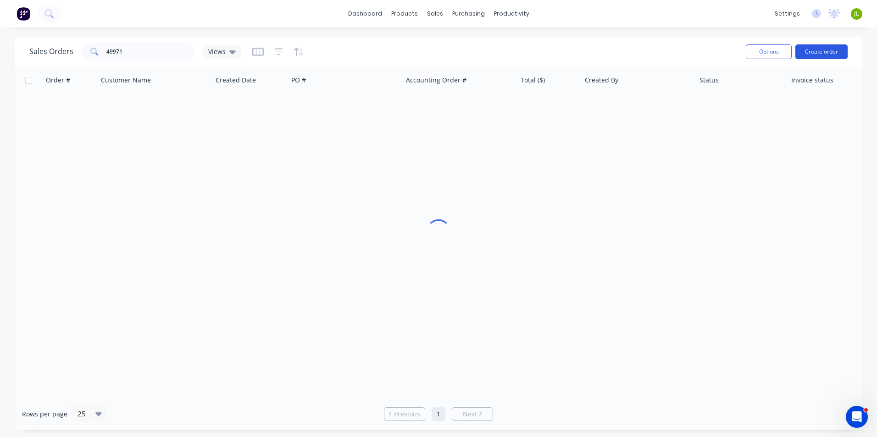
click at [838, 46] on button "Create order" at bounding box center [821, 51] width 52 height 15
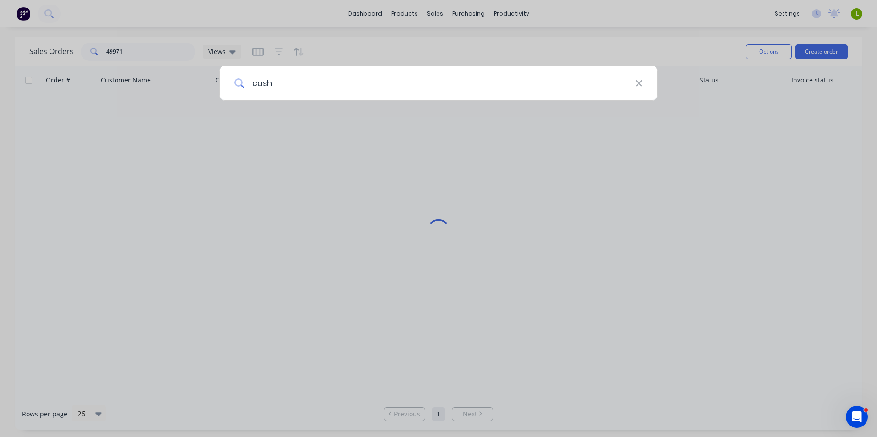
type input "cash"
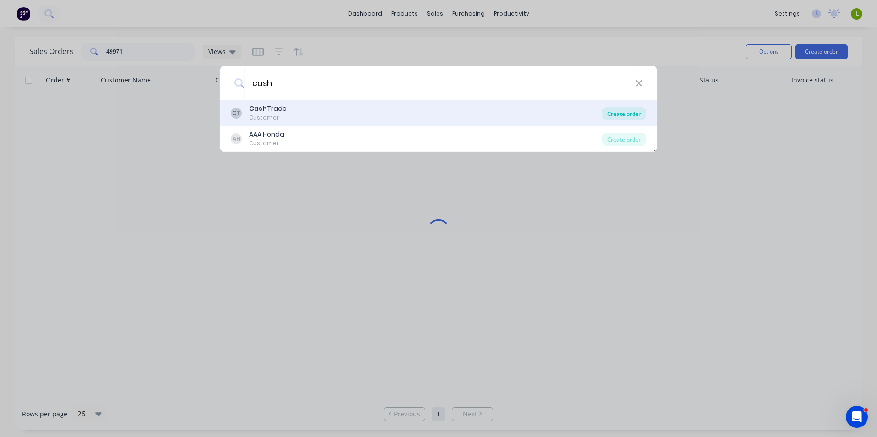
click at [624, 112] on div "Create order" at bounding box center [624, 113] width 44 height 13
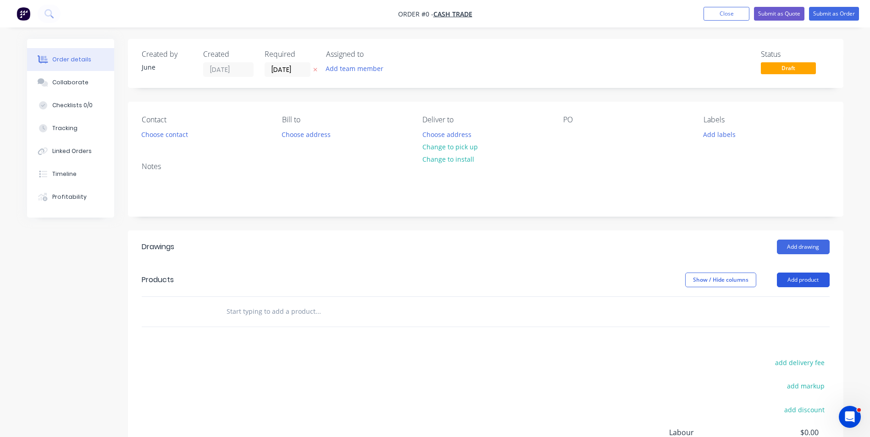
click at [814, 282] on button "Add product" at bounding box center [803, 280] width 53 height 15
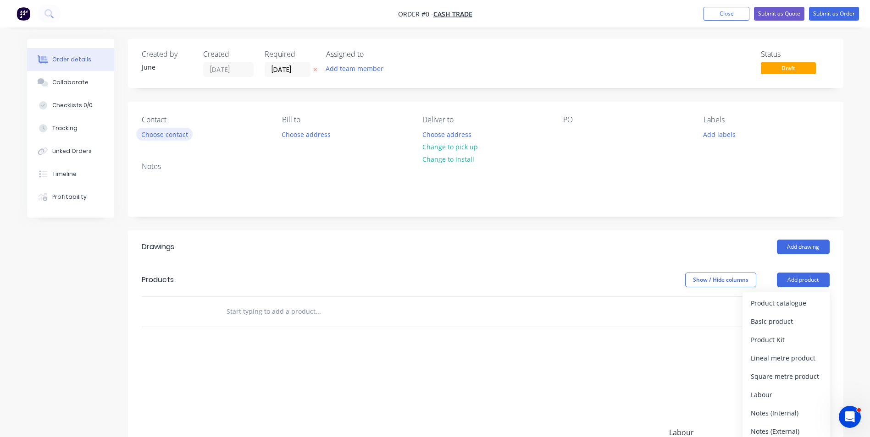
click at [171, 130] on button "Choose contact" at bounding box center [164, 134] width 56 height 12
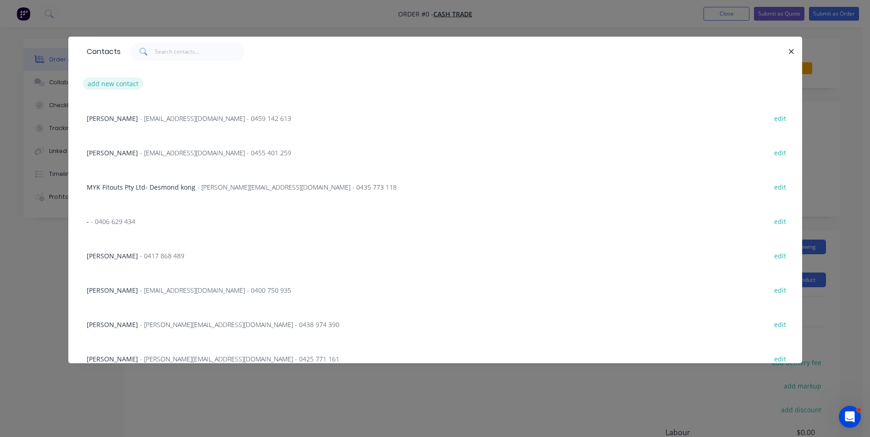
click at [112, 78] on button "add new contact" at bounding box center [113, 84] width 61 height 12
select select "AU"
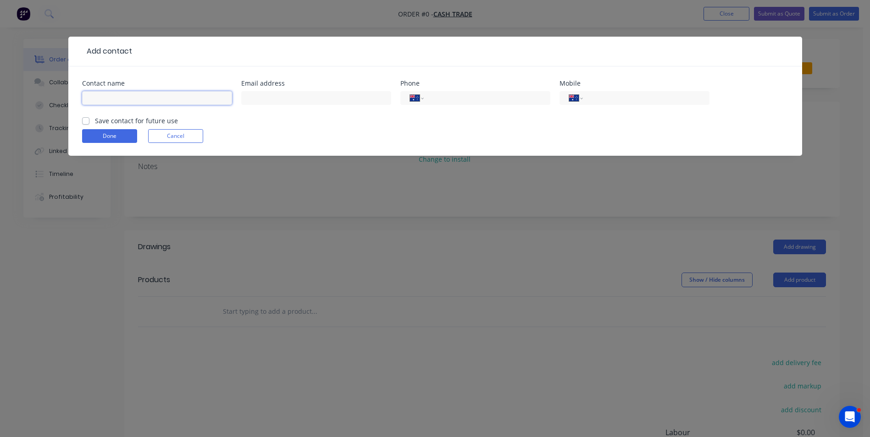
click at [121, 99] on input "text" at bounding box center [157, 98] width 150 height 14
paste input "Lin 0403 169 658"
drag, startPoint x: 133, startPoint y: 99, endPoint x: 99, endPoint y: 103, distance: 34.6
click at [99, 103] on input "Lin 0403 169 658" at bounding box center [157, 98] width 150 height 14
type input "Lin"
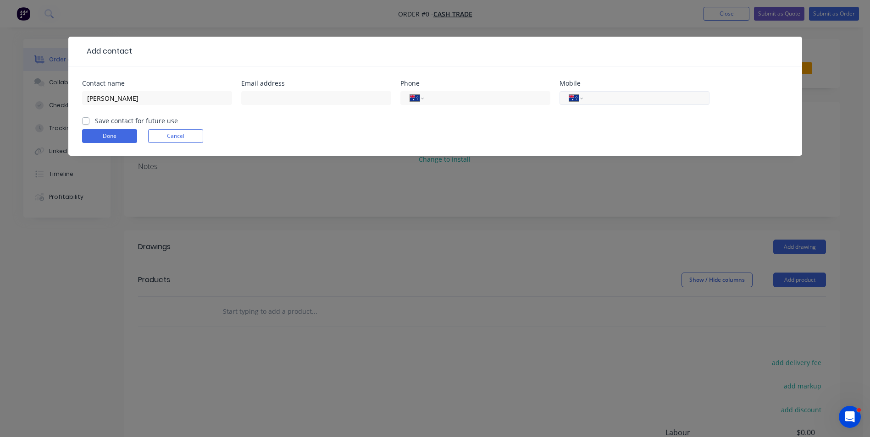
click at [592, 100] on input "tel" at bounding box center [644, 98] width 110 height 11
paste input "0403 169 658"
type input "0403 169 658"
click at [112, 131] on button "Done" at bounding box center [109, 136] width 55 height 14
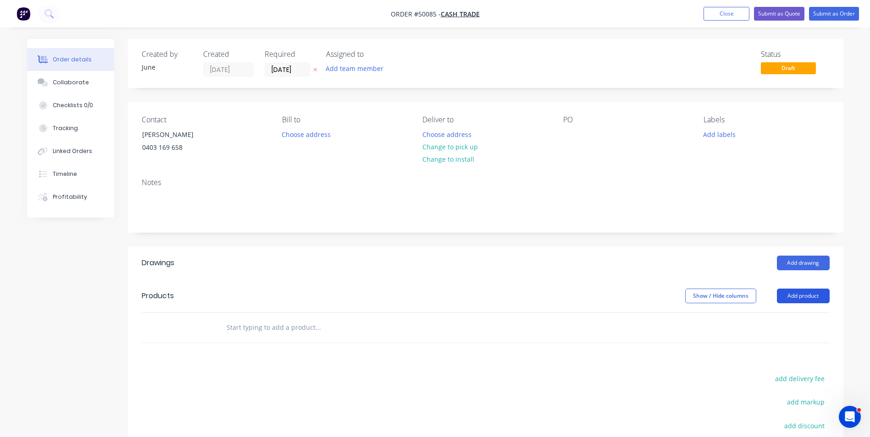
click at [801, 302] on button "Add product" at bounding box center [803, 296] width 53 height 15
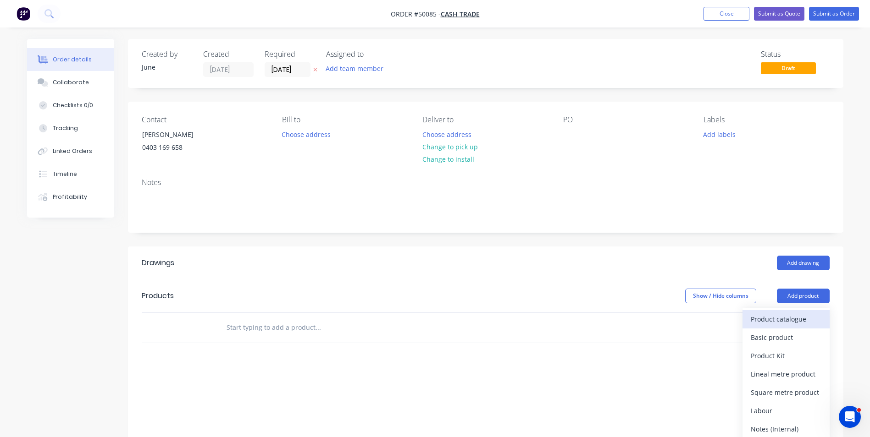
click at [789, 320] on div "Product catalogue" at bounding box center [786, 319] width 71 height 13
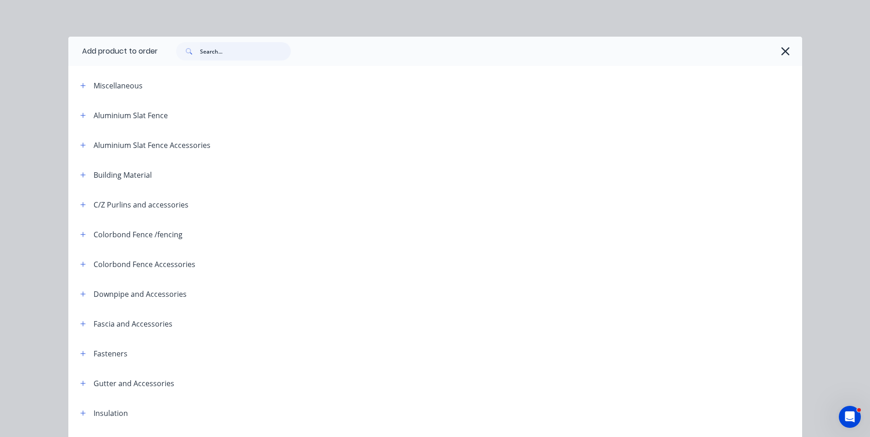
click at [255, 49] on input "text" at bounding box center [245, 51] width 91 height 18
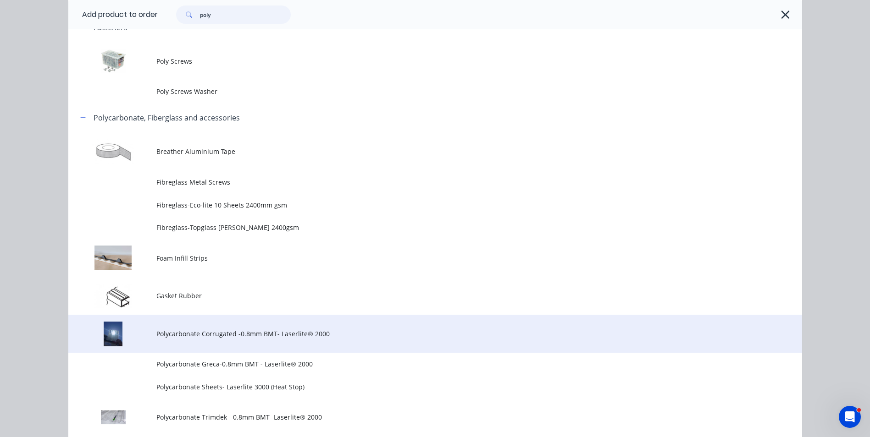
scroll to position [92, 0]
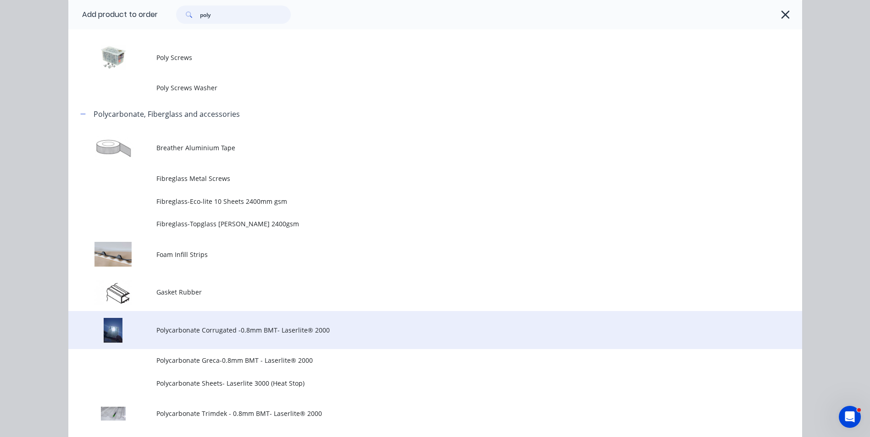
type input "poly"
click at [207, 323] on td "Polycarbonate Corrugated -0.8mm BMT- Laserlite® 2000" at bounding box center [479, 330] width 646 height 38
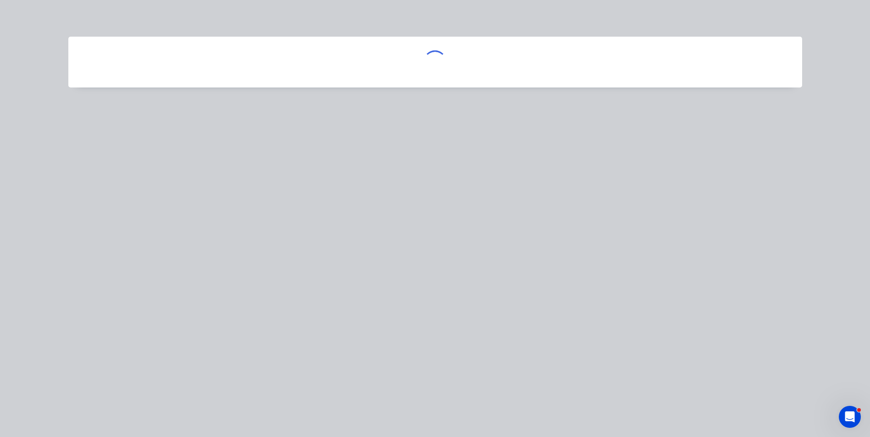
scroll to position [0, 0]
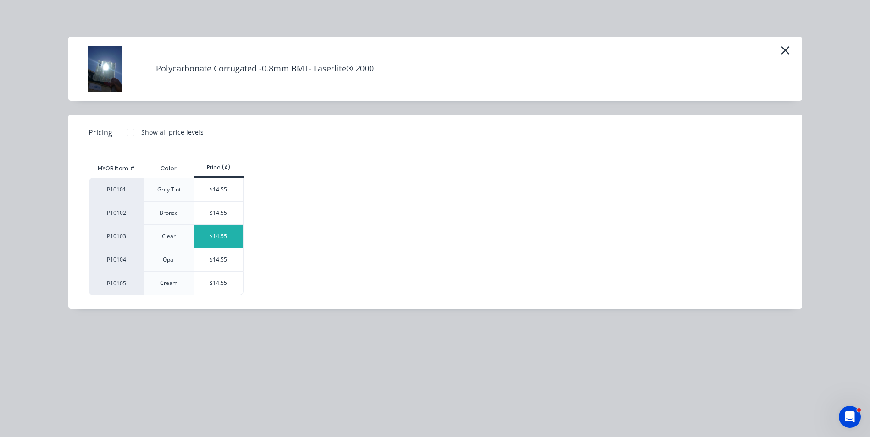
click at [214, 236] on div "$14.55" at bounding box center [218, 236] width 49 height 23
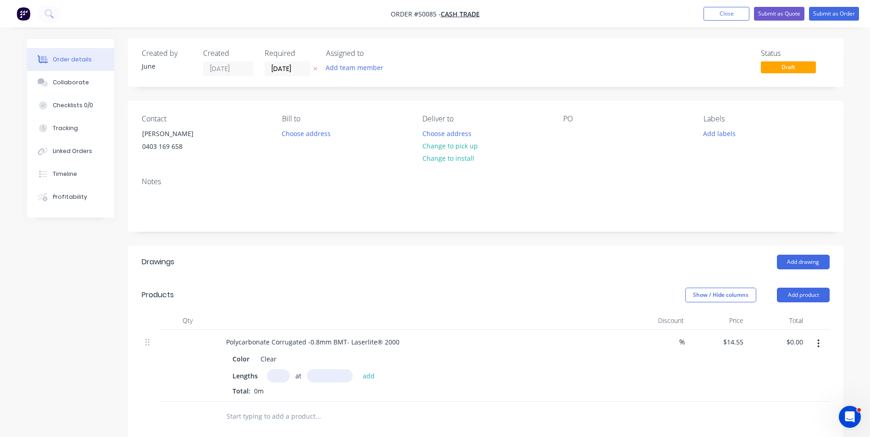
scroll to position [92, 0]
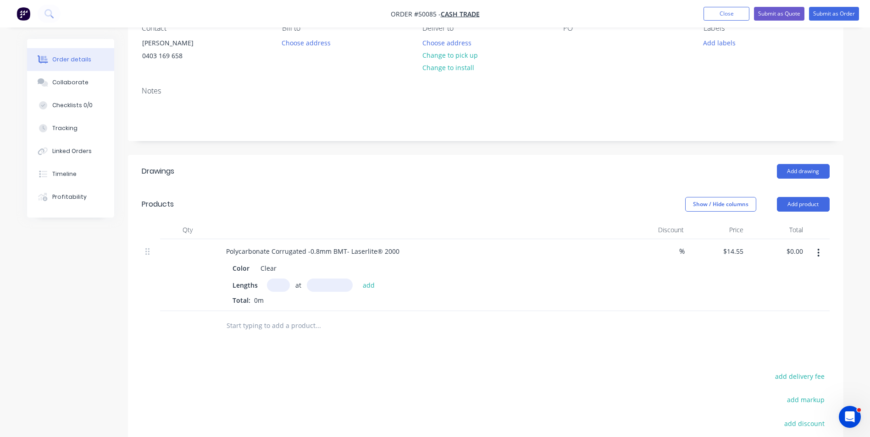
click at [824, 249] on button "button" at bounding box center [819, 253] width 22 height 17
drag, startPoint x: 779, startPoint y: 332, endPoint x: 798, endPoint y: 219, distance: 114.9
click at [780, 329] on div "Delete" at bounding box center [786, 332] width 71 height 13
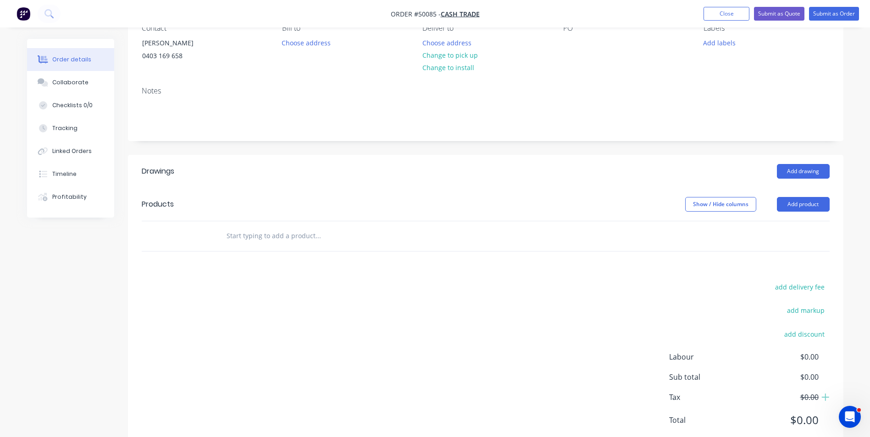
drag, startPoint x: 800, startPoint y: 201, endPoint x: 790, endPoint y: 215, distance: 17.7
click at [799, 201] on button "Add product" at bounding box center [803, 204] width 53 height 15
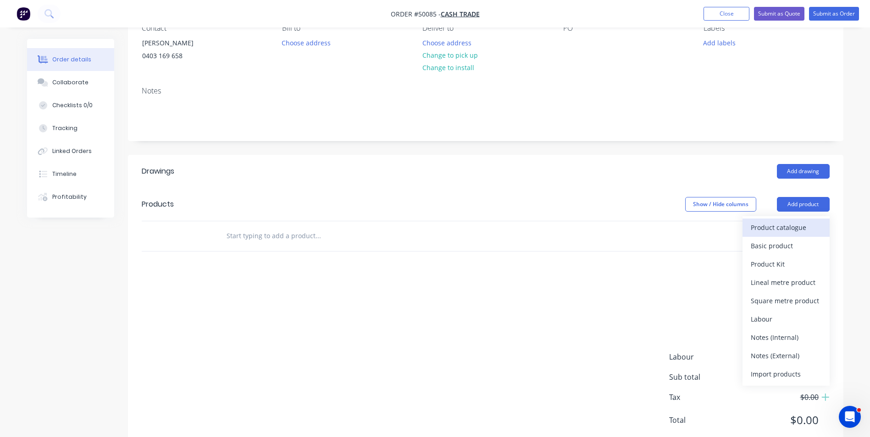
click at [760, 225] on div "Product catalogue" at bounding box center [786, 227] width 71 height 13
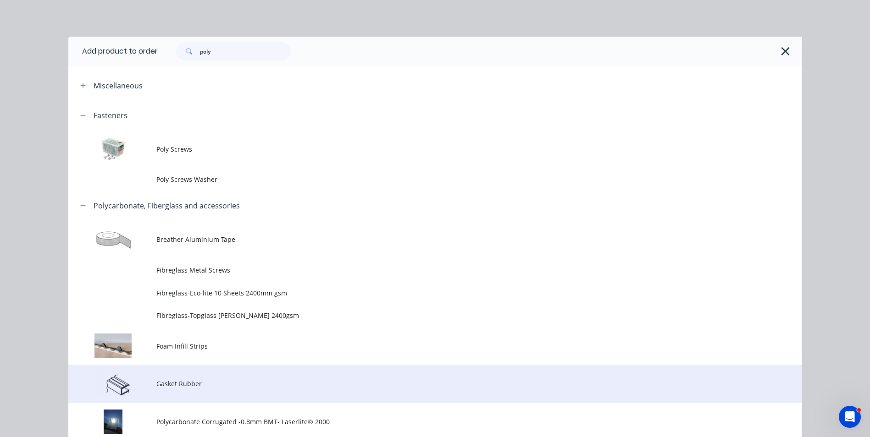
scroll to position [138, 0]
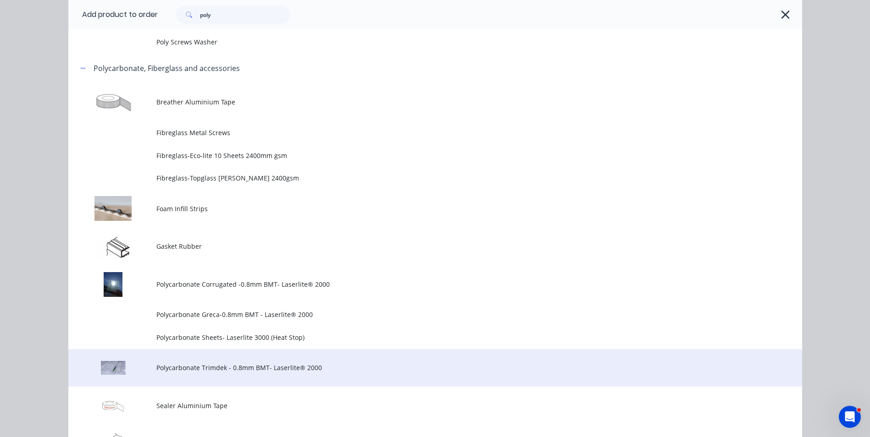
click at [264, 362] on td "Polycarbonate Trimdek - 0.8mm BMT- Laserlite® 2000" at bounding box center [479, 368] width 646 height 38
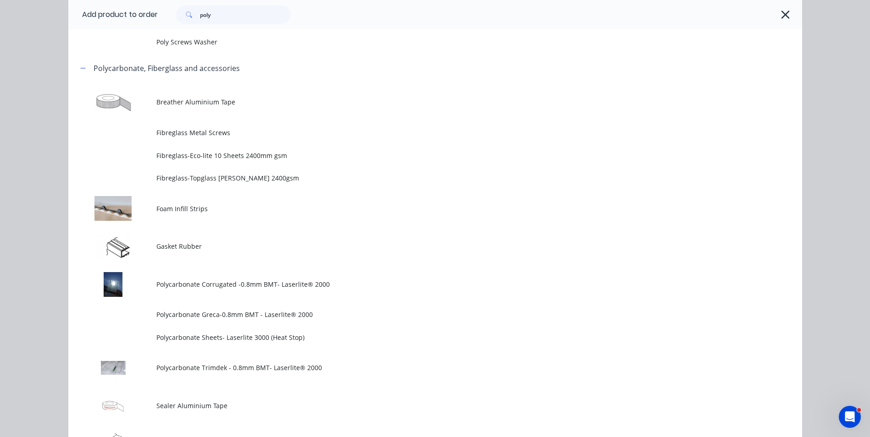
scroll to position [0, 0]
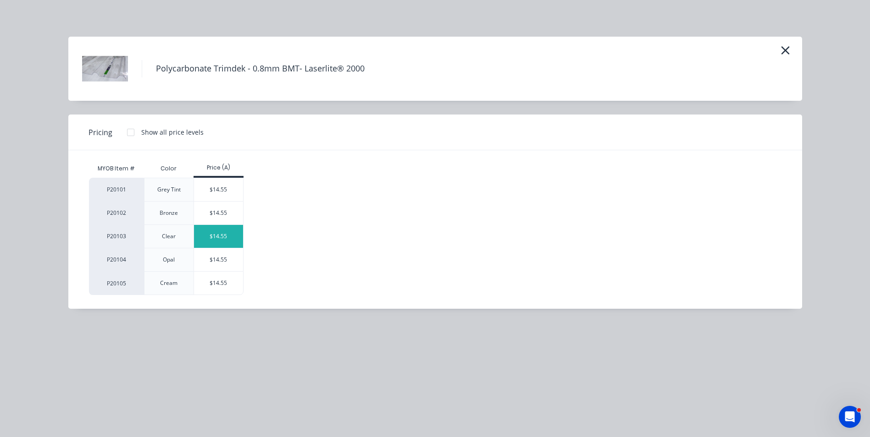
click at [222, 230] on div "$14.55" at bounding box center [218, 236] width 49 height 23
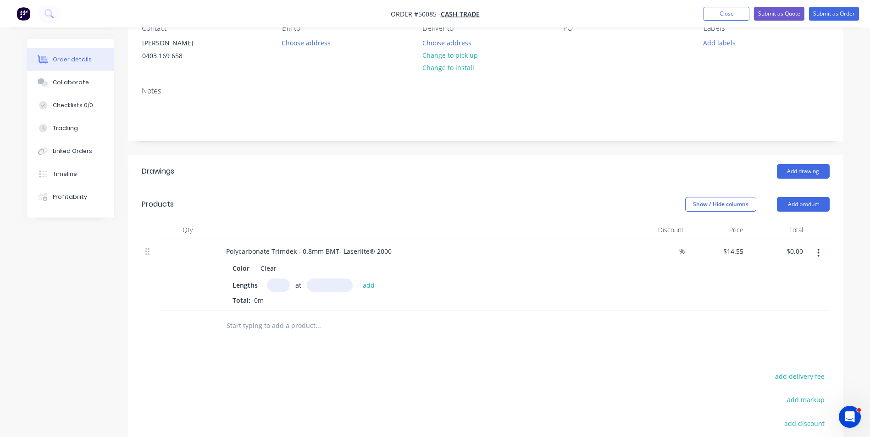
click at [282, 279] on input "text" at bounding box center [278, 285] width 23 height 13
type input "10"
click at [327, 279] on input "text" at bounding box center [330, 285] width 46 height 13
type input "2000"
click at [358, 279] on button "add" at bounding box center [369, 285] width 22 height 12
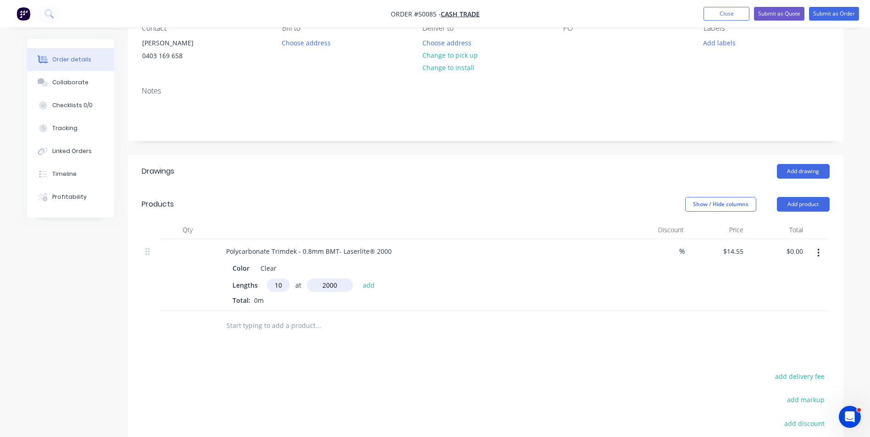
type input "$291.00"
click at [421, 333] on div at bounding box center [356, 341] width 275 height 18
click at [532, 308] on div "10 at 2000mm Total: 20m" at bounding box center [422, 308] width 378 height 25
drag, startPoint x: 814, startPoint y: 197, endPoint x: 815, endPoint y: 205, distance: 7.8
click at [815, 204] on button "Add product" at bounding box center [803, 204] width 53 height 15
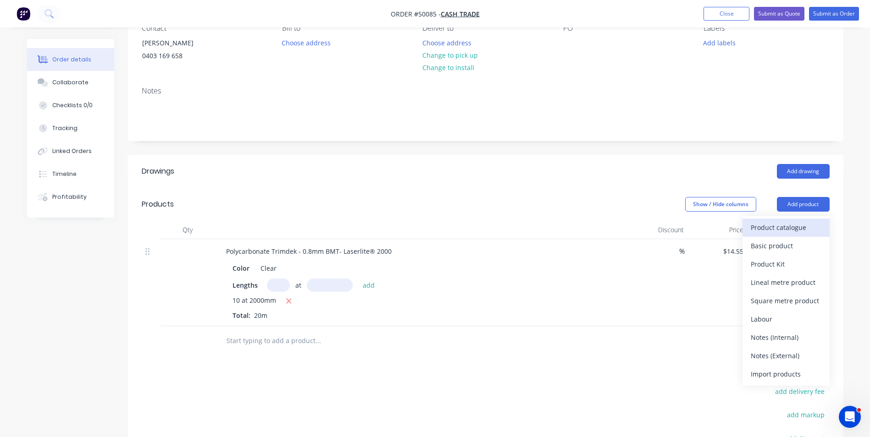
click at [803, 225] on div "Product catalogue" at bounding box center [786, 227] width 71 height 13
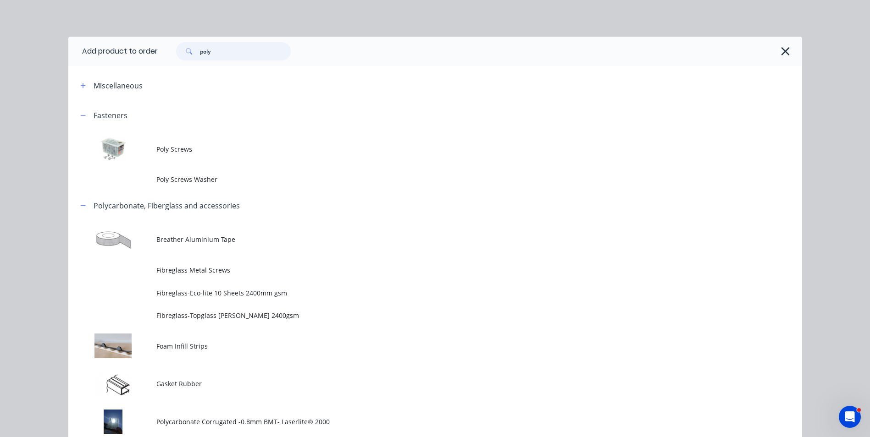
drag, startPoint x: 230, startPoint y: 52, endPoint x: 172, endPoint y: 55, distance: 58.8
click at [172, 55] on div "poly" at bounding box center [229, 51] width 124 height 18
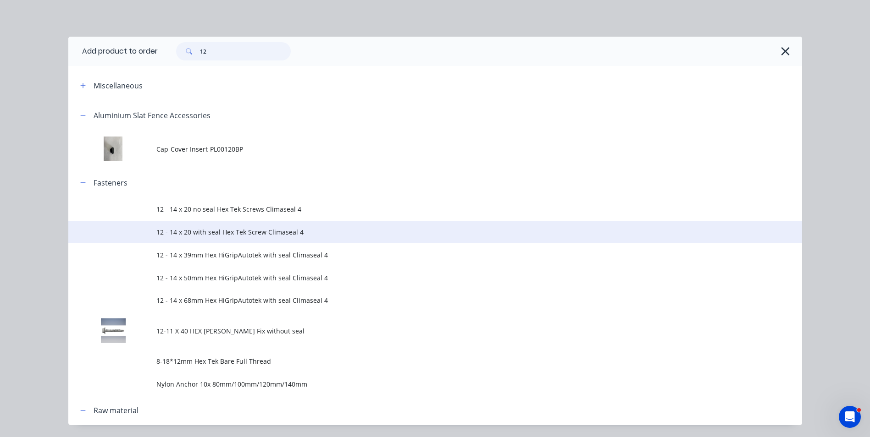
type input "12"
click at [245, 229] on span "12 - 14 x 20 with seal Hex Tek Screw Climaseal 4" at bounding box center [414, 232] width 516 height 10
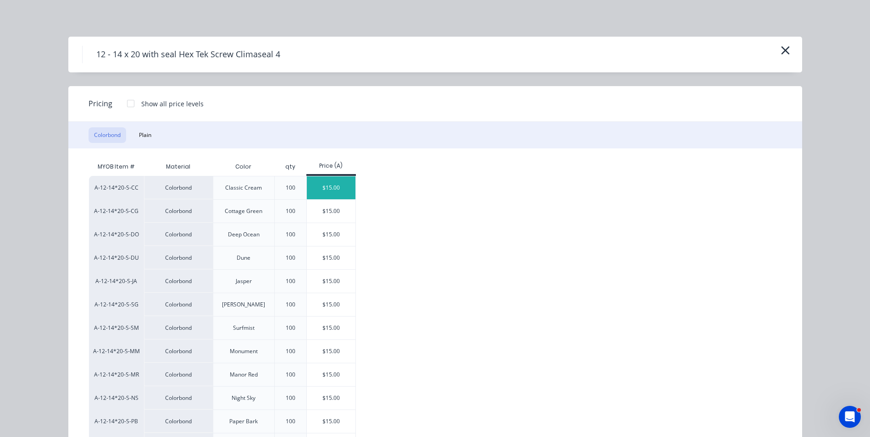
click at [308, 185] on div "$15.00" at bounding box center [331, 188] width 49 height 23
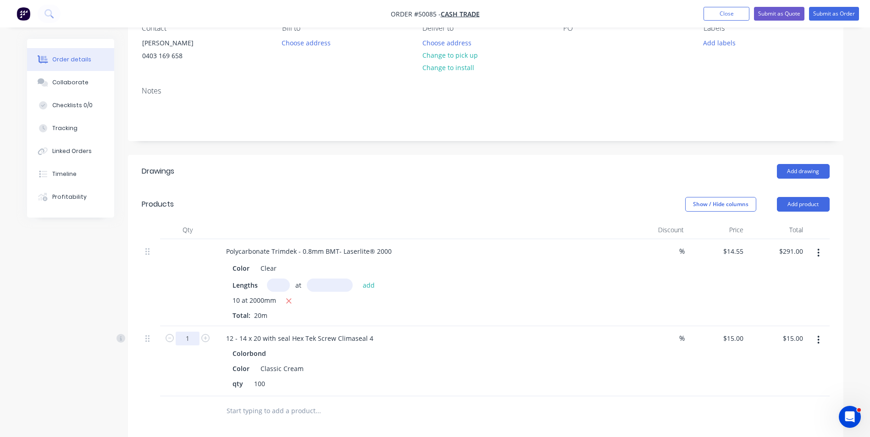
click at [191, 340] on input "1" at bounding box center [188, 339] width 24 height 14
type input "0.5"
type input "$7.50"
click at [681, 314] on div "%" at bounding box center [658, 282] width 60 height 87
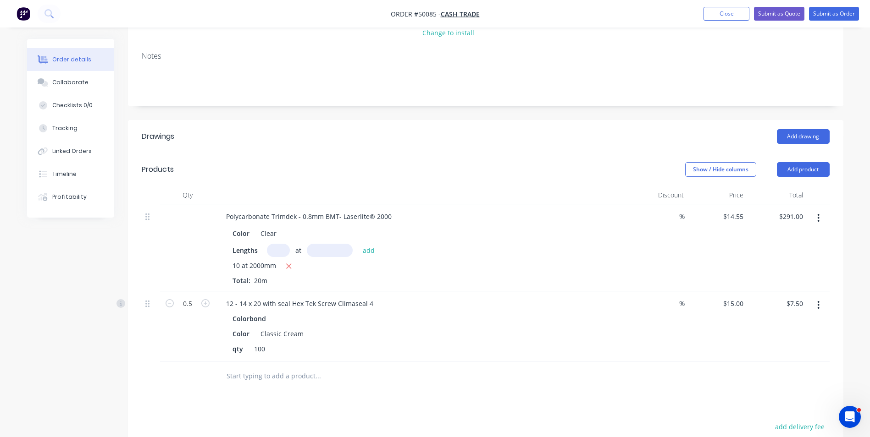
scroll to position [138, 0]
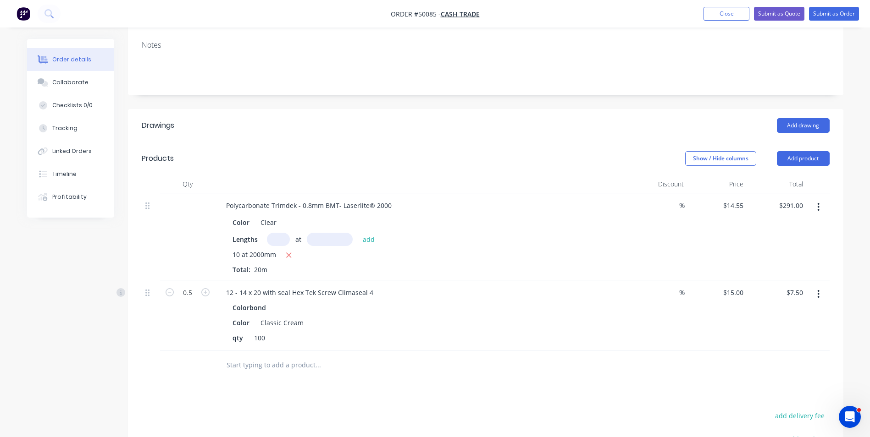
click at [514, 310] on div "Colorbond" at bounding box center [422, 307] width 378 height 13
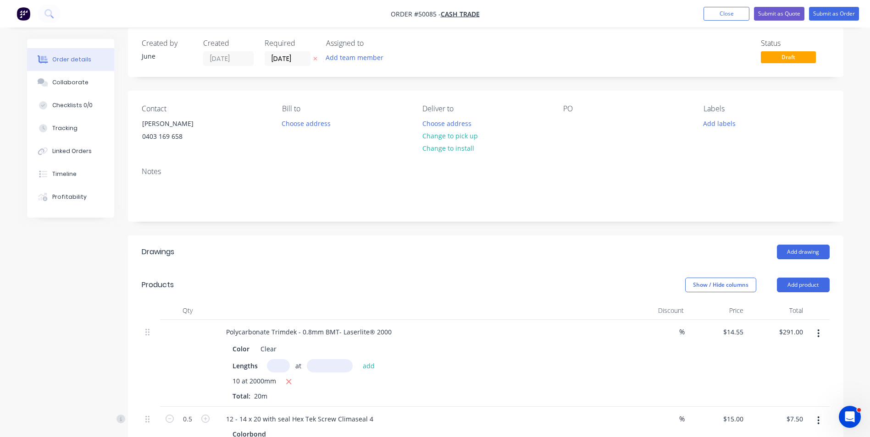
scroll to position [0, 0]
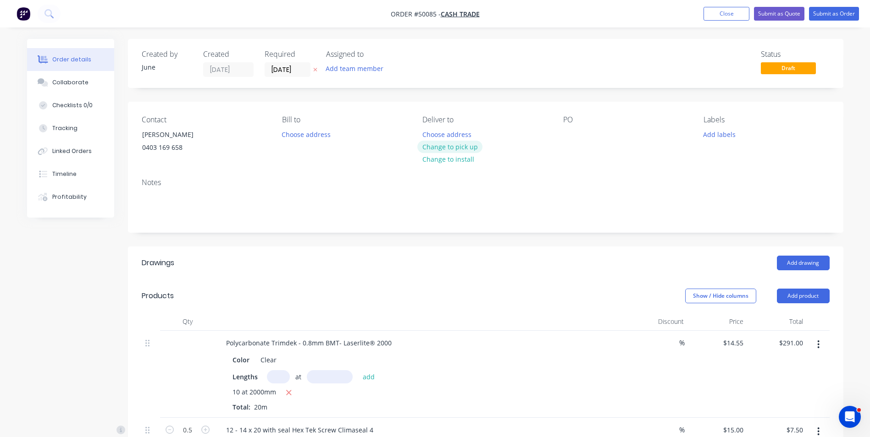
click at [458, 151] on button "Change to pick up" at bounding box center [449, 147] width 65 height 12
click at [457, 150] on button "Change to delivery" at bounding box center [450, 147] width 67 height 12
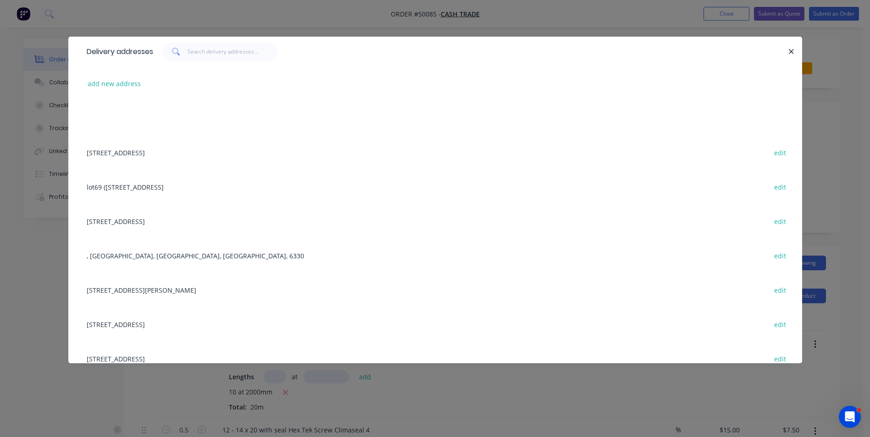
click at [795, 49] on button "button" at bounding box center [791, 51] width 11 height 11
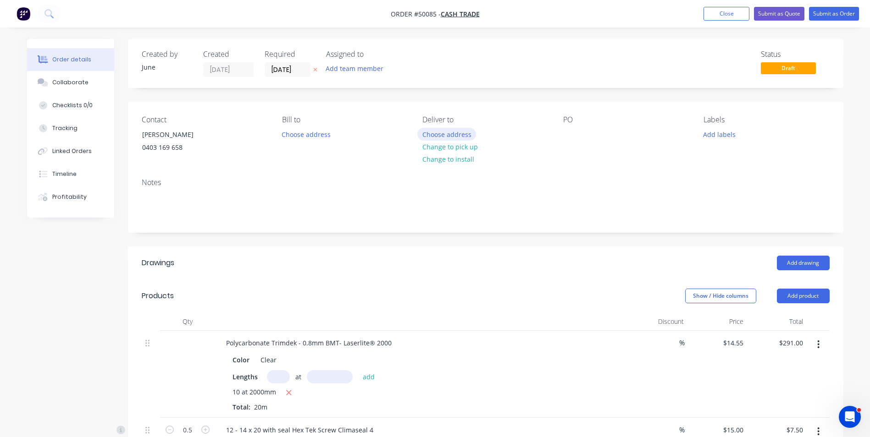
click at [449, 130] on button "Choose address" at bounding box center [446, 134] width 59 height 12
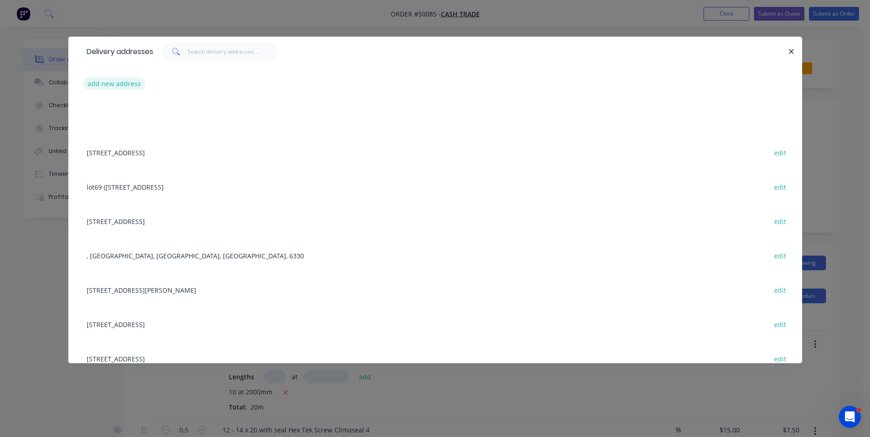
click at [122, 80] on button "add new address" at bounding box center [114, 84] width 63 height 12
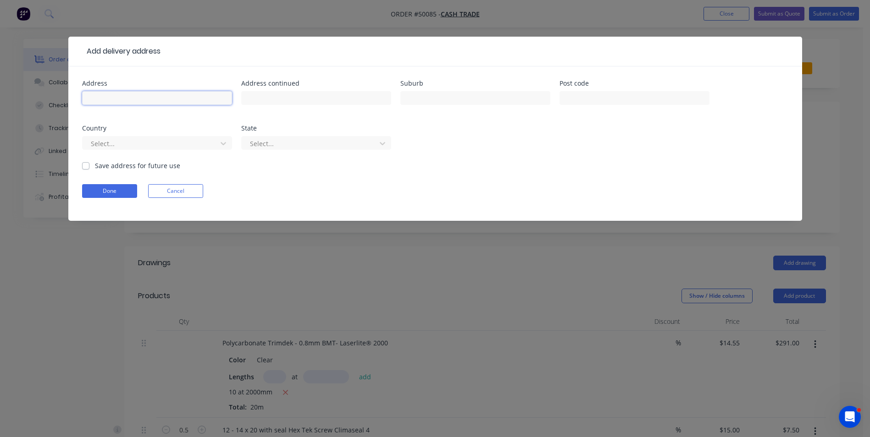
drag, startPoint x: 139, startPoint y: 94, endPoint x: 144, endPoint y: 94, distance: 5.6
click at [139, 94] on input "text" at bounding box center [157, 98] width 150 height 14
paste input "99 Brenchley Dr, Atwell WA 6164"
type input "99 Brenchley Dr, Atwell WA 6164"
click at [120, 195] on button "Done" at bounding box center [109, 191] width 55 height 14
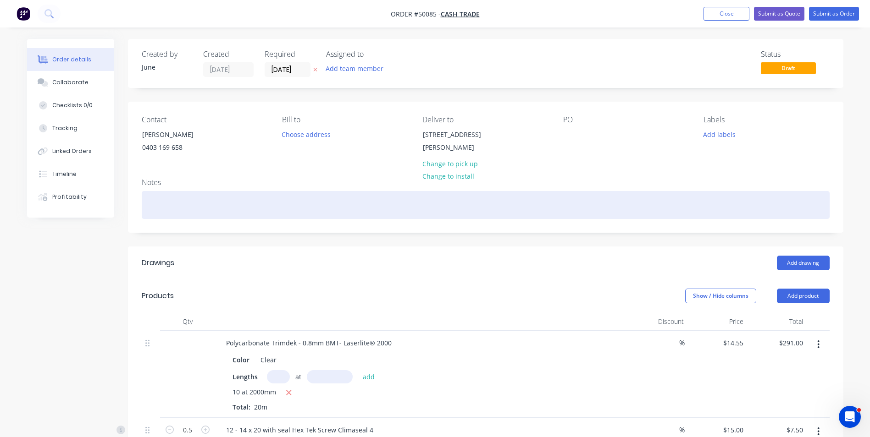
click at [213, 207] on div at bounding box center [486, 205] width 688 height 28
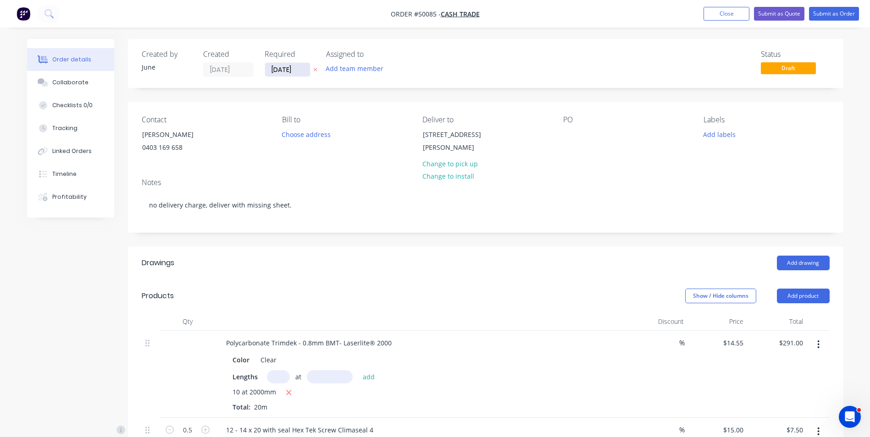
click at [288, 67] on input "[DATE]" at bounding box center [287, 70] width 45 height 14
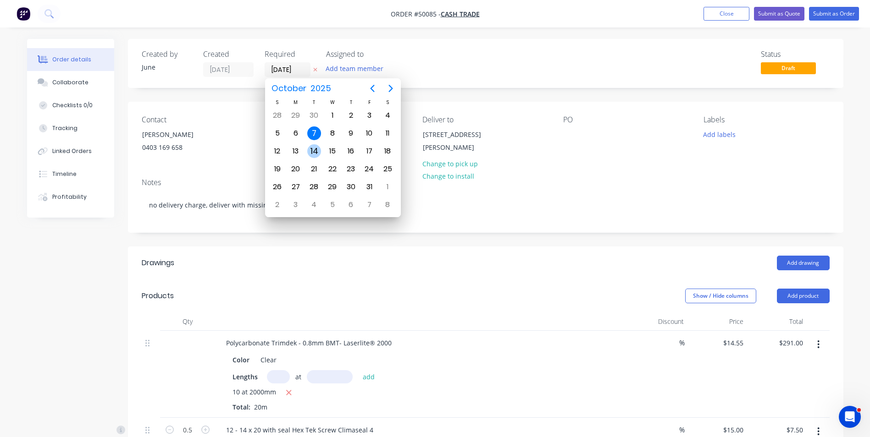
click at [309, 147] on div "14" at bounding box center [314, 151] width 14 height 14
type input "14/10/25"
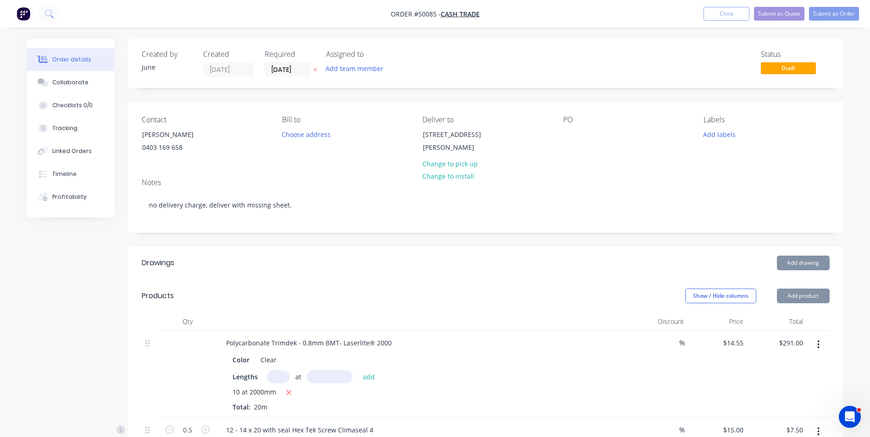
click at [438, 78] on div "Created by June Created 07/10/25 Required 14/10/25 Assigned to Add team member …" at bounding box center [485, 63] width 715 height 49
click at [775, 13] on button "Submit as Quote" at bounding box center [779, 14] width 50 height 14
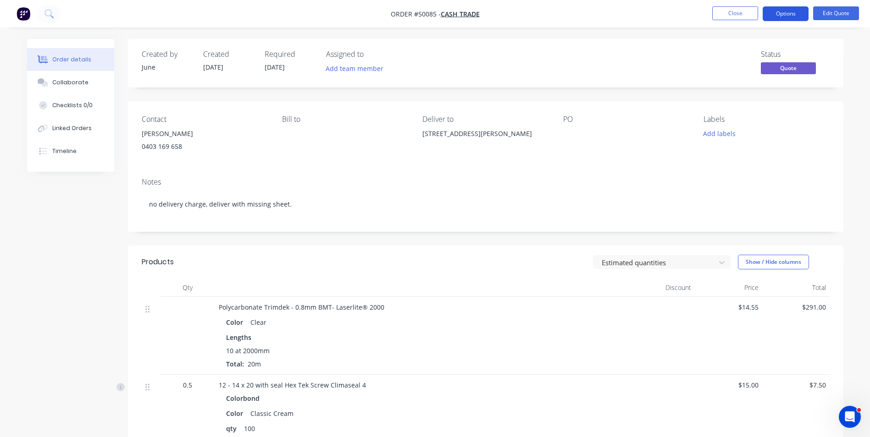
click at [782, 16] on button "Options" at bounding box center [786, 13] width 46 height 15
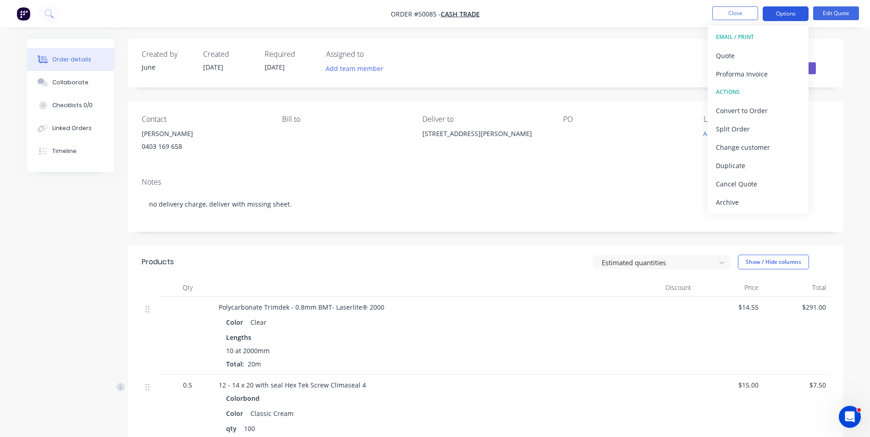
click at [768, 50] on div "Quote" at bounding box center [758, 55] width 84 height 13
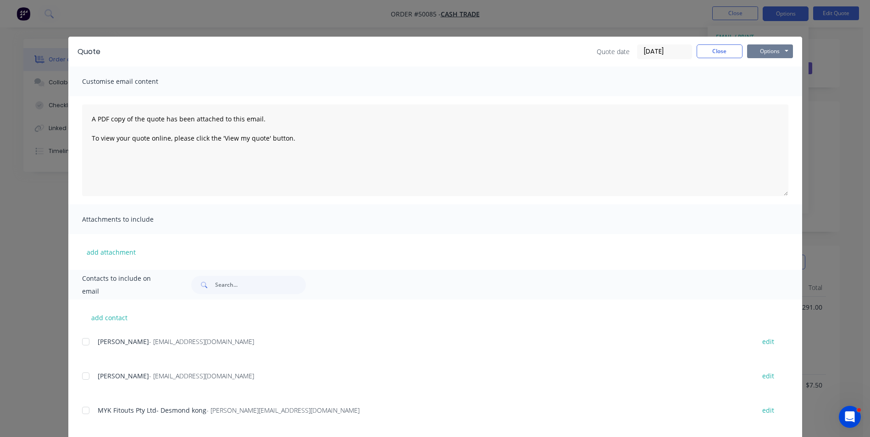
click at [756, 56] on button "Options" at bounding box center [770, 51] width 46 height 14
click at [747, 86] on button "Print" at bounding box center [776, 82] width 59 height 15
click at [725, 55] on button "Close" at bounding box center [720, 51] width 46 height 14
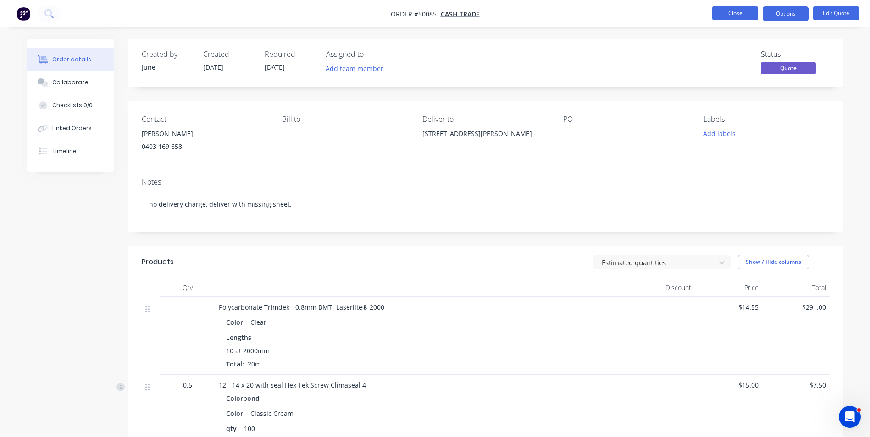
click at [736, 16] on button "Close" at bounding box center [735, 13] width 46 height 14
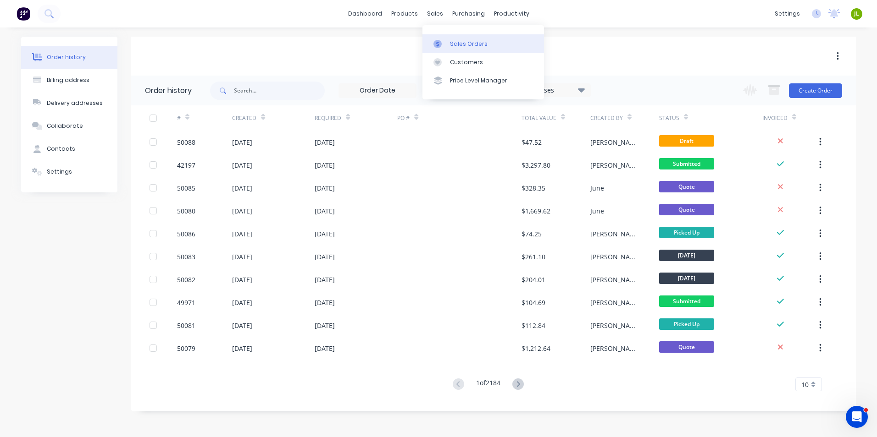
click at [439, 41] on icon at bounding box center [437, 44] width 8 height 8
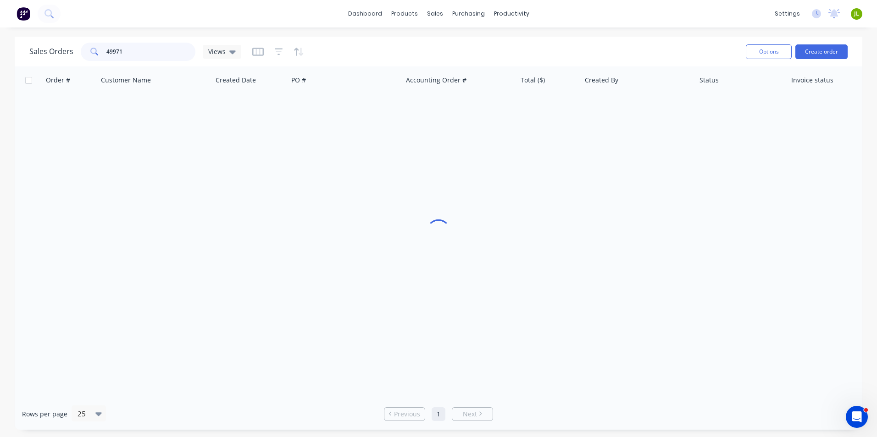
drag, startPoint x: 155, startPoint y: 55, endPoint x: 63, endPoint y: 62, distance: 92.0
click at [63, 62] on div "Sales Orders 49971 Views" at bounding box center [383, 51] width 709 height 22
type input "50023"
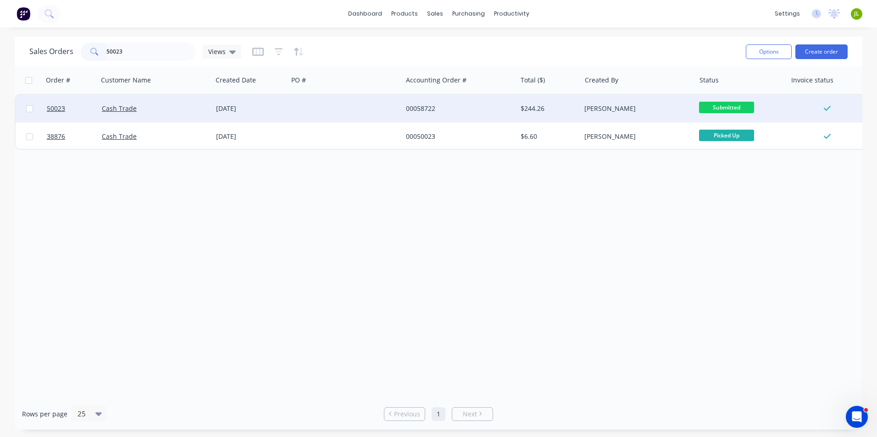
click at [336, 96] on div at bounding box center [345, 109] width 114 height 28
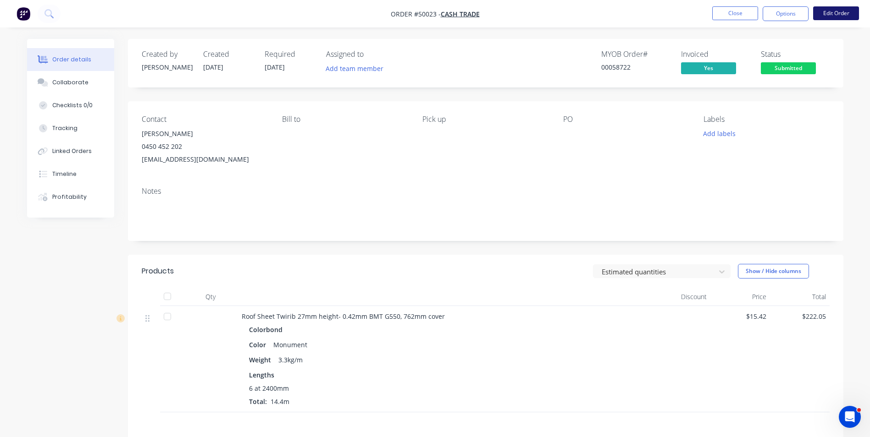
click at [839, 15] on button "Edit Order" at bounding box center [836, 13] width 46 height 14
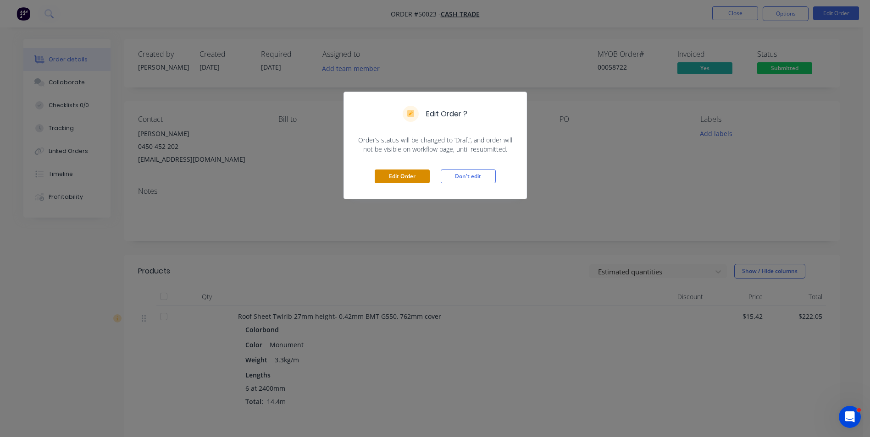
click at [391, 178] on button "Edit Order" at bounding box center [402, 177] width 55 height 14
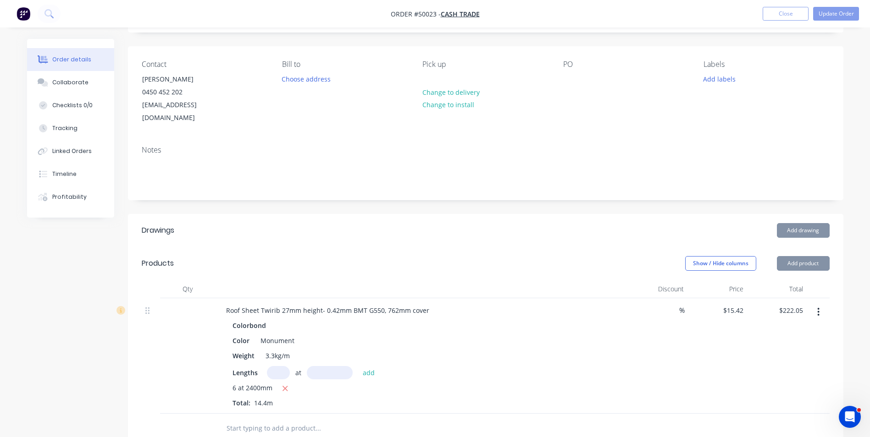
scroll to position [138, 0]
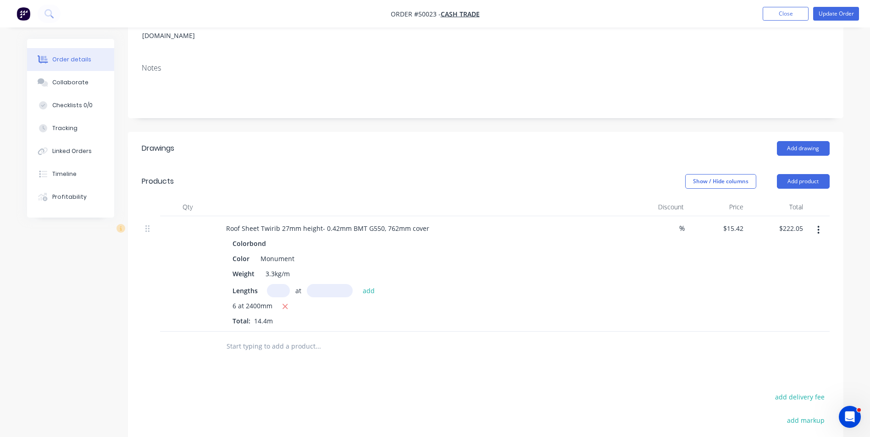
click at [280, 284] on input "text" at bounding box center [278, 290] width 23 height 13
type input "6"
click at [355, 284] on div "6 at add" at bounding box center [323, 290] width 113 height 13
click at [347, 284] on input "text" at bounding box center [330, 290] width 46 height 13
type input "2650"
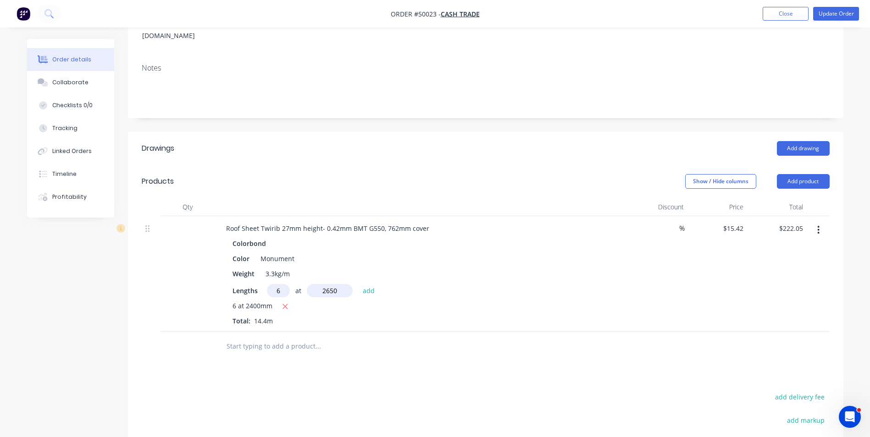
click at [358, 284] on button "add" at bounding box center [369, 290] width 22 height 12
click at [279, 316] on div "6 at 2400mm" at bounding box center [422, 321] width 378 height 11
click at [283, 318] on icon "button" at bounding box center [285, 322] width 6 height 8
type input "$245.18"
click at [619, 302] on div "Colorbond Color Monument Weight 3.3kg/m Lengths at add 6 at 2650mm Total: 15.9m" at bounding box center [421, 281] width 405 height 89
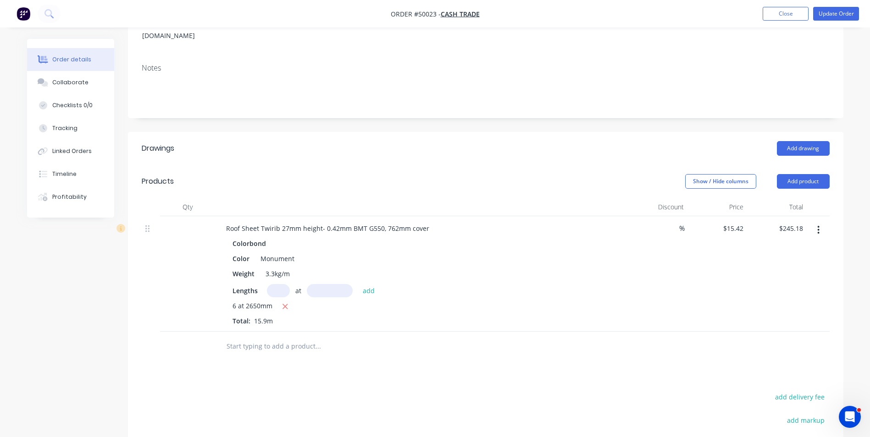
scroll to position [263, 0]
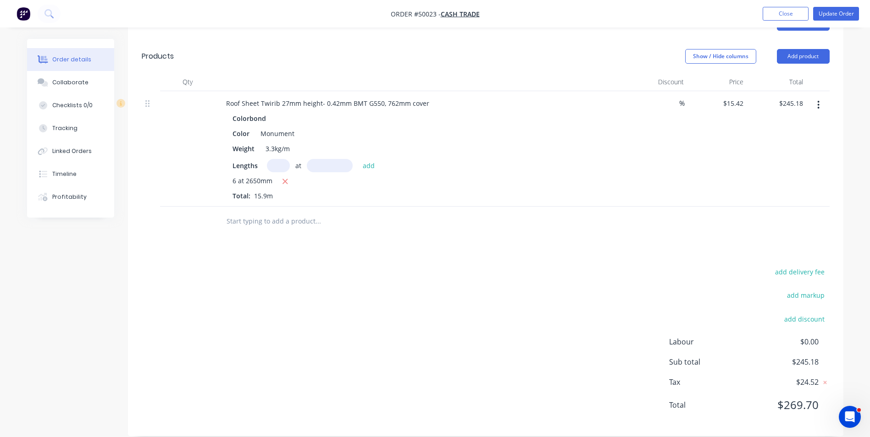
click at [268, 159] on input "text" at bounding box center [278, 165] width 23 height 13
click at [332, 159] on input "text" at bounding box center [330, 165] width 46 height 13
type input "2690mm"
click at [277, 159] on input "text" at bounding box center [278, 165] width 23 height 13
type input "6"
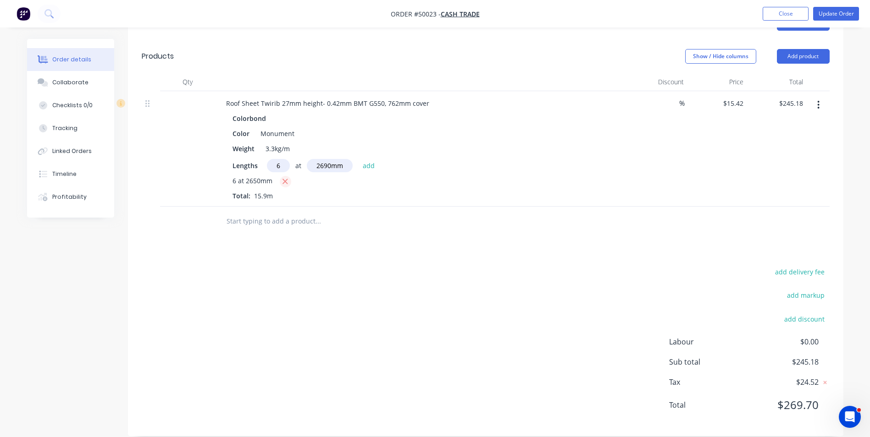
click at [288, 176] on button "button" at bounding box center [285, 181] width 11 height 11
type input "$0.00"
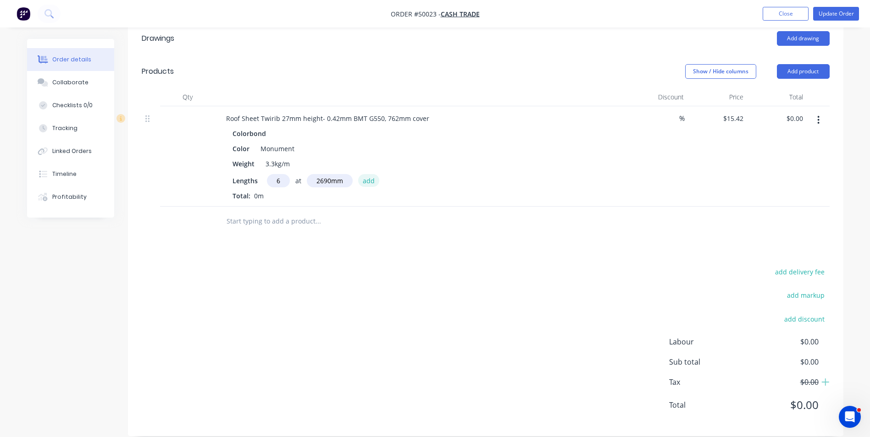
click at [369, 174] on button "add" at bounding box center [369, 180] width 22 height 12
type input "$248.88"
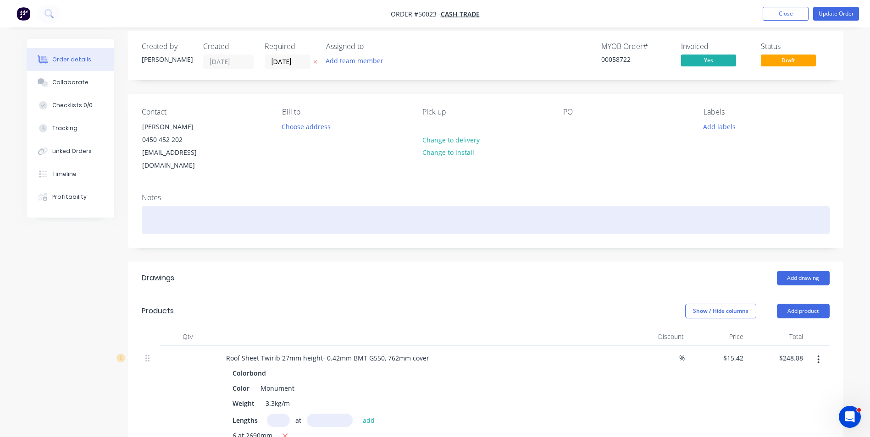
scroll to position [0, 0]
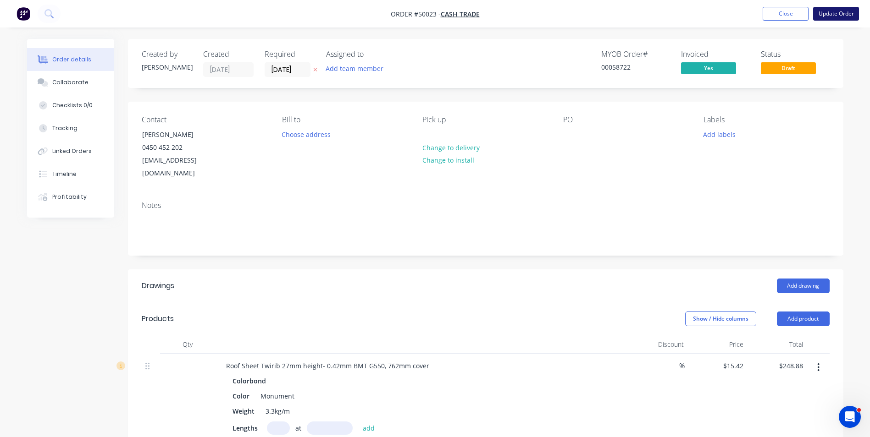
click at [836, 14] on button "Update Order" at bounding box center [836, 14] width 46 height 14
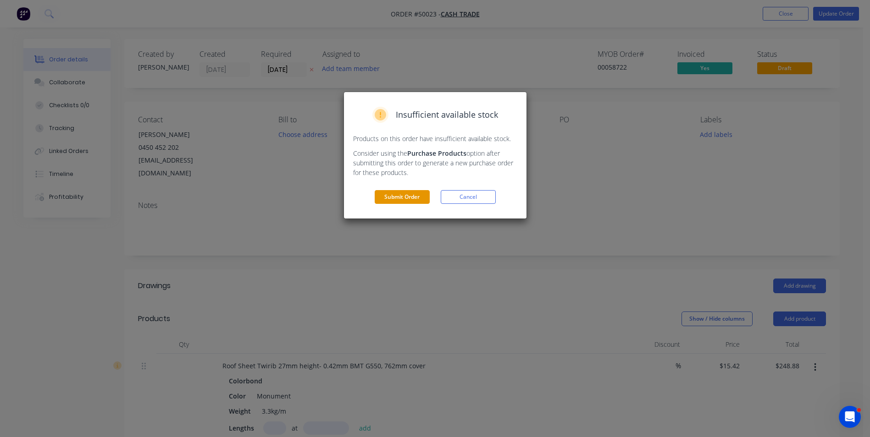
click at [399, 196] on button "Submit Order" at bounding box center [402, 197] width 55 height 14
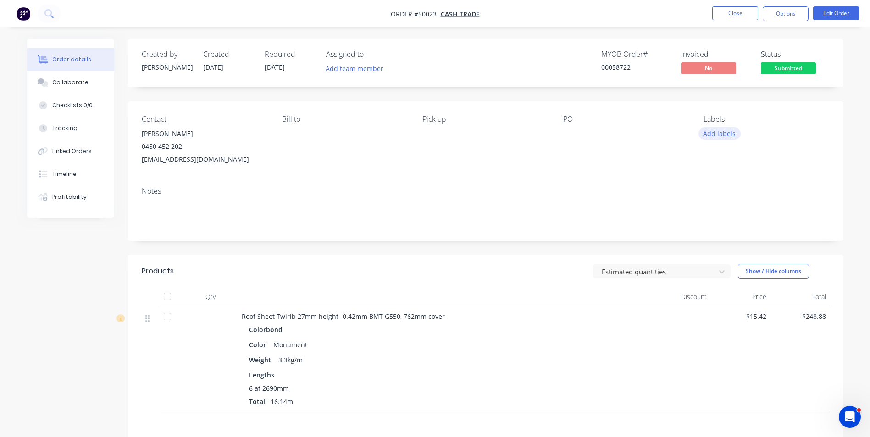
click at [719, 131] on button "Add labels" at bounding box center [719, 133] width 42 height 12
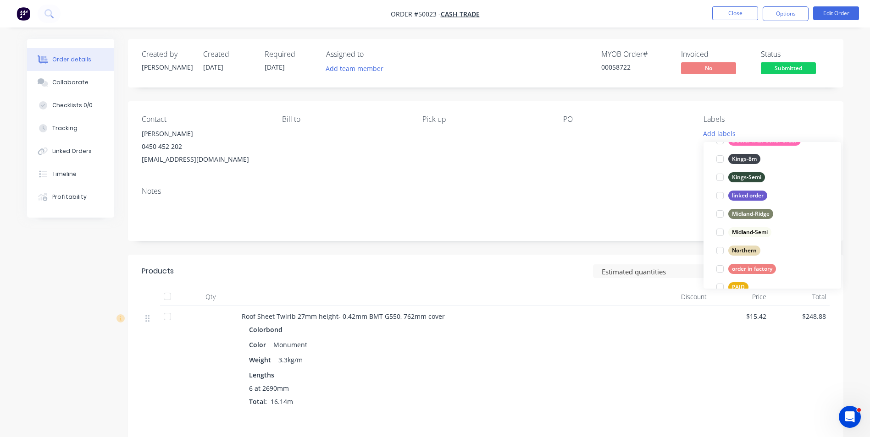
scroll to position [229, 0]
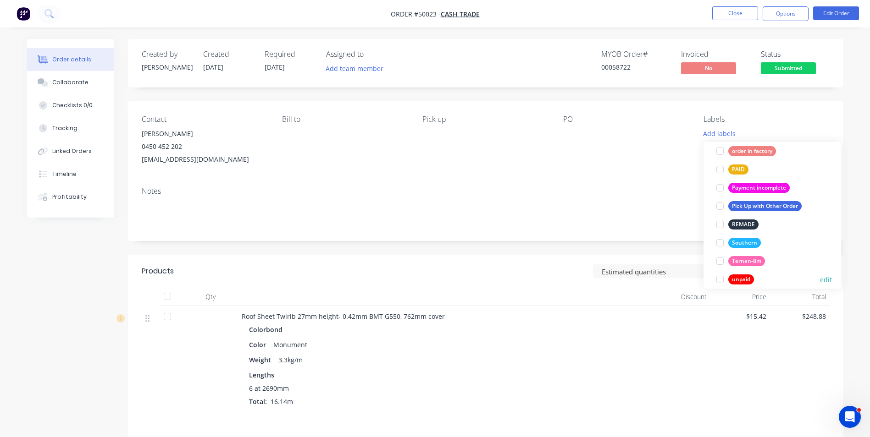
click at [721, 275] on div at bounding box center [720, 280] width 18 height 18
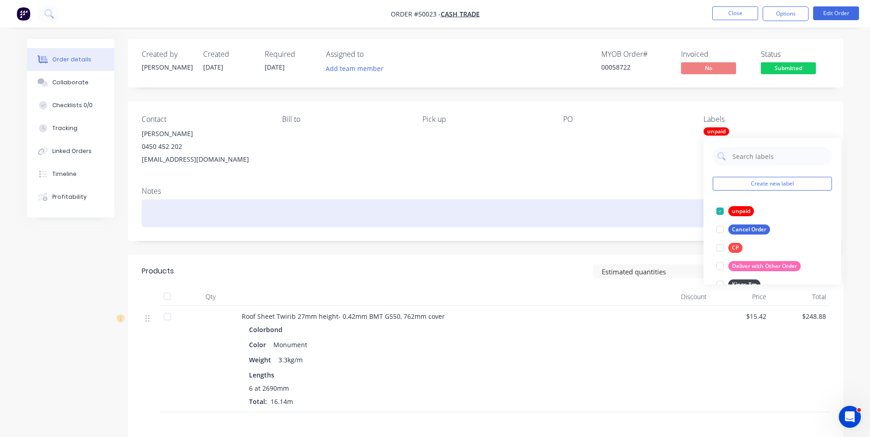
click at [387, 217] on div at bounding box center [486, 213] width 688 height 28
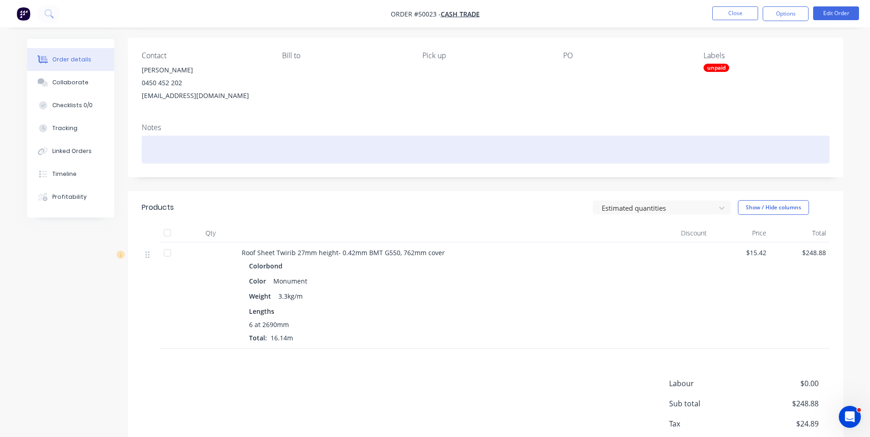
scroll to position [118, 0]
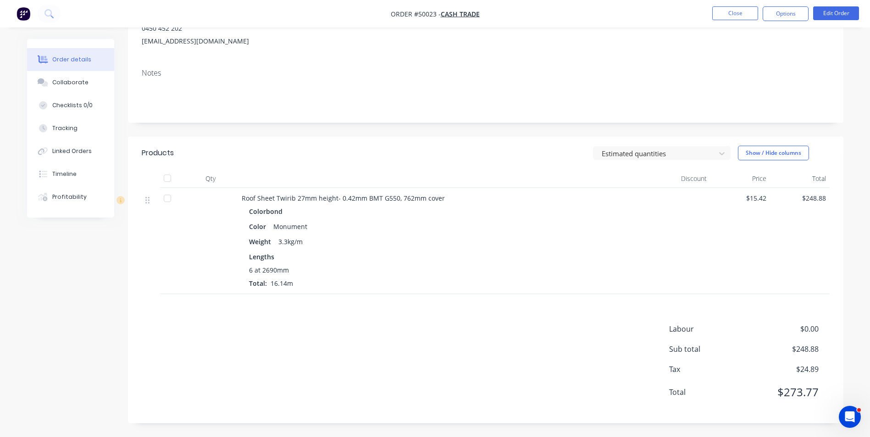
click at [613, 250] on div "Colorbond Color Monument Weight 3.3kg/m Lengths 6 at 2690mm Total: 16.14m" at bounding box center [444, 246] width 405 height 83
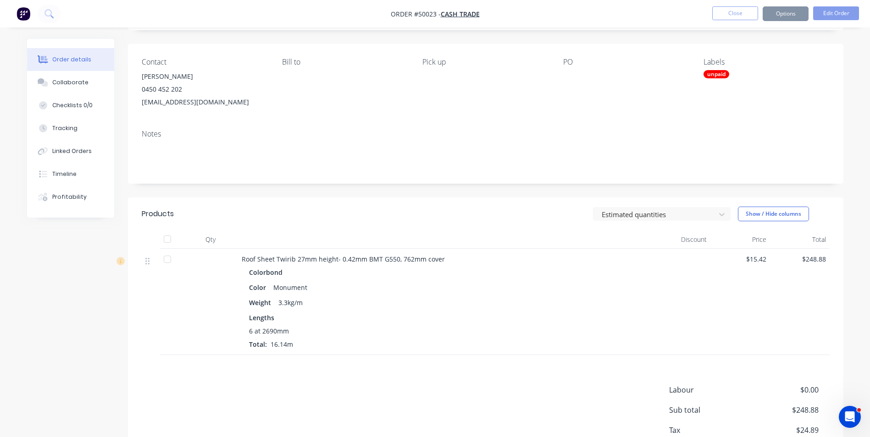
scroll to position [0, 0]
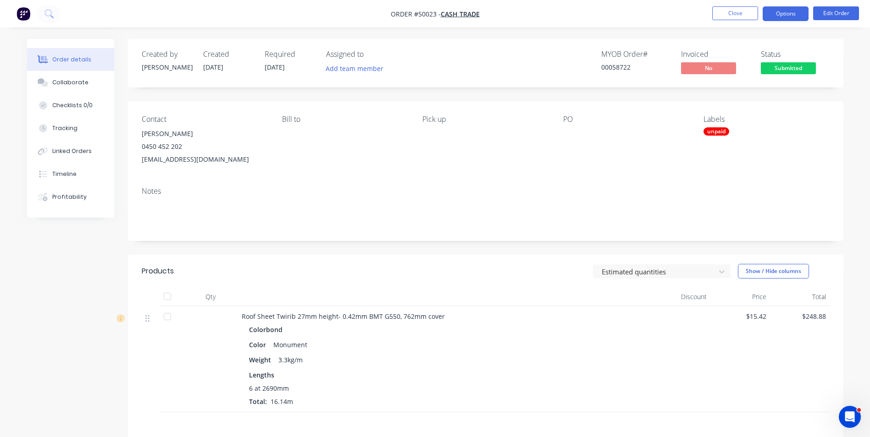
click at [797, 17] on button "Options" at bounding box center [786, 13] width 46 height 15
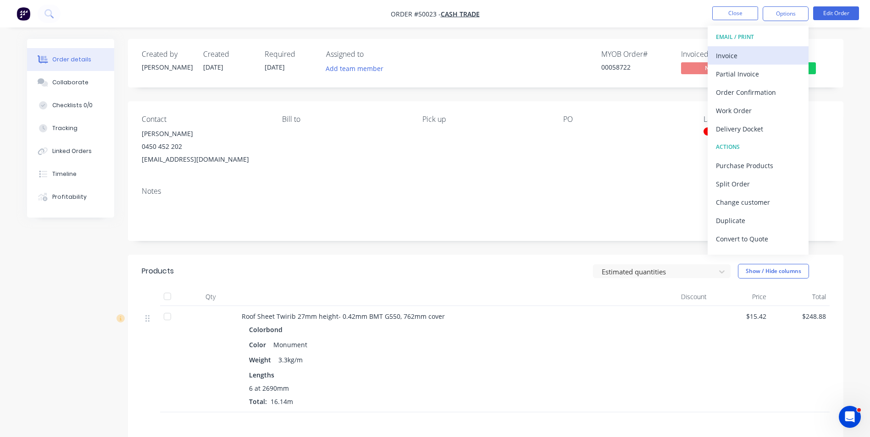
click at [775, 54] on div "Invoice" at bounding box center [758, 55] width 84 height 13
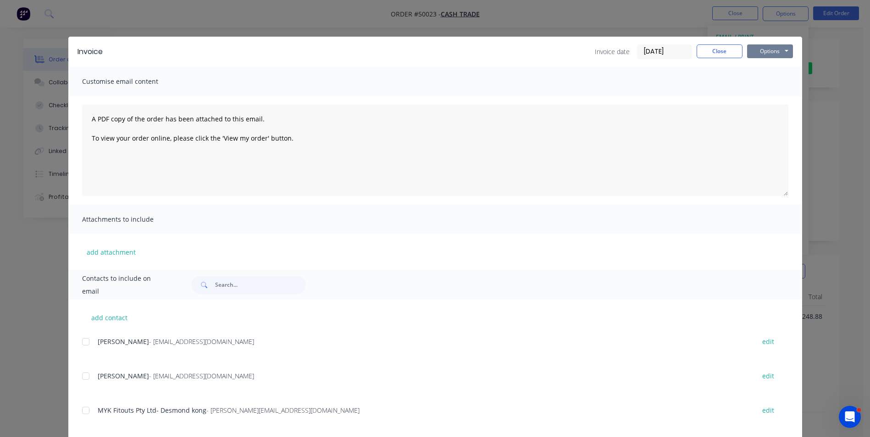
click at [759, 46] on button "Options" at bounding box center [770, 51] width 46 height 14
click at [770, 80] on button "Print" at bounding box center [776, 82] width 59 height 15
click at [724, 55] on button "Close" at bounding box center [720, 51] width 46 height 14
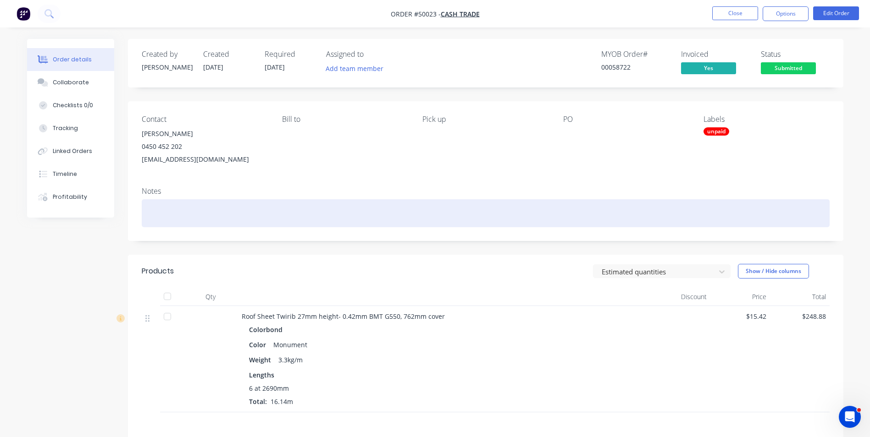
click at [187, 201] on div at bounding box center [486, 213] width 688 height 28
drag, startPoint x: 404, startPoint y: 212, endPoint x: 83, endPoint y: 227, distance: 321.4
click at [83, 227] on div "Created by Cathy Created 07/10/25 Required 14/10/25 Assigned to Add team member…" at bounding box center [435, 297] width 816 height 517
copy div "$29.51 shortage for changing roof sheet length from 2400 to 2690 om 7/10"
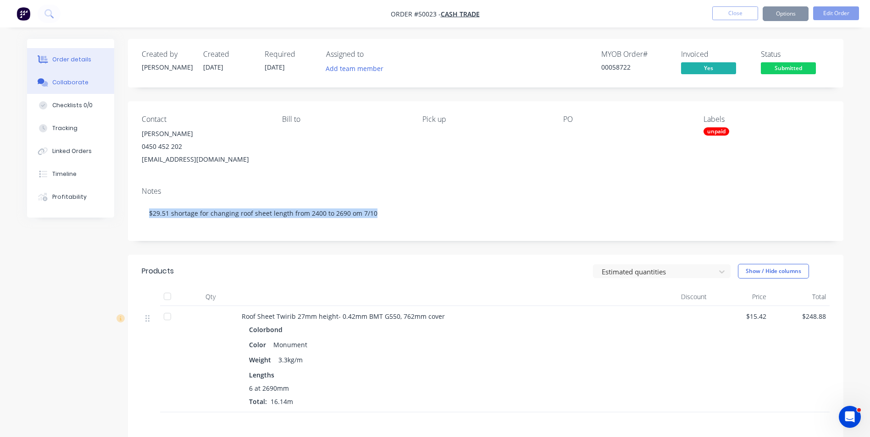
click at [62, 78] on button "Collaborate" at bounding box center [70, 82] width 87 height 23
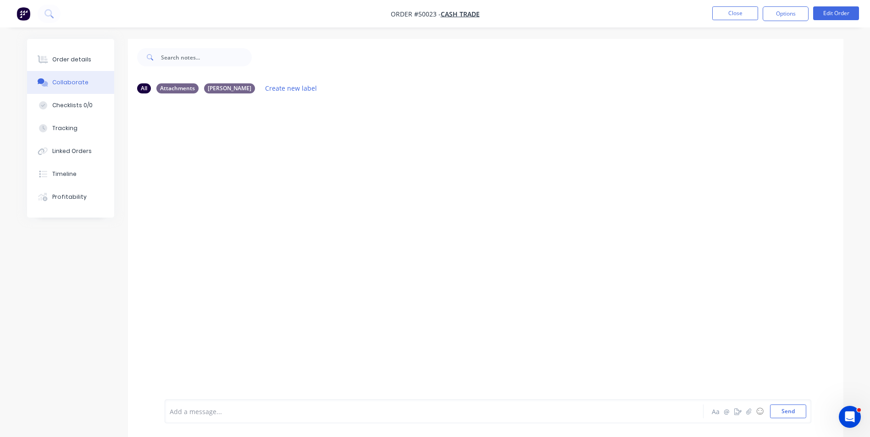
click at [225, 406] on div "Add a message..." at bounding box center [408, 412] width 477 height 14
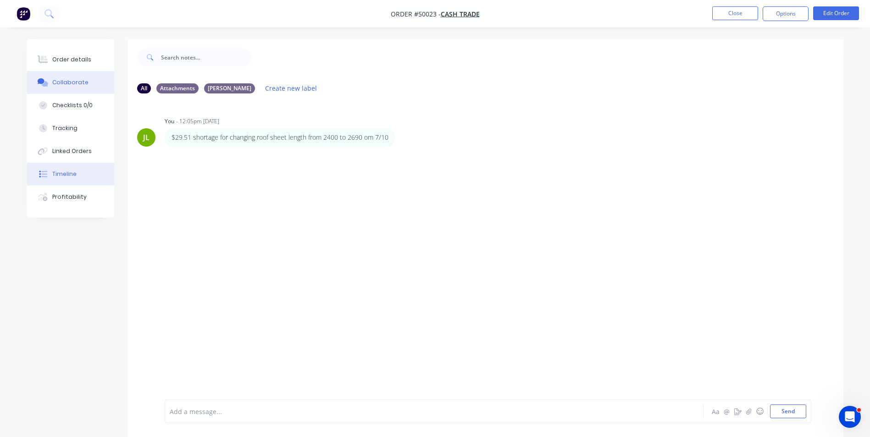
click at [56, 178] on div "Timeline" at bounding box center [64, 174] width 24 height 8
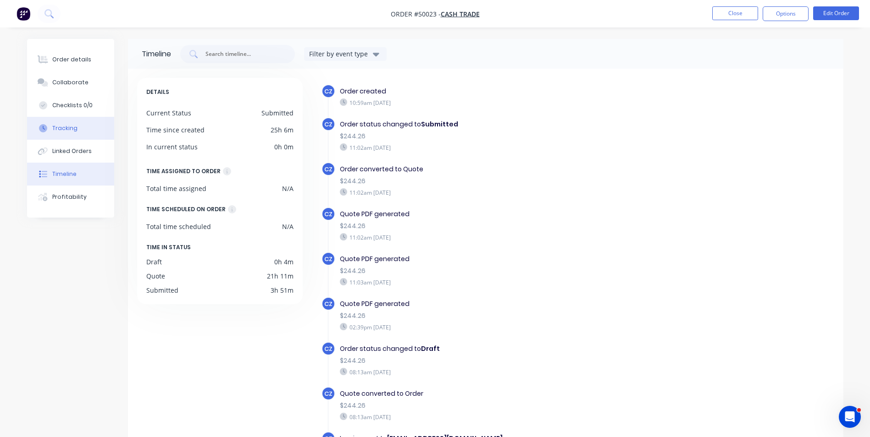
click at [61, 134] on button "Tracking" at bounding box center [70, 128] width 87 height 23
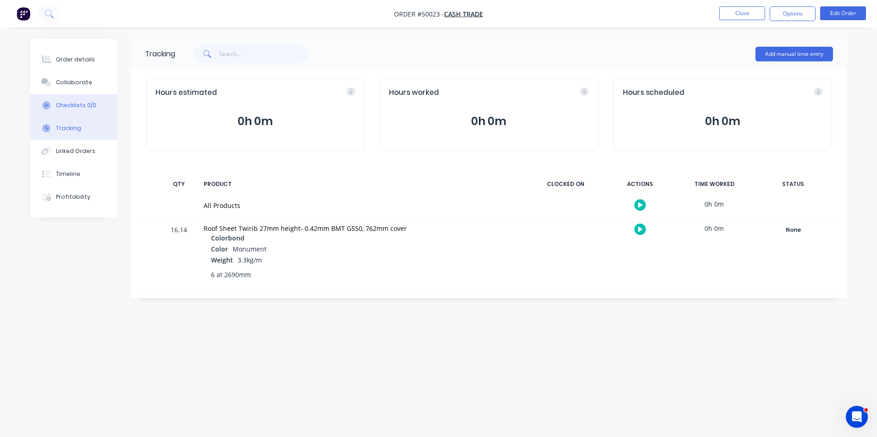
click at [60, 104] on div "Checklists 0/0" at bounding box center [76, 105] width 40 height 8
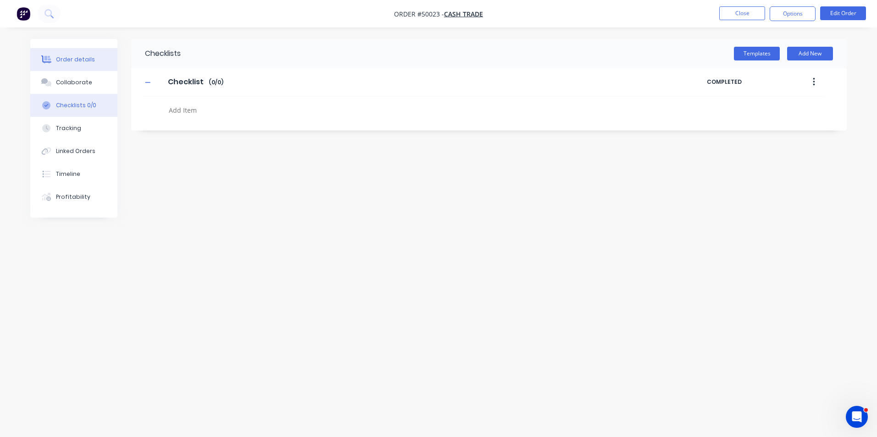
click at [68, 57] on div "Order details" at bounding box center [75, 59] width 39 height 8
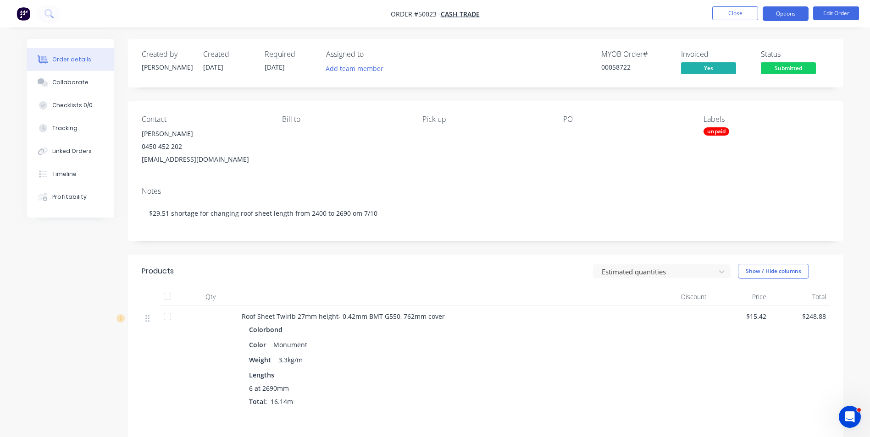
click at [793, 7] on button "Options" at bounding box center [786, 13] width 46 height 15
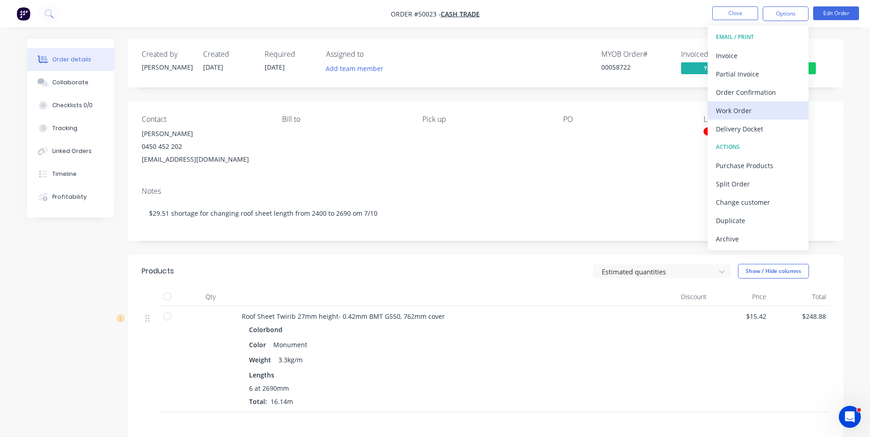
click at [749, 113] on div "Work Order" at bounding box center [758, 110] width 84 height 13
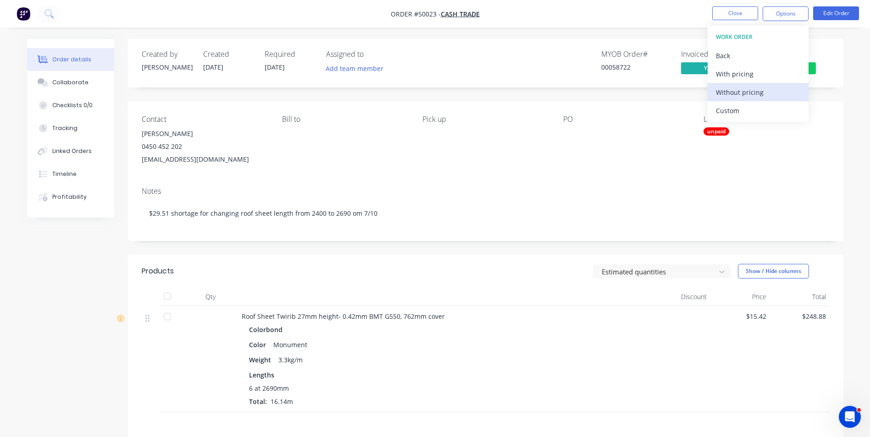
click at [751, 96] on div "Without pricing" at bounding box center [758, 92] width 84 height 13
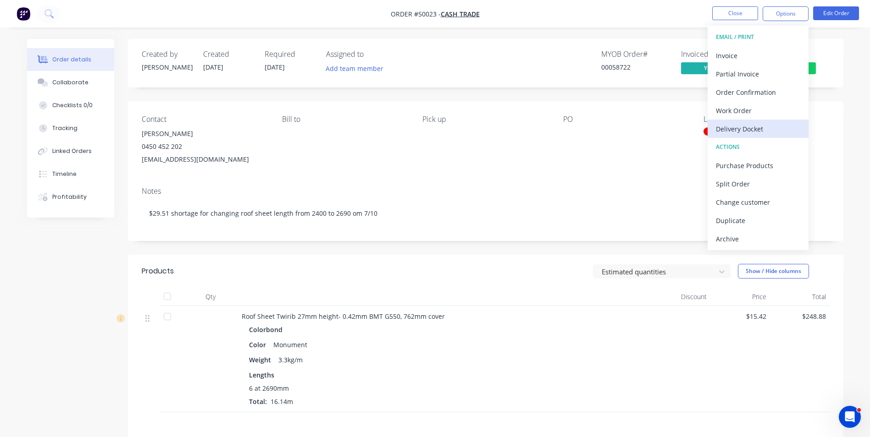
click at [722, 128] on div "Delivery Docket" at bounding box center [758, 128] width 84 height 13
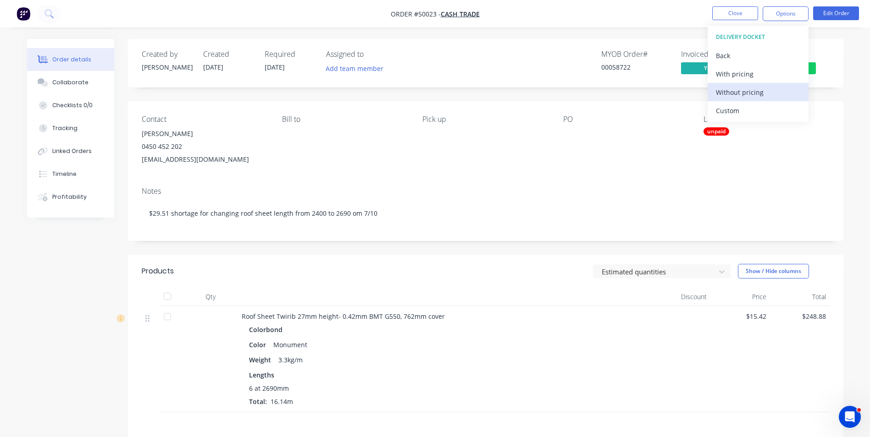
click at [730, 92] on div "Without pricing" at bounding box center [758, 92] width 84 height 13
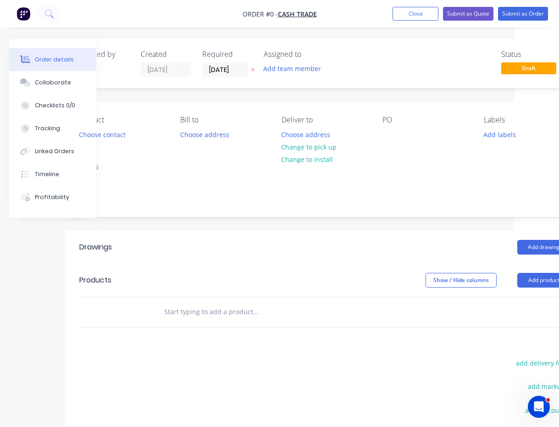
scroll to position [0, 79]
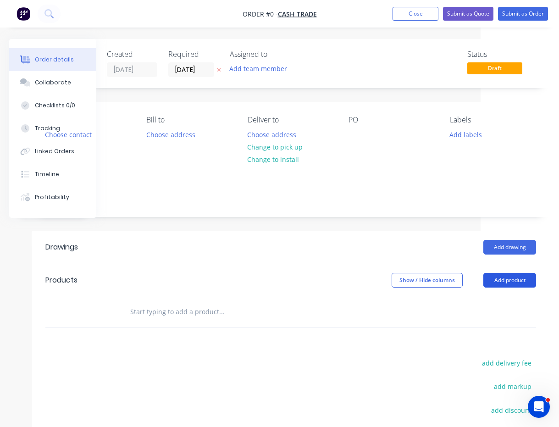
click at [521, 282] on button "Add product" at bounding box center [509, 280] width 53 height 15
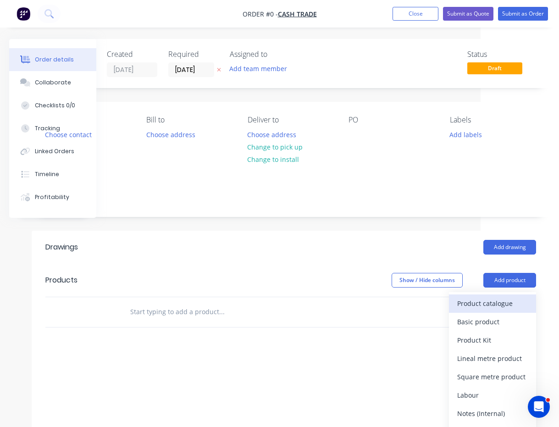
click at [481, 300] on div "Product catalogue" at bounding box center [492, 303] width 71 height 13
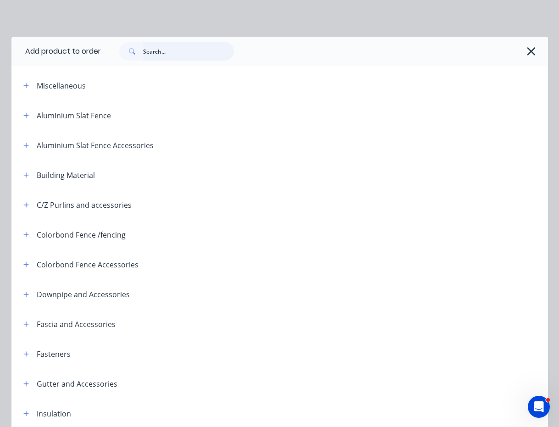
click at [158, 46] on input "text" at bounding box center [188, 51] width 91 height 18
type input "rhs"
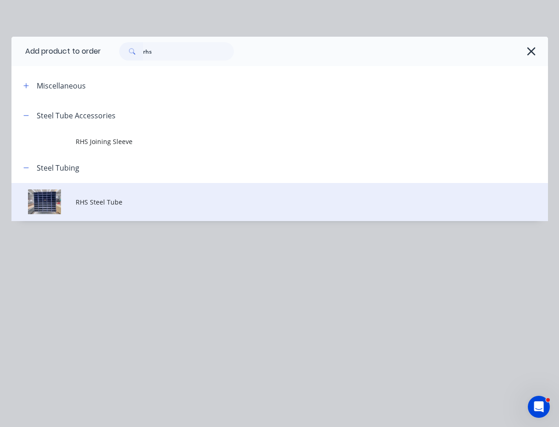
click at [112, 192] on td "RHS Steel Tube" at bounding box center [312, 202] width 472 height 38
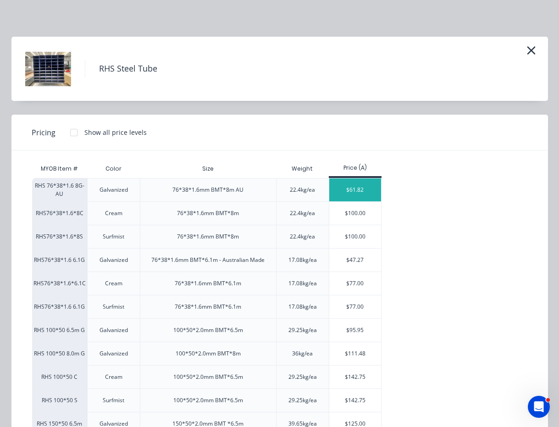
click at [340, 192] on div "$61.82" at bounding box center [355, 189] width 52 height 23
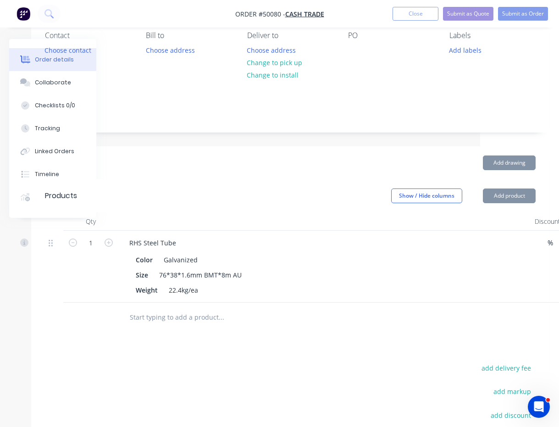
scroll to position [92, 79]
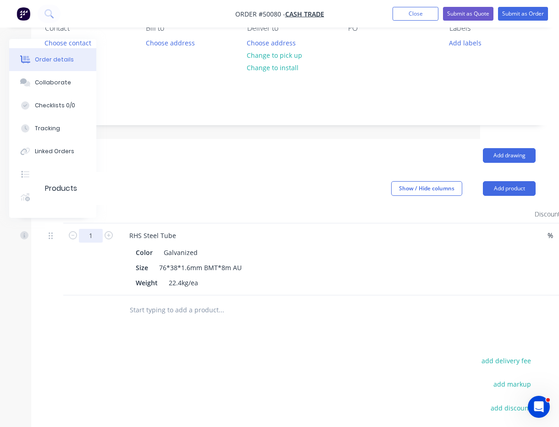
click at [101, 237] on input "1" at bounding box center [91, 236] width 24 height 14
type input "12"
type input "$741.84"
click at [313, 163] on header "Drawings Add drawing" at bounding box center [290, 155] width 518 height 33
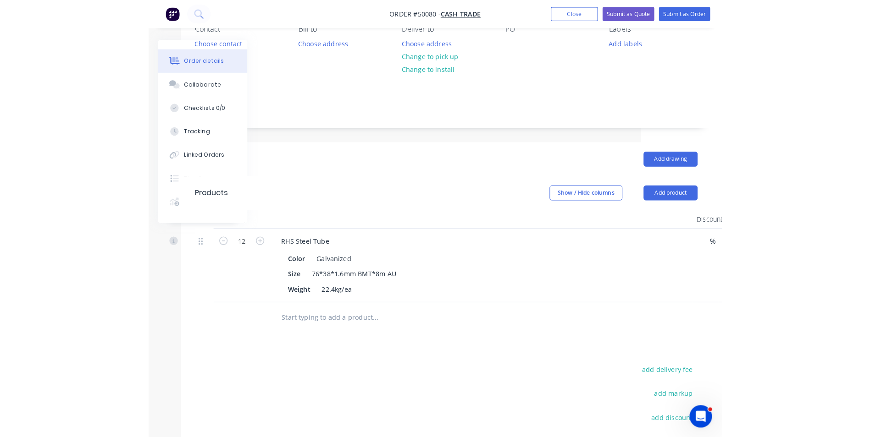
scroll to position [92, 0]
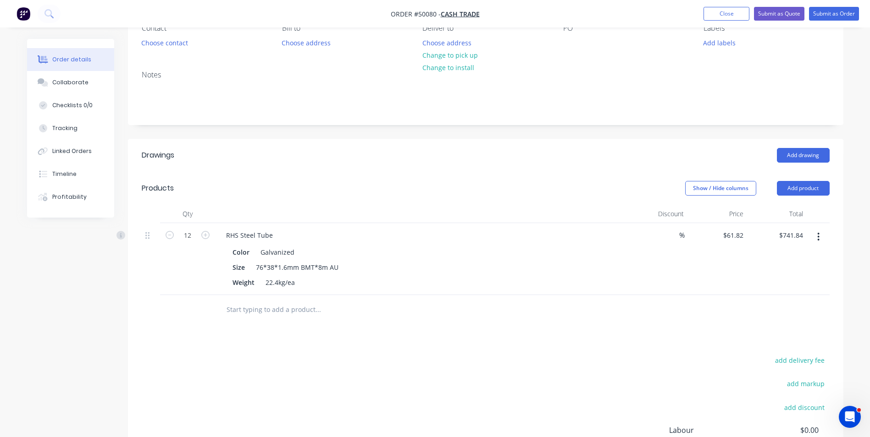
click at [543, 221] on div at bounding box center [421, 214] width 413 height 18
click at [548, 166] on header "Drawings Add drawing" at bounding box center [485, 155] width 715 height 33
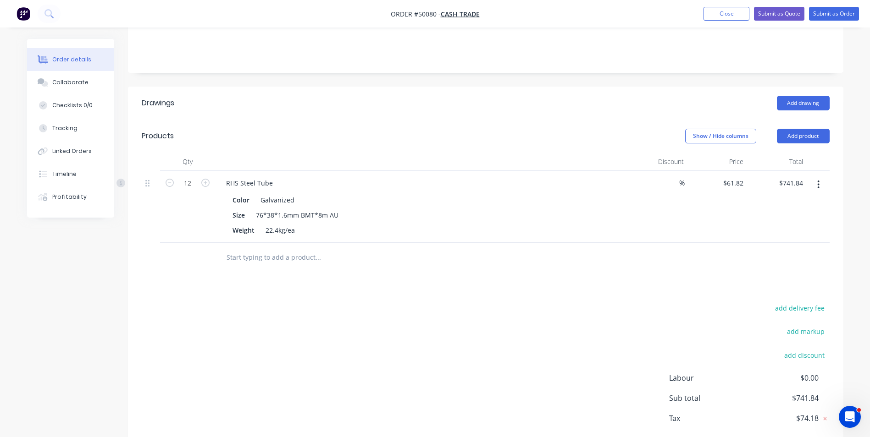
scroll to position [193, 0]
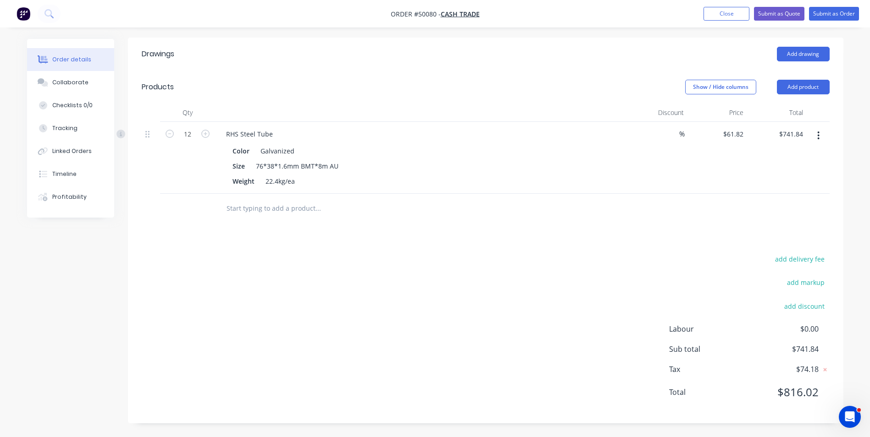
click at [817, 133] on button "button" at bounding box center [819, 135] width 22 height 17
click at [805, 163] on div "Edit" at bounding box center [786, 159] width 71 height 13
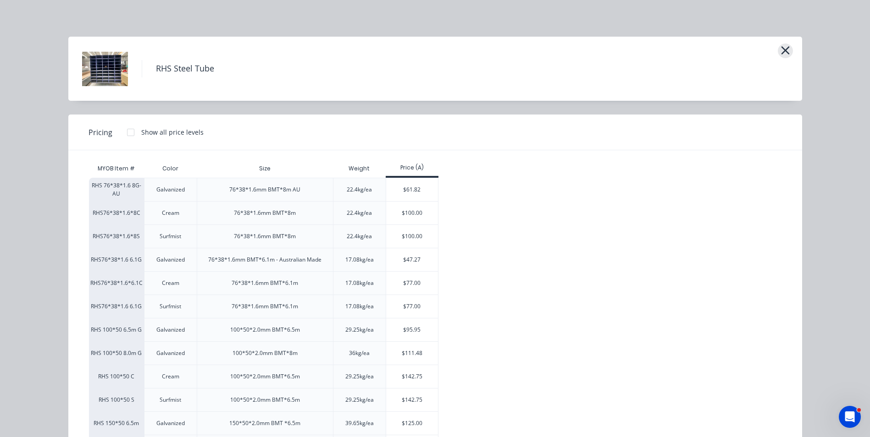
click at [781, 50] on icon "button" at bounding box center [785, 50] width 8 height 8
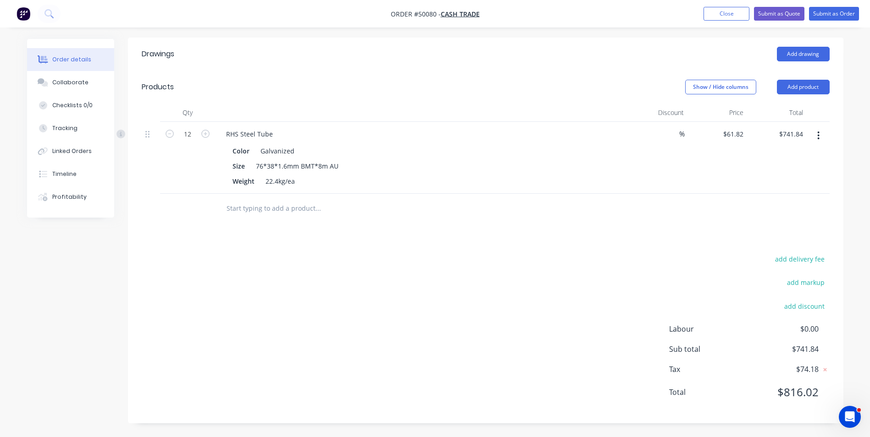
click at [810, 138] on button "button" at bounding box center [819, 135] width 22 height 17
click at [807, 162] on div "Edit" at bounding box center [786, 159] width 71 height 13
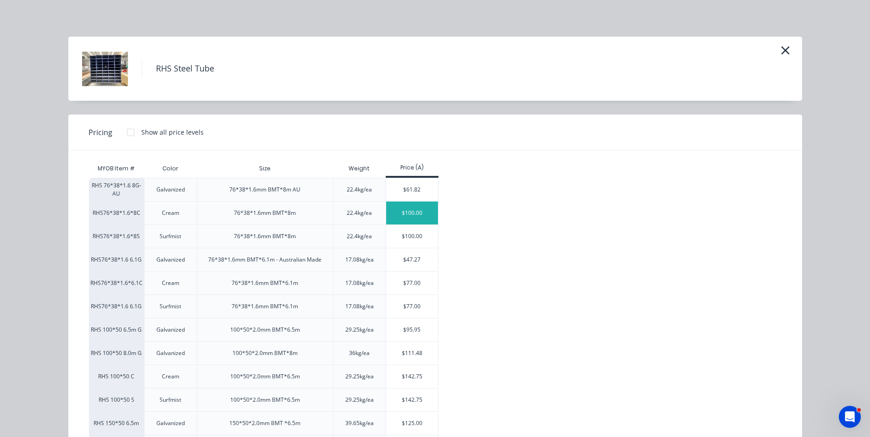
click at [398, 211] on div "$100.00" at bounding box center [412, 213] width 52 height 23
type input "$100.00"
type input "$1,200.00"
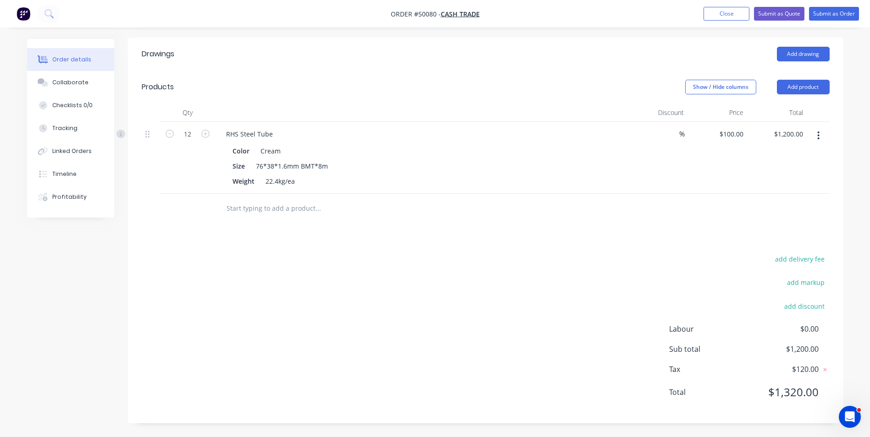
click at [814, 134] on button "button" at bounding box center [819, 135] width 22 height 17
click at [796, 167] on button "Edit" at bounding box center [785, 159] width 87 height 18
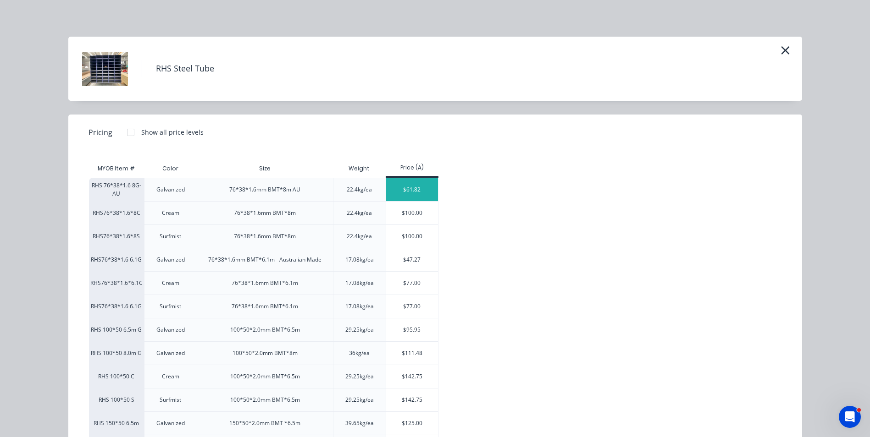
click at [406, 193] on div "$61.82" at bounding box center [412, 189] width 52 height 23
type input "$61.82"
type input "$741.84"
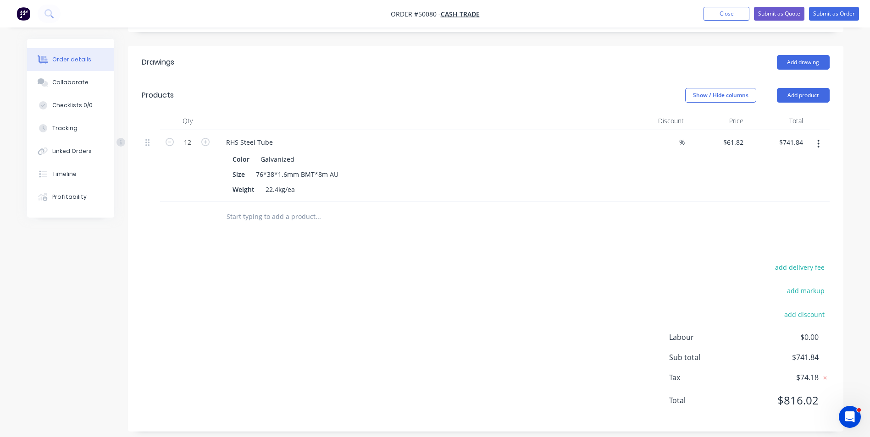
scroll to position [10, 0]
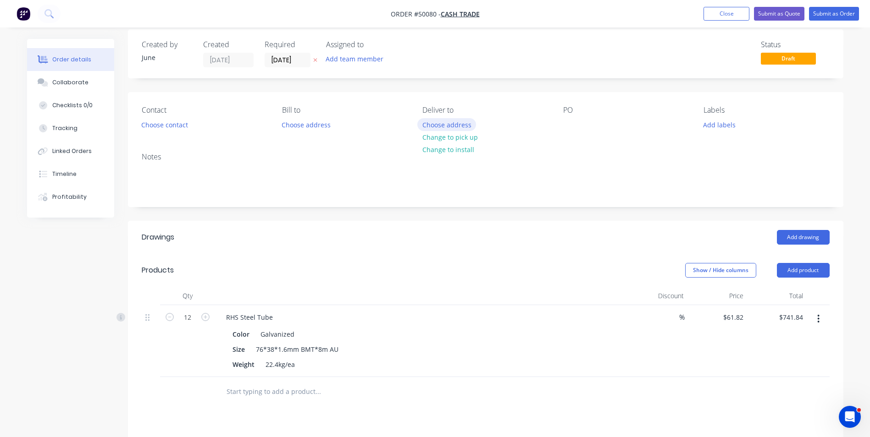
click at [455, 126] on button "Choose address" at bounding box center [446, 124] width 59 height 12
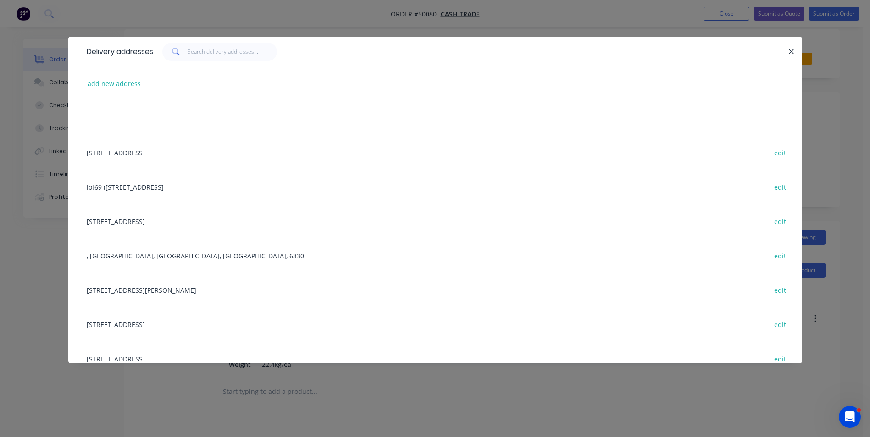
click at [149, 84] on div "add new address" at bounding box center [435, 83] width 706 height 34
click at [140, 85] on button "add new address" at bounding box center [114, 84] width 63 height 12
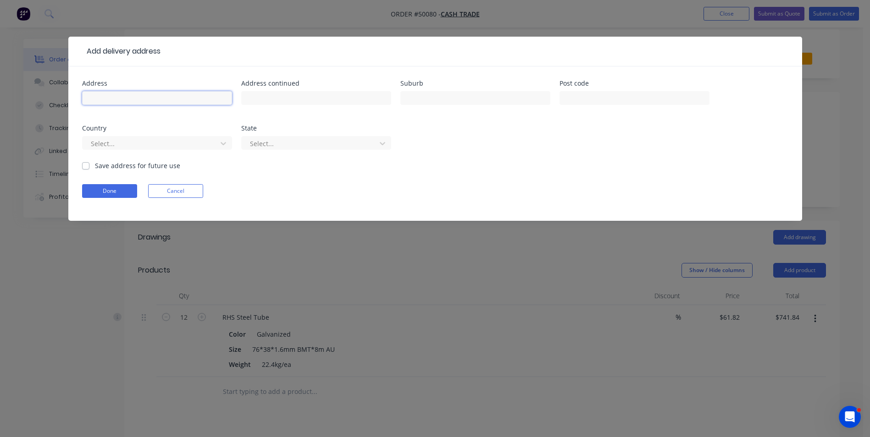
click at [139, 94] on input "text" at bounding box center [157, 98] width 150 height 14
paste input "[STREET_ADDRESS]"
type input "[STREET_ADDRESS]"
click at [123, 193] on button "Done" at bounding box center [109, 191] width 55 height 14
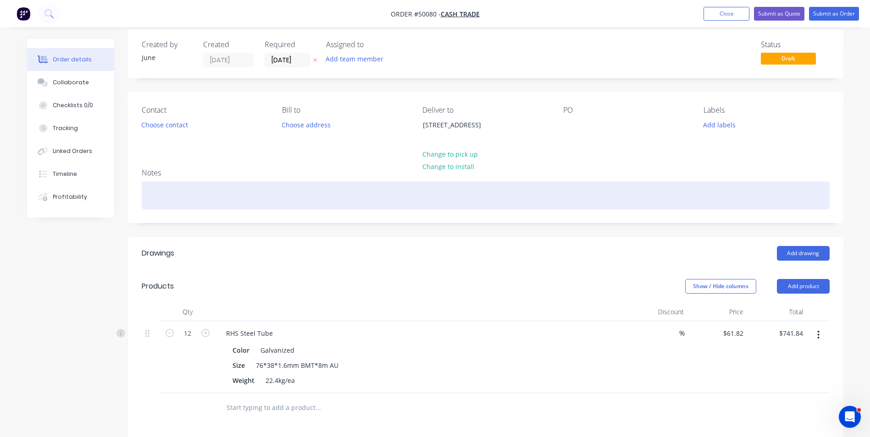
click at [156, 186] on div at bounding box center [486, 196] width 688 height 28
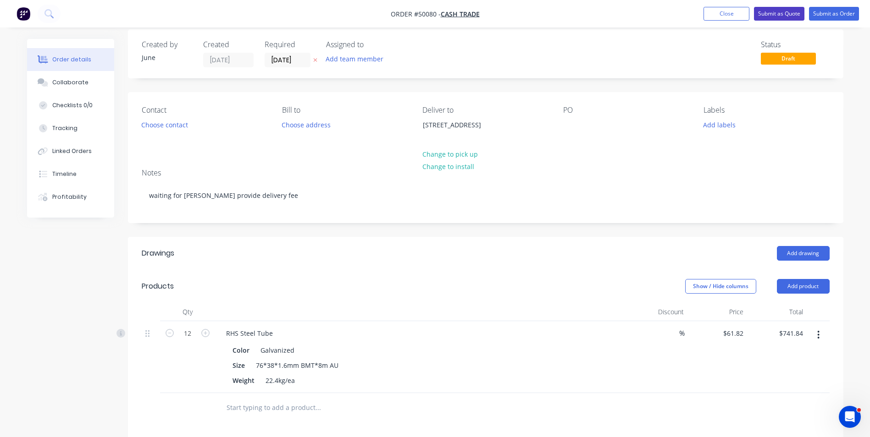
click at [776, 14] on button "Submit as Quote" at bounding box center [779, 14] width 50 height 14
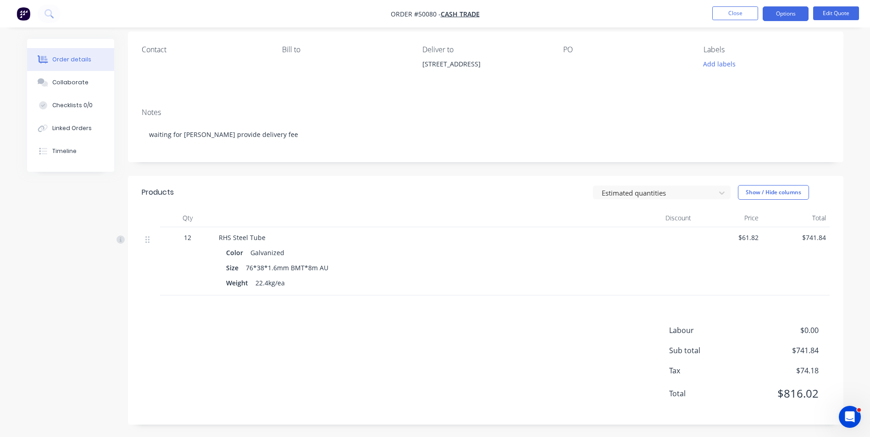
scroll to position [71, 0]
click at [803, 325] on span "$0.00" at bounding box center [784, 329] width 68 height 11
click at [809, 328] on span "$0.00" at bounding box center [784, 329] width 68 height 11
click at [828, 10] on button "Edit Quote" at bounding box center [836, 13] width 46 height 14
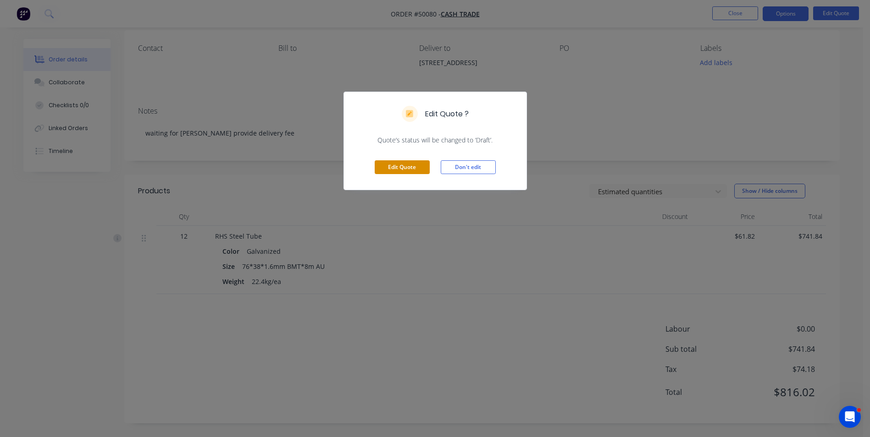
click at [421, 166] on button "Edit Quote" at bounding box center [402, 168] width 55 height 14
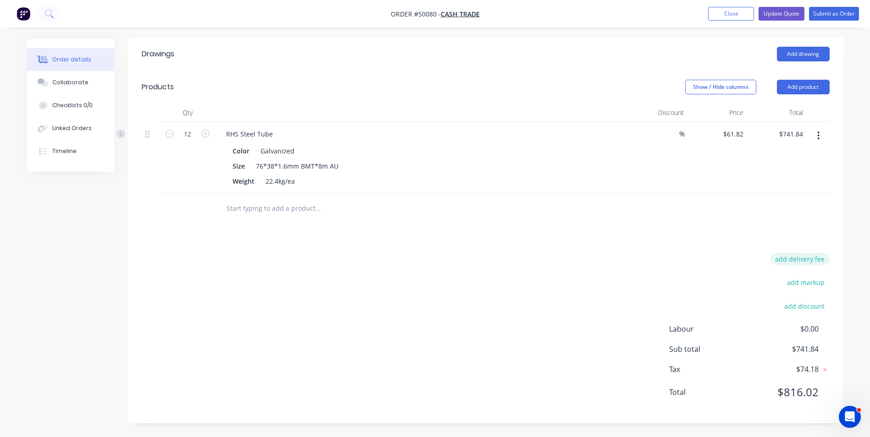
click at [809, 258] on button "add delivery fee" at bounding box center [799, 259] width 59 height 12
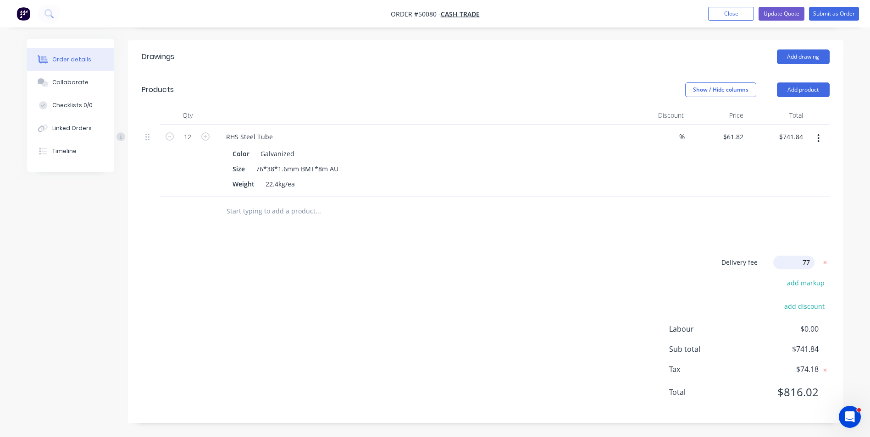
type input "776"
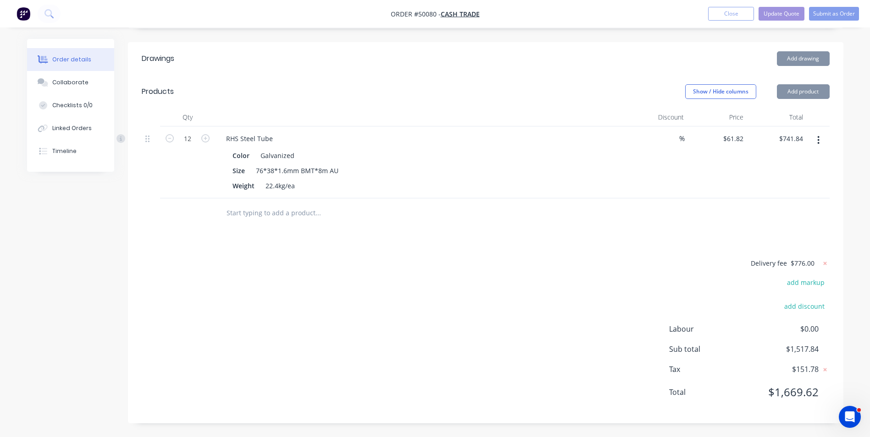
click at [683, 279] on div "Delivery fee $776.00 add markup add discount Labour $0.00 Sub total $1,517.84 T…" at bounding box center [486, 334] width 688 height 152
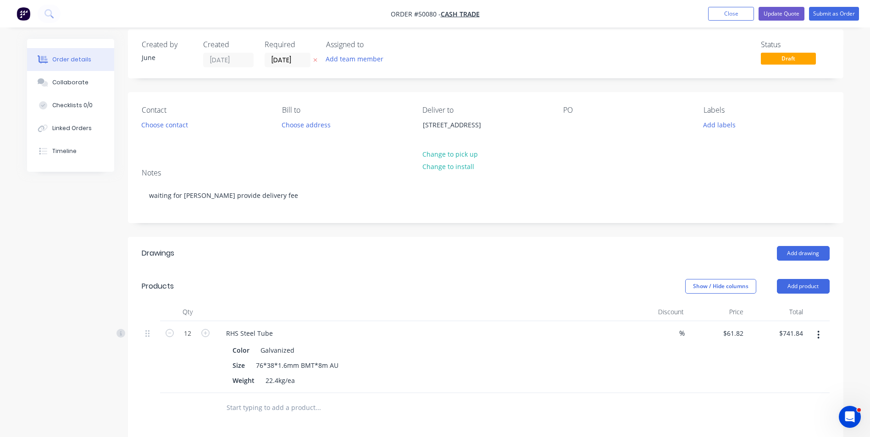
scroll to position [0, 0]
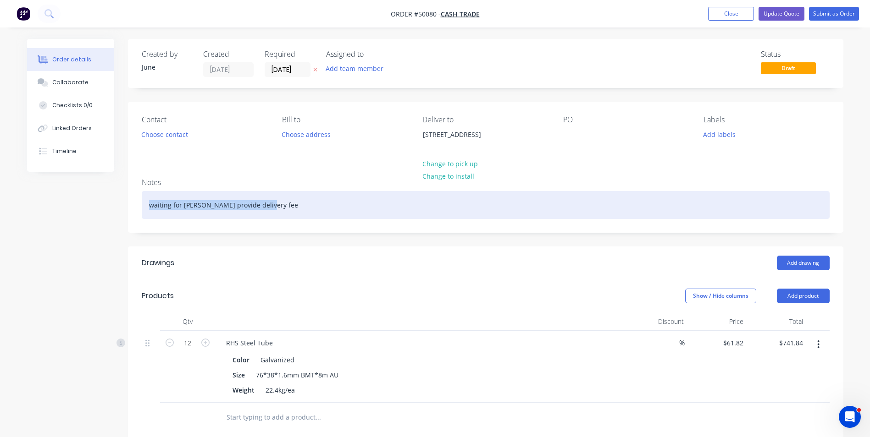
drag, startPoint x: 297, startPoint y: 209, endPoint x: 156, endPoint y: 198, distance: 141.2
click at [36, 201] on div "Created by June Created [DATE] Required [DATE] Assigned to Add team member Stat…" at bounding box center [435, 340] width 816 height 603
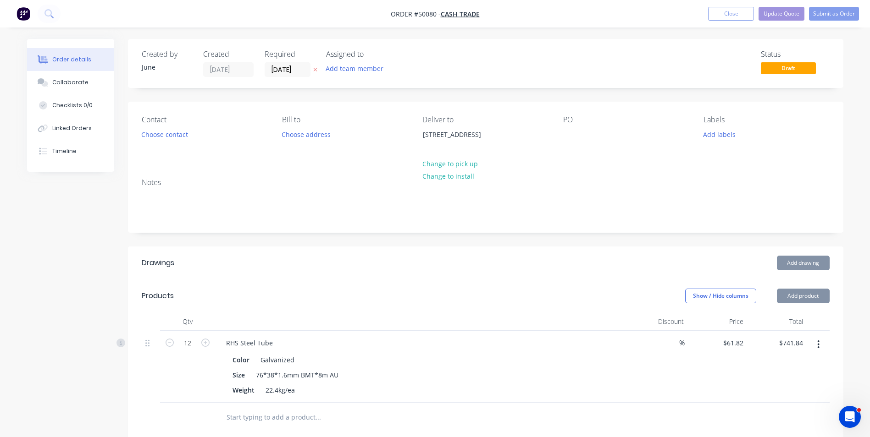
click at [579, 158] on div "Contact Choose contact [PERSON_NAME] to Choose address Deliver to [STREET_ADDRE…" at bounding box center [485, 136] width 715 height 69
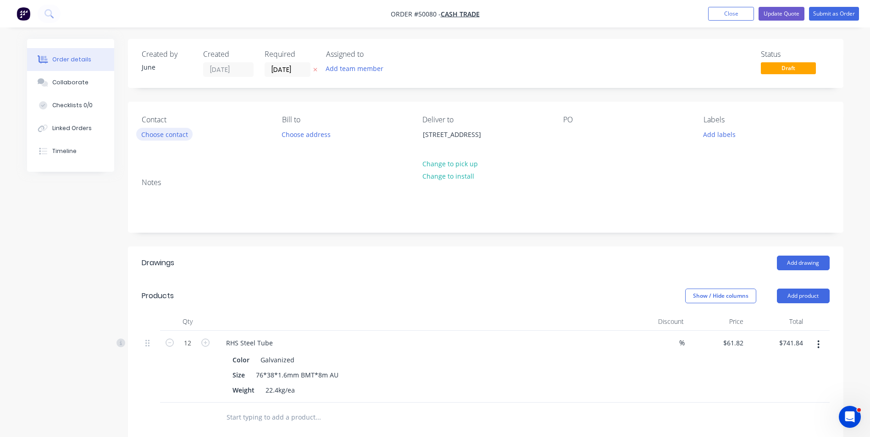
click at [178, 134] on button "Choose contact" at bounding box center [164, 134] width 56 height 12
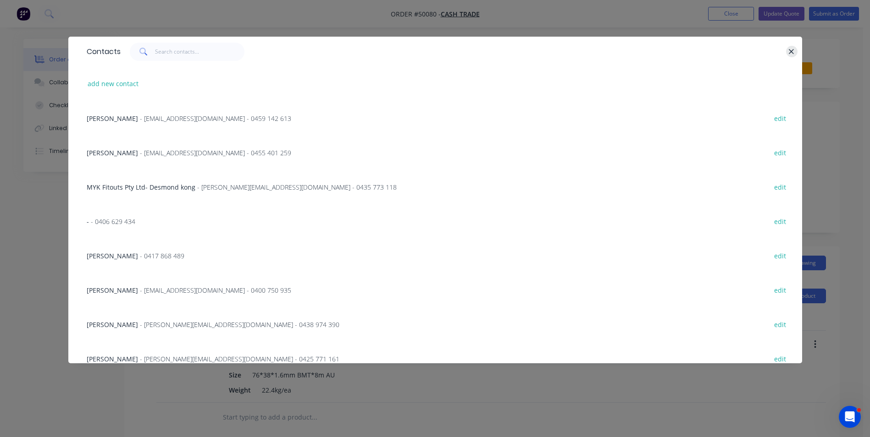
click at [788, 51] on button "button" at bounding box center [791, 51] width 11 height 11
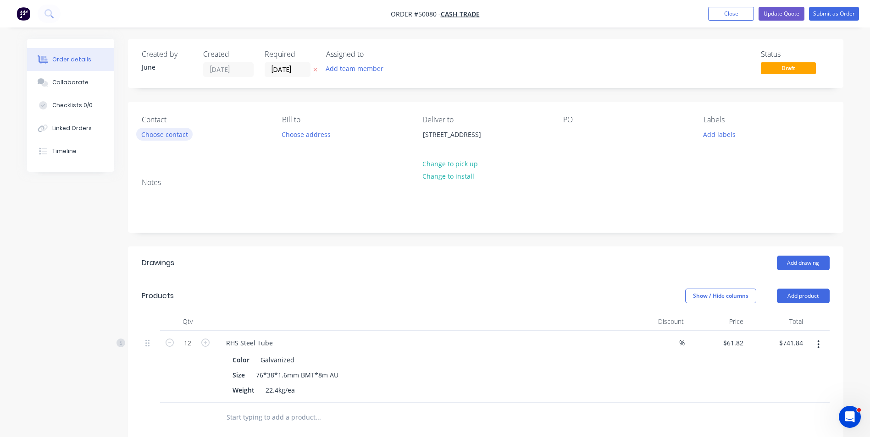
click at [180, 136] on button "Choose contact" at bounding box center [164, 134] width 56 height 12
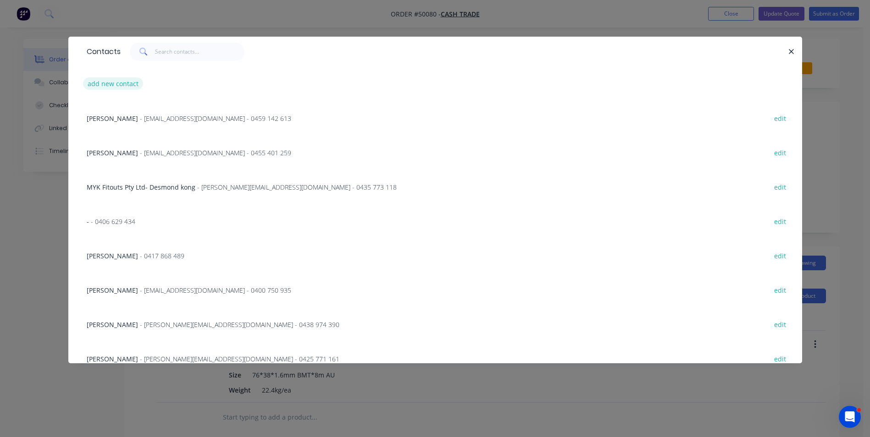
click at [114, 87] on button "add new contact" at bounding box center [113, 84] width 61 height 12
select select "AU"
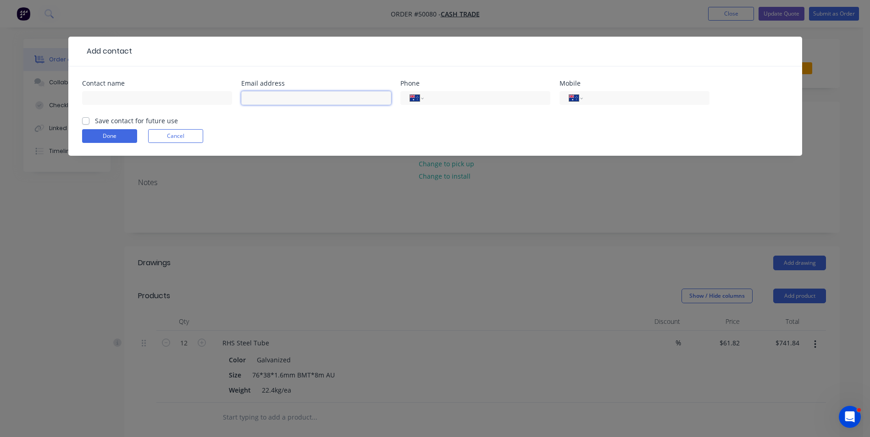
click at [277, 97] on input "text" at bounding box center [316, 98] width 150 height 14
paste input "[EMAIL_ADDRESS][DOMAIN_NAME]"
type input "[EMAIL_ADDRESS][DOMAIN_NAME]"
click at [152, 106] on div at bounding box center [157, 102] width 150 height 27
click at [153, 102] on input "text" at bounding box center [157, 98] width 150 height 14
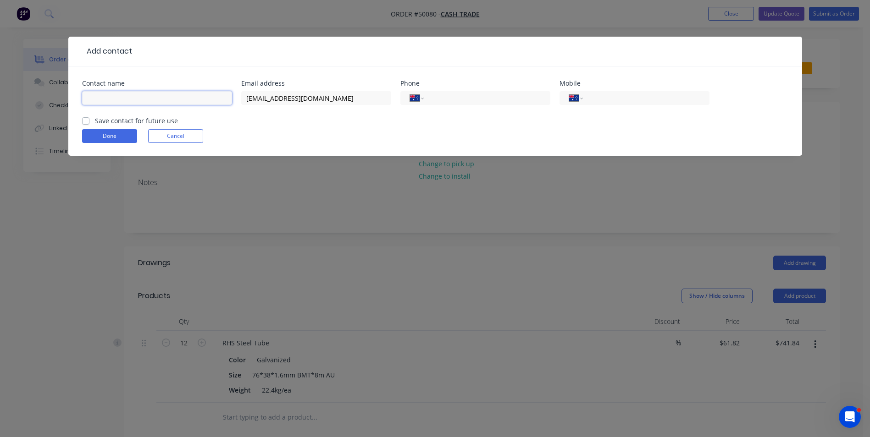
paste input "[PERSON_NAME] [PERSON_NAME]"
type input "[PERSON_NAME] [PERSON_NAME]"
click at [622, 93] on input "tel" at bounding box center [644, 98] width 110 height 11
paste input "0452 541 459"
type input "0452 541 459"
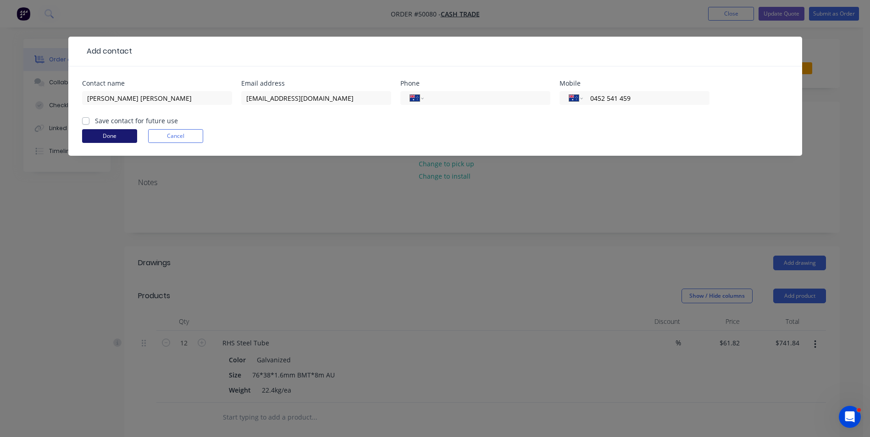
click at [94, 131] on button "Done" at bounding box center [109, 136] width 55 height 14
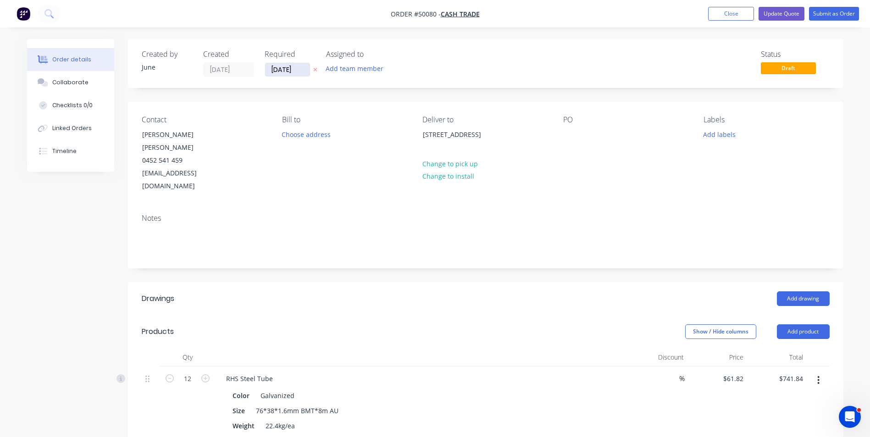
click at [273, 69] on input "[DATE]" at bounding box center [287, 70] width 45 height 14
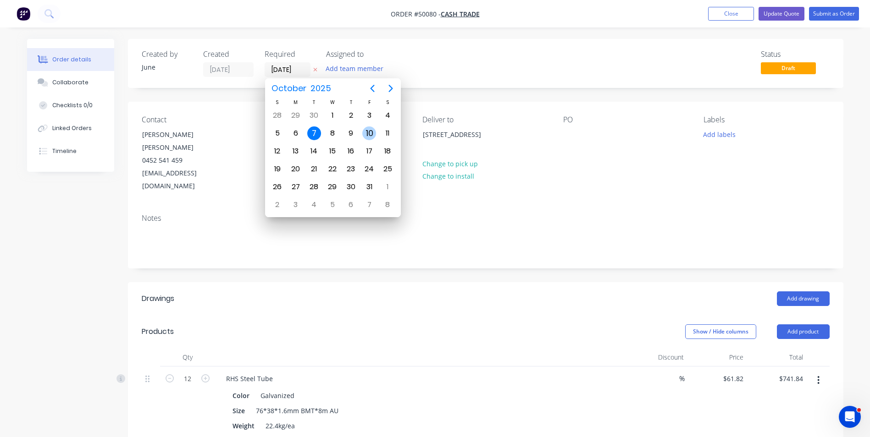
click at [368, 134] on div "10" at bounding box center [369, 134] width 14 height 14
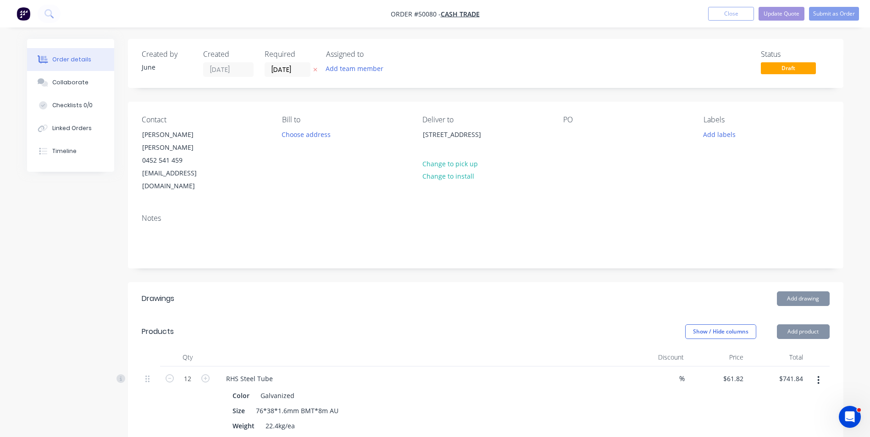
click at [505, 95] on div "Created by June Created [DATE] Required [DATE] Assigned to Add team member Stat…" at bounding box center [485, 351] width 715 height 625
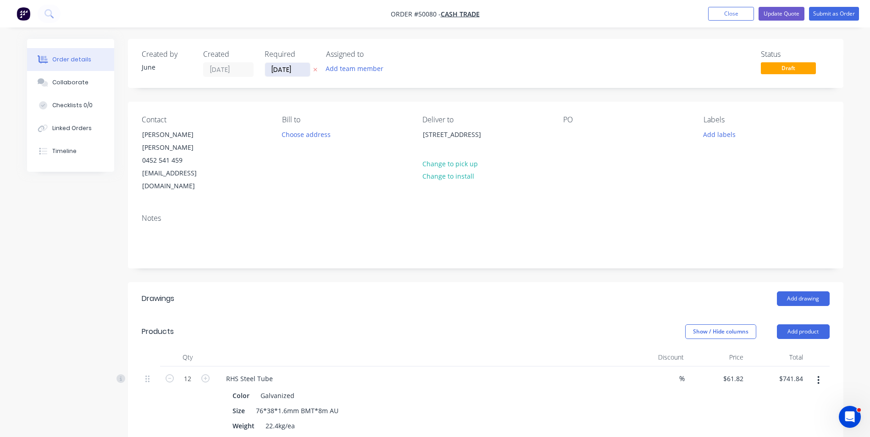
click at [286, 72] on input "[DATE]" at bounding box center [287, 70] width 45 height 14
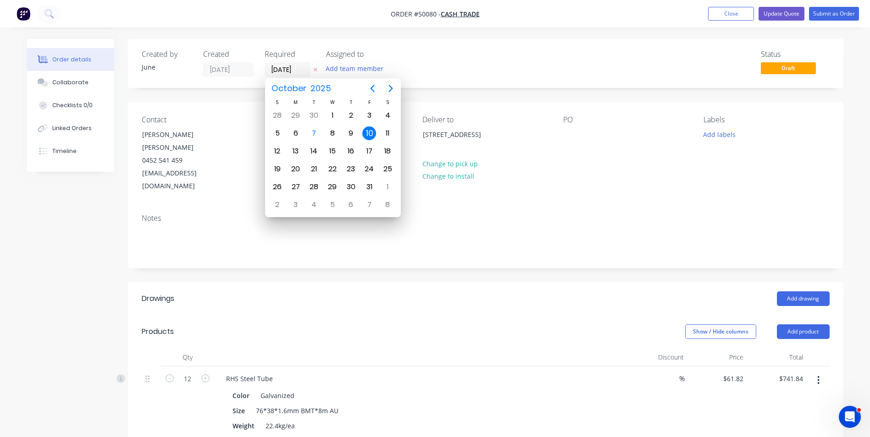
click at [543, 84] on div "Created by June Created [DATE] Required [DATE] Assigned to Add team member Stat…" at bounding box center [485, 63] width 715 height 49
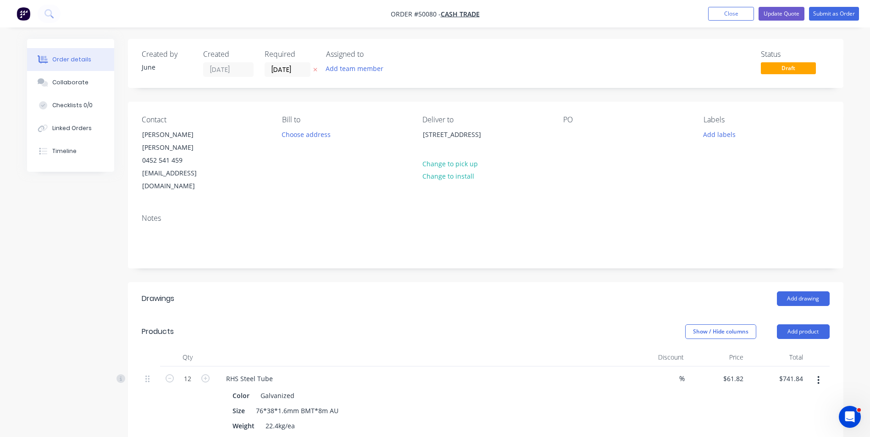
click at [277, 76] on label "[DATE]" at bounding box center [288, 69] width 46 height 15
click at [277, 76] on input "[DATE]" at bounding box center [287, 70] width 45 height 14
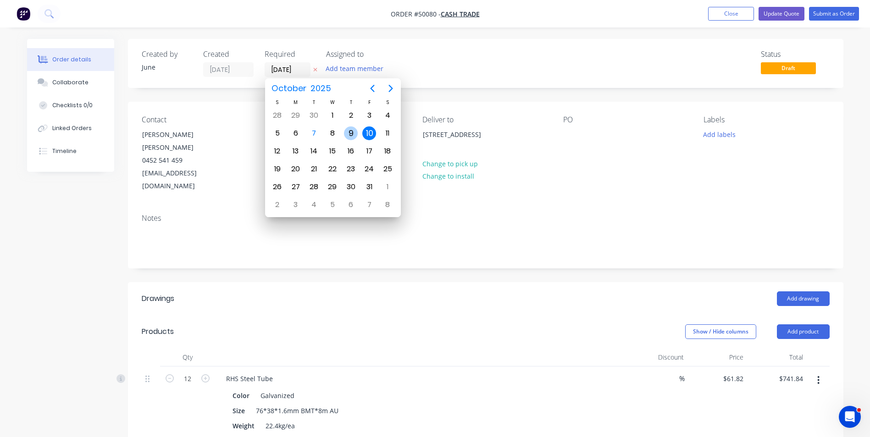
click at [350, 131] on div "9" at bounding box center [351, 134] width 14 height 14
type input "[DATE]"
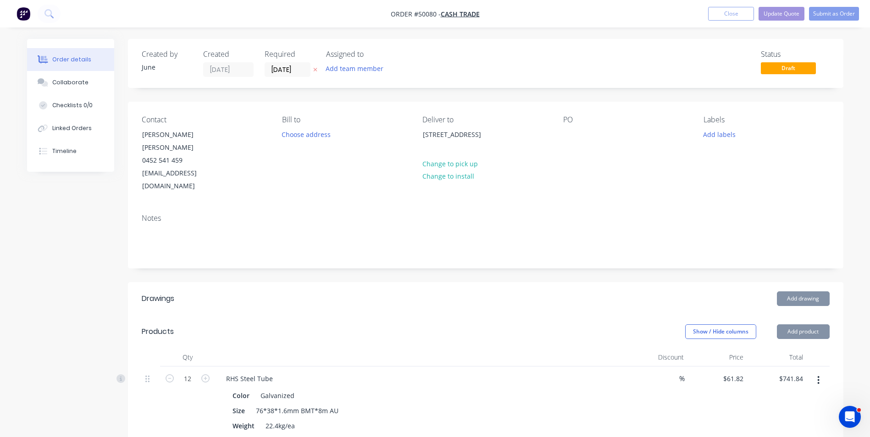
click at [470, 72] on div "Status Draft" at bounding box center [624, 63] width 412 height 27
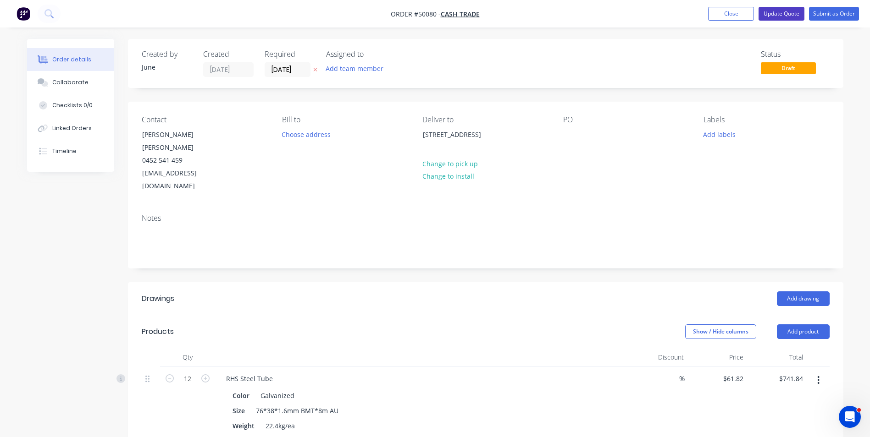
click at [800, 11] on button "Update Quote" at bounding box center [782, 14] width 46 height 14
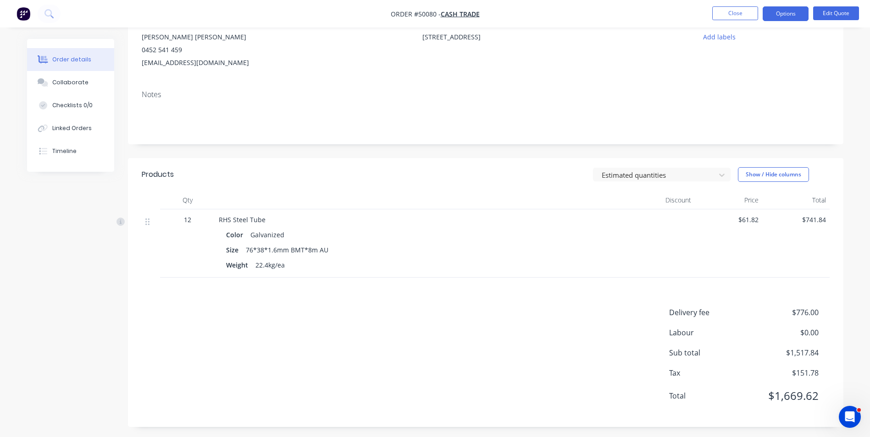
scroll to position [100, 0]
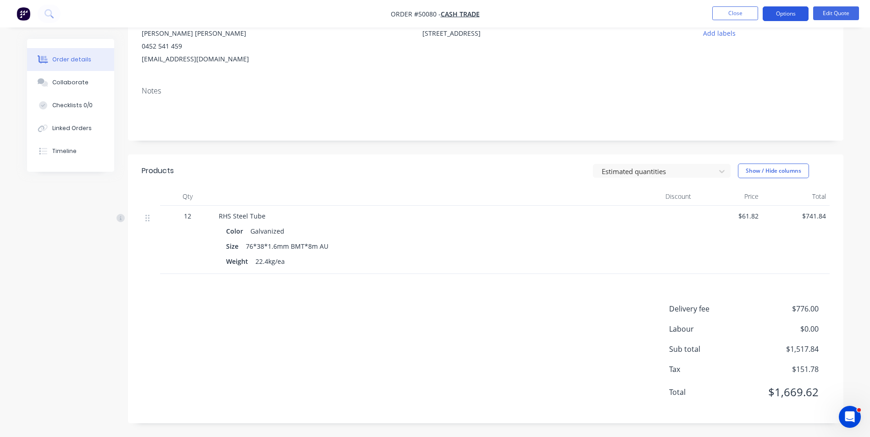
click at [781, 11] on button "Options" at bounding box center [786, 13] width 46 height 15
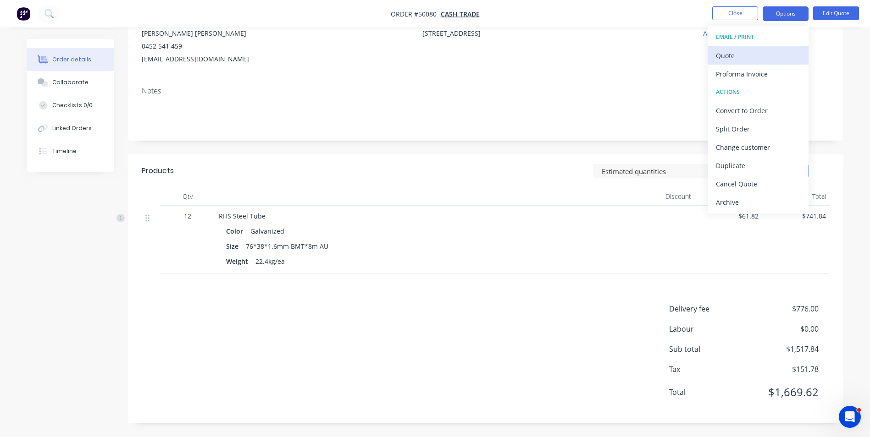
click at [747, 51] on div "Quote" at bounding box center [758, 55] width 84 height 13
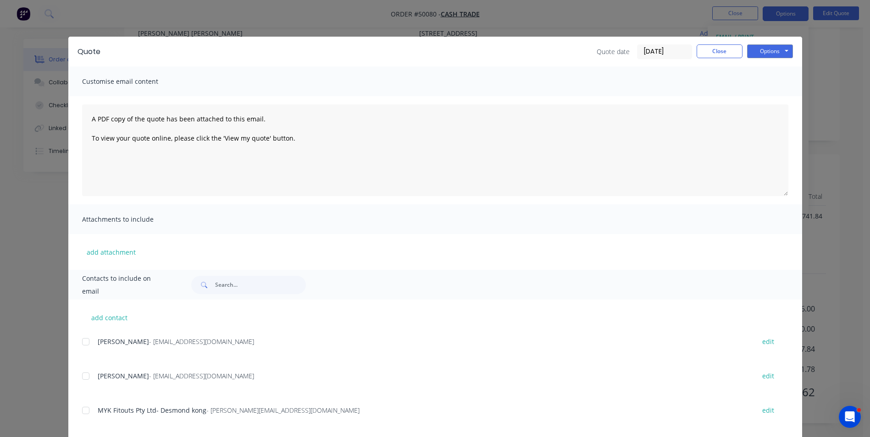
click at [747, 59] on div "Options Preview Print Email" at bounding box center [770, 51] width 46 height 15
click at [761, 55] on button "Options" at bounding box center [770, 51] width 46 height 14
click at [758, 80] on button "Print" at bounding box center [776, 82] width 59 height 15
click at [714, 50] on button "Close" at bounding box center [720, 51] width 46 height 14
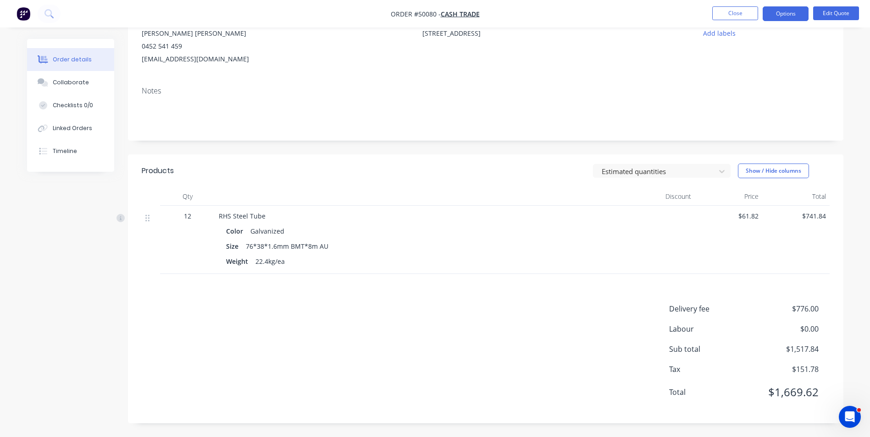
click at [619, 82] on div "Notes" at bounding box center [485, 109] width 715 height 61
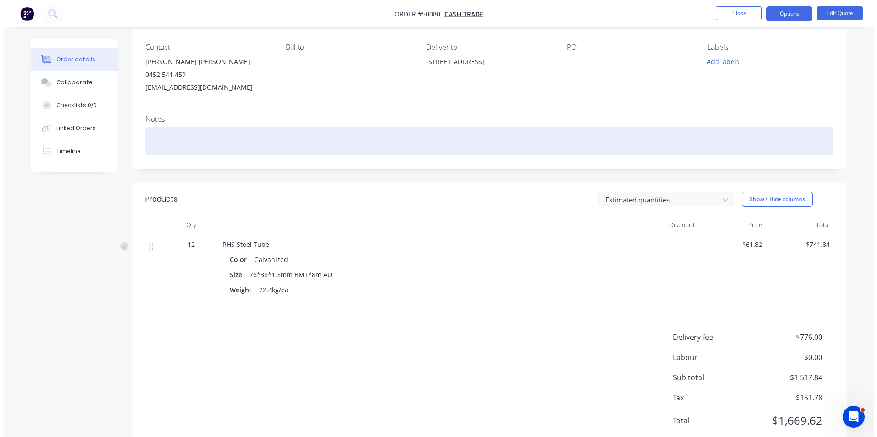
scroll to position [0, 0]
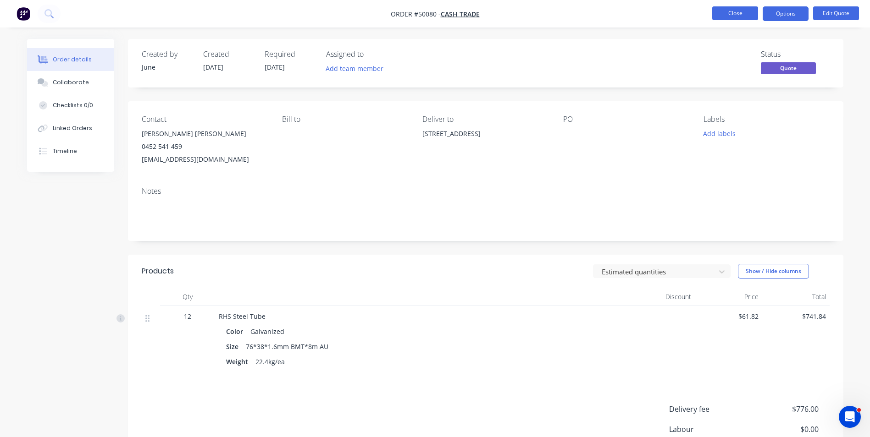
click at [716, 13] on button "Close" at bounding box center [735, 13] width 46 height 14
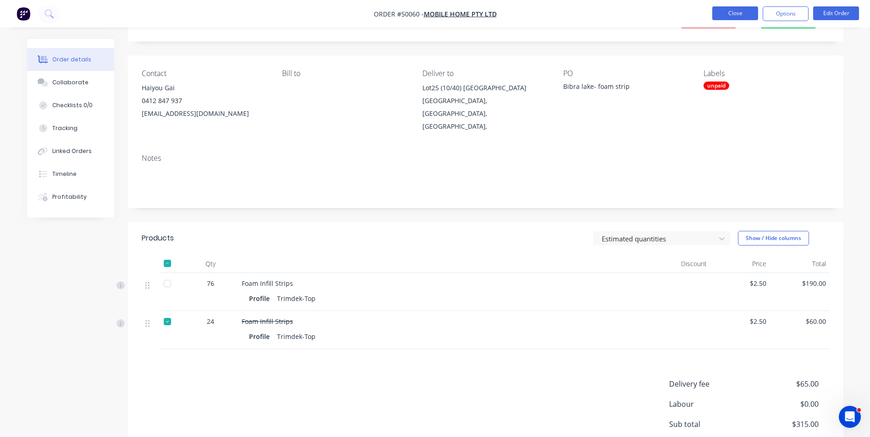
click at [729, 15] on button "Close" at bounding box center [735, 13] width 46 height 14
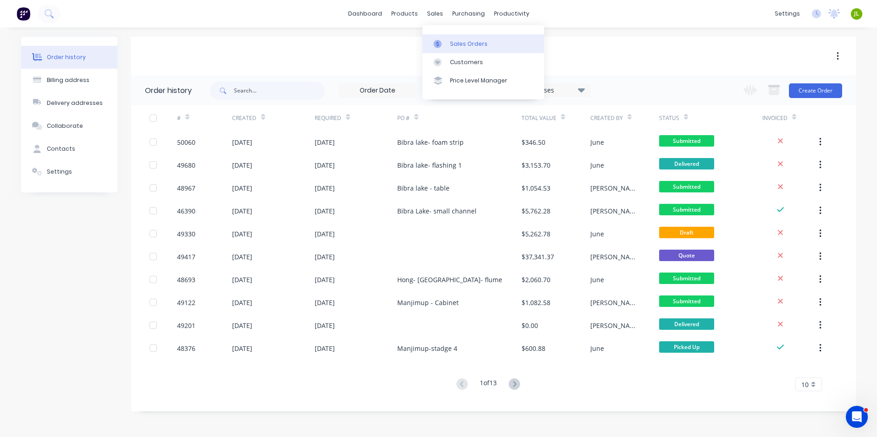
click at [450, 41] on div "Sales Orders" at bounding box center [469, 44] width 38 height 8
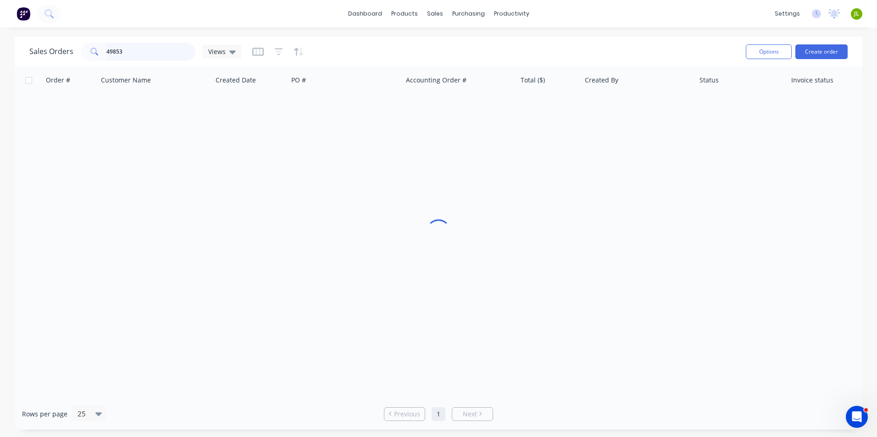
drag, startPoint x: 143, startPoint y: 55, endPoint x: 73, endPoint y: 56, distance: 69.3
click at [73, 56] on div "Sales Orders 49853 Views" at bounding box center [135, 52] width 212 height 18
type input "49808"
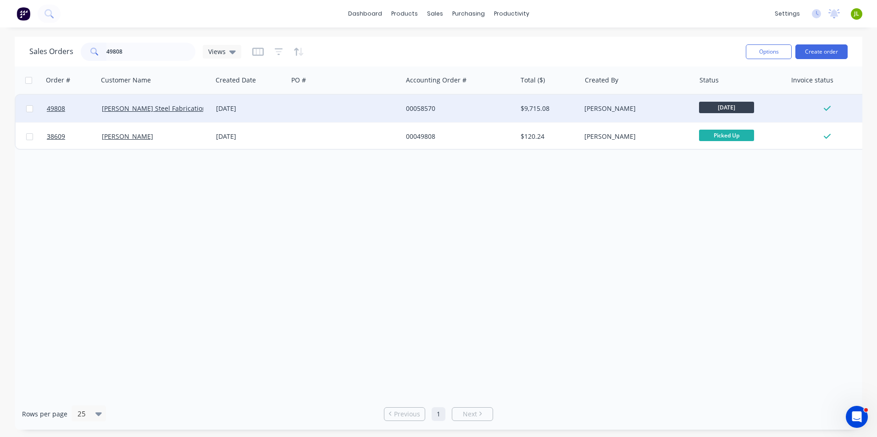
click at [317, 109] on div at bounding box center [345, 109] width 114 height 28
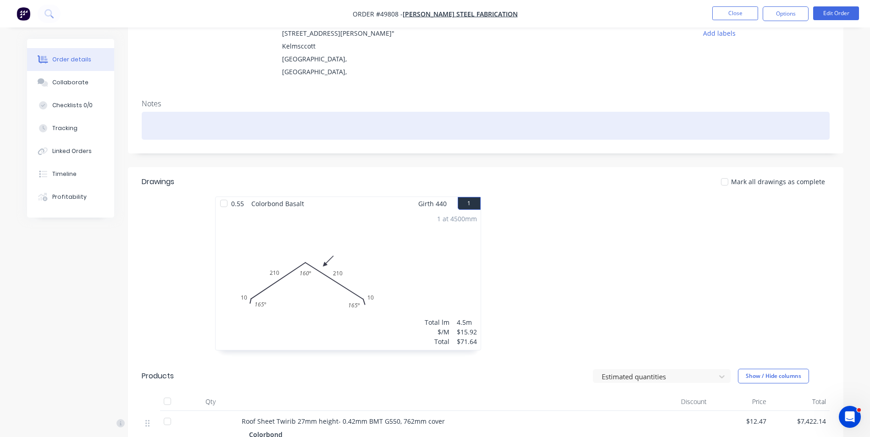
scroll to position [183, 0]
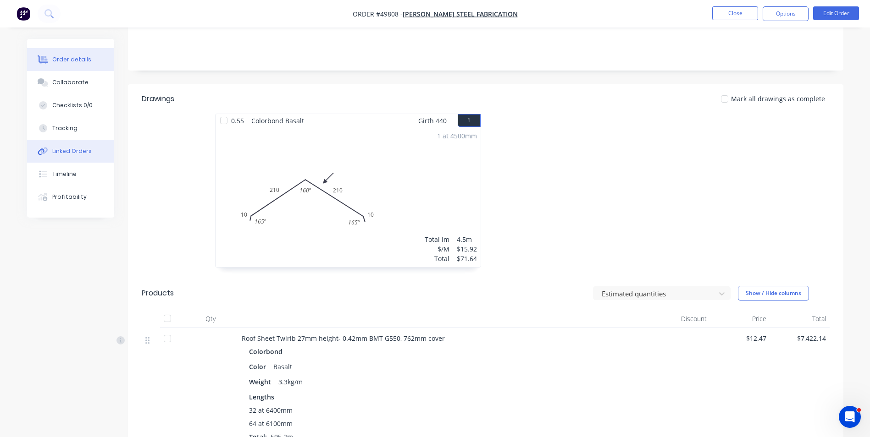
click at [94, 149] on button "Linked Orders" at bounding box center [70, 151] width 87 height 23
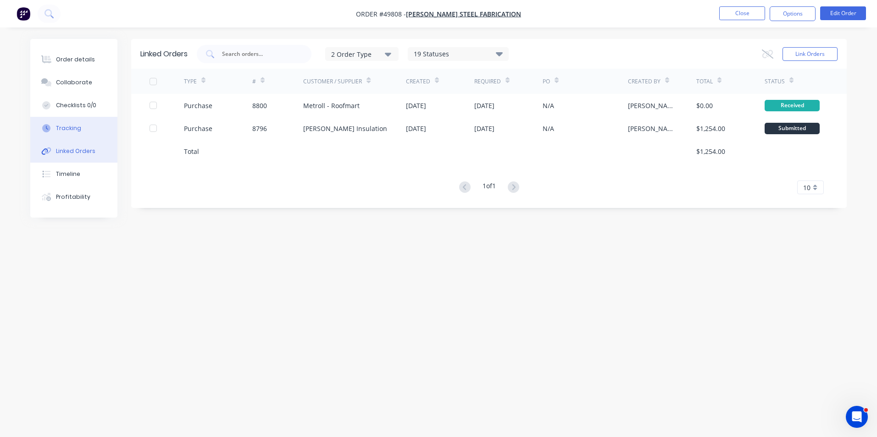
click at [79, 136] on button "Tracking" at bounding box center [73, 128] width 87 height 23
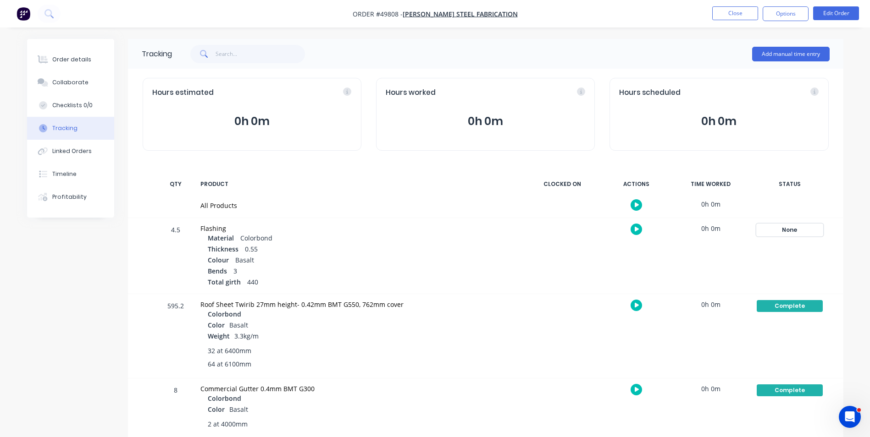
click at [787, 227] on div "None" at bounding box center [790, 230] width 66 height 12
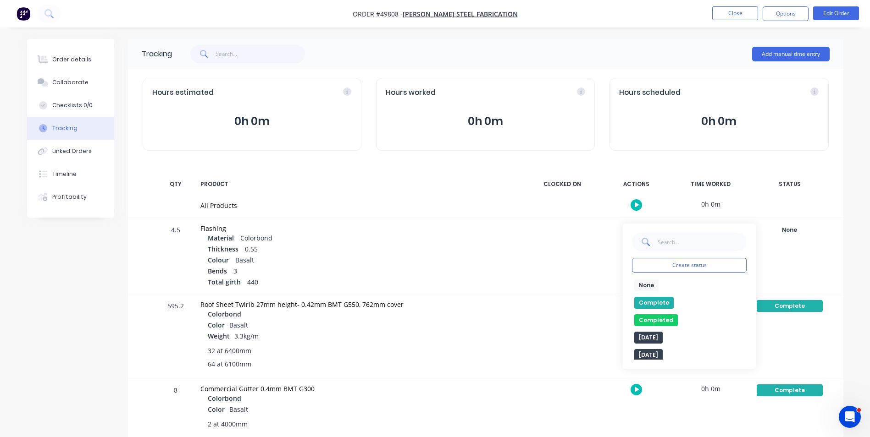
click at [661, 305] on button "Complete" at bounding box center [653, 303] width 39 height 12
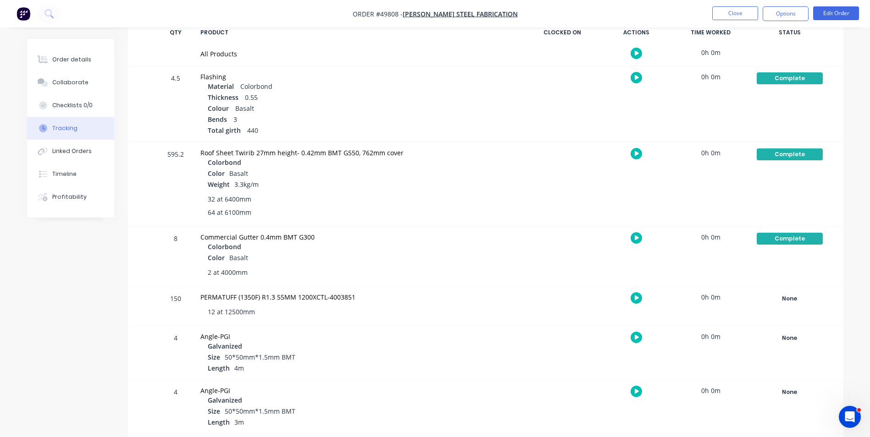
scroll to position [158, 0]
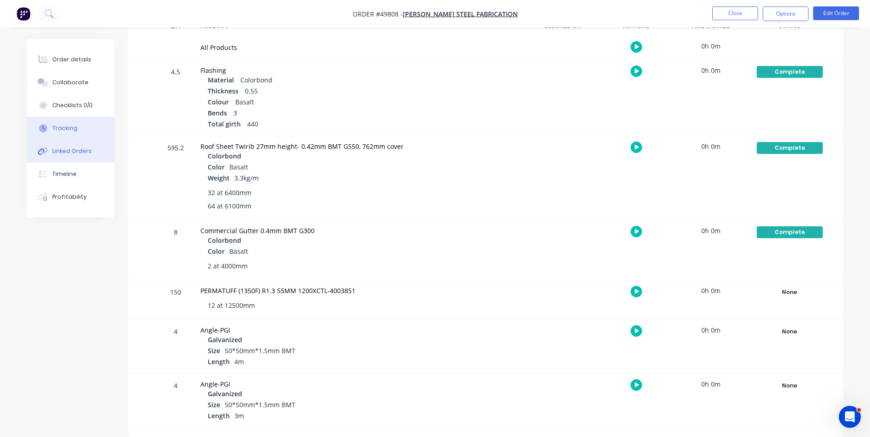
click at [56, 155] on div "Linked Orders" at bounding box center [71, 151] width 39 height 8
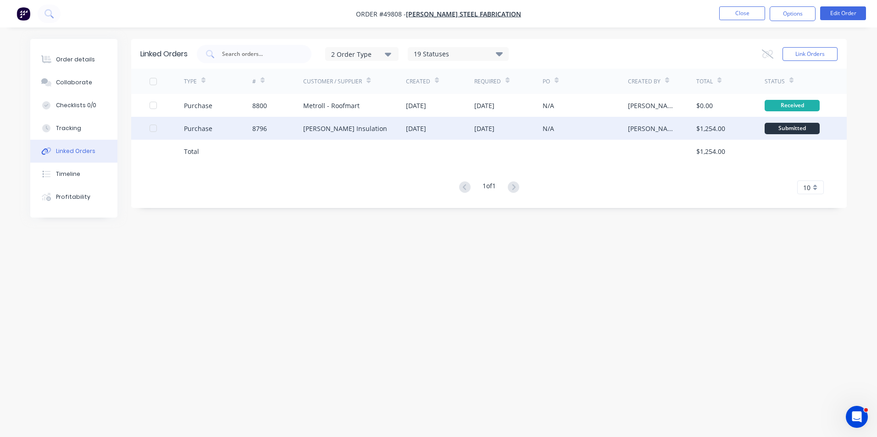
click at [378, 136] on div "[PERSON_NAME] Insulation" at bounding box center [354, 128] width 103 height 23
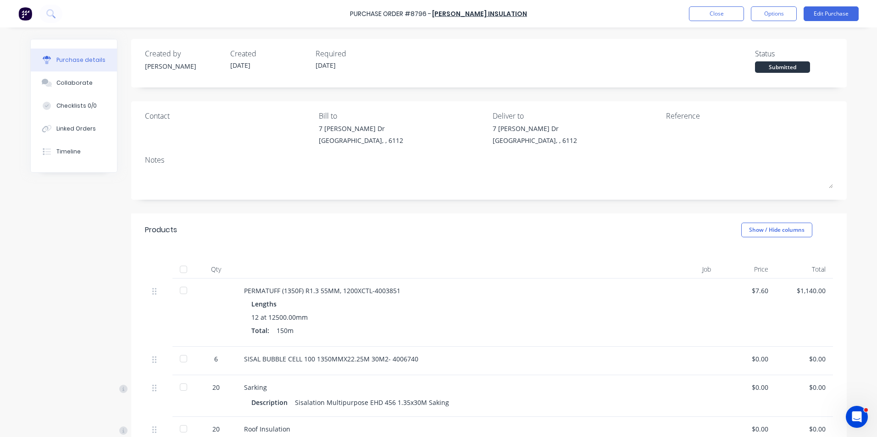
click at [181, 269] on div at bounding box center [183, 269] width 18 height 18
click at [63, 130] on div "Linked Orders" at bounding box center [75, 129] width 39 height 8
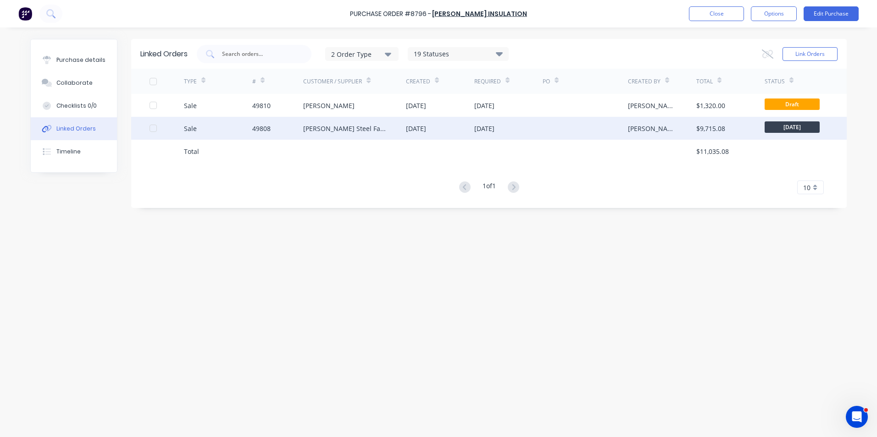
click at [494, 130] on div "[DATE]" at bounding box center [484, 129] width 20 height 10
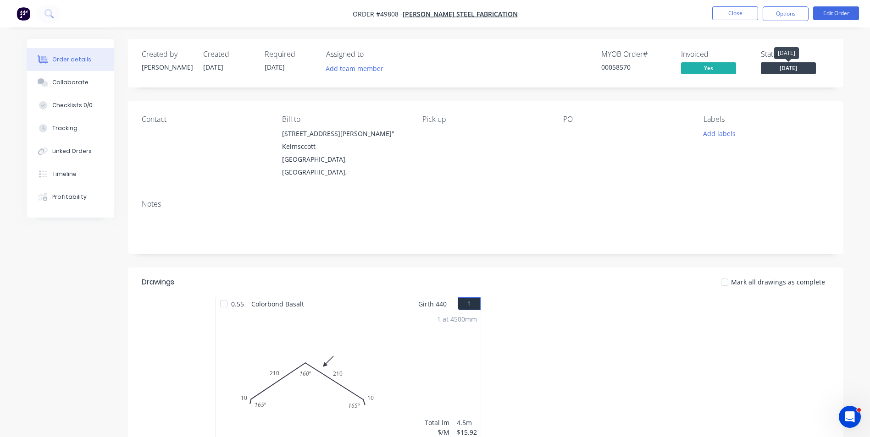
click at [772, 67] on span "[DATE]" at bounding box center [788, 67] width 55 height 11
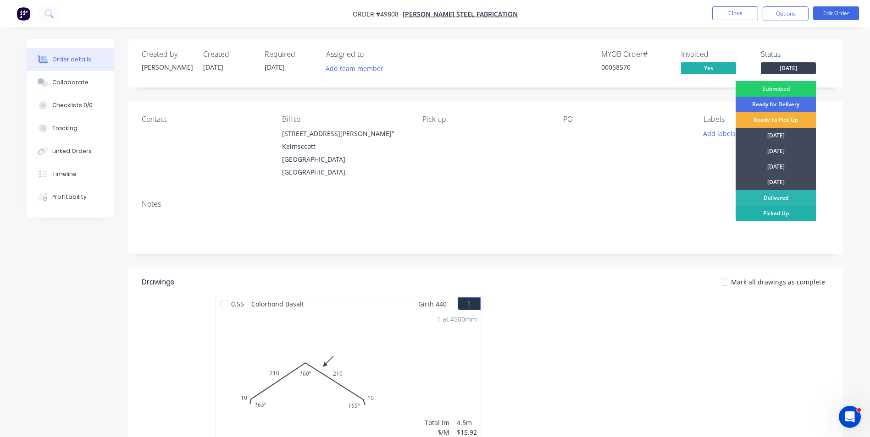
click at [766, 216] on div "Picked Up" at bounding box center [776, 214] width 80 height 16
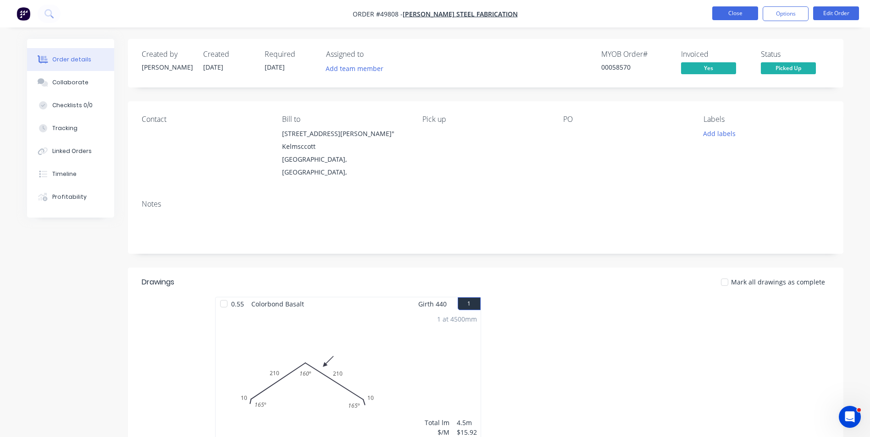
click at [733, 17] on button "Close" at bounding box center [735, 13] width 46 height 14
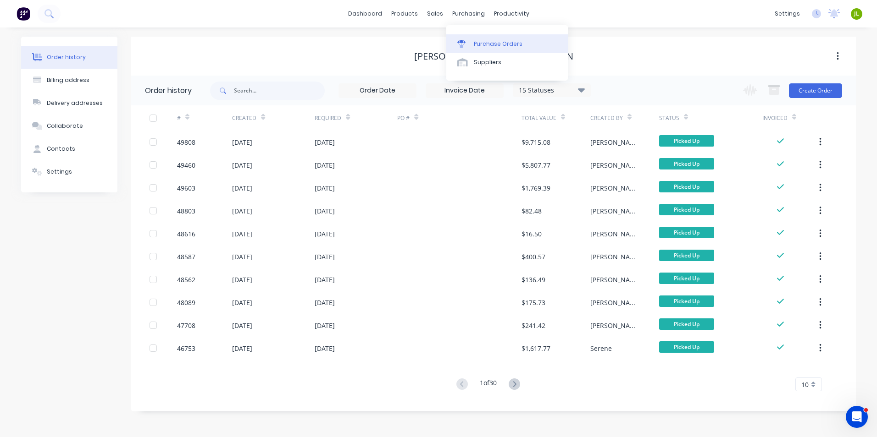
click at [465, 36] on link "Purchase Orders" at bounding box center [507, 43] width 122 height 18
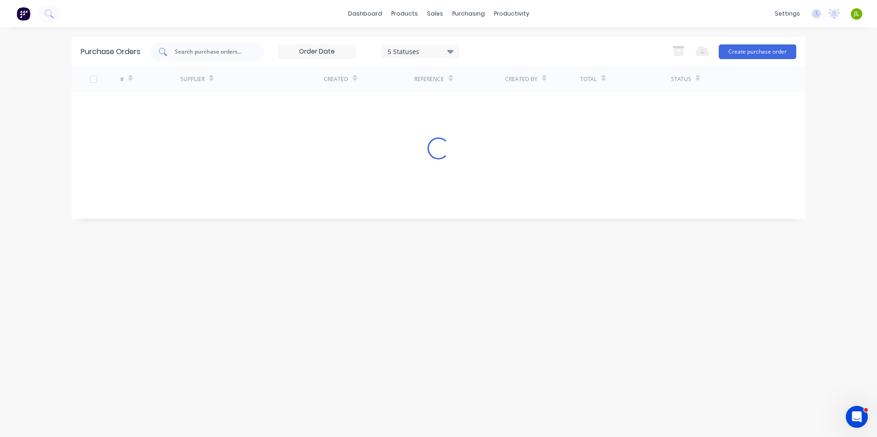
click at [240, 53] on input "text" at bounding box center [212, 51] width 76 height 9
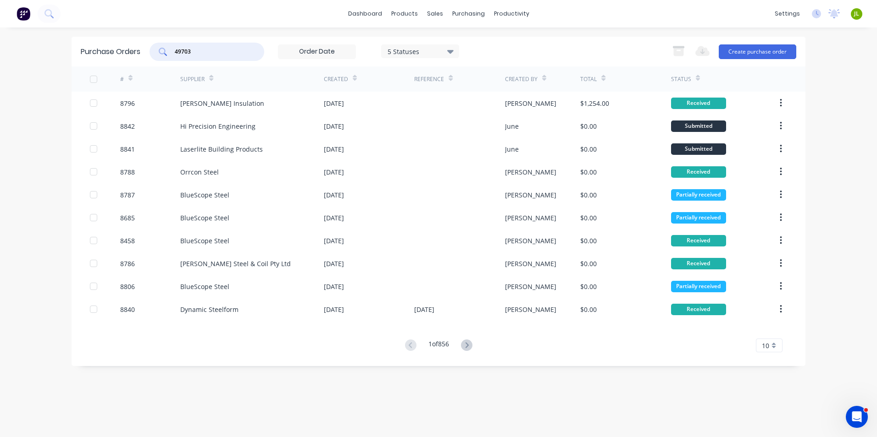
type input "49703"
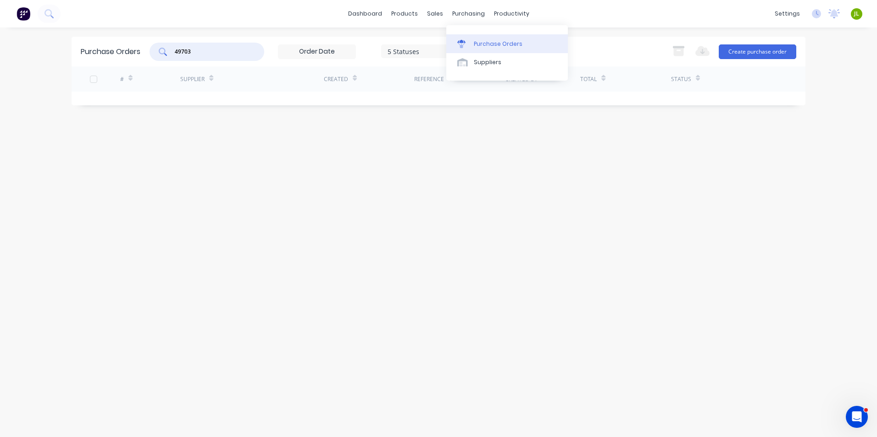
click at [457, 42] on link "Purchase Orders" at bounding box center [507, 43] width 122 height 18
click at [440, 41] on icon at bounding box center [437, 44] width 8 height 8
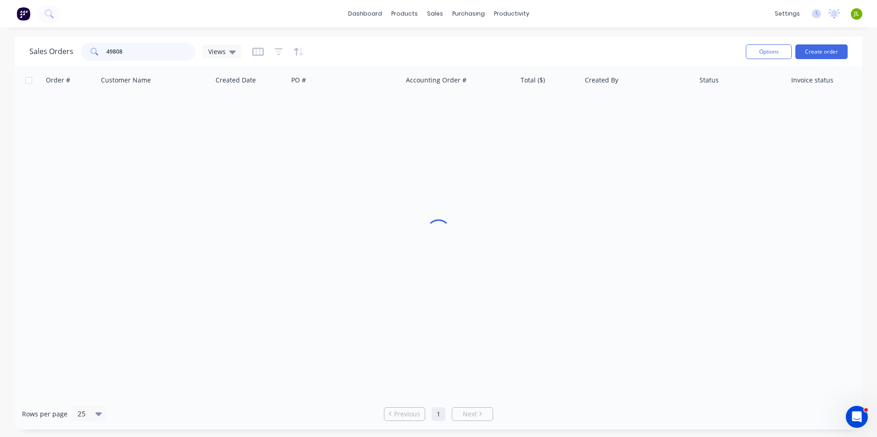
click at [139, 50] on input "49808" at bounding box center [150, 52] width 89 height 18
drag, startPoint x: 110, startPoint y: 52, endPoint x: 212, endPoint y: 62, distance: 102.3
click at [212, 62] on div "Sales Orders 49808 Views" at bounding box center [383, 51] width 709 height 22
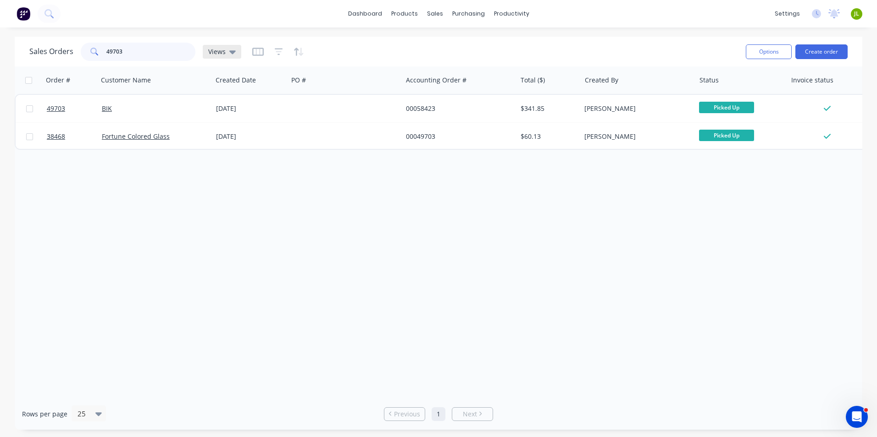
drag, startPoint x: 112, startPoint y: 50, endPoint x: 227, endPoint y: 46, distance: 115.2
click at [227, 46] on div "Sales Orders 49703 Views" at bounding box center [135, 52] width 212 height 18
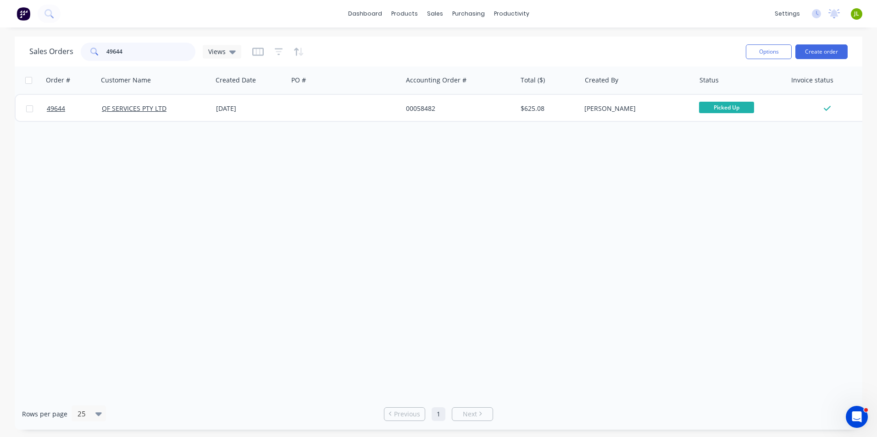
drag, startPoint x: 142, startPoint y: 53, endPoint x: 69, endPoint y: 61, distance: 73.7
click at [69, 61] on div "Sales Orders 49644 Views" at bounding box center [135, 52] width 212 height 18
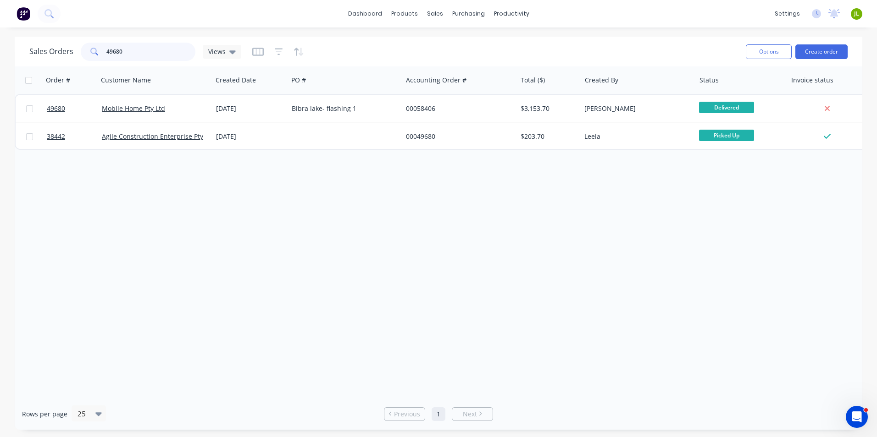
drag, startPoint x: 131, startPoint y: 48, endPoint x: 94, endPoint y: 51, distance: 36.4
click at [94, 51] on div "49680" at bounding box center [138, 52] width 115 height 18
type input "49531"
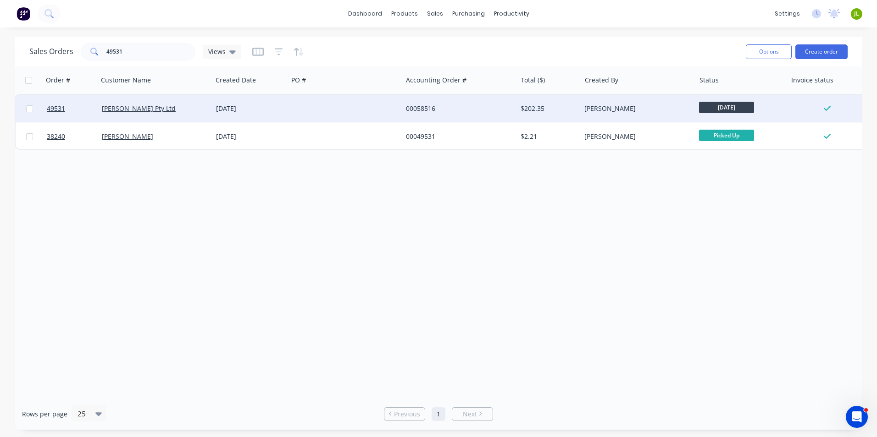
click at [194, 100] on div "Mika Sunlight Pty Ltd" at bounding box center [155, 109] width 114 height 28
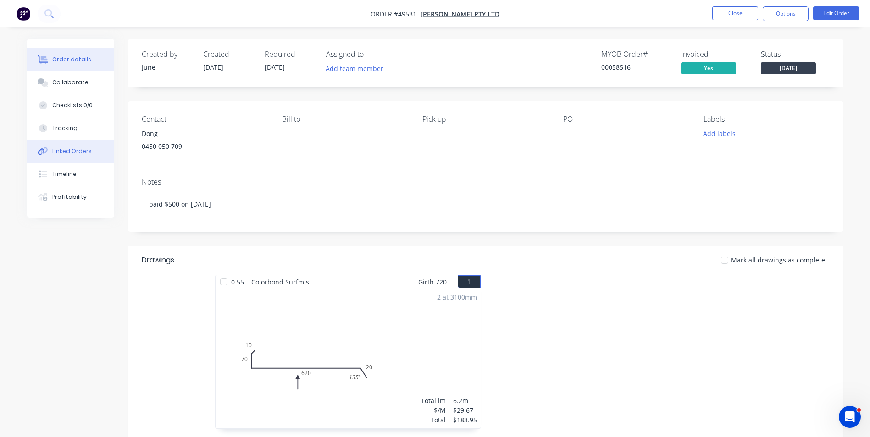
click at [68, 148] on div "Linked Orders" at bounding box center [71, 151] width 39 height 8
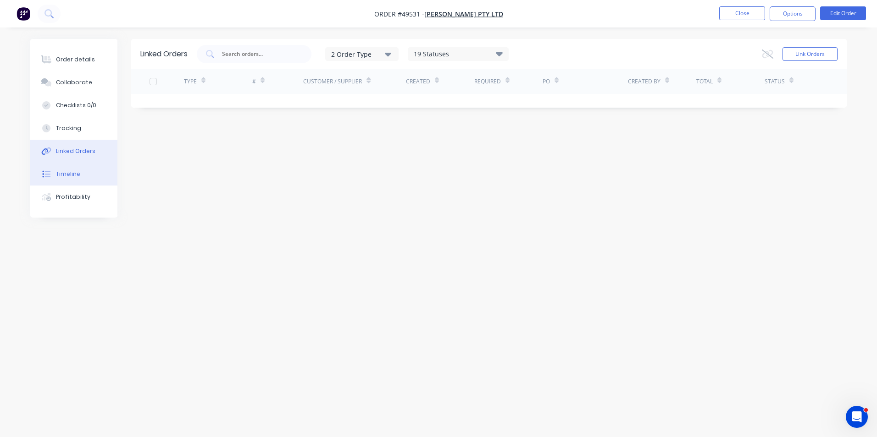
click at [68, 174] on div "Timeline" at bounding box center [68, 174] width 24 height 8
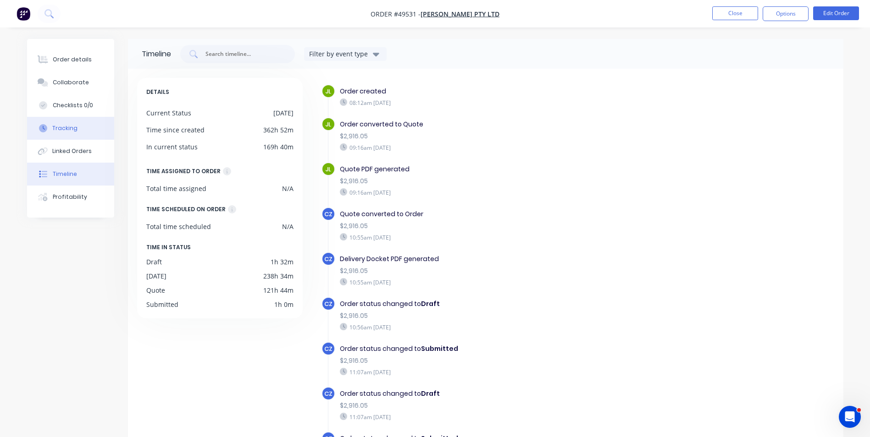
click at [63, 129] on div "Tracking" at bounding box center [64, 128] width 25 height 8
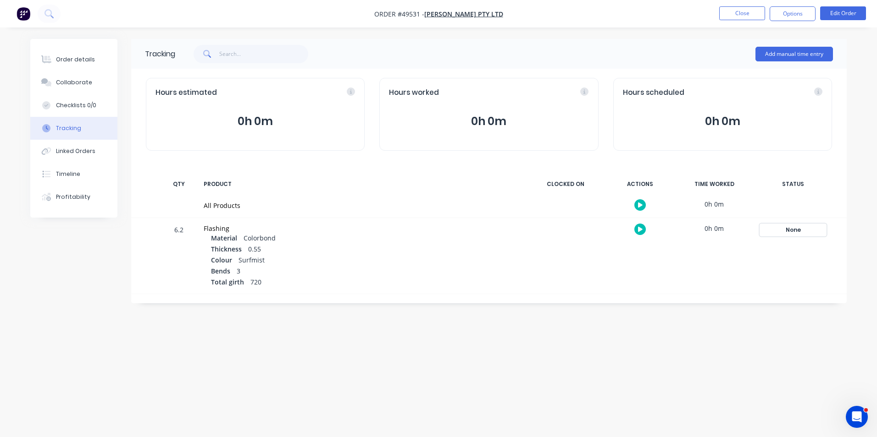
click at [774, 228] on div "None" at bounding box center [793, 230] width 66 height 12
click at [649, 301] on button "Complete" at bounding box center [657, 303] width 39 height 12
click at [88, 56] on div "Order details" at bounding box center [75, 59] width 39 height 8
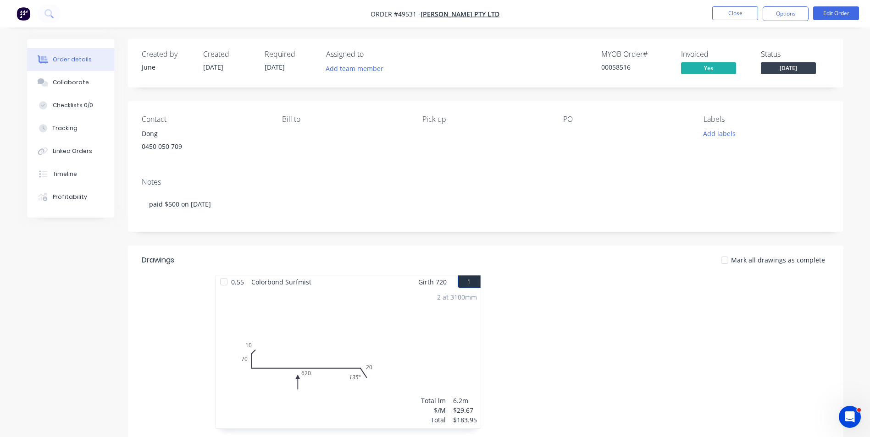
click at [789, 67] on span "Friday" at bounding box center [788, 67] width 55 height 11
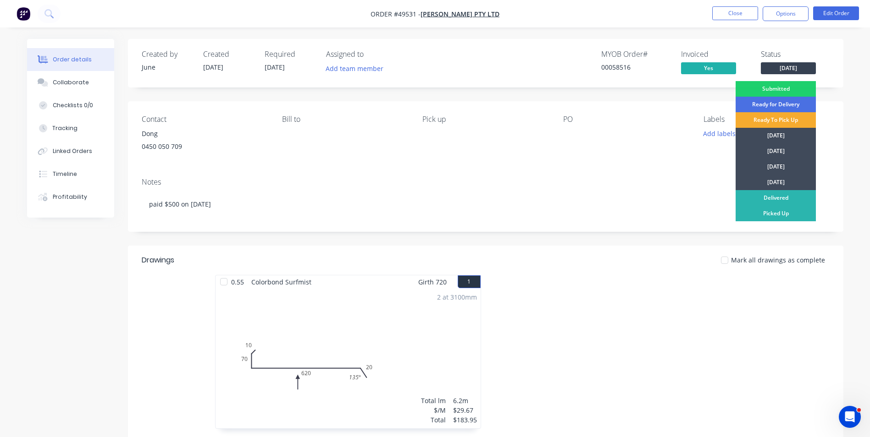
click at [766, 123] on div "Ready To Pick Up" at bounding box center [776, 120] width 80 height 16
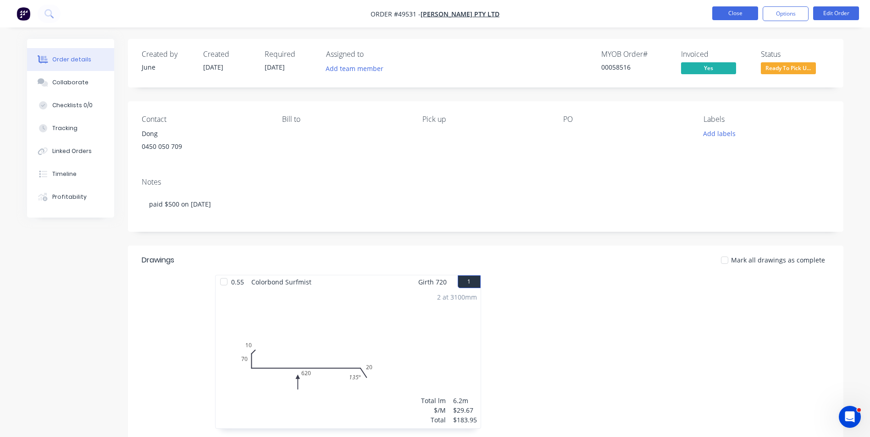
click at [717, 16] on button "Close" at bounding box center [735, 13] width 46 height 14
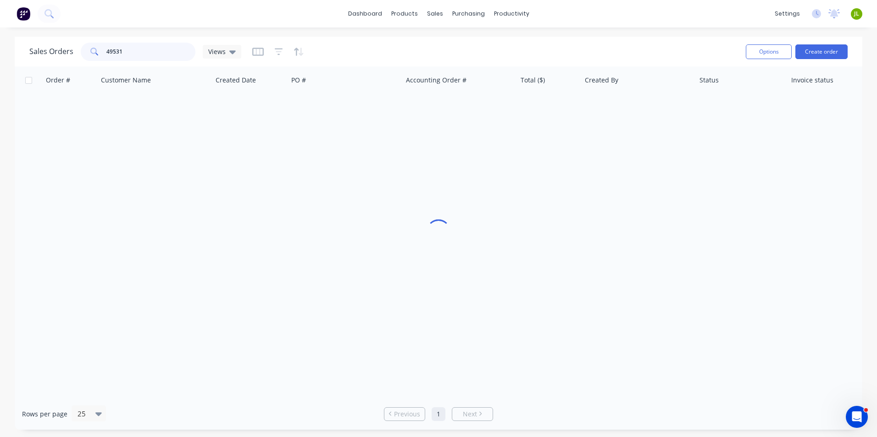
drag, startPoint x: 138, startPoint y: 51, endPoint x: 86, endPoint y: 59, distance: 52.8
click at [86, 59] on div "49531" at bounding box center [138, 52] width 115 height 18
type input "49747"
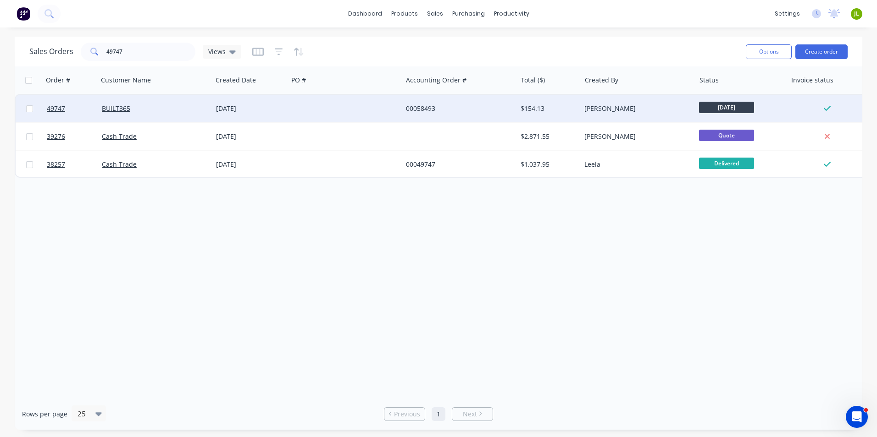
click at [142, 99] on div "BUILT365" at bounding box center [155, 109] width 114 height 28
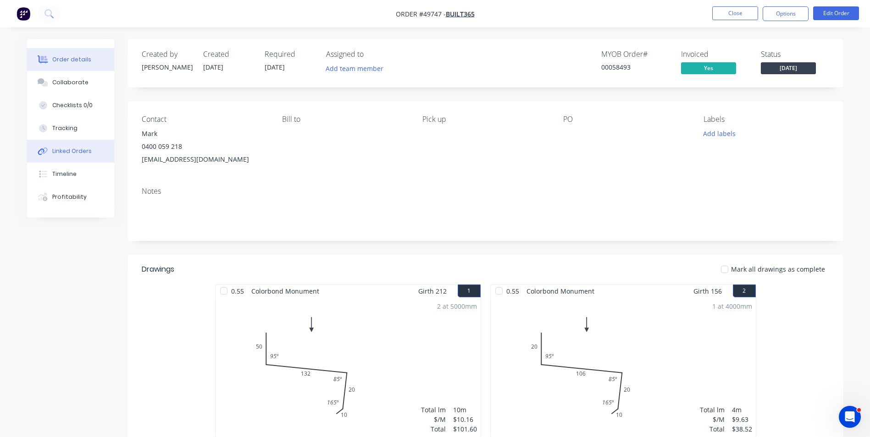
click at [88, 151] on div "Linked Orders" at bounding box center [71, 151] width 39 height 8
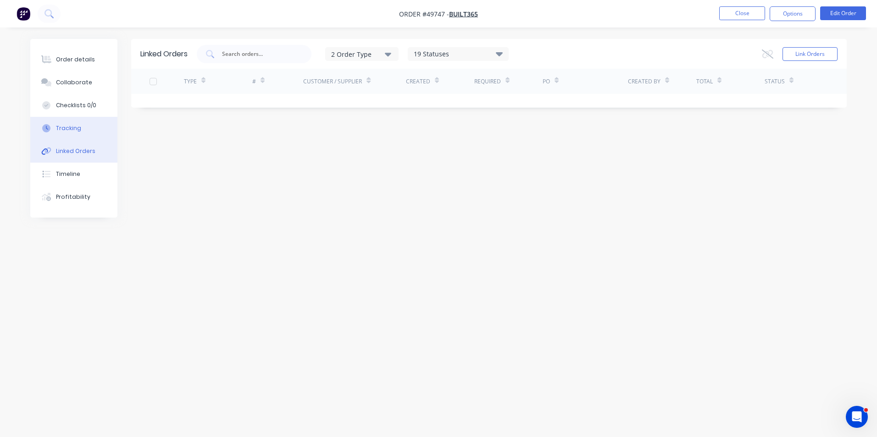
click at [72, 130] on div "Tracking" at bounding box center [68, 128] width 25 height 8
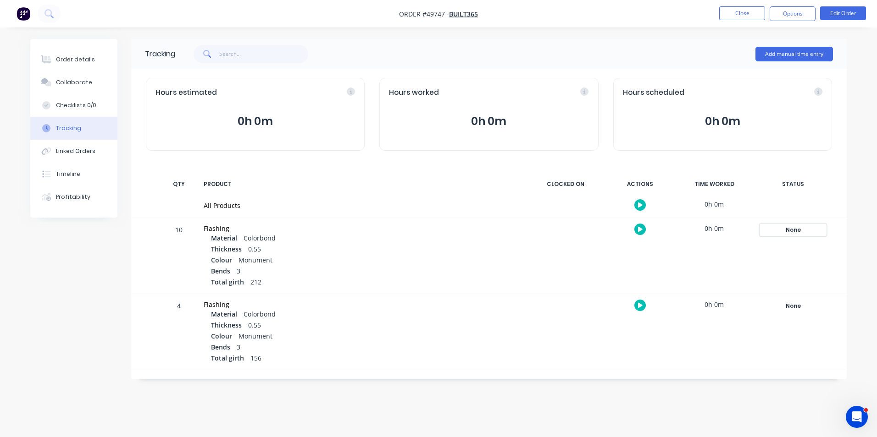
click at [801, 235] on div "None" at bounding box center [793, 230] width 66 height 12
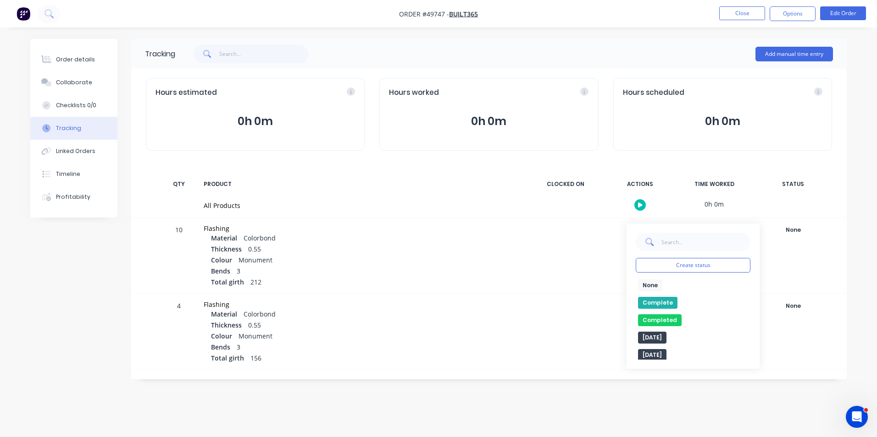
click at [664, 301] on button "Complete" at bounding box center [657, 303] width 39 height 12
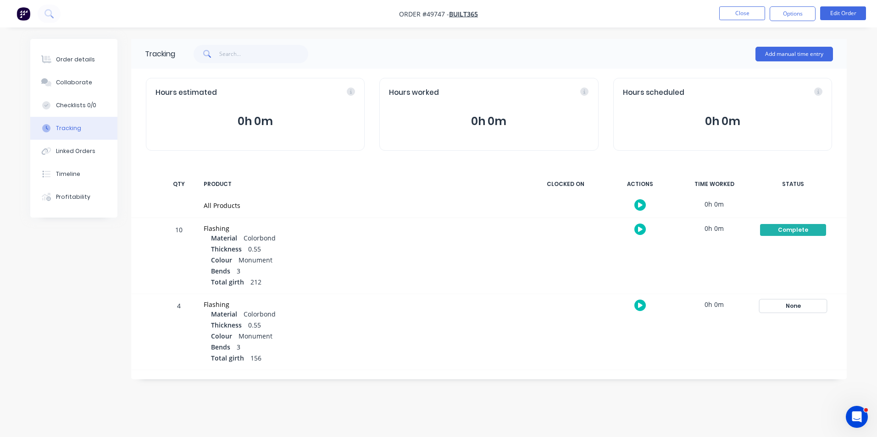
click at [775, 307] on div "None" at bounding box center [793, 306] width 66 height 12
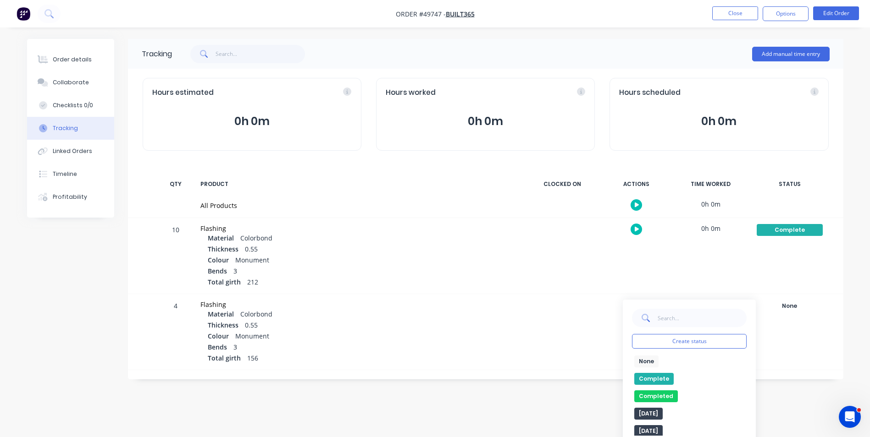
click at [657, 379] on button "Complete" at bounding box center [653, 379] width 39 height 12
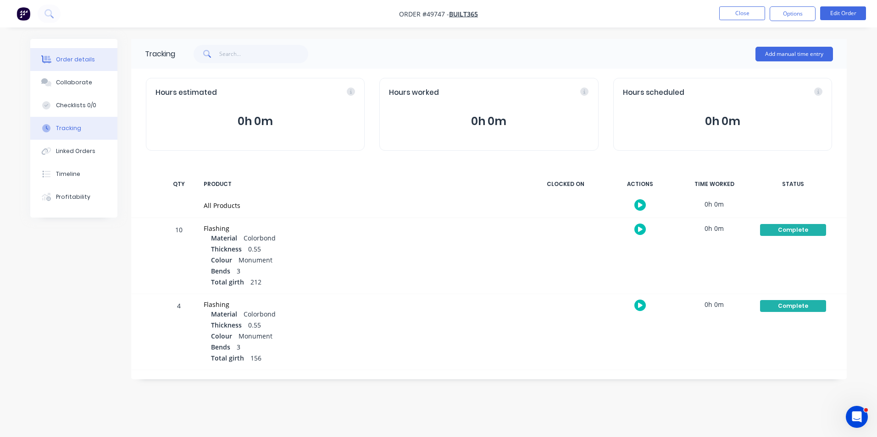
click at [70, 62] on div "Order details" at bounding box center [75, 59] width 39 height 8
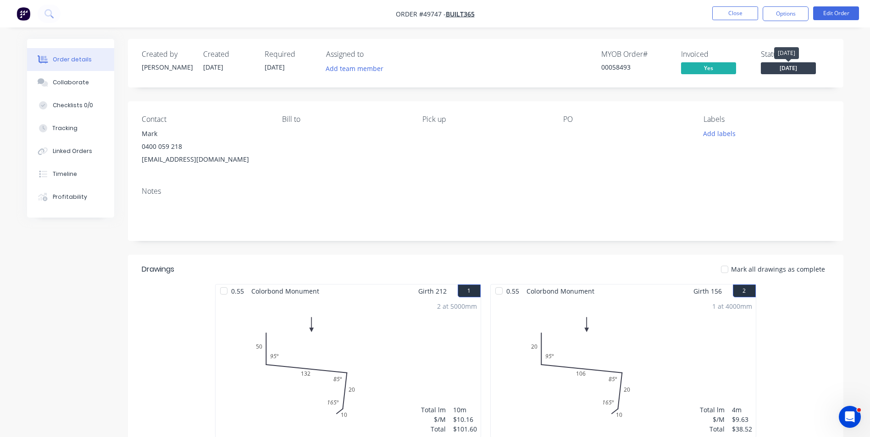
click at [765, 72] on span "Monday" at bounding box center [788, 67] width 55 height 11
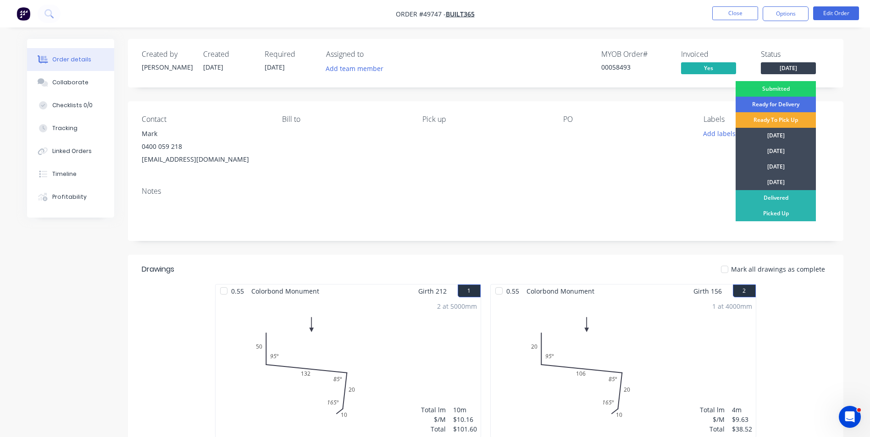
click at [782, 124] on div "Ready To Pick Up" at bounding box center [776, 120] width 80 height 16
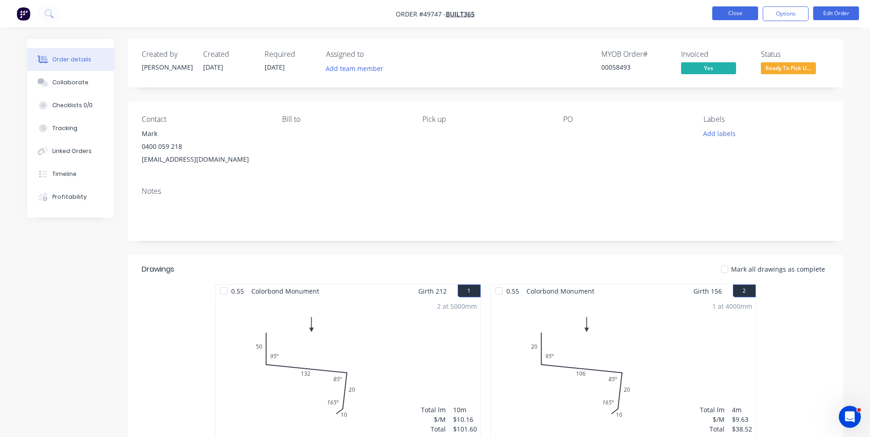
click at [731, 12] on button "Close" at bounding box center [735, 13] width 46 height 14
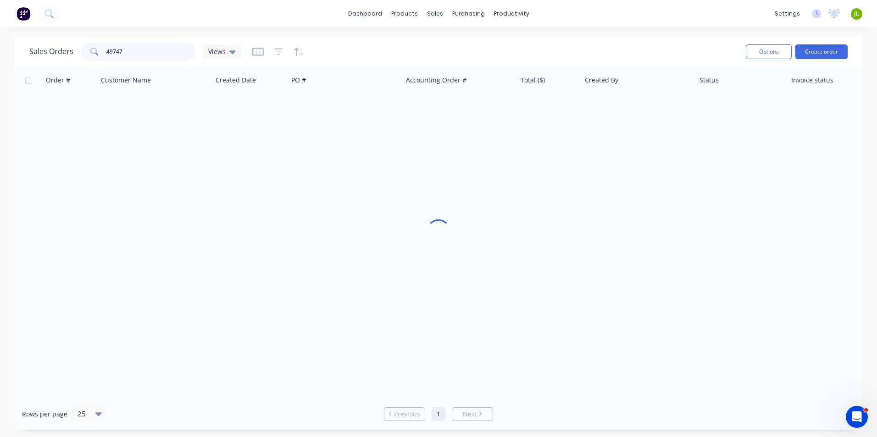
drag, startPoint x: 145, startPoint y: 58, endPoint x: 214, endPoint y: 35, distance: 72.5
click at [70, 61] on div "Sales Orders 49747 Views" at bounding box center [135, 52] width 212 height 18
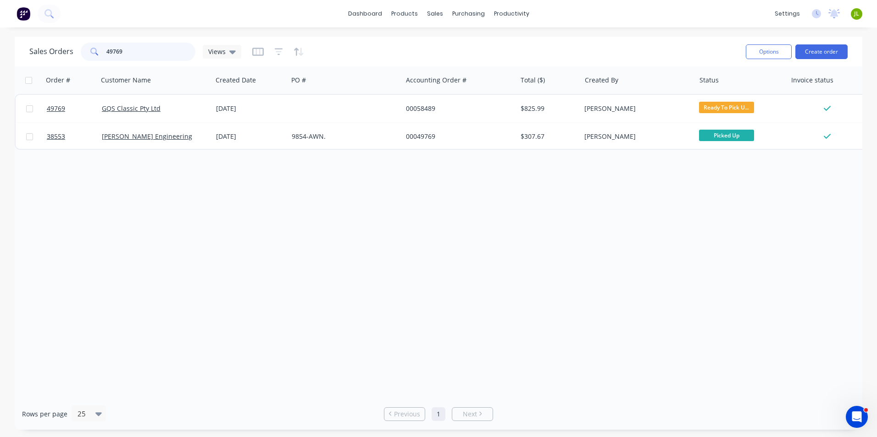
drag, startPoint x: 102, startPoint y: 55, endPoint x: 79, endPoint y: 51, distance: 23.2
click at [79, 51] on div "Sales Orders 49769 Views" at bounding box center [135, 52] width 212 height 18
drag, startPoint x: 138, startPoint y: 53, endPoint x: 83, endPoint y: 52, distance: 54.1
click at [83, 52] on div "49676" at bounding box center [138, 52] width 115 height 18
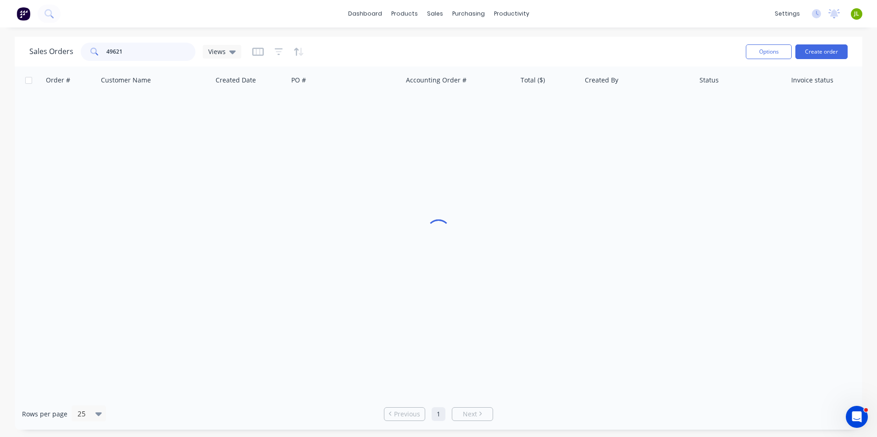
type input "49621"
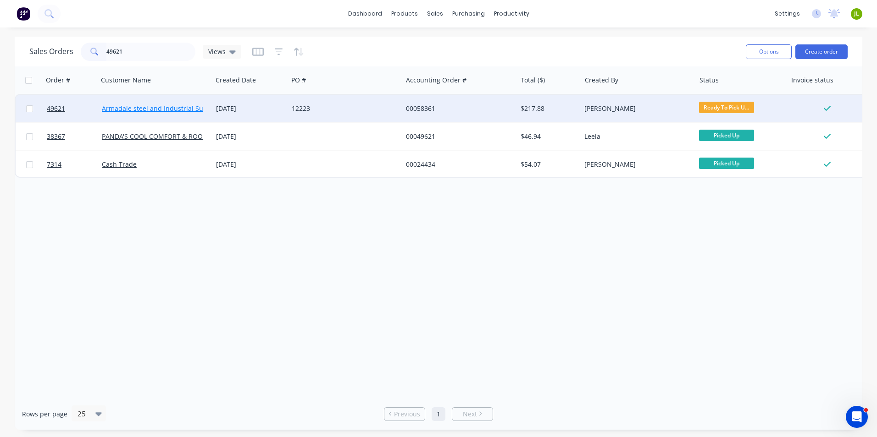
click at [149, 107] on link "Armadale steel and Industrial Supplies" at bounding box center [162, 108] width 120 height 9
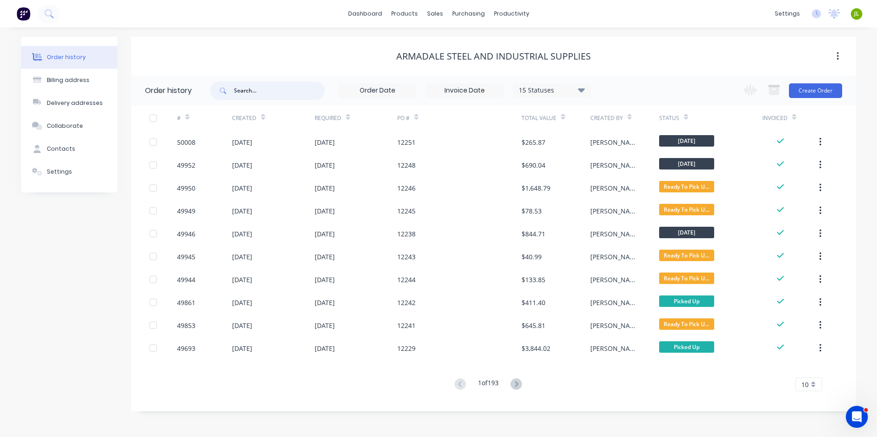
click at [244, 82] on input "text" at bounding box center [279, 91] width 91 height 18
type input "9623"
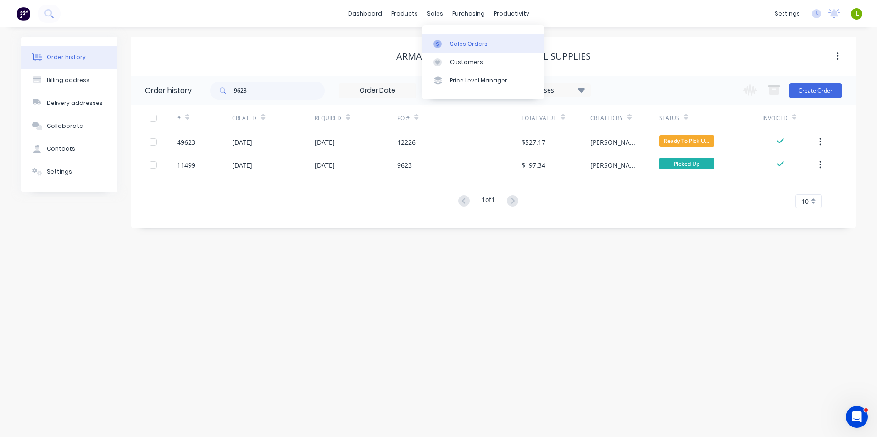
click at [456, 35] on link "Sales Orders" at bounding box center [483, 43] width 122 height 18
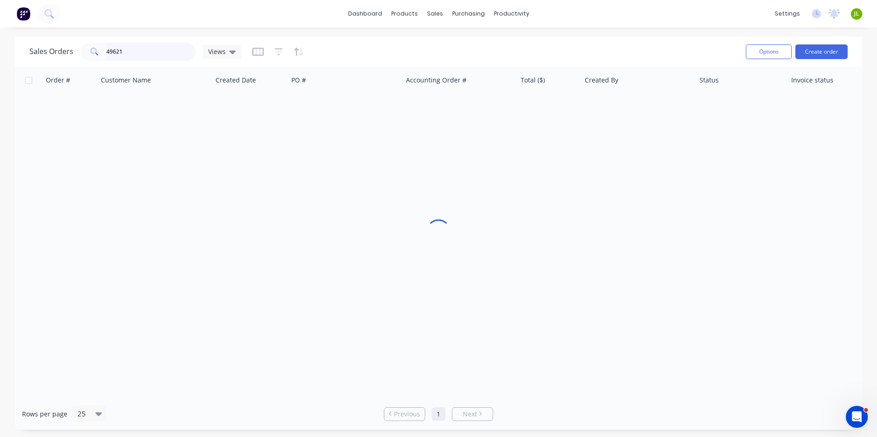
drag, startPoint x: 155, startPoint y: 54, endPoint x: 59, endPoint y: 47, distance: 96.5
click at [59, 47] on div "Sales Orders 49621 Views" at bounding box center [135, 52] width 212 height 18
type input "49652"
click at [215, 83] on div "Created Date" at bounding box center [250, 80] width 76 height 28
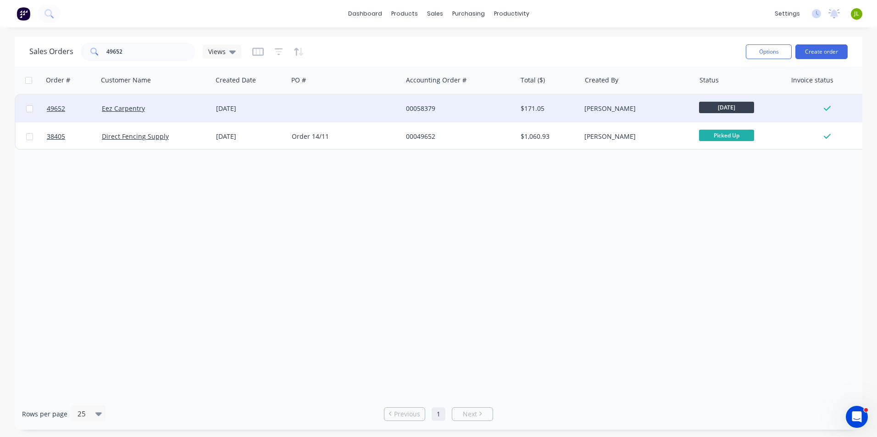
click at [212, 105] on div "24 Sep 2025" at bounding box center [250, 109] width 76 height 28
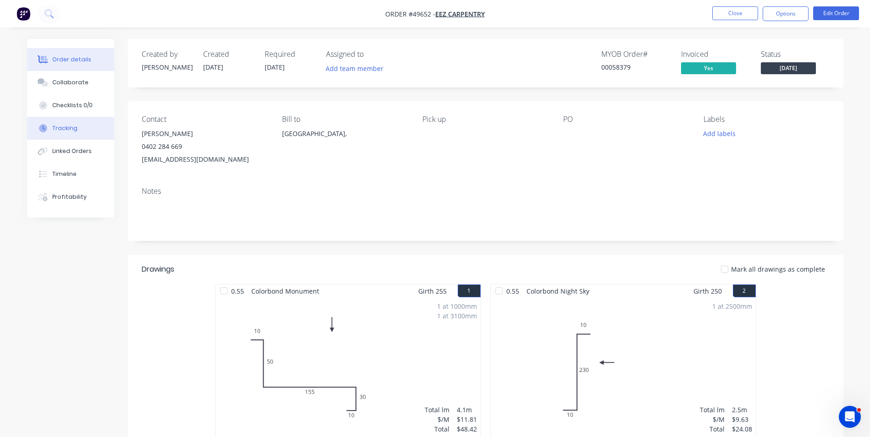
click at [77, 127] on button "Tracking" at bounding box center [70, 128] width 87 height 23
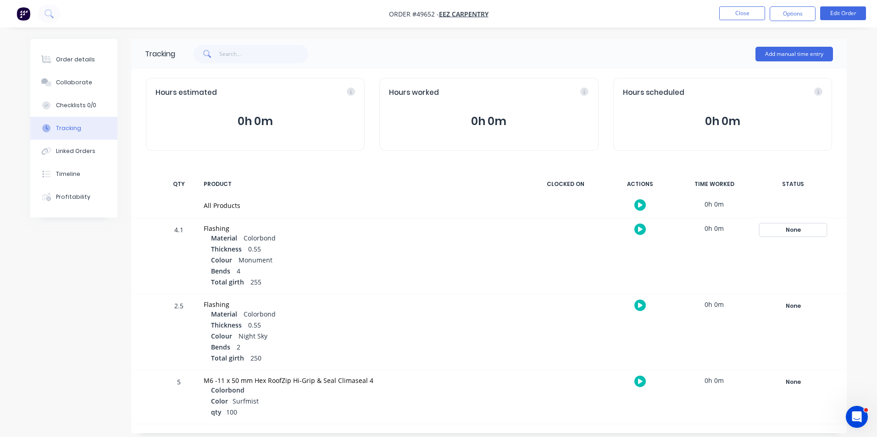
click at [786, 231] on div "None" at bounding box center [793, 230] width 66 height 12
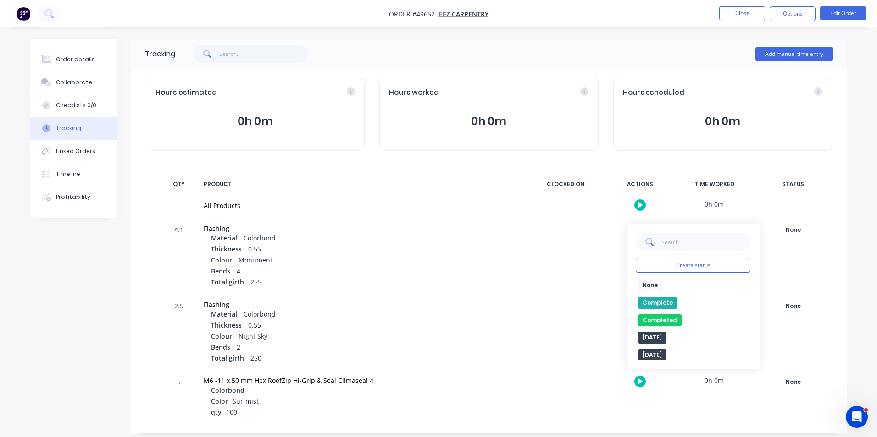
click at [659, 304] on button "Complete" at bounding box center [657, 303] width 39 height 12
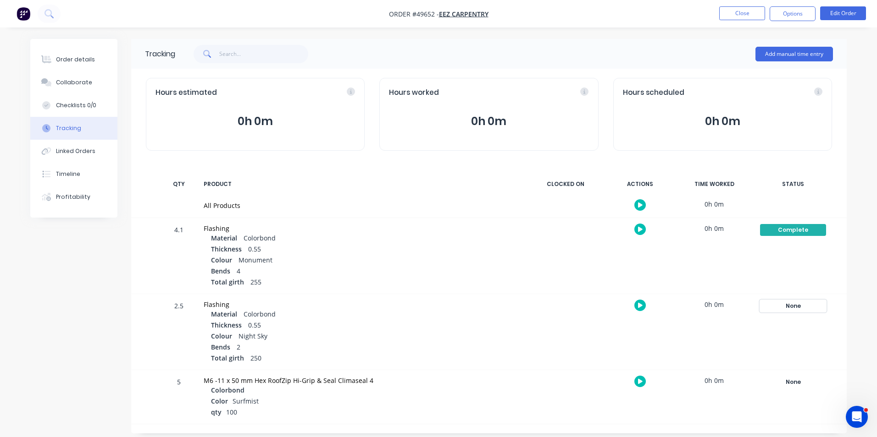
click at [795, 307] on div "None" at bounding box center [793, 306] width 66 height 12
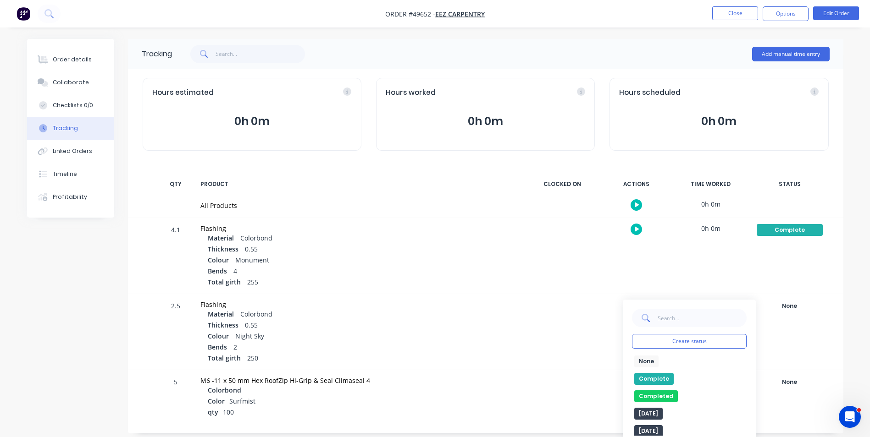
click at [656, 374] on button "Complete" at bounding box center [653, 379] width 39 height 12
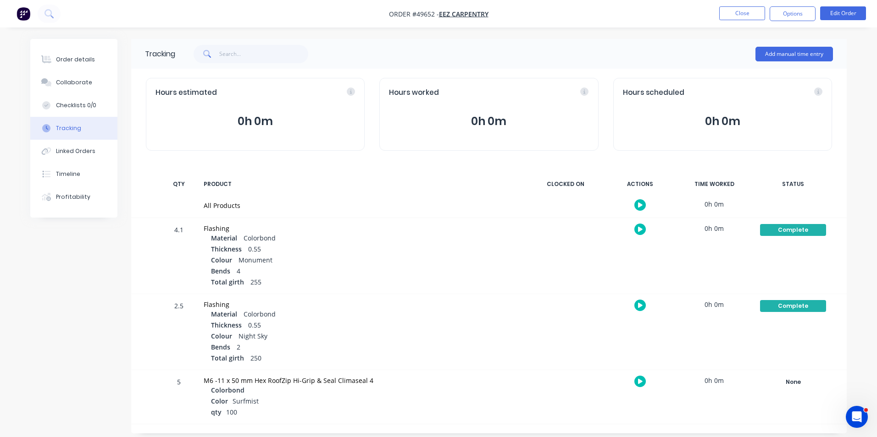
click at [70, 46] on div "Order details Collaborate Checklists 0/0 Tracking Linked Orders Timeline Profit…" at bounding box center [73, 128] width 87 height 179
click at [68, 52] on button "Order details" at bounding box center [73, 59] width 87 height 23
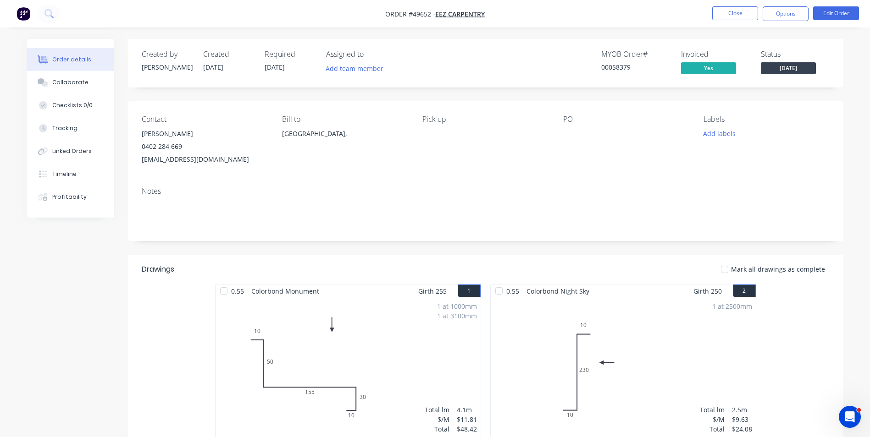
click at [812, 73] on span "Wednesday" at bounding box center [788, 67] width 55 height 11
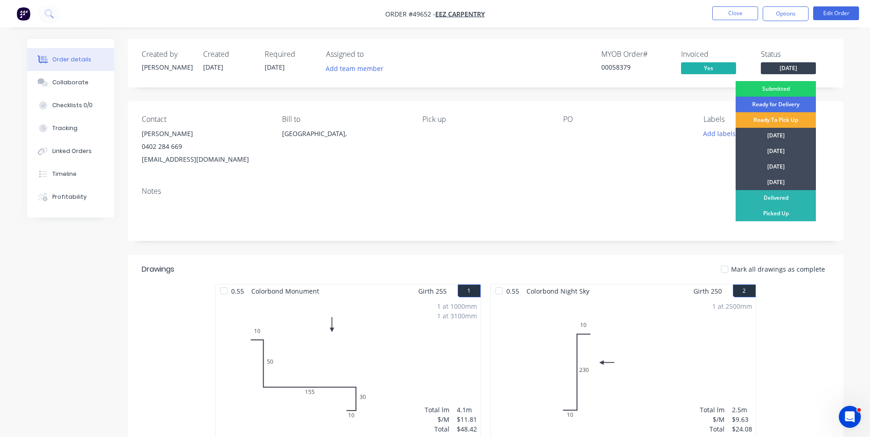
click at [783, 122] on div "Ready To Pick Up" at bounding box center [776, 120] width 80 height 16
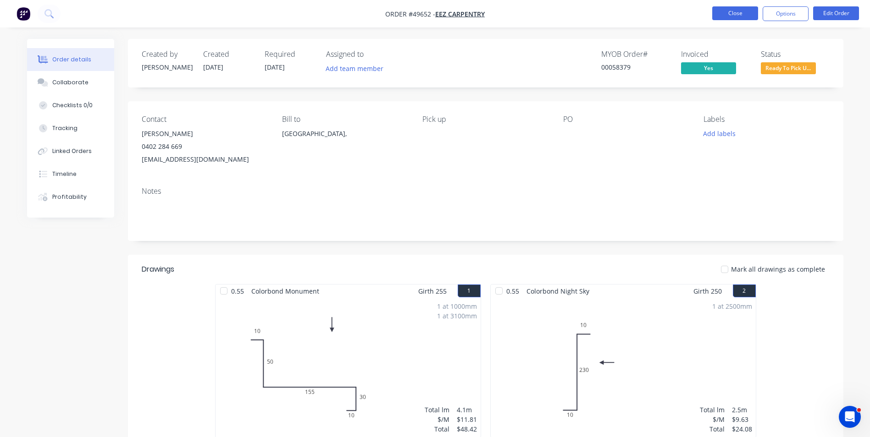
click at [733, 11] on button "Close" at bounding box center [735, 13] width 46 height 14
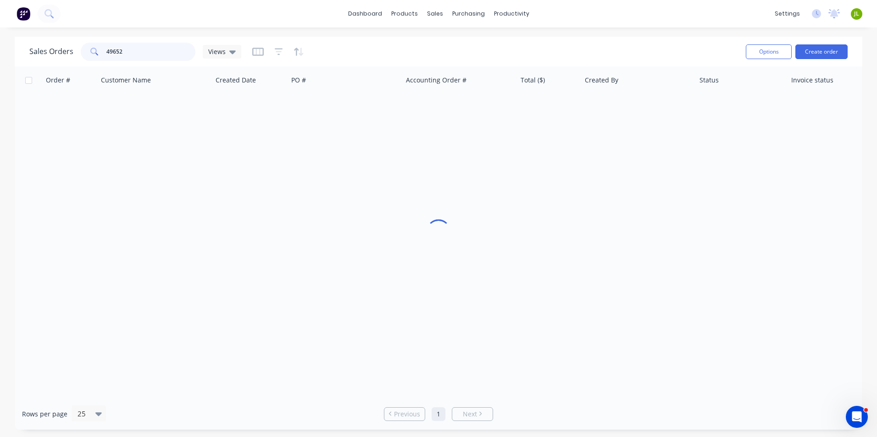
drag, startPoint x: 130, startPoint y: 53, endPoint x: 79, endPoint y: 49, distance: 51.1
click at [77, 53] on div "Sales Orders 49652 Views" at bounding box center [135, 52] width 212 height 18
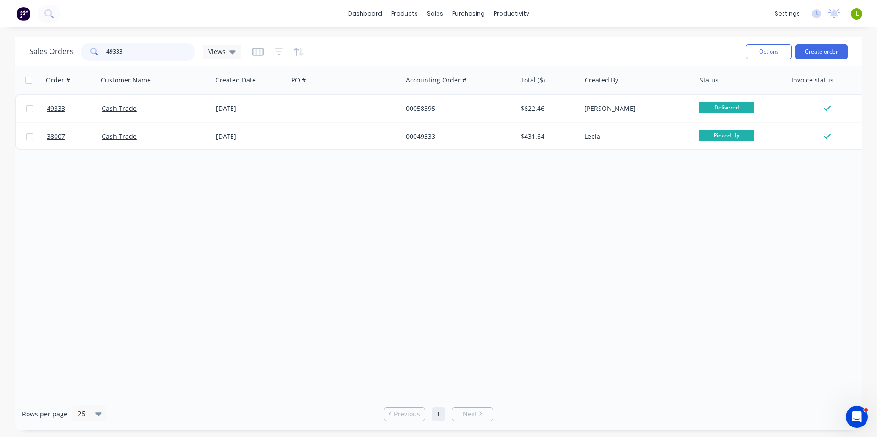
drag, startPoint x: 111, startPoint y: 53, endPoint x: 175, endPoint y: 57, distance: 64.3
click at [170, 55] on input "49333" at bounding box center [150, 52] width 89 height 18
drag, startPoint x: 111, startPoint y: 45, endPoint x: 60, endPoint y: 35, distance: 51.5
click at [57, 37] on div "Sales Orders 49575 Views Options Create order" at bounding box center [438, 52] width 847 height 30
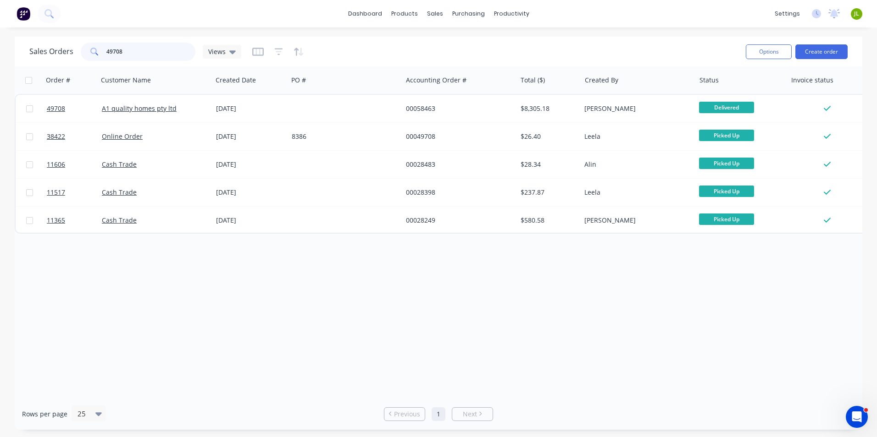
drag, startPoint x: 117, startPoint y: 51, endPoint x: 165, endPoint y: 44, distance: 48.6
click at [165, 44] on input "49708" at bounding box center [150, 52] width 89 height 18
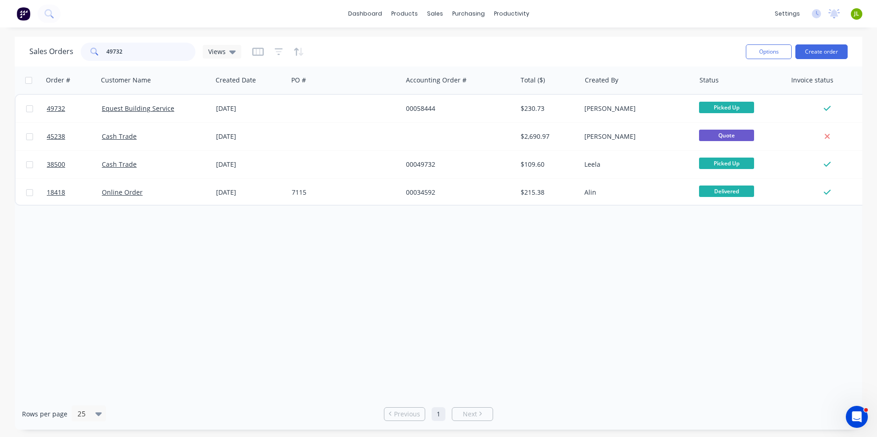
drag, startPoint x: 140, startPoint y: 51, endPoint x: 113, endPoint y: 54, distance: 27.2
click at [113, 54] on input "49732" at bounding box center [150, 52] width 89 height 18
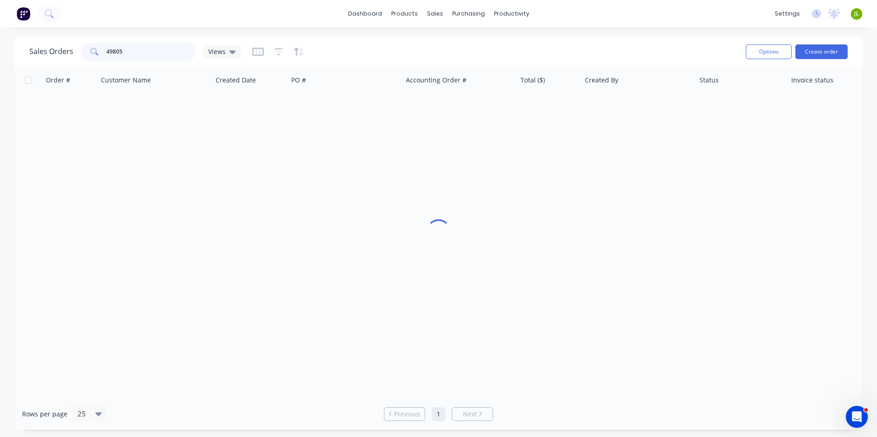
drag, startPoint x: 128, startPoint y: 51, endPoint x: 94, endPoint y: 56, distance: 33.8
click at [94, 56] on div "49805" at bounding box center [138, 52] width 115 height 18
type input "49797"
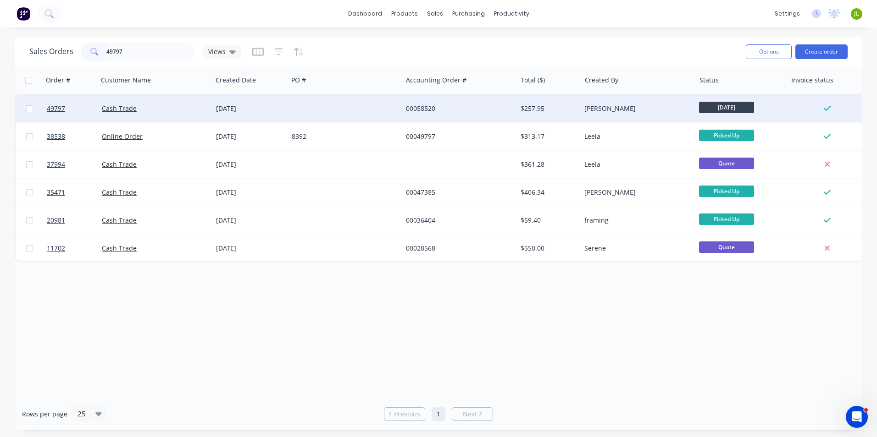
click at [280, 116] on div "27 Sep 2025" at bounding box center [250, 109] width 76 height 28
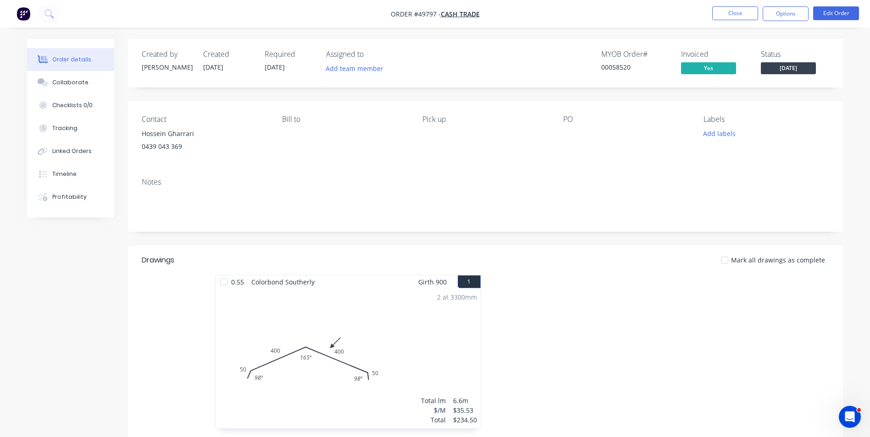
click at [805, 71] on span "Monday" at bounding box center [788, 67] width 55 height 11
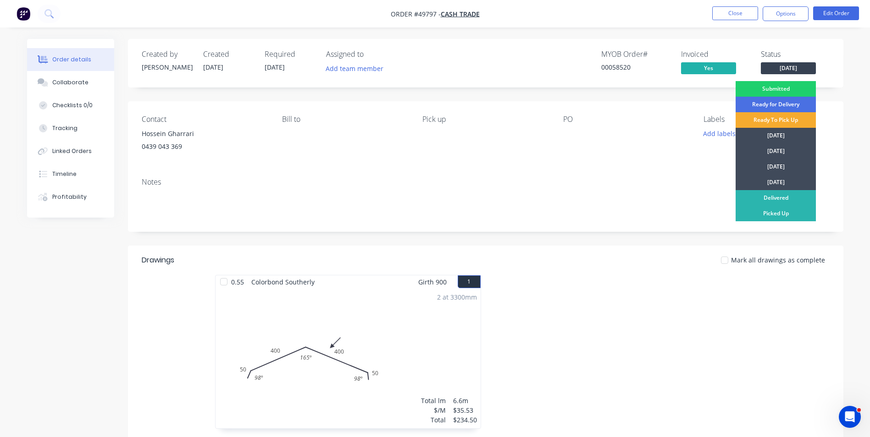
click at [783, 121] on div "Ready To Pick Up" at bounding box center [776, 120] width 80 height 16
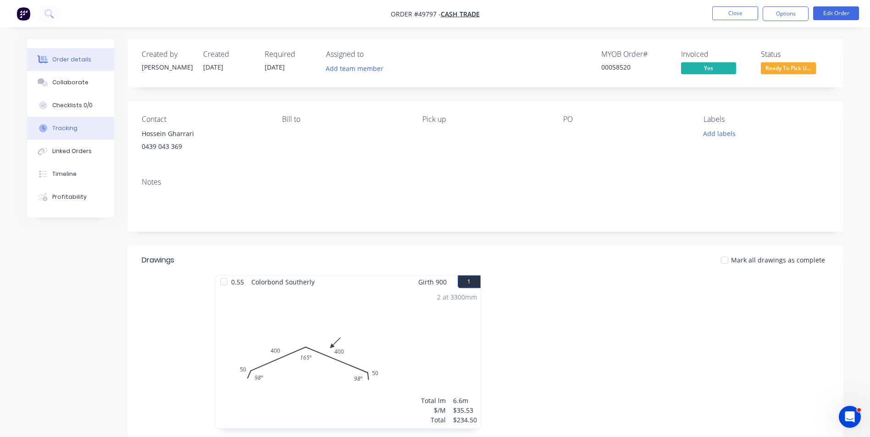
click at [76, 132] on div "Tracking" at bounding box center [64, 128] width 25 height 8
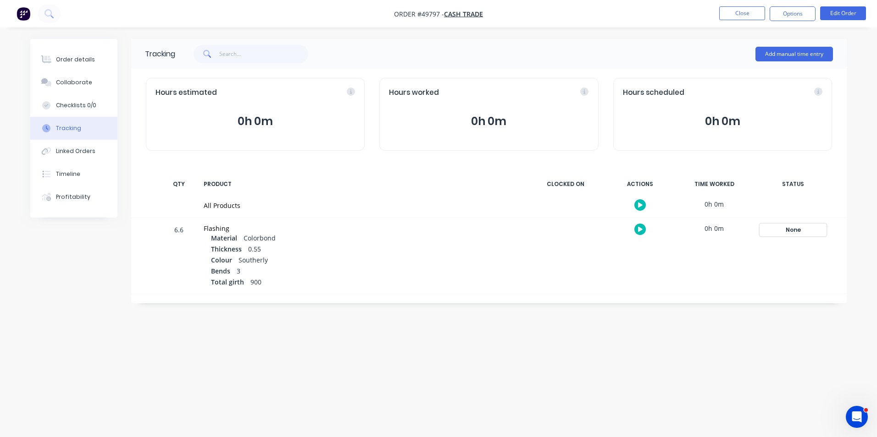
click at [779, 227] on div "None" at bounding box center [793, 230] width 66 height 12
click at [668, 302] on button "Complete" at bounding box center [657, 303] width 39 height 12
click at [78, 65] on button "Order details" at bounding box center [73, 59] width 87 height 23
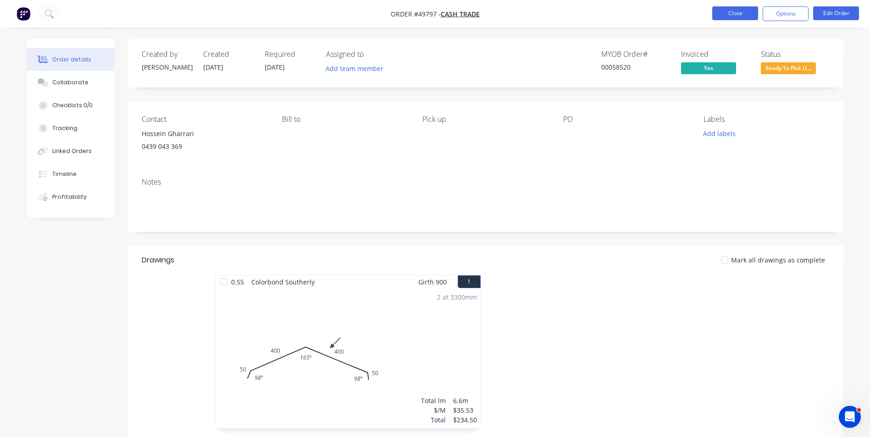
click at [736, 15] on button "Close" at bounding box center [735, 13] width 46 height 14
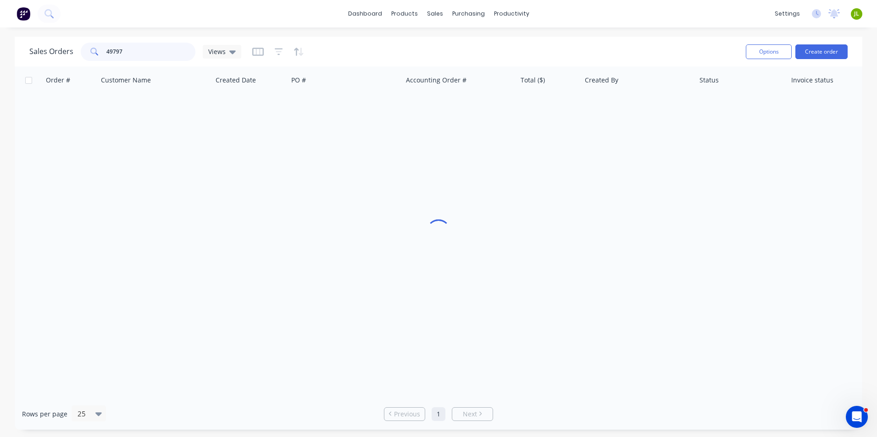
drag, startPoint x: 138, startPoint y: 52, endPoint x: 57, endPoint y: 50, distance: 80.7
click at [57, 50] on div "Sales Orders 49797 Views" at bounding box center [135, 52] width 212 height 18
type input "49501"
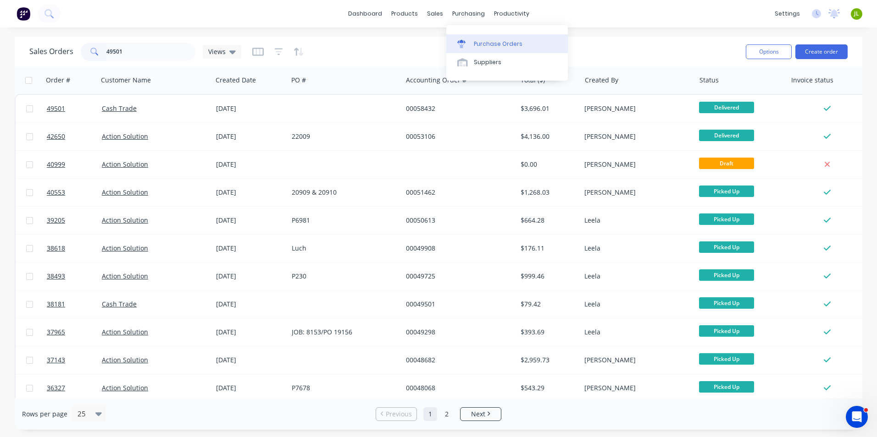
click at [470, 40] on div at bounding box center [464, 44] width 14 height 8
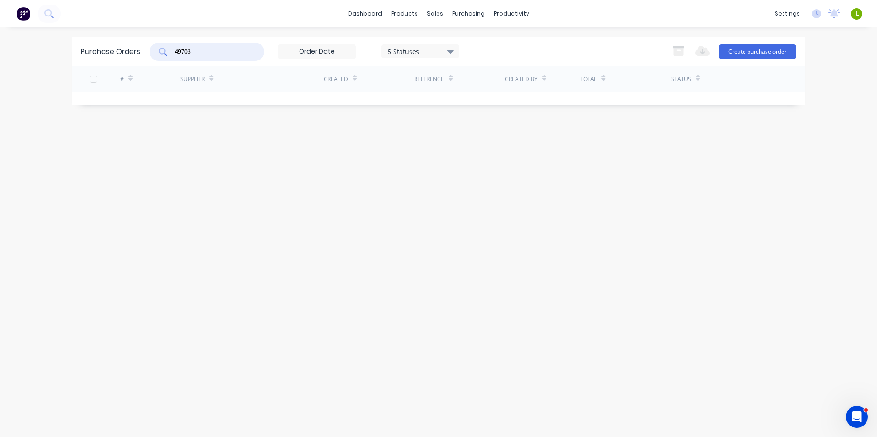
drag, startPoint x: 202, startPoint y: 47, endPoint x: 138, endPoint y: 55, distance: 63.8
click at [138, 55] on div "Purchase Orders 49703 5 Statuses 5 Statuses Export to Excel (XLSX) Create purch…" at bounding box center [439, 52] width 734 height 30
type input "8785"
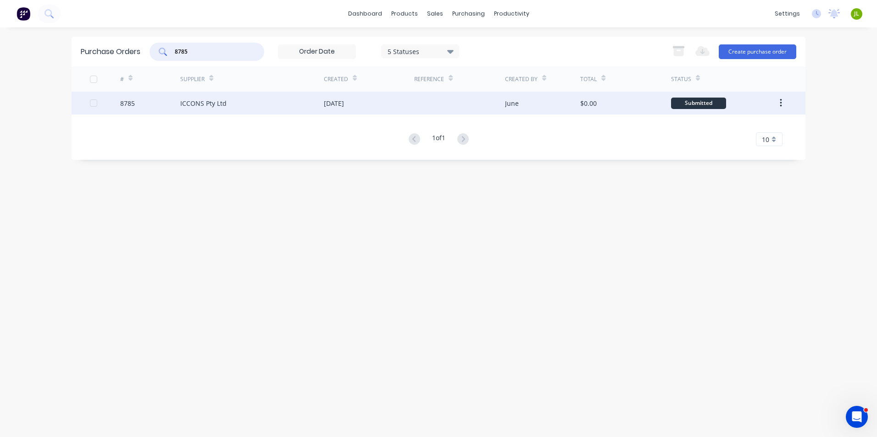
click at [167, 93] on div "8785" at bounding box center [150, 103] width 61 height 23
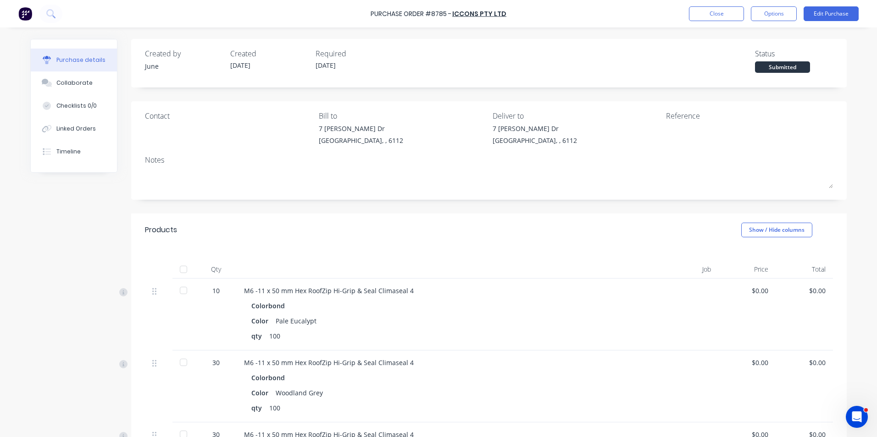
click at [178, 271] on div at bounding box center [183, 269] width 18 height 18
click at [723, 17] on button "Close" at bounding box center [716, 13] width 55 height 15
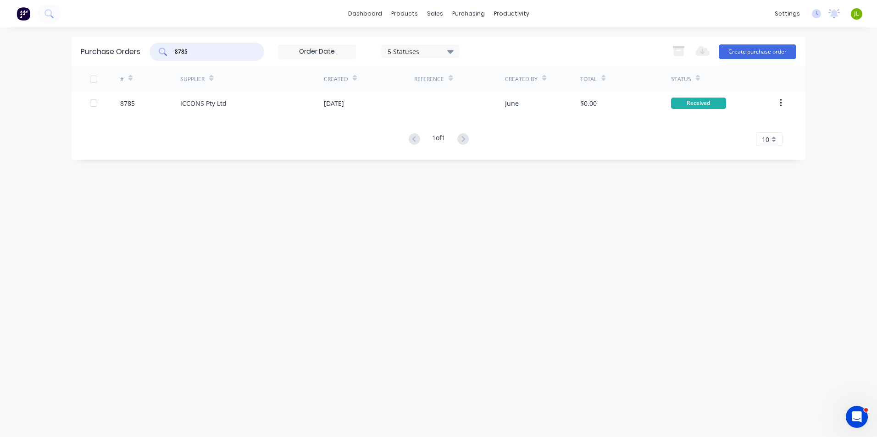
drag, startPoint x: 202, startPoint y: 53, endPoint x: 80, endPoint y: 61, distance: 122.2
click at [79, 69] on div "Purchase Orders 8785 5 Statuses 5 Statuses Export to Excel (XLSX) Create purcha…" at bounding box center [439, 98] width 734 height 123
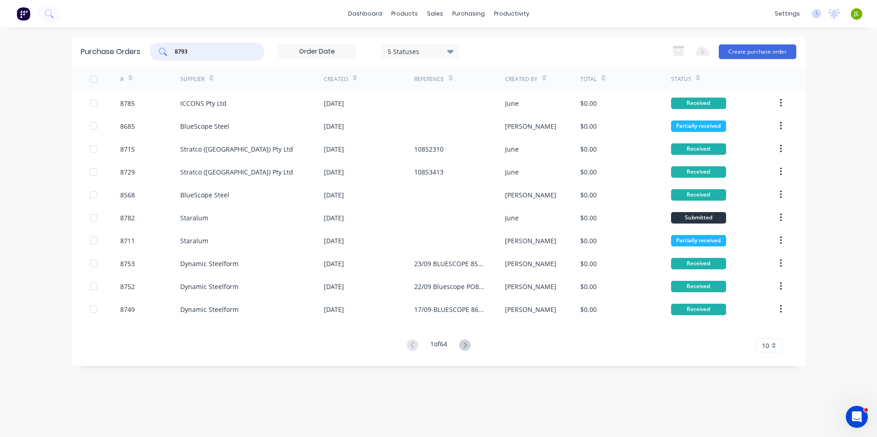
type input "8793"
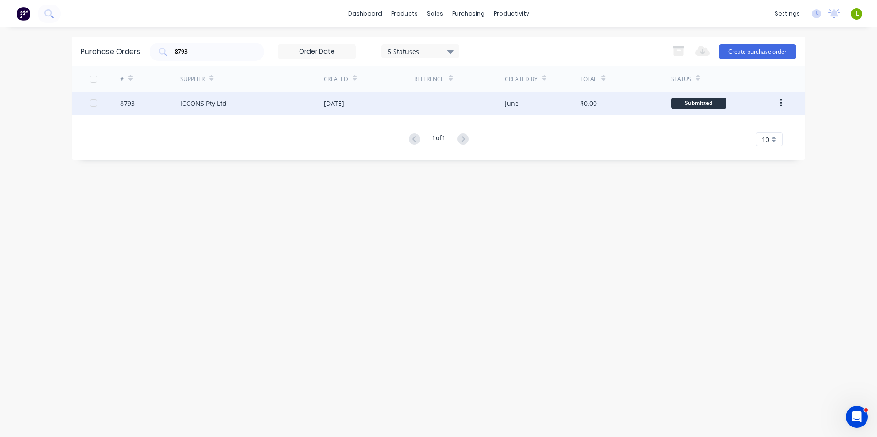
click at [213, 103] on div "ICCONS Pty Ltd" at bounding box center [203, 104] width 46 height 10
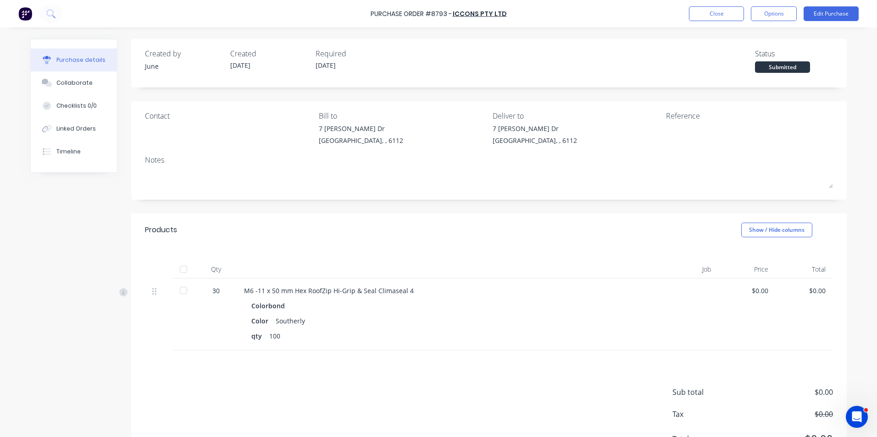
click at [180, 288] on div at bounding box center [183, 291] width 18 height 18
click at [724, 12] on button "Close" at bounding box center [716, 13] width 55 height 15
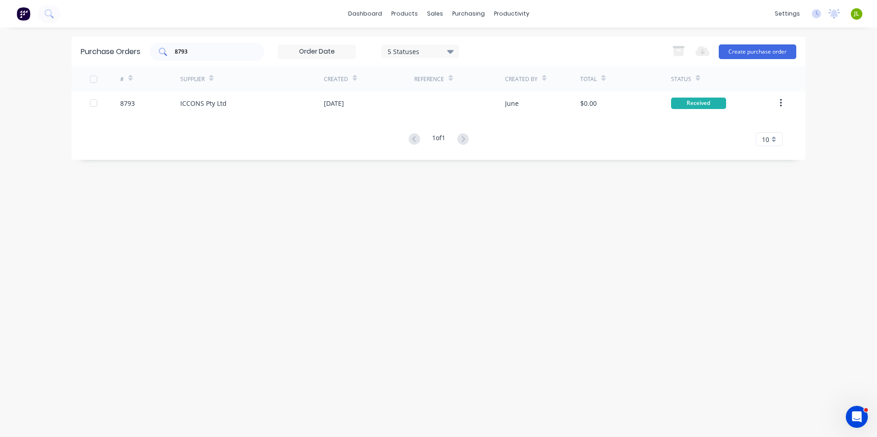
drag, startPoint x: 202, startPoint y: 55, endPoint x: 154, endPoint y: 52, distance: 47.8
click at [154, 52] on div "8793" at bounding box center [206, 52] width 115 height 18
type input "8836"
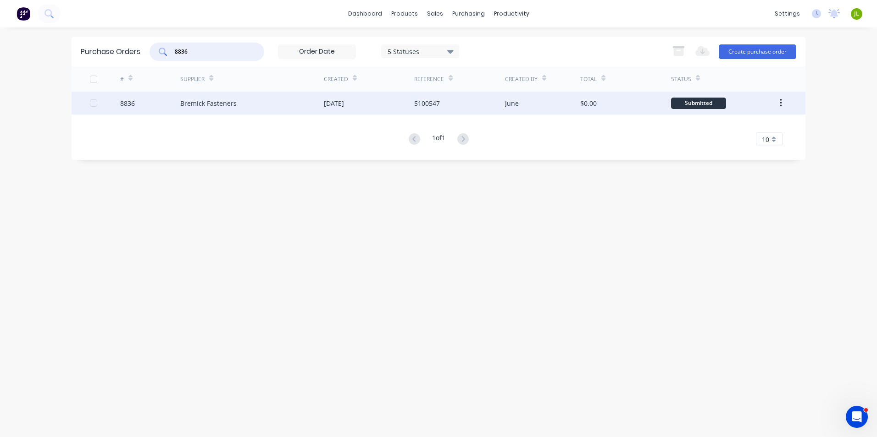
click at [258, 111] on div "Bremick Fasteners" at bounding box center [252, 103] width 144 height 23
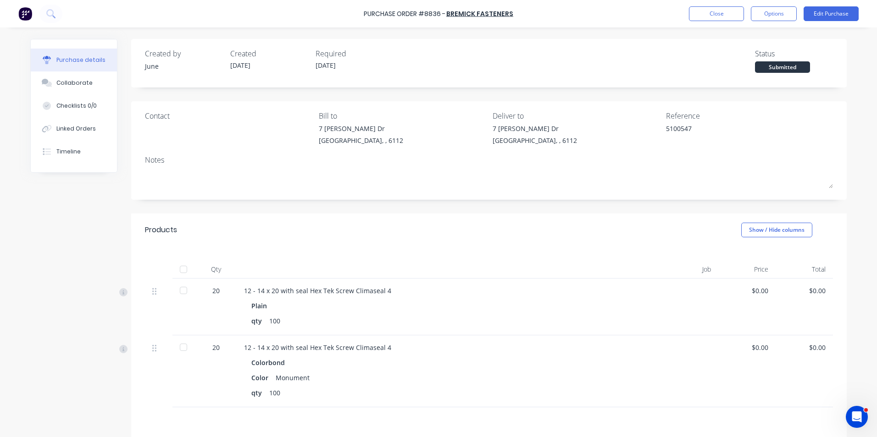
click at [177, 269] on div at bounding box center [183, 269] width 18 height 18
click at [823, 12] on button "Edit Purchase" at bounding box center [830, 13] width 55 height 15
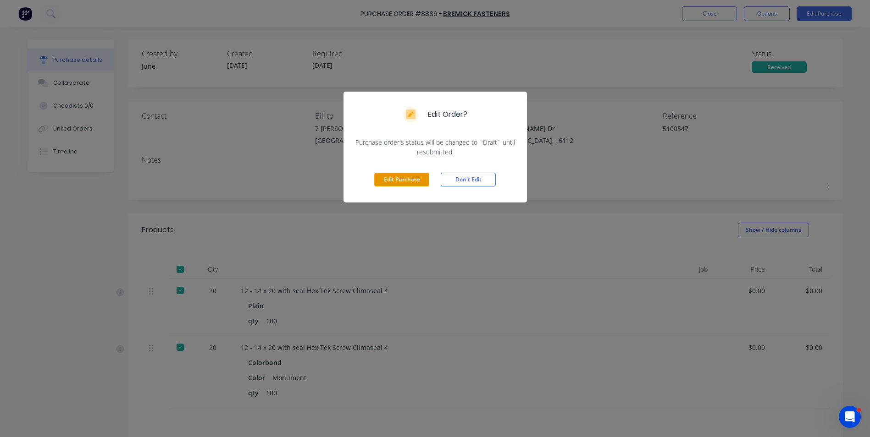
click at [410, 180] on button "Edit Purchase" at bounding box center [401, 180] width 55 height 14
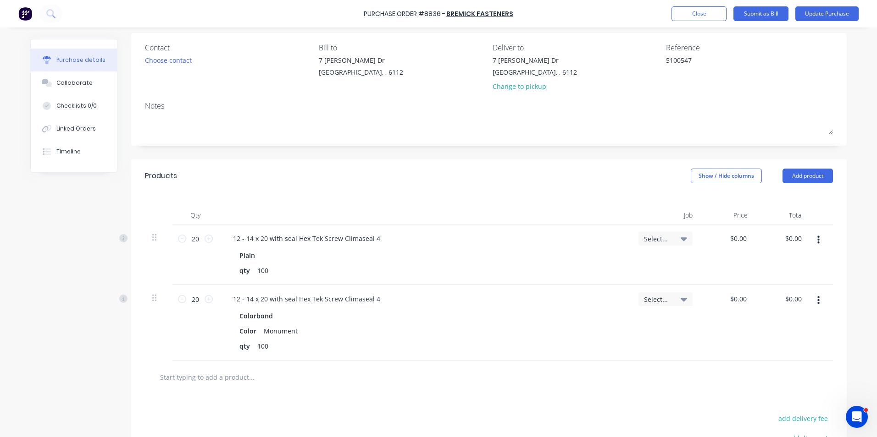
scroll to position [138, 0]
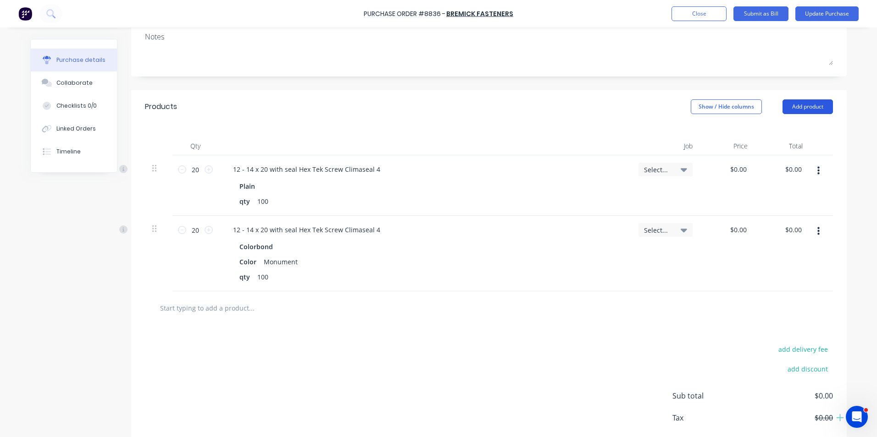
click at [812, 110] on button "Add product" at bounding box center [807, 107] width 50 height 15
click at [771, 124] on div "Product catalogue" at bounding box center [789, 130] width 71 height 13
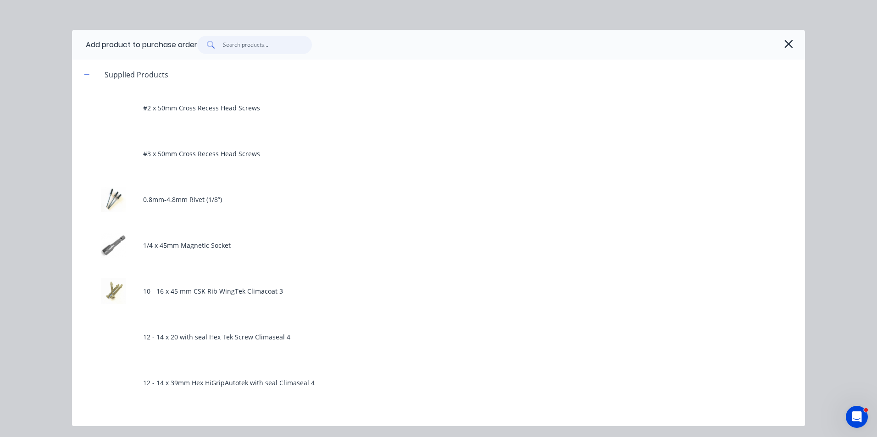
click at [238, 46] on input "text" at bounding box center [267, 45] width 89 height 18
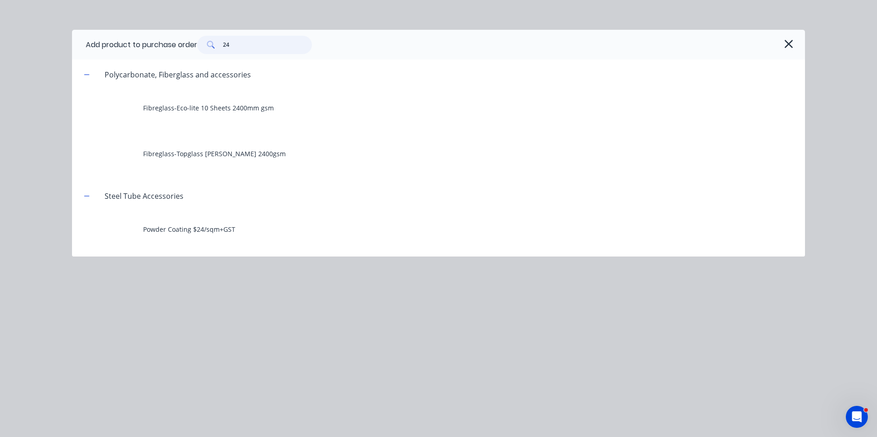
drag, startPoint x: 255, startPoint y: 51, endPoint x: 191, endPoint y: 51, distance: 63.7
click at [191, 51] on div "Add product to purchase order 24" at bounding box center [438, 45] width 733 height 30
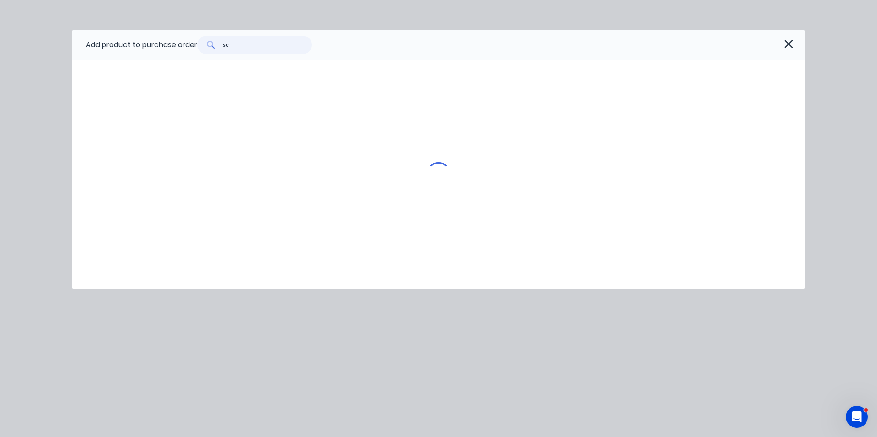
type input "s"
type input "b"
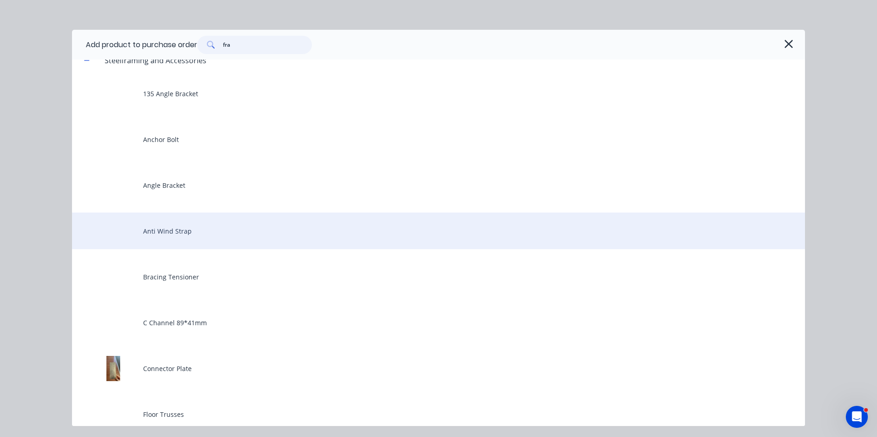
scroll to position [0, 0]
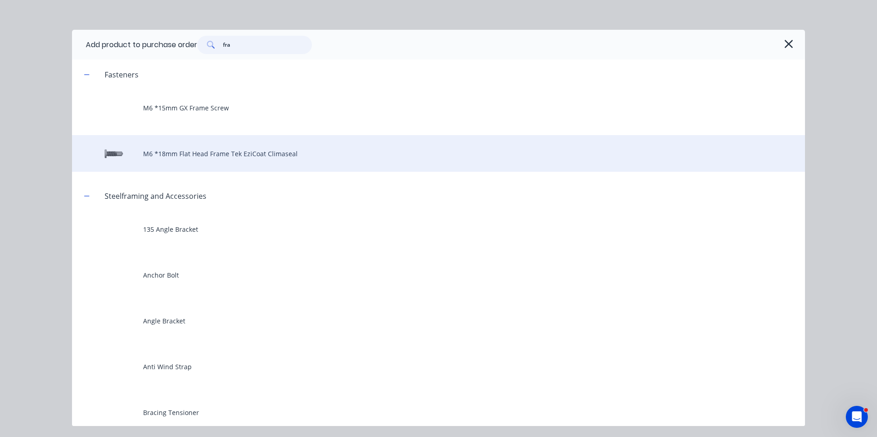
type input "fra"
click at [227, 156] on div "M6 *18mm Flat Head Frame Tek EziCoat Climaseal" at bounding box center [438, 153] width 733 height 37
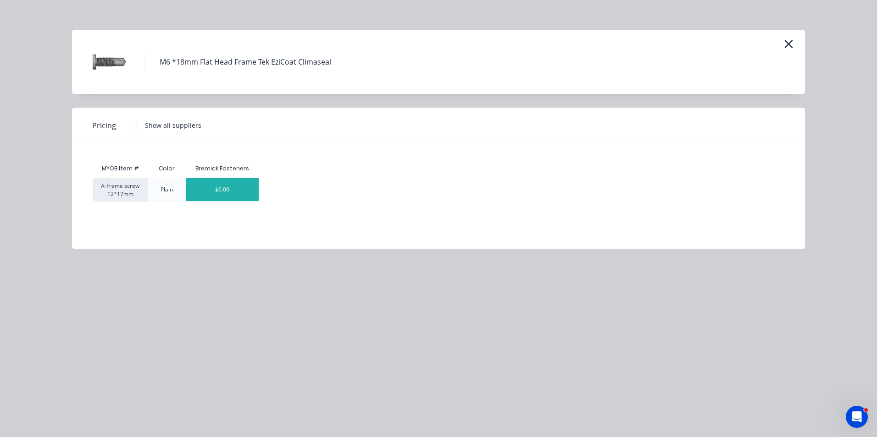
click at [222, 192] on div "$0.00" at bounding box center [222, 189] width 73 height 23
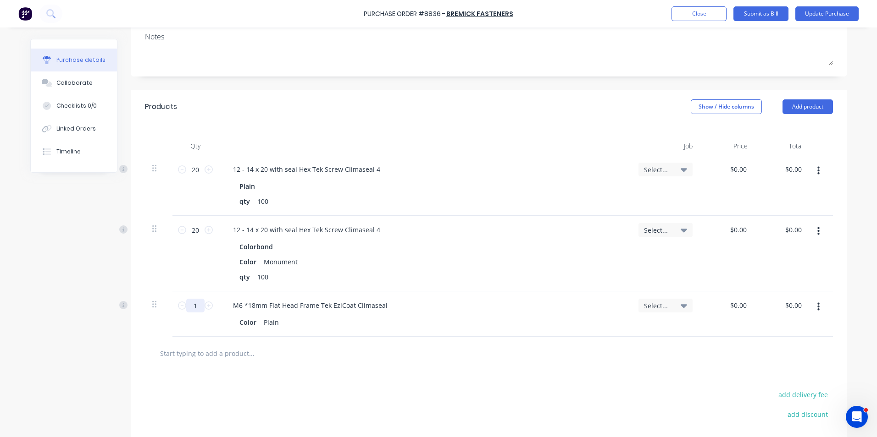
click at [192, 308] on input "1" at bounding box center [195, 306] width 18 height 14
type input "8000"
click at [383, 307] on div "M6 *18mm Flat Head Frame Tek EziCoat Climaseal" at bounding box center [310, 305] width 169 height 13
click at [500, 306] on div "M6 *18mm Flat Head Frame Tek EziCoat Climaseal" at bounding box center [425, 305] width 398 height 13
click at [499, 353] on div at bounding box center [488, 353] width 673 height 18
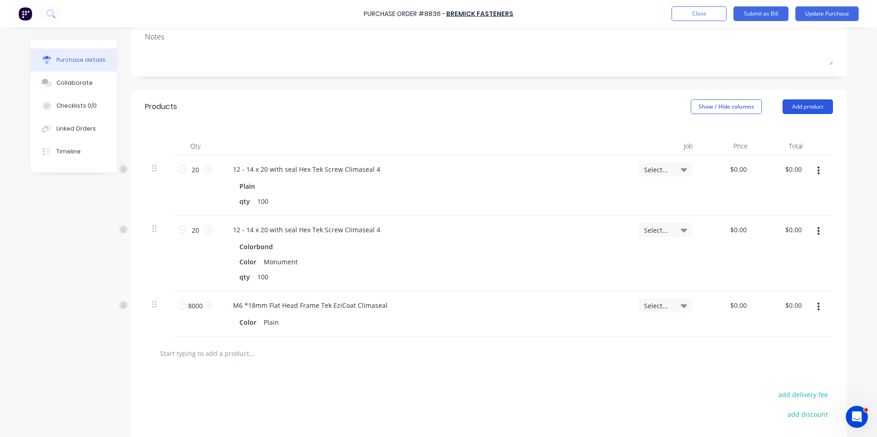
click at [816, 112] on button "Add product" at bounding box center [807, 107] width 50 height 15
click at [794, 125] on div "Product catalogue" at bounding box center [789, 130] width 71 height 13
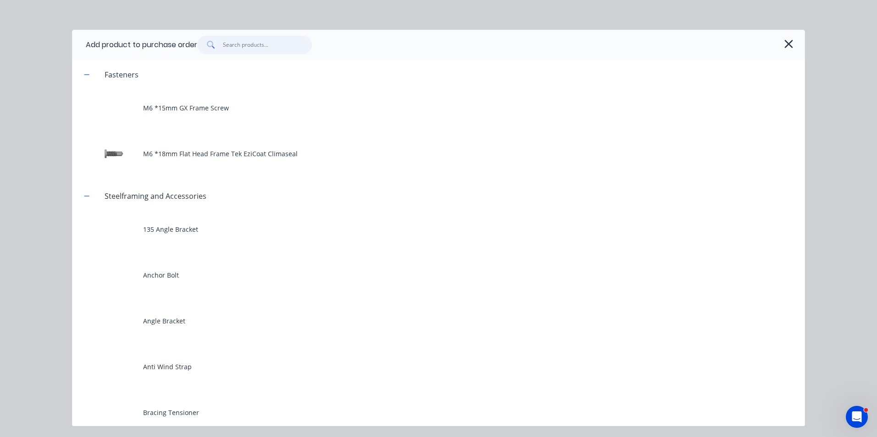
click at [251, 50] on input "text" at bounding box center [267, 45] width 89 height 18
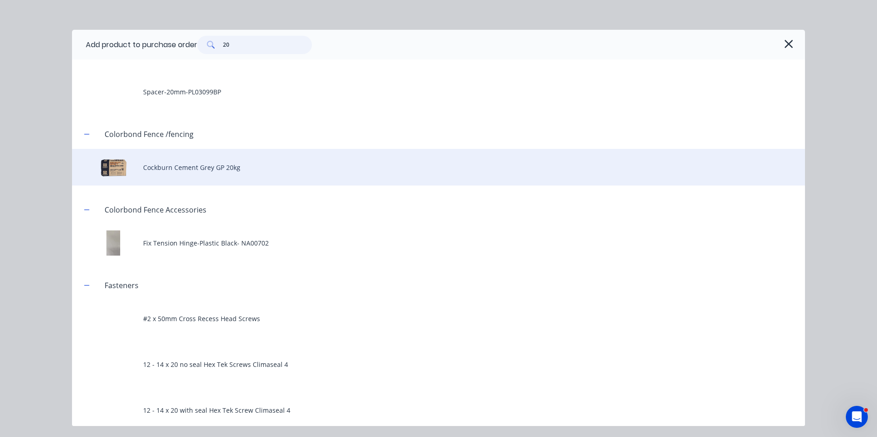
scroll to position [688, 0]
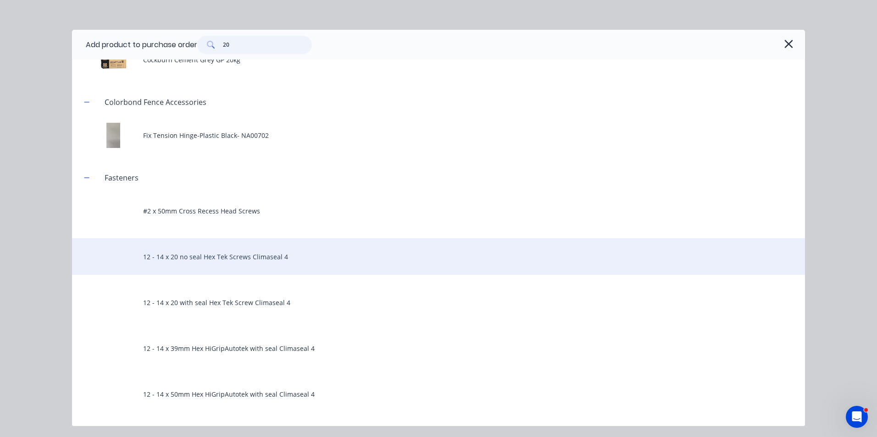
type input "20"
click at [234, 271] on div "12 - 14 x 20 no seal Hex Tek Screws Climaseal 4" at bounding box center [438, 256] width 733 height 37
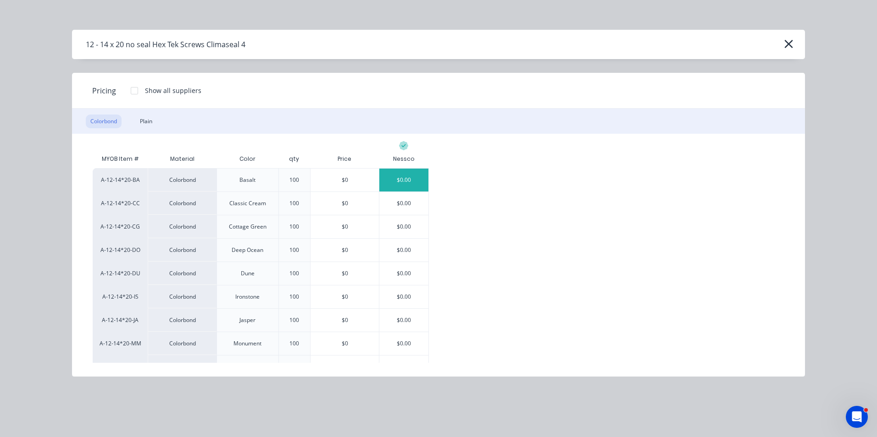
click at [401, 183] on div "$0.00" at bounding box center [403, 180] width 49 height 23
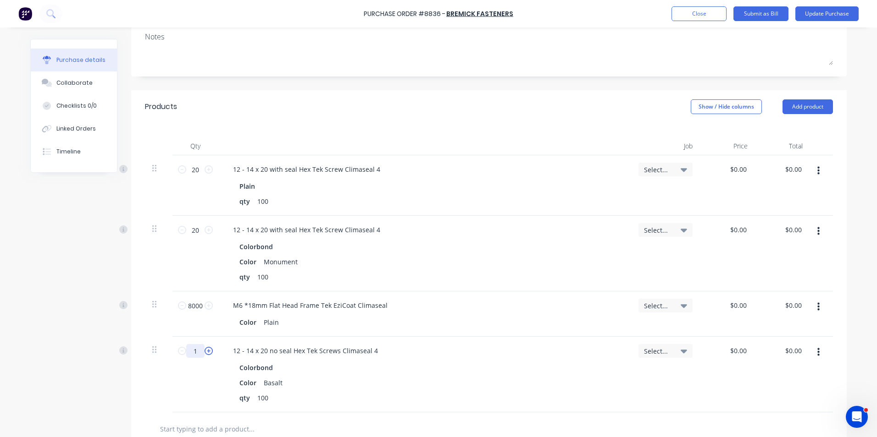
drag, startPoint x: 191, startPoint y: 353, endPoint x: 208, endPoint y: 350, distance: 17.1
click at [192, 353] on input "1" at bounding box center [195, 351] width 18 height 14
type input "15"
click at [499, 400] on div "qty 100" at bounding box center [423, 398] width 374 height 13
click at [817, 350] on icon "button" at bounding box center [818, 353] width 2 height 8
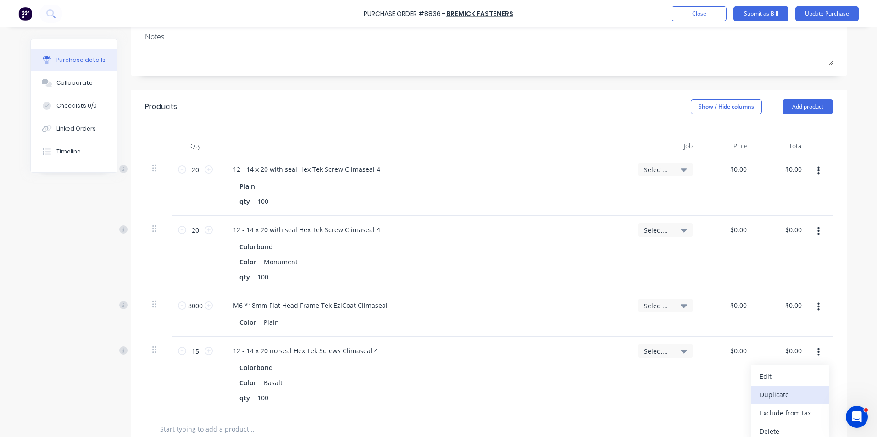
click at [805, 390] on button "Duplicate" at bounding box center [790, 395] width 78 height 18
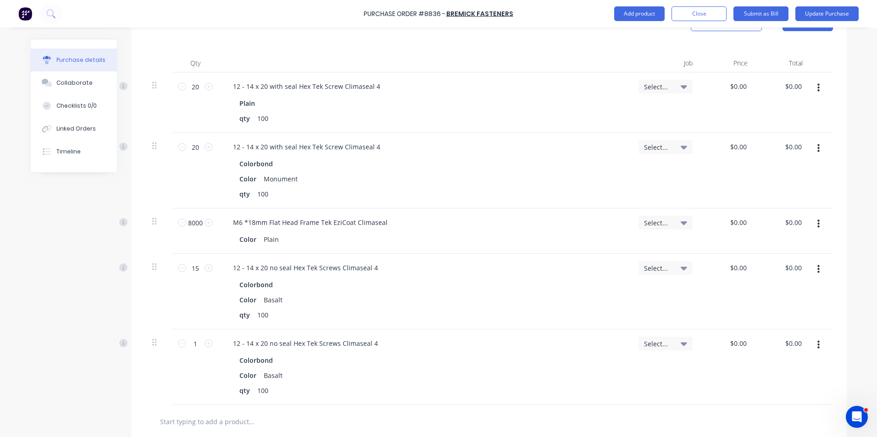
scroll to position [229, 0]
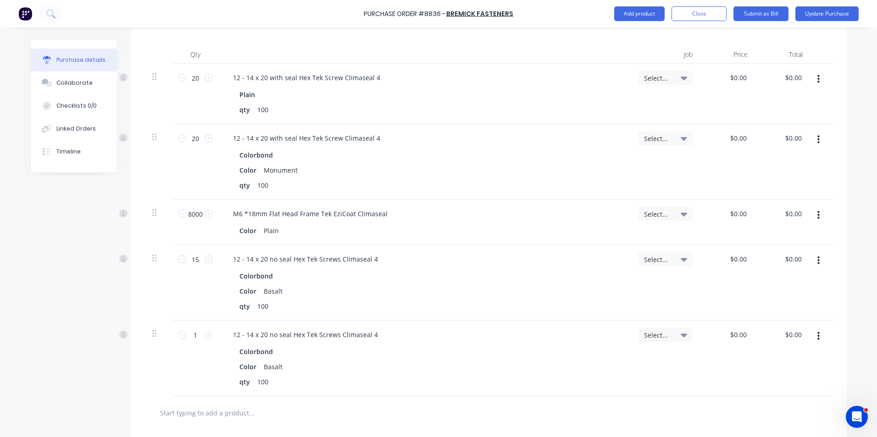
click at [809, 338] on button "button" at bounding box center [819, 336] width 22 height 17
click at [796, 362] on button "Edit" at bounding box center [790, 361] width 78 height 18
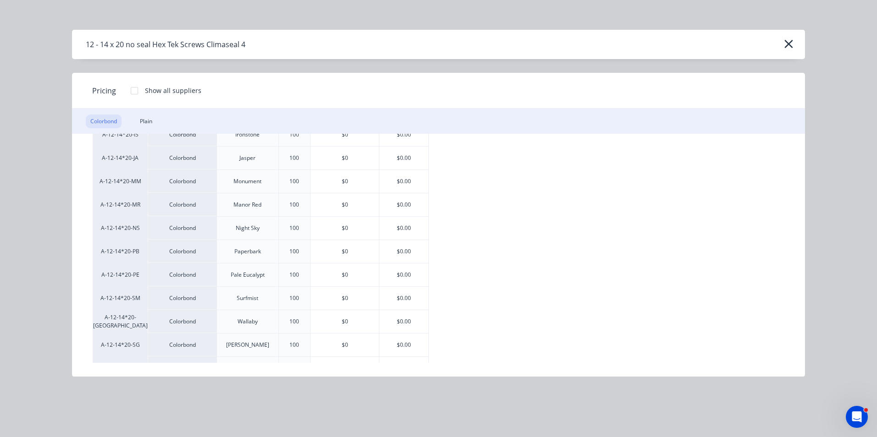
scroll to position [183, 0]
click at [392, 271] on div "$0.00" at bounding box center [403, 277] width 49 height 23
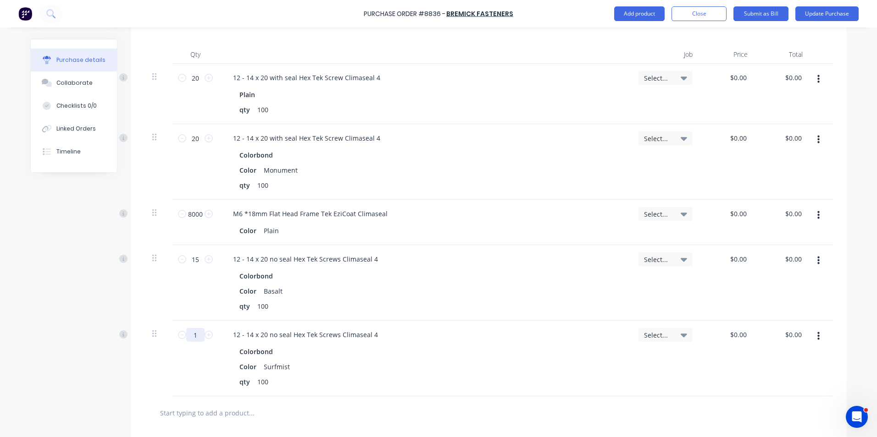
click at [191, 335] on input "1" at bounding box center [195, 335] width 18 height 14
type input "10"
click at [400, 371] on div "Color Surfmist" at bounding box center [423, 366] width 374 height 13
drag, startPoint x: 648, startPoint y: 11, endPoint x: 639, endPoint y: 25, distance: 17.3
click at [648, 11] on button "Add product" at bounding box center [639, 13] width 50 height 15
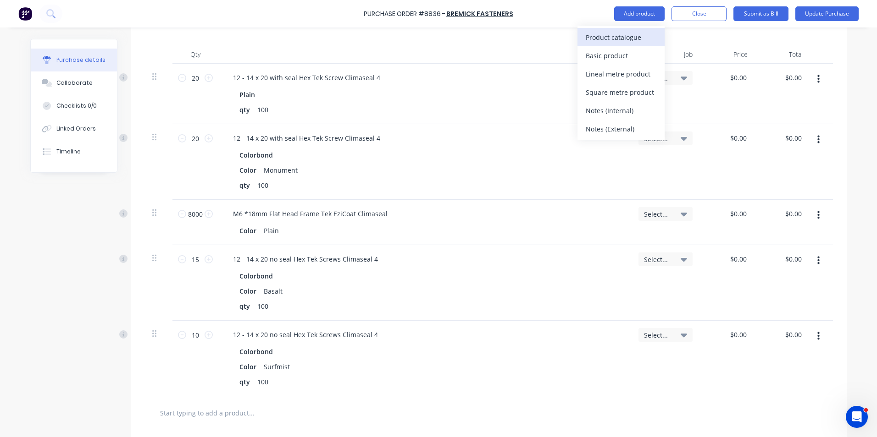
click at [628, 41] on div "Product catalogue" at bounding box center [621, 37] width 71 height 13
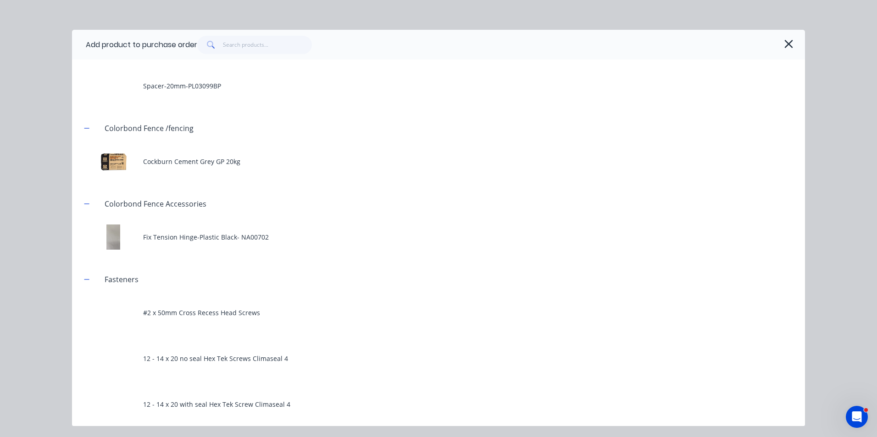
scroll to position [688, 0]
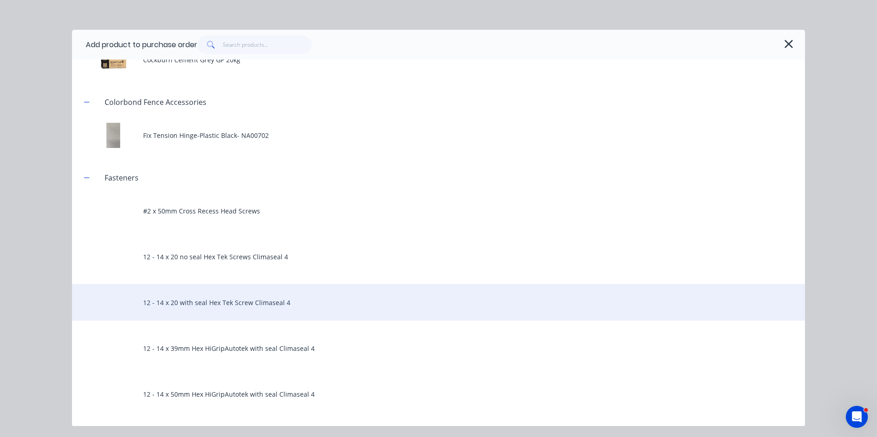
click at [239, 307] on div "12 - 14 x 20 with seal Hex Tek Screw Climaseal 4" at bounding box center [438, 302] width 733 height 37
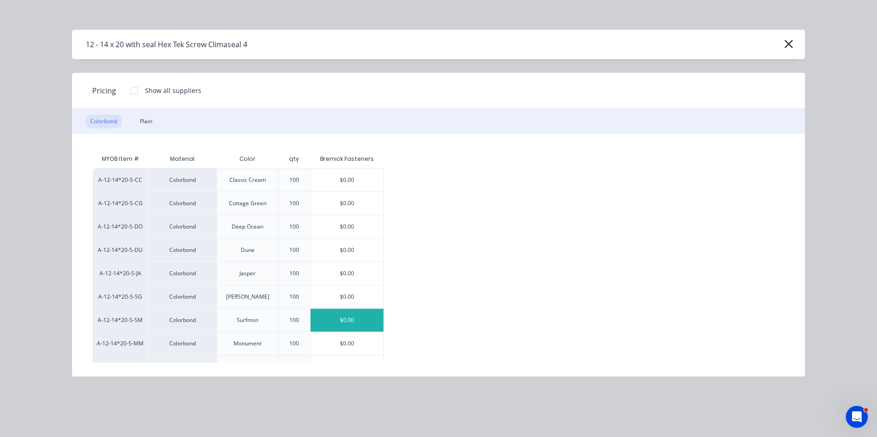
click at [321, 319] on div "$0.00" at bounding box center [346, 320] width 73 height 23
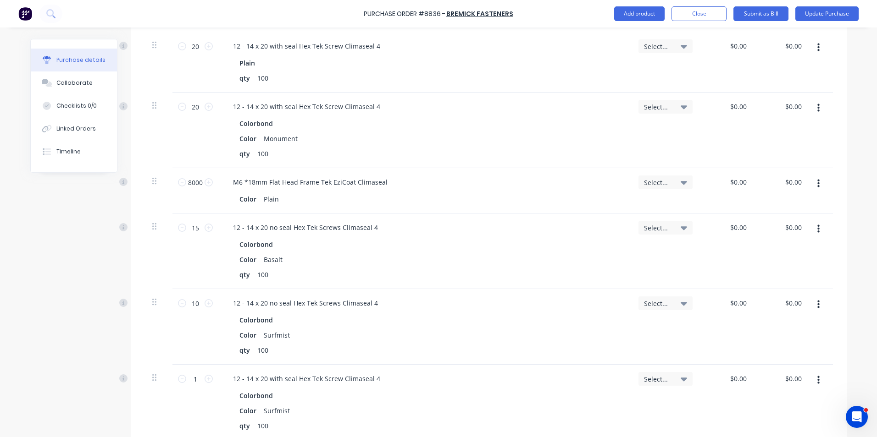
scroll to position [321, 0]
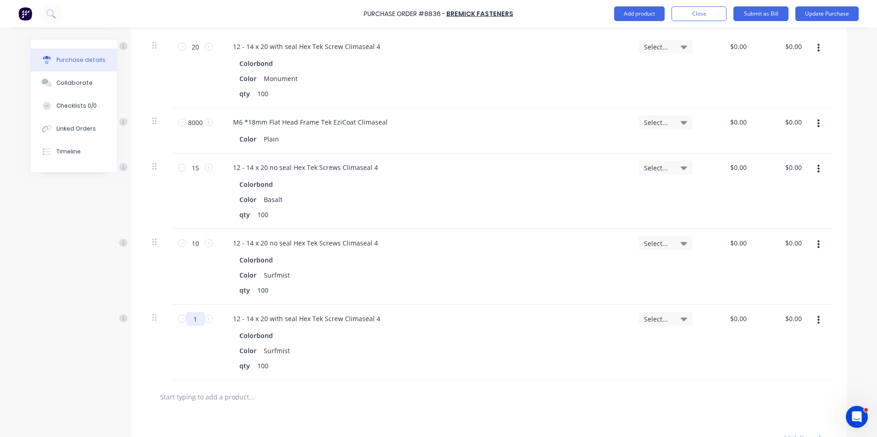
click at [198, 323] on input "1" at bounding box center [195, 319] width 18 height 14
type input "20"
drag, startPoint x: 223, startPoint y: 349, endPoint x: 631, endPoint y: 313, distance: 409.3
click at [226, 349] on div "Colorbond Color Surfmist qty 100" at bounding box center [425, 351] width 398 height 44
click at [812, 322] on button "button" at bounding box center [819, 320] width 22 height 17
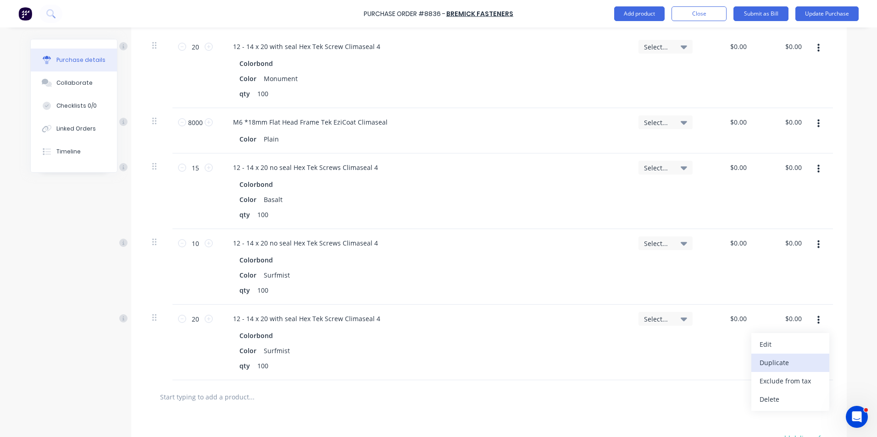
click at [802, 358] on button "Duplicate" at bounding box center [790, 363] width 78 height 18
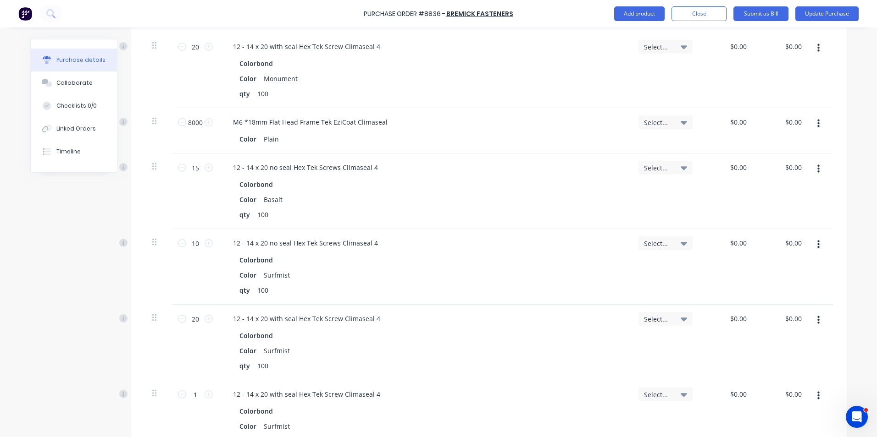
drag, startPoint x: 815, startPoint y: 397, endPoint x: 811, endPoint y: 405, distance: 9.0
click at [817, 398] on icon "button" at bounding box center [818, 396] width 2 height 10
click at [791, 423] on button "Edit" at bounding box center [790, 420] width 78 height 18
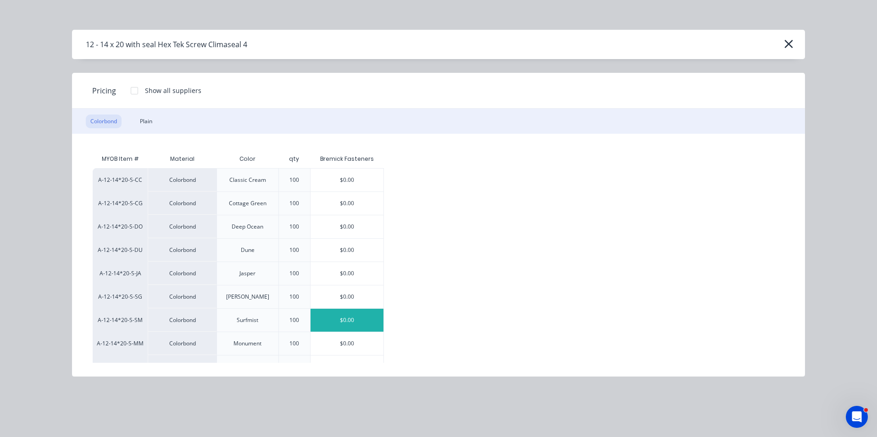
scroll to position [92, 0]
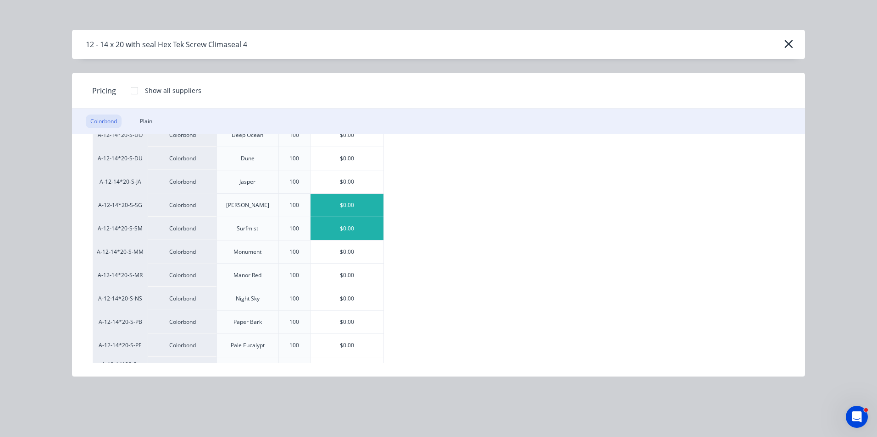
click at [370, 210] on div "$0.00" at bounding box center [346, 205] width 73 height 23
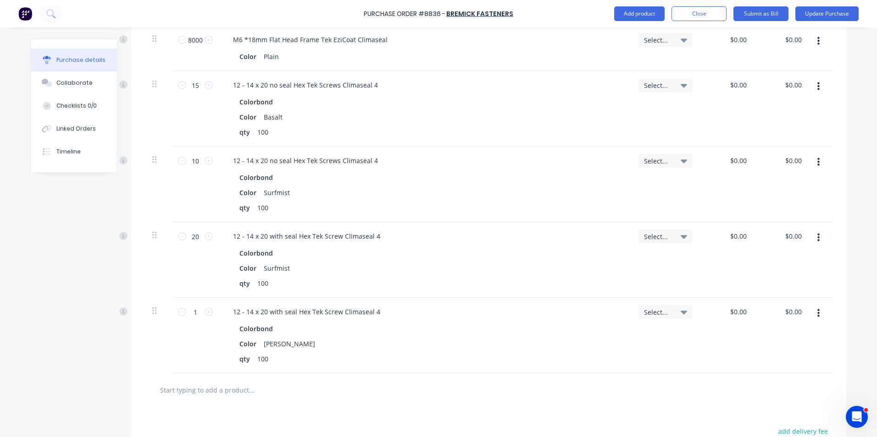
scroll to position [413, 0]
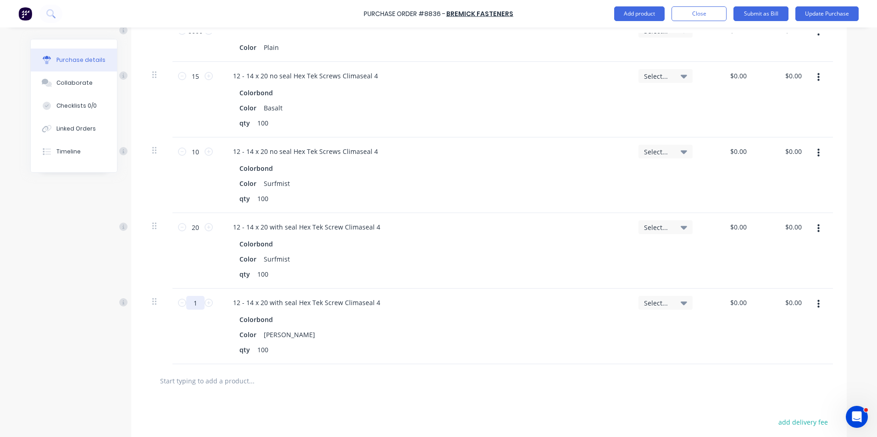
click at [195, 304] on input "1" at bounding box center [195, 303] width 18 height 14
click at [195, 304] on input "5" at bounding box center [195, 303] width 18 height 14
type input "5"
click at [195, 346] on div "5 5" at bounding box center [195, 327] width 46 height 76
click at [817, 307] on icon "button" at bounding box center [818, 304] width 2 height 8
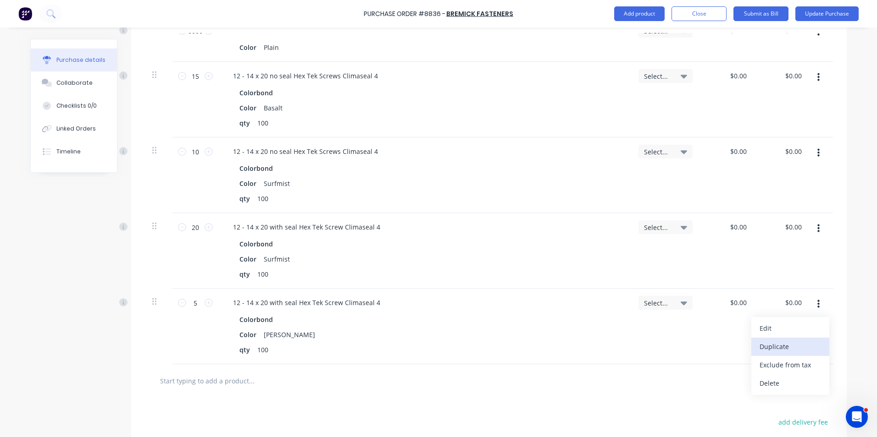
click at [792, 347] on button "Duplicate" at bounding box center [790, 347] width 78 height 18
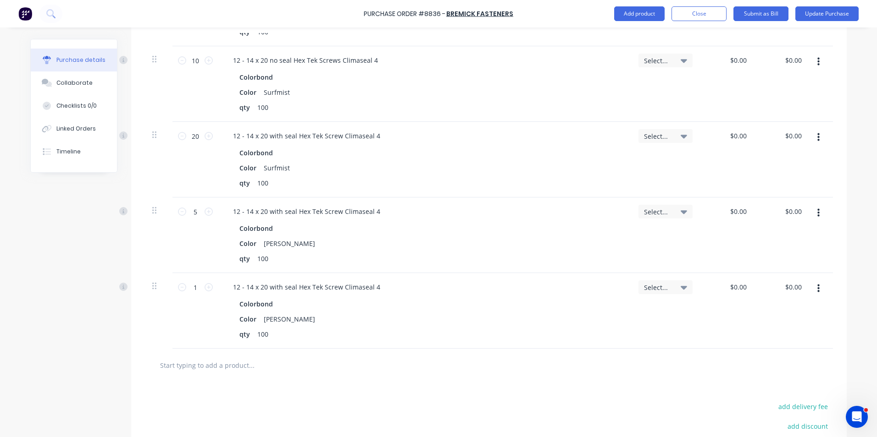
scroll to position [504, 0]
click at [817, 290] on button "button" at bounding box center [819, 288] width 22 height 17
click at [784, 310] on button "Edit" at bounding box center [790, 313] width 78 height 18
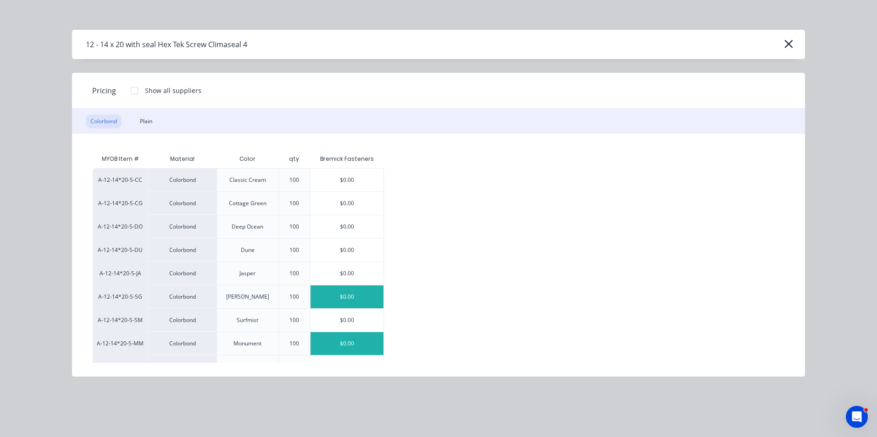
click at [360, 337] on div "$0.00" at bounding box center [346, 343] width 73 height 23
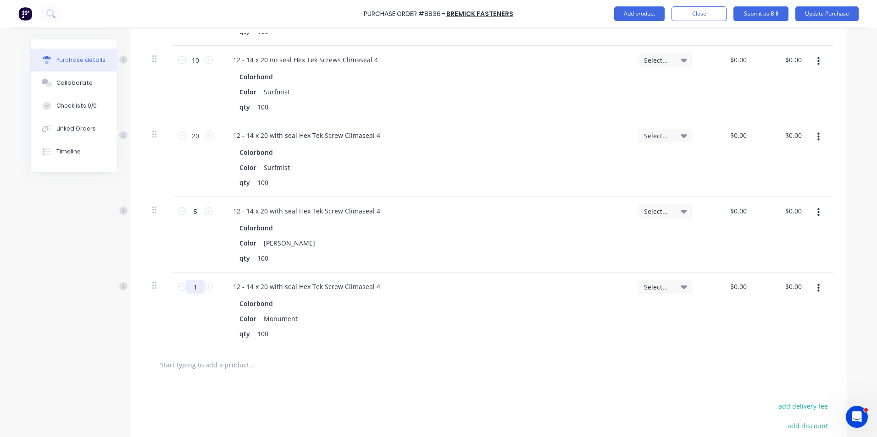
click at [200, 290] on input "1" at bounding box center [195, 287] width 18 height 14
type input "20"
click at [441, 354] on div at bounding box center [489, 365] width 688 height 33
drag, startPoint x: 819, startPoint y: 291, endPoint x: 808, endPoint y: 300, distance: 14.0
click at [814, 294] on button "button" at bounding box center [819, 288] width 22 height 17
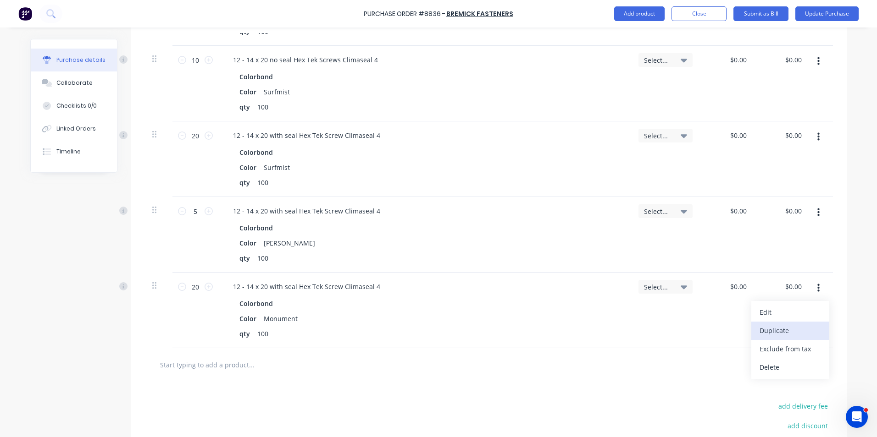
click at [800, 324] on button "Duplicate" at bounding box center [790, 331] width 78 height 18
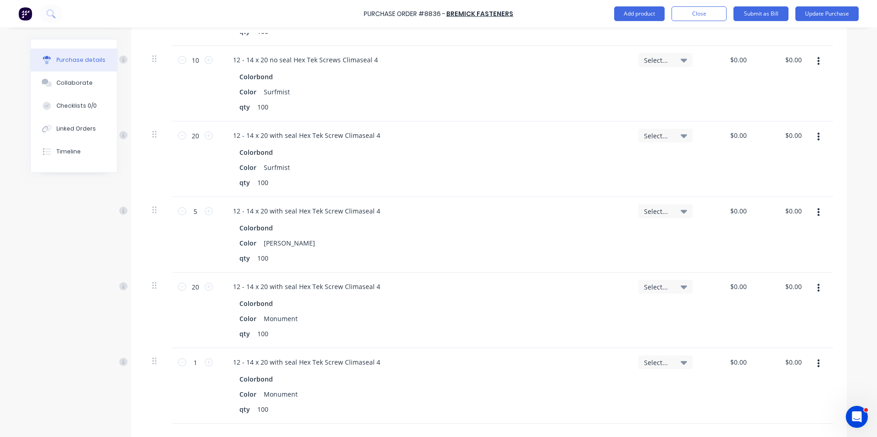
drag, startPoint x: 821, startPoint y: 358, endPoint x: 812, endPoint y: 372, distance: 16.9
click at [819, 361] on button "button" at bounding box center [819, 364] width 22 height 17
click at [805, 385] on button "Edit" at bounding box center [790, 388] width 78 height 18
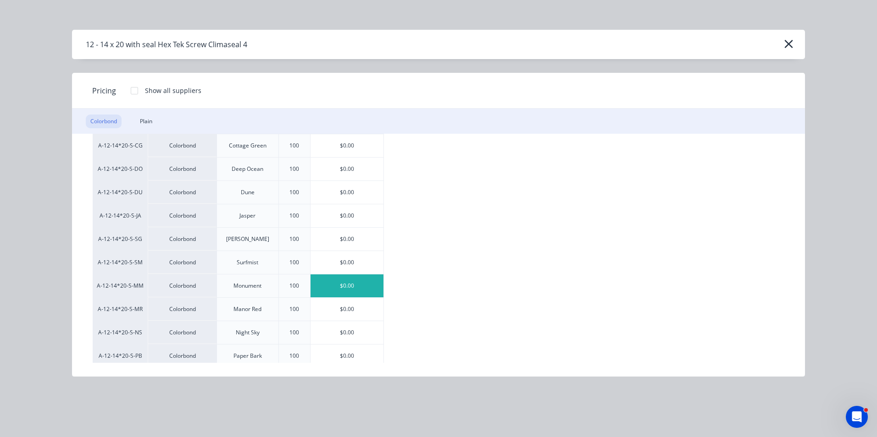
scroll to position [21, 0]
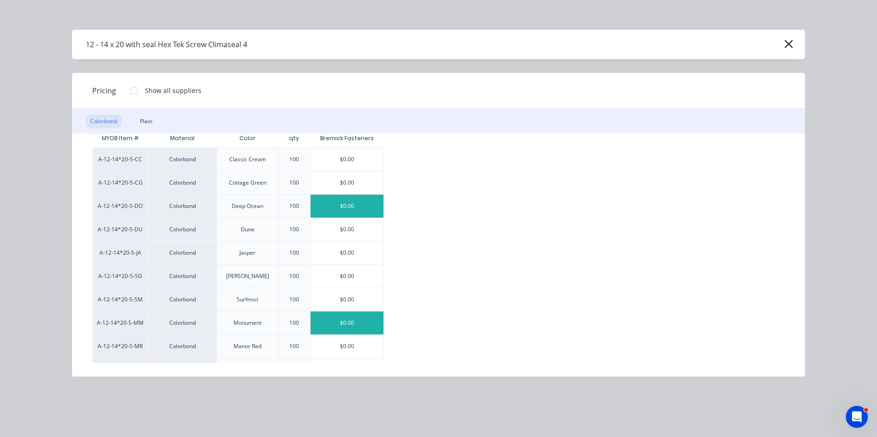
click at [356, 209] on div "$0.00" at bounding box center [346, 206] width 73 height 23
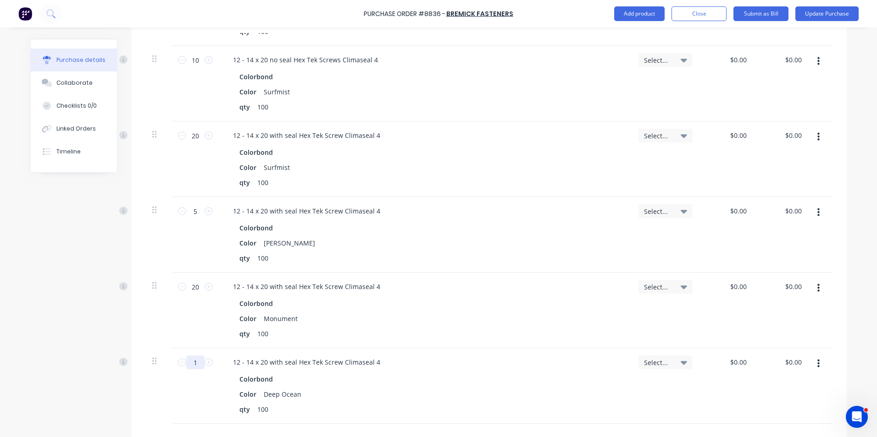
click at [195, 365] on input "1" at bounding box center [195, 363] width 18 height 14
type input "5"
drag, startPoint x: 443, startPoint y: 405, endPoint x: 449, endPoint y: 397, distance: 9.5
click at [445, 404] on div "qty 100" at bounding box center [423, 409] width 374 height 13
click at [631, 12] on button "Add product" at bounding box center [639, 13] width 50 height 15
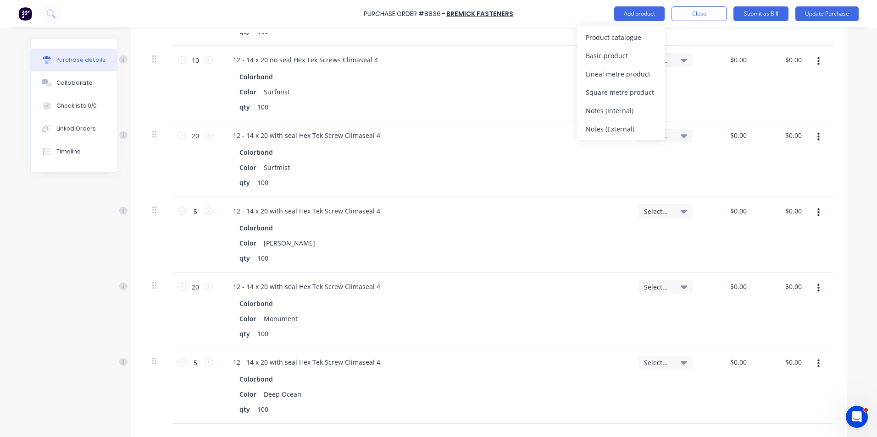
click at [624, 27] on div "Product catalogue Basic product Lineal metre product Square metre product Notes…" at bounding box center [620, 83] width 87 height 115
click at [620, 33] on div "Product catalogue" at bounding box center [621, 37] width 71 height 13
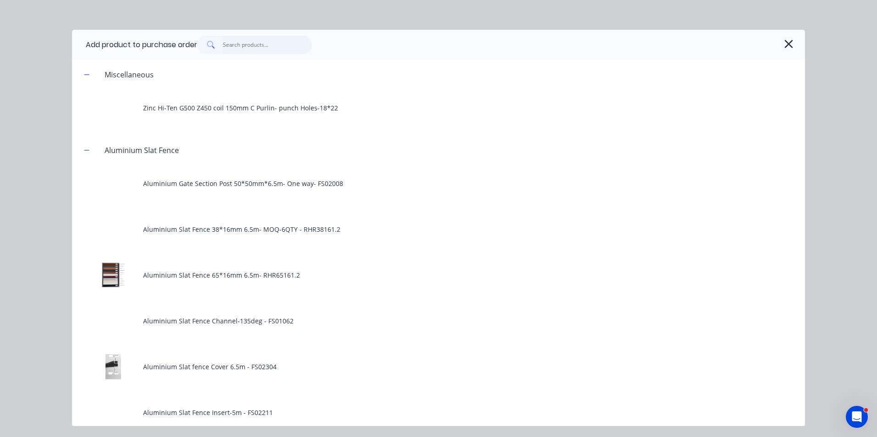
click at [254, 39] on input "text" at bounding box center [267, 45] width 89 height 18
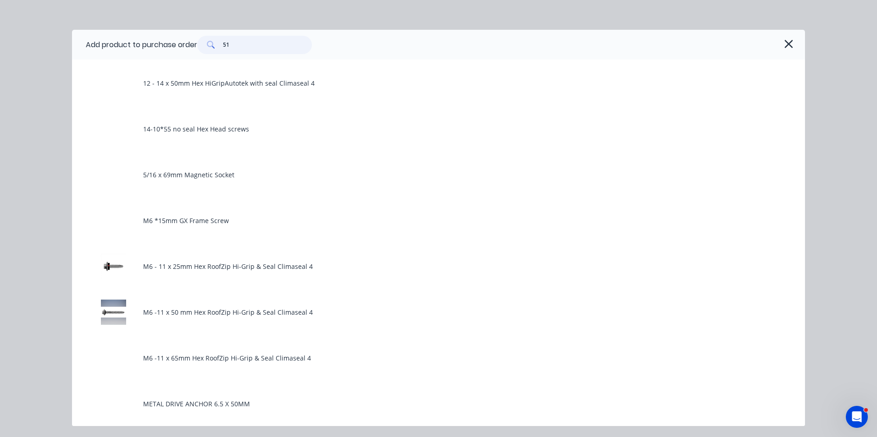
scroll to position [1422, 0]
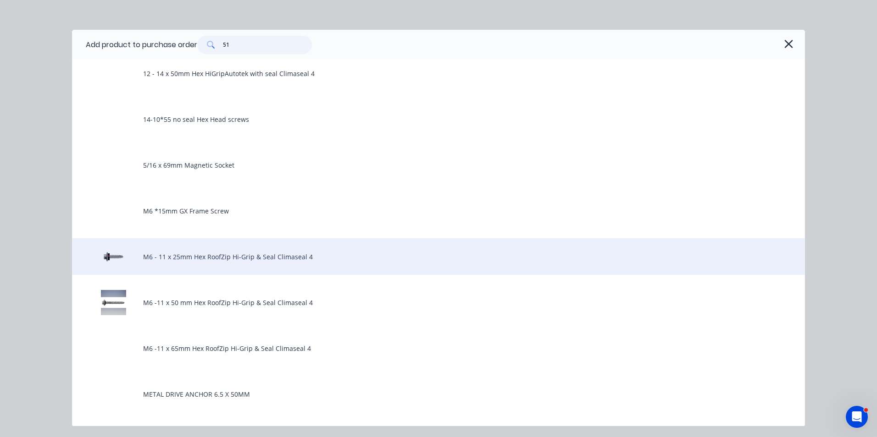
type input "51"
click at [252, 264] on div "M6 - 11 x 25mm Hex RoofZip Hi-Grip & Seal Climaseal 4" at bounding box center [438, 256] width 733 height 37
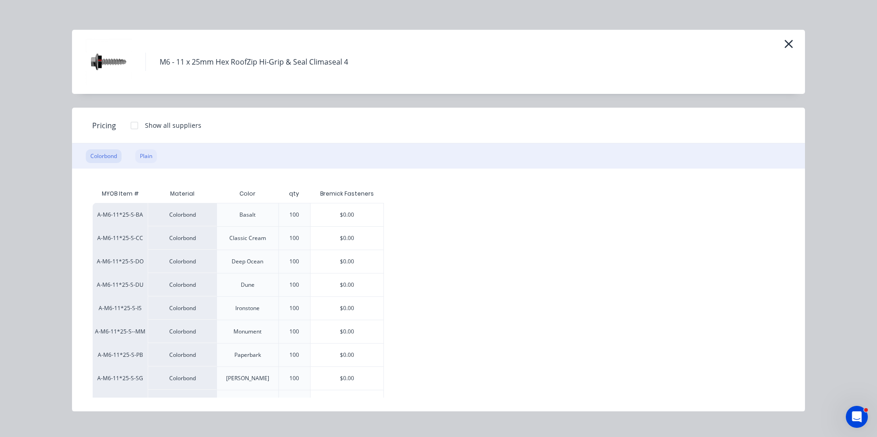
click at [154, 157] on div "Plain" at bounding box center [146, 156] width 22 height 14
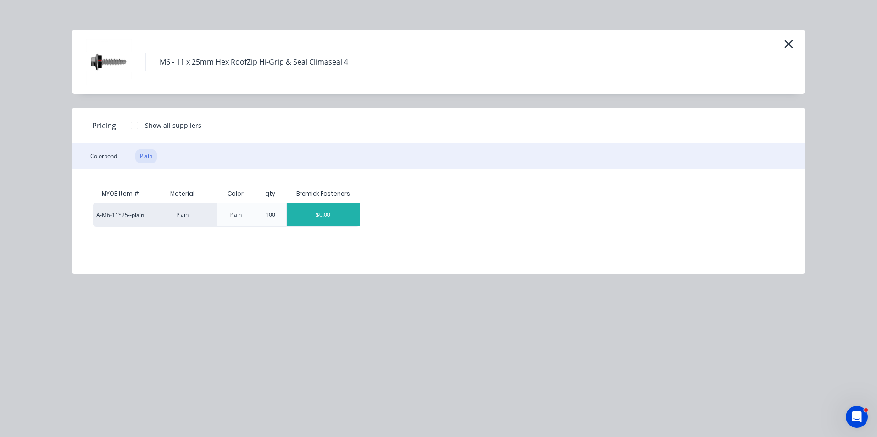
click at [312, 219] on div "$0.00" at bounding box center [323, 215] width 73 height 23
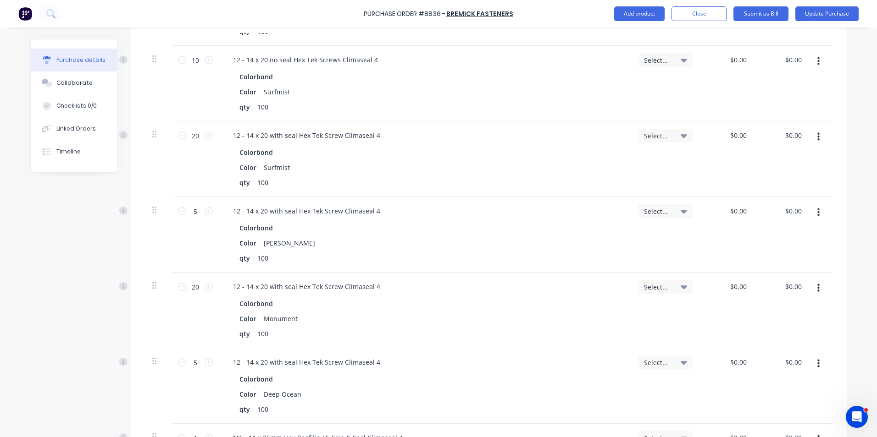
scroll to position [642, 0]
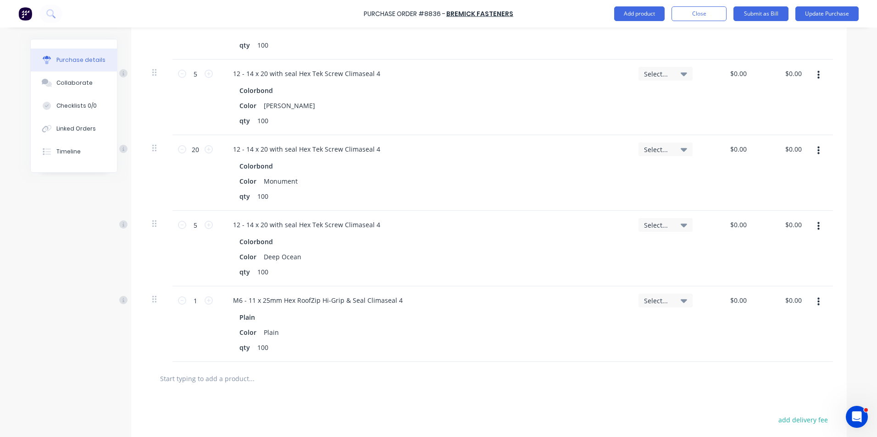
click at [201, 293] on div "1 1" at bounding box center [195, 325] width 46 height 76
click at [193, 299] on input "1" at bounding box center [195, 301] width 18 height 14
type input "10"
click at [648, 13] on button "Add product" at bounding box center [639, 13] width 50 height 15
click at [636, 35] on div "Product catalogue" at bounding box center [621, 37] width 71 height 13
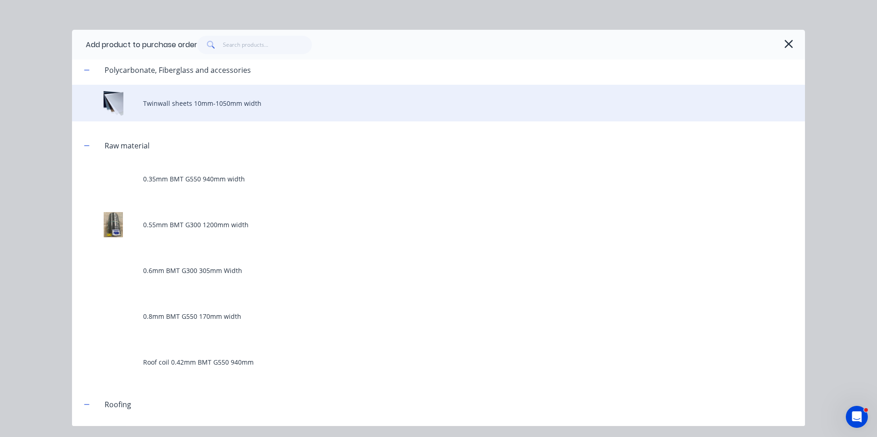
scroll to position [1834, 0]
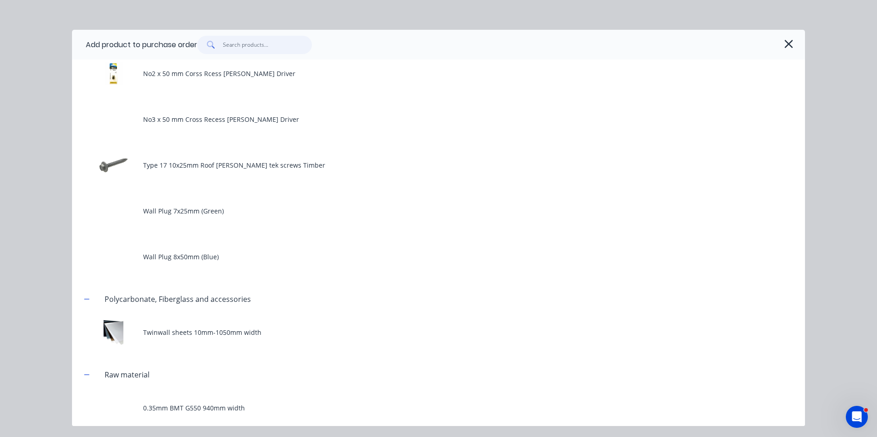
click at [231, 43] on input "text" at bounding box center [267, 45] width 89 height 18
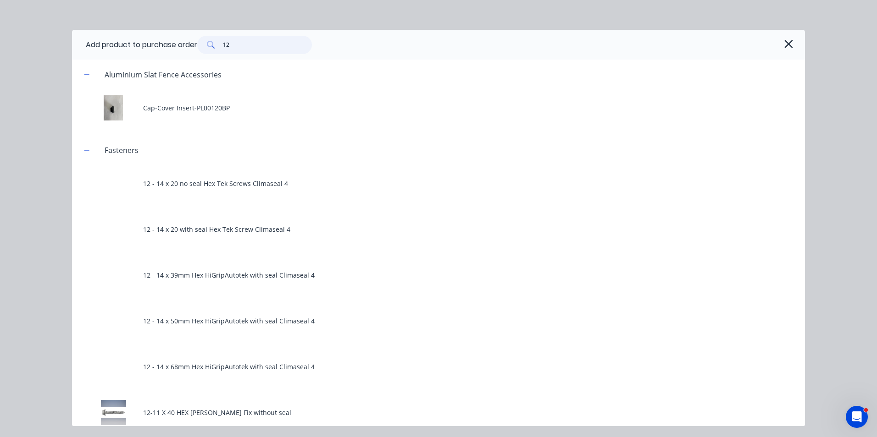
scroll to position [92, 0]
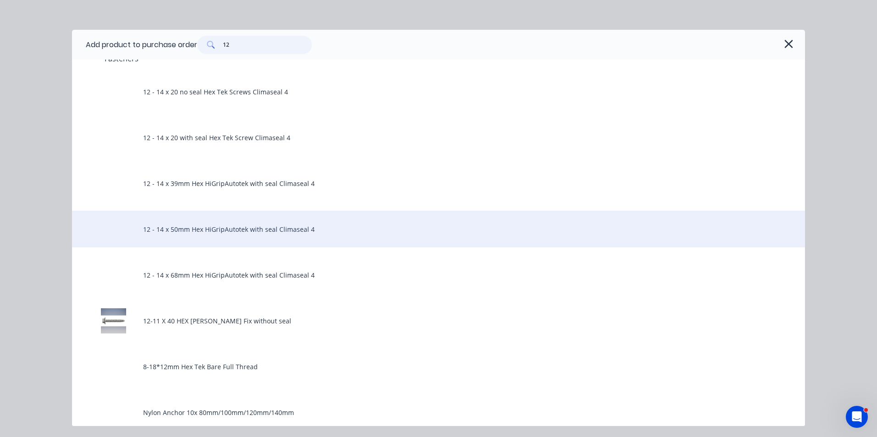
type input "12"
click at [235, 227] on div "12 - 14 x 50mm Hex HiGripAutotek with seal Climaseal 4" at bounding box center [438, 229] width 733 height 37
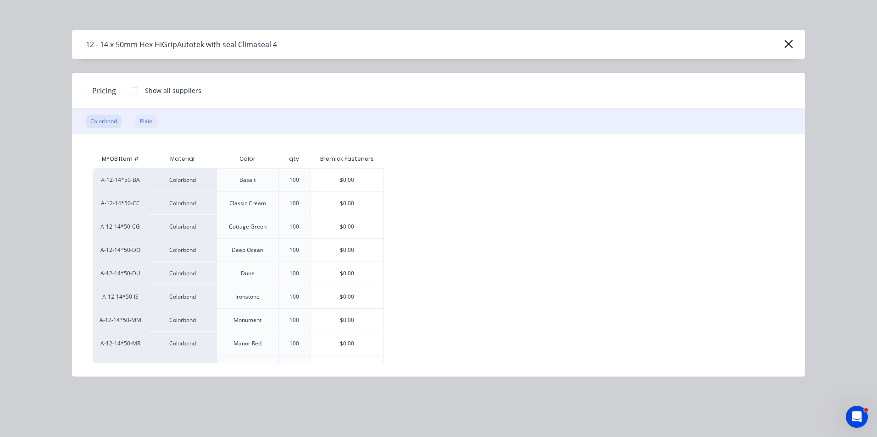
drag, startPoint x: 161, startPoint y: 123, endPoint x: 152, endPoint y: 124, distance: 8.3
click at [157, 123] on div "Colorbond Plain" at bounding box center [438, 121] width 733 height 25
click at [152, 124] on div "Plain" at bounding box center [146, 122] width 22 height 14
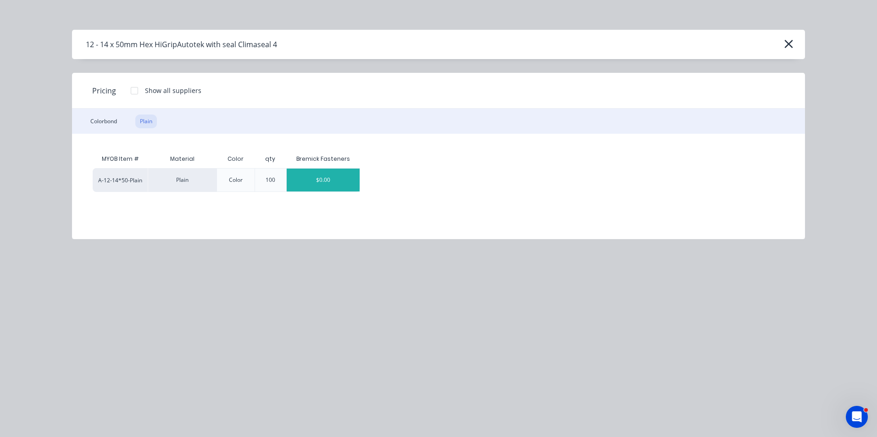
click at [347, 179] on div "$0.00" at bounding box center [323, 180] width 73 height 23
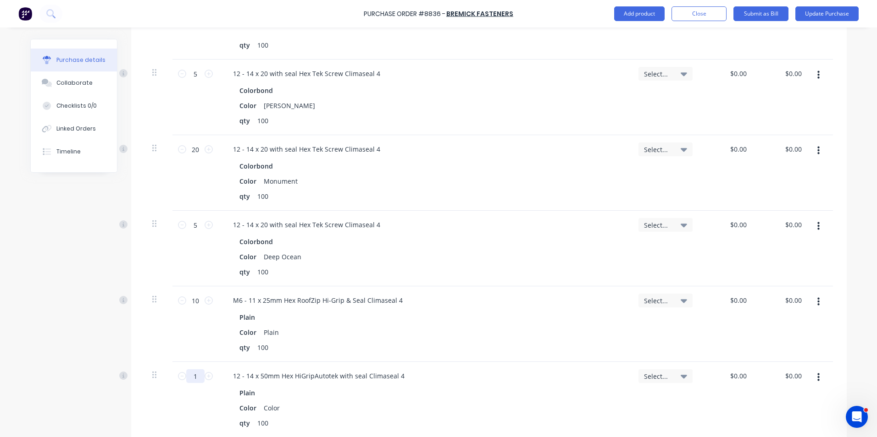
click at [191, 374] on input "1" at bounding box center [195, 377] width 18 height 14
type input "10"
click at [184, 407] on div "10 10" at bounding box center [195, 400] width 46 height 76
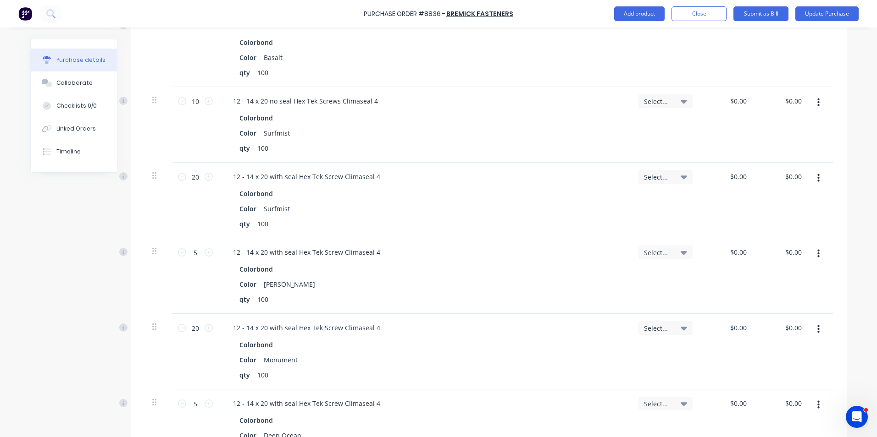
scroll to position [459, 0]
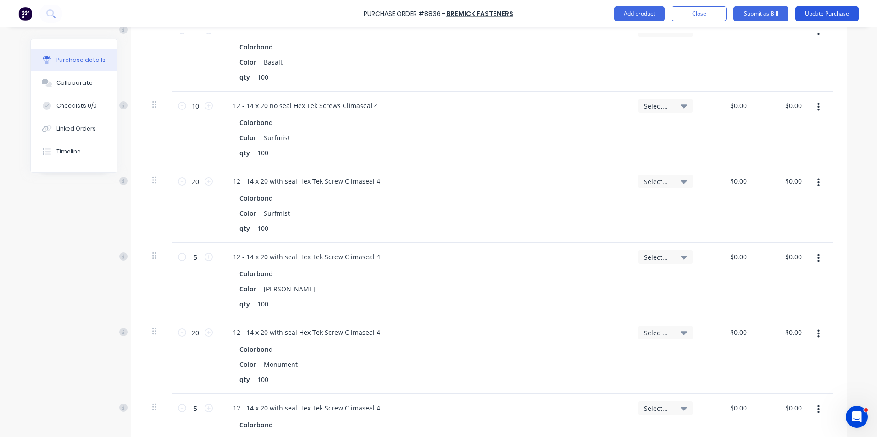
click at [836, 20] on button "Update Purchase" at bounding box center [826, 13] width 63 height 15
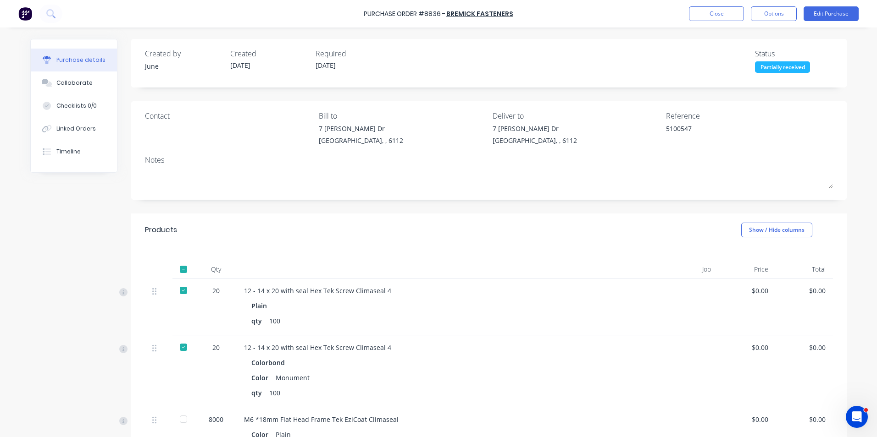
click at [178, 269] on div at bounding box center [183, 269] width 18 height 18
click at [178, 287] on div at bounding box center [183, 291] width 18 height 18
click at [182, 268] on div at bounding box center [183, 269] width 18 height 18
click at [834, 15] on button "Edit Purchase" at bounding box center [830, 13] width 55 height 15
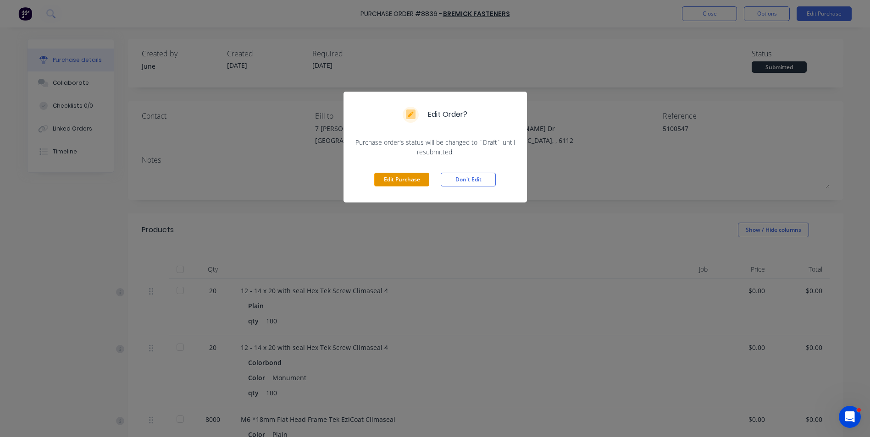
drag, startPoint x: 385, startPoint y: 170, endPoint x: 386, endPoint y: 176, distance: 6.0
click at [385, 171] on div "Edit Purchase Don't Edit" at bounding box center [434, 180] width 183 height 46
click at [386, 176] on button "Edit Purchase" at bounding box center [401, 180] width 55 height 14
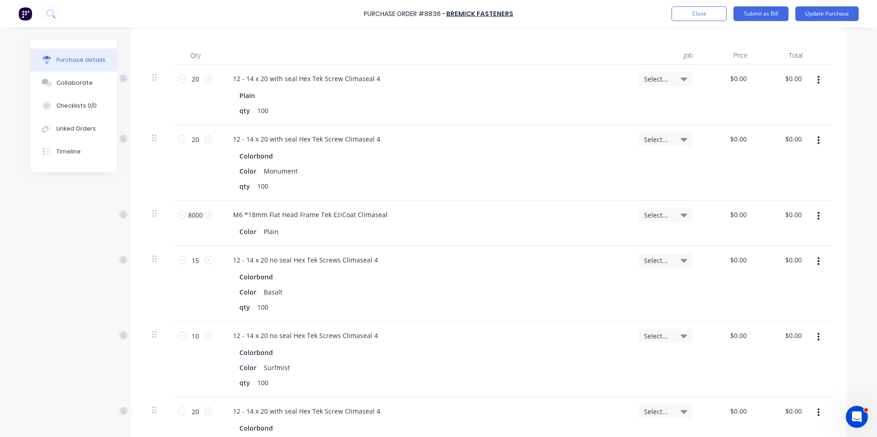
scroll to position [183, 0]
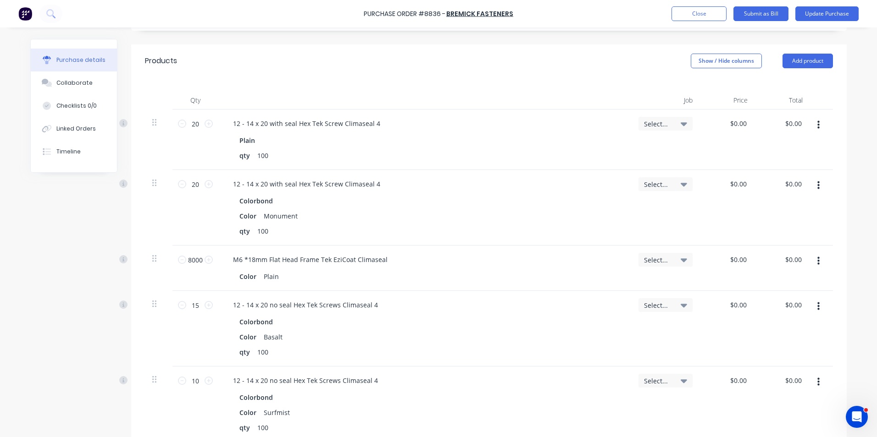
click at [818, 190] on button "button" at bounding box center [819, 185] width 22 height 17
click at [774, 262] on button "Delete" at bounding box center [790, 265] width 78 height 18
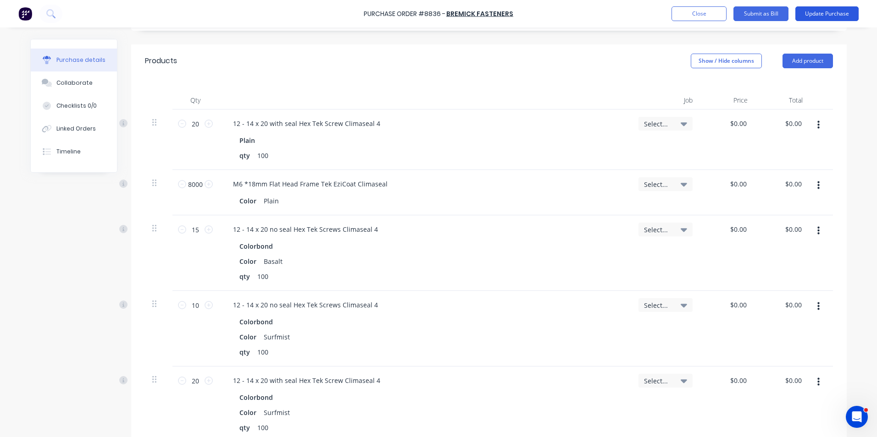
click at [808, 17] on button "Update Purchase" at bounding box center [826, 13] width 63 height 15
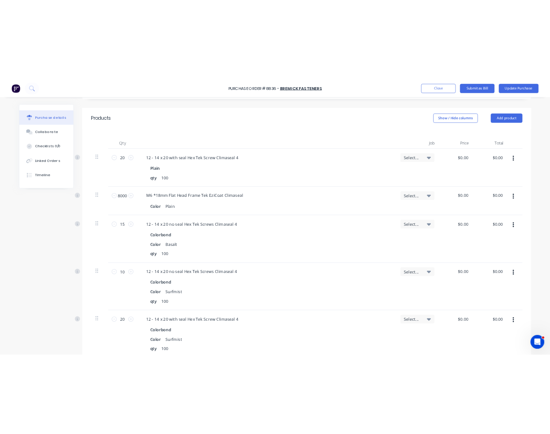
scroll to position [0, 0]
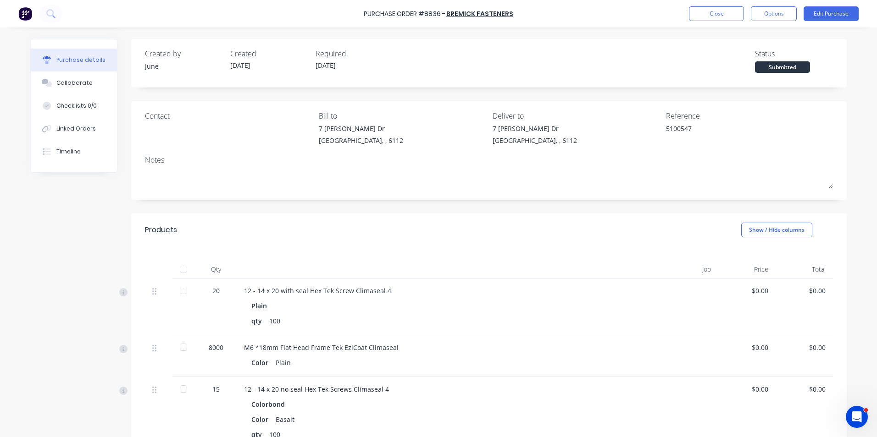
click at [178, 268] on div at bounding box center [183, 269] width 18 height 18
click at [178, 287] on div at bounding box center [183, 291] width 18 height 18
click at [705, 12] on button "Close" at bounding box center [716, 13] width 55 height 15
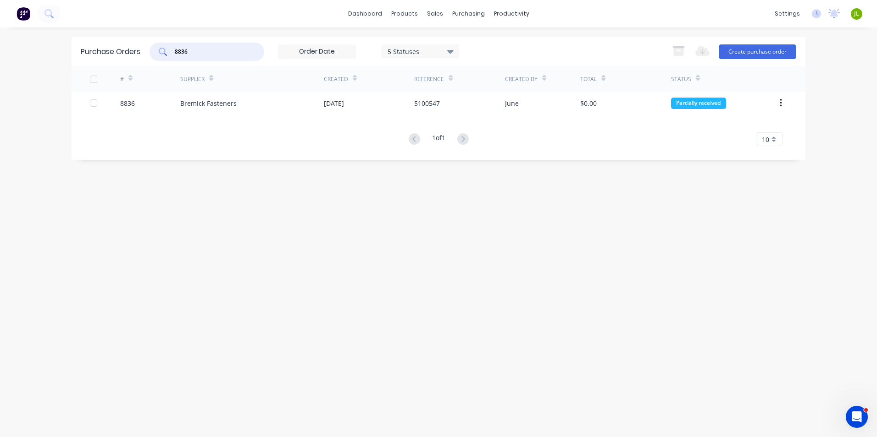
drag, startPoint x: 207, startPoint y: 50, endPoint x: 83, endPoint y: 49, distance: 123.8
click at [83, 49] on div "Purchase Orders 8836 5 Statuses 5 Statuses Export to Excel (XLSX) Create purcha…" at bounding box center [439, 52] width 734 height 30
click at [571, 307] on div "Purchase Orders 8836 5 Statuses 5 Statuses Export to Excel (XLSX) Create purcha…" at bounding box center [439, 233] width 734 height 392
click at [280, 288] on div "Purchase Orders 8836 5 Statuses 5 Statuses Export to Excel (XLSX) Create purcha…" at bounding box center [439, 233] width 734 height 392
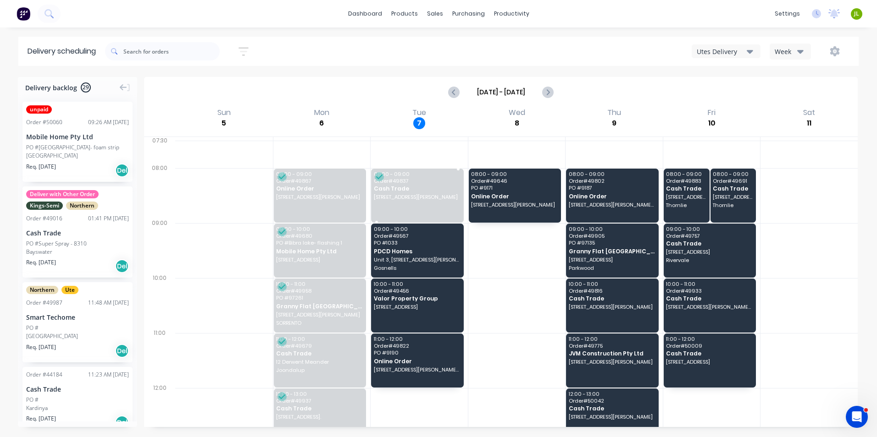
click at [408, 213] on div "08:00 - 09:00 Order # 49837 Cash Trade [STREET_ADDRESS][PERSON_NAME]" at bounding box center [417, 196] width 93 height 54
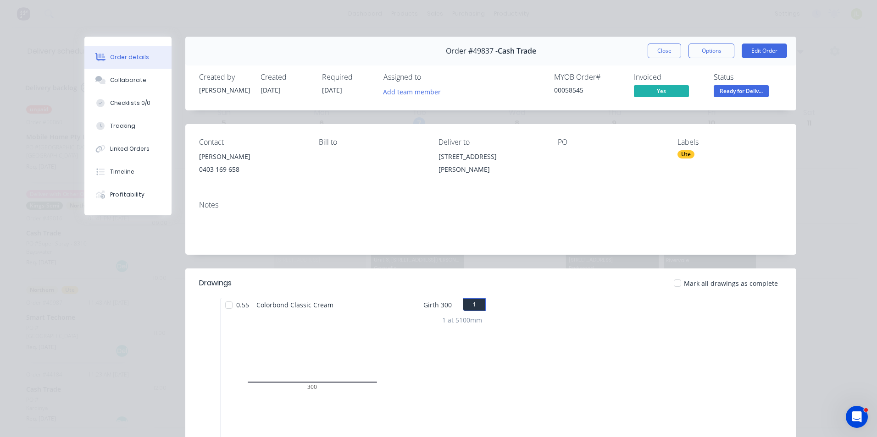
drag, startPoint x: 537, startPoint y: 154, endPoint x: 434, endPoint y: 163, distance: 102.7
click at [434, 163] on div "Contact [PERSON_NAME] [PHONE_NUMBER] Bill to Deliver to [STREET_ADDRESS][PERSON…" at bounding box center [490, 158] width 611 height 69
copy div "[STREET_ADDRESS][PERSON_NAME]"
click at [373, 207] on div "Notes" at bounding box center [490, 205] width 583 height 9
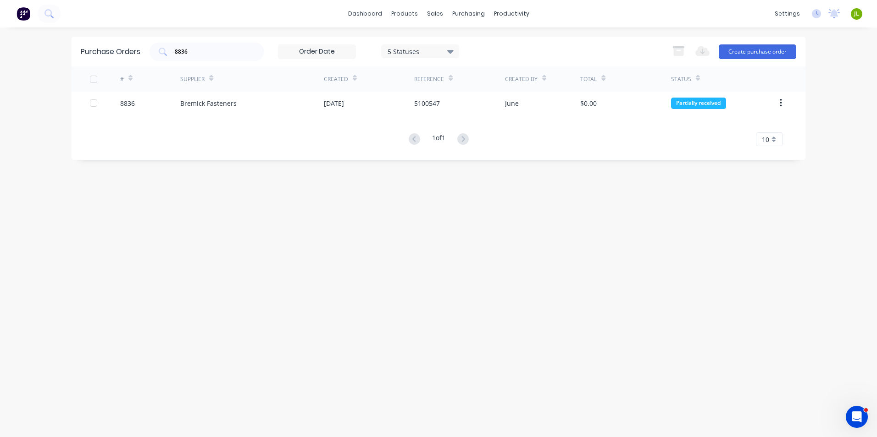
click at [207, 138] on div "1 of 1 10 5 10 15 20 25 30 35" at bounding box center [439, 139] width 734 height 13
click at [438, 42] on icon at bounding box center [437, 43] width 3 height 5
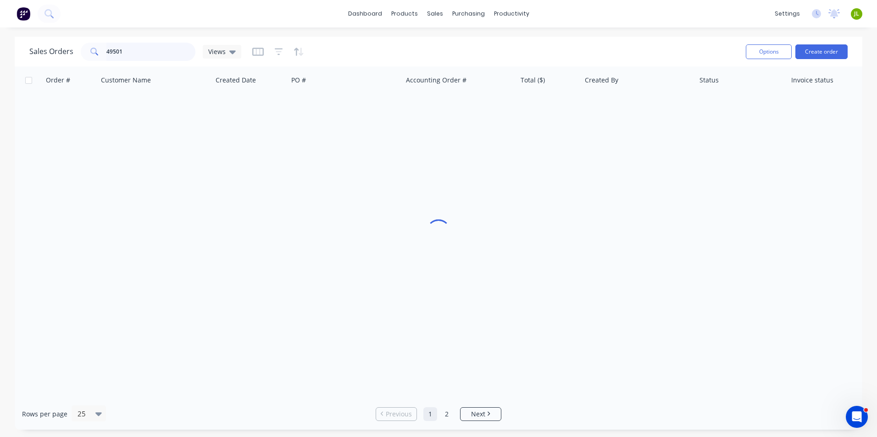
click at [166, 48] on input "49501" at bounding box center [150, 52] width 89 height 18
drag, startPoint x: 166, startPoint y: 48, endPoint x: 81, endPoint y: 49, distance: 85.3
click at [81, 49] on div "49501" at bounding box center [138, 52] width 115 height 18
paste input "[EMAIL_ADDRESS][DOMAIN_NAME]"
type input "[EMAIL_ADDRESS][DOMAIN_NAME]"
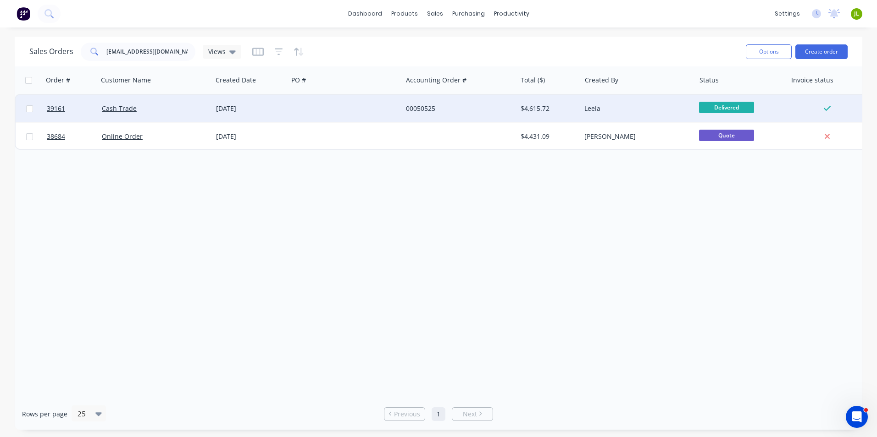
click at [323, 116] on div at bounding box center [345, 109] width 114 height 28
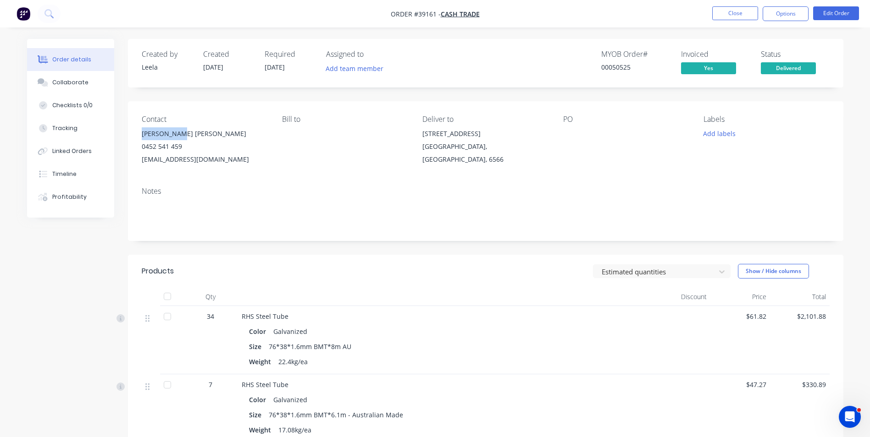
drag, startPoint x: 181, startPoint y: 135, endPoint x: 140, endPoint y: 135, distance: 40.8
click at [140, 135] on div "Contact [PERSON_NAME] [PERSON_NAME] [PHONE_NUMBER] [EMAIL_ADDRESS][DOMAIN_NAME]…" at bounding box center [485, 140] width 715 height 78
copy div "[PERSON_NAME] [PERSON_NAME]"
drag, startPoint x: 192, startPoint y: 149, endPoint x: 141, endPoint y: 148, distance: 50.4
click at [142, 148] on div "0452 541 459" at bounding box center [205, 146] width 126 height 13
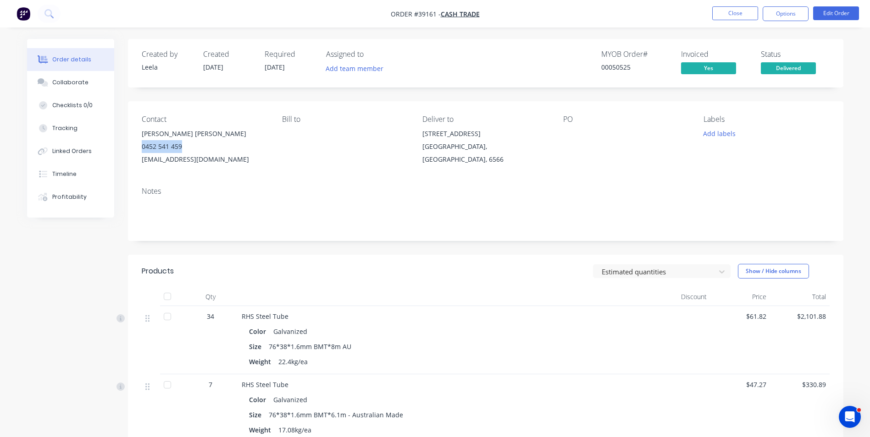
copy div "0452 541 459"
